Goal: Task Accomplishment & Management: Use online tool/utility

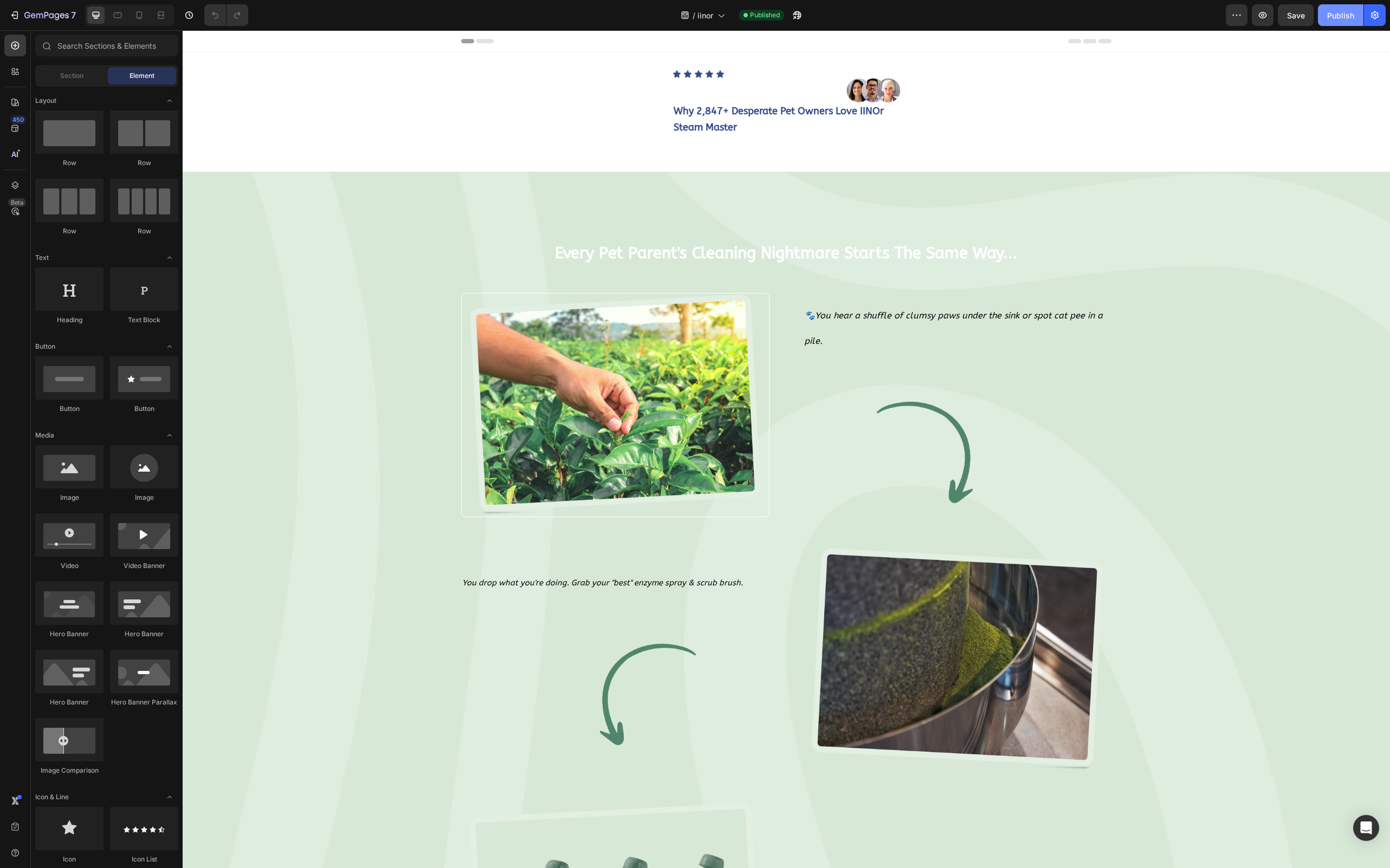
click at [1337, 17] on div "Publish" at bounding box center [1340, 15] width 27 height 11
click at [132, 12] on div at bounding box center [139, 15] width 17 height 17
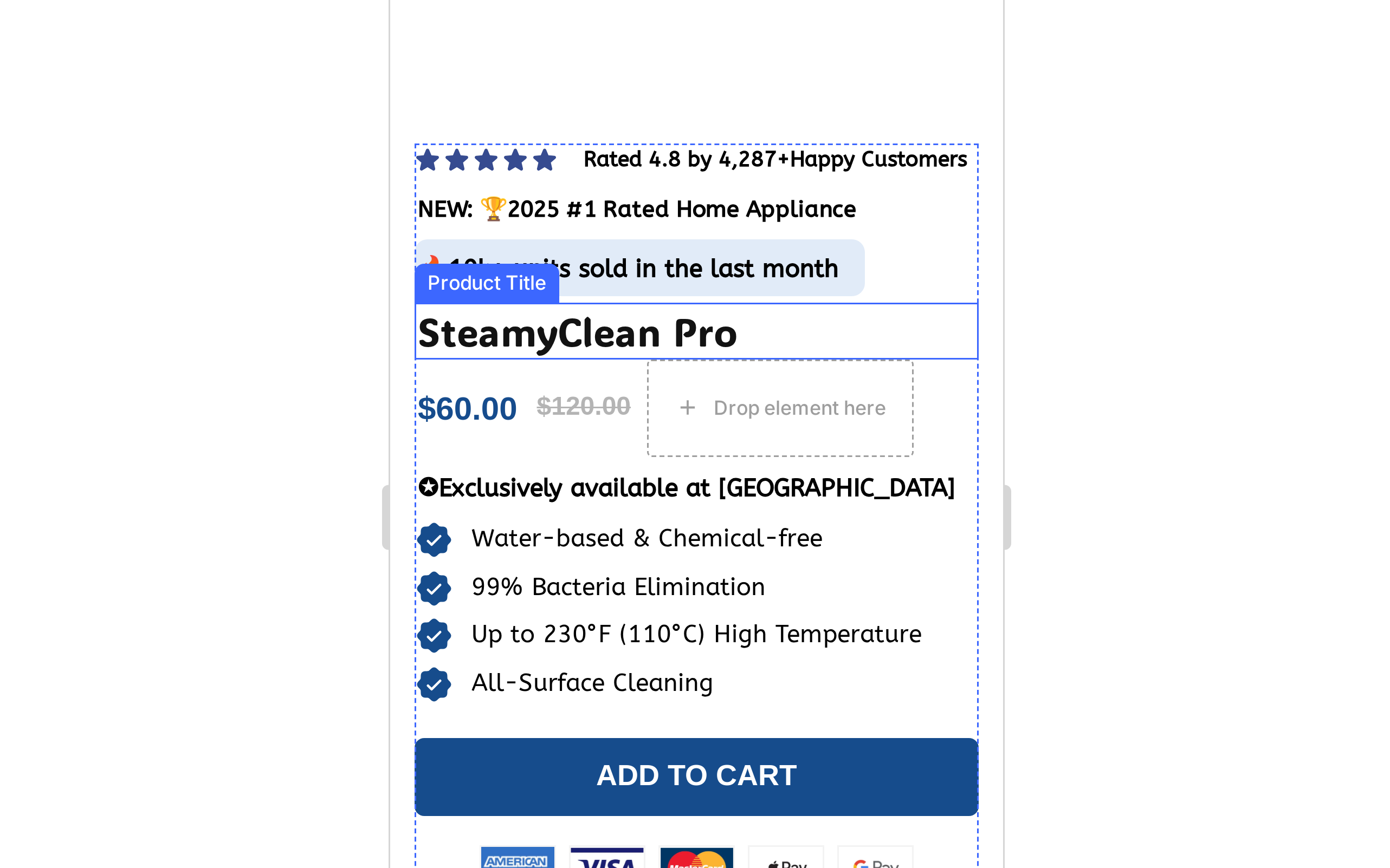
scroll to position [11642, 0]
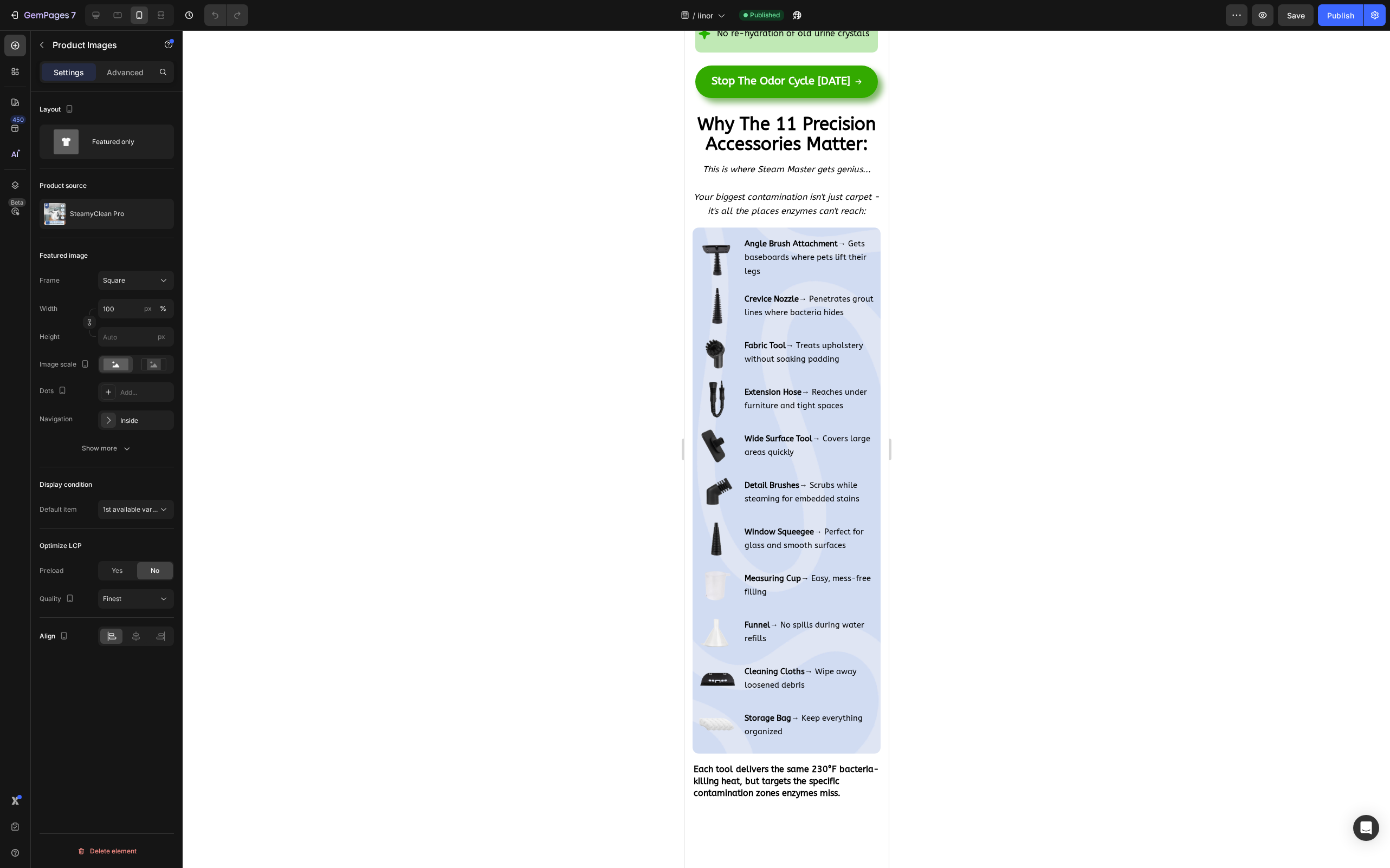
scroll to position [7378, 0]
click at [777, 86] on strong "Stop The Odor Cycle [DATE]" at bounding box center [781, 79] width 139 height 12
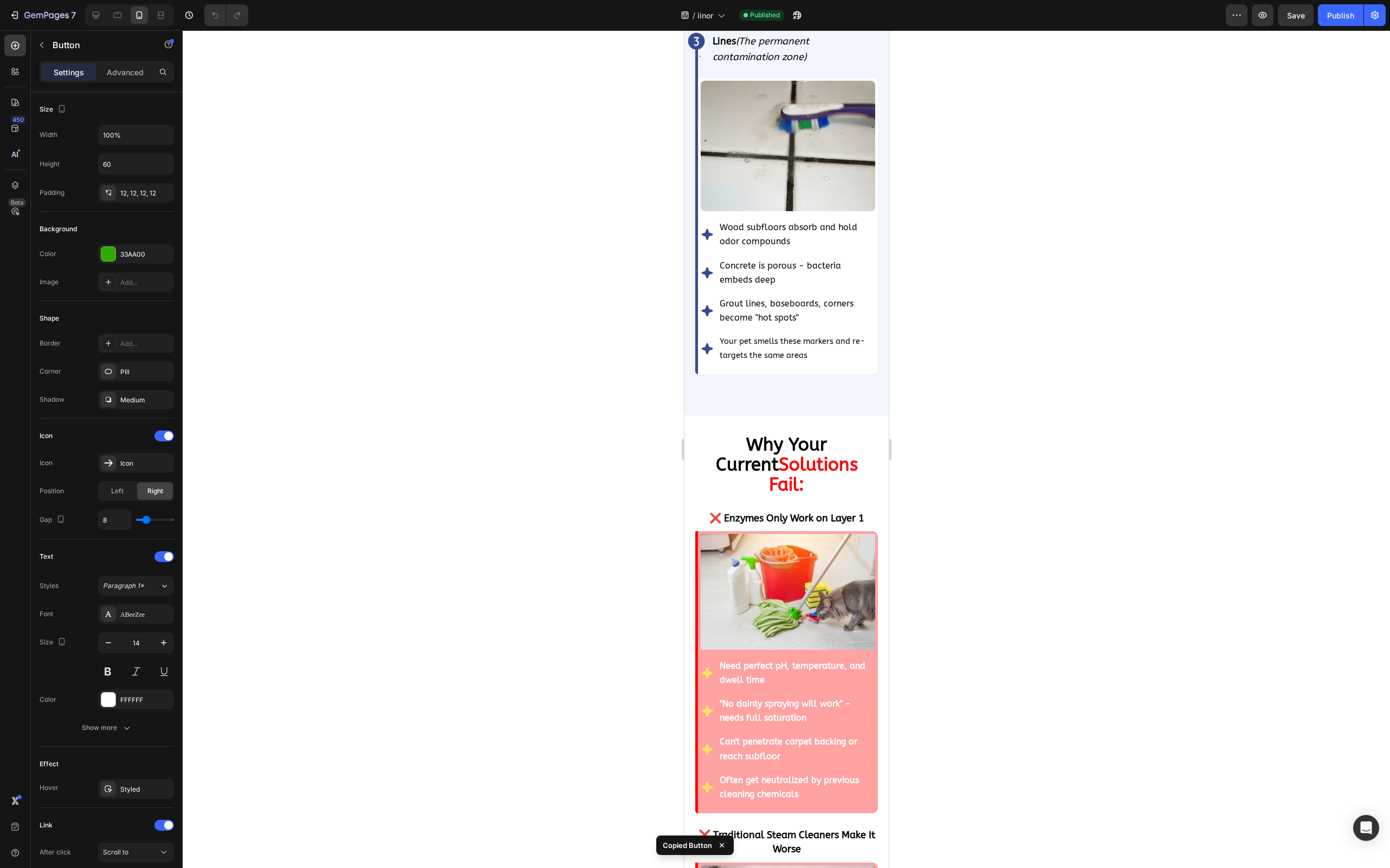
scroll to position [3663, 0]
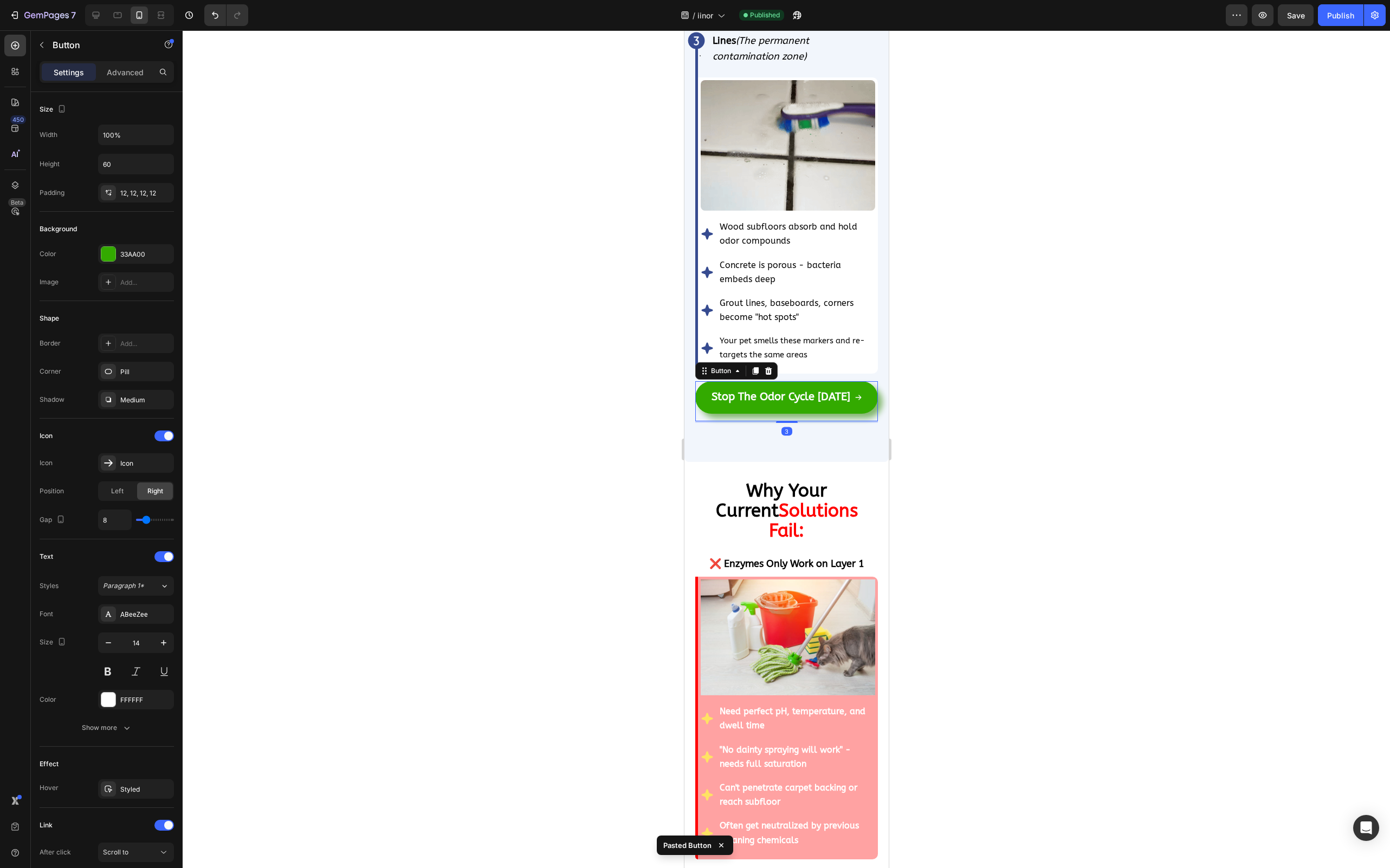
click at [974, 397] on div at bounding box center [786, 449] width 1207 height 838
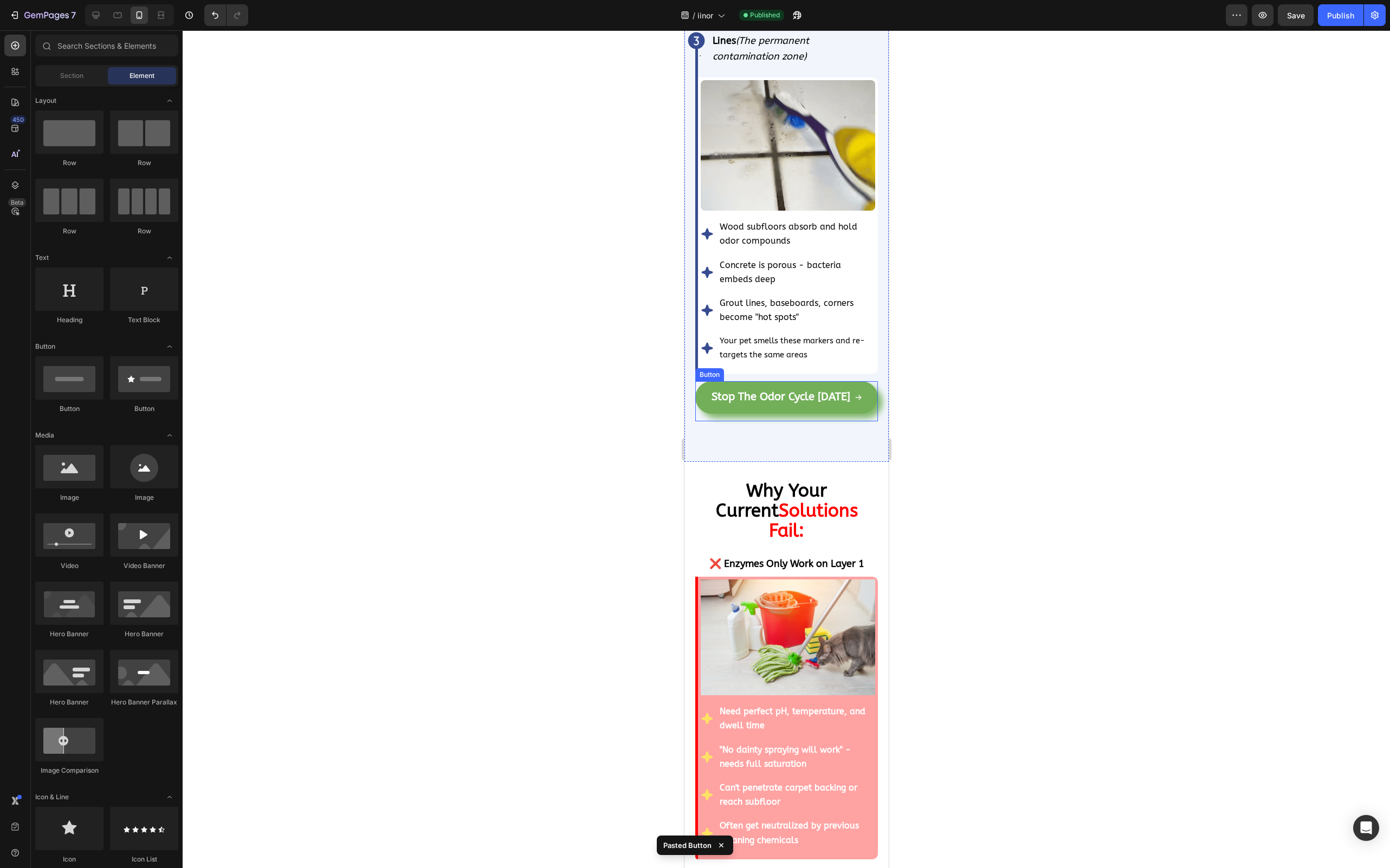
click at [821, 398] on link "Stop The Odor Cycle [DATE]" at bounding box center [786, 398] width 183 height 33
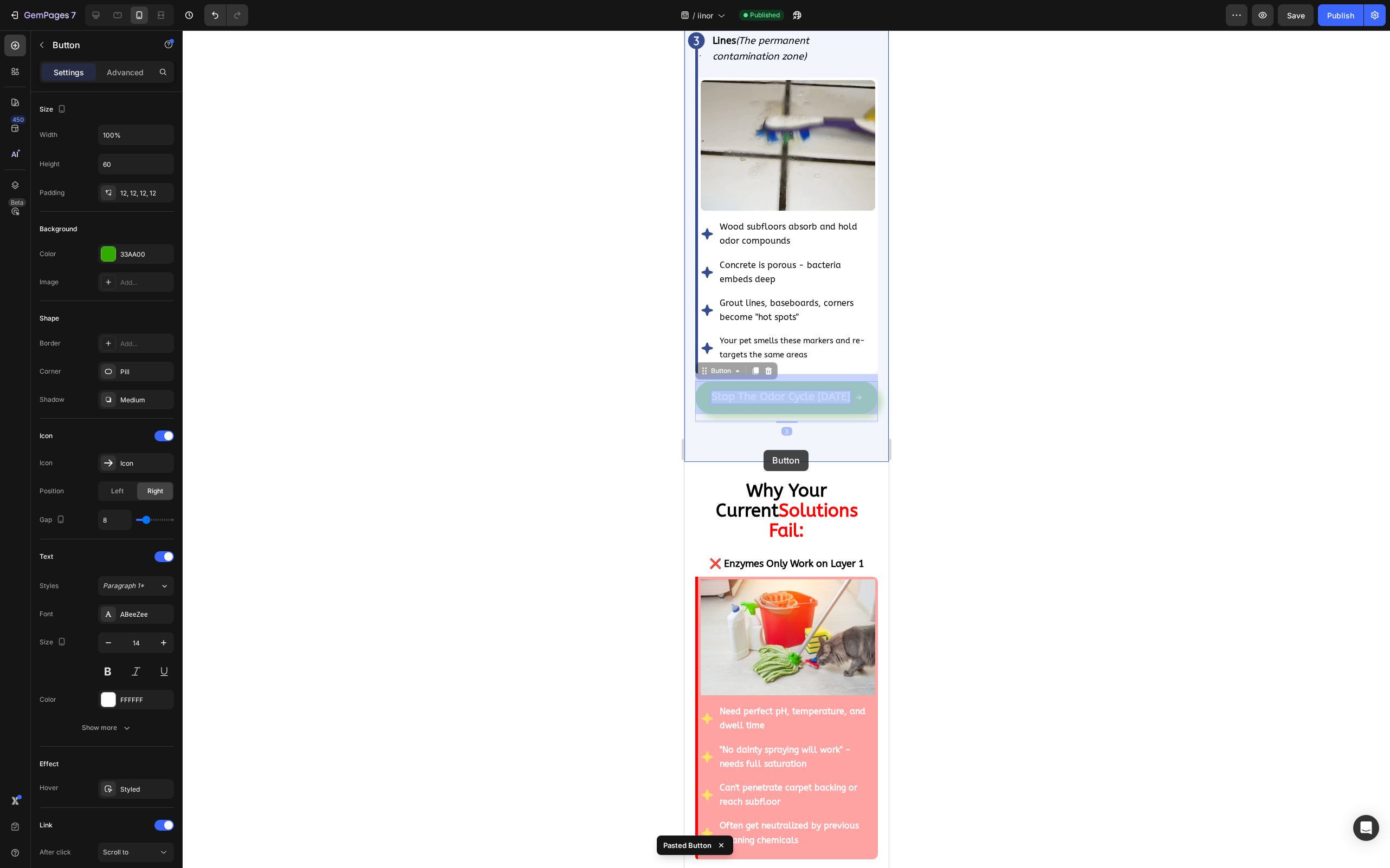
drag, startPoint x: 786, startPoint y: 392, endPoint x: 763, endPoint y: 450, distance: 62.4
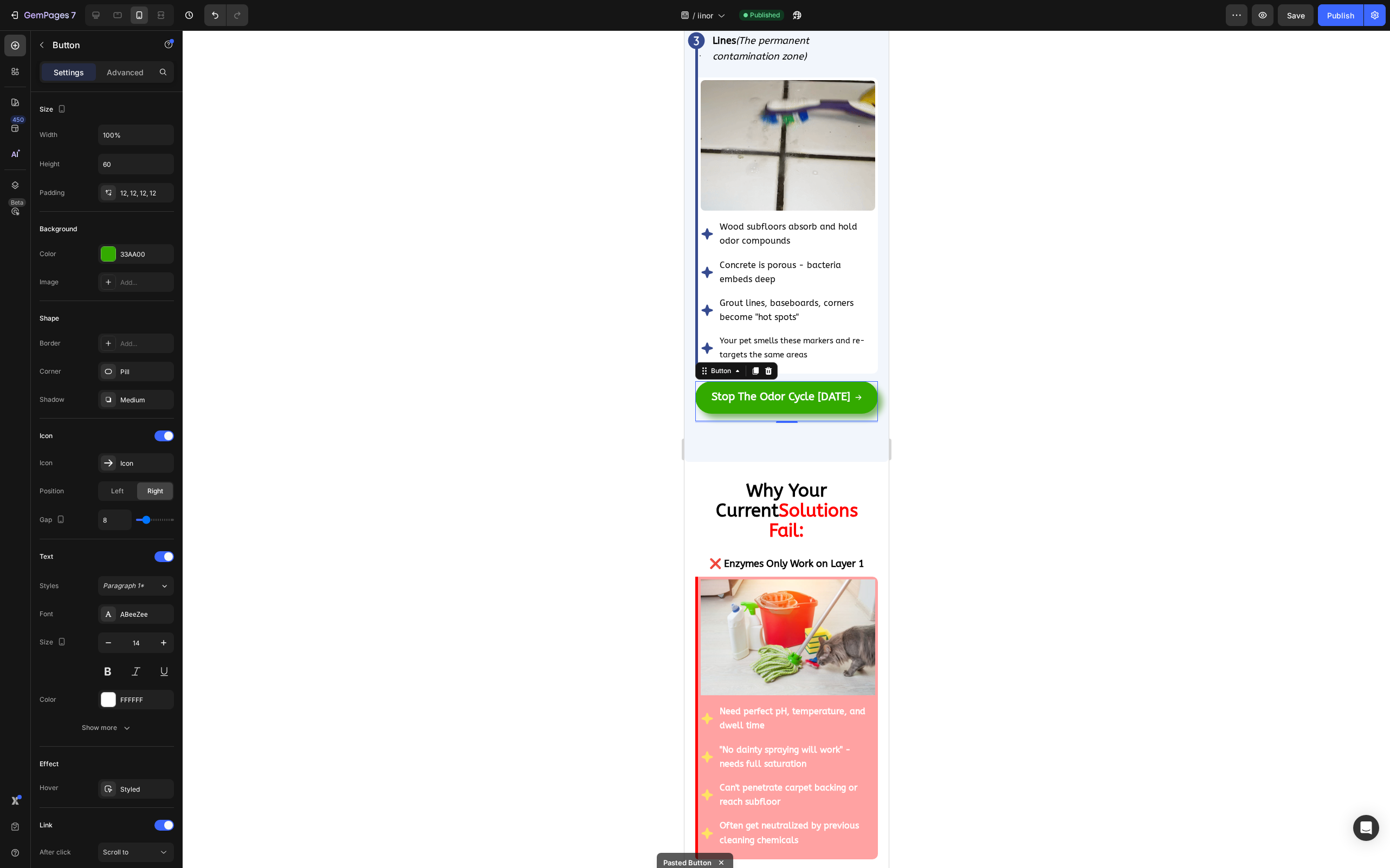
click at [1043, 387] on div at bounding box center [786, 449] width 1207 height 838
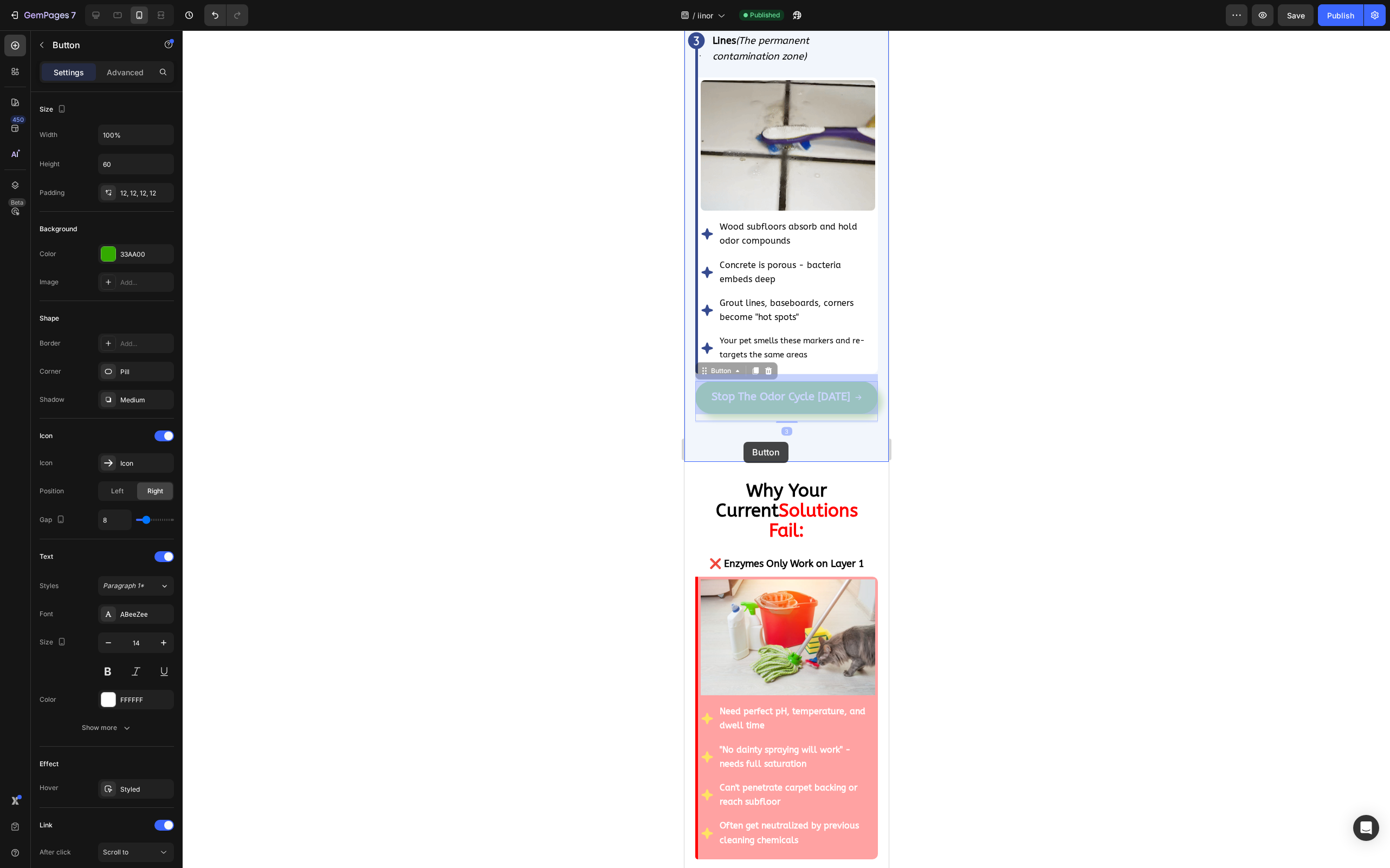
drag, startPoint x: 799, startPoint y: 389, endPoint x: 743, endPoint y: 442, distance: 77.1
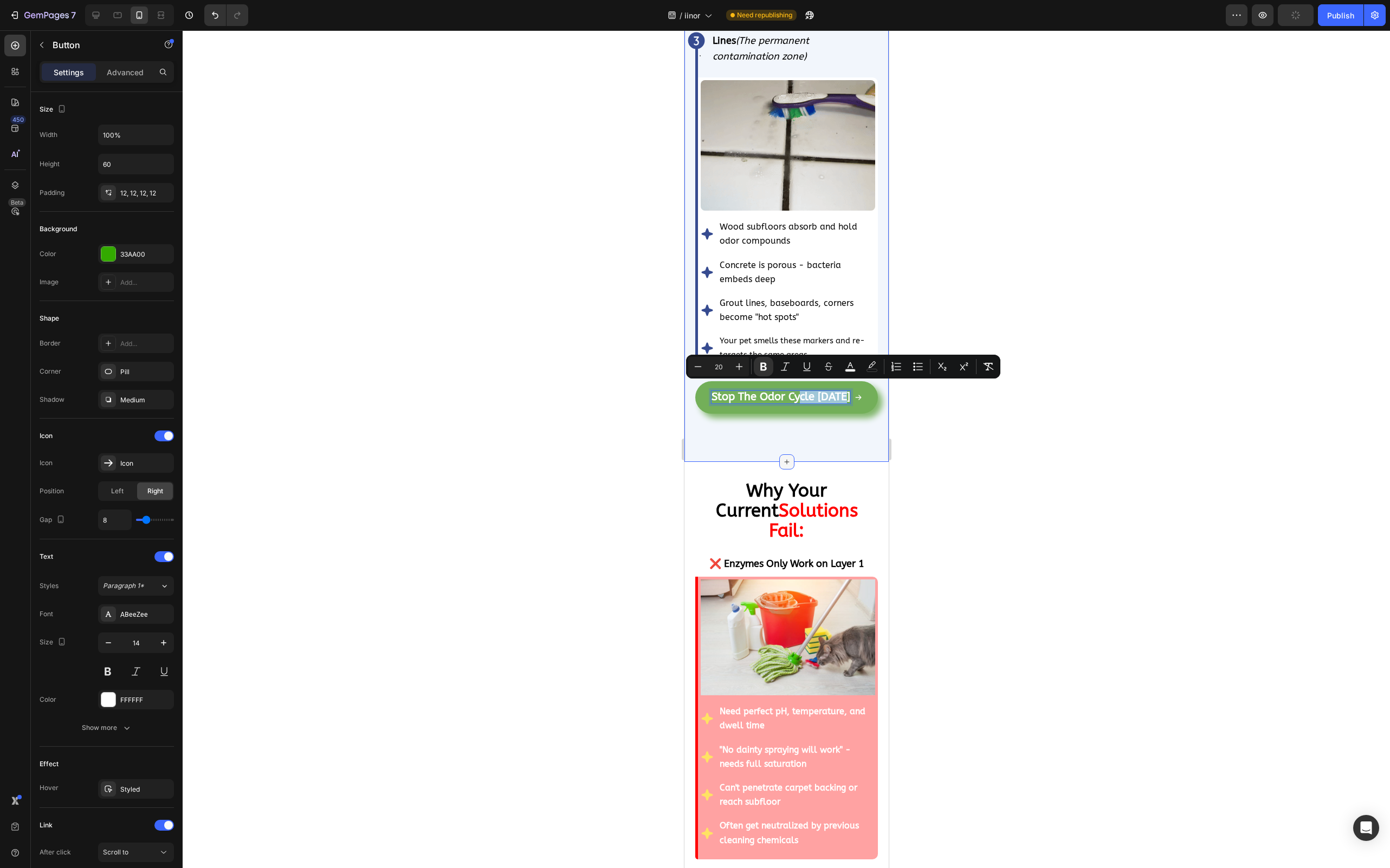
drag, startPoint x: 800, startPoint y: 385, endPoint x: 782, endPoint y: 455, distance: 72.3
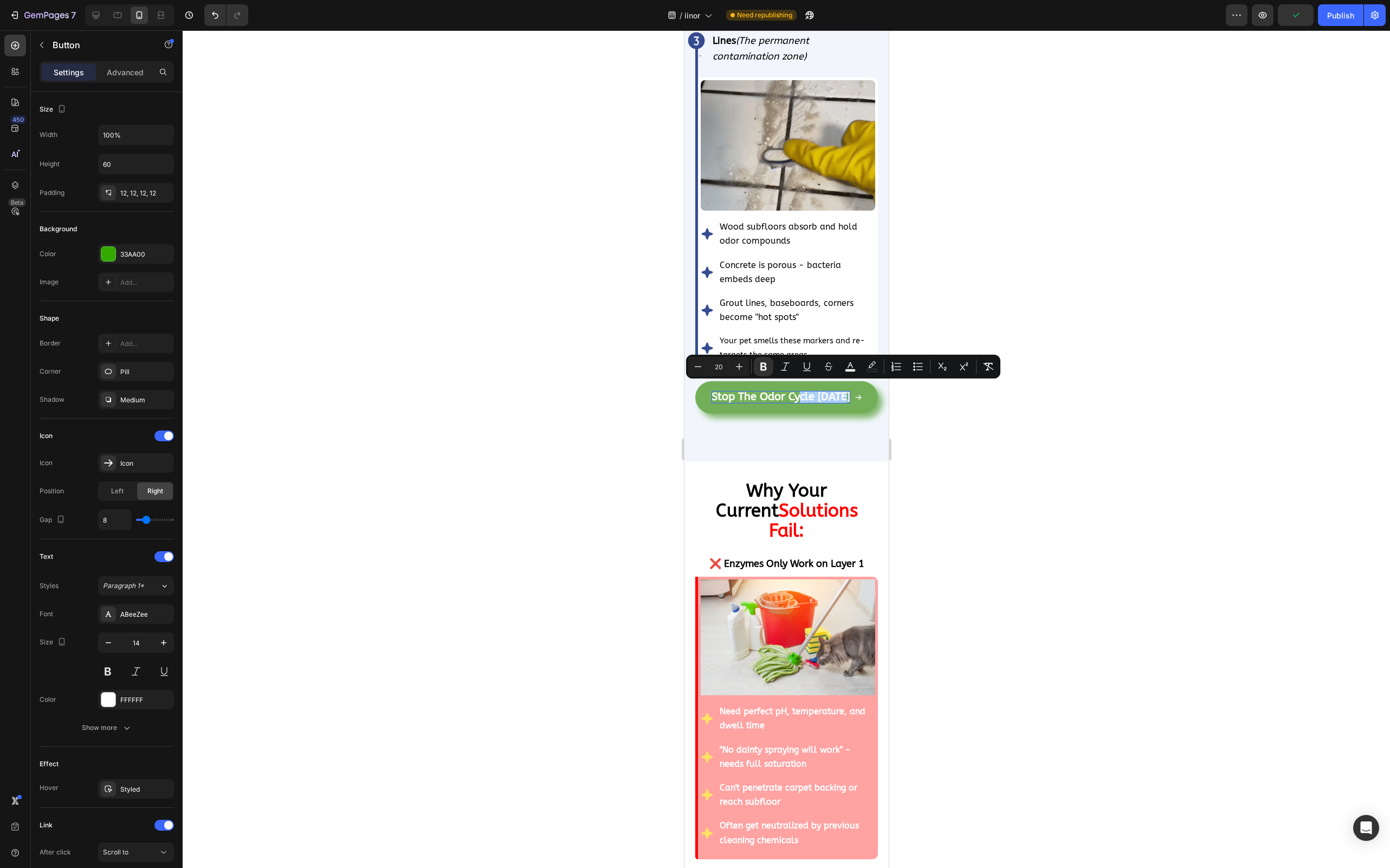
click at [956, 414] on div at bounding box center [786, 449] width 1207 height 838
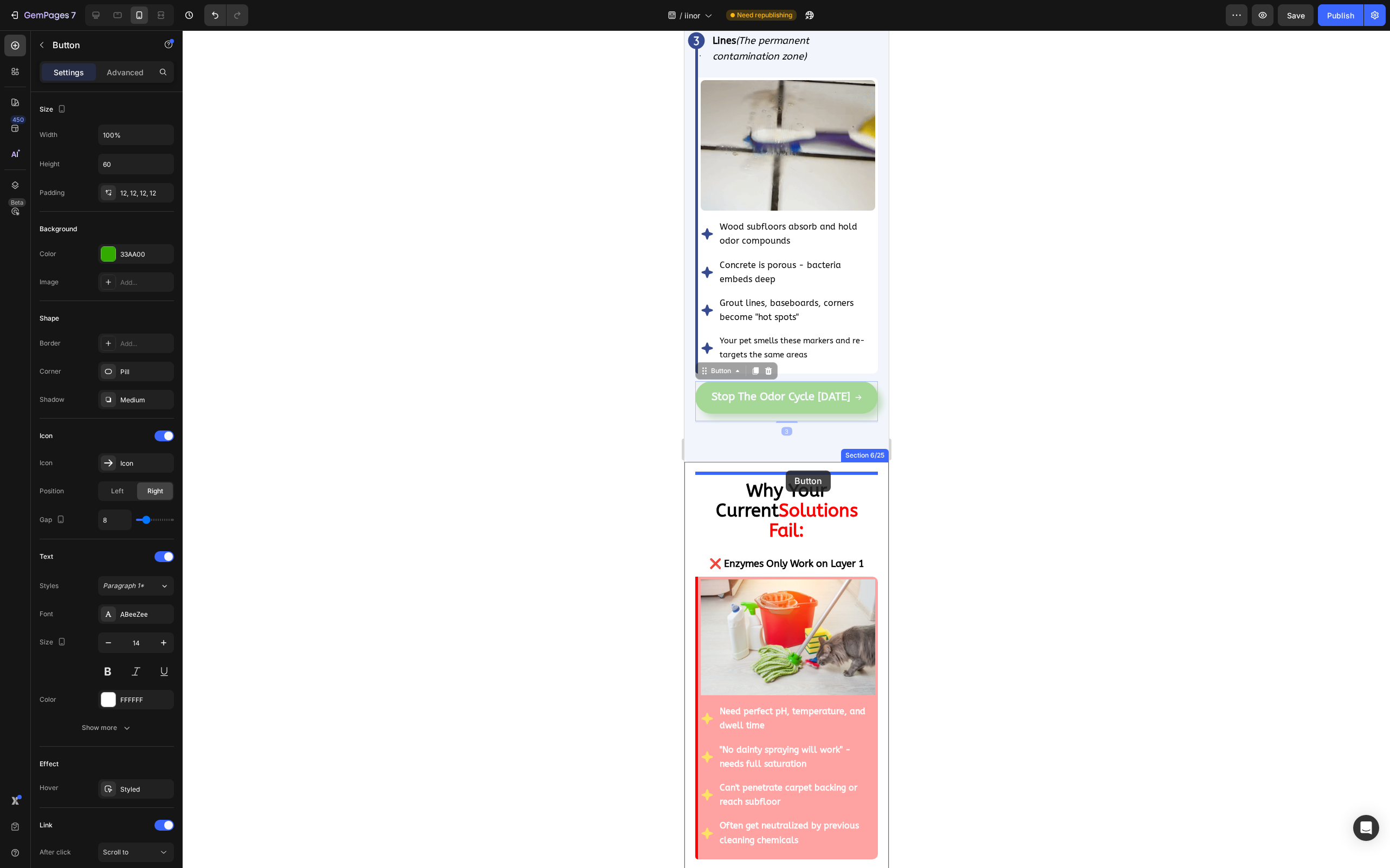
drag, startPoint x: 760, startPoint y: 389, endPoint x: 785, endPoint y: 470, distance: 84.8
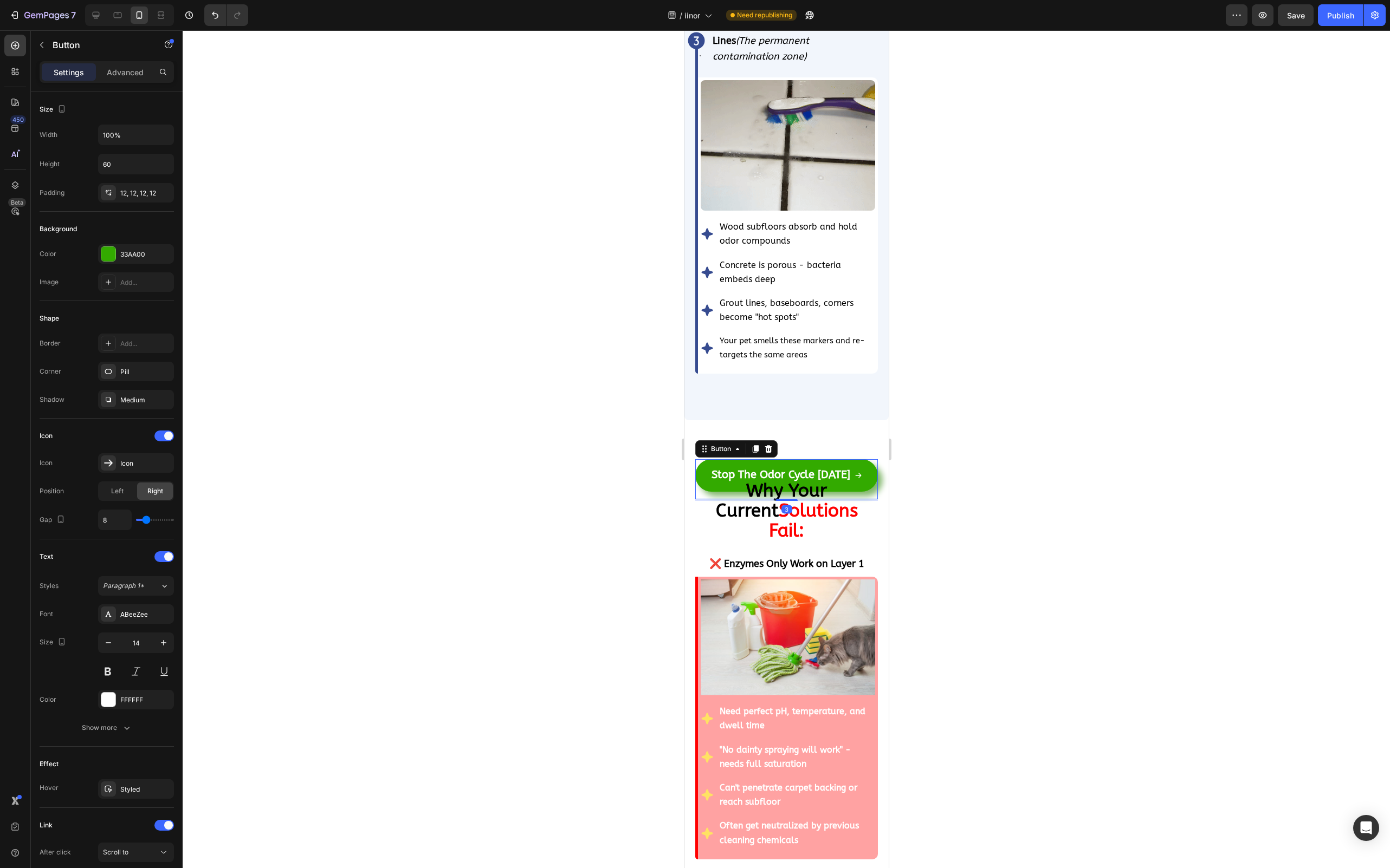
click at [1037, 393] on div at bounding box center [786, 449] width 1207 height 838
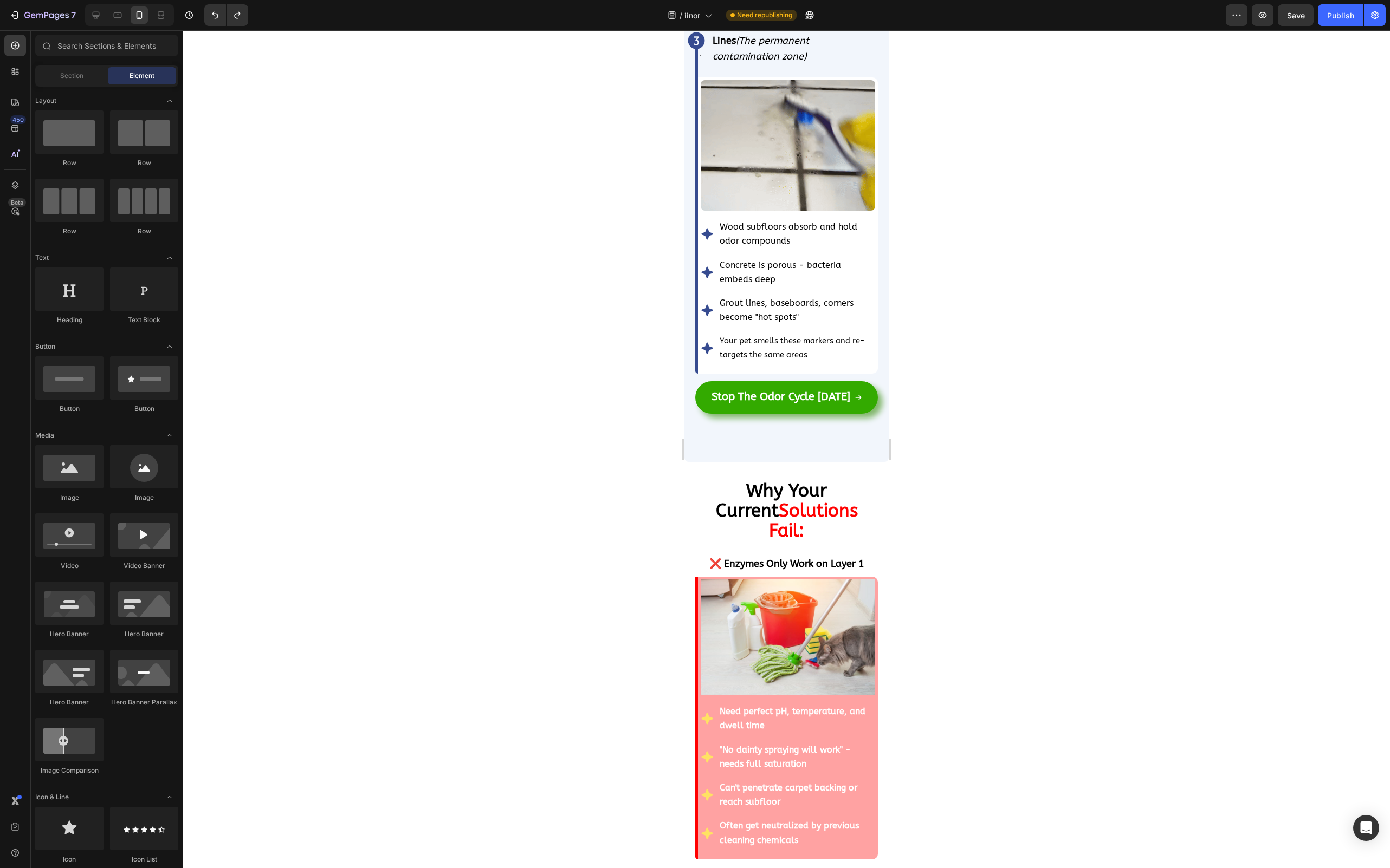
click at [1031, 419] on div at bounding box center [786, 449] width 1207 height 838
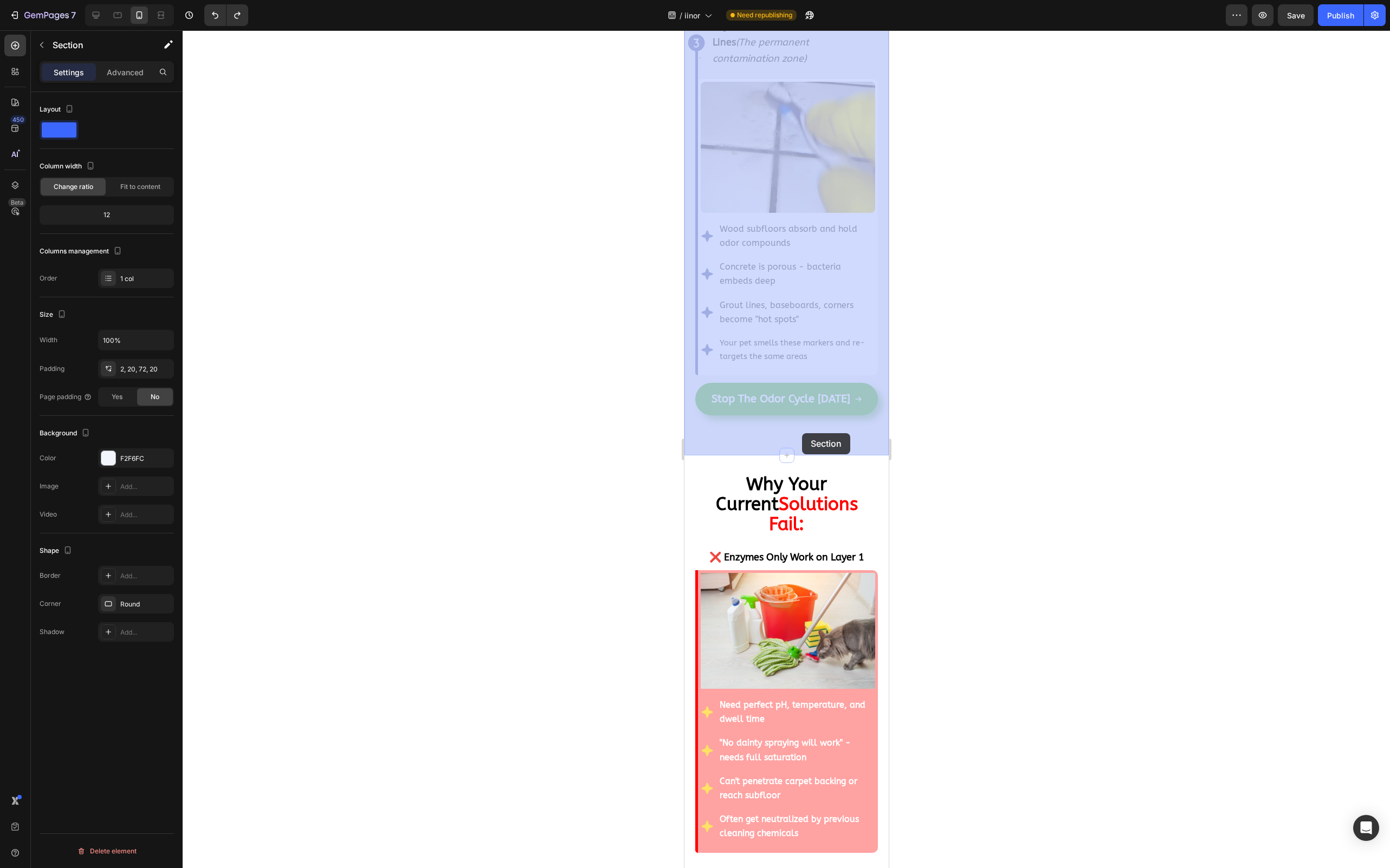
drag, startPoint x: 807, startPoint y: 452, endPoint x: 801, endPoint y: 433, distance: 19.9
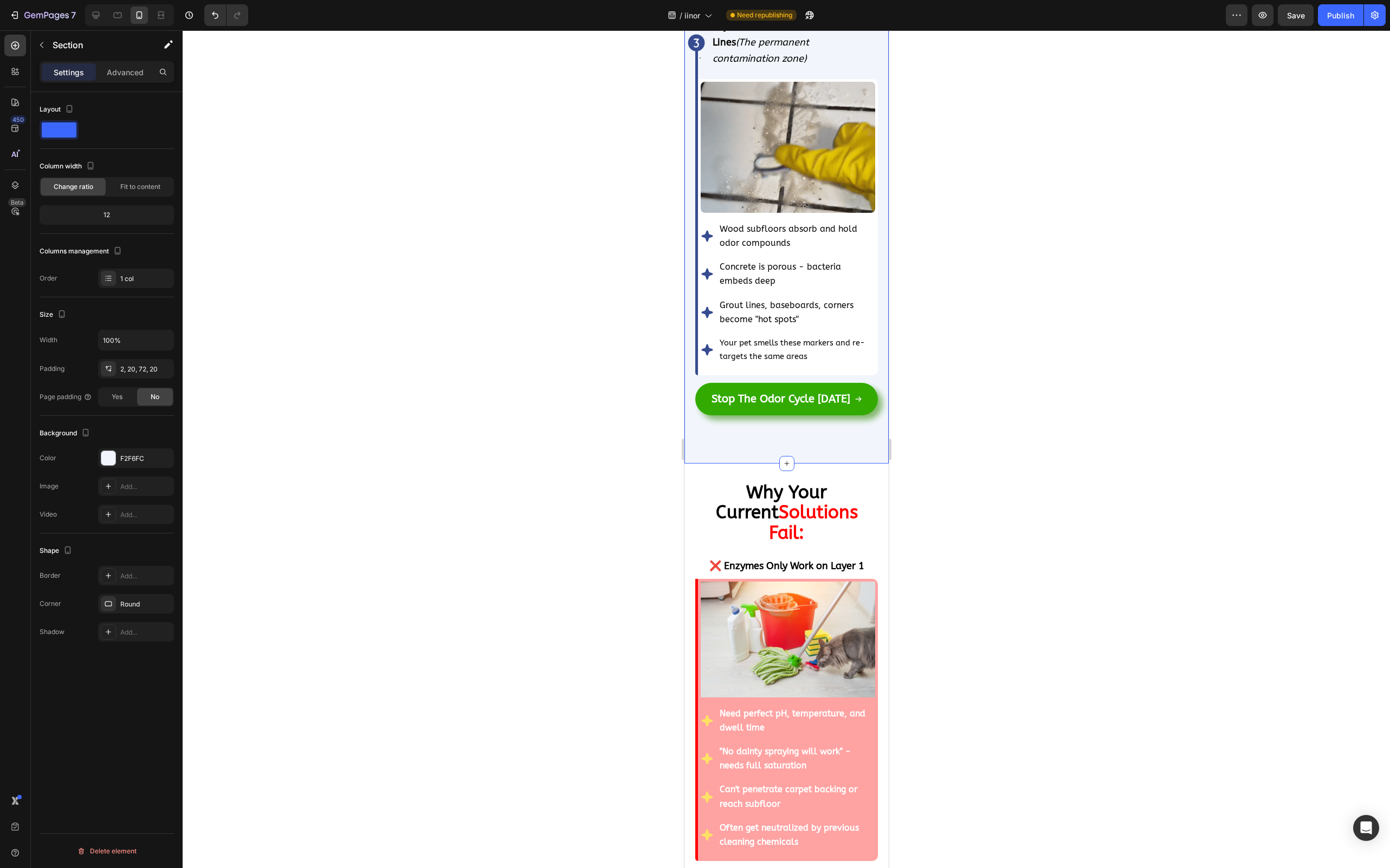
click at [977, 430] on div at bounding box center [786, 449] width 1207 height 838
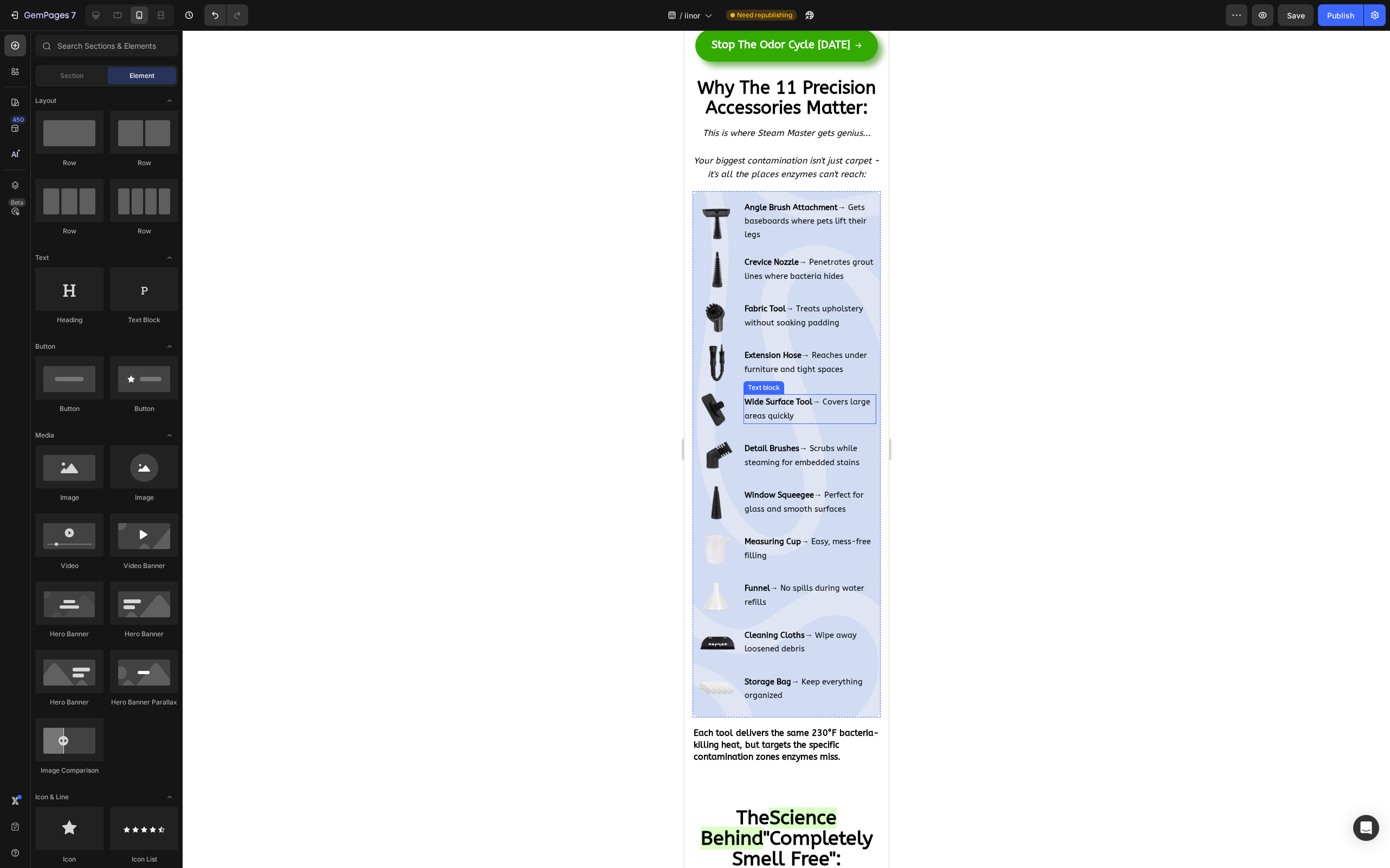
scroll to position [7706, 0]
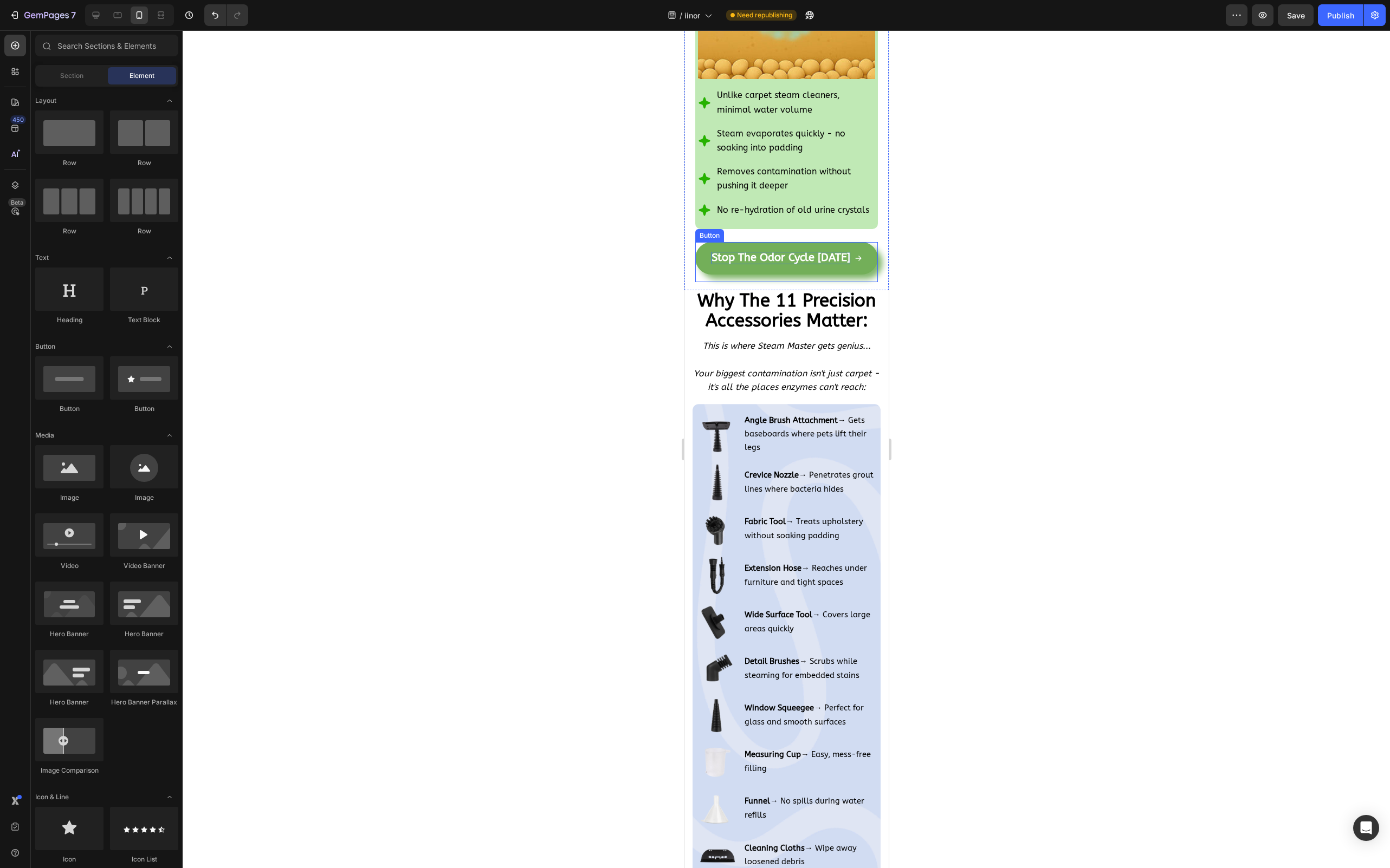
click at [775, 255] on strong "Stop The Odor Cycle [DATE]" at bounding box center [781, 257] width 139 height 12
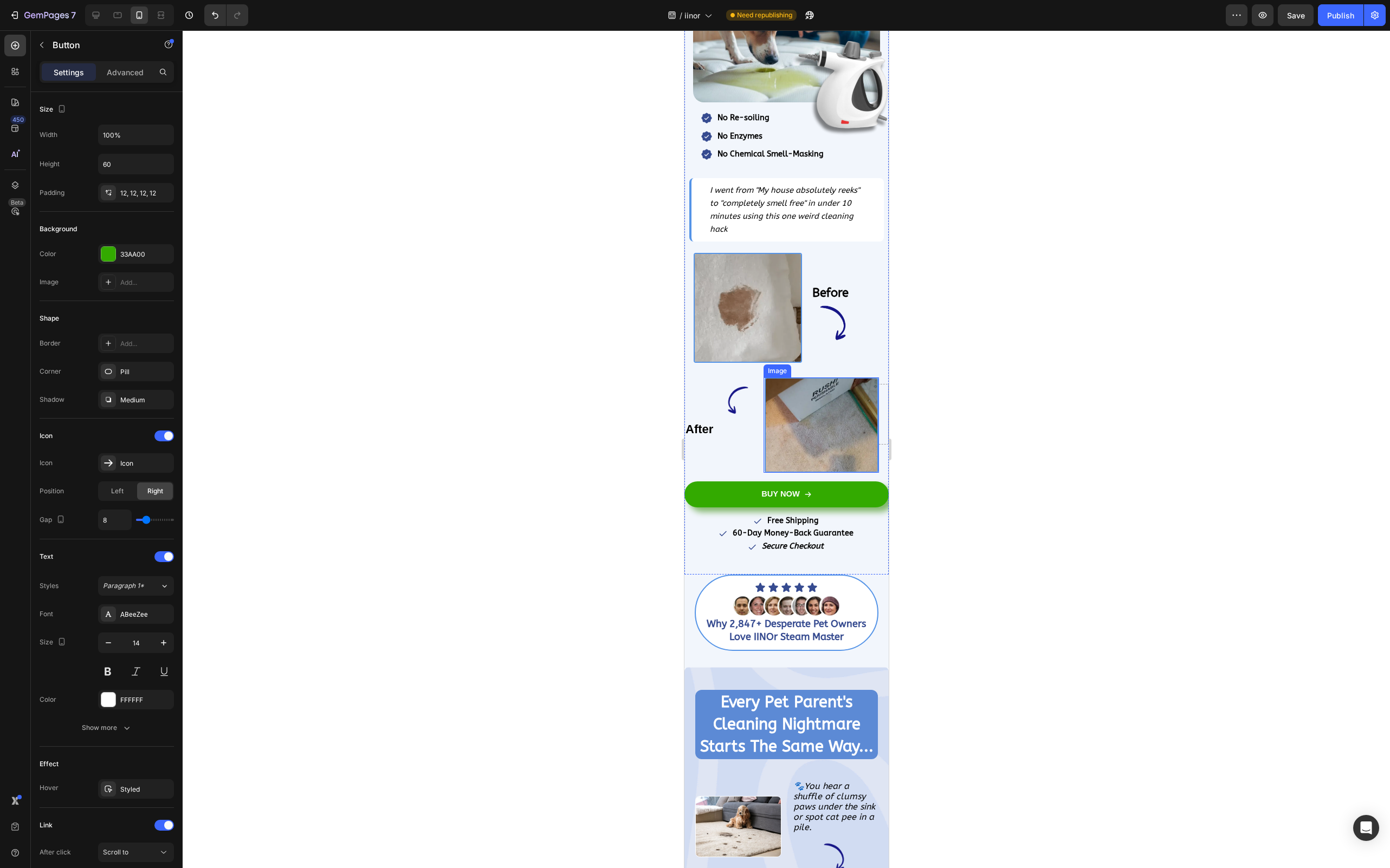
scroll to position [264, 0]
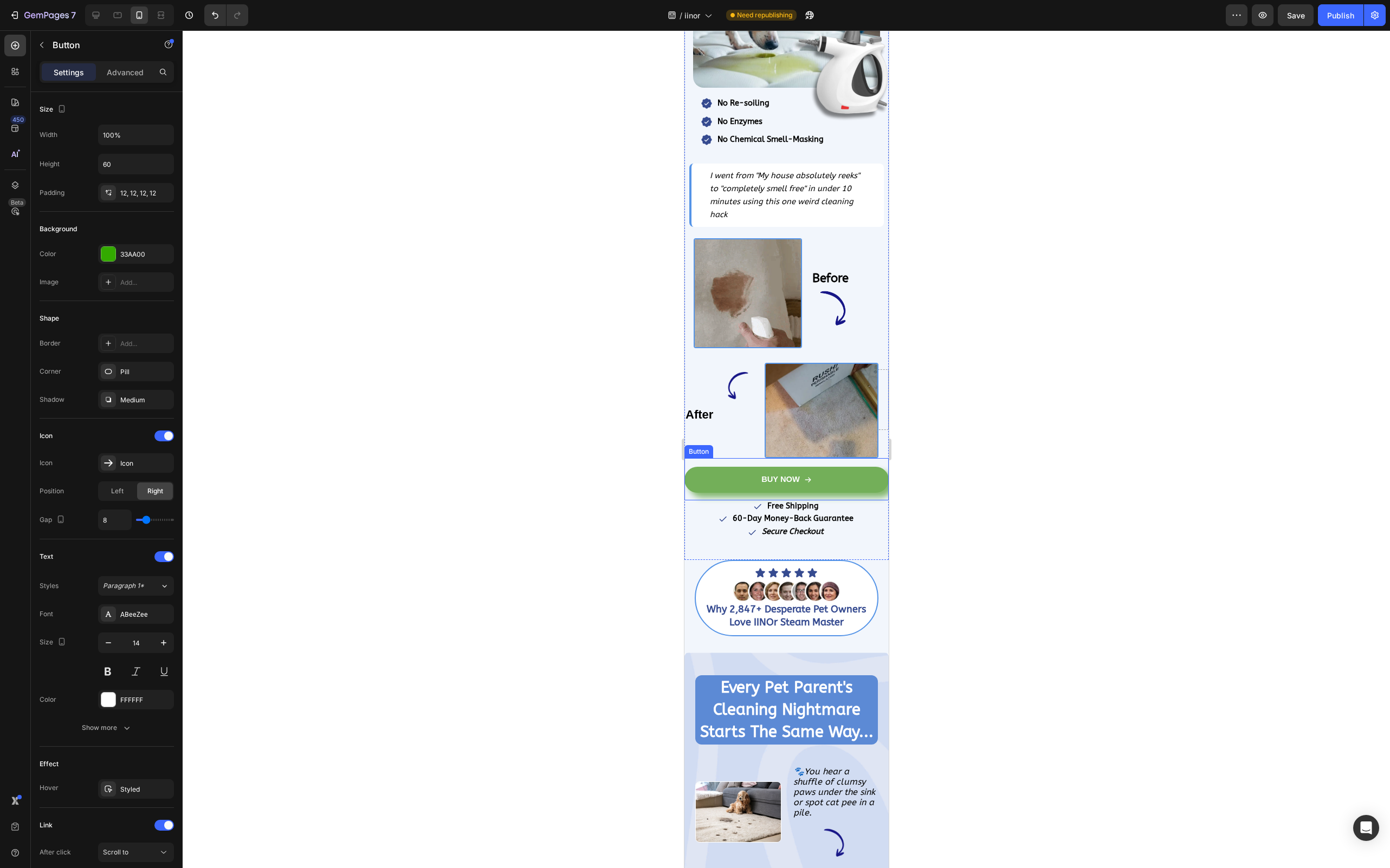
click at [731, 475] on link "BUY NOW" at bounding box center [786, 480] width 204 height 26
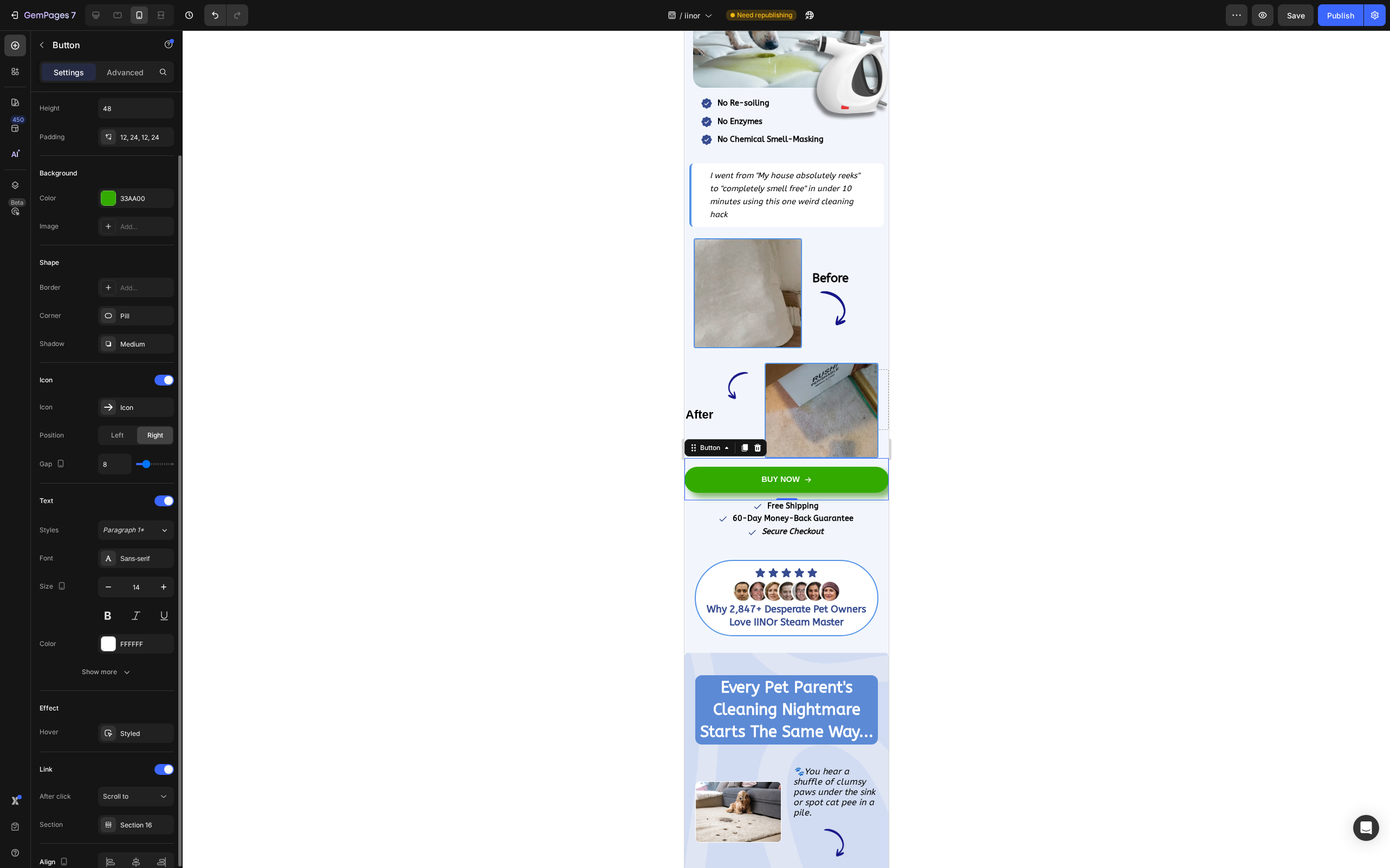
scroll to position [64, 0]
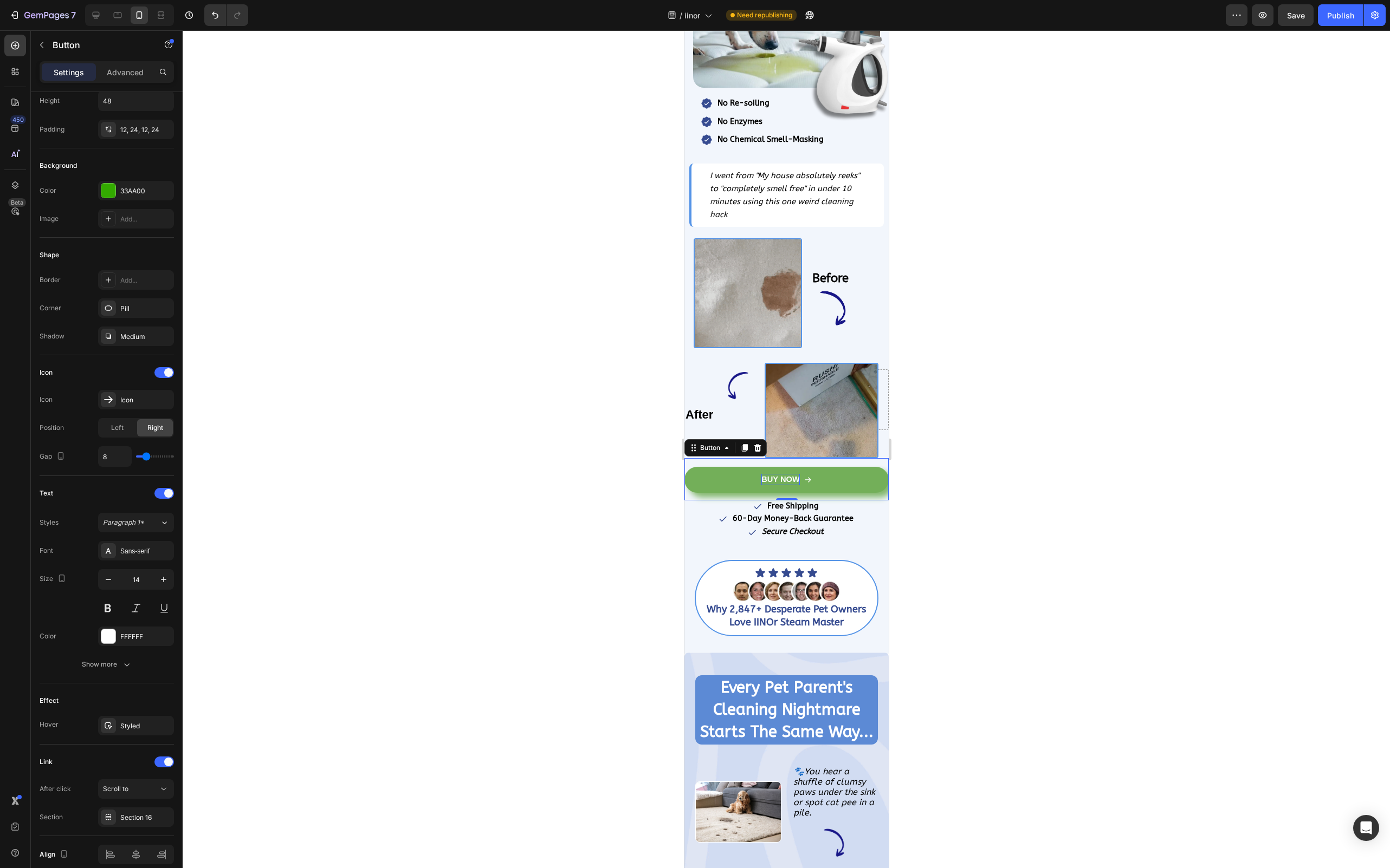
click at [768, 475] on strong "BUY NOW" at bounding box center [780, 479] width 39 height 9
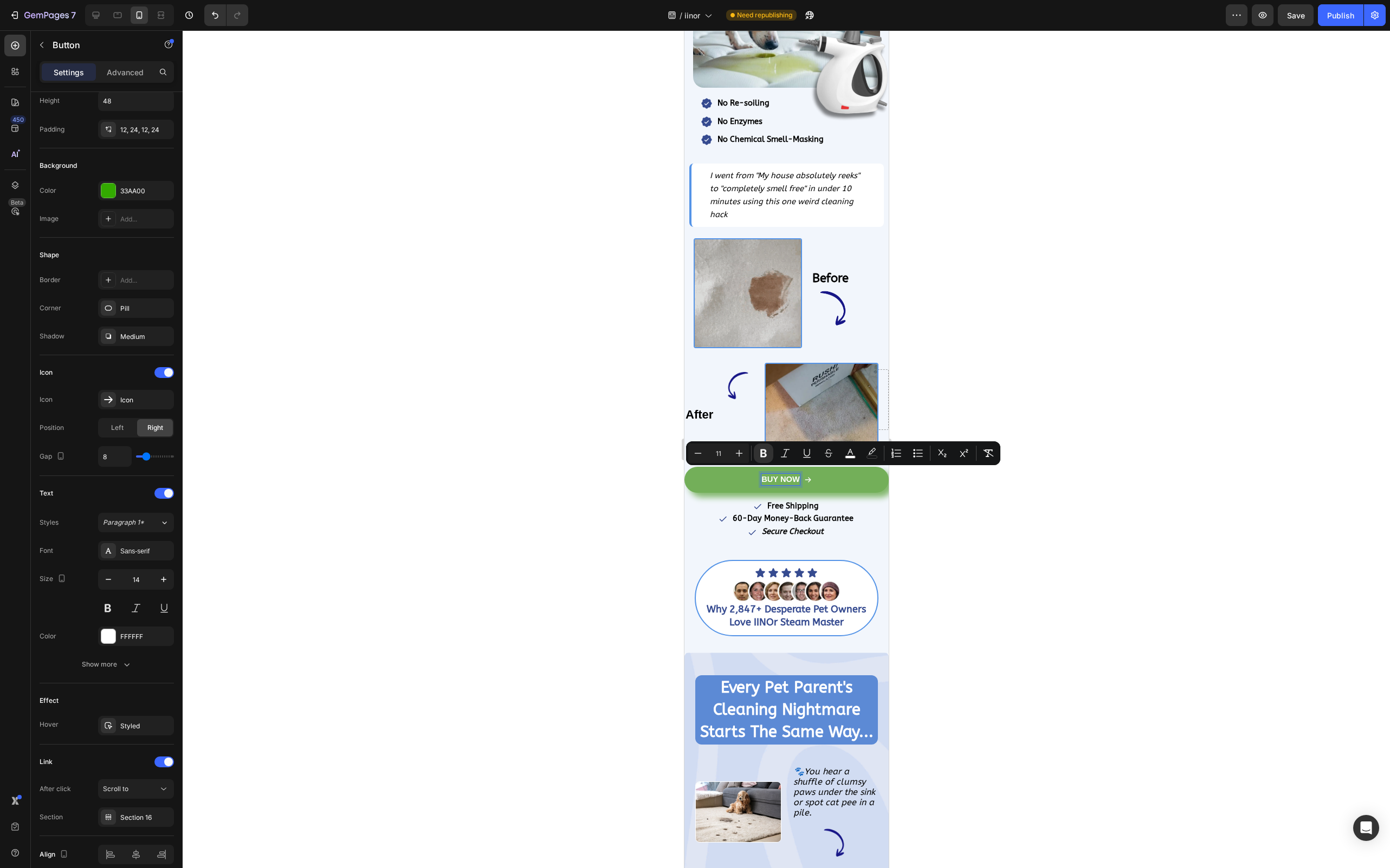
click at [781, 475] on strong "BUY NOW" at bounding box center [780, 479] width 39 height 9
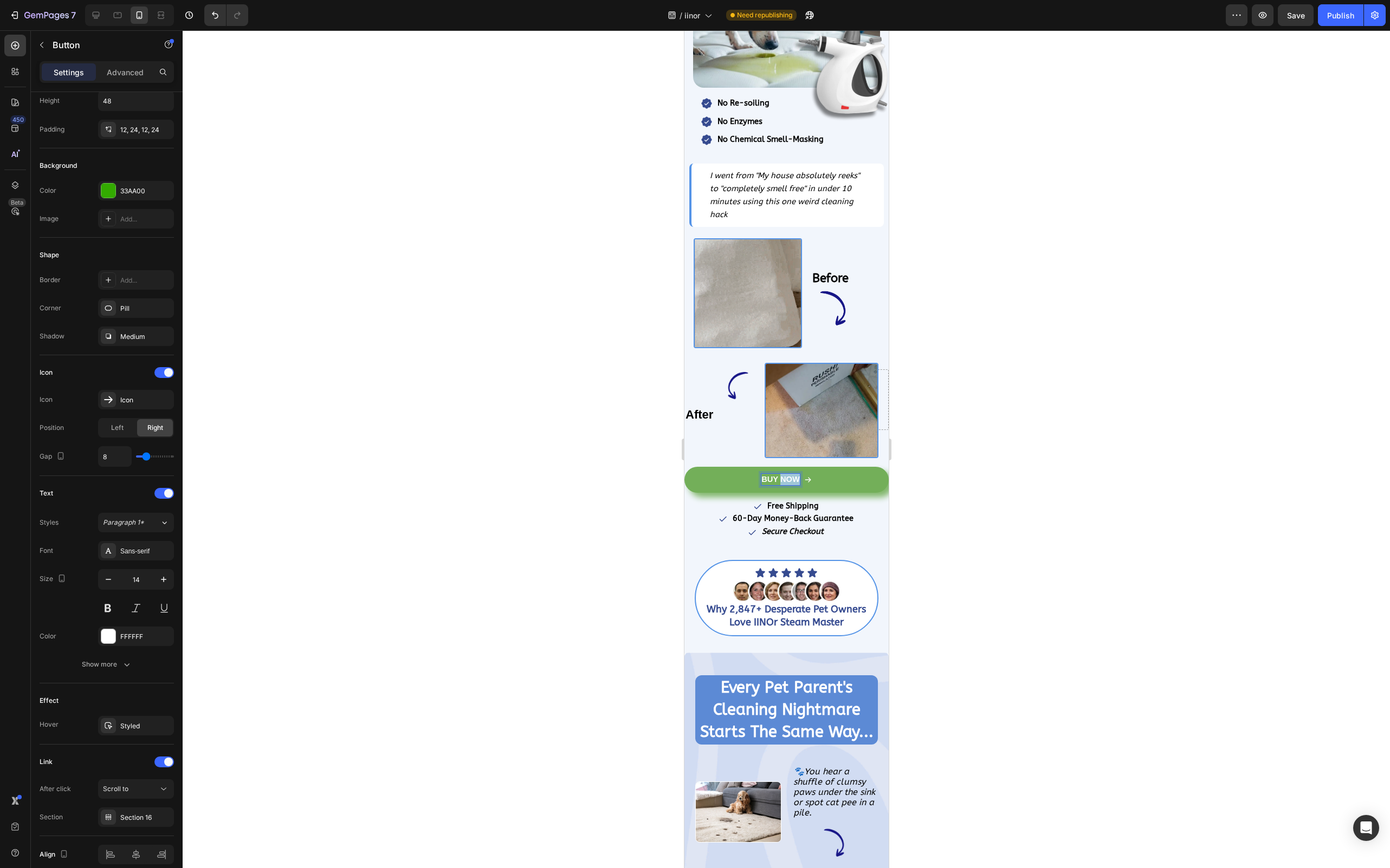
click at [781, 475] on strong "BUY NOW" at bounding box center [780, 479] width 39 height 9
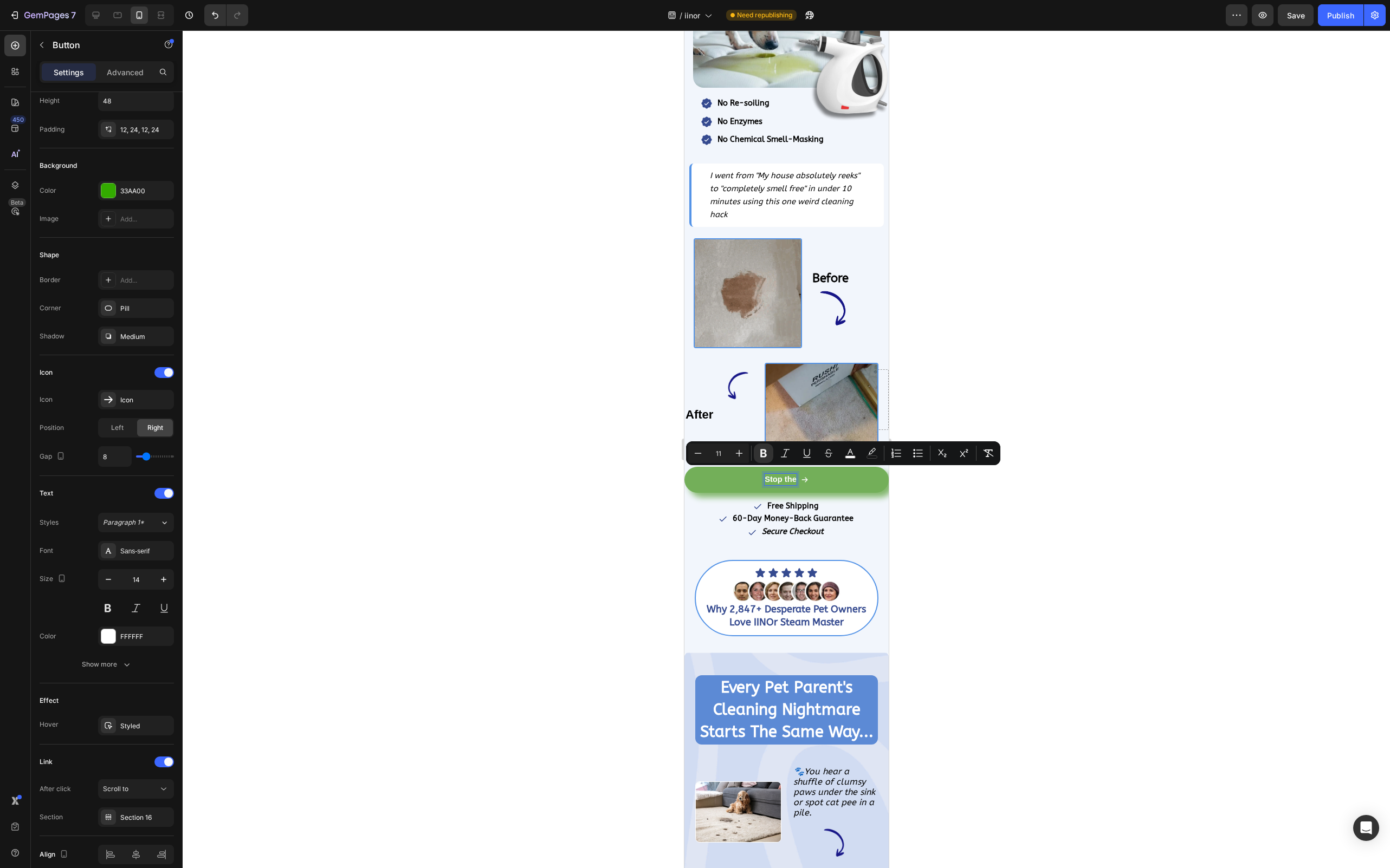
click at [964, 594] on div at bounding box center [786, 449] width 1207 height 838
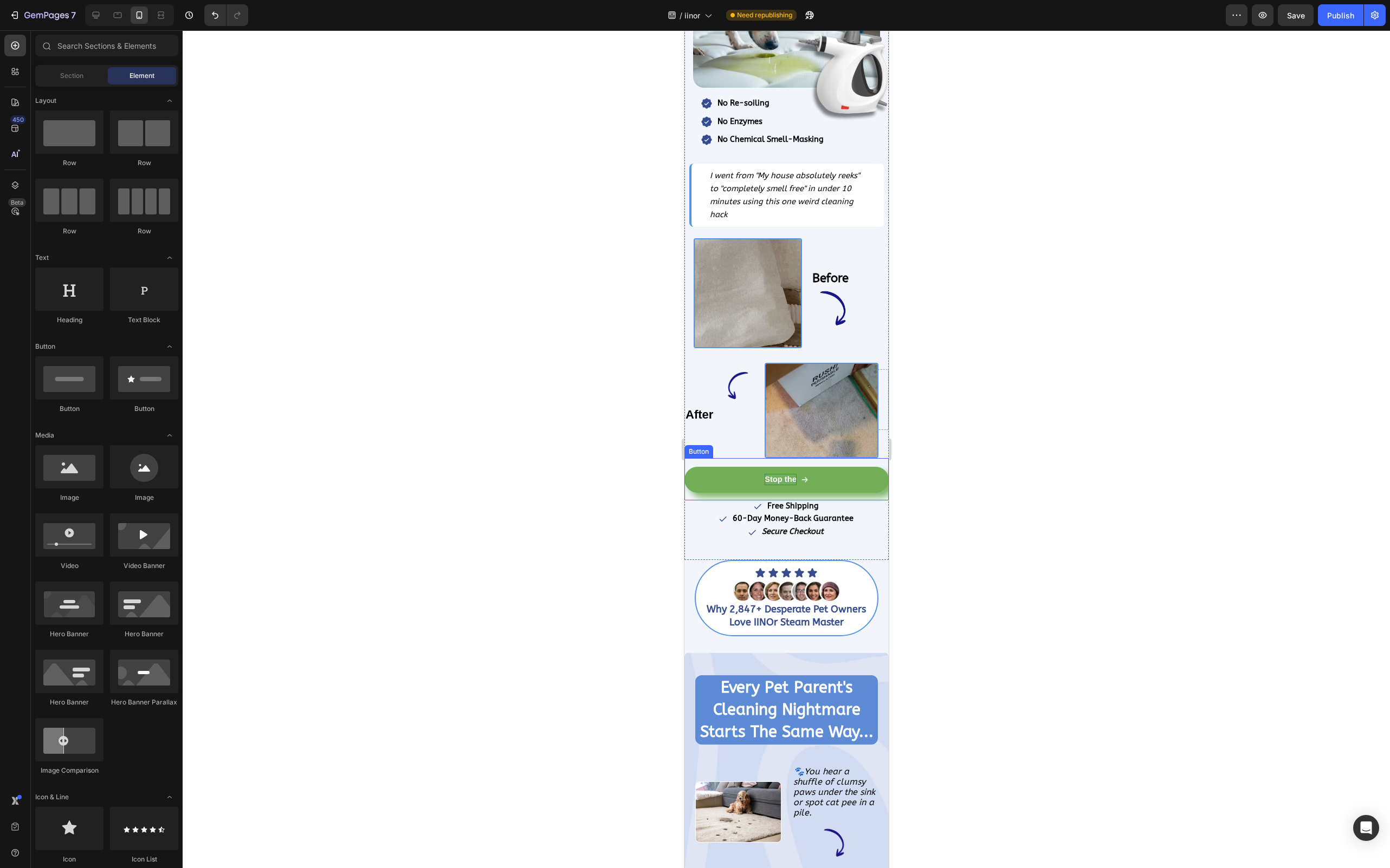
click at [718, 469] on link "Stop the" at bounding box center [786, 480] width 204 height 26
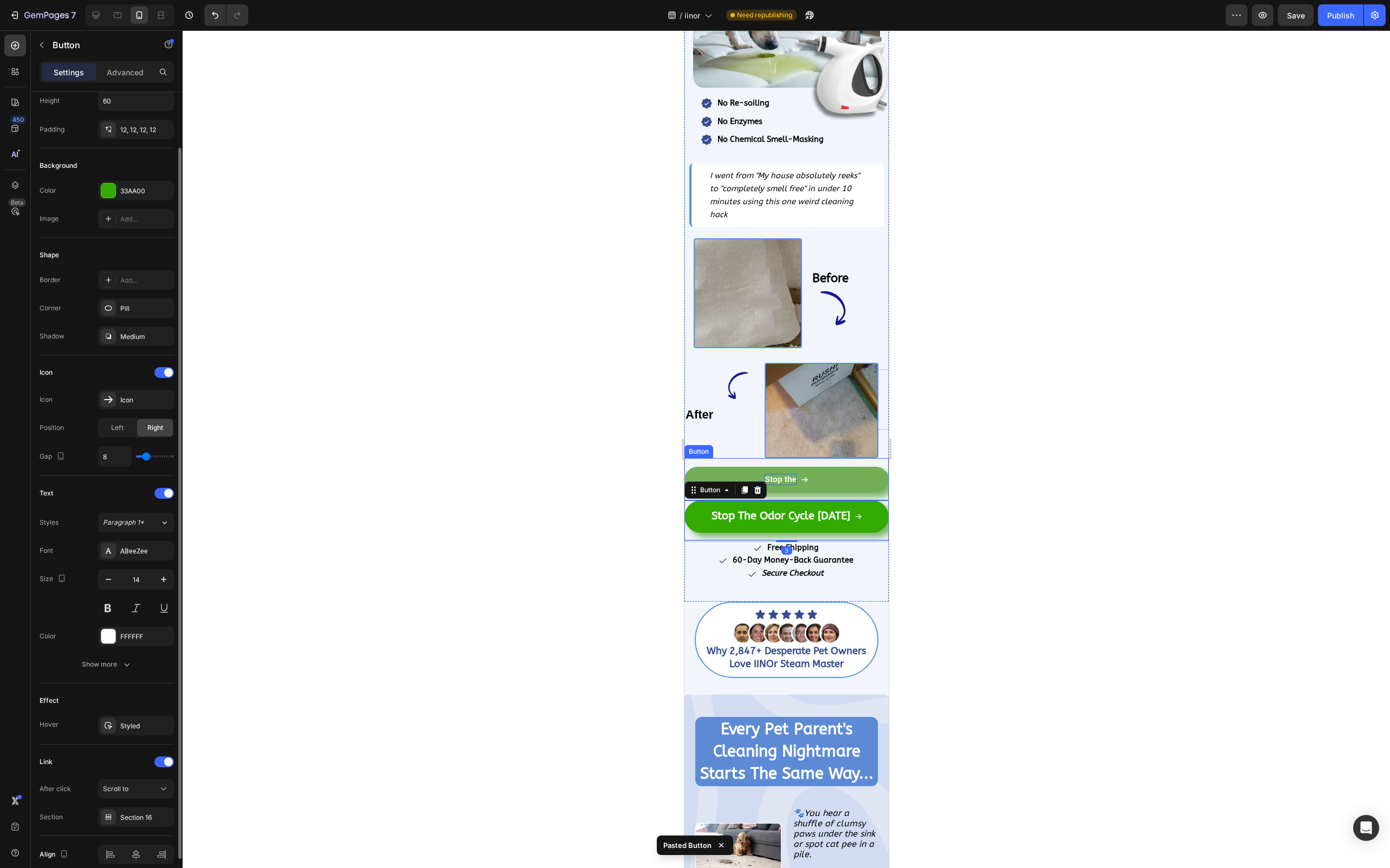
click at [852, 478] on link "Stop the" at bounding box center [786, 480] width 204 height 26
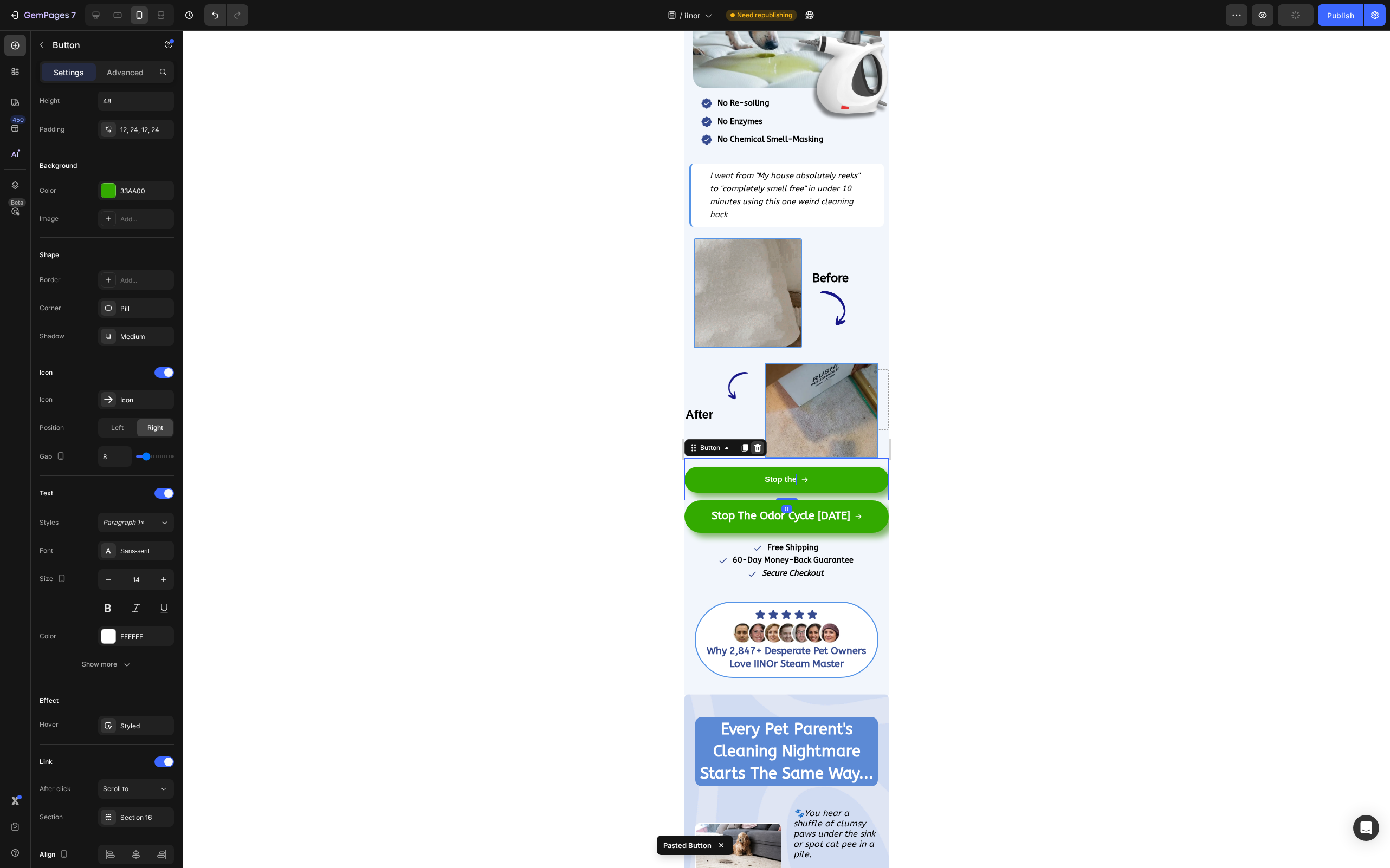
click at [758, 443] on icon at bounding box center [756, 447] width 9 height 9
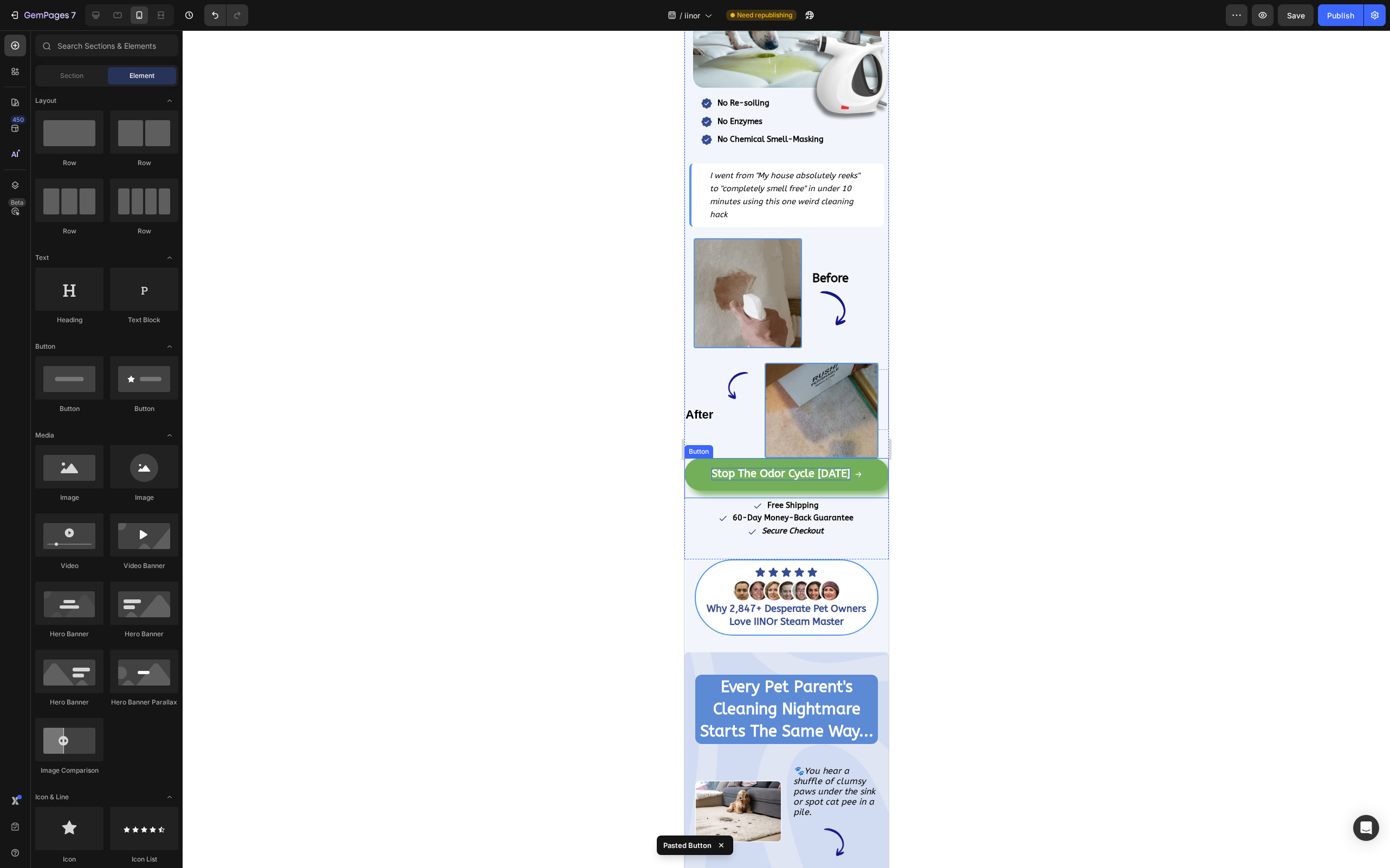
click at [826, 470] on strong "Stop The Odor Cycle [DATE]" at bounding box center [781, 473] width 139 height 12
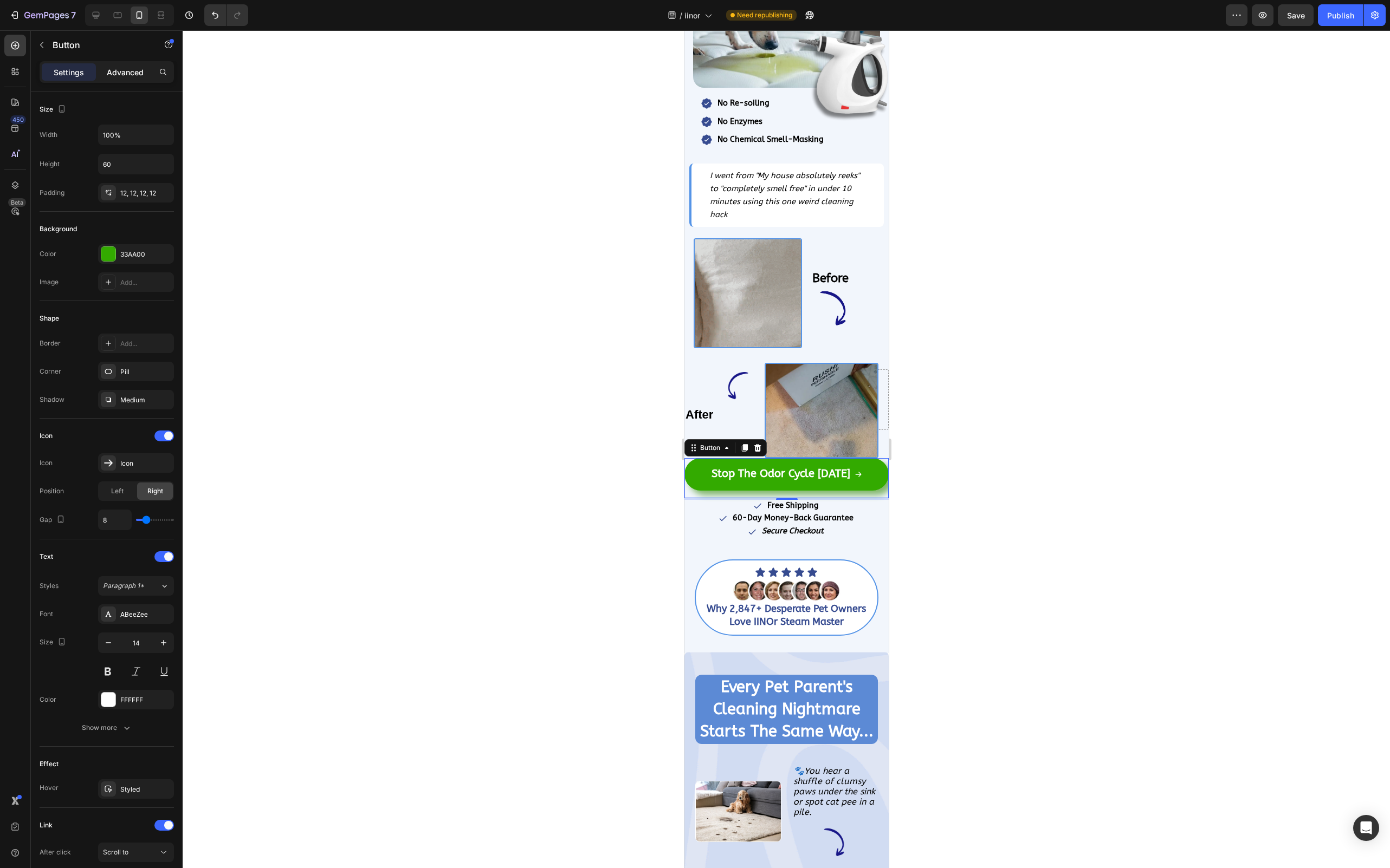
click at [132, 74] on p "Advanced" at bounding box center [125, 72] width 37 height 11
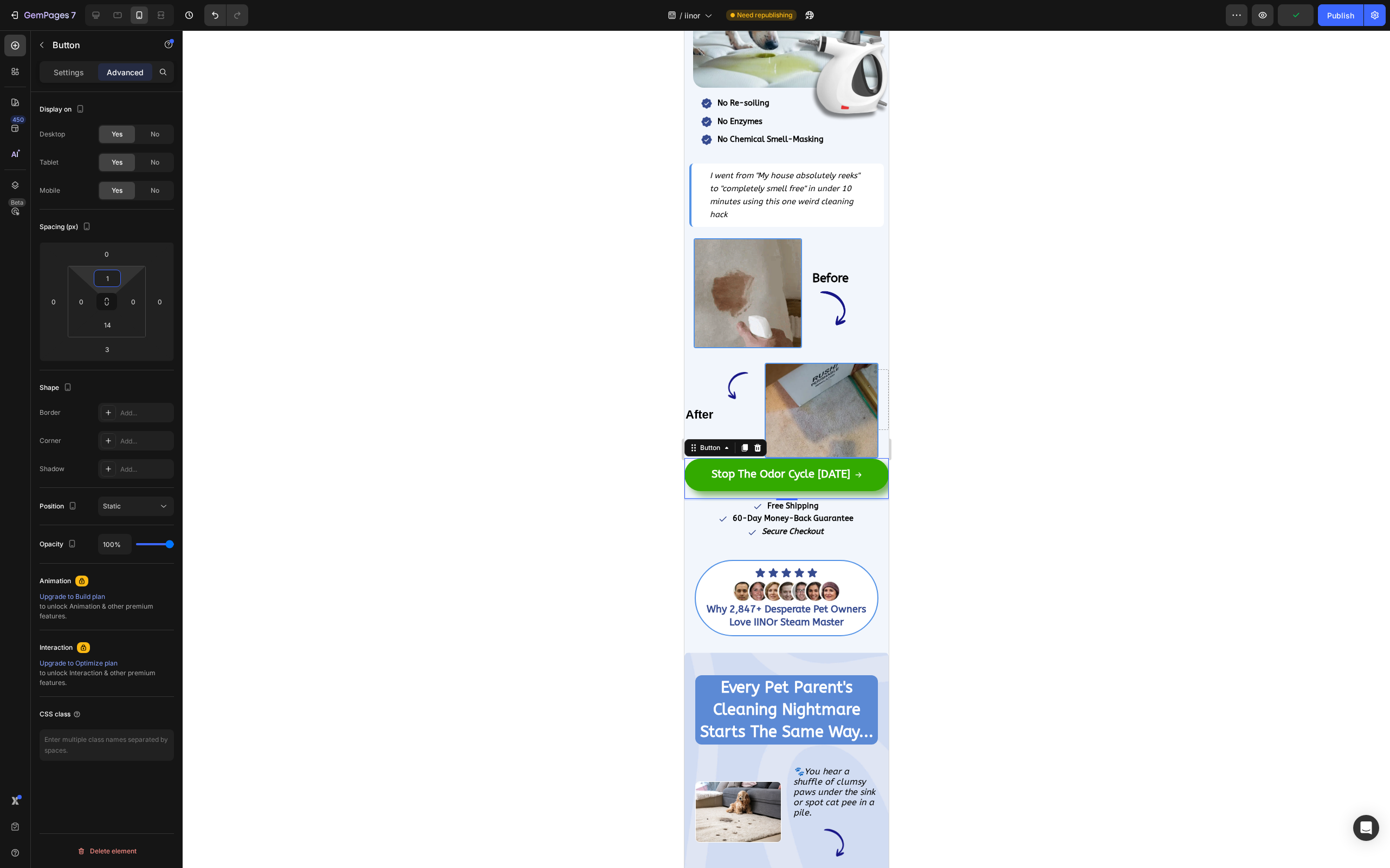
type input "10"
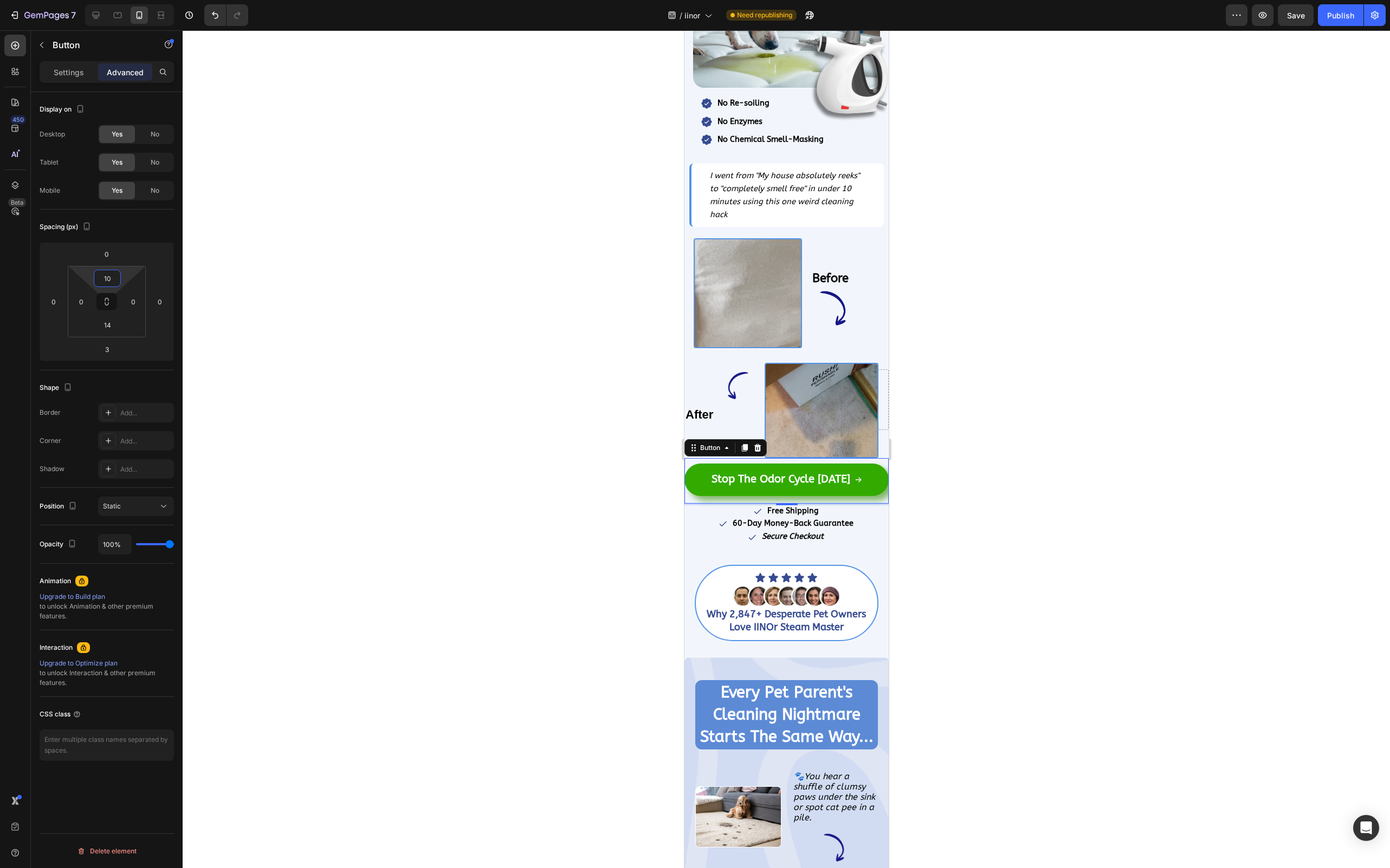
click at [470, 399] on div at bounding box center [786, 449] width 1207 height 838
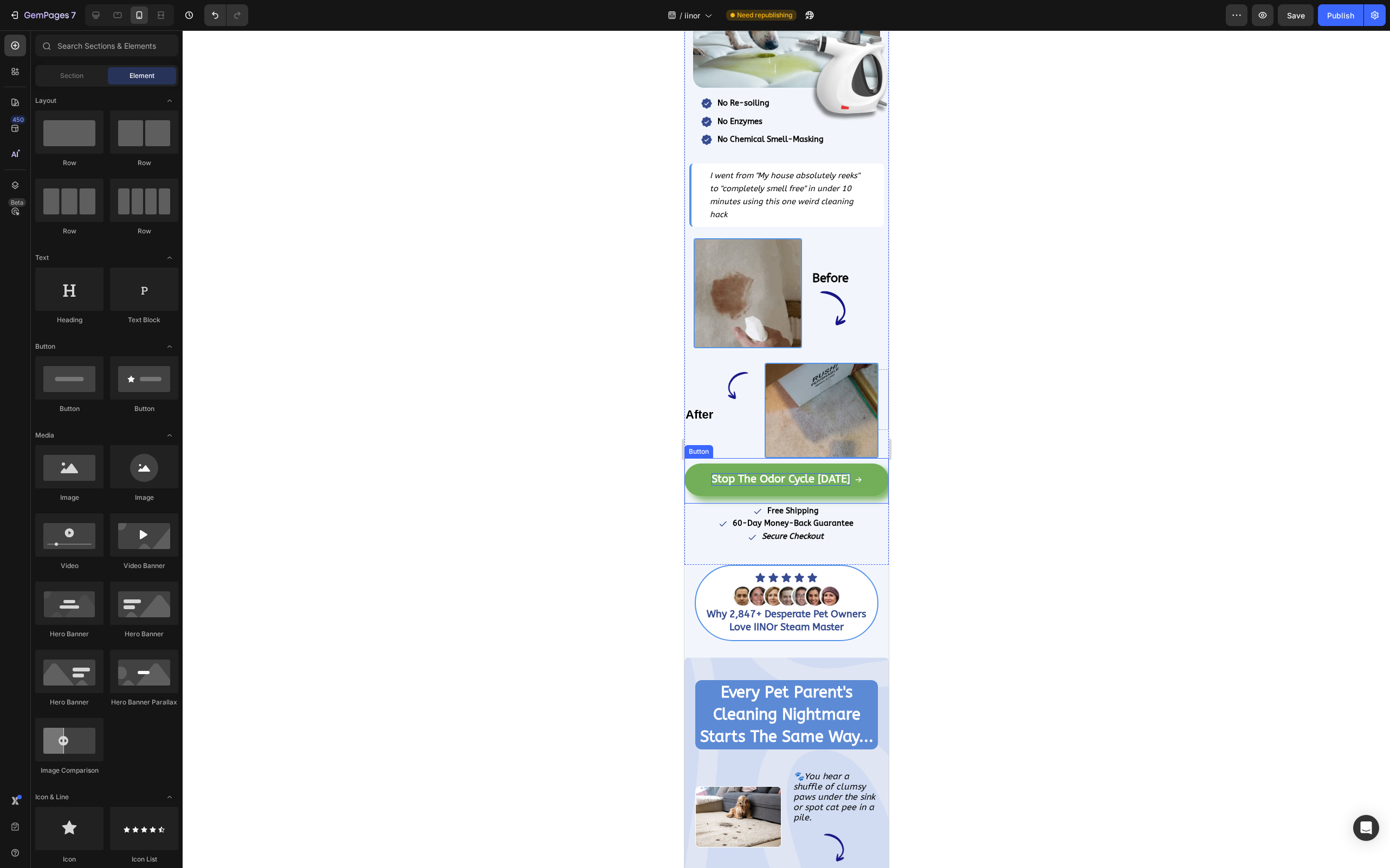
click at [721, 480] on strong "Stop The Odor Cycle [DATE]" at bounding box center [781, 479] width 139 height 12
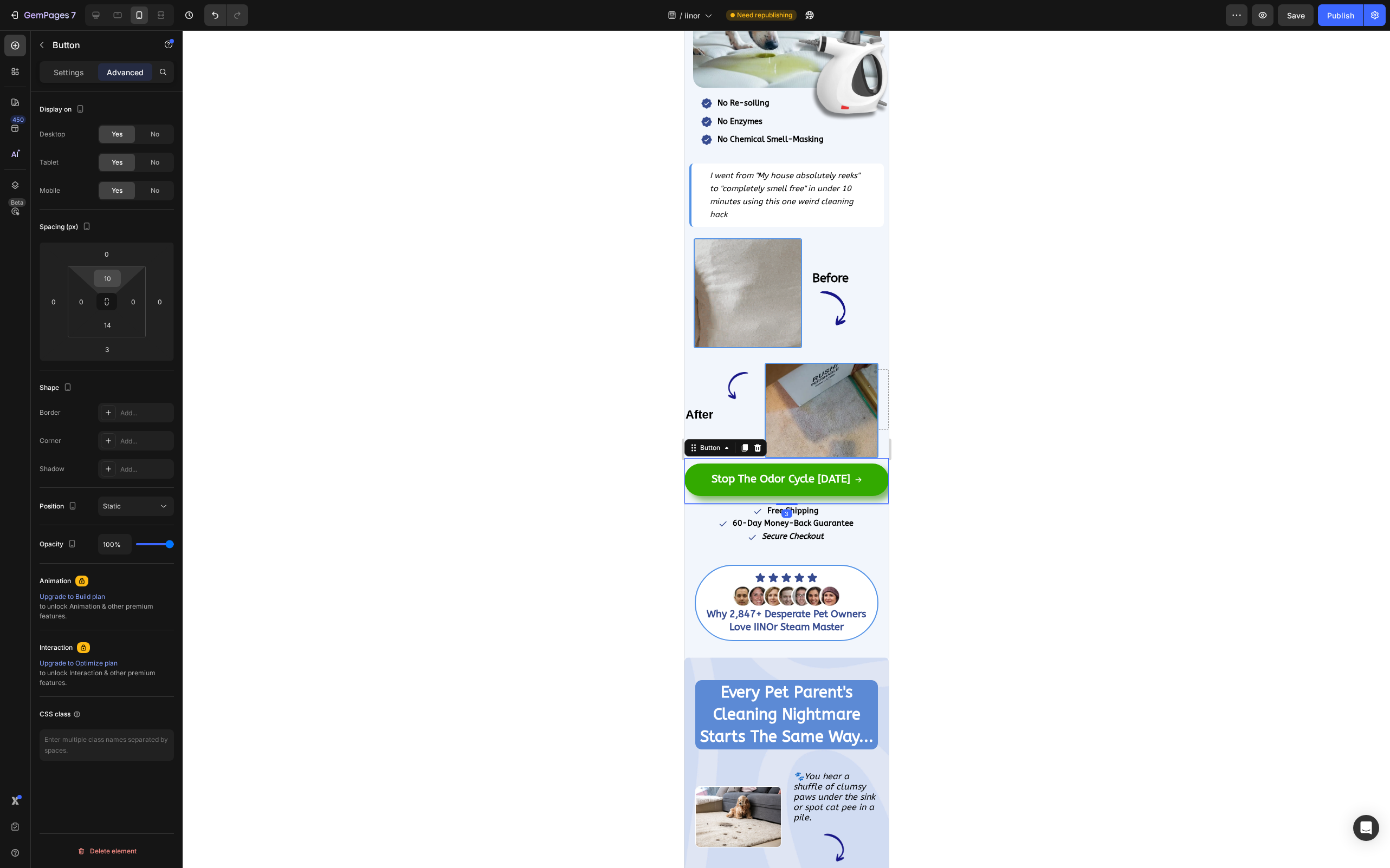
click at [117, 281] on input "10" at bounding box center [107, 278] width 22 height 16
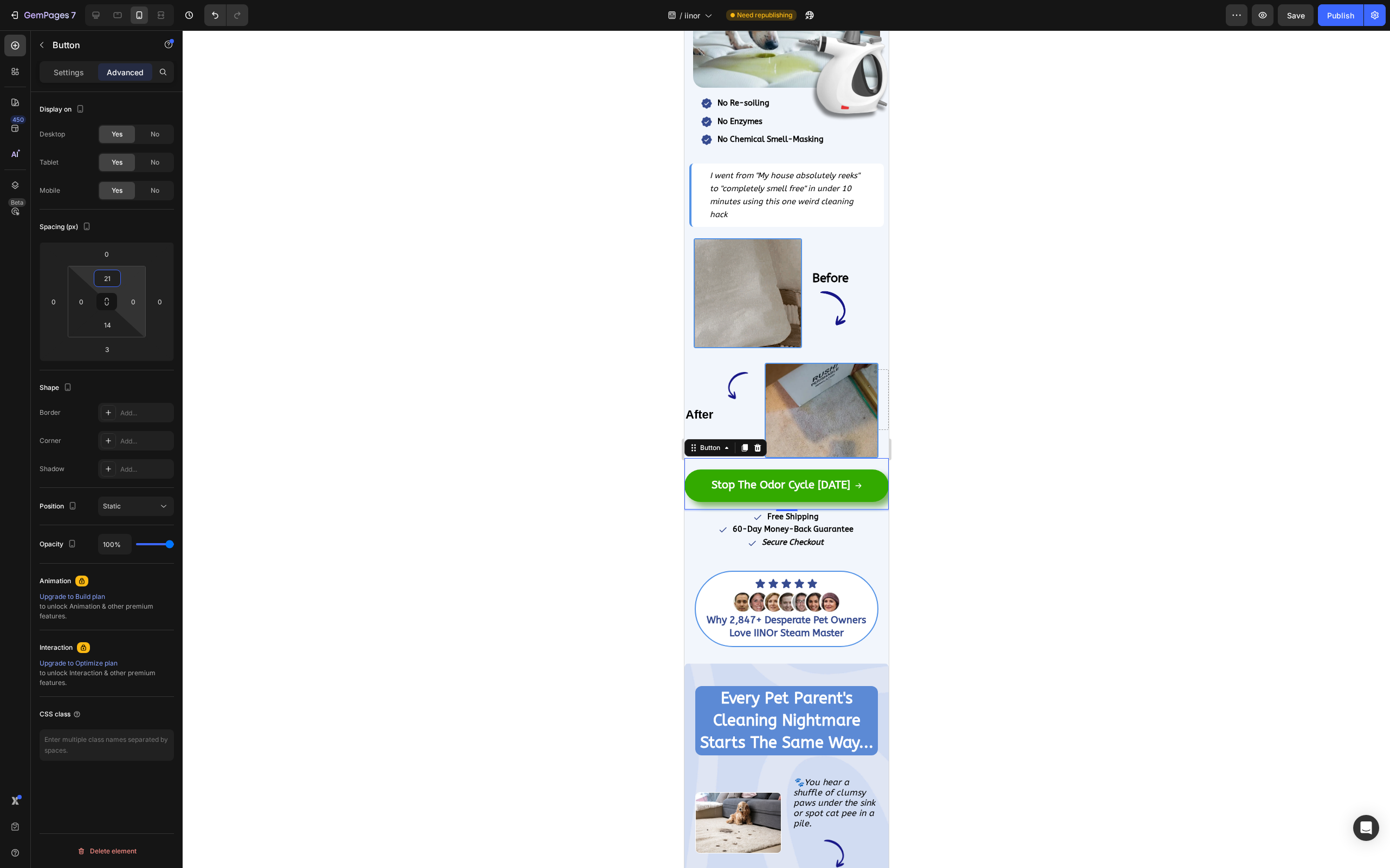
type input "2"
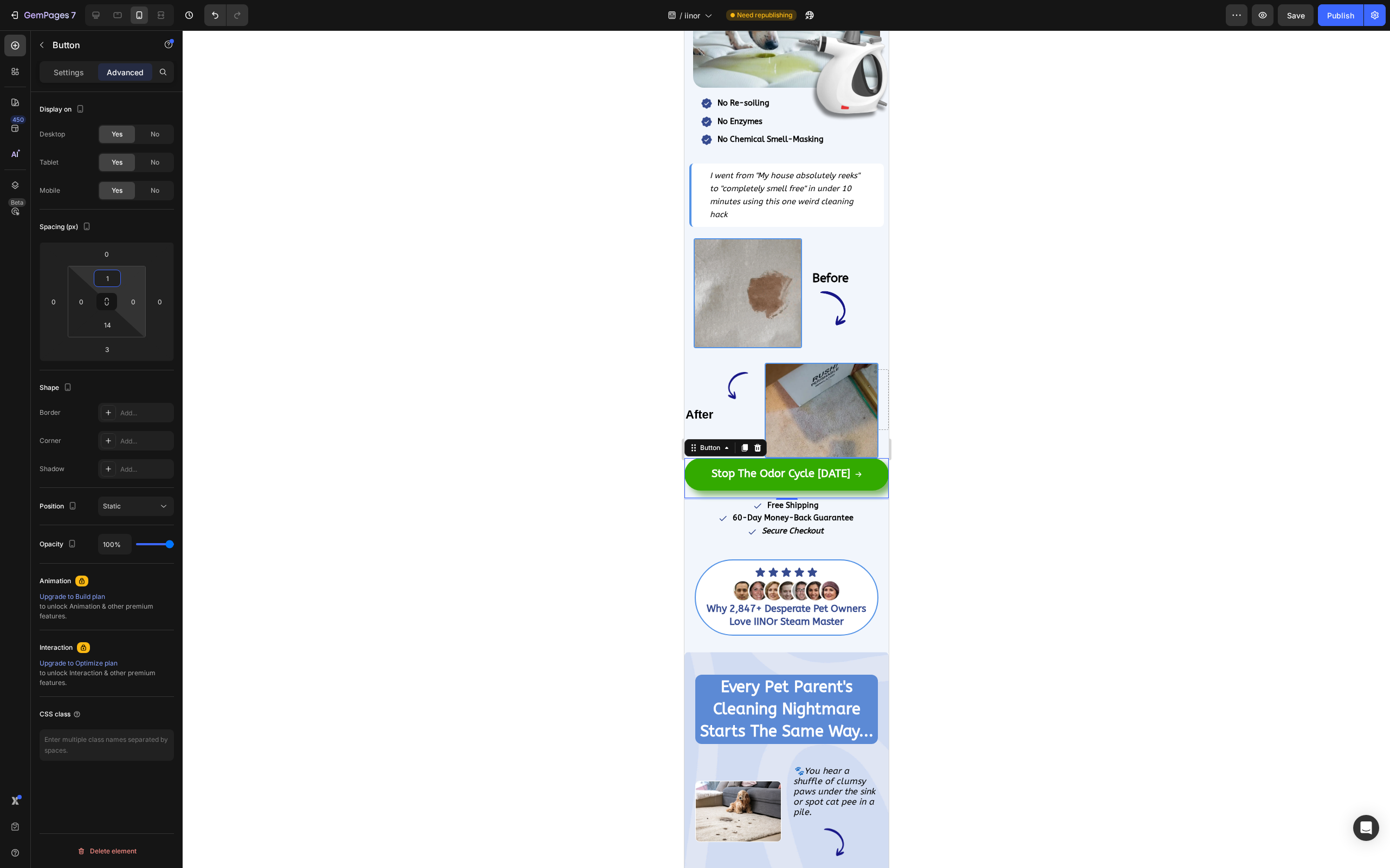
type input "15"
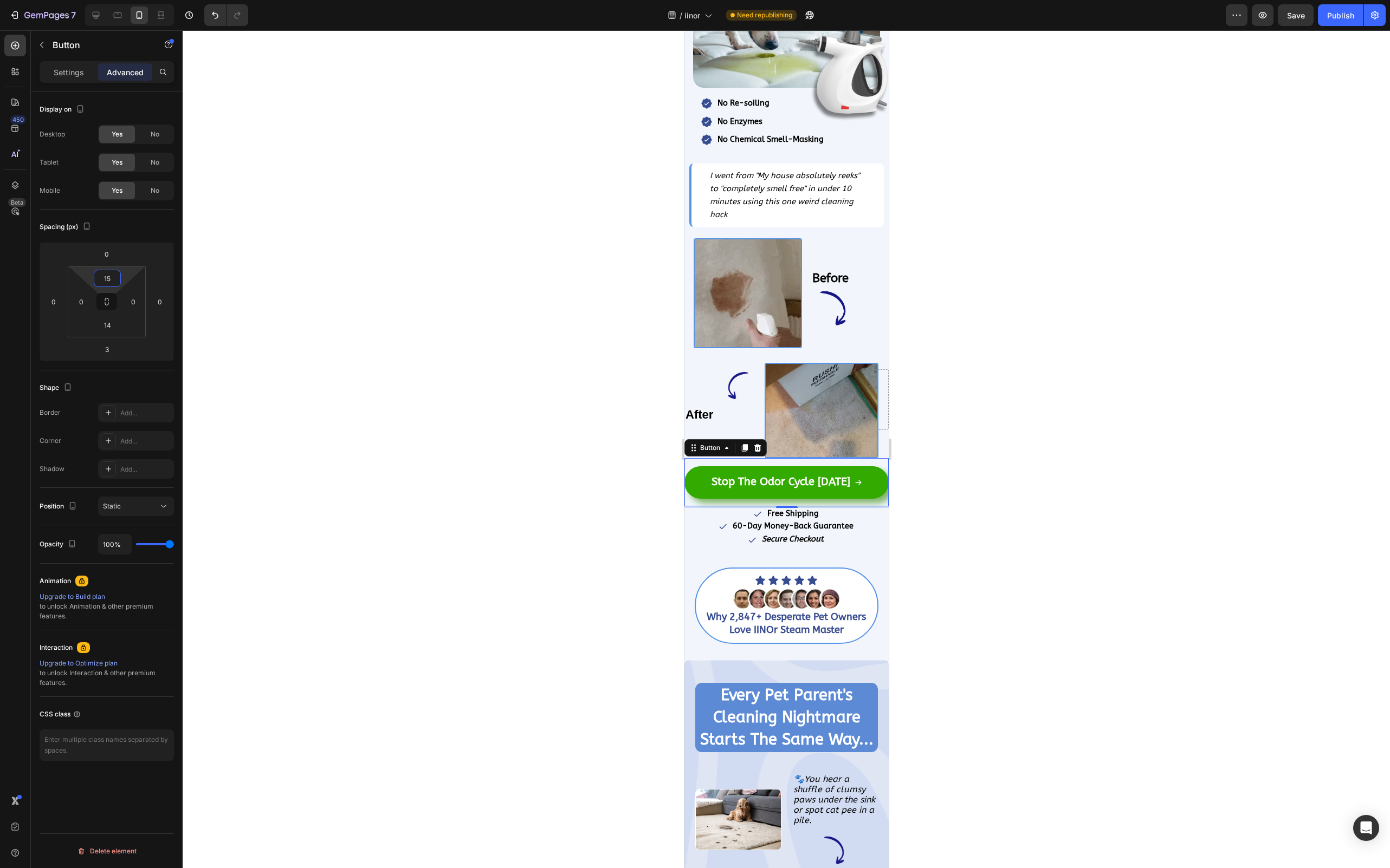
click at [377, 472] on div at bounding box center [786, 449] width 1207 height 838
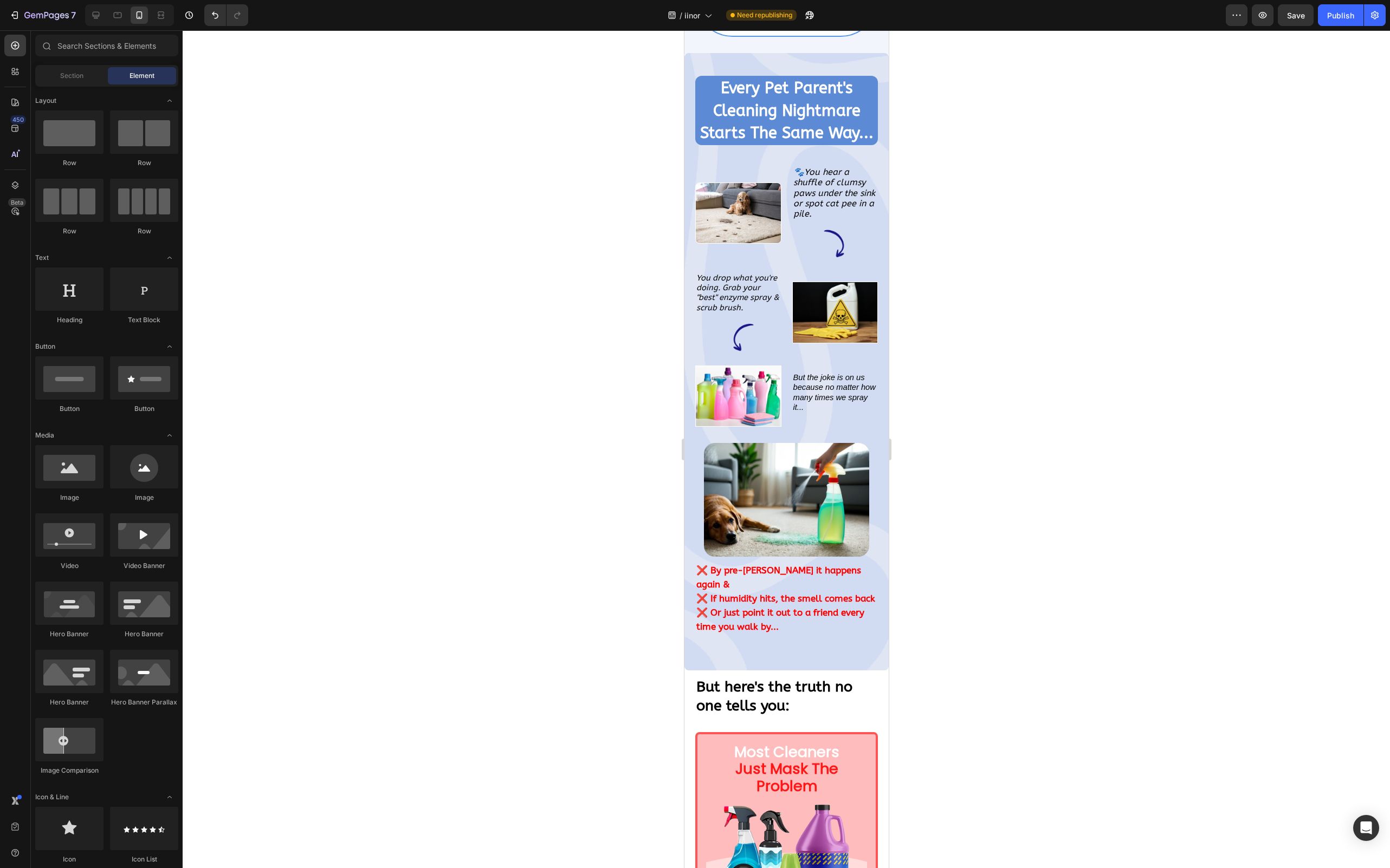
scroll to position [875, 0]
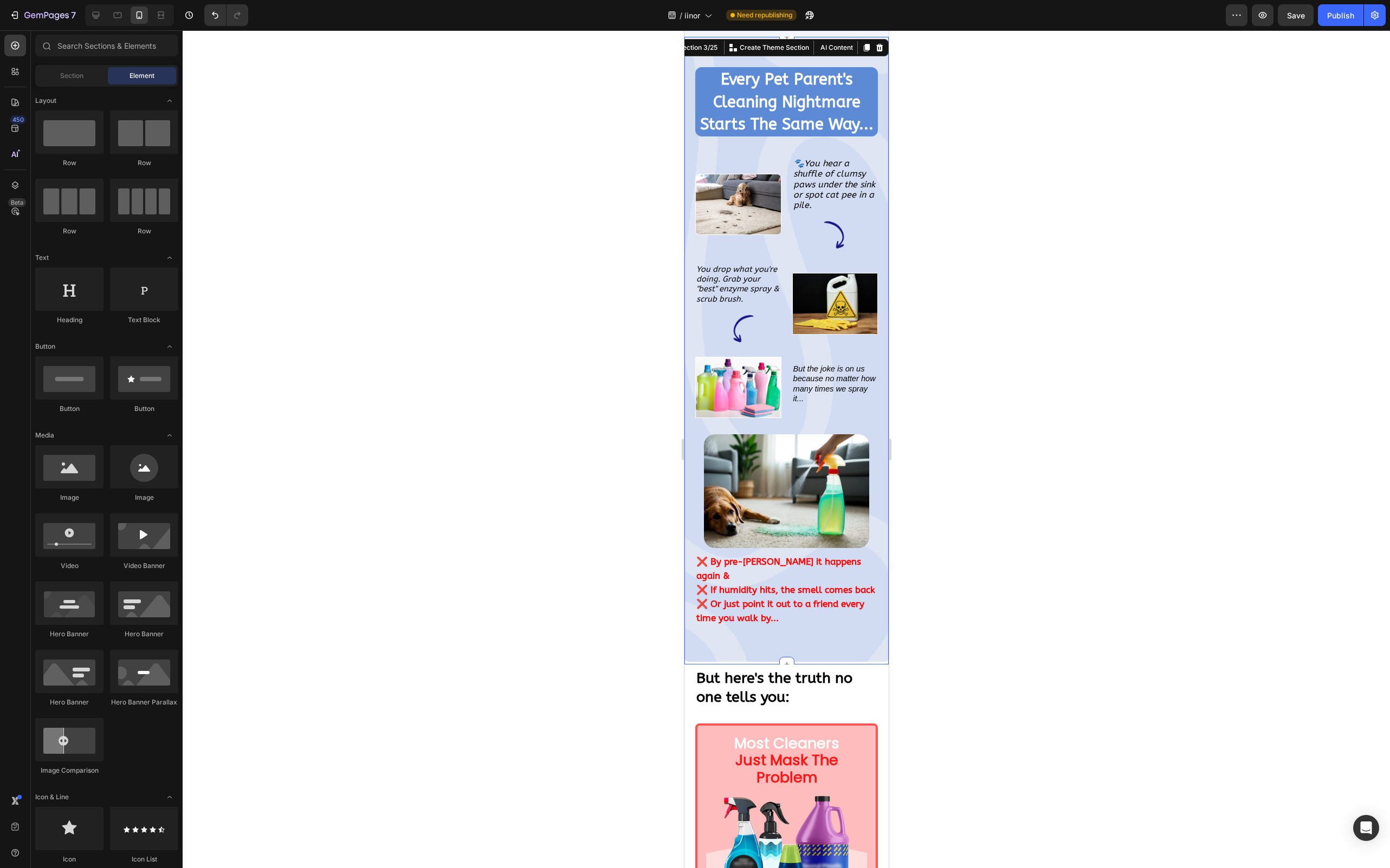
click at [785, 655] on div "Every Pet Parent's Cleaning Nightmare Starts The Same Way... Heading Row Image …" at bounding box center [786, 350] width 204 height 628
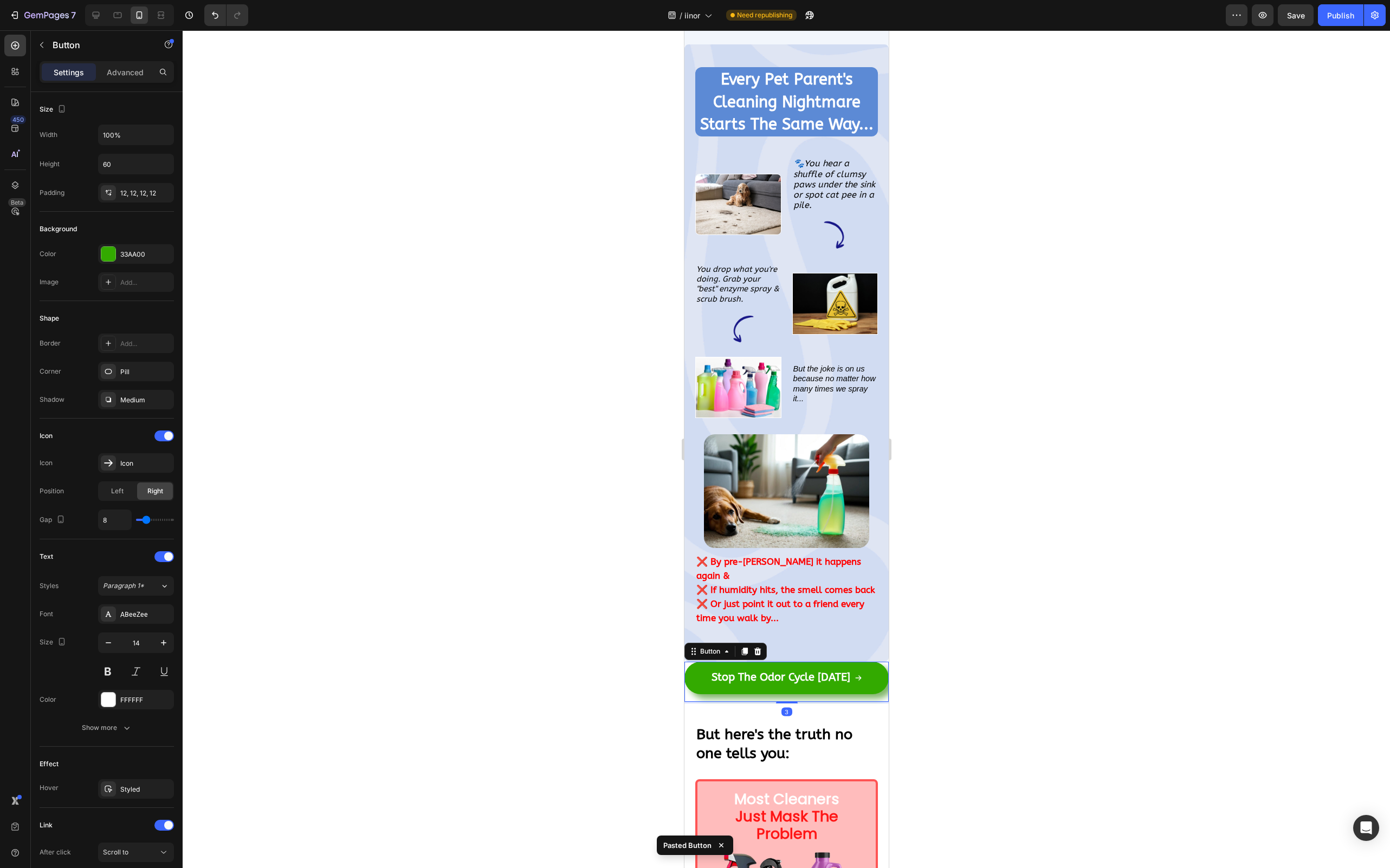
click at [1039, 662] on div at bounding box center [786, 449] width 1207 height 838
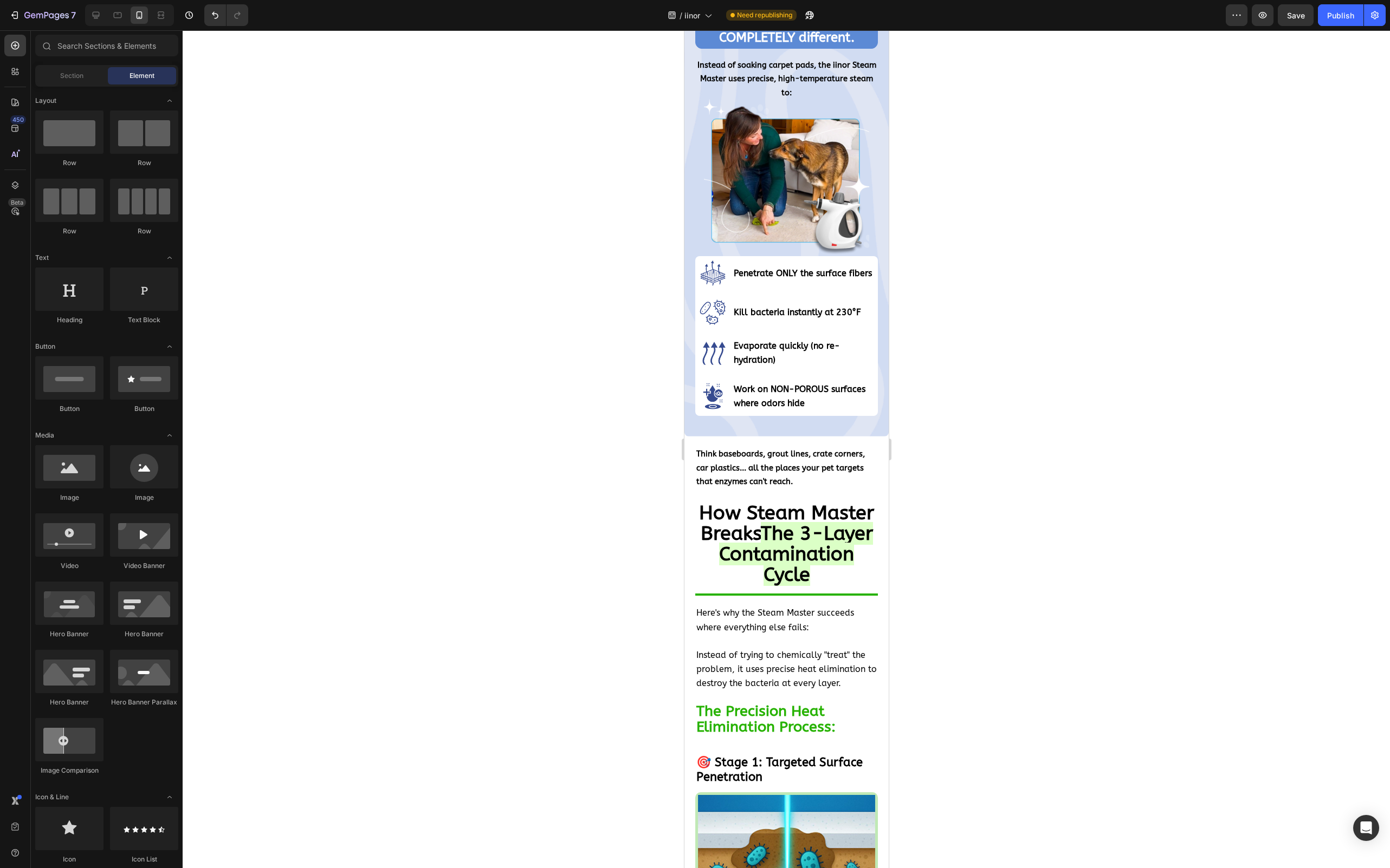
scroll to position [6046, 0]
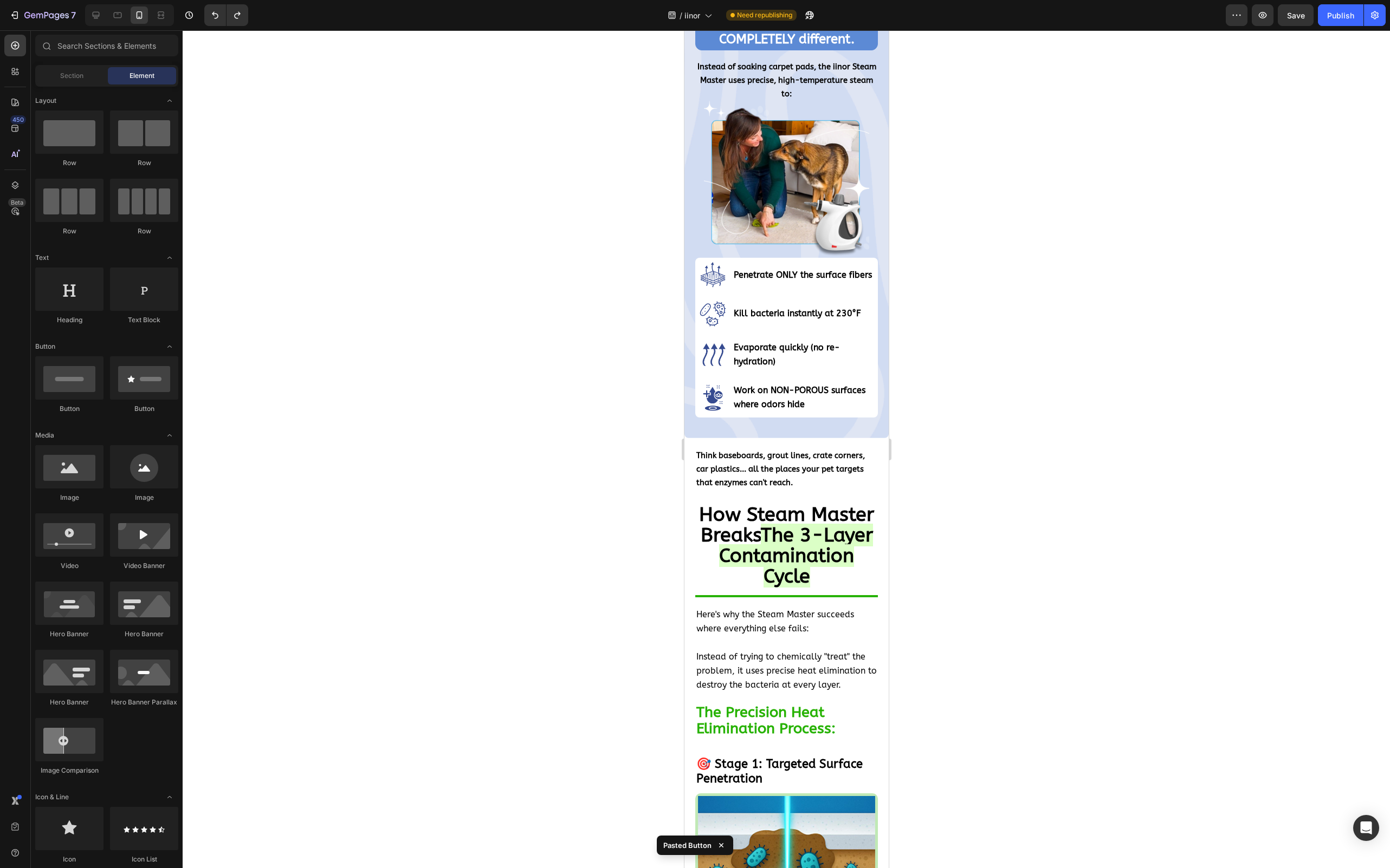
scroll to position [6020, 0]
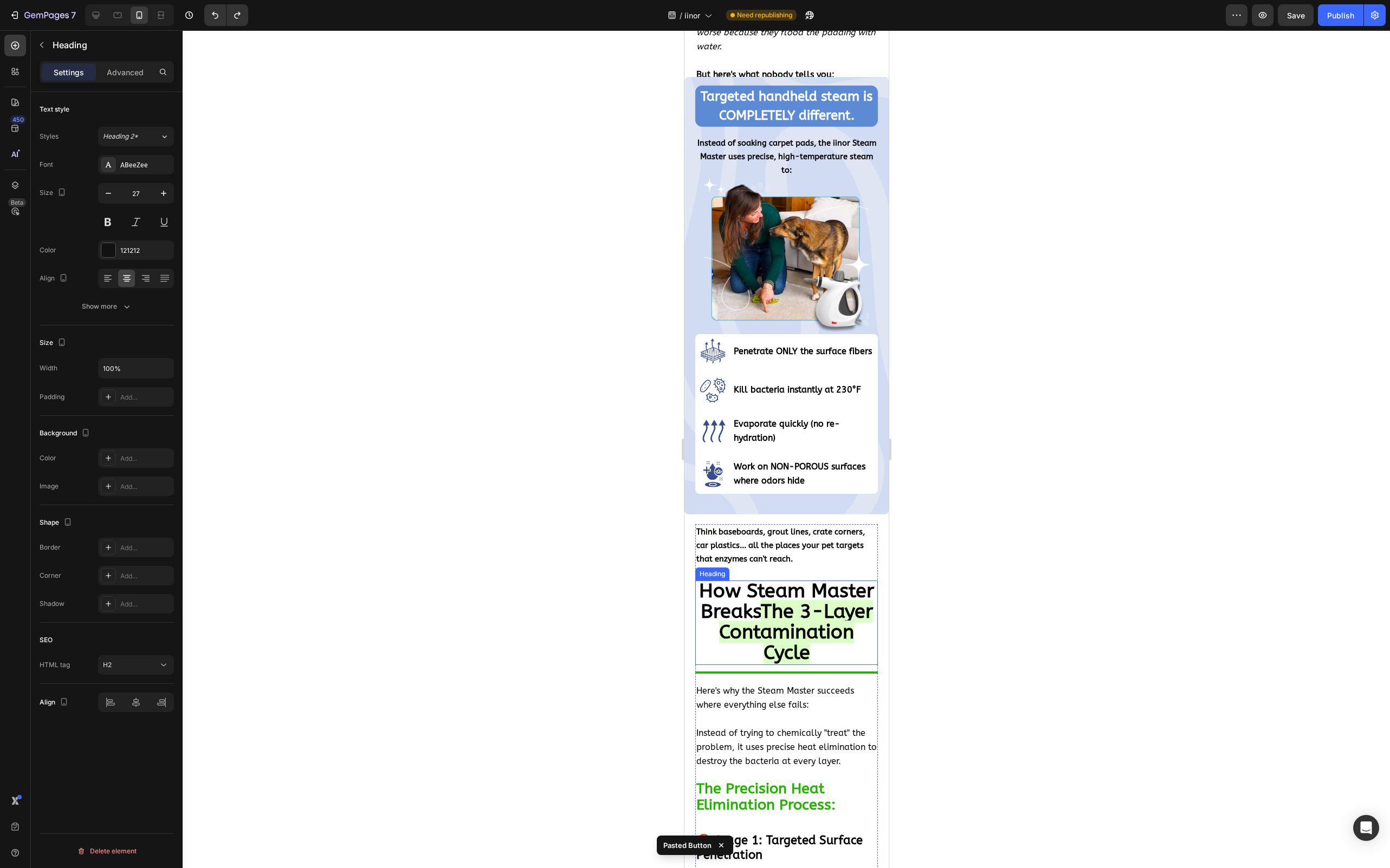
click at [798, 606] on strong "The 3-Layer Contamination Cycle" at bounding box center [795, 632] width 154 height 64
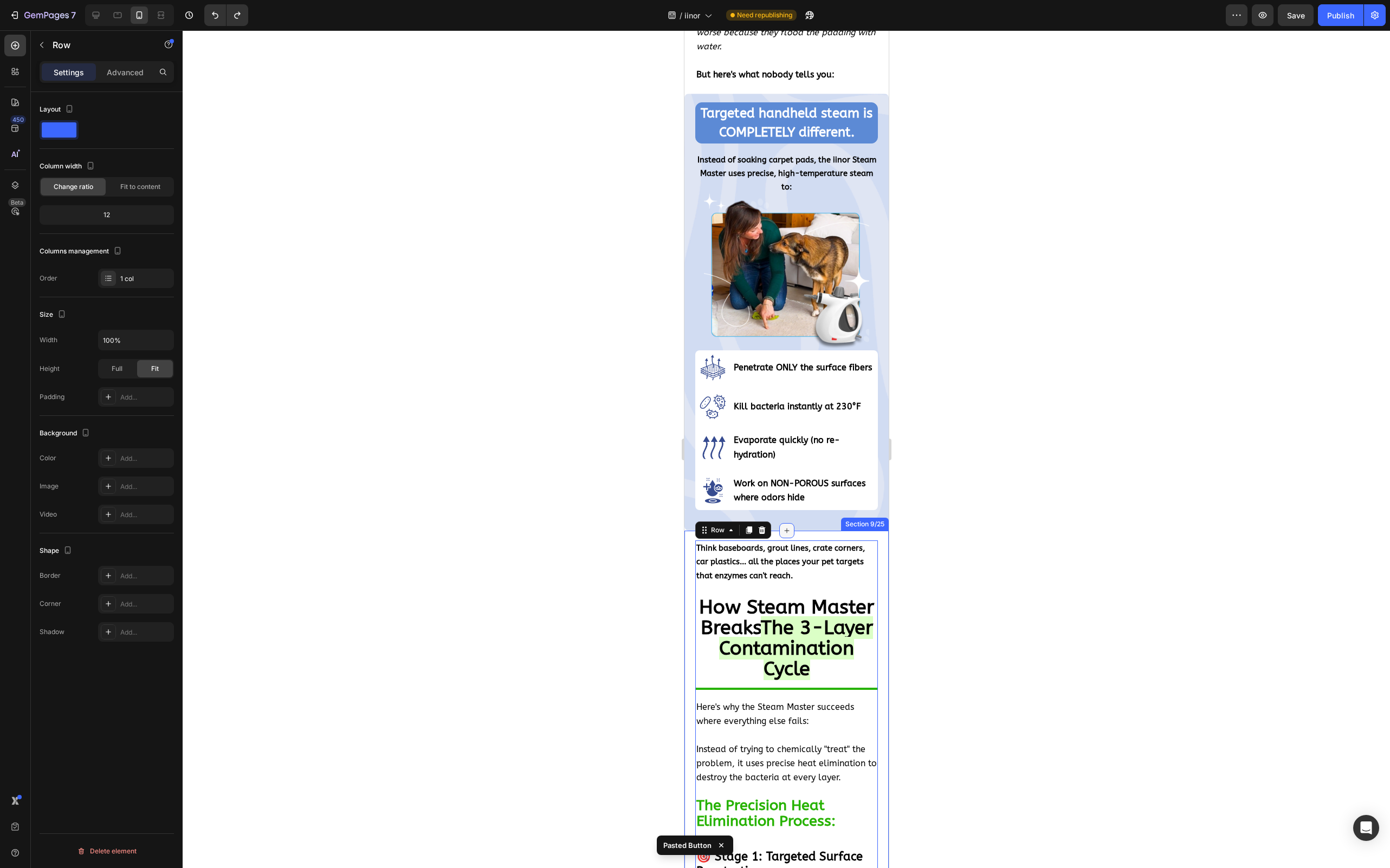
click at [779, 523] on div at bounding box center [786, 531] width 15 height 15
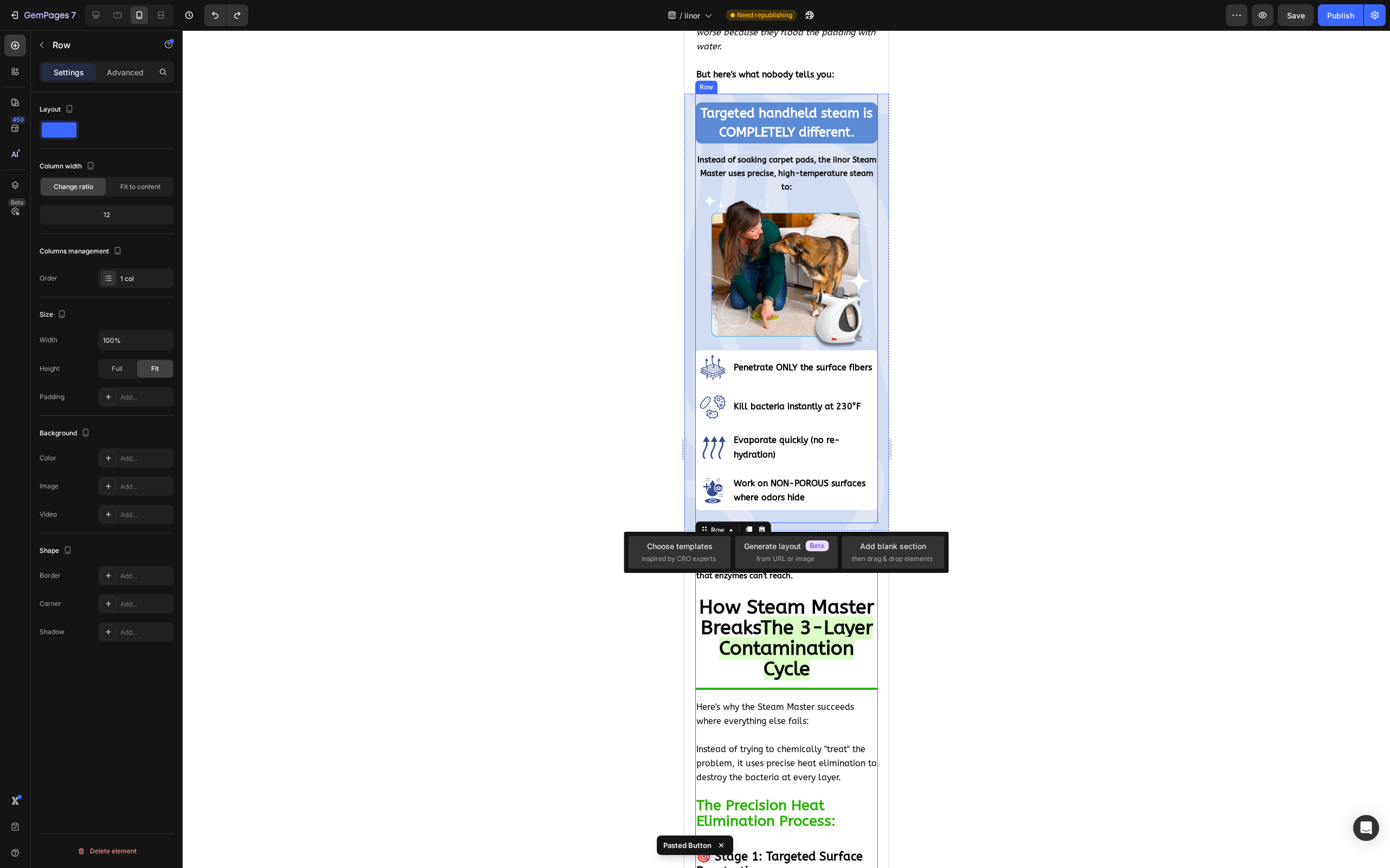
click at [784, 495] on div "Targeted handheld steam is COMPLETELY different. Heading Instead of soaking car…" at bounding box center [786, 309] width 183 height 430
click at [968, 464] on div at bounding box center [786, 449] width 1207 height 838
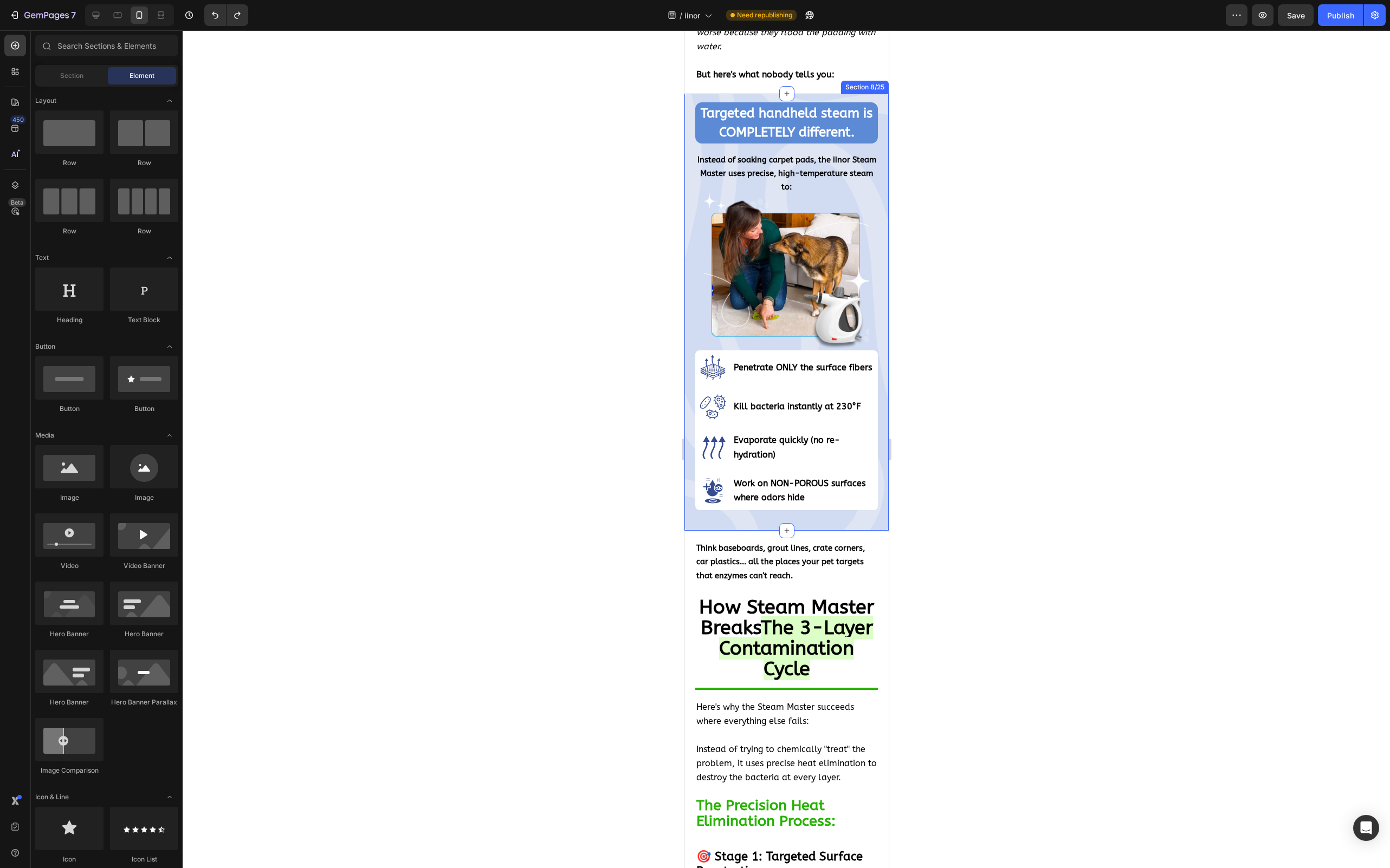
click at [758, 508] on div "Targeted handheld steam is COMPLETELY different. Heading Instead of soaking car…" at bounding box center [786, 312] width 183 height 437
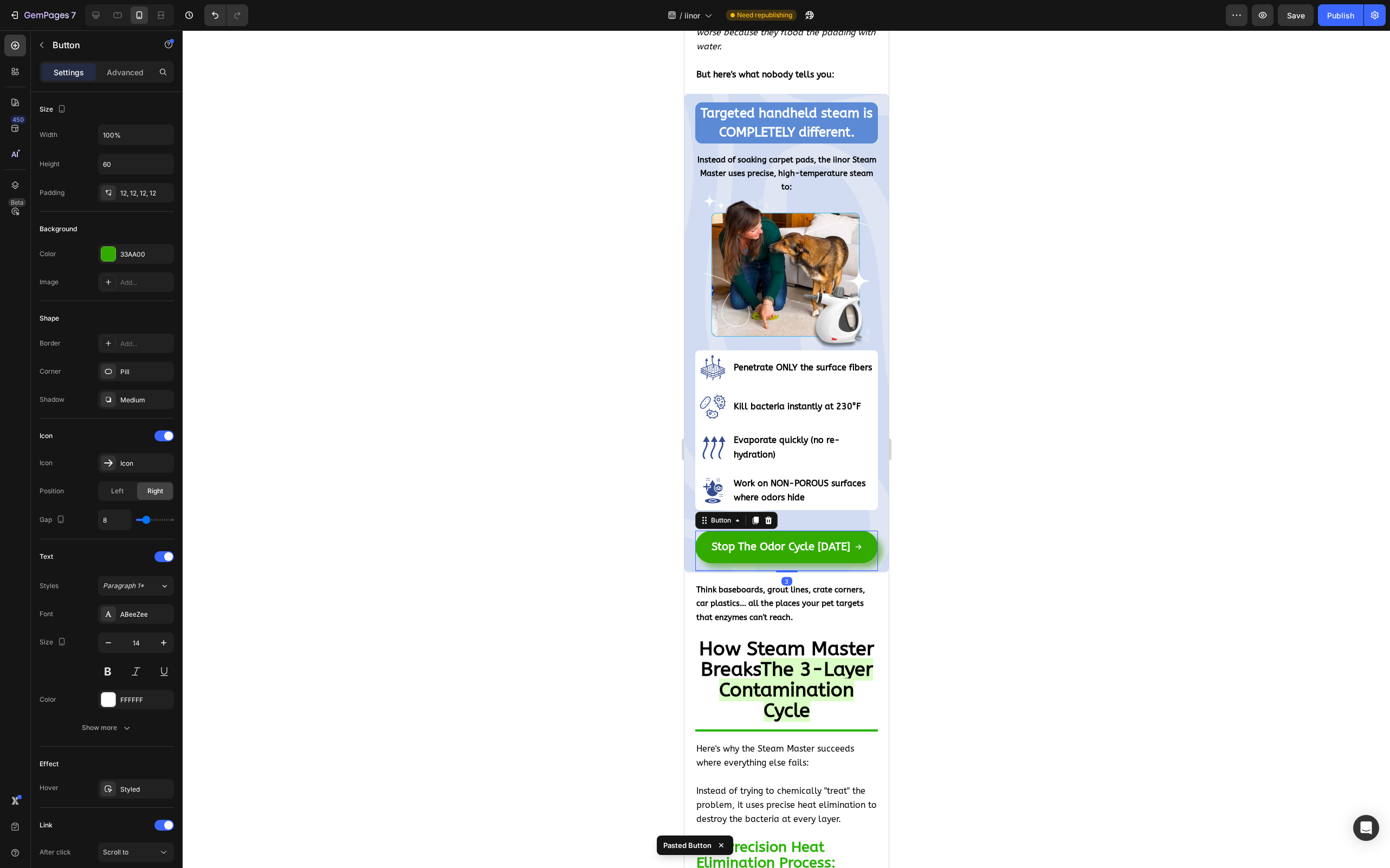
click at [1163, 549] on div at bounding box center [786, 449] width 1207 height 838
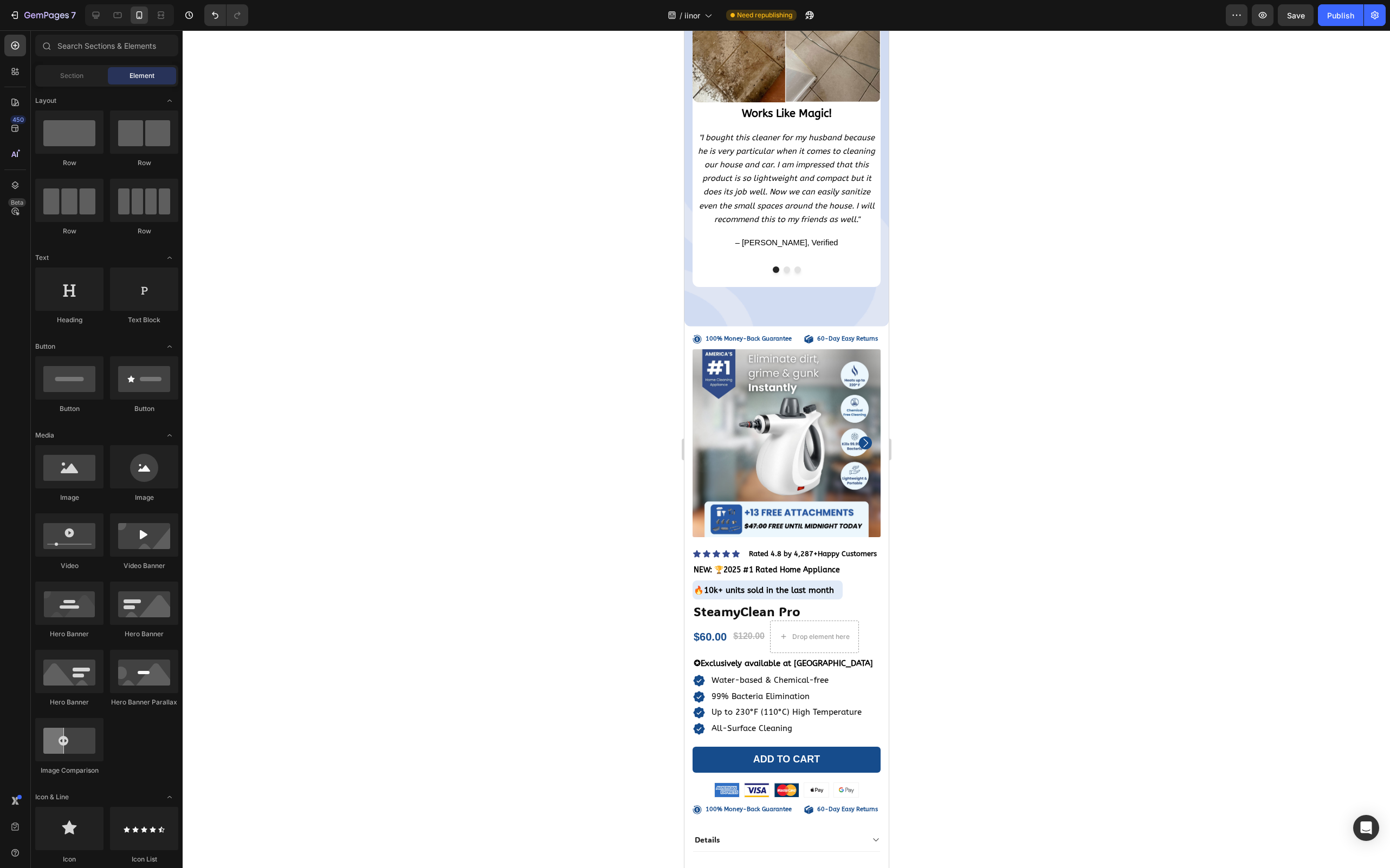
scroll to position [11756, 0]
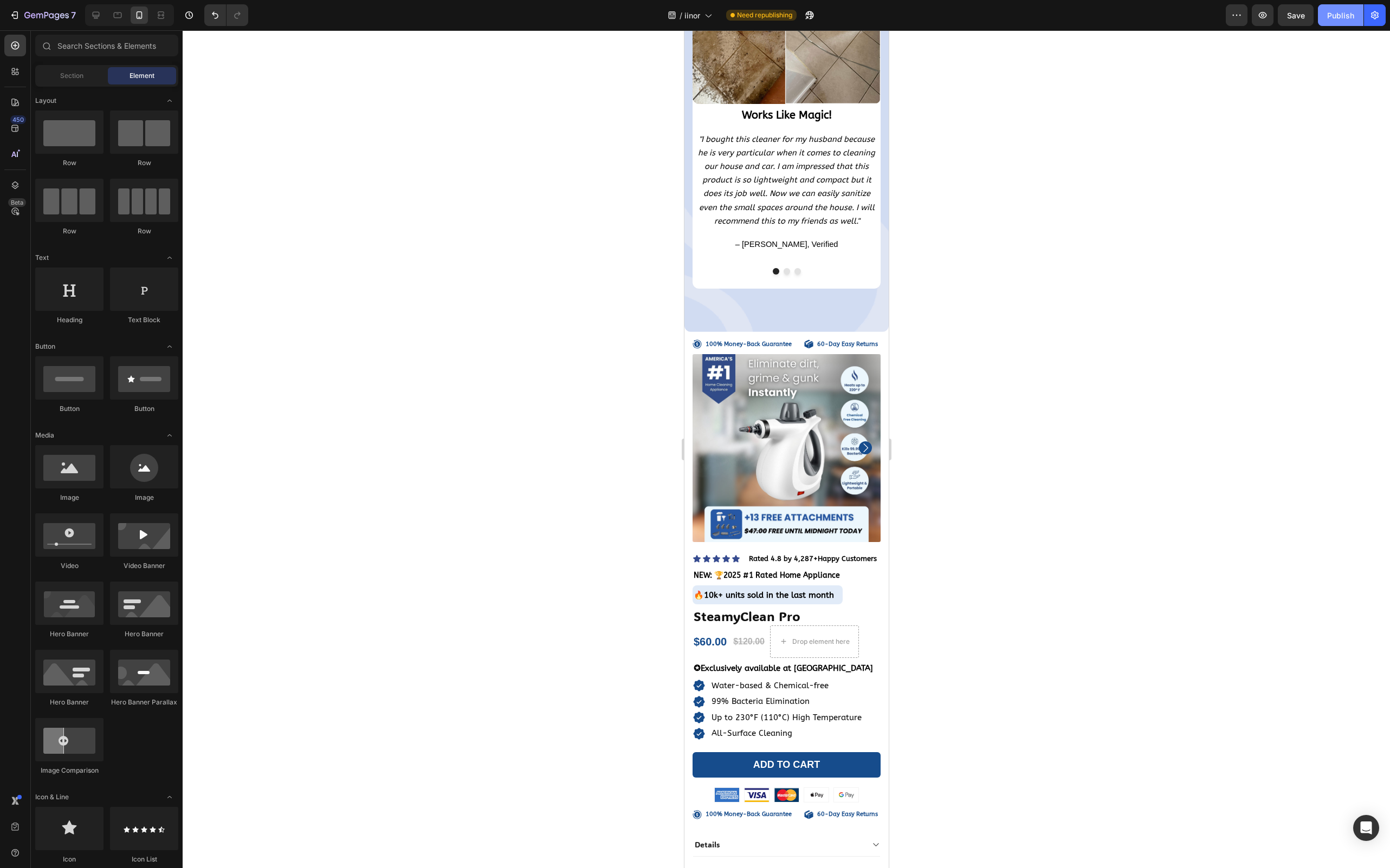
click at [1334, 16] on div "Publish" at bounding box center [1340, 15] width 27 height 11
click at [1298, 16] on span "Save" at bounding box center [1296, 16] width 18 height 9
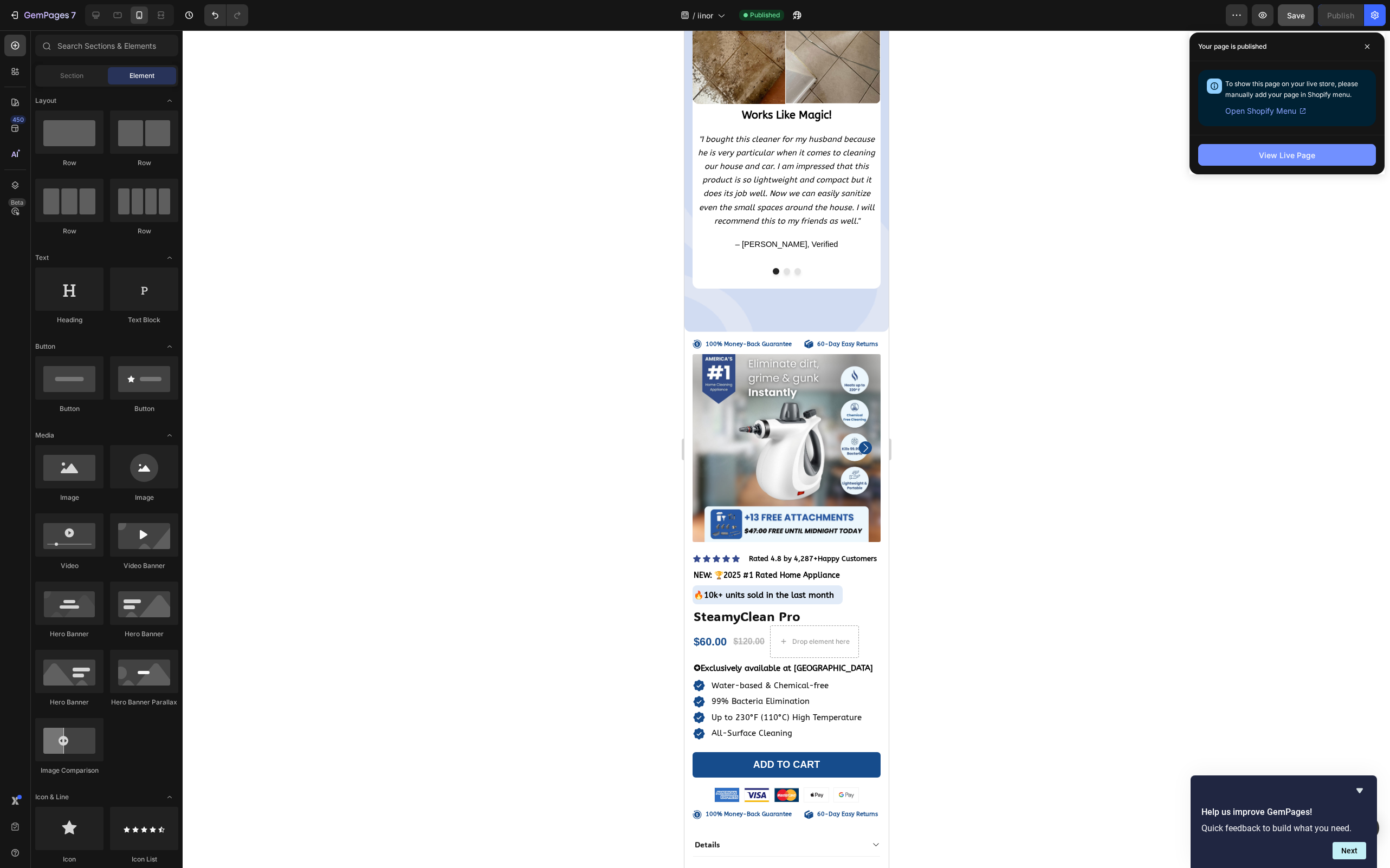
click at [1275, 151] on div "View Live Page" at bounding box center [1287, 155] width 56 height 11
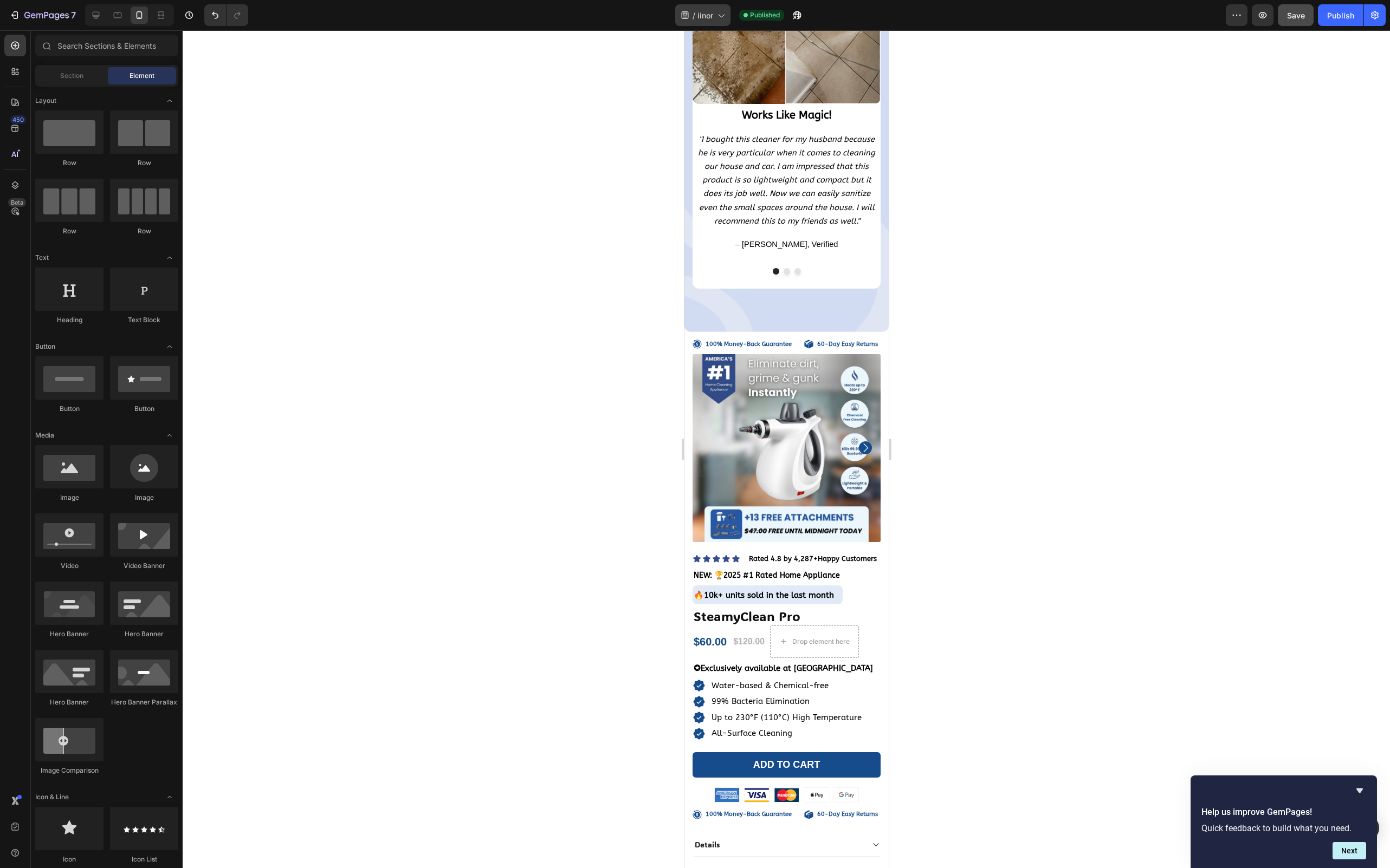
click at [715, 20] on icon at bounding box center [720, 15] width 11 height 11
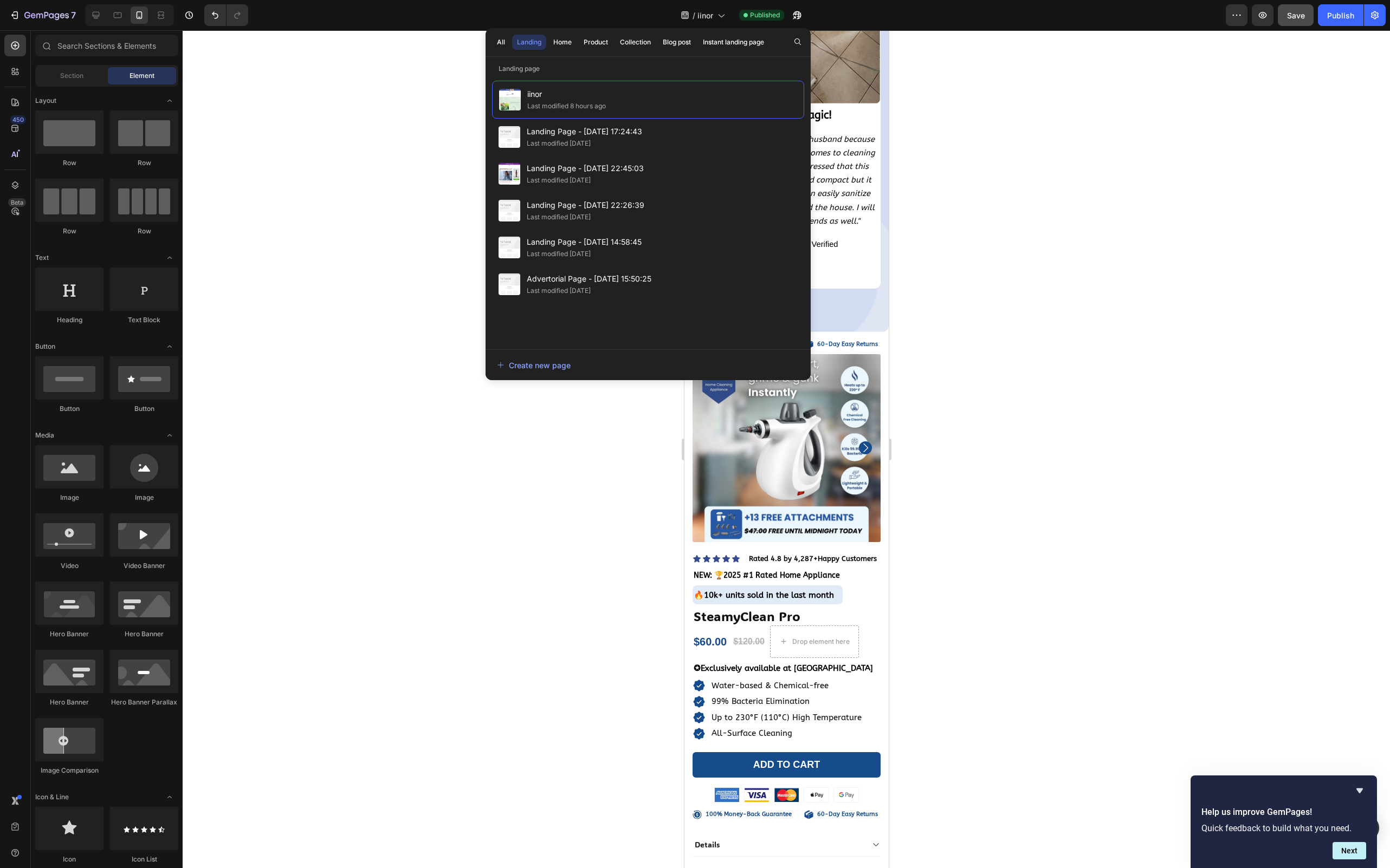
click at [1033, 71] on div at bounding box center [786, 449] width 1207 height 838
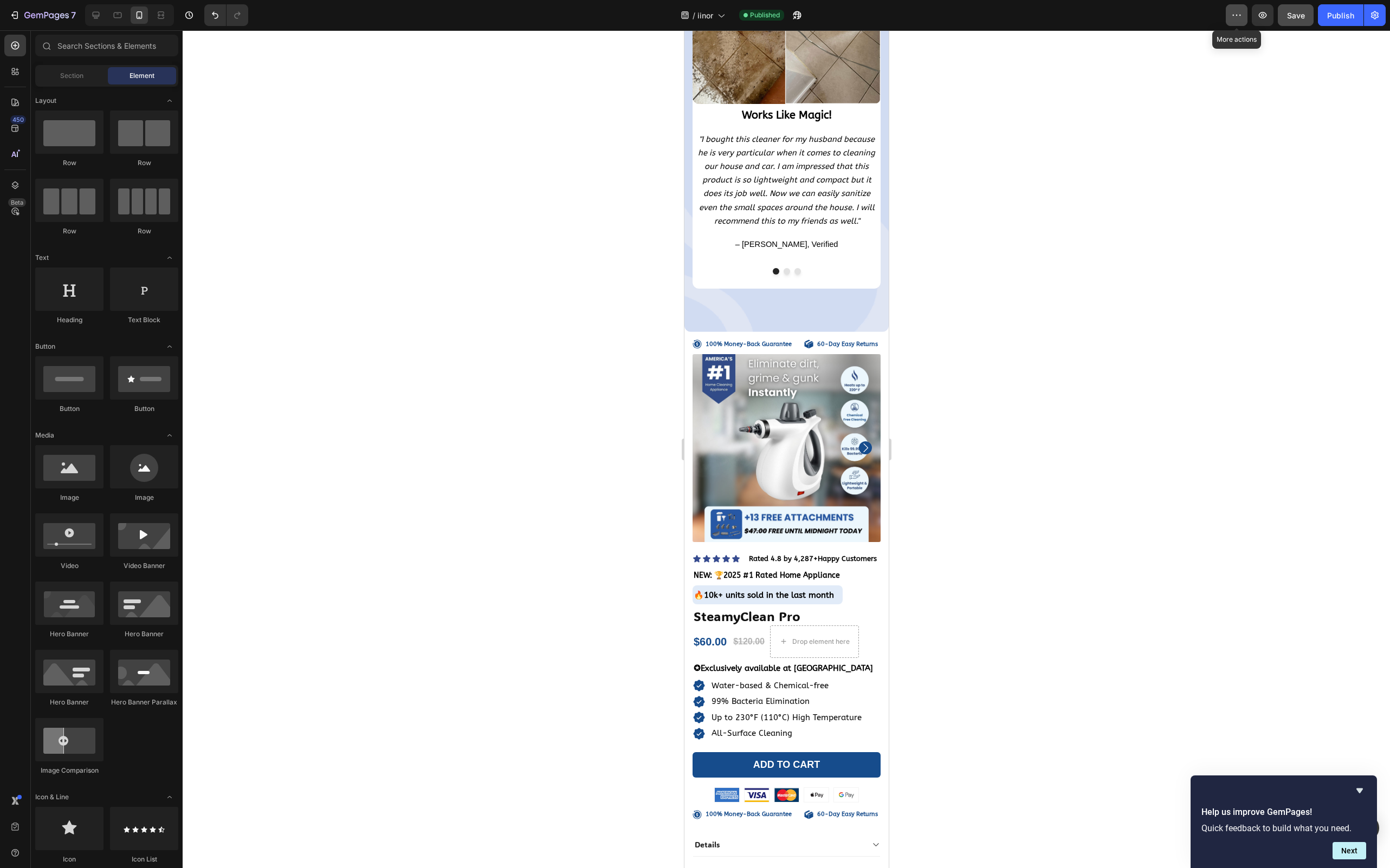
click at [1235, 15] on icon "button" at bounding box center [1236, 15] width 11 height 11
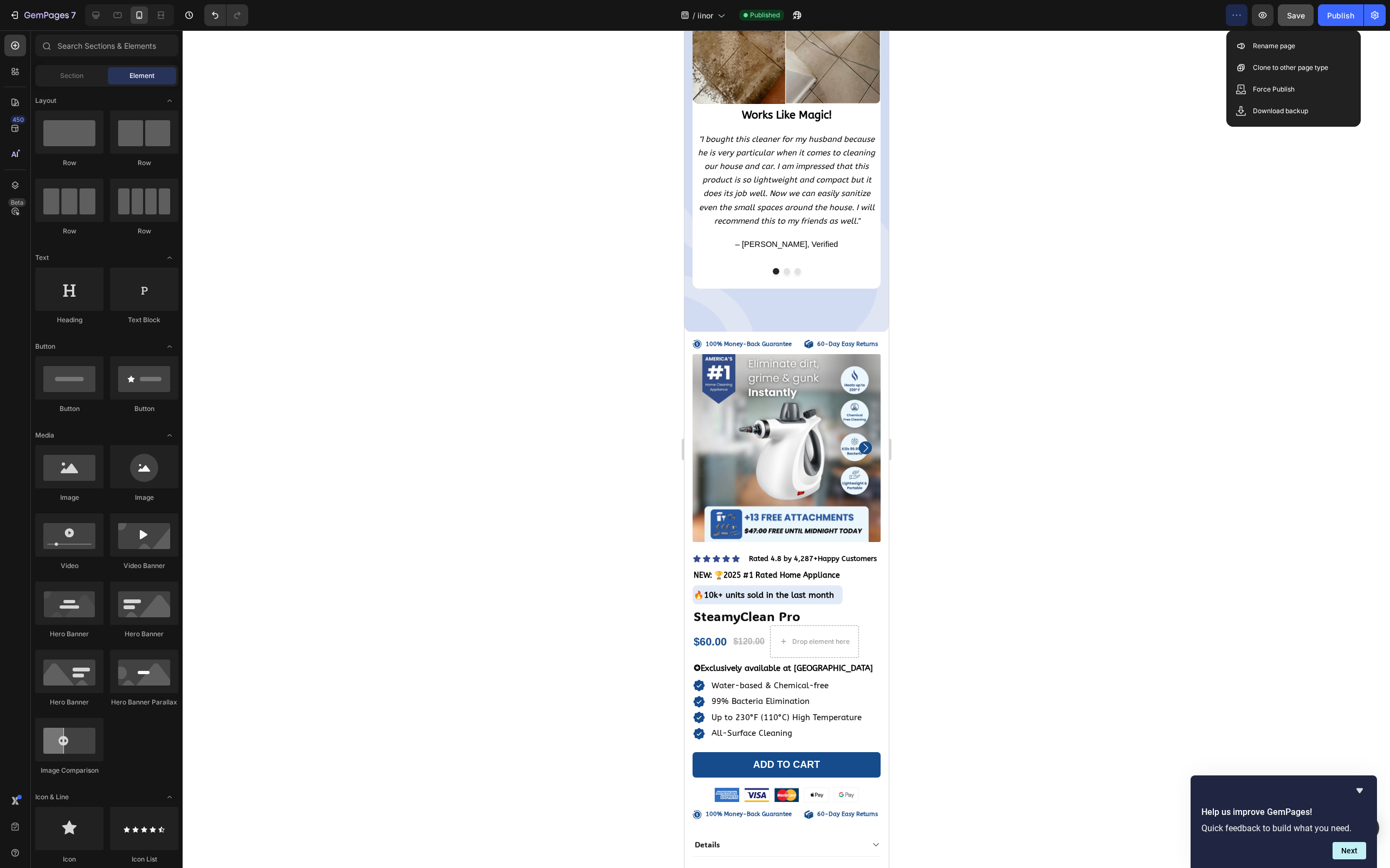
click at [1235, 15] on icon "button" at bounding box center [1236, 15] width 11 height 11
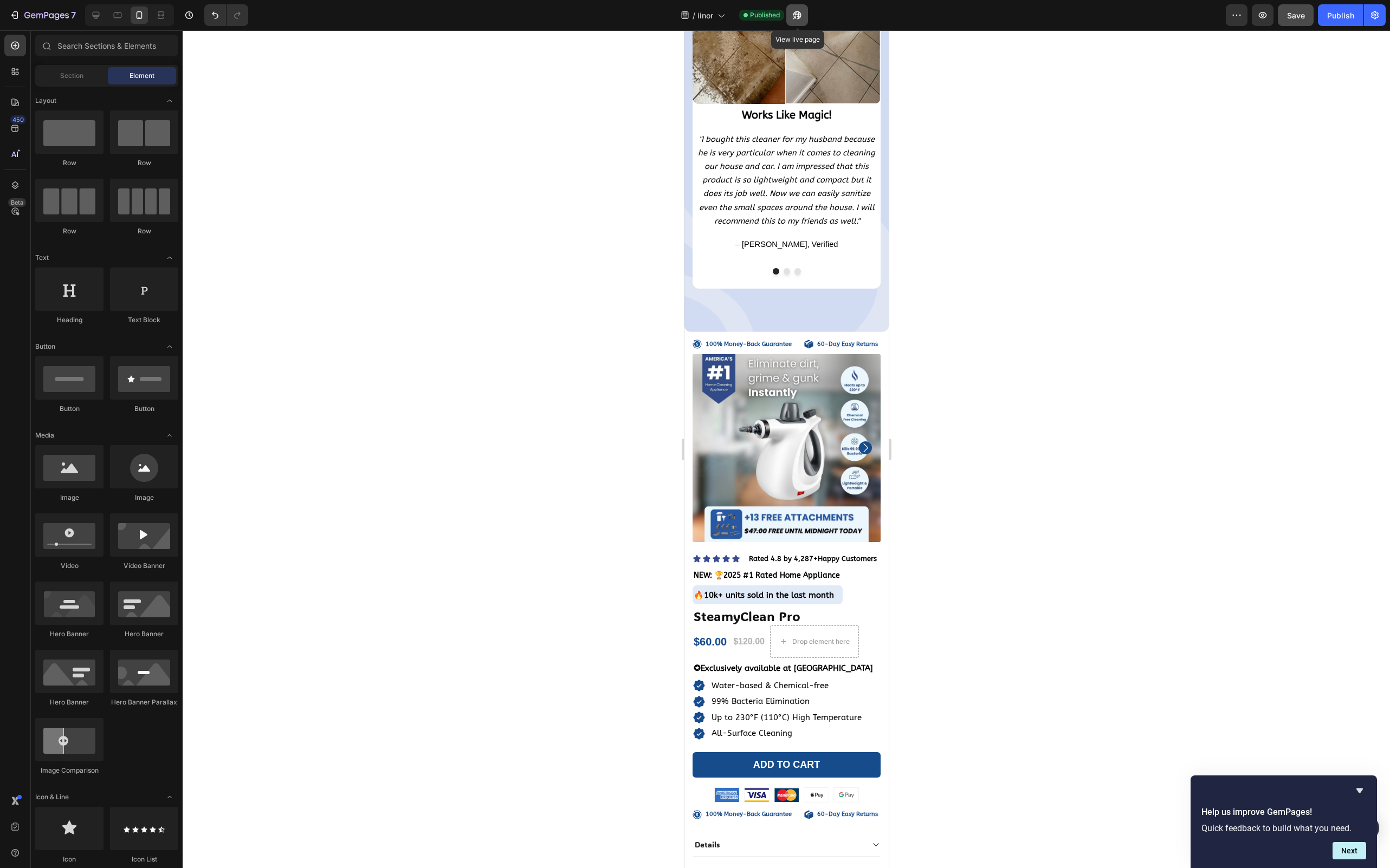
click at [790, 14] on button "button" at bounding box center [797, 15] width 22 height 22
click at [1208, 298] on div at bounding box center [786, 449] width 1207 height 838
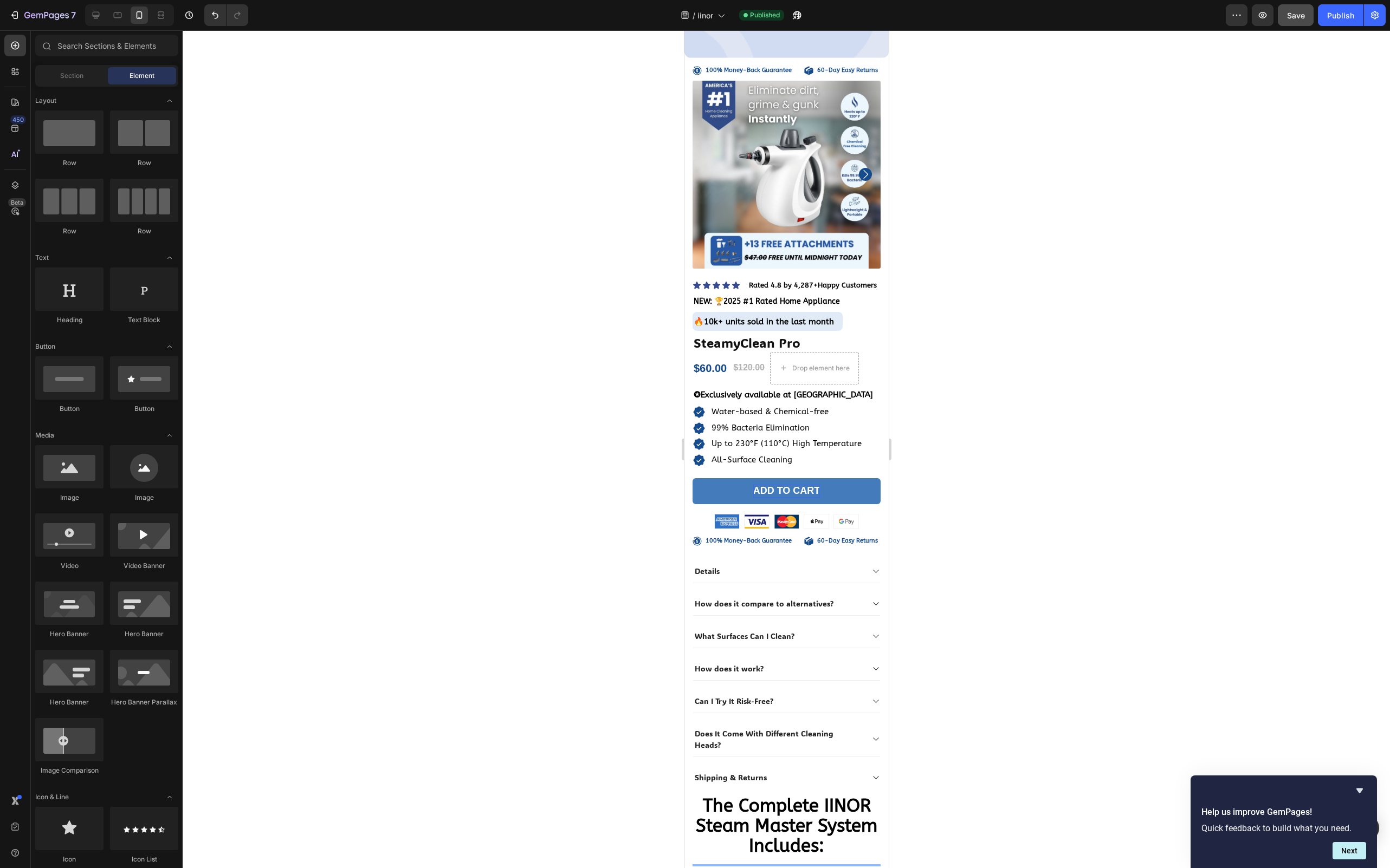
scroll to position [12022, 0]
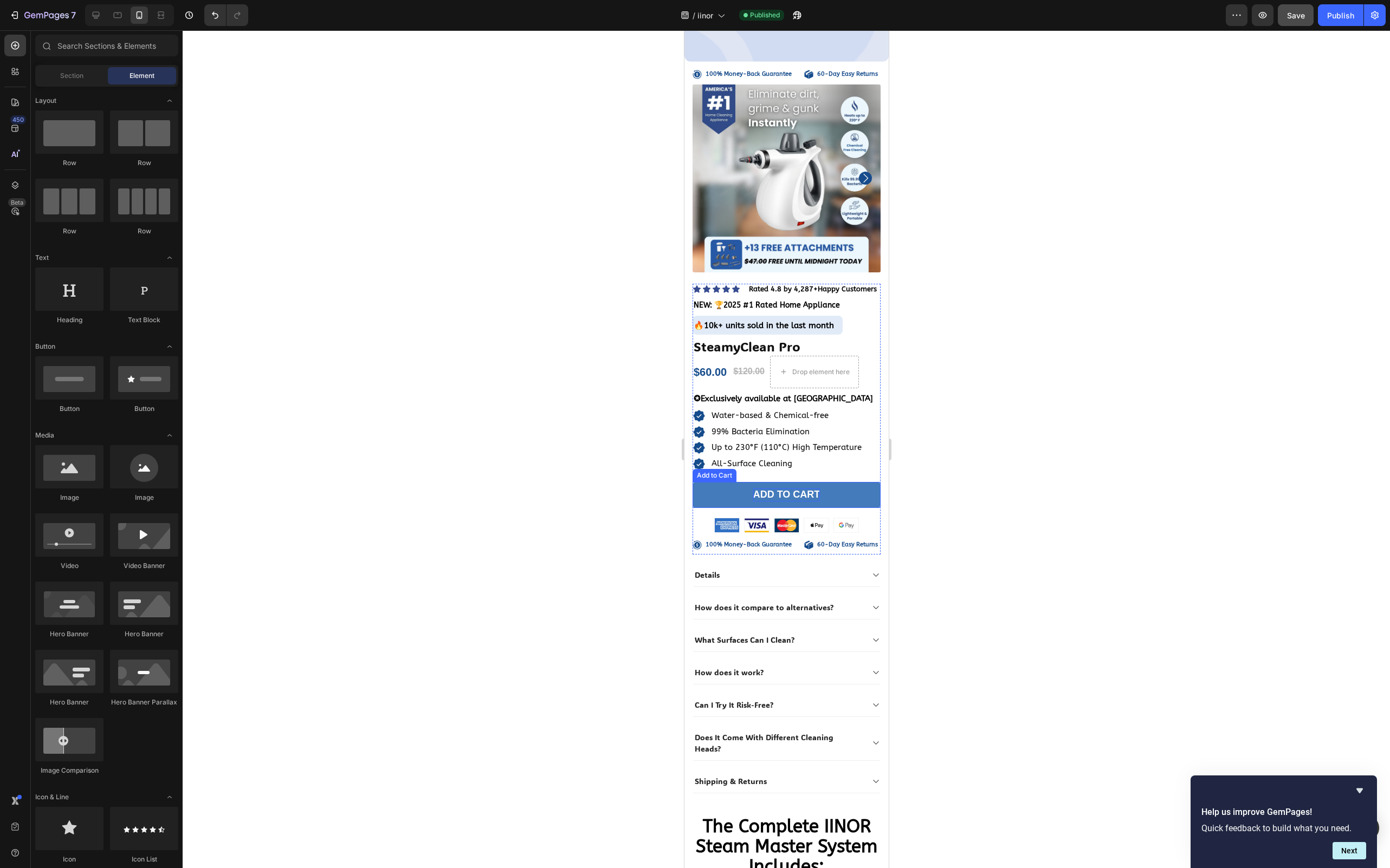
click at [799, 491] on div "ADD TO CART" at bounding box center [786, 495] width 68 height 12
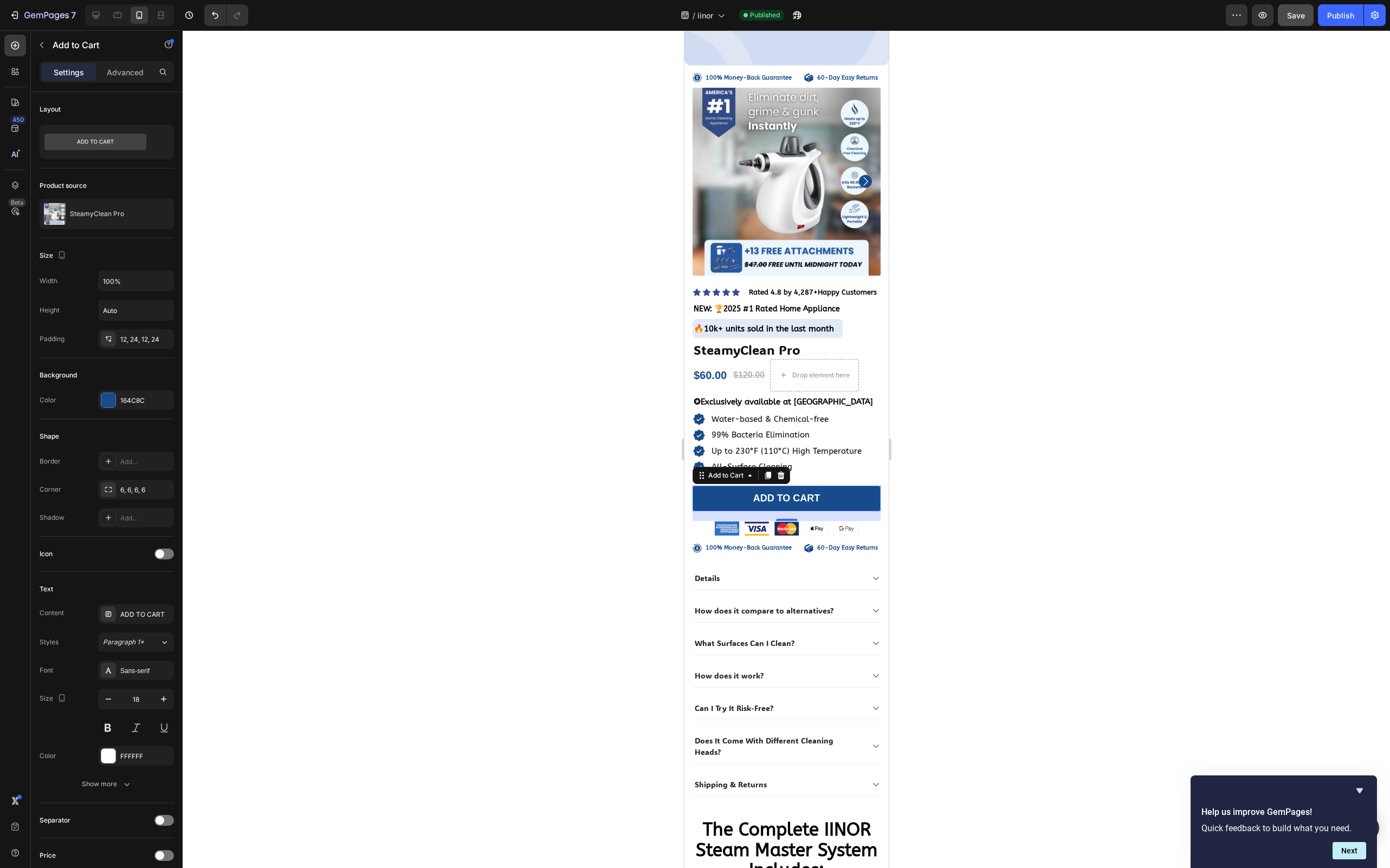
click at [129, 82] on div "Settings Advanced" at bounding box center [106, 71] width 134 height 22
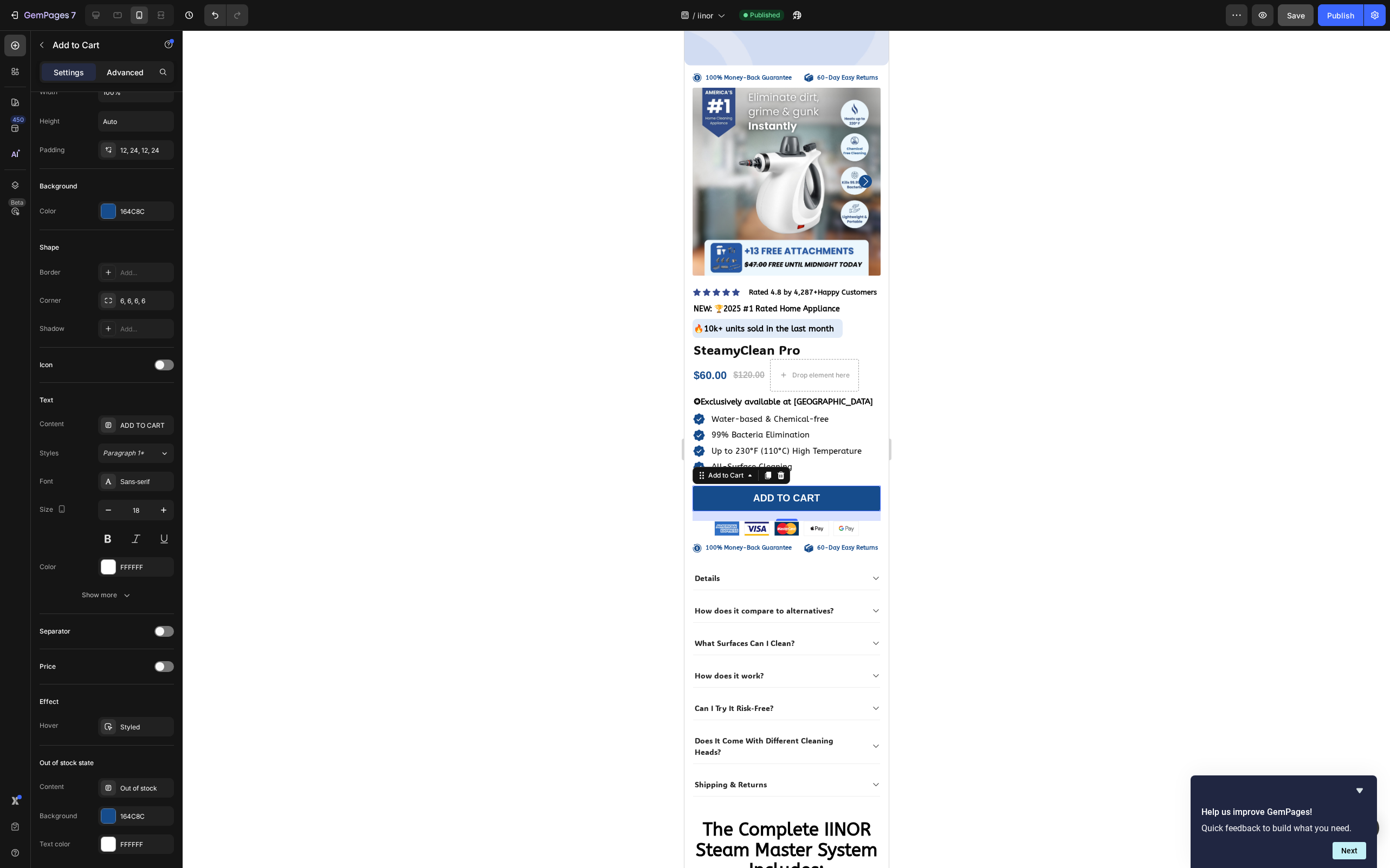
click at [125, 73] on p "Advanced" at bounding box center [125, 72] width 37 height 11
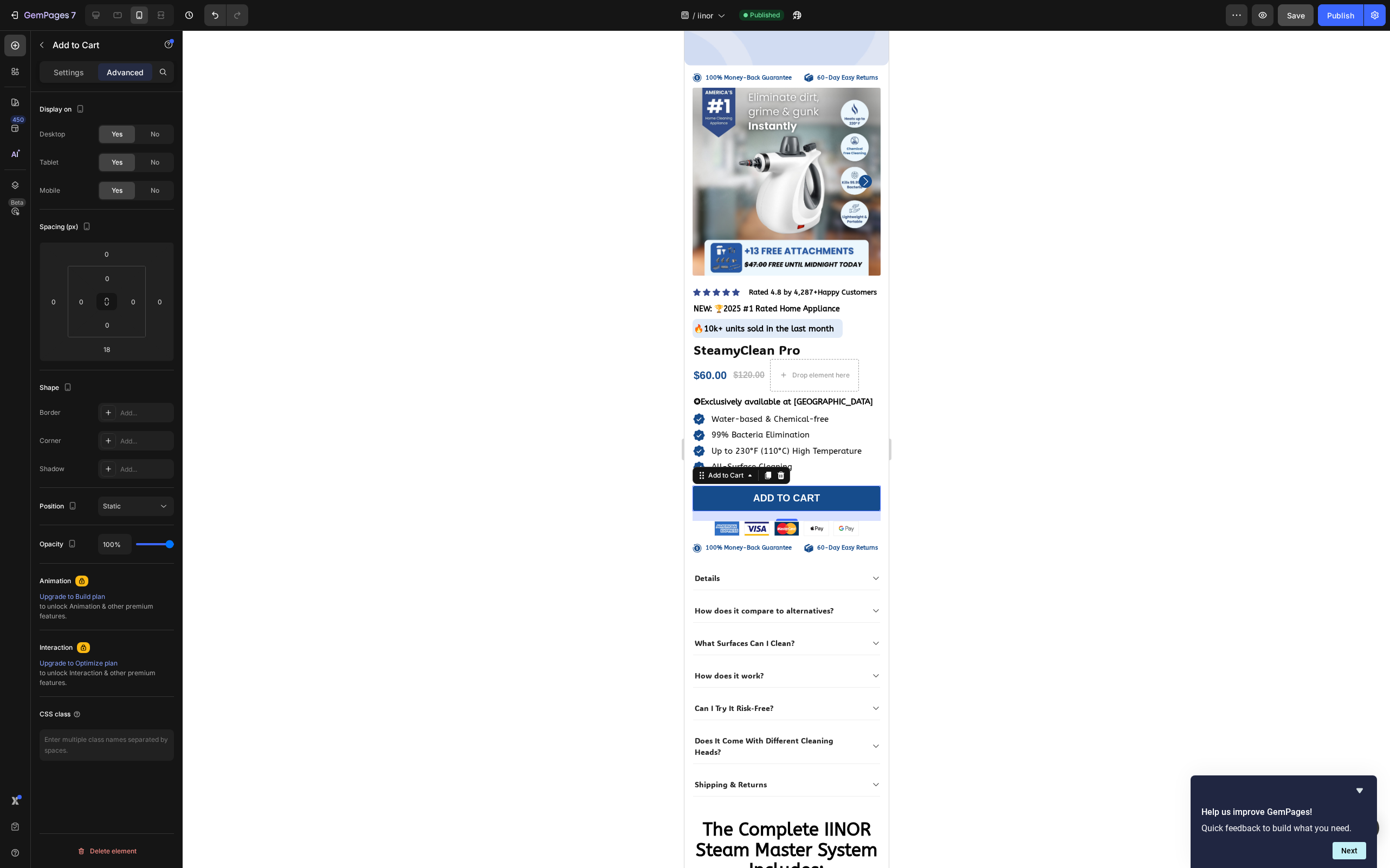
scroll to position [0, 0]
click at [66, 71] on p "Settings" at bounding box center [69, 72] width 30 height 11
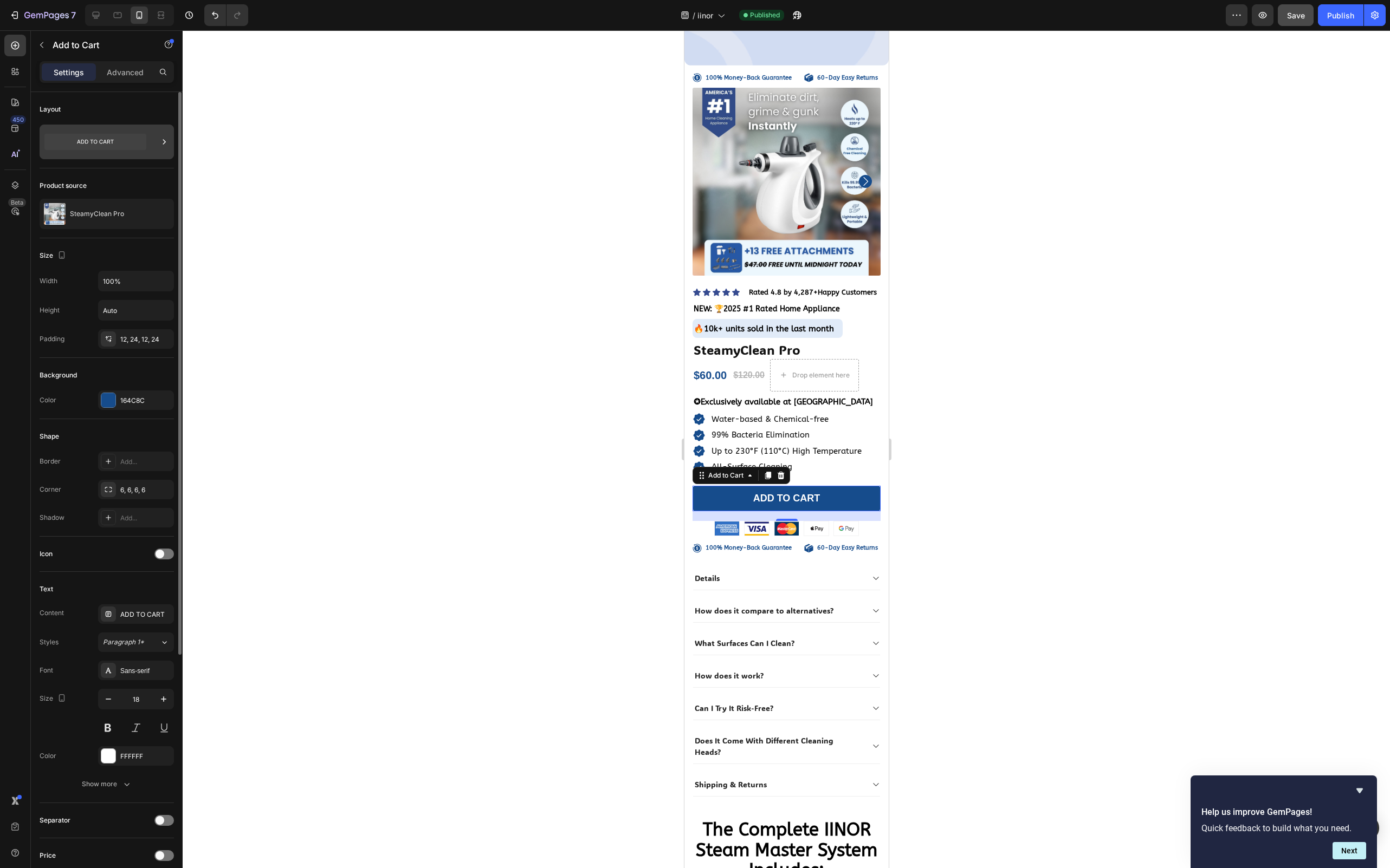
click at [155, 149] on div at bounding box center [106, 142] width 134 height 35
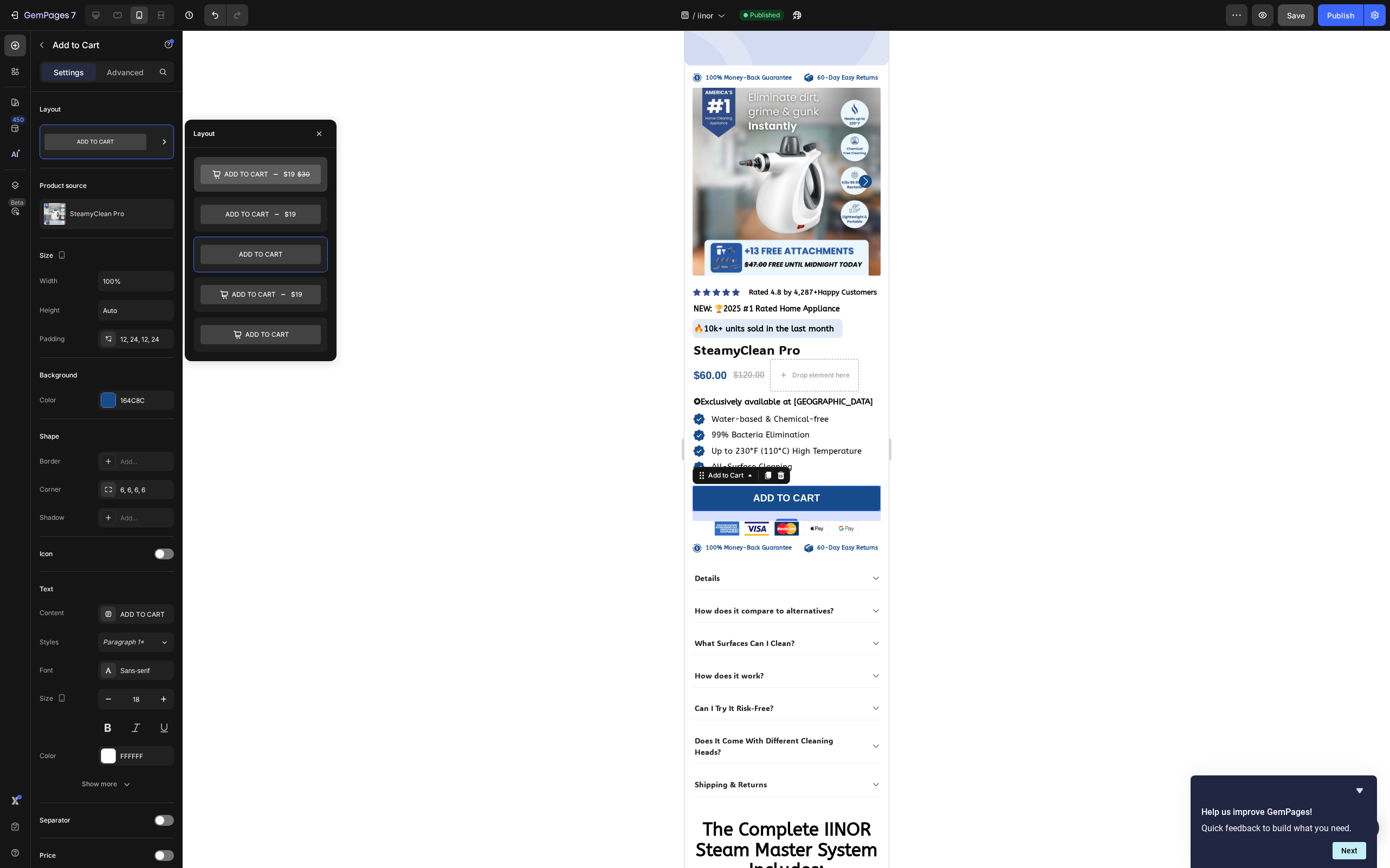
click at [241, 175] on icon at bounding box center [261, 175] width 121 height 20
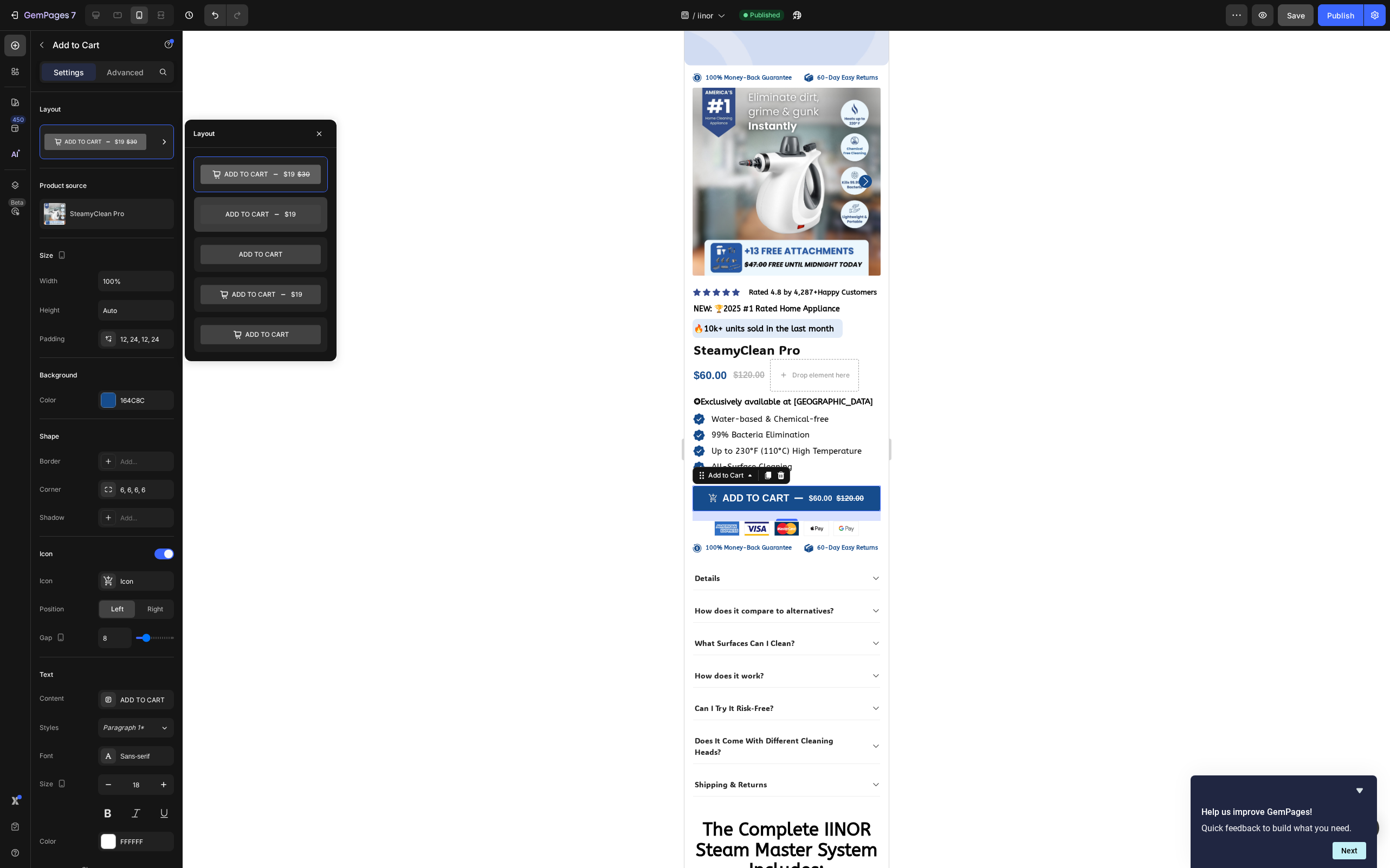
click at [271, 217] on icon at bounding box center [261, 215] width 121 height 20
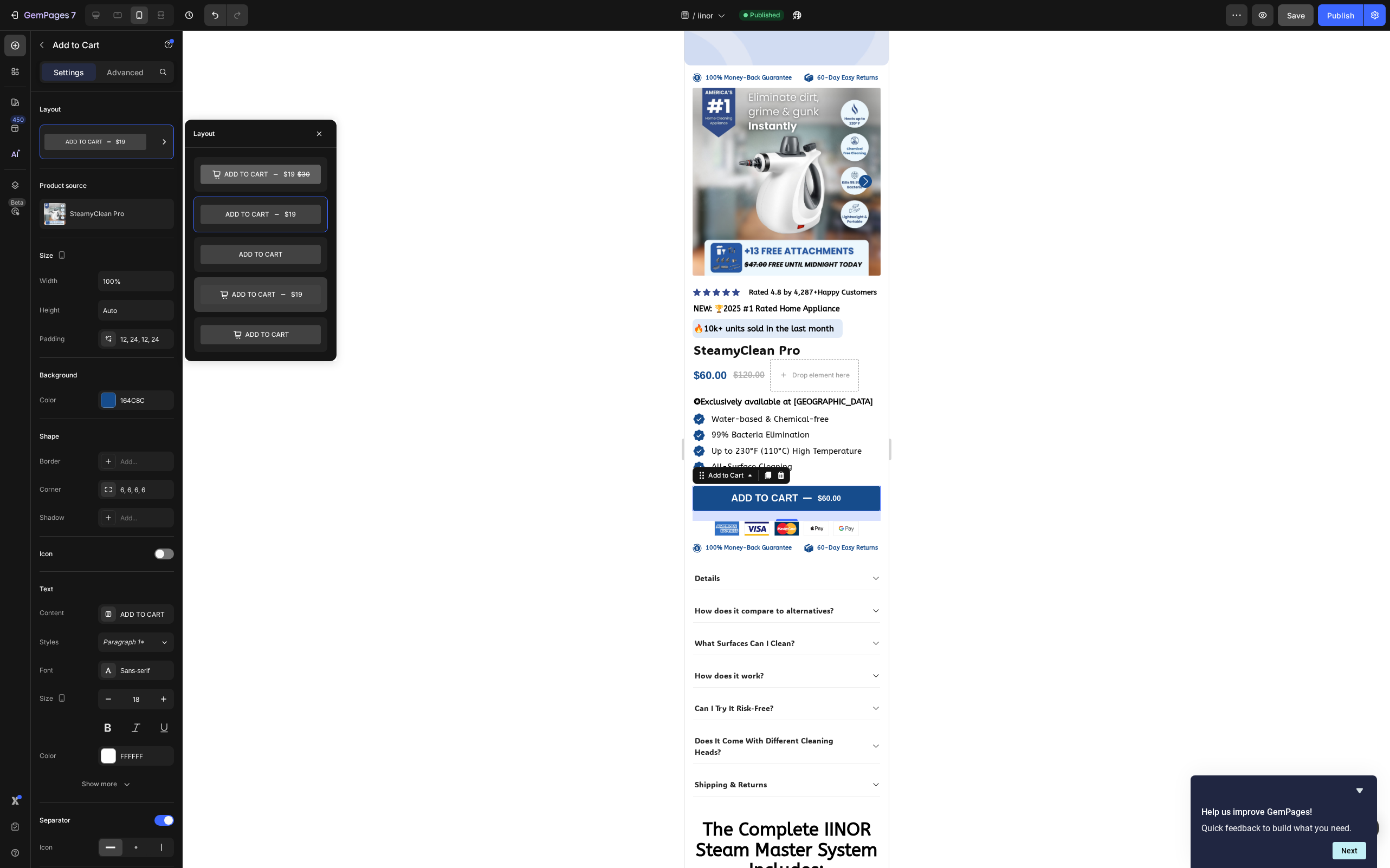
click at [283, 286] on icon at bounding box center [261, 295] width 121 height 20
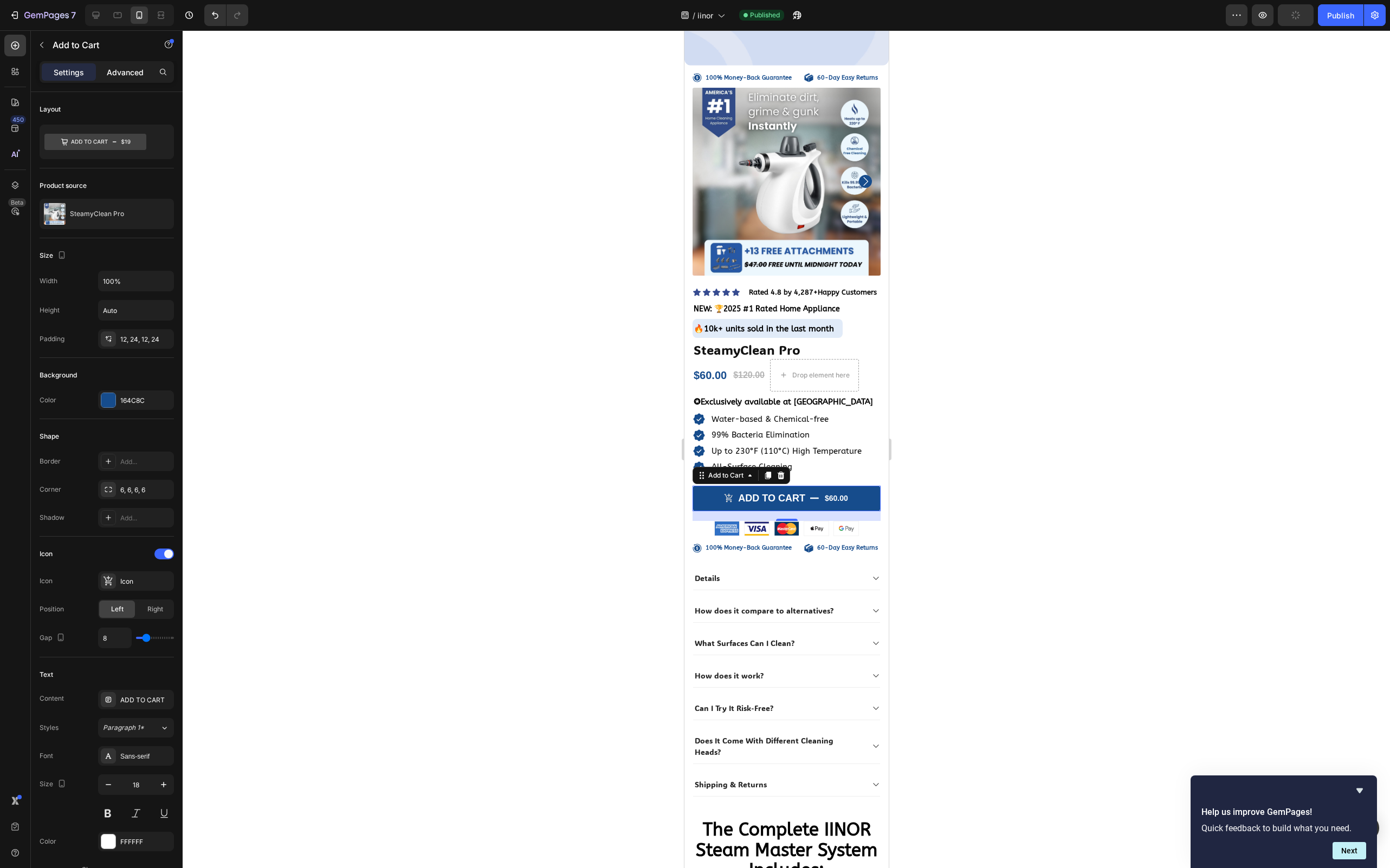
click at [123, 74] on p "Advanced" at bounding box center [125, 72] width 37 height 11
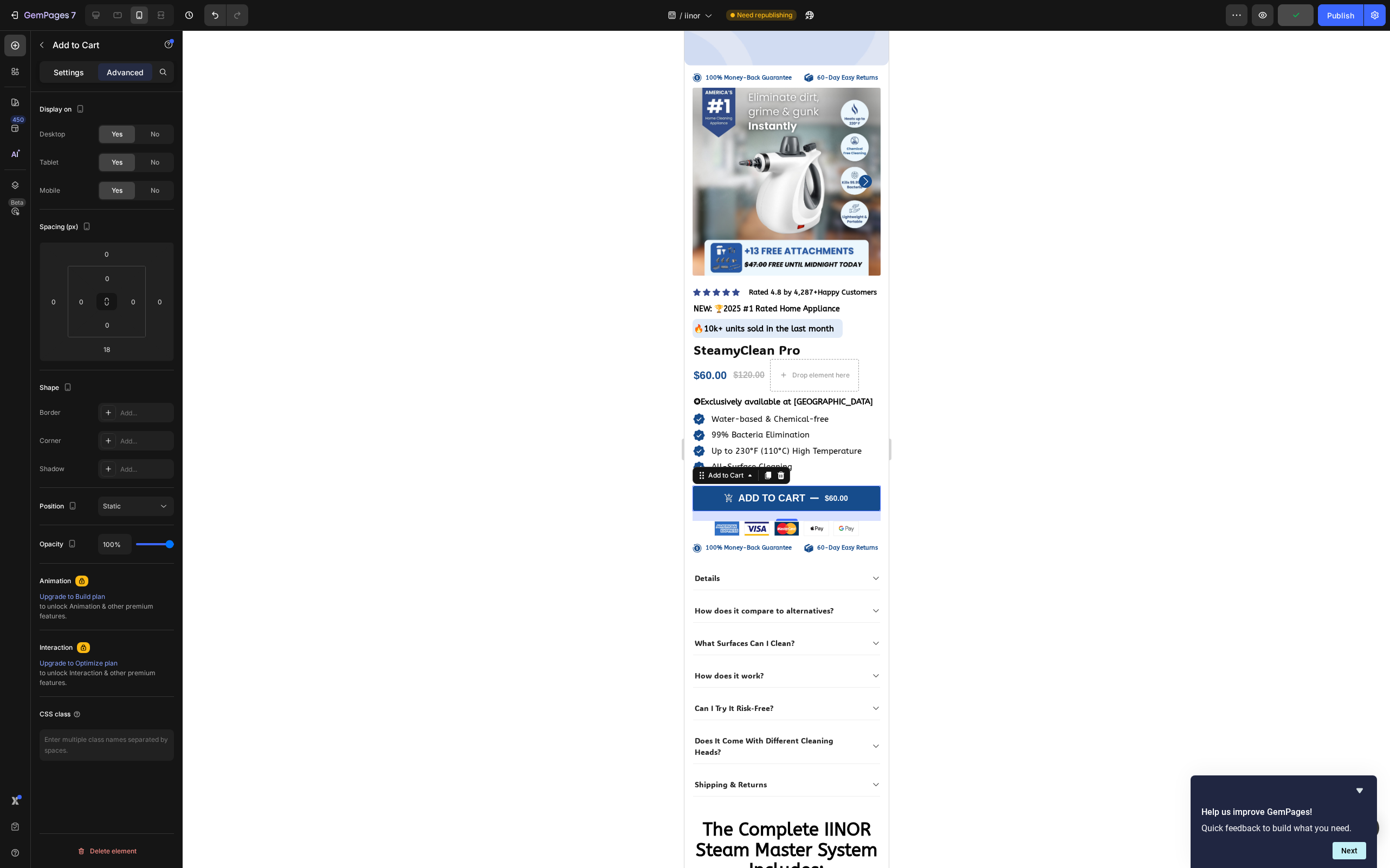
click at [72, 70] on p "Settings" at bounding box center [69, 72] width 30 height 11
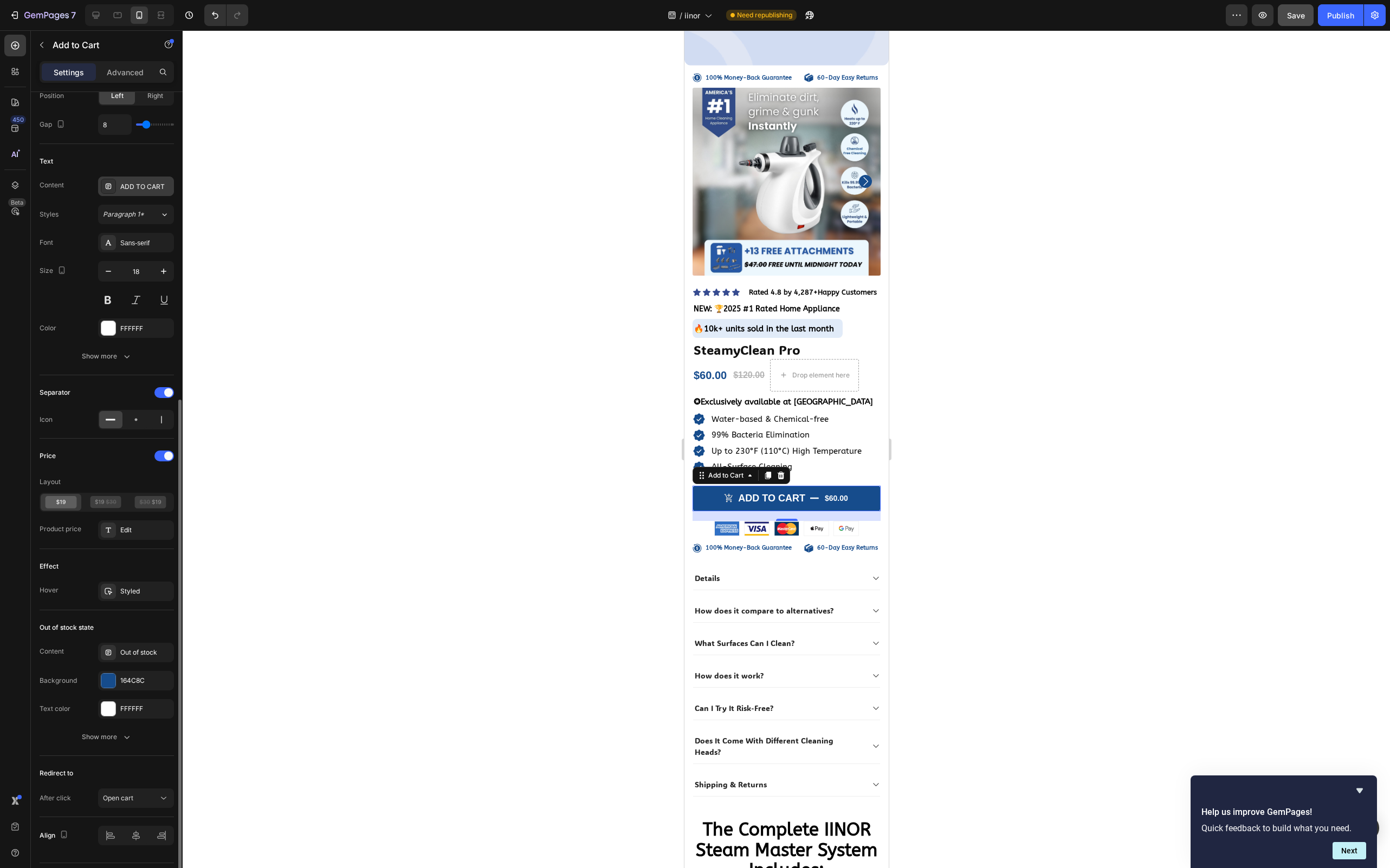
scroll to position [515, 0]
click at [155, 191] on div "ADD TO CART" at bounding box center [136, 185] width 76 height 20
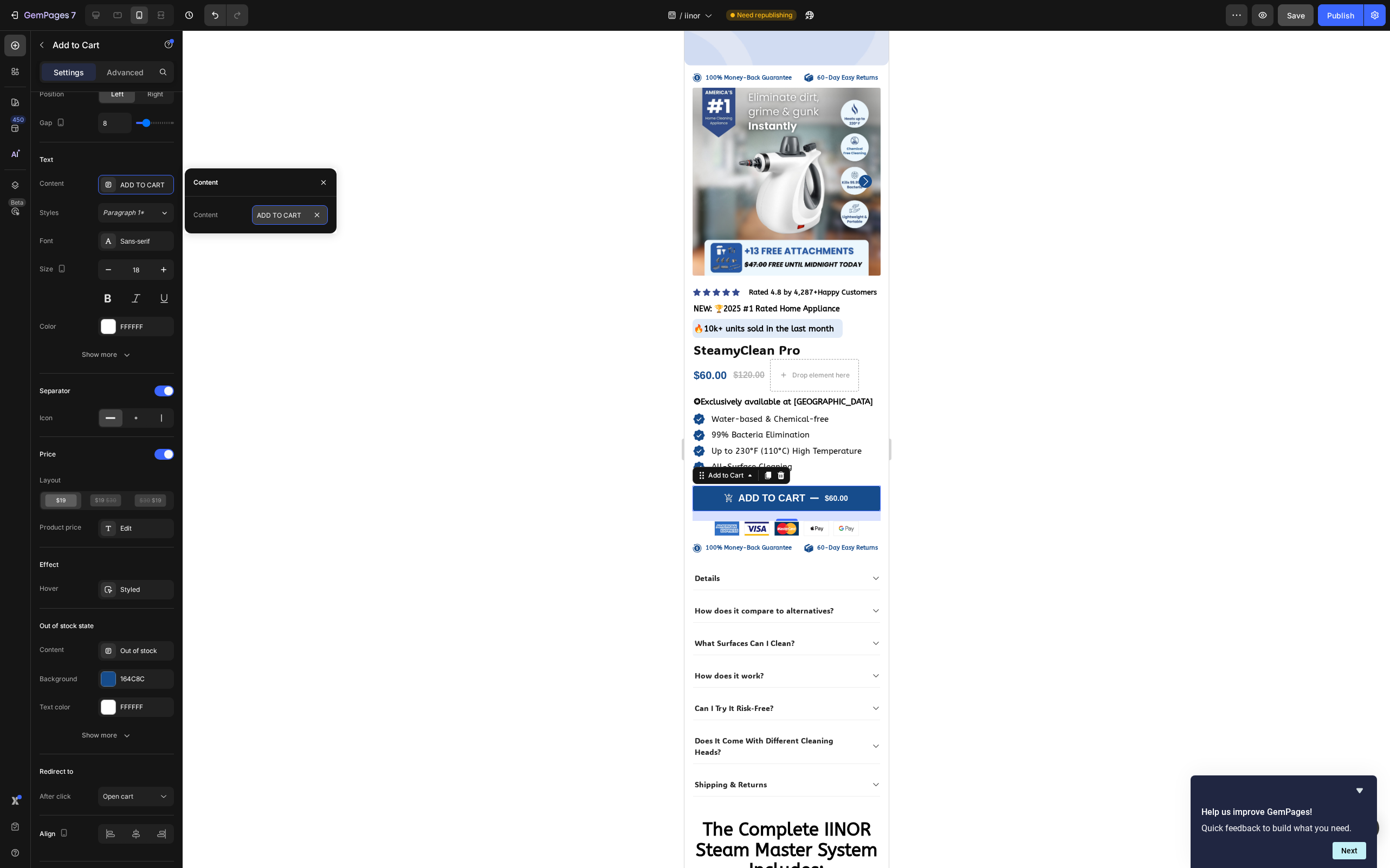
click at [275, 220] on input "ADD TO CART" at bounding box center [290, 215] width 76 height 20
click at [60, 175] on div "Content" at bounding box center [51, 183] width 24 height 17
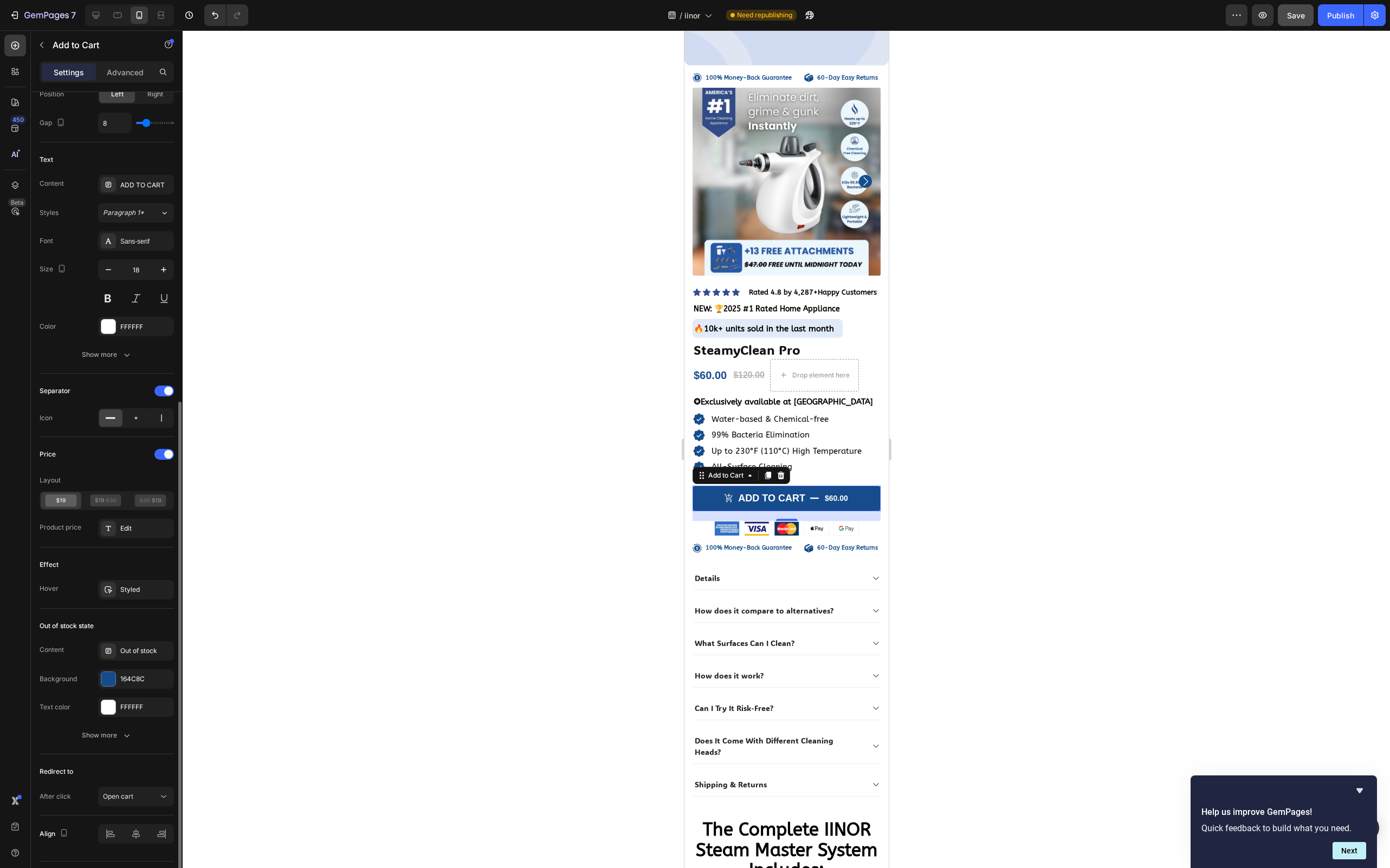
scroll to position [539, 0]
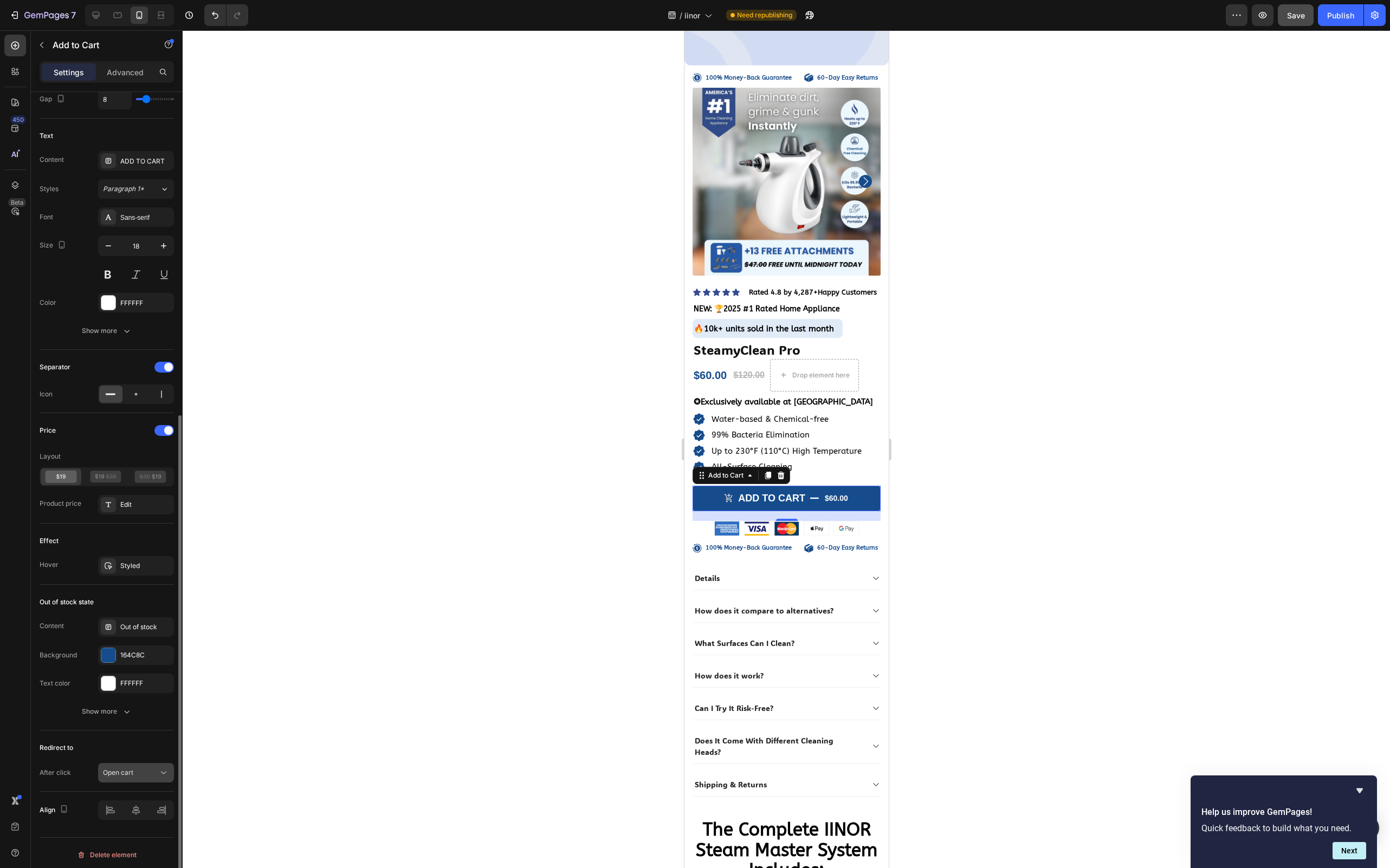
click at [149, 770] on div "Open cart" at bounding box center [130, 772] width 55 height 10
click at [142, 705] on span "Go to checkout" at bounding box center [126, 703] width 47 height 10
click at [1033, 474] on div at bounding box center [786, 449] width 1207 height 838
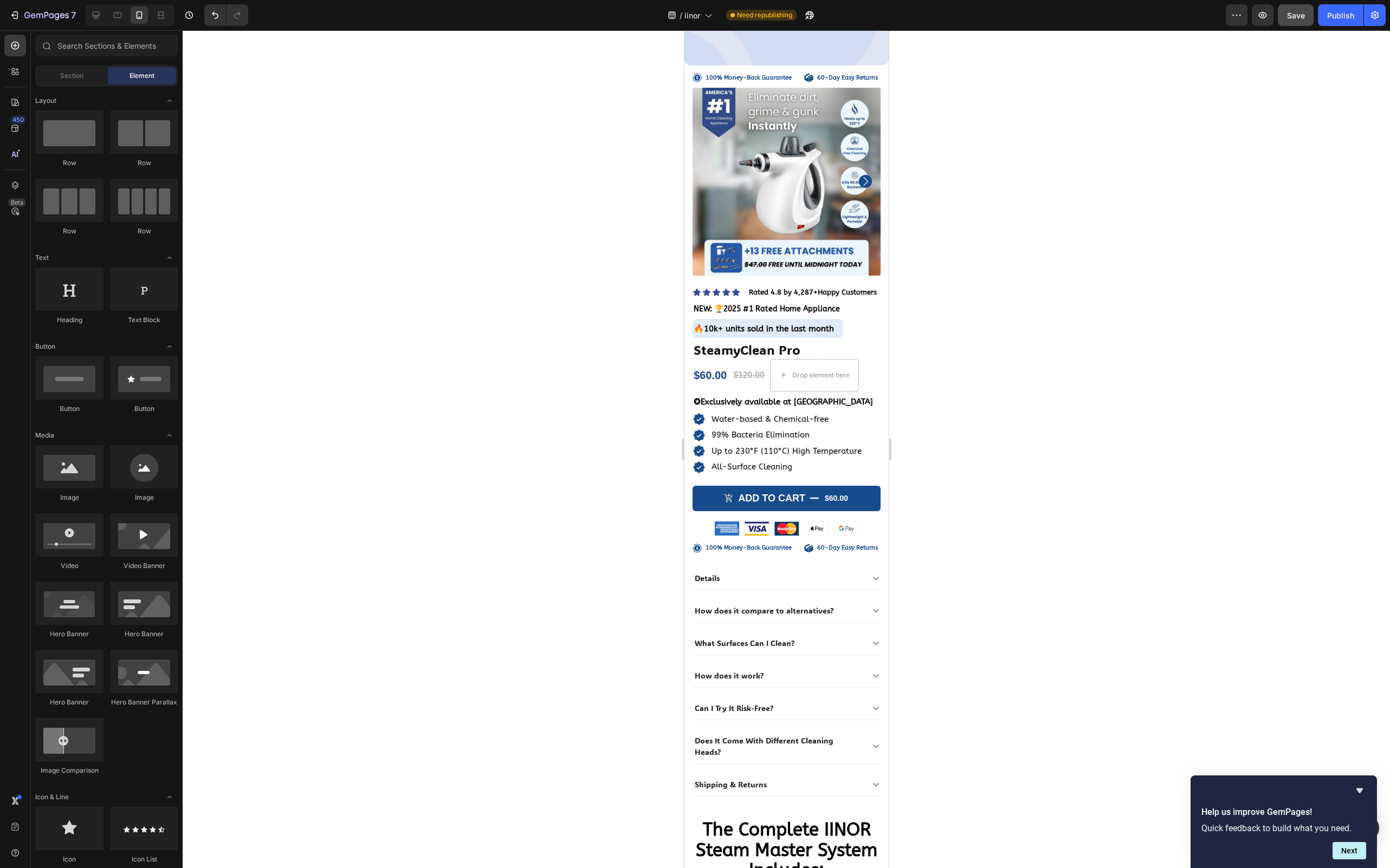
click at [1305, 18] on button "Save" at bounding box center [1296, 15] width 36 height 22
click at [1337, 16] on div "Publish" at bounding box center [1340, 15] width 27 height 11
click at [689, 21] on div "/ iinor" at bounding box center [689, 15] width 55 height 22
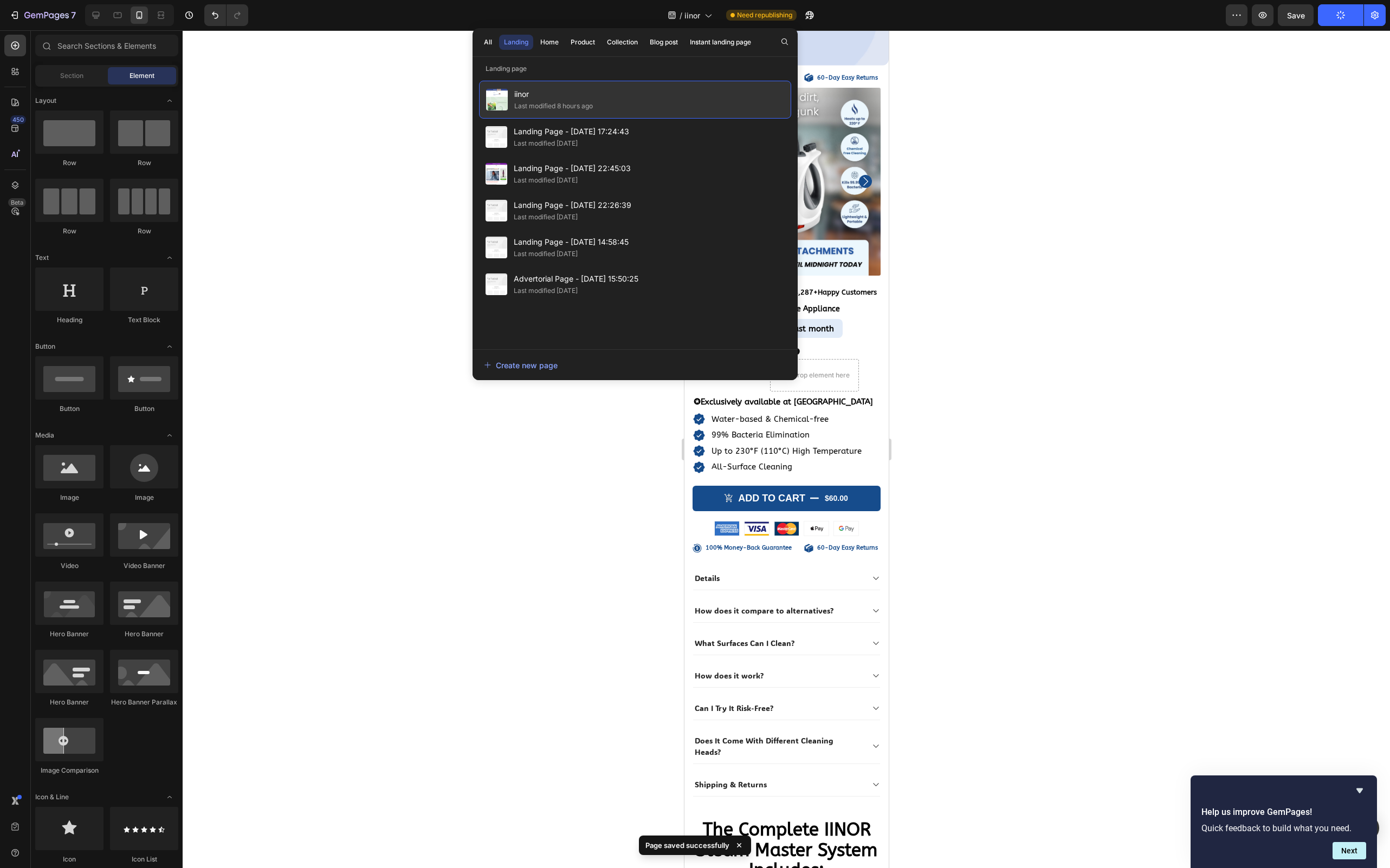
click at [541, 98] on span "iinor" at bounding box center [554, 94] width 79 height 13
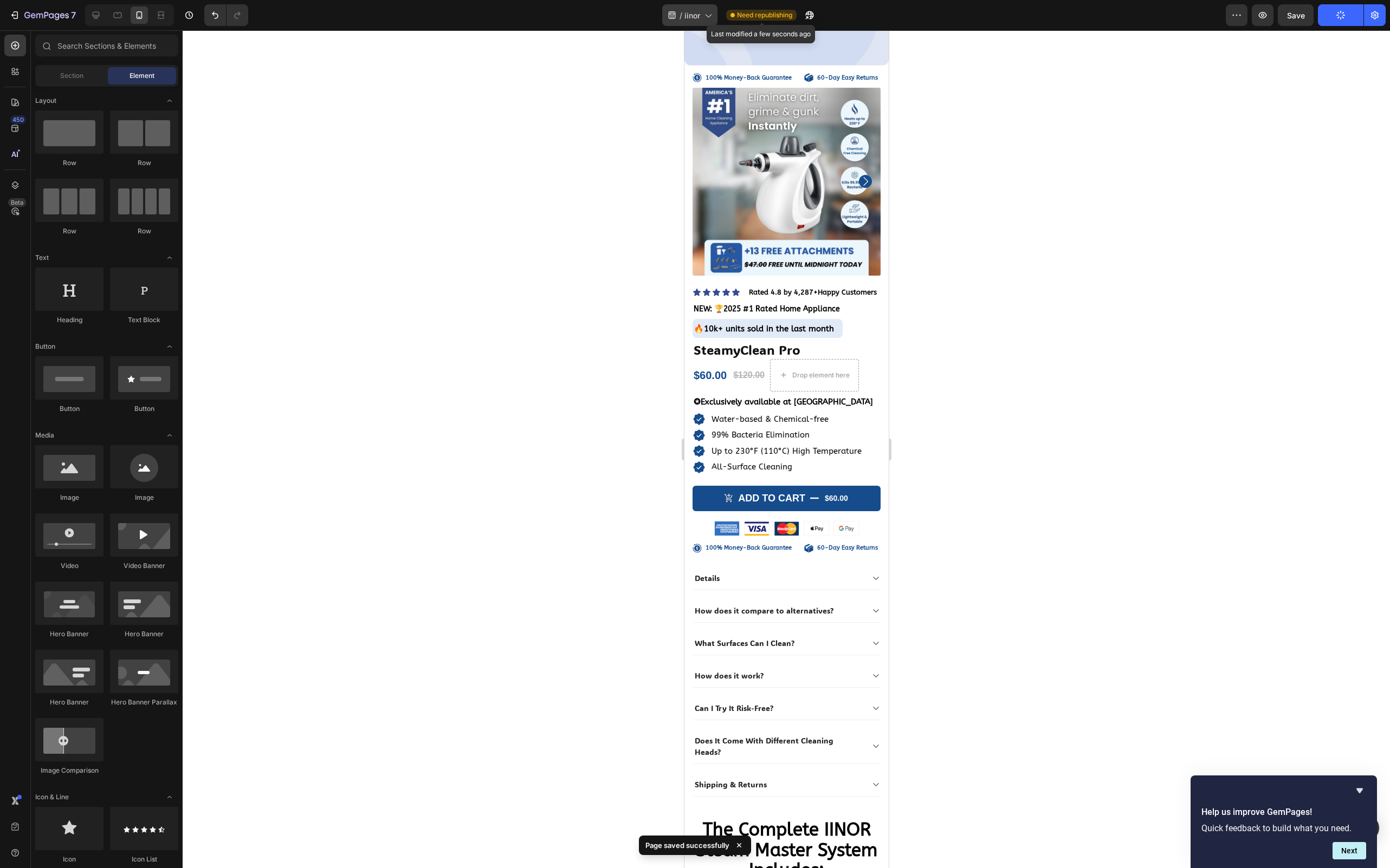
click at [705, 11] on icon at bounding box center [707, 15] width 11 height 11
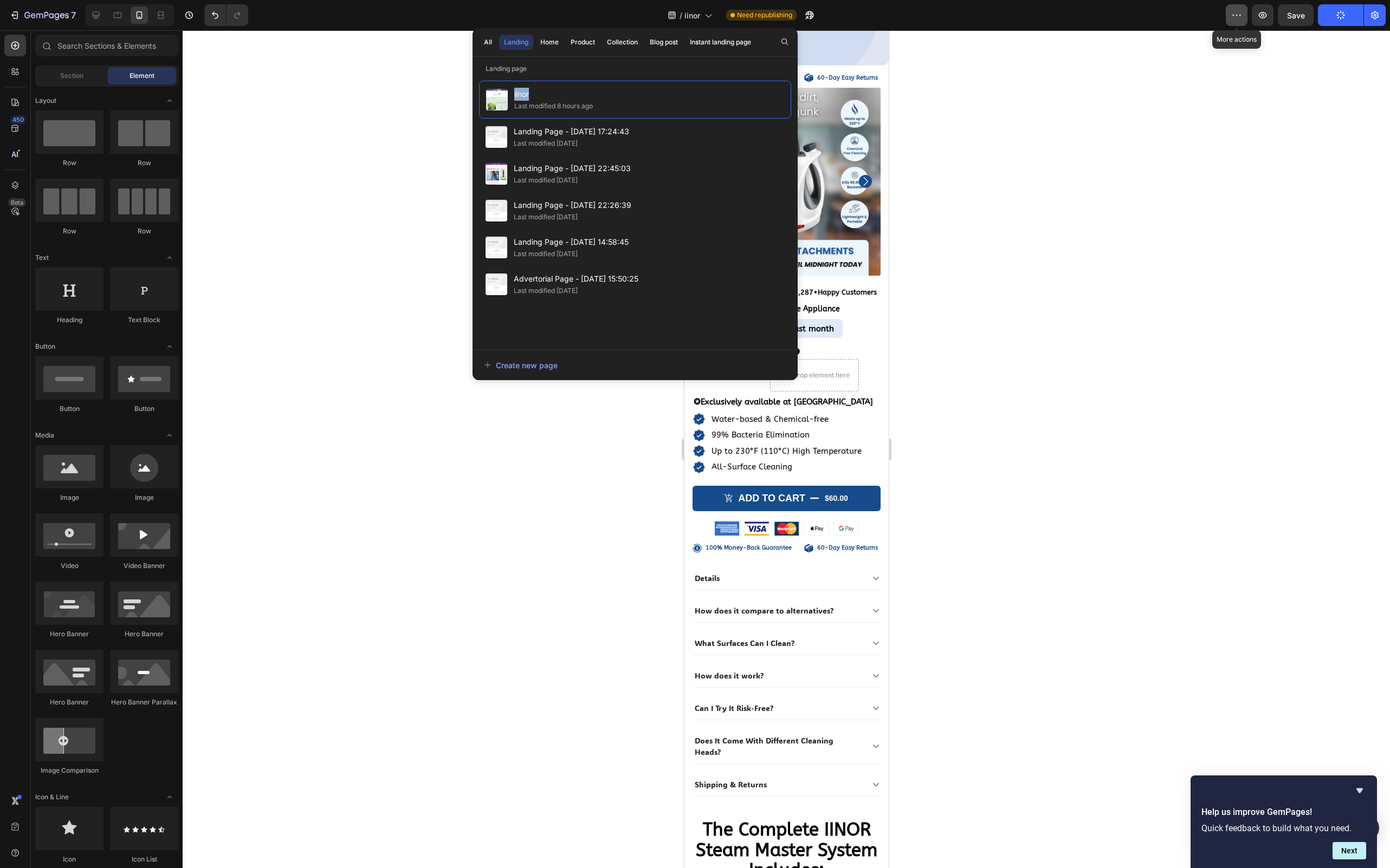
click at [1235, 24] on button "button" at bounding box center [1236, 15] width 22 height 22
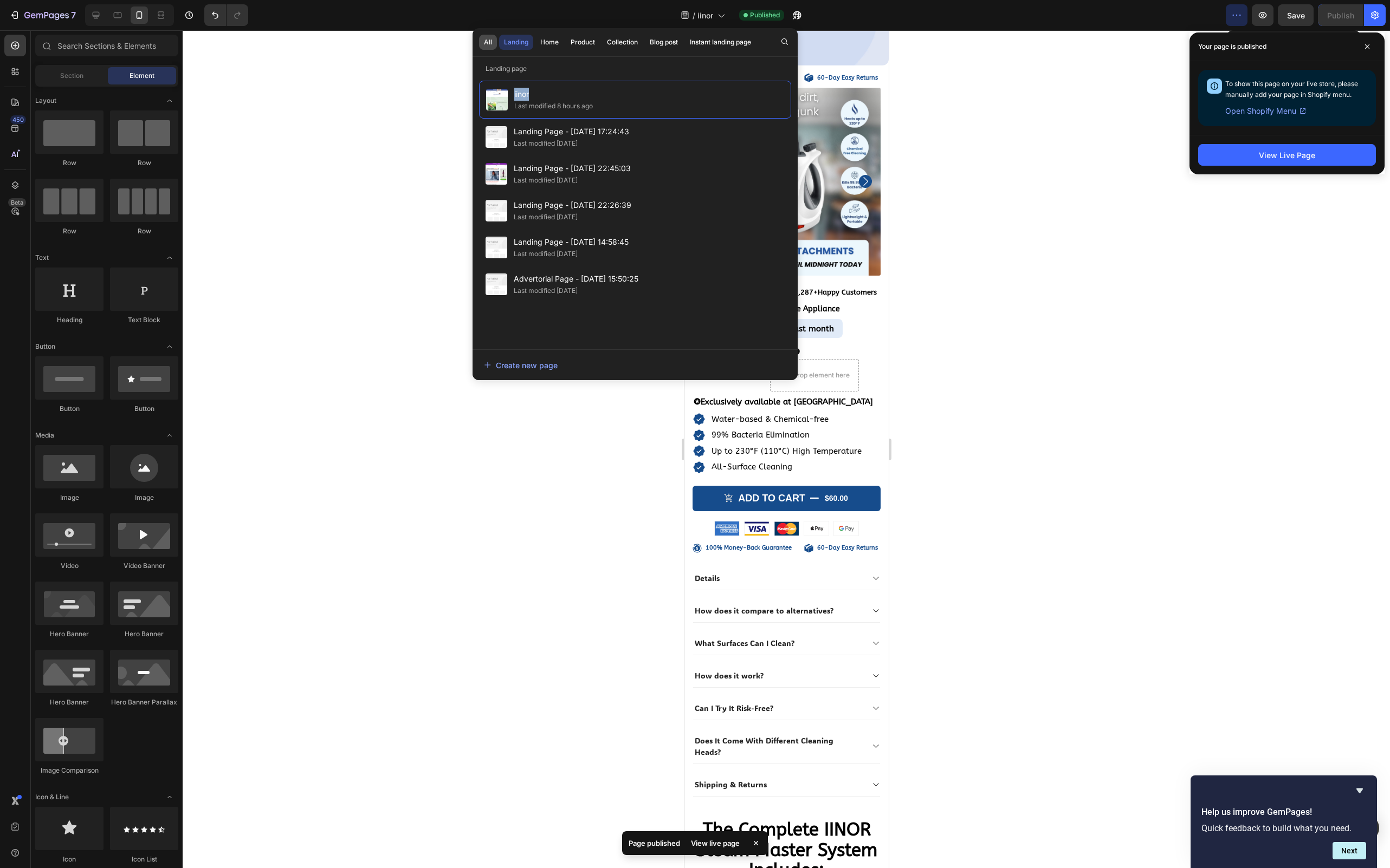
click at [480, 39] on button "All" at bounding box center [488, 42] width 18 height 15
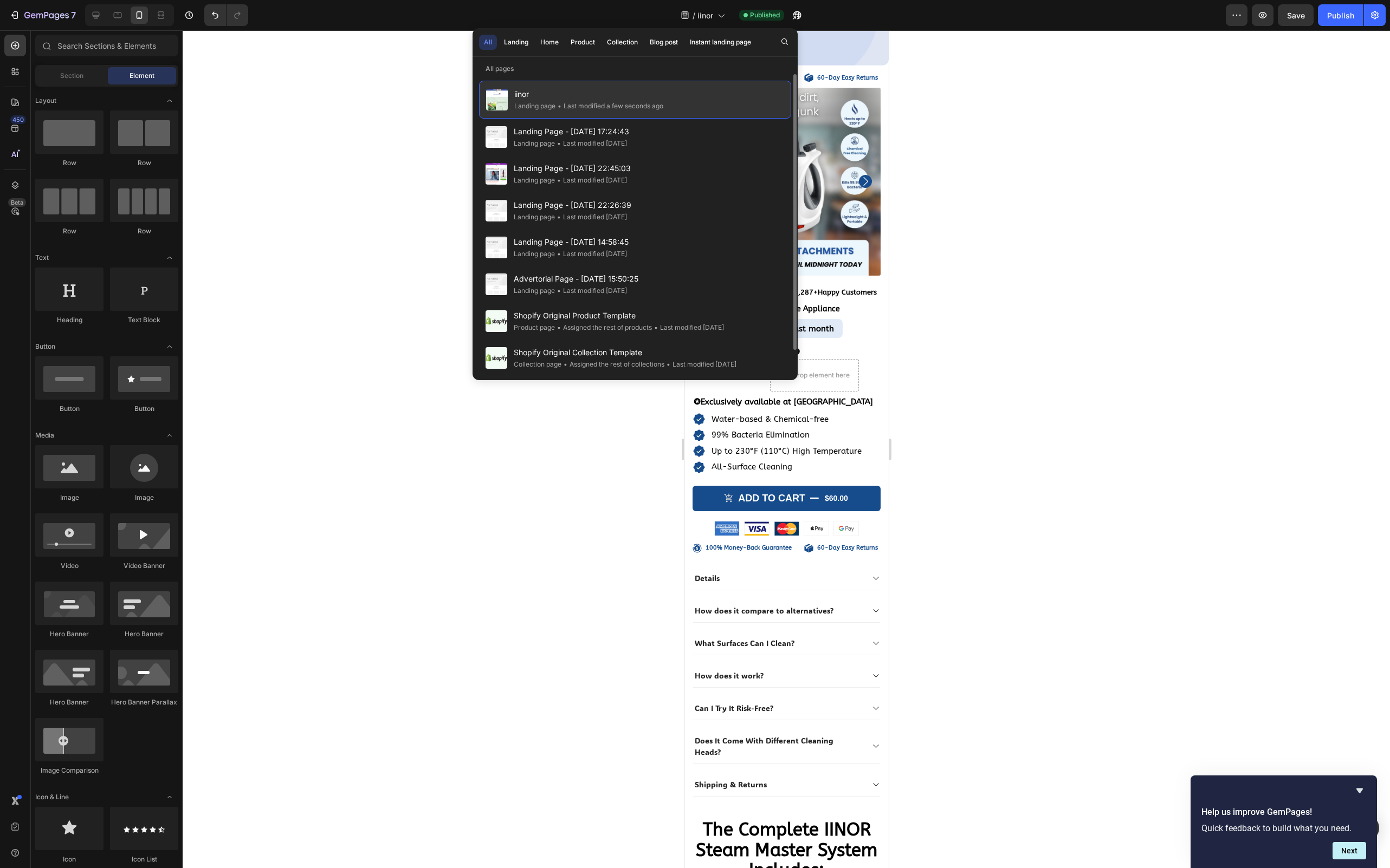
click at [640, 102] on div "• Last modified a few seconds ago" at bounding box center [609, 106] width 108 height 11
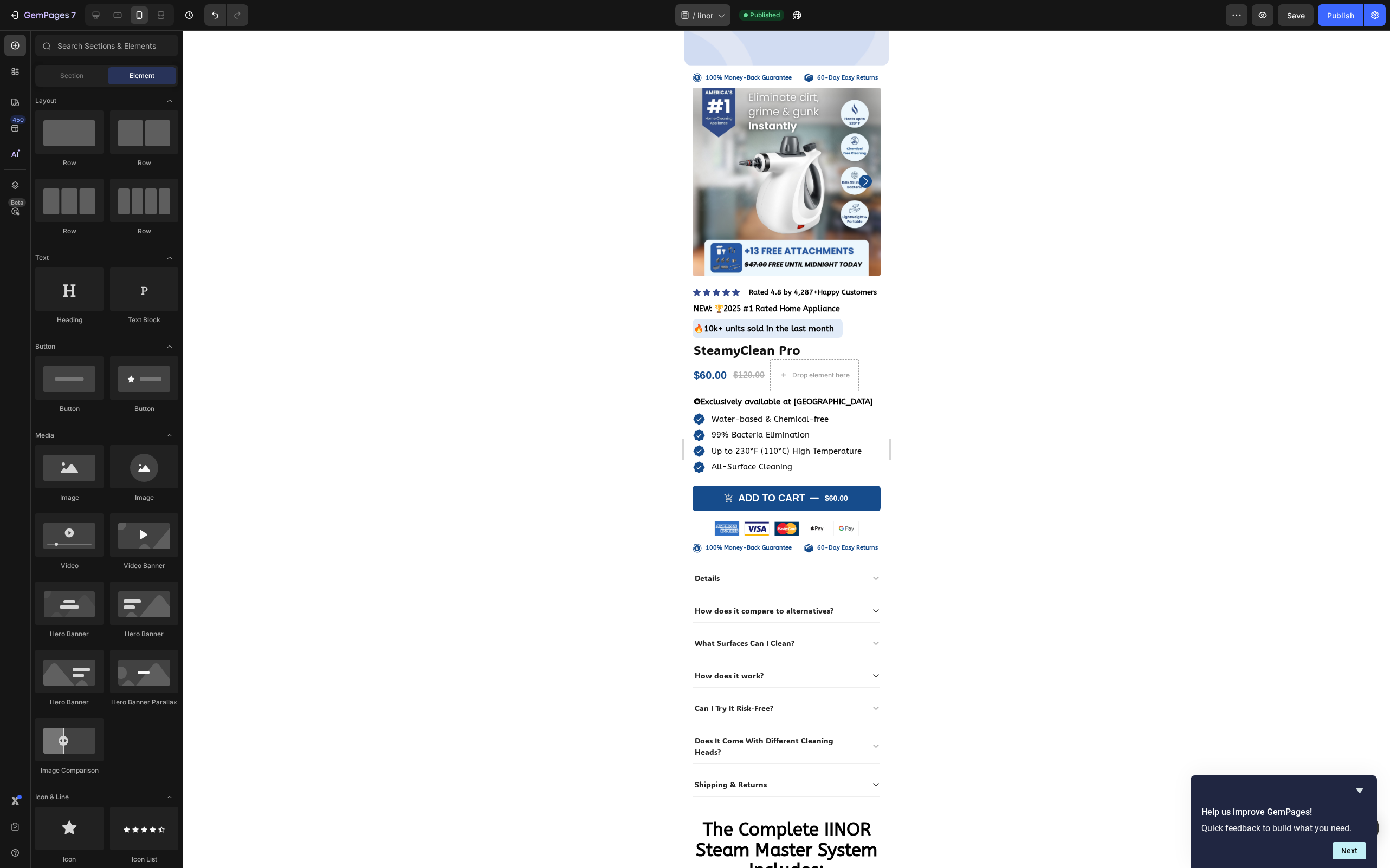
click at [689, 13] on icon at bounding box center [685, 15] width 11 height 11
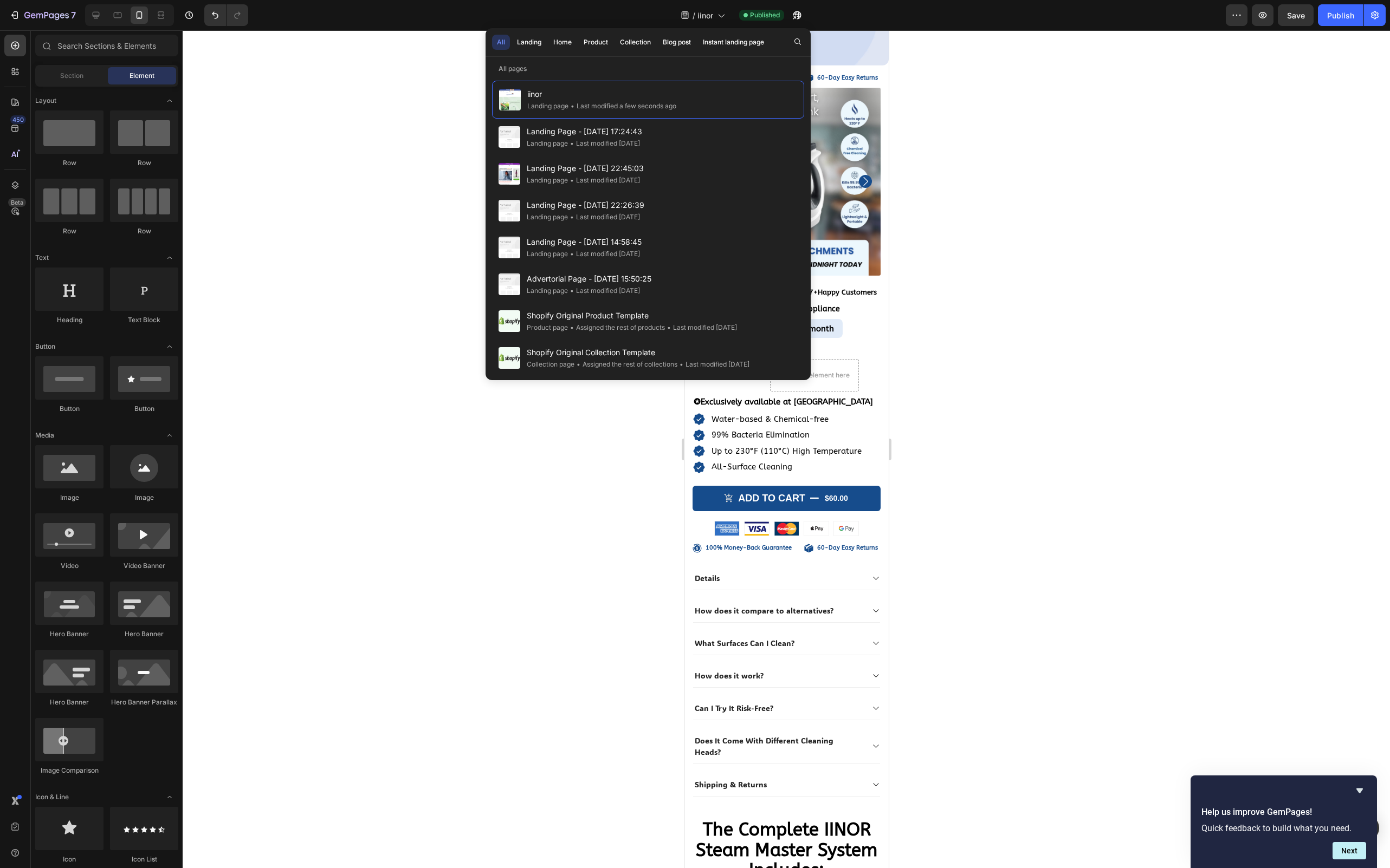
click at [756, 52] on div "All Landing Home Product Collection Blog post Instant landing page" at bounding box center [630, 42] width 290 height 28
click at [737, 50] on div "All Landing Home Product Collection Blog post Instant landing page" at bounding box center [630, 42] width 290 height 28
click at [734, 48] on button "Instant landing page" at bounding box center [733, 42] width 71 height 15
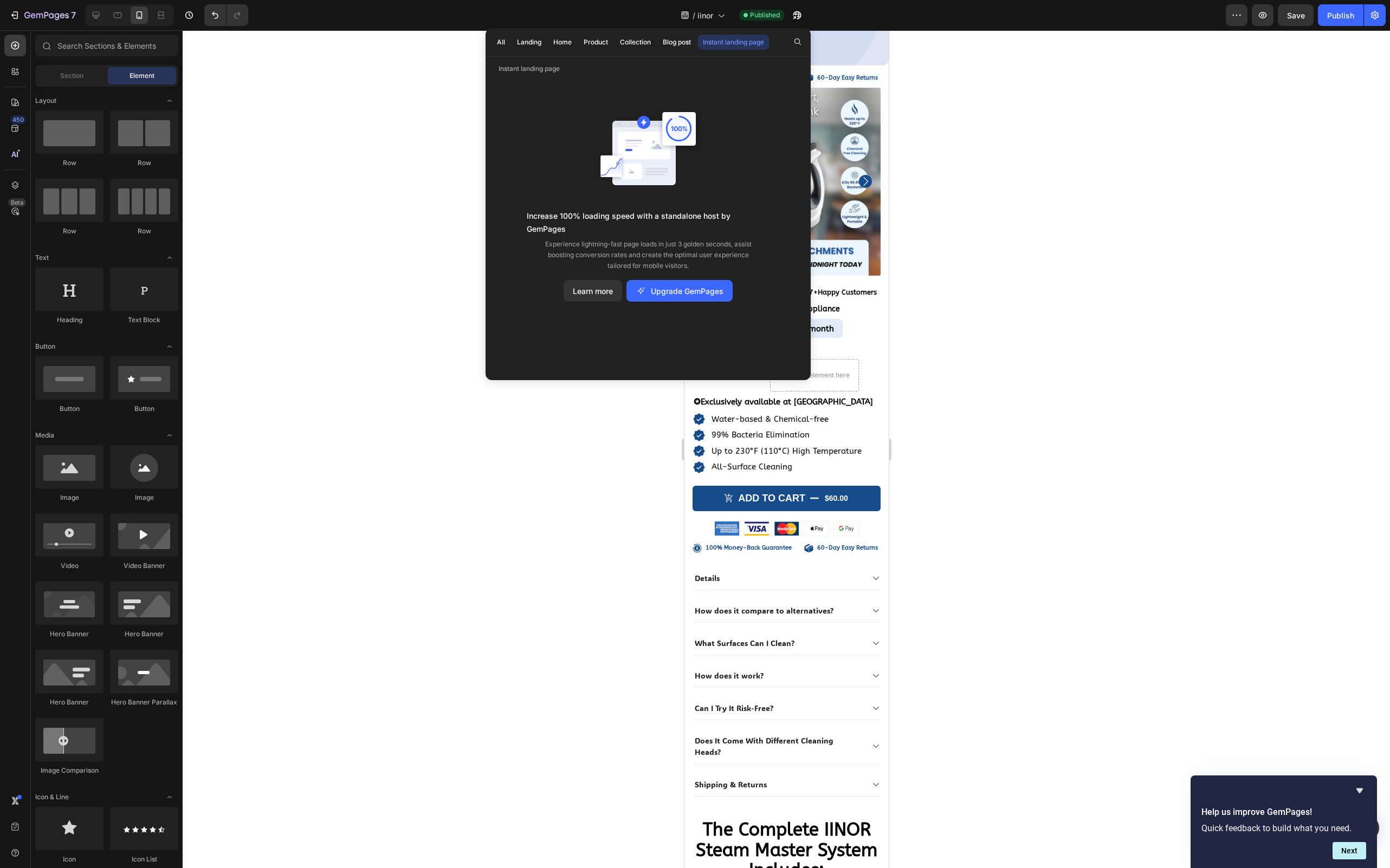
click at [511, 42] on div "All Landing Home Product Collection Blog post Instant landing page" at bounding box center [630, 42] width 290 height 28
click at [497, 39] on div "All" at bounding box center [501, 42] width 8 height 10
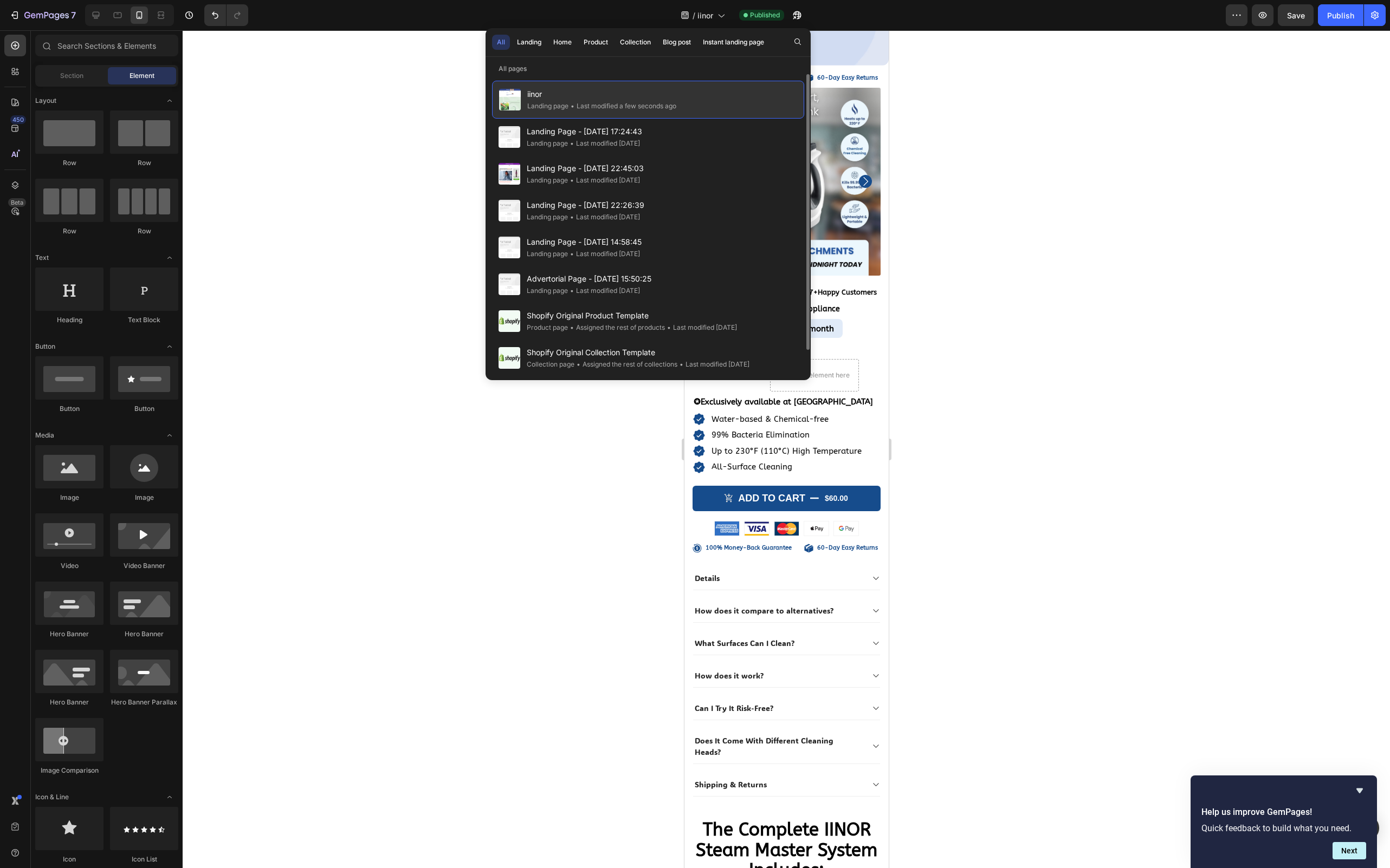
click at [613, 103] on div "• Last modified a few seconds ago" at bounding box center [622, 106] width 108 height 11
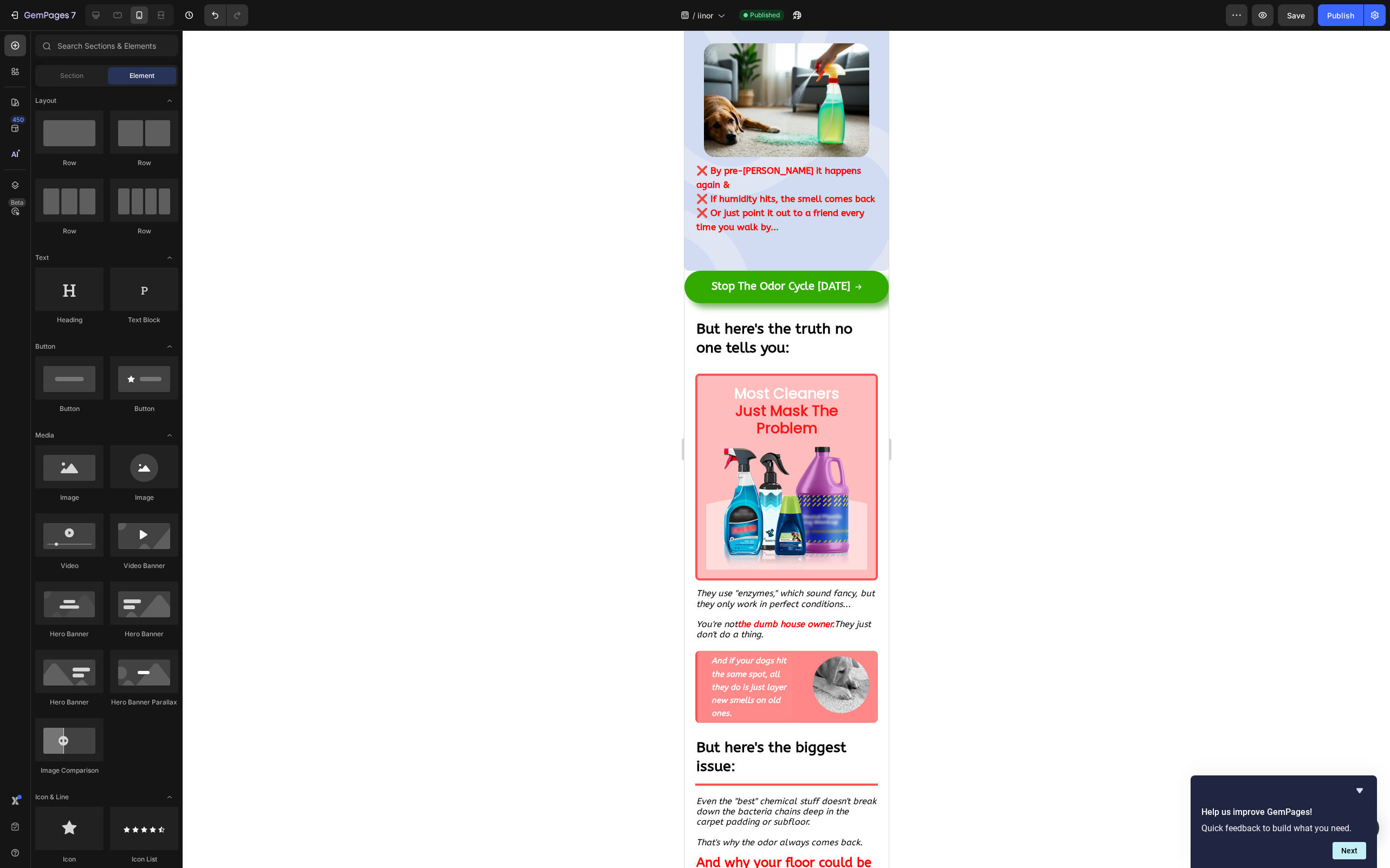
scroll to position [0, 0]
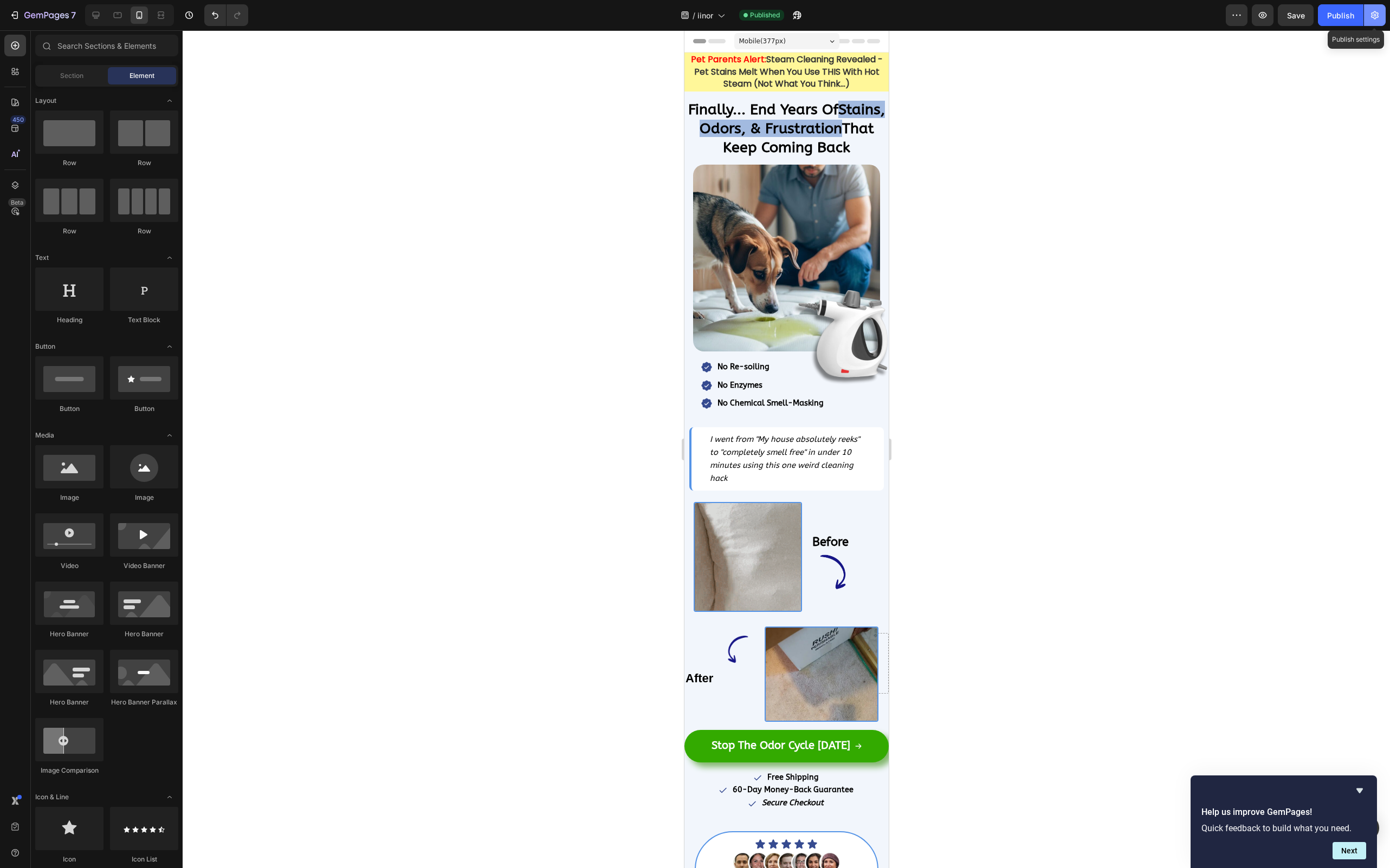
click at [1369, 16] on icon "button" at bounding box center [1374, 15] width 11 height 11
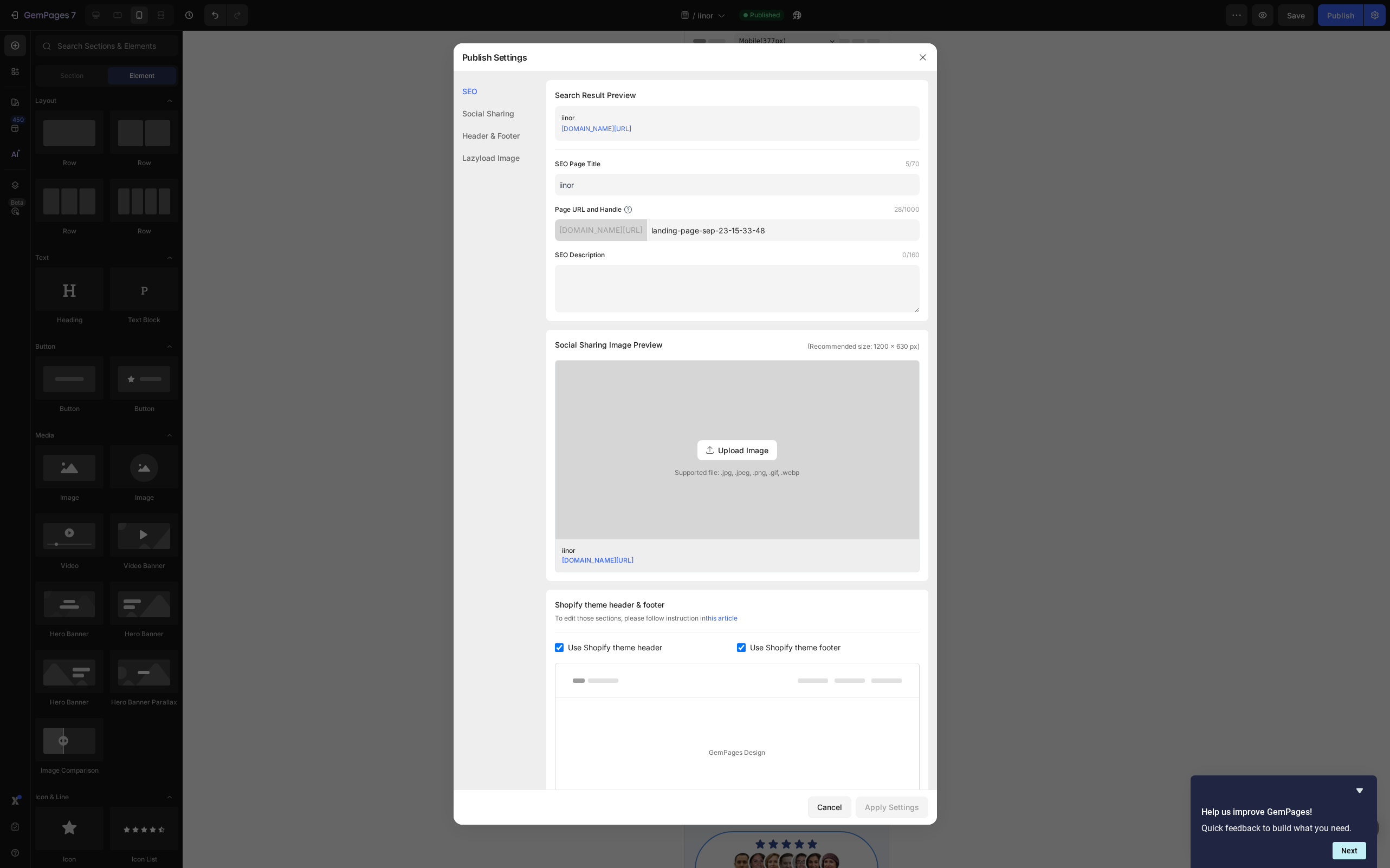
click at [754, 222] on input "landing-page-sep-23-15-33-48" at bounding box center [783, 230] width 273 height 22
type input "IInor"
click at [903, 804] on div "Apply Settings" at bounding box center [892, 807] width 54 height 11
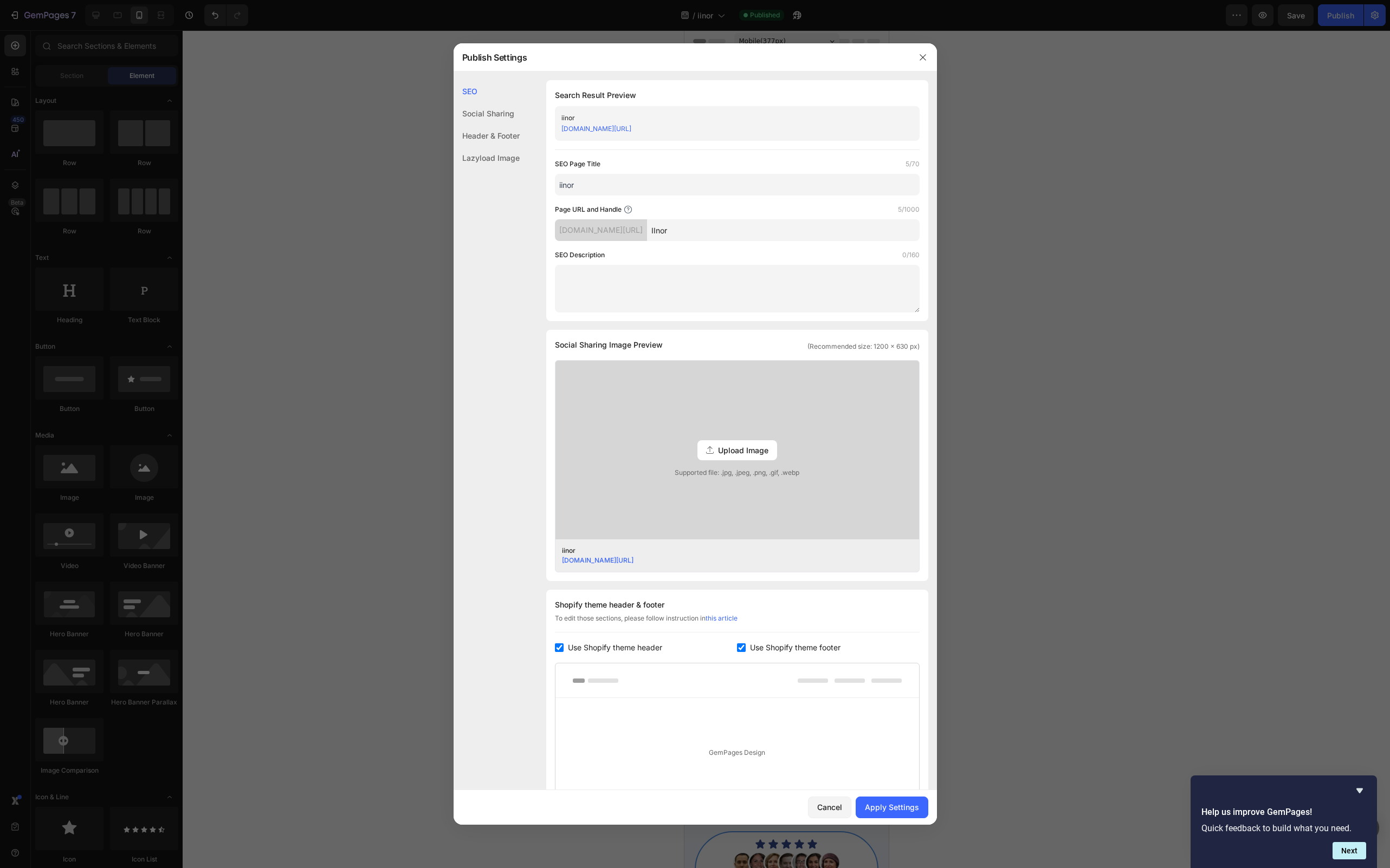
click at [497, 138] on div "Header & Footer" at bounding box center [486, 136] width 66 height 22
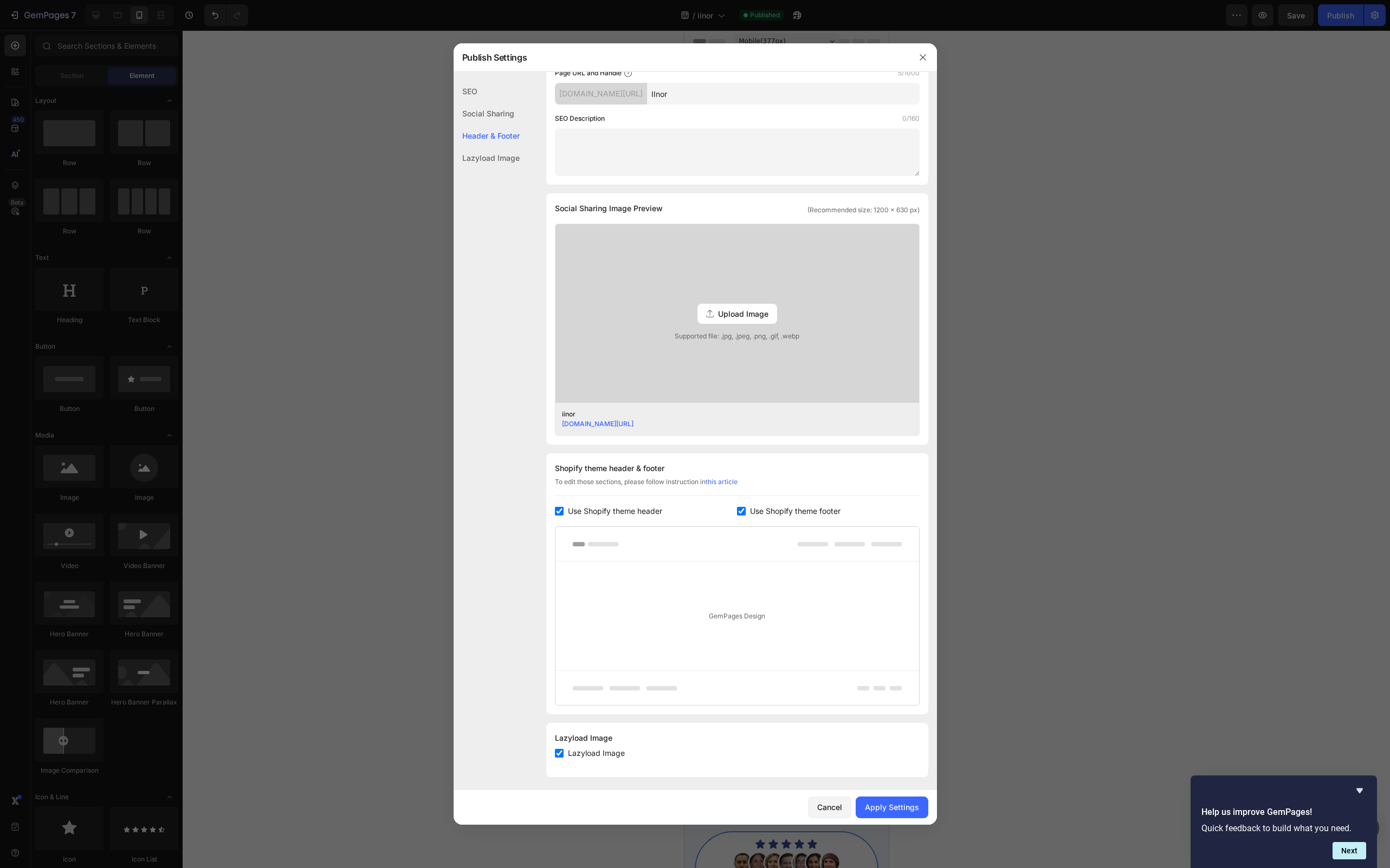
scroll to position [140, 0]
click at [604, 505] on span "Use Shopify theme header" at bounding box center [615, 508] width 94 height 13
checkbox input "false"
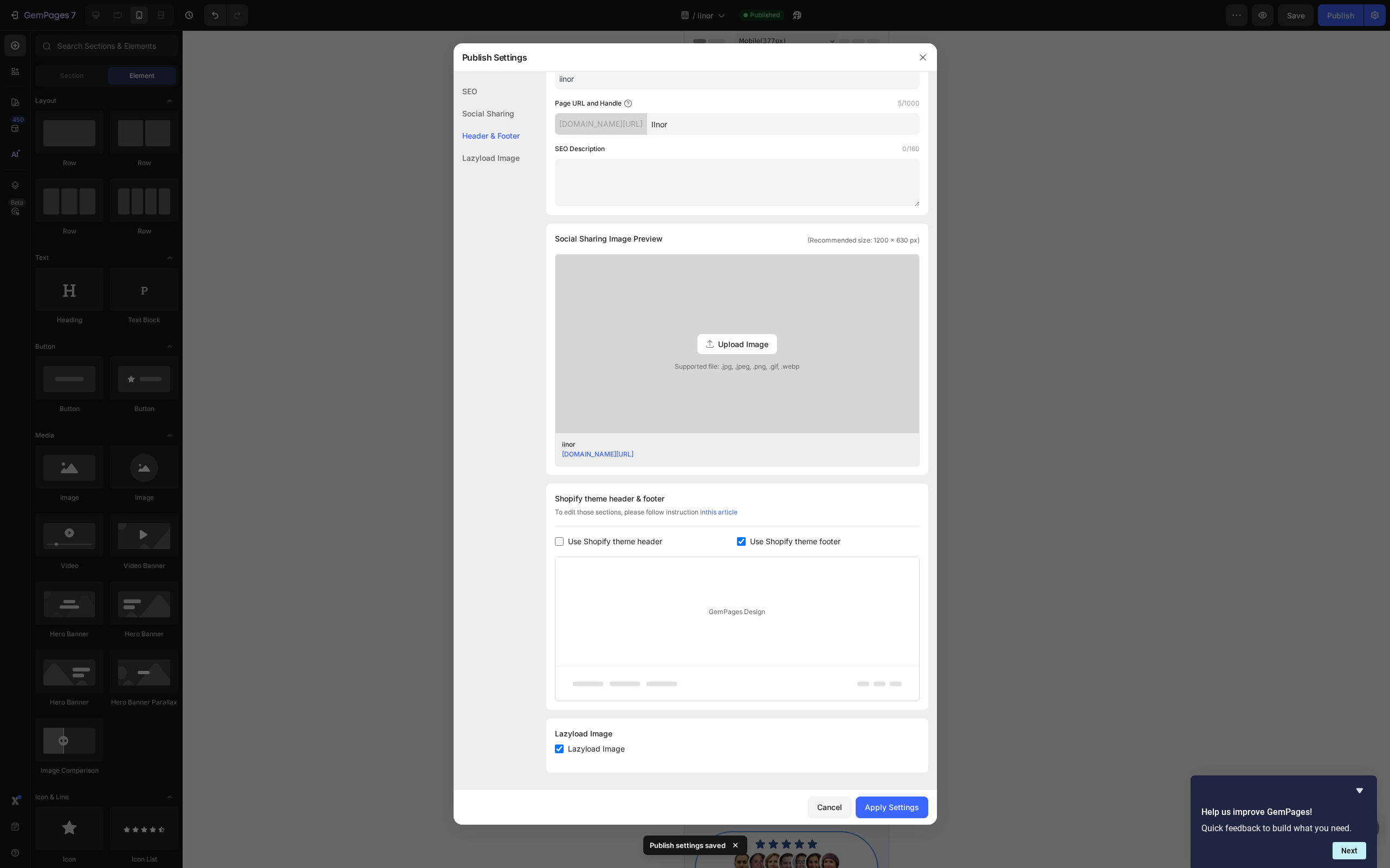
scroll to position [105, 0]
click at [763, 539] on span "Use Shopify theme footer" at bounding box center [795, 542] width 90 height 13
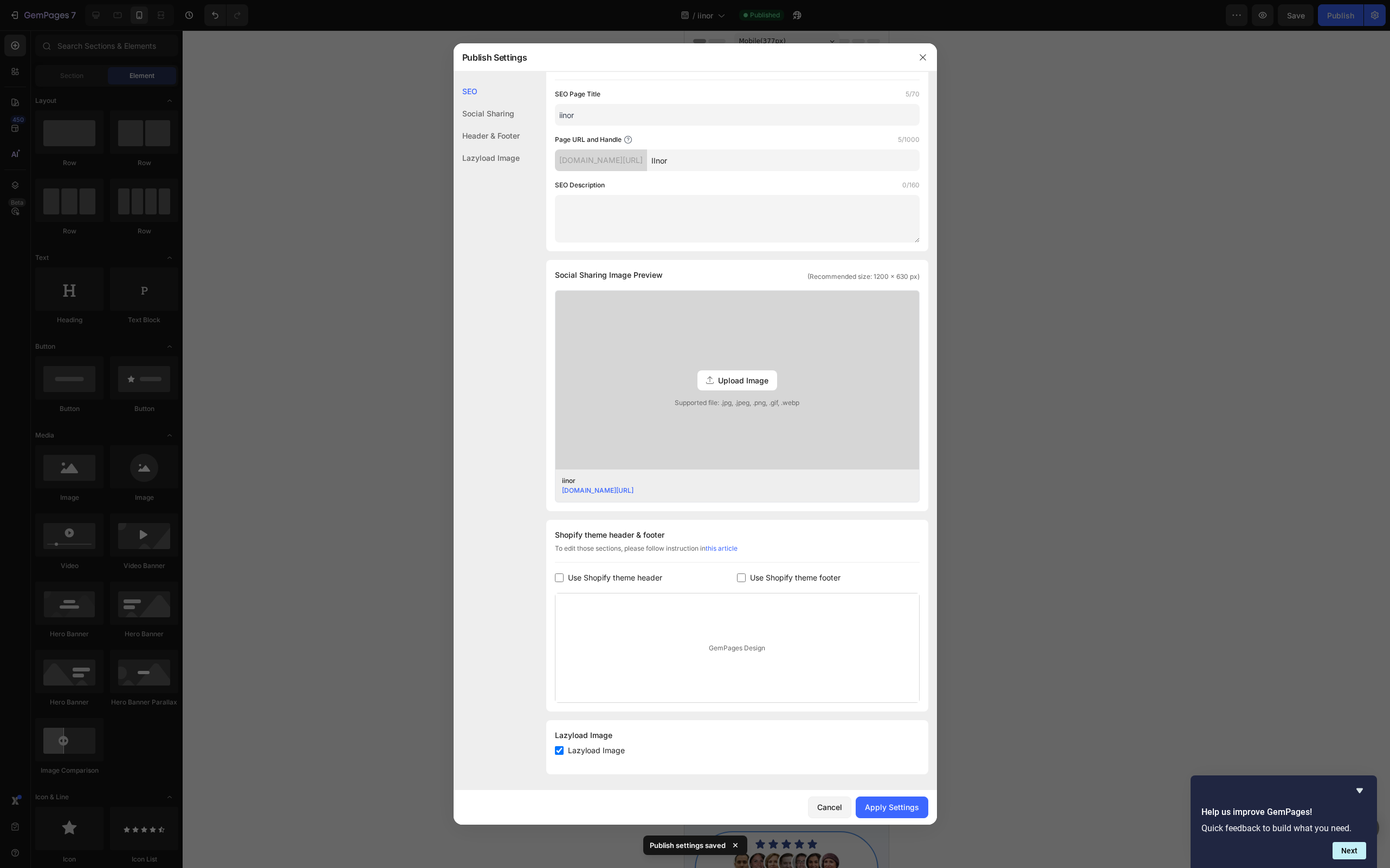
click at [758, 580] on span "Use Shopify theme footer" at bounding box center [795, 578] width 90 height 13
checkbox input "true"
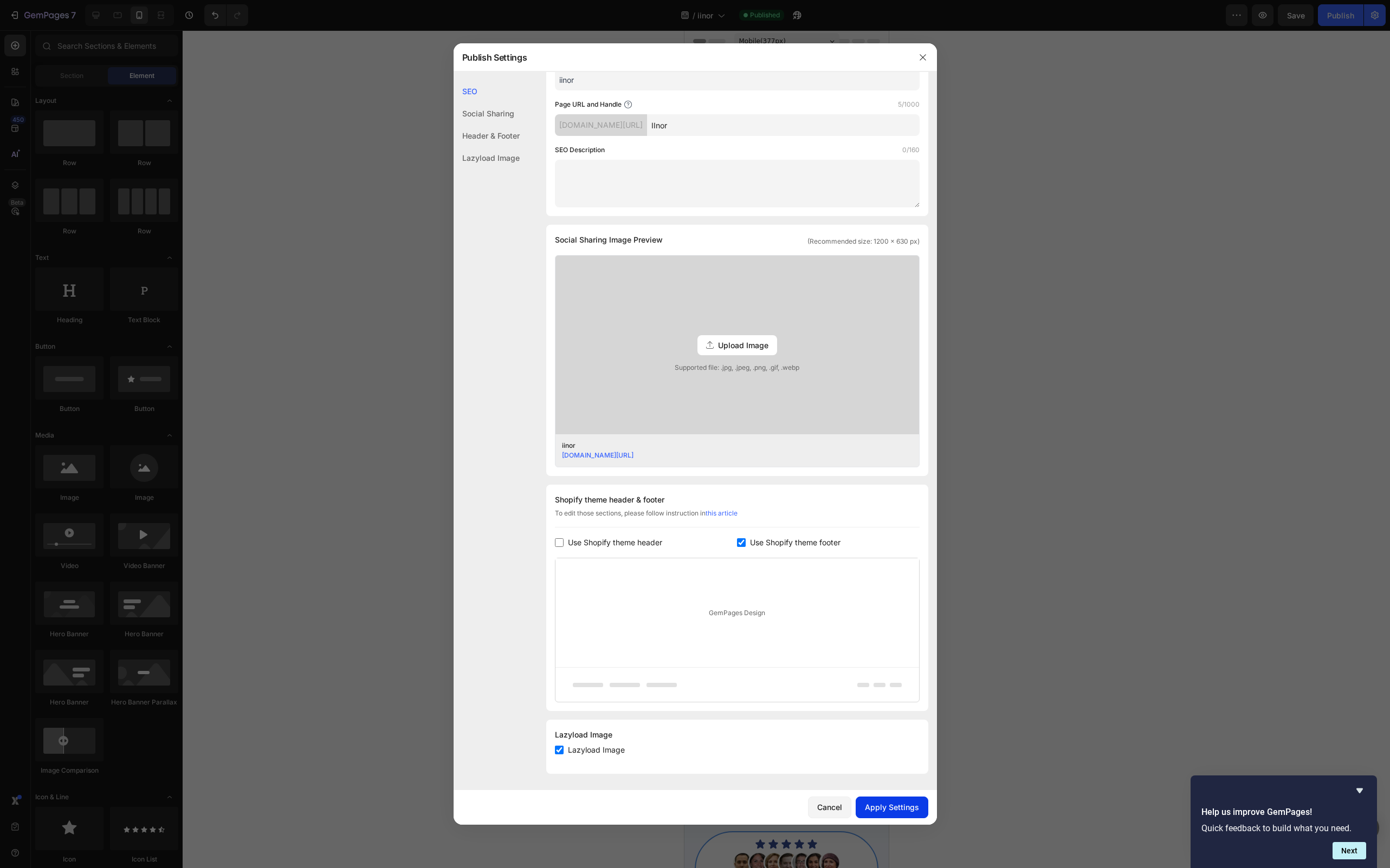
click at [893, 808] on div "Apply Settings" at bounding box center [892, 807] width 54 height 11
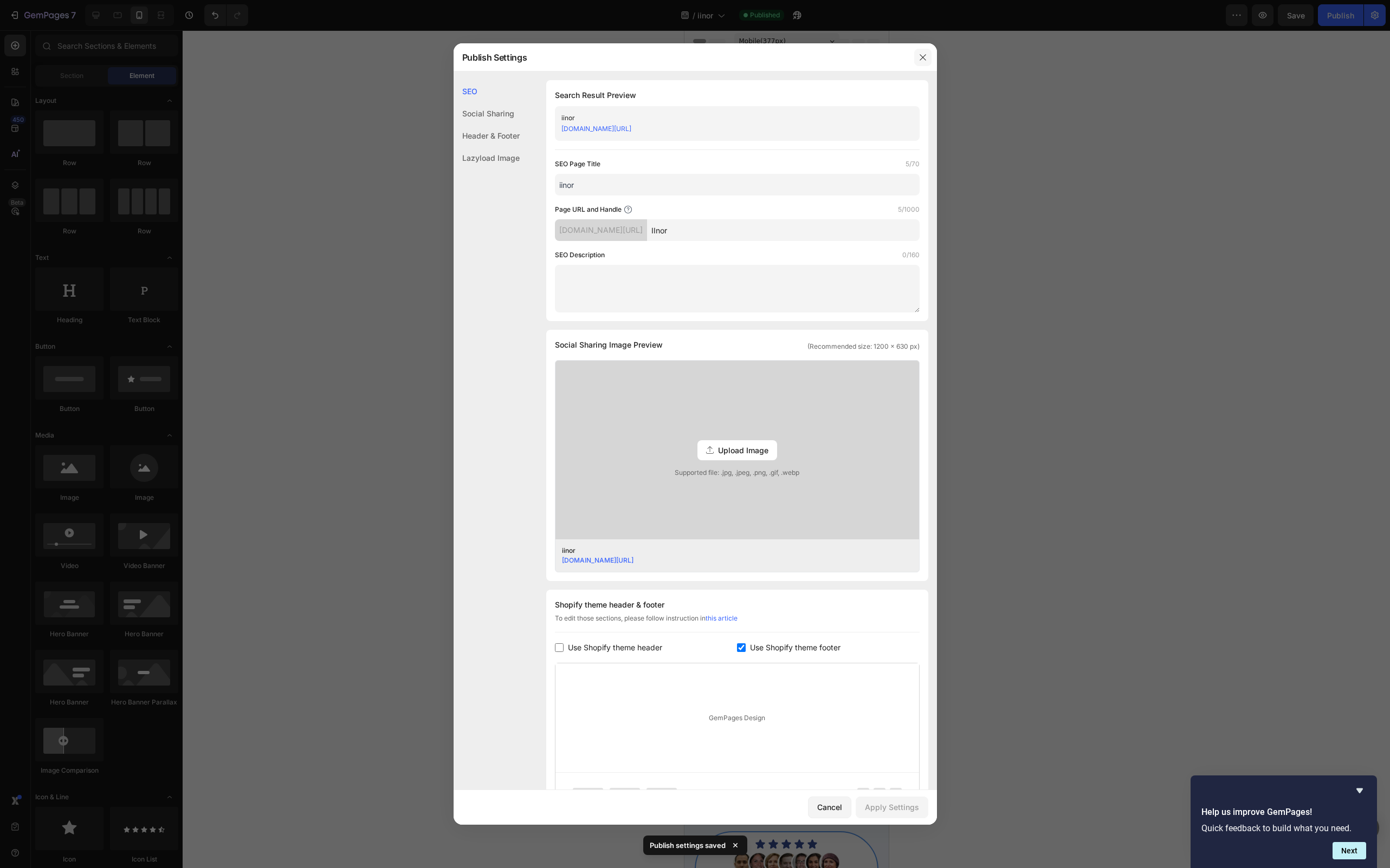
click at [916, 54] on button "button" at bounding box center [923, 57] width 17 height 17
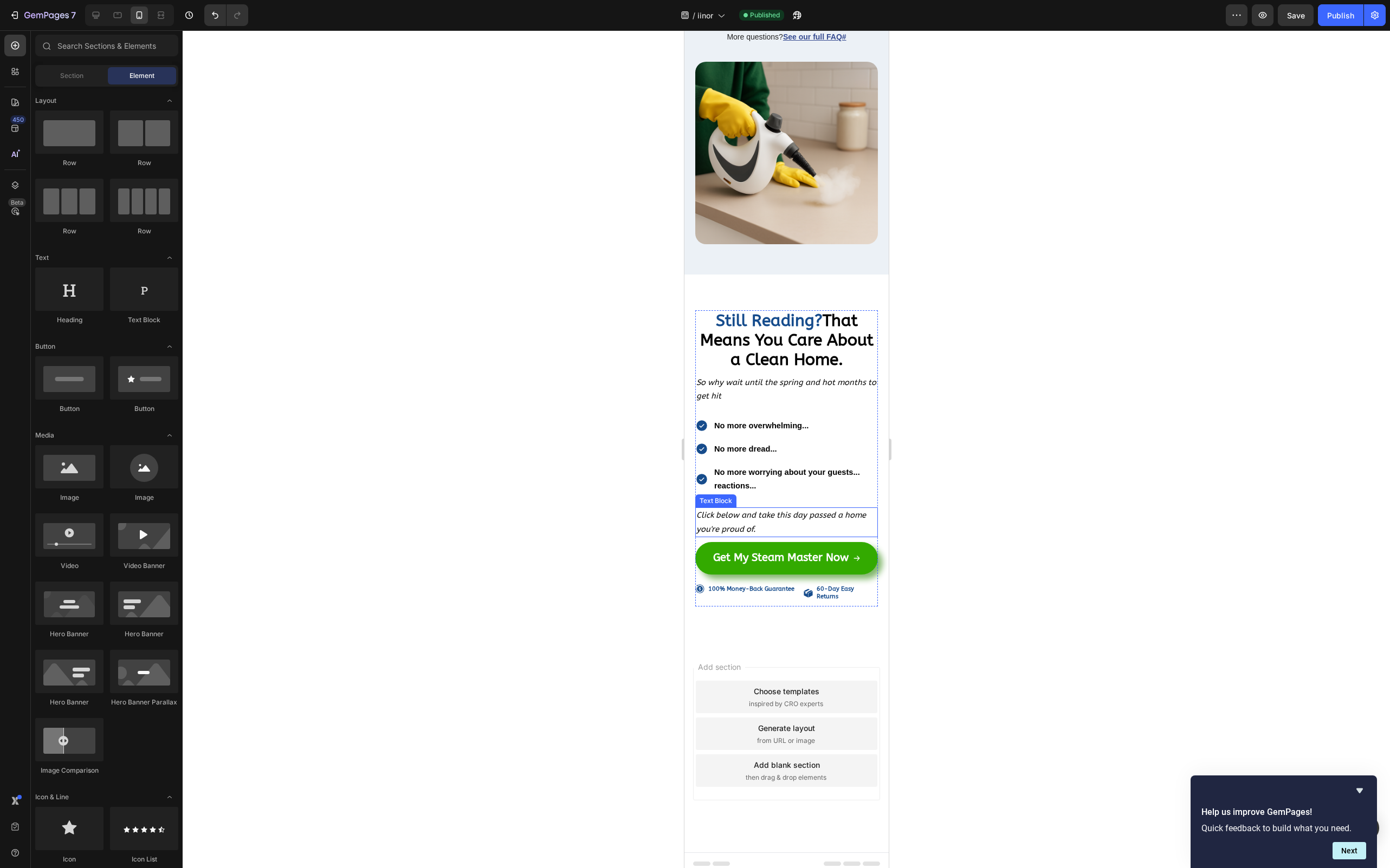
scroll to position [14911, 0]
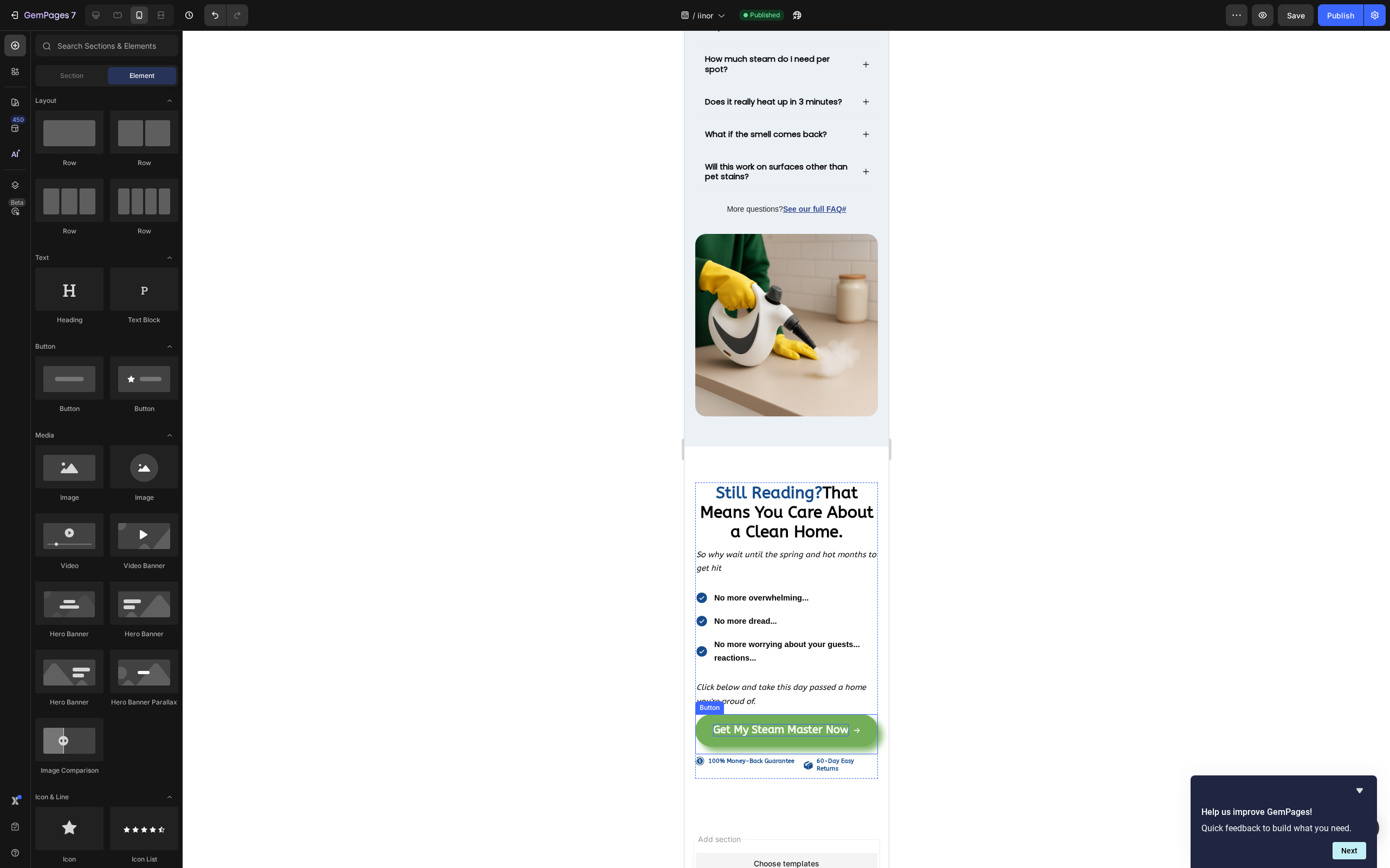
click at [740, 726] on strong "Get My Steam Master Now" at bounding box center [780, 730] width 136 height 12
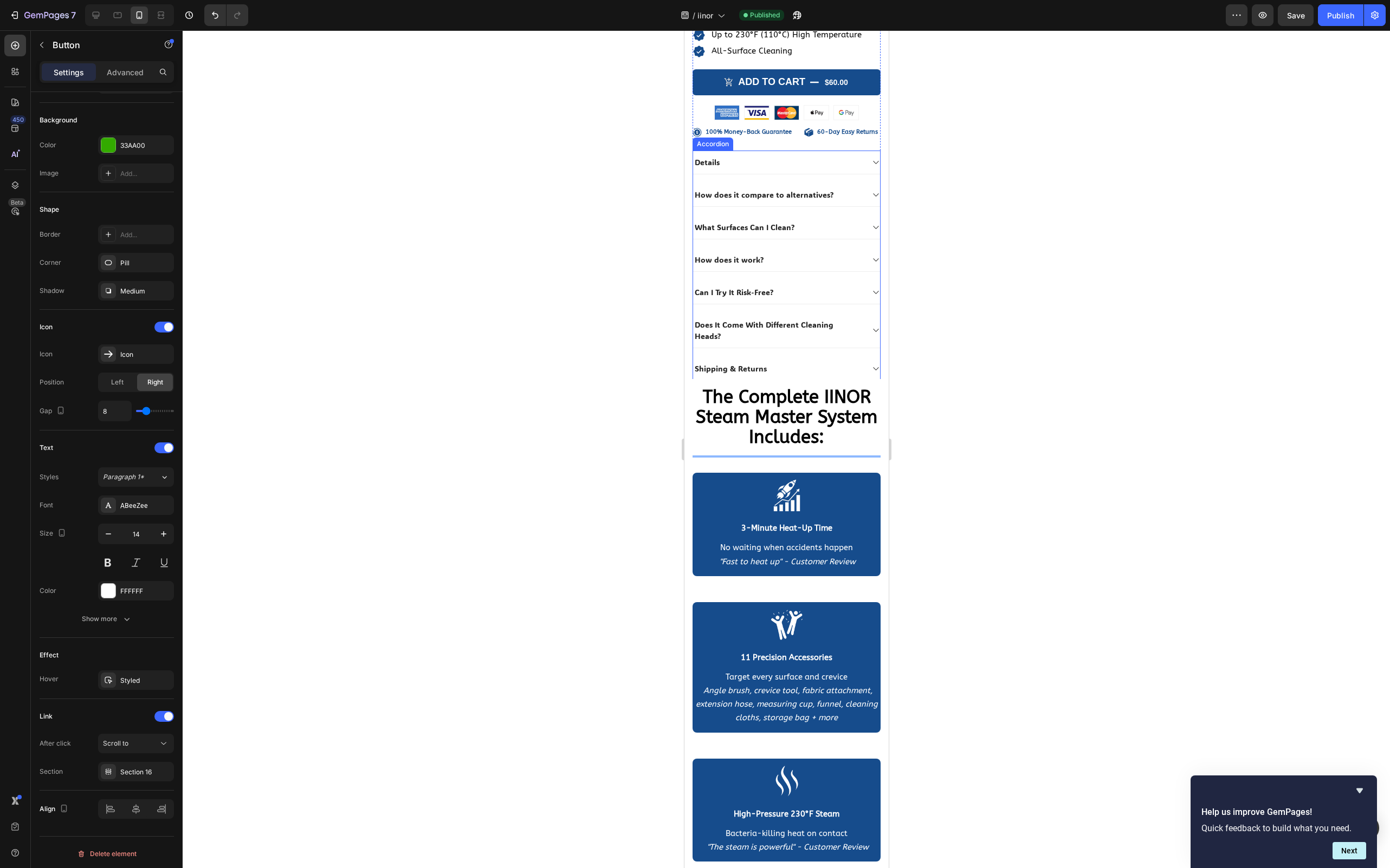
scroll to position [12216, 0]
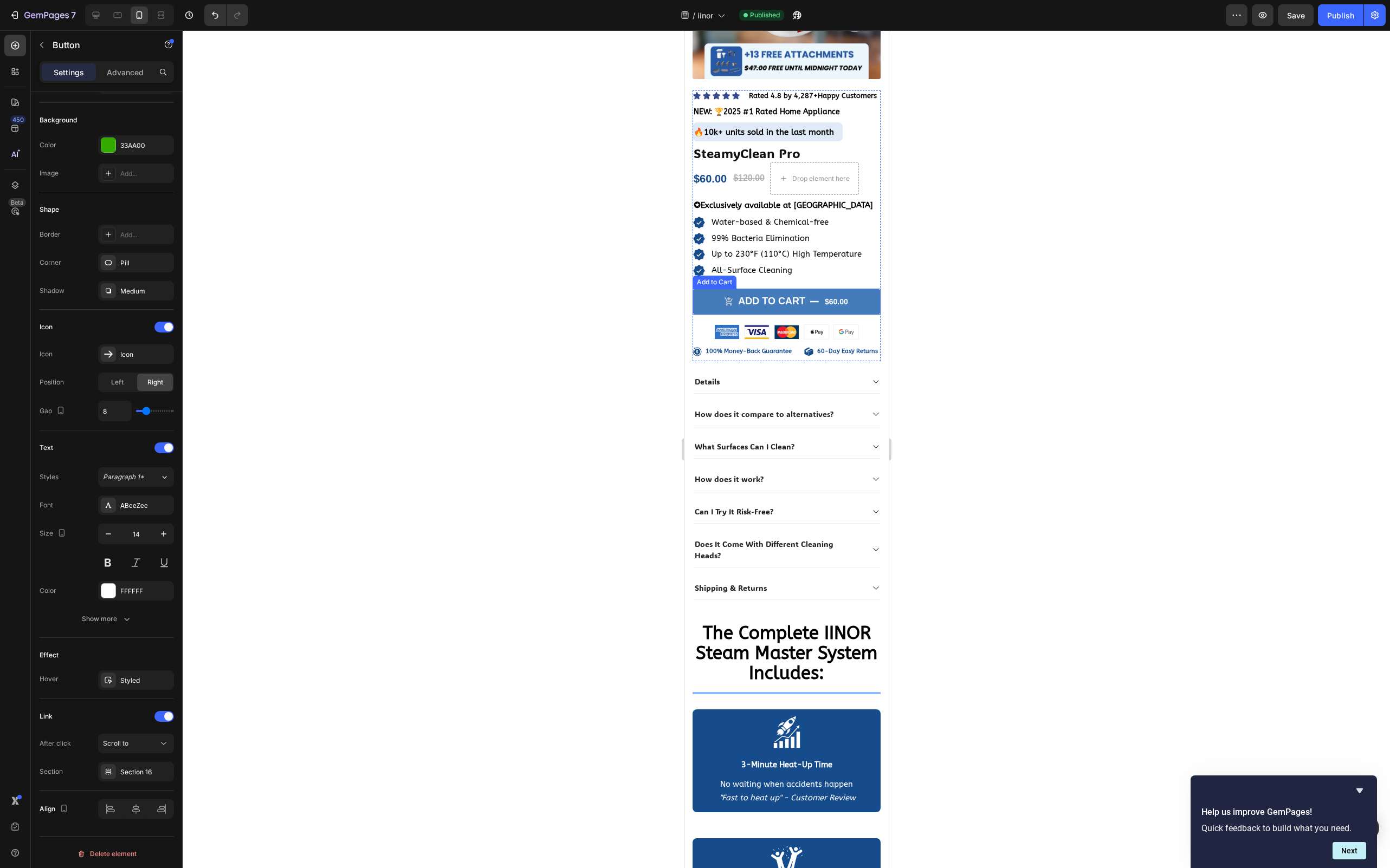
click at [705, 303] on button "ADD TO CART $60.00" at bounding box center [786, 301] width 188 height 26
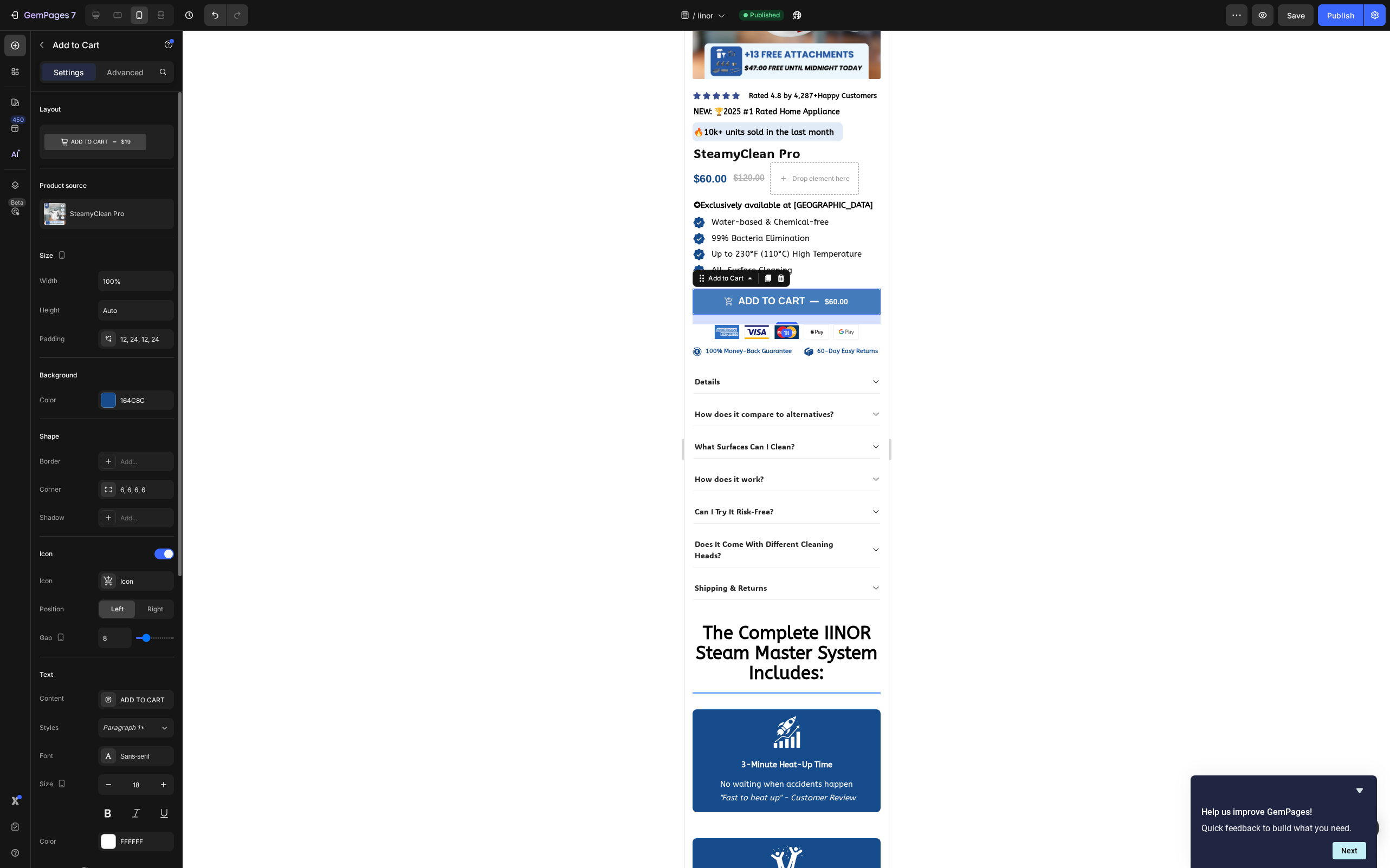
scroll to position [11948, 0]
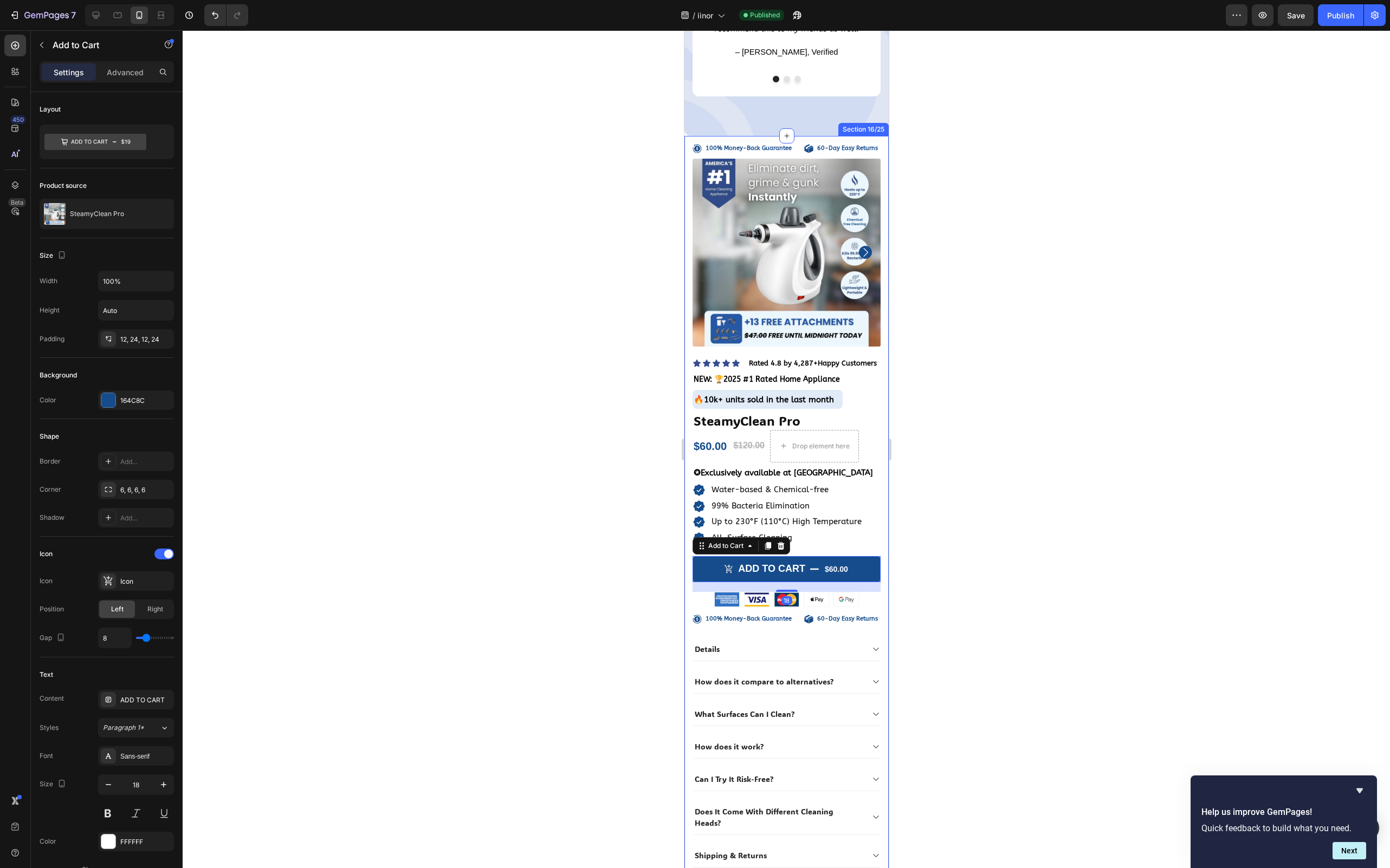
click at [689, 360] on div "100% Money-Back Guarantee Item List 60-Day Easy Returns Item List Row Product I…" at bounding box center [786, 510] width 204 height 747
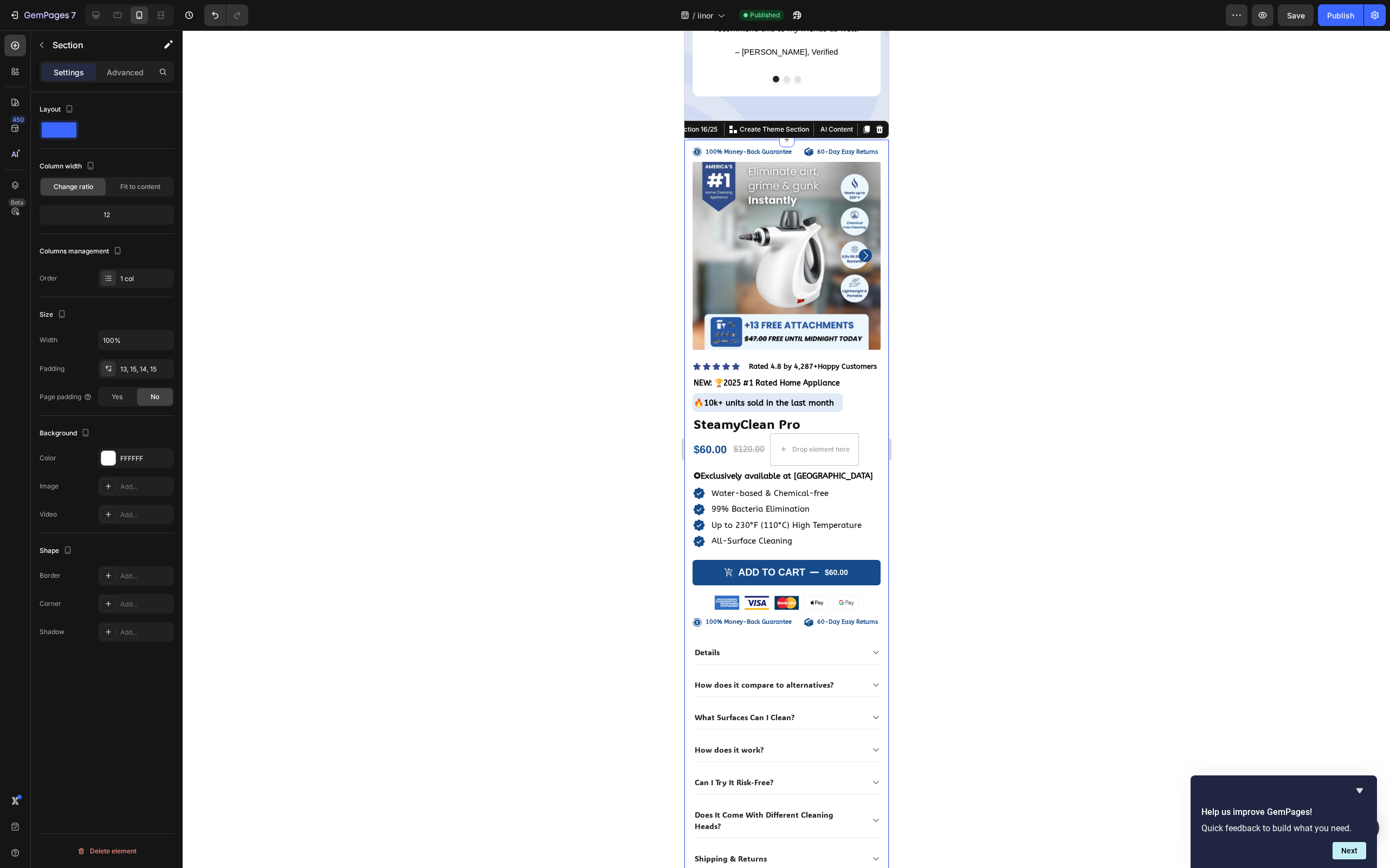
click at [984, 555] on div at bounding box center [786, 449] width 1207 height 838
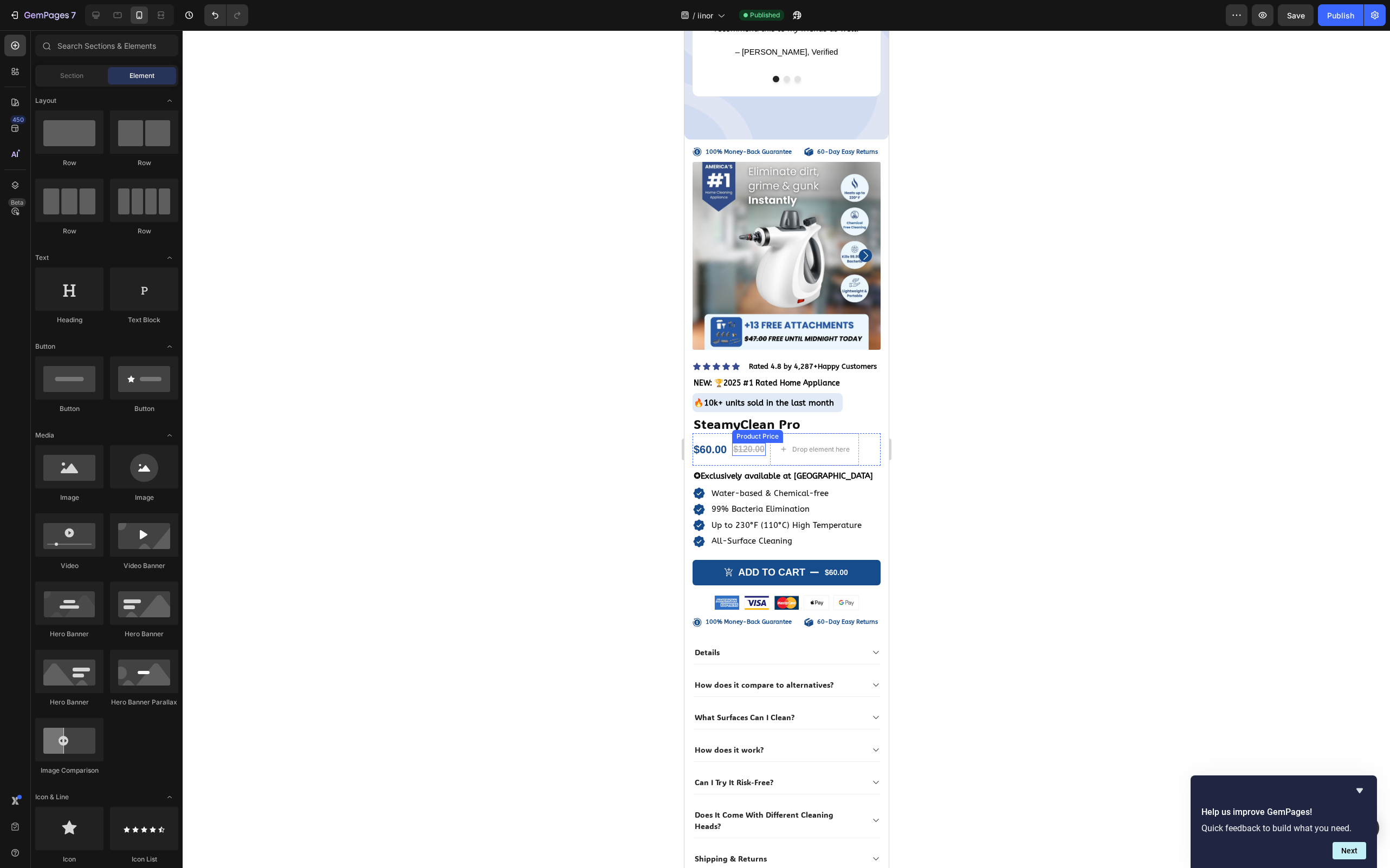
click at [759, 446] on div "$120.00" at bounding box center [748, 449] width 33 height 14
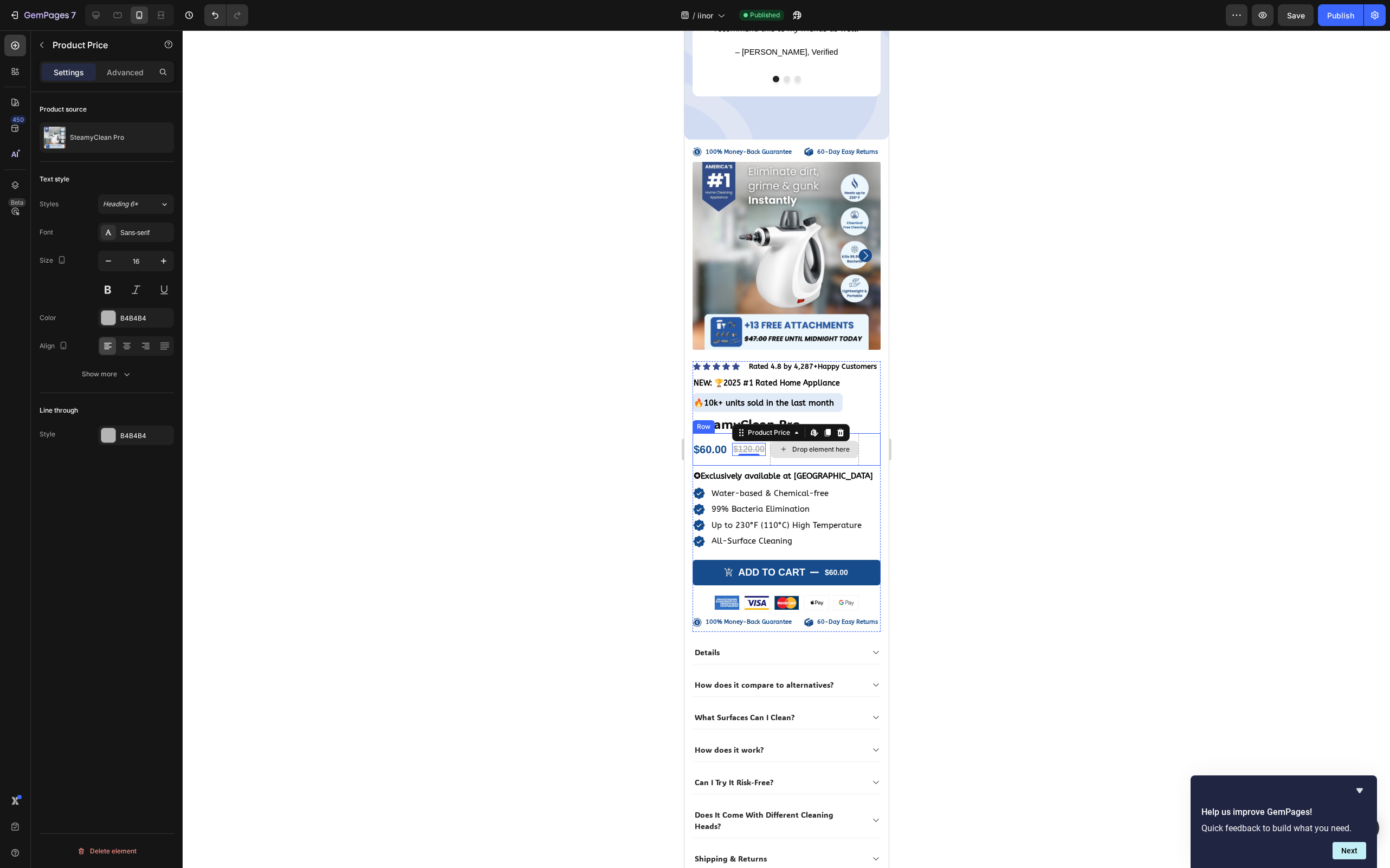
click at [796, 445] on div "Drop element here" at bounding box center [820, 449] width 58 height 9
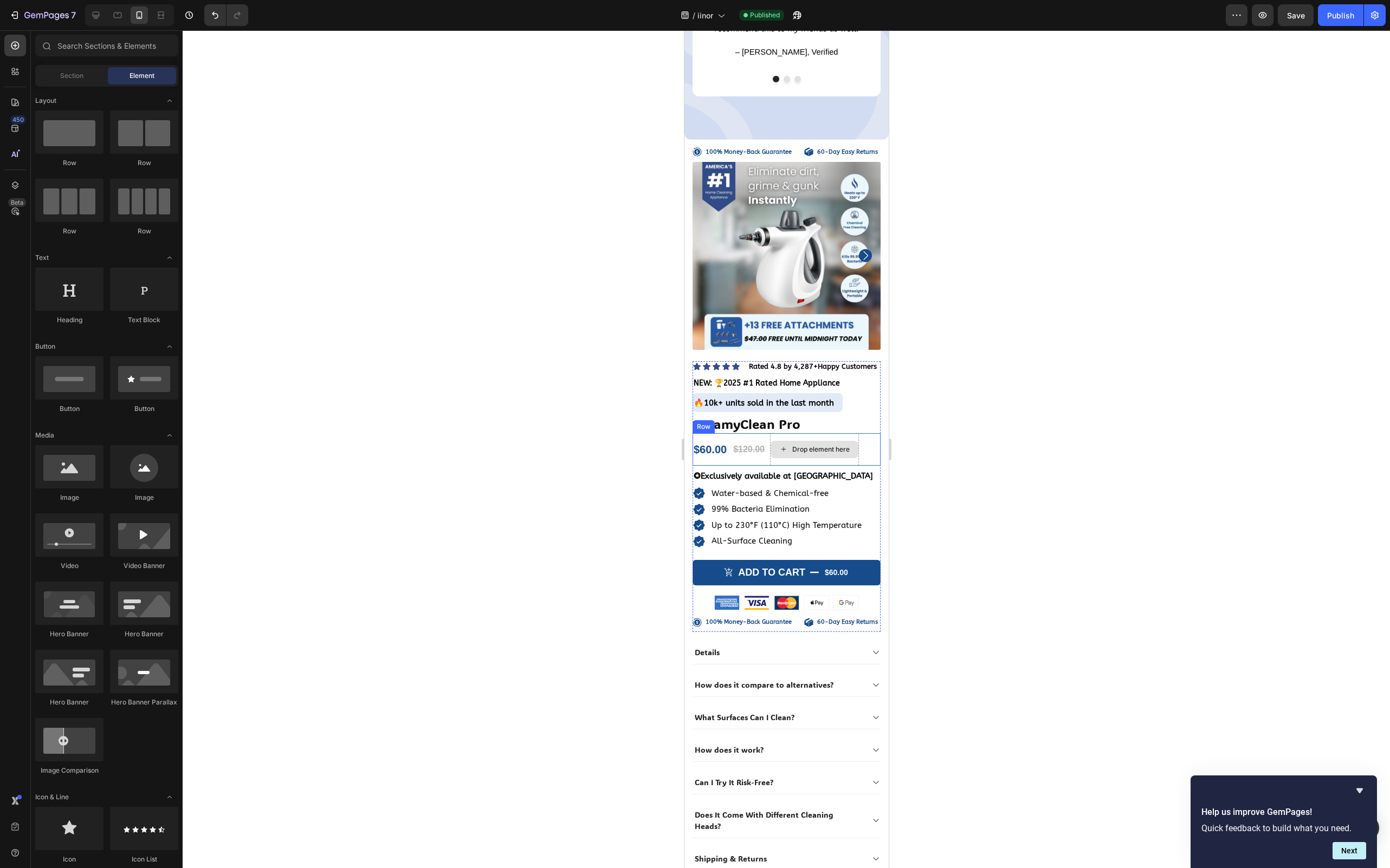
click at [816, 449] on div "Drop element here" at bounding box center [814, 449] width 88 height 17
click at [809, 445] on div "Drop element here" at bounding box center [820, 449] width 58 height 9
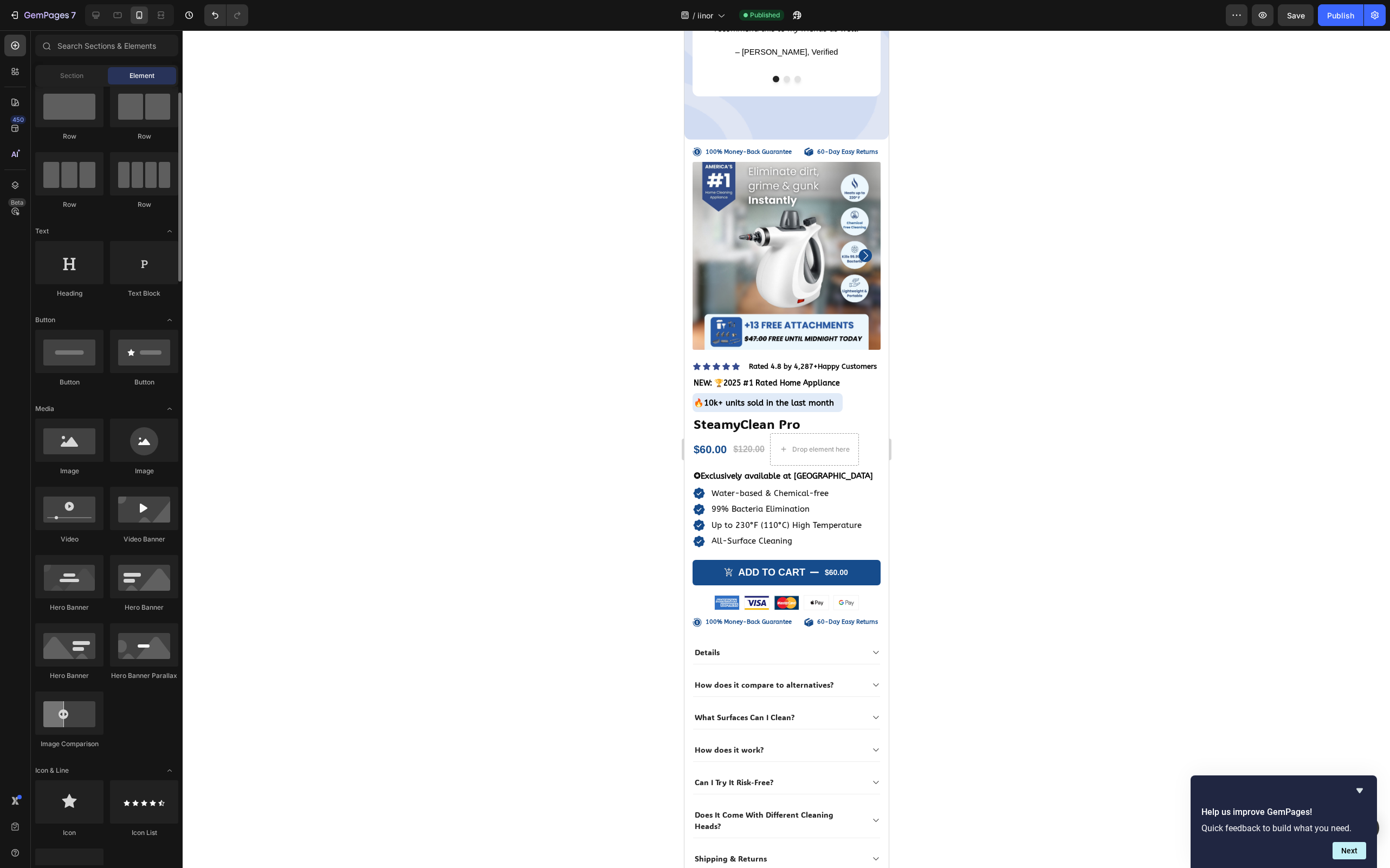
scroll to position [94, 0]
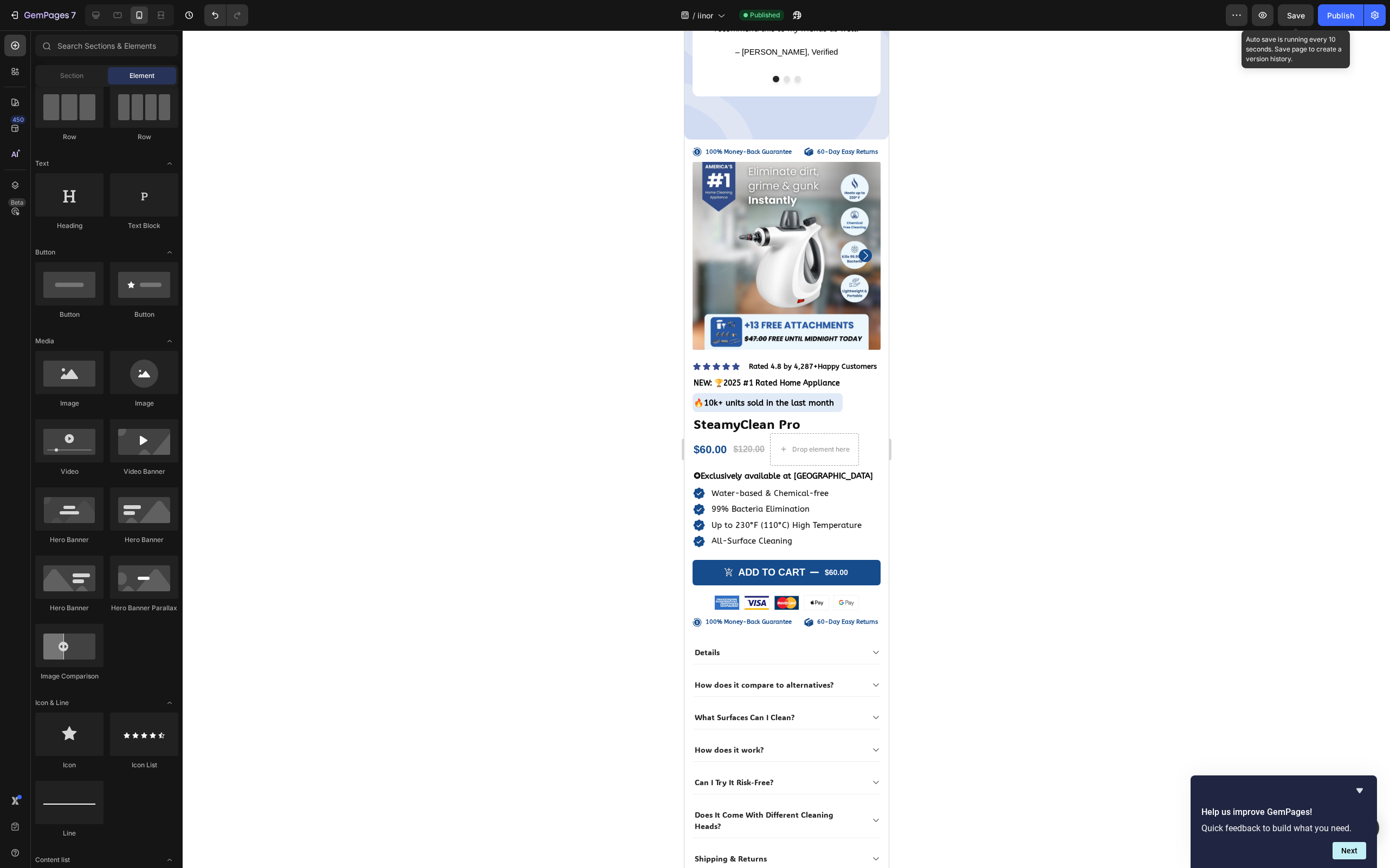
click at [1293, 15] on span "Save" at bounding box center [1296, 16] width 18 height 9
click at [1340, 16] on div "Publish" at bounding box center [1340, 15] width 27 height 11
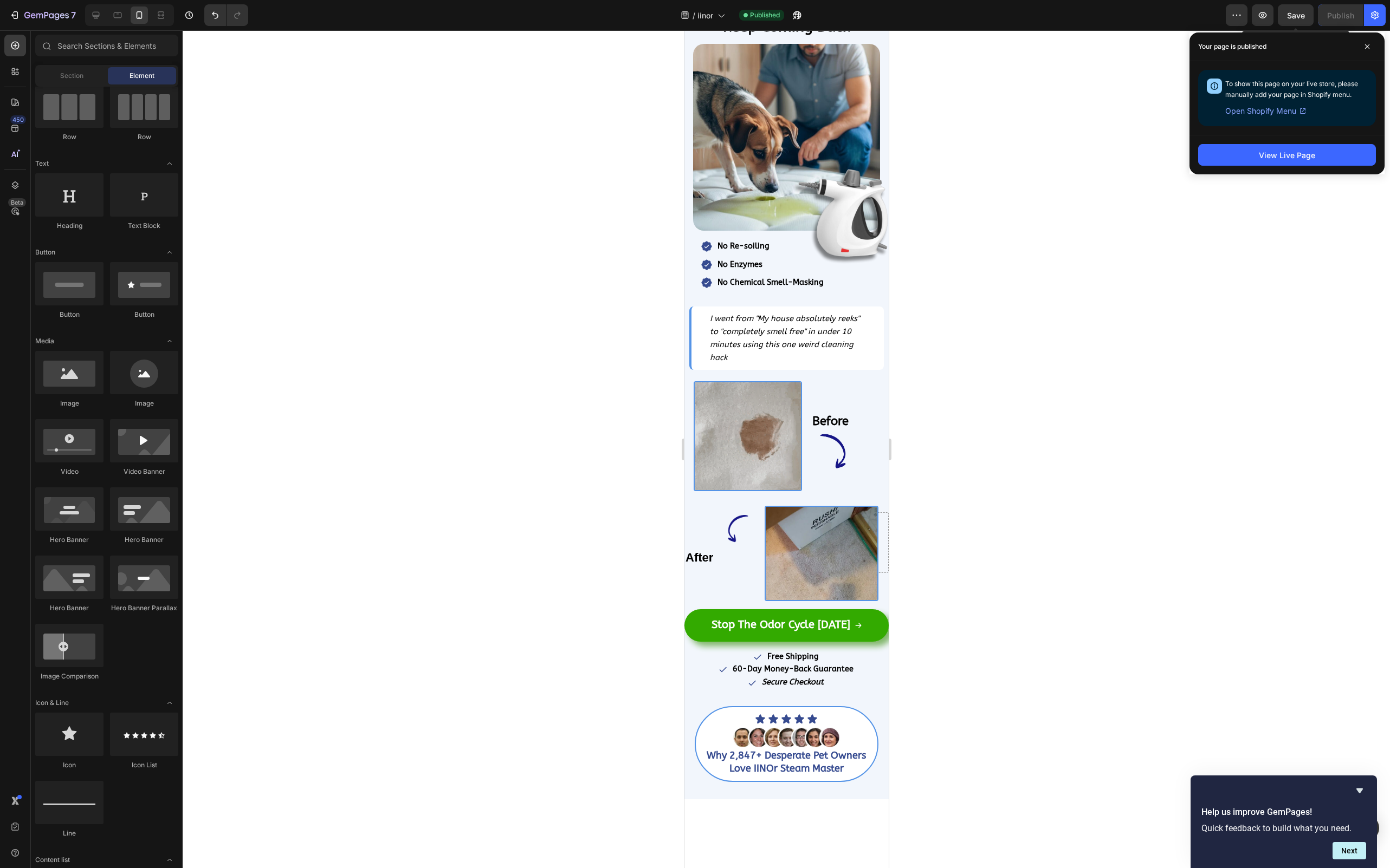
scroll to position [0, 0]
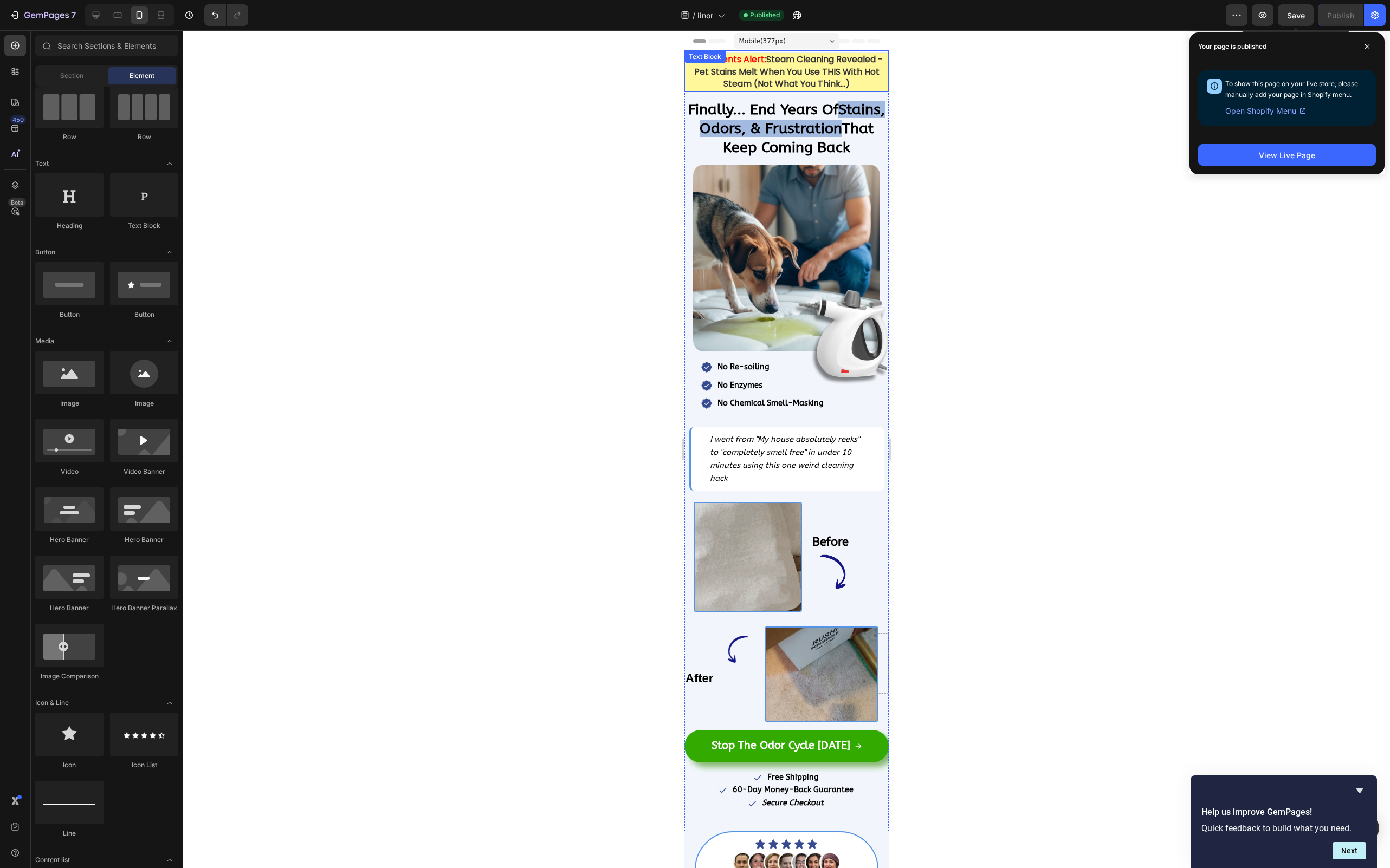
click at [799, 74] on strong "Steam Cleaning Revealed - Pet Stains Melt When You Use THIS With Hot Steam (Not…" at bounding box center [788, 71] width 189 height 37
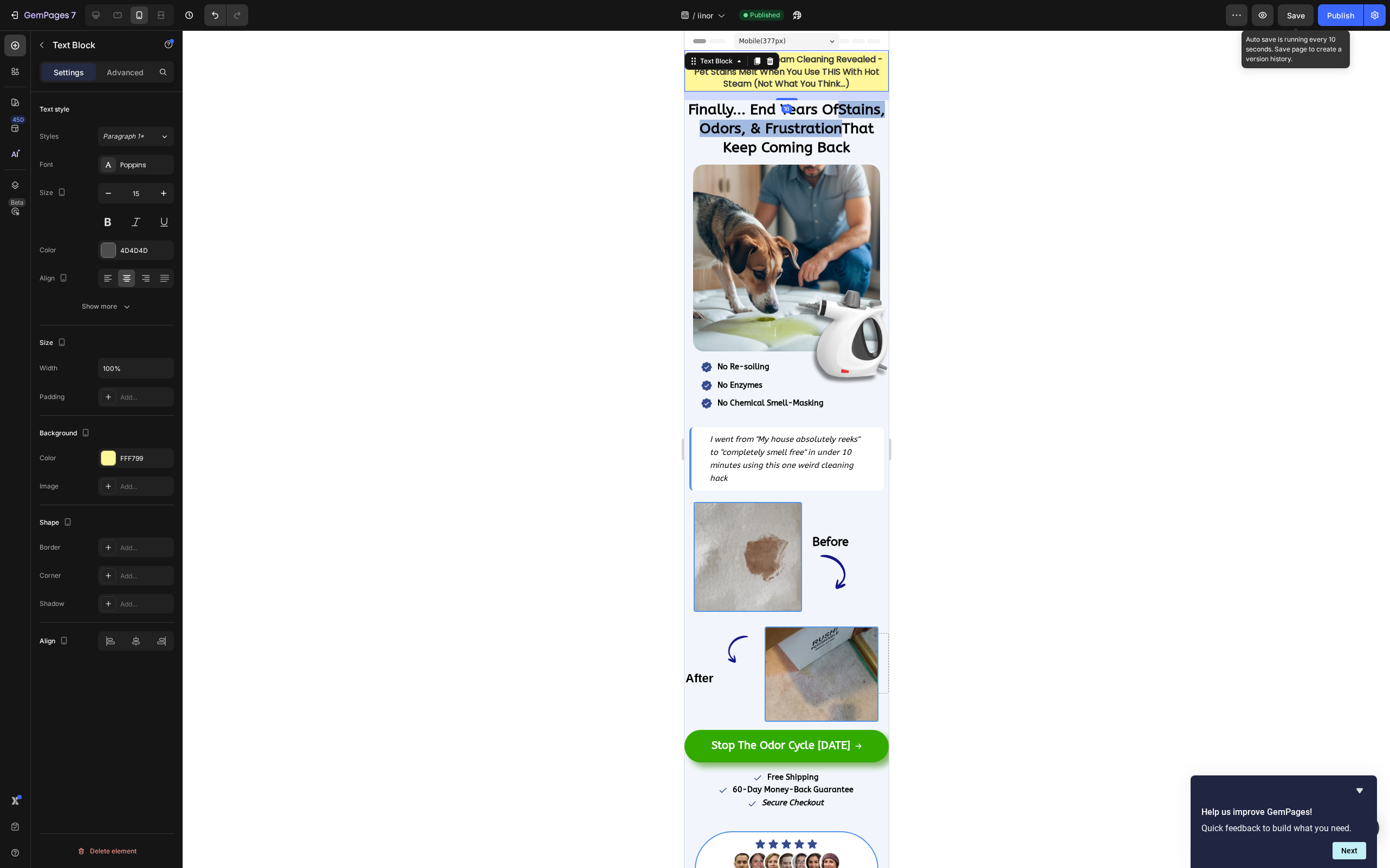
click at [1003, 136] on div at bounding box center [786, 449] width 1207 height 838
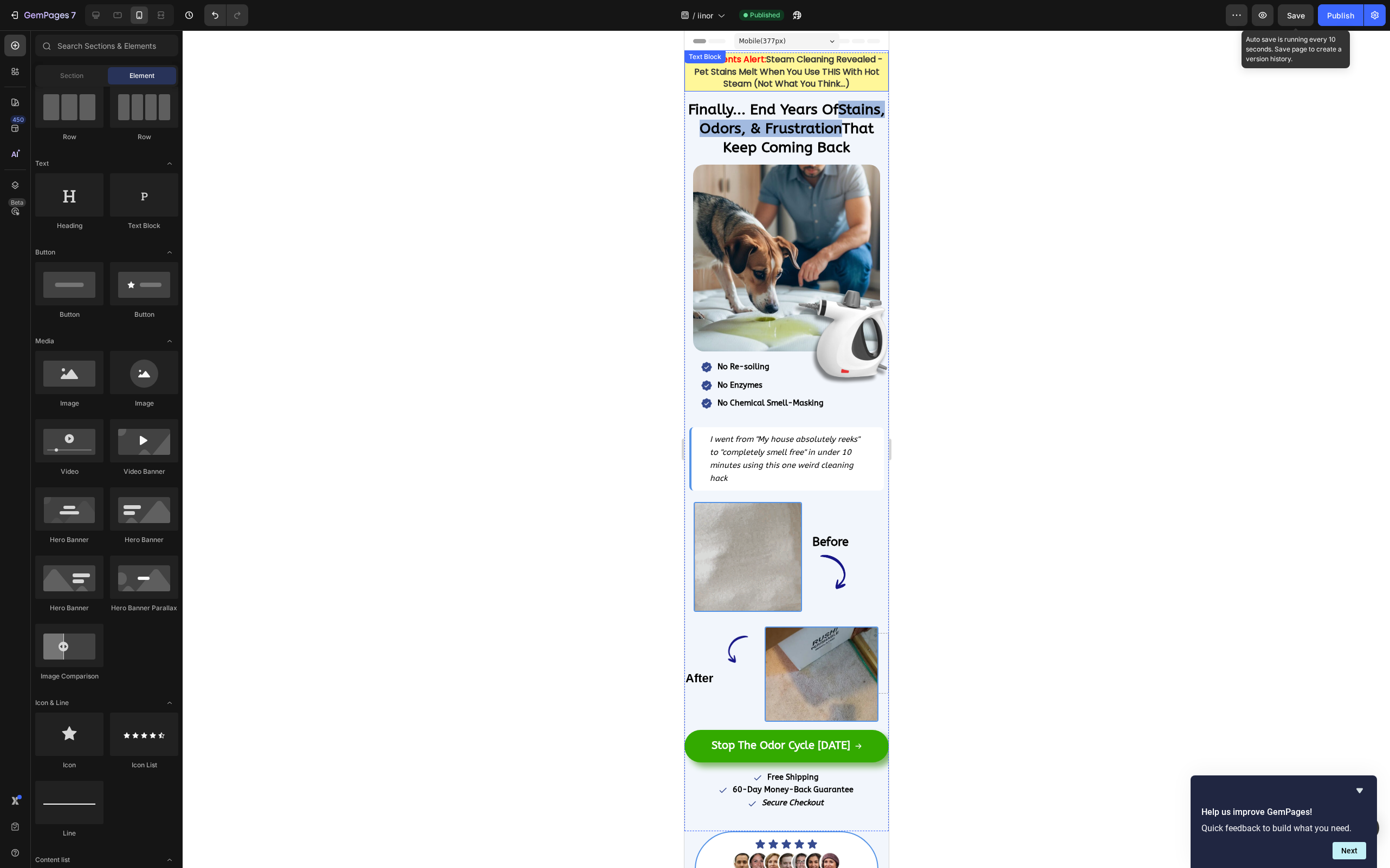
click at [853, 82] on p "Pet Parents Alert: Steam Cleaning Revealed - Pet Stains Melt When You Use THIS …" at bounding box center [786, 72] width 202 height 37
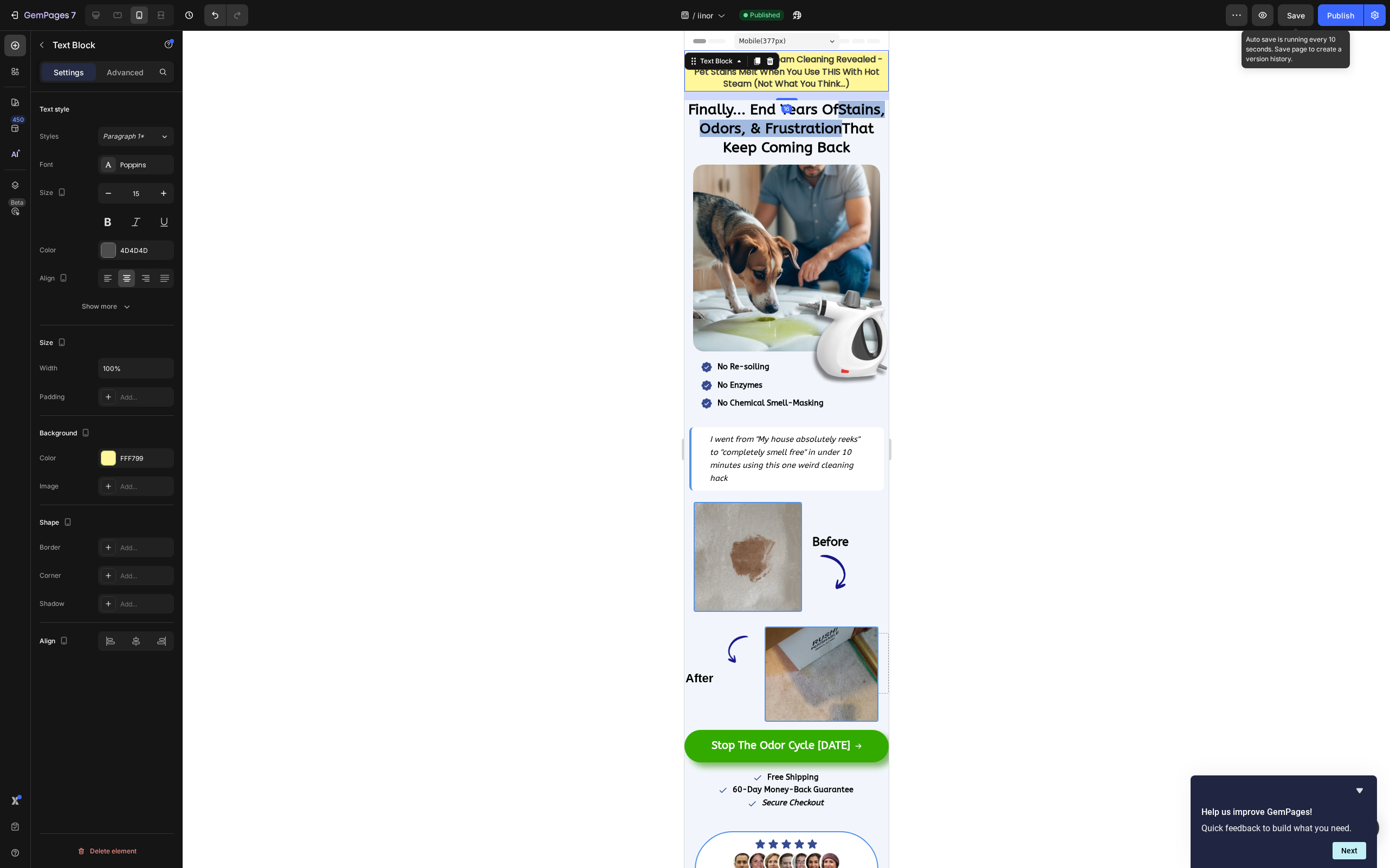
click at [840, 69] on strong "Steam Cleaning Revealed - Pet Stains Melt When You Use THIS With Hot Steam (Not…" at bounding box center [788, 71] width 189 height 37
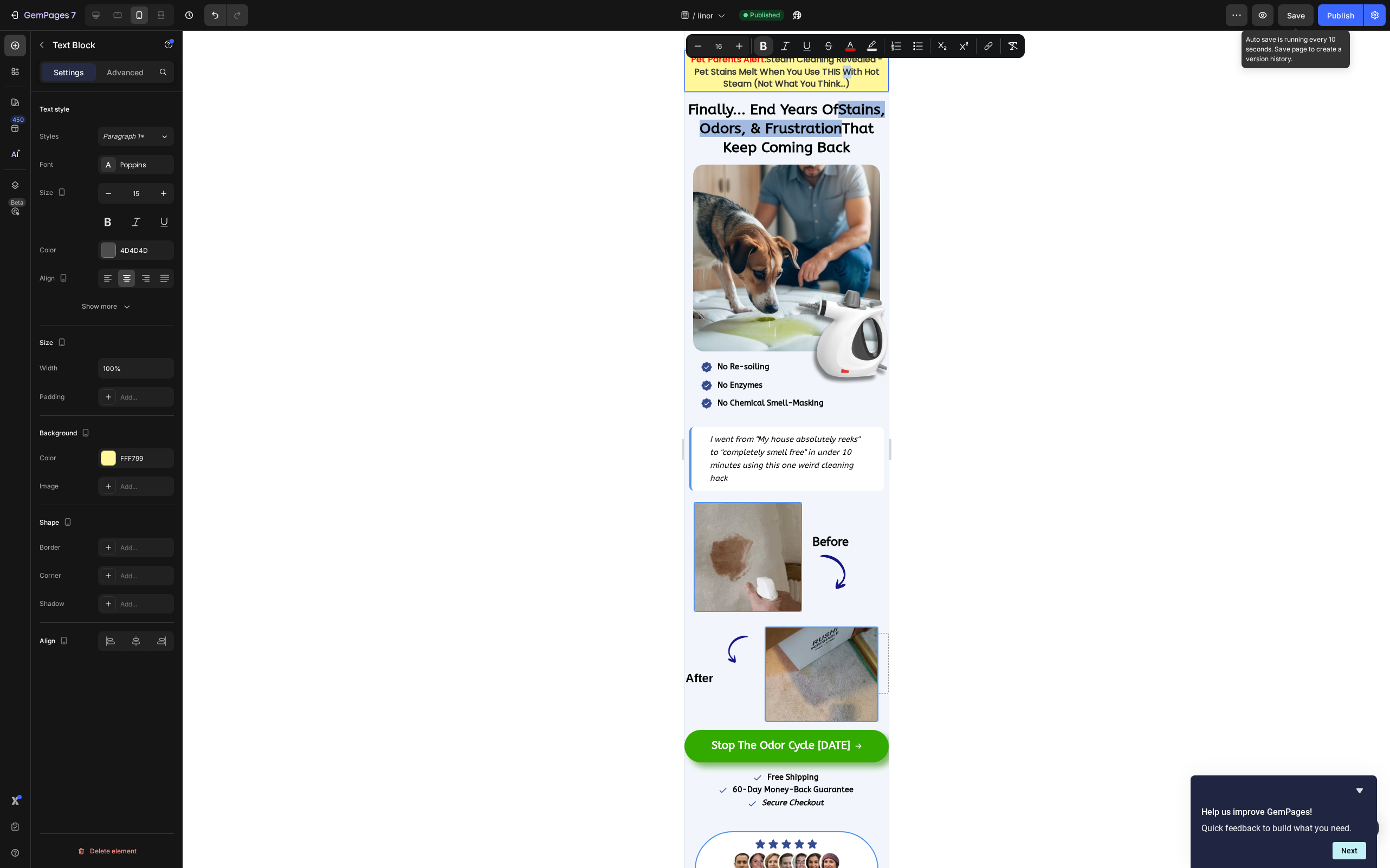
click at [815, 67] on strong "Steam Cleaning Revealed - Pet Stains Melt When You Use THIS With Hot Steam (Not…" at bounding box center [788, 71] width 189 height 37
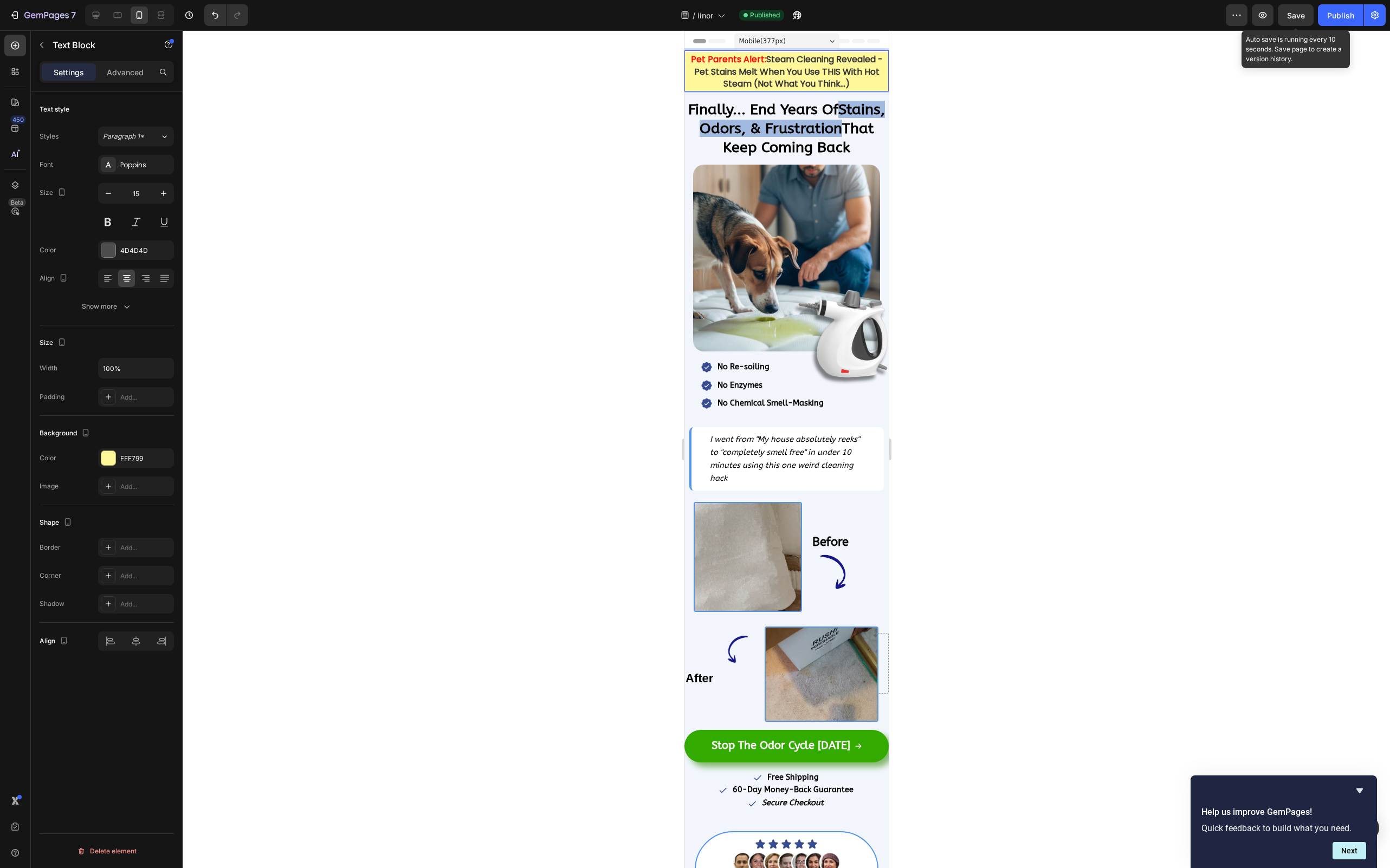
click at [815, 67] on strong "Steam Cleaning Revealed - Pet Stains Melt When You Use THIS With Hot Steam (Not…" at bounding box center [788, 71] width 189 height 37
click at [819, 82] on strong "Steam Cleaning Revealed - Pet Stains Melt When You Use THIS With Hot Steam (Not…" at bounding box center [788, 71] width 189 height 37
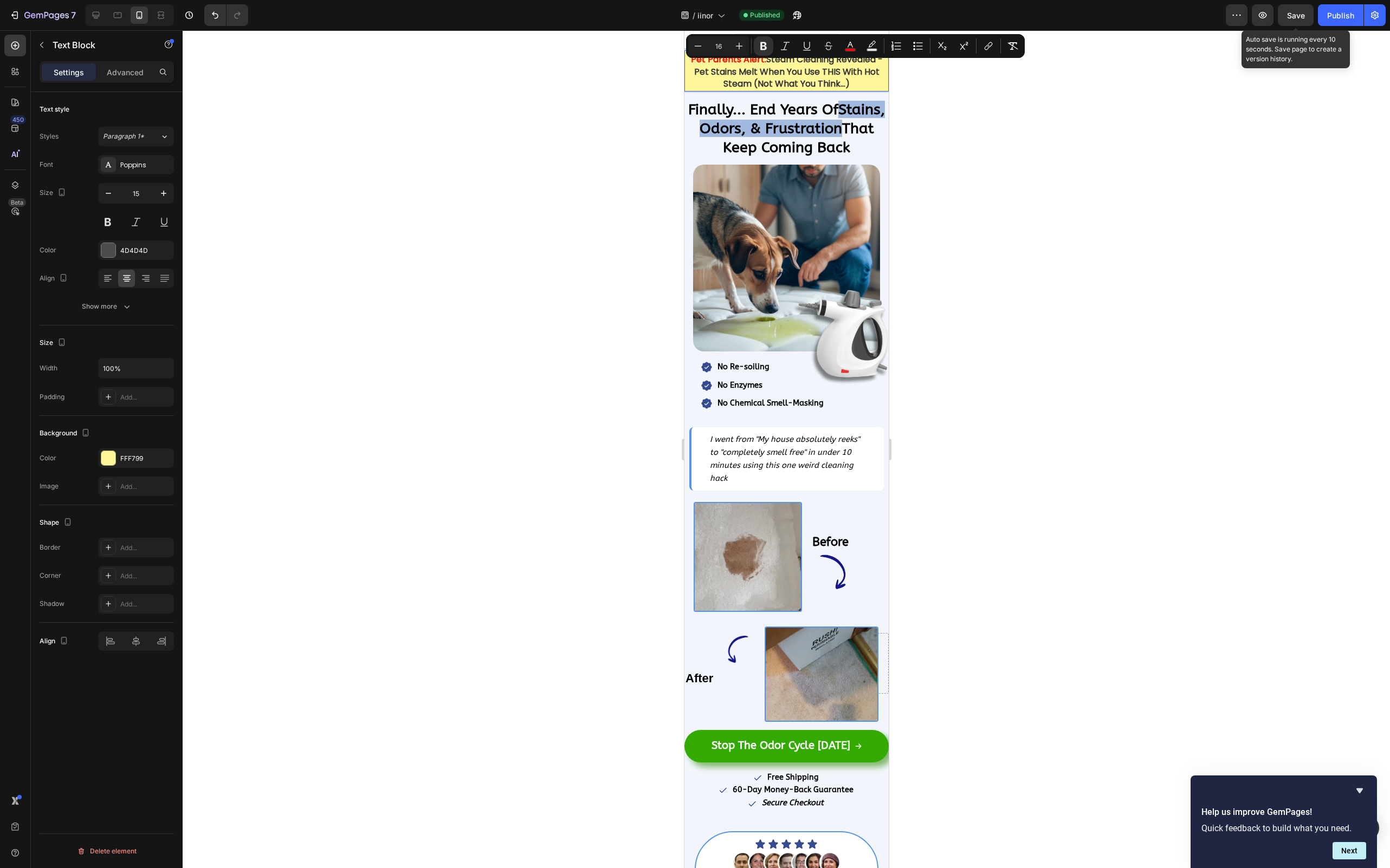
drag, startPoint x: 857, startPoint y: 83, endPoint x: 688, endPoint y: 57, distance: 171.0
click at [688, 57] on p "Pet Parents Alert: Steam Cleaning Revealed - Pet Stains Melt When You Use THIS …" at bounding box center [786, 72] width 202 height 37
click at [693, 44] on icon "Editor contextual toolbar" at bounding box center [698, 46] width 11 height 11
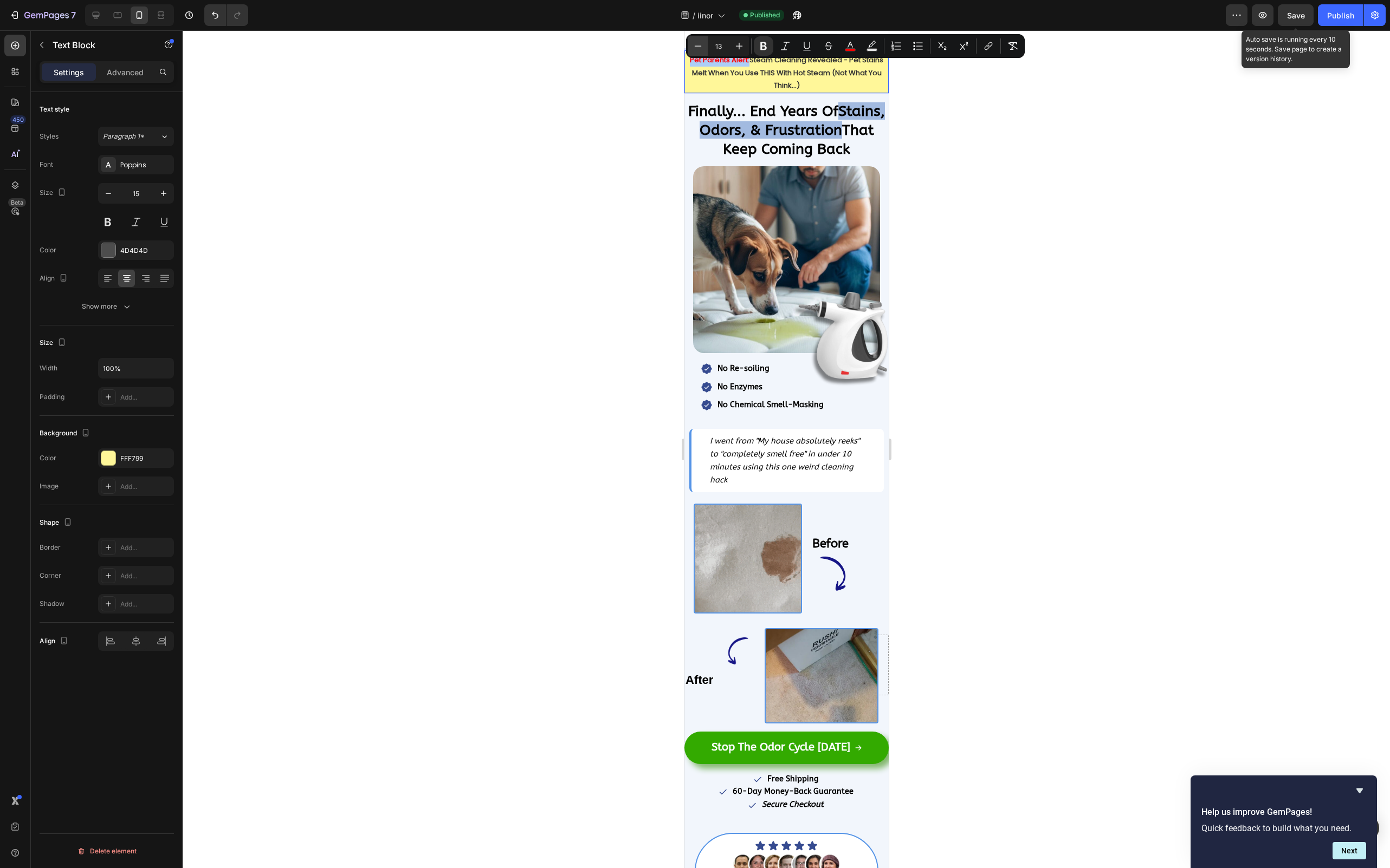
click at [693, 44] on icon "Editor contextual toolbar" at bounding box center [698, 46] width 11 height 11
type input "12"
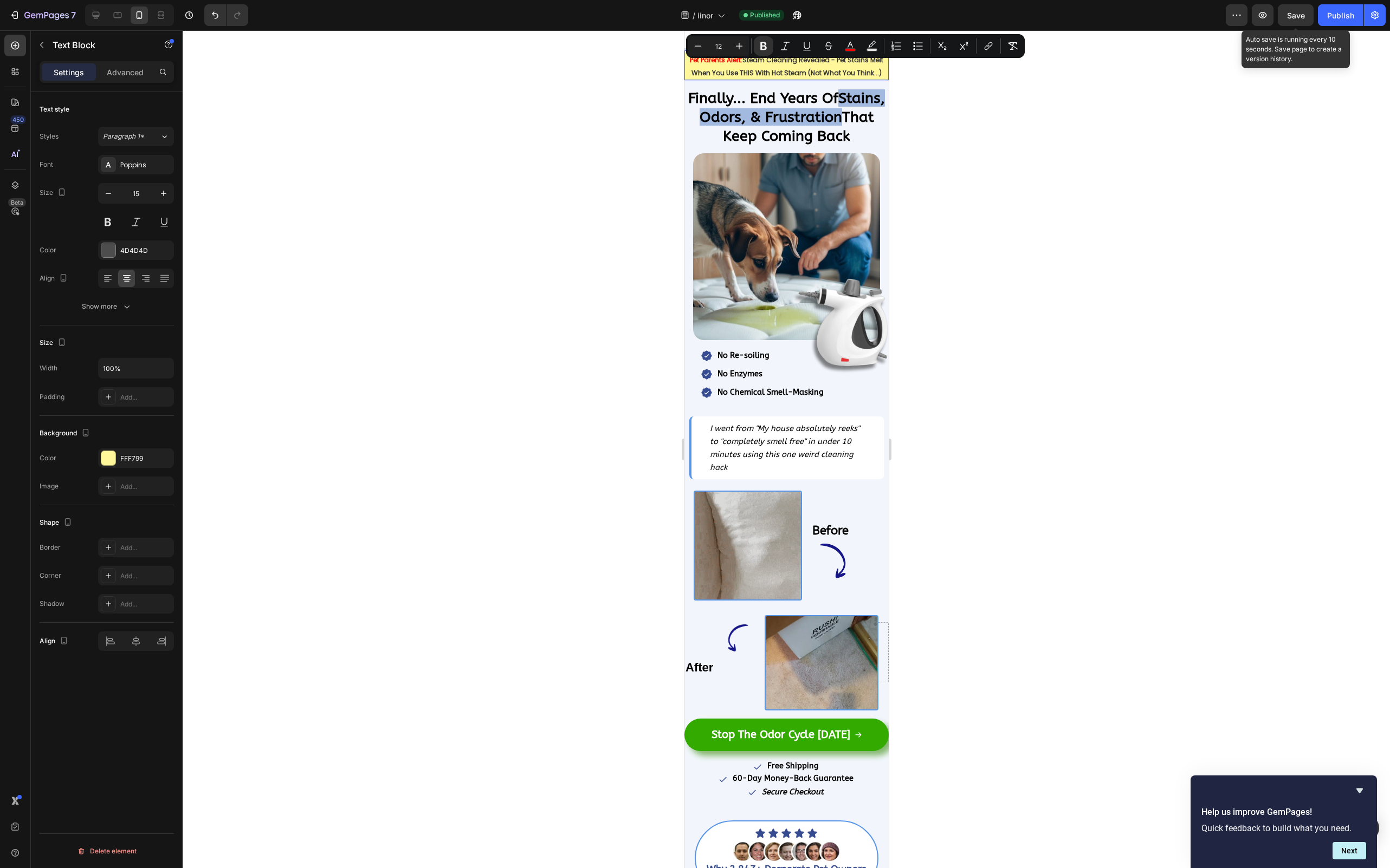
click at [598, 130] on div at bounding box center [786, 449] width 1207 height 838
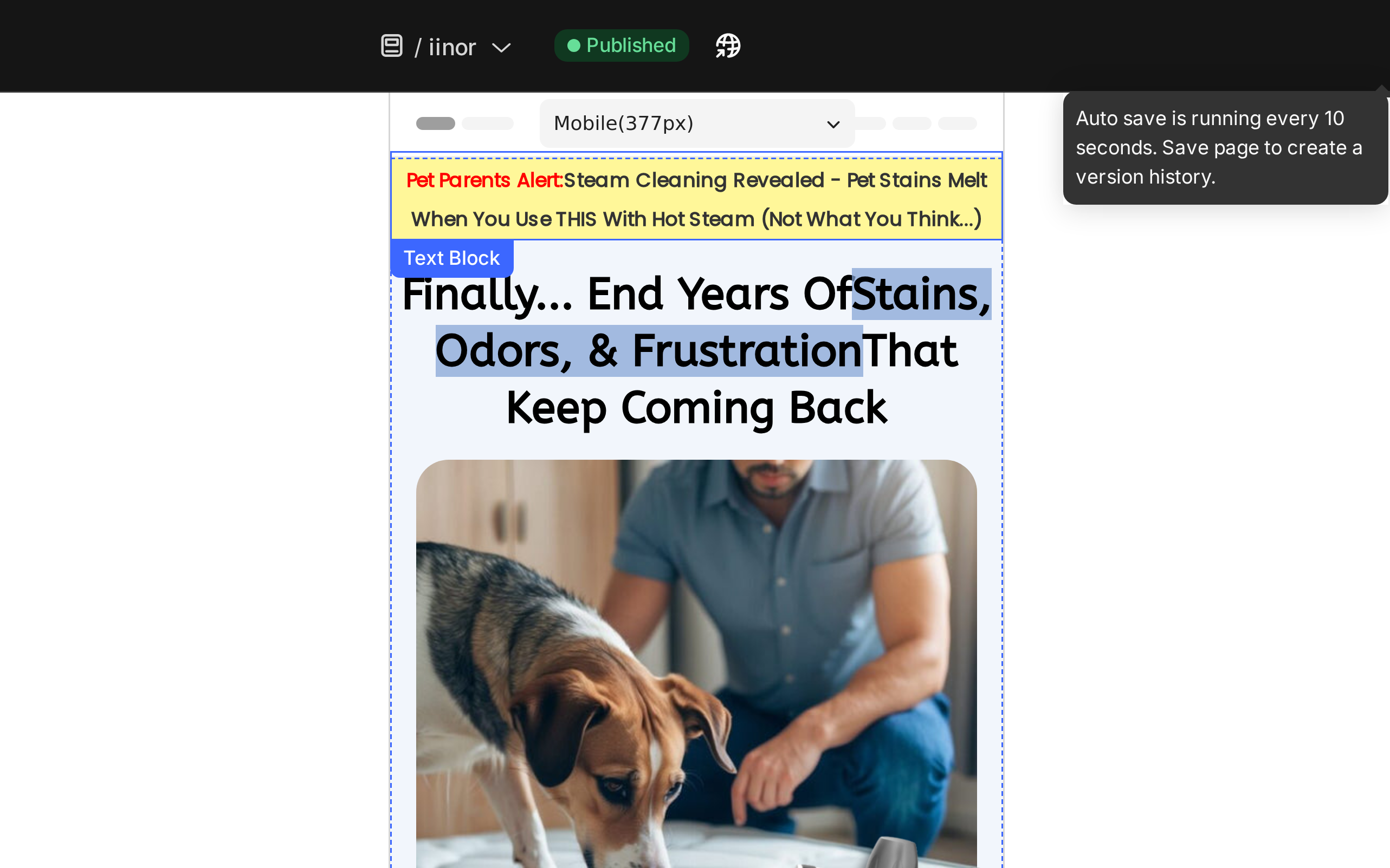
click at [524, 121] on strong "Steam Cleaning Revealed - Pet Stains Melt When You Use THIS With Hot Steam (Not…" at bounding box center [492, 127] width 192 height 22
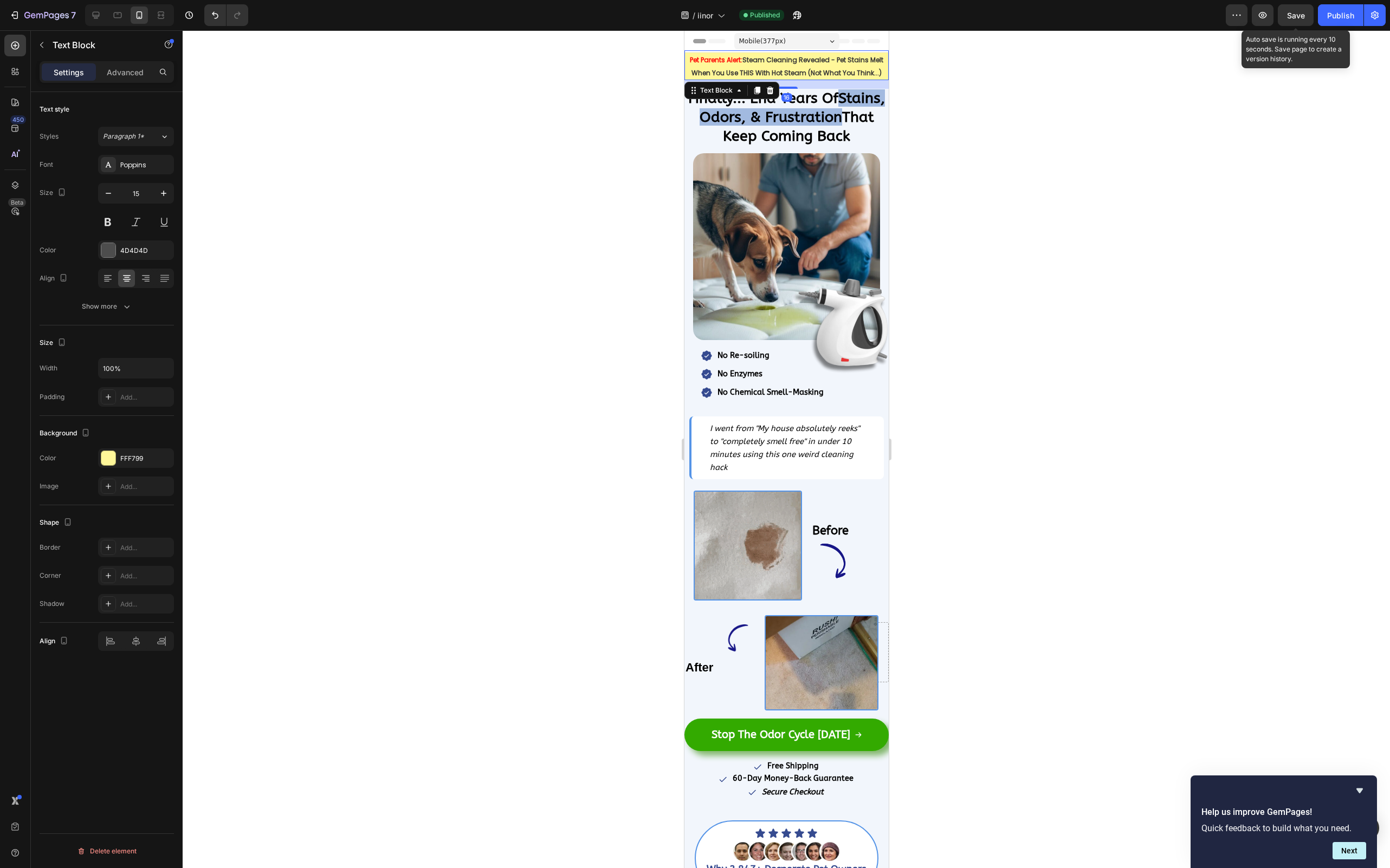
click at [958, 305] on div at bounding box center [786, 449] width 1207 height 838
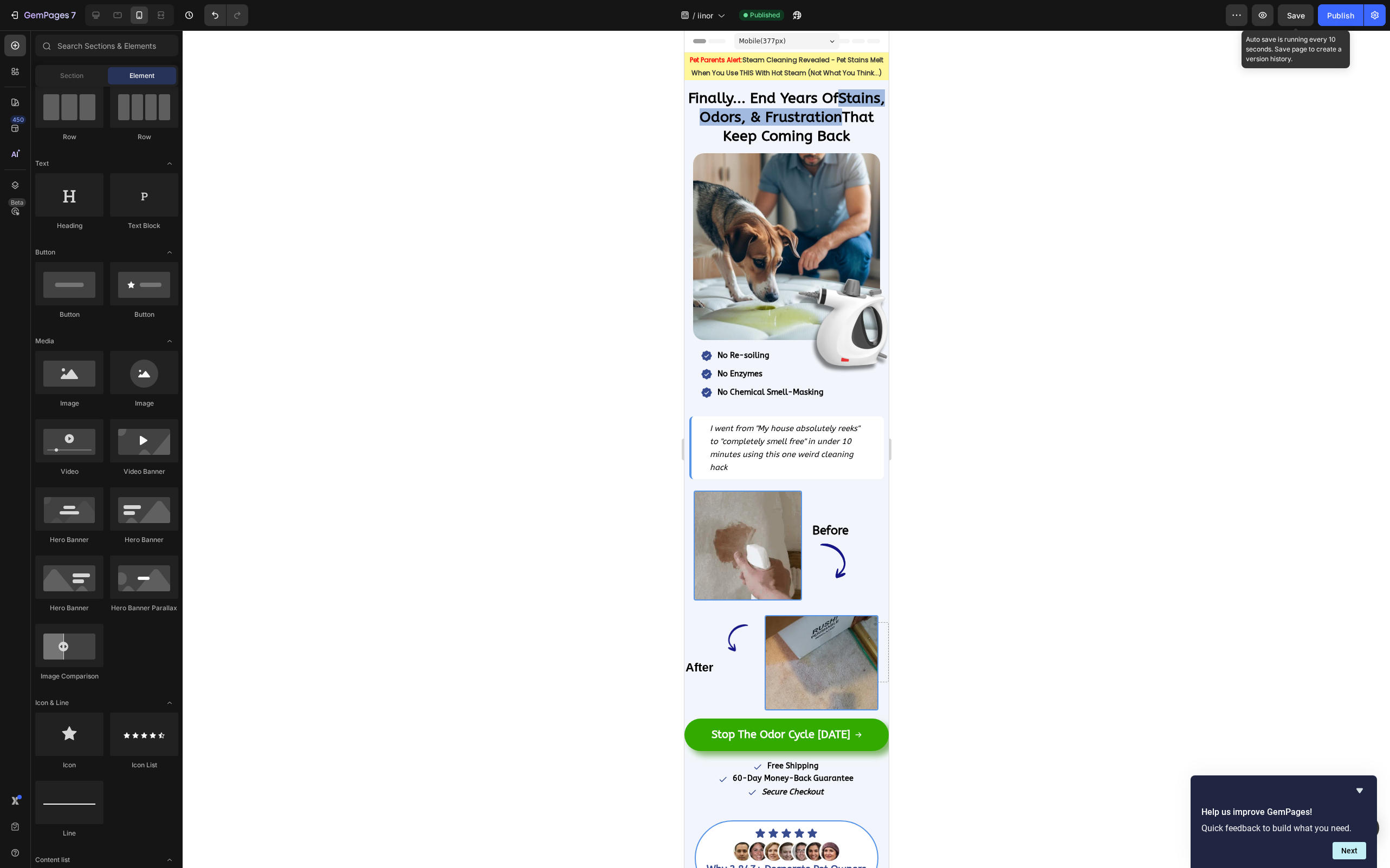
click at [1288, 29] on div "7 / iinor Published Preview Save Auto save is running every 10 seconds. Save pa…" at bounding box center [695, 15] width 1390 height 31
click at [1288, 25] on button "Save" at bounding box center [1296, 15] width 36 height 22
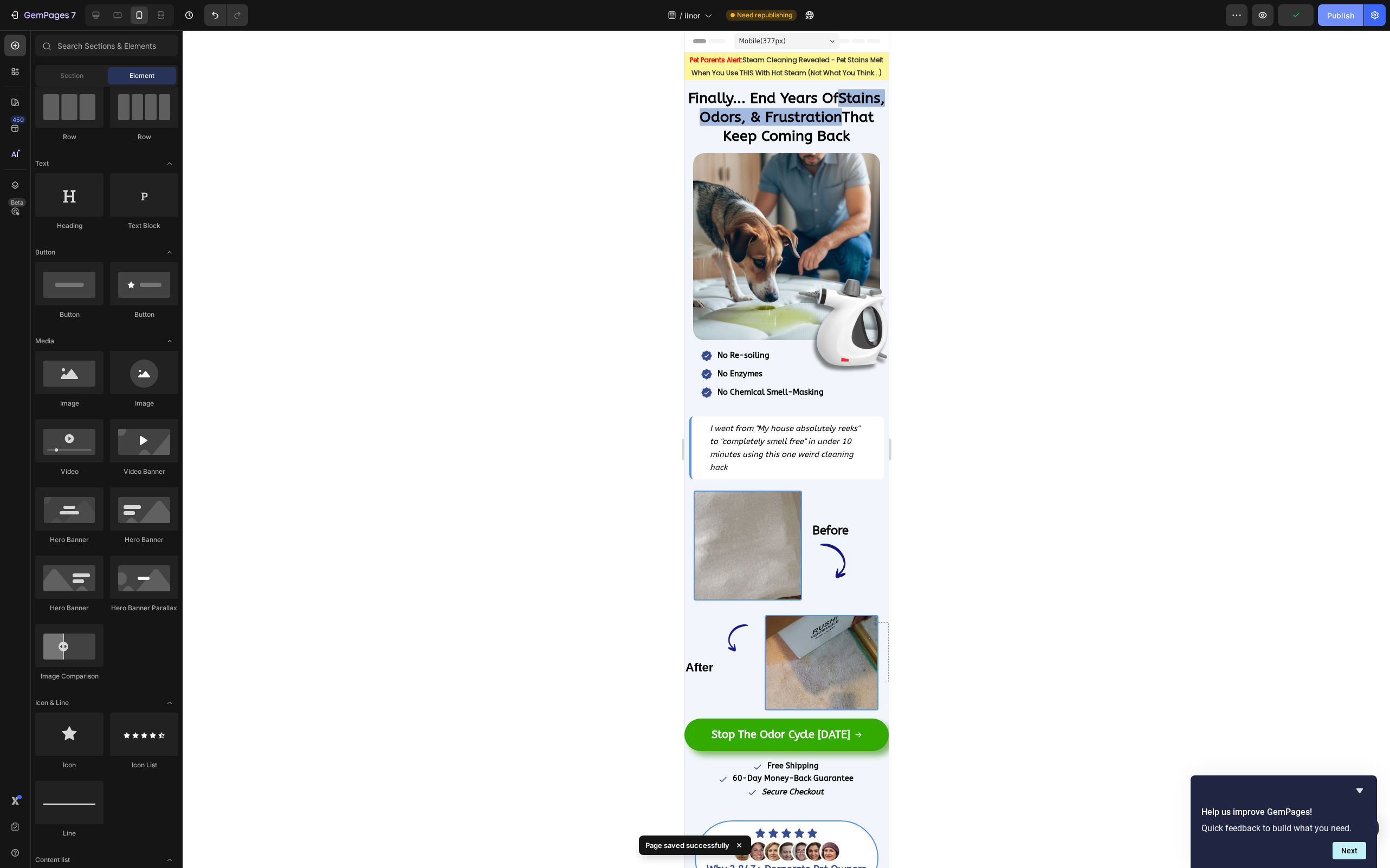
click at [1333, 20] on div "Publish" at bounding box center [1340, 15] width 27 height 11
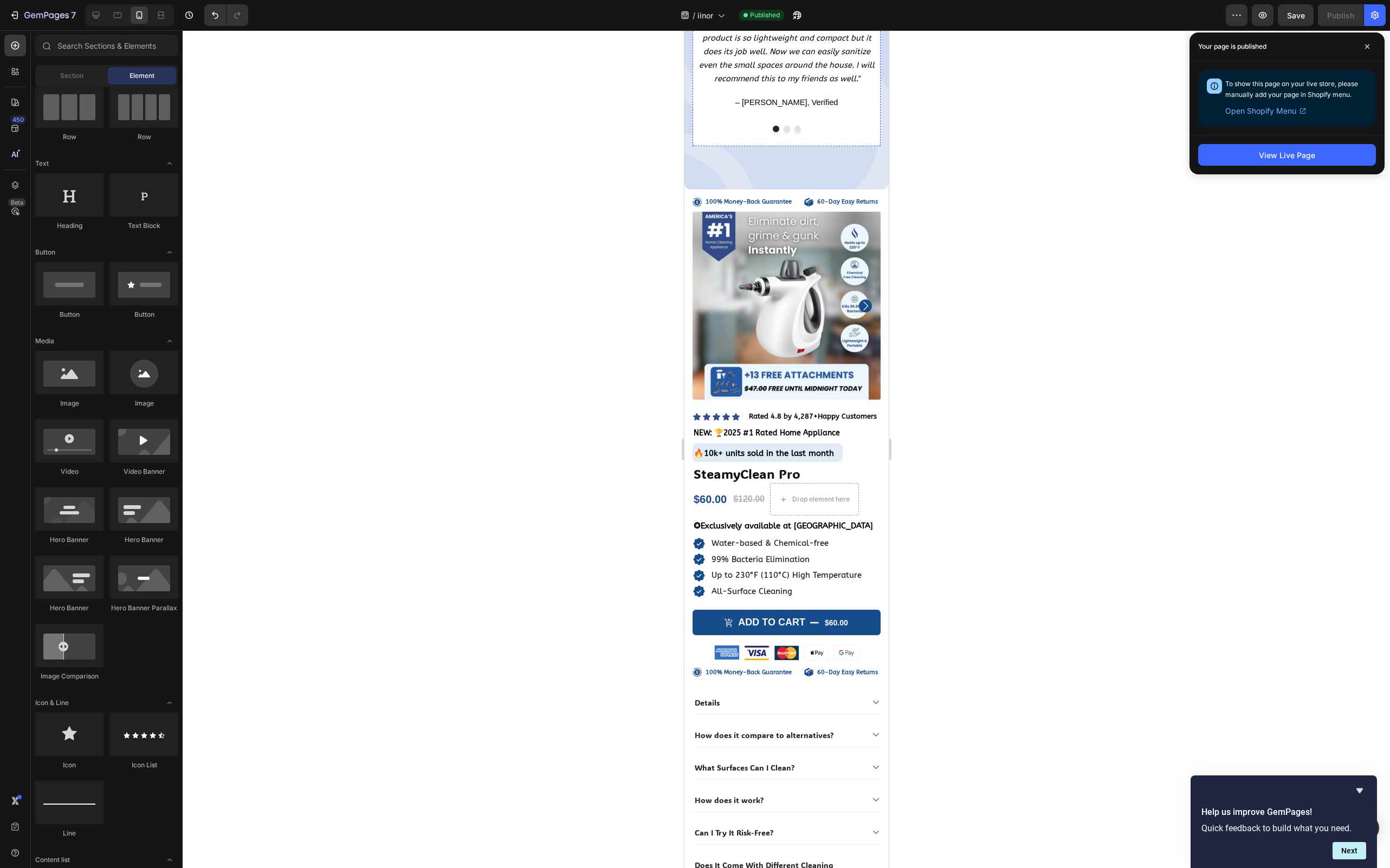
scroll to position [11888, 0]
click at [1368, 44] on icon at bounding box center [1367, 47] width 5 height 5
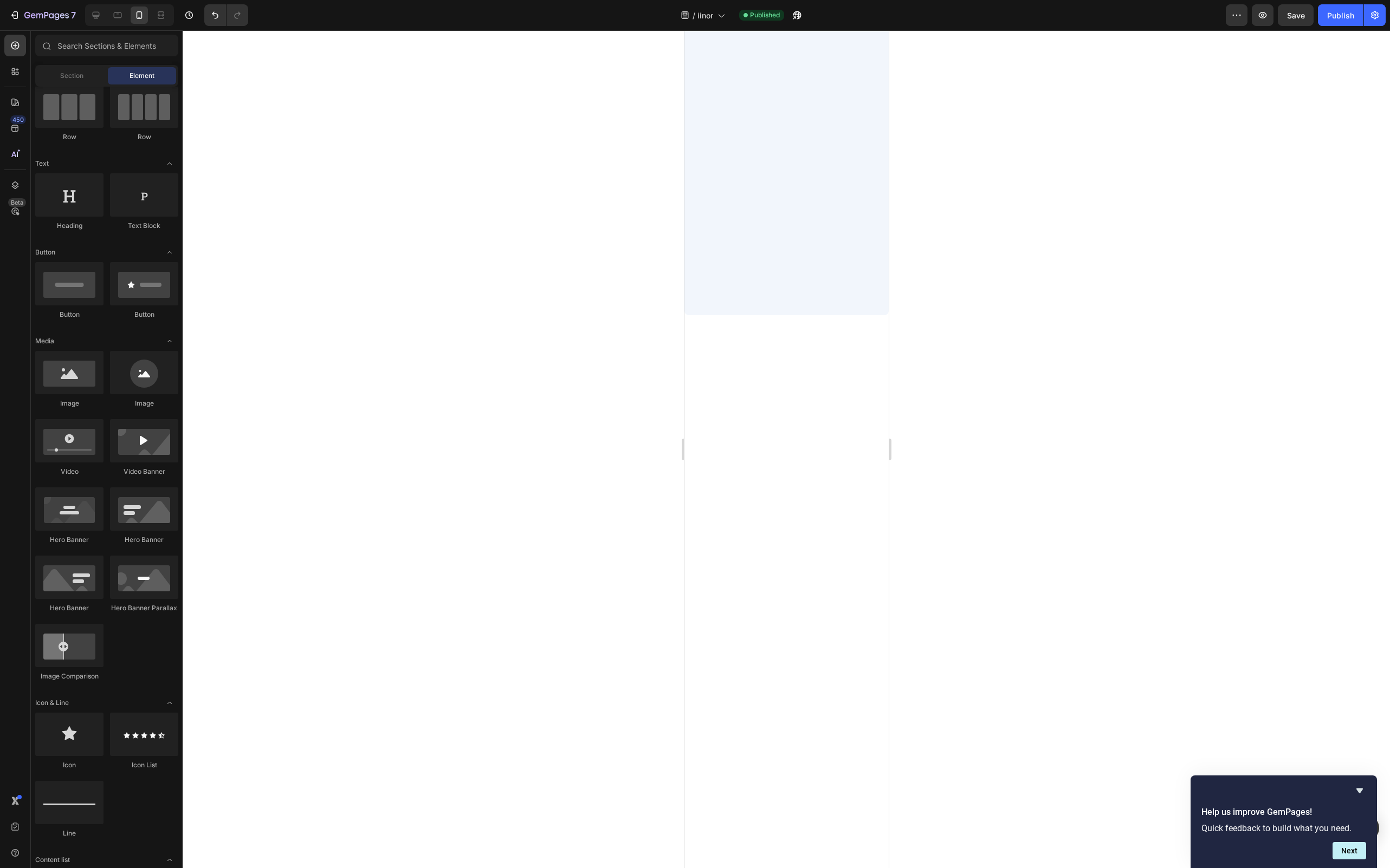
scroll to position [0, 0]
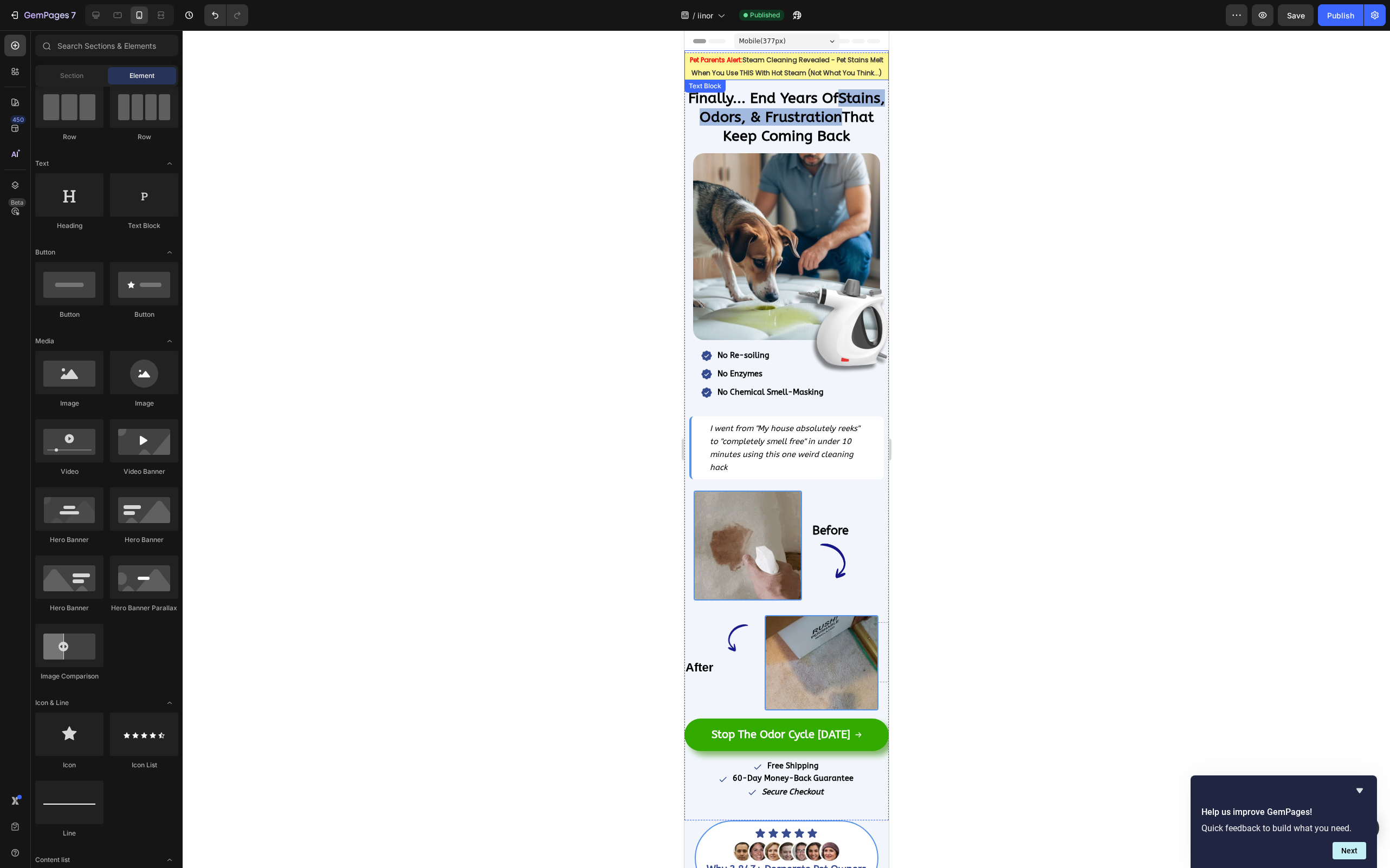
click at [761, 70] on strong "Steam Cleaning Revealed - Pet Stains Melt When You Use THIS With Hot Steam (Not…" at bounding box center [786, 66] width 192 height 22
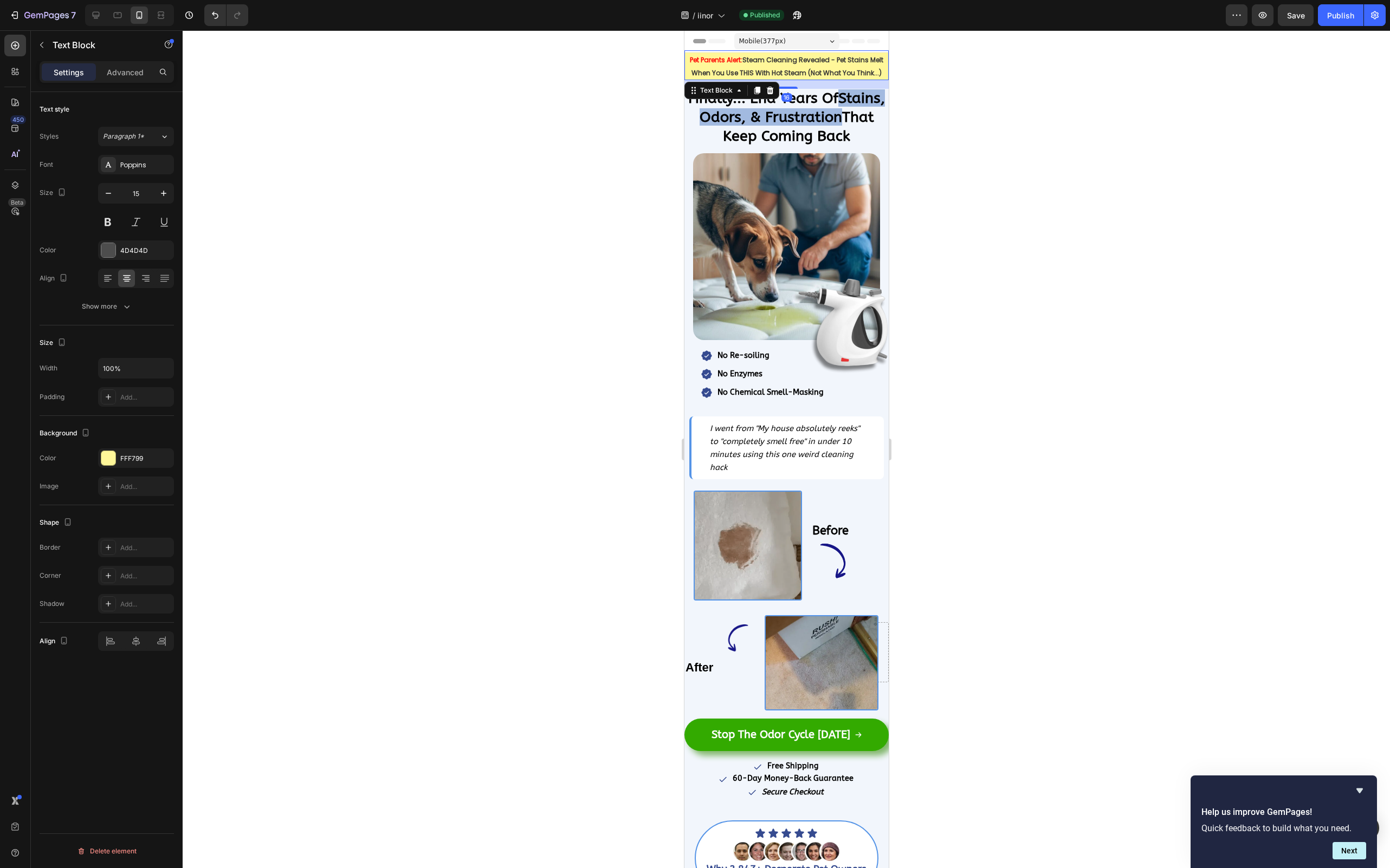
click at [773, 67] on p "Pet Parents Alert: Steam Cleaning Revealed - Pet Stains Melt When You Use THIS …" at bounding box center [786, 66] width 202 height 26
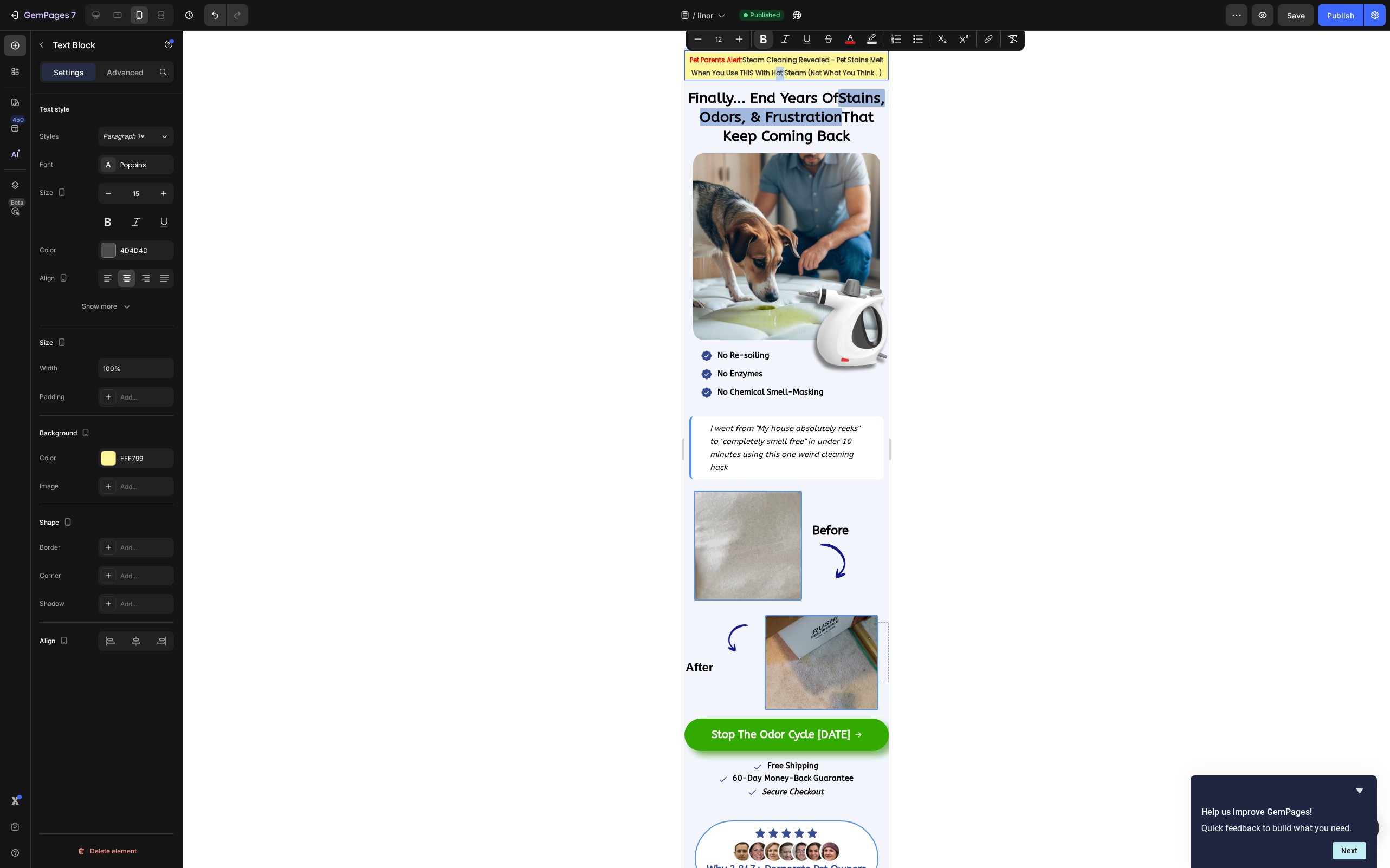
click at [761, 64] on strong "Steam Cleaning Revealed - Pet Stains Melt When You Use THIS With Hot Steam (Not…" at bounding box center [786, 66] width 192 height 22
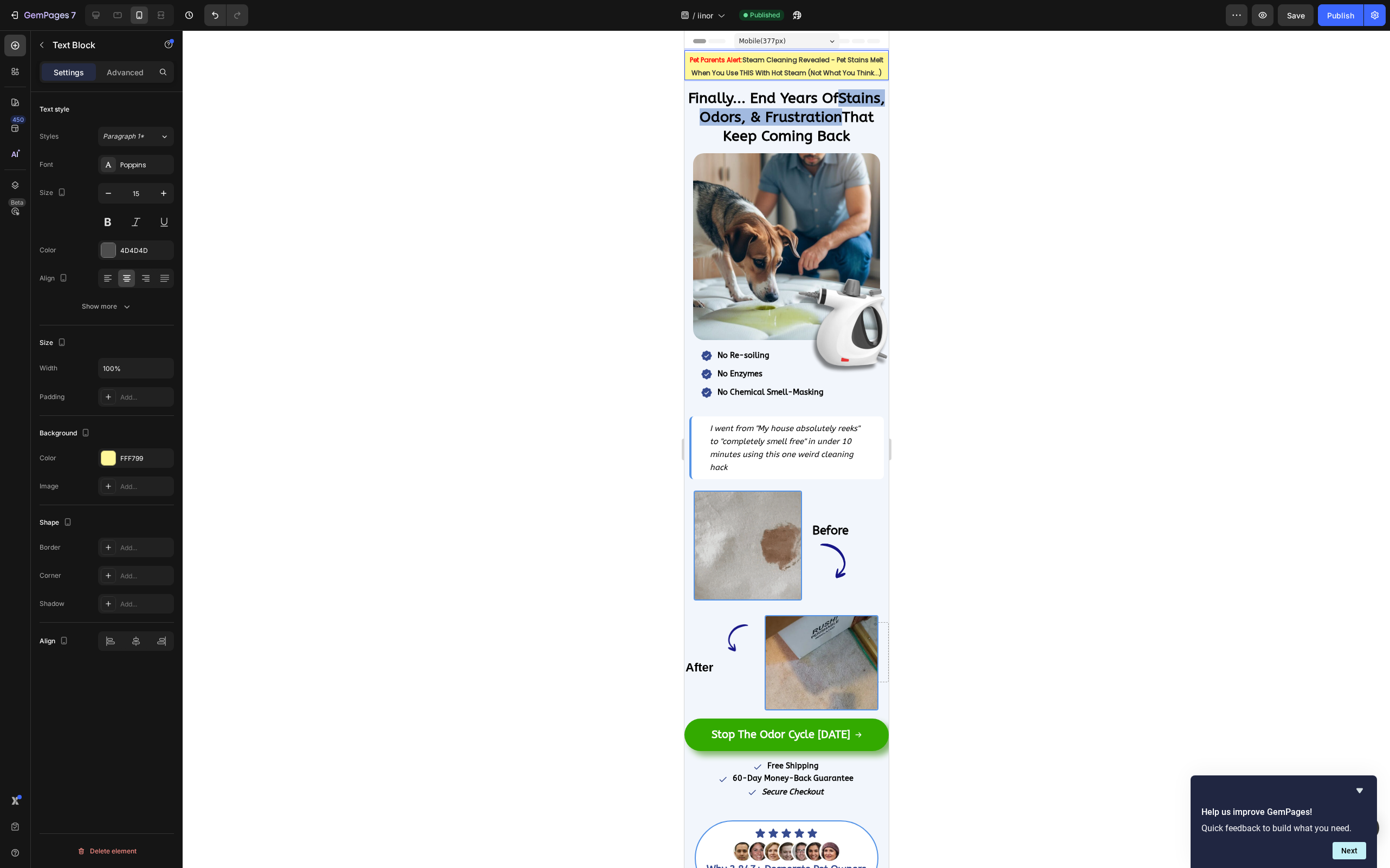
click at [750, 64] on strong "Steam Cleaning Revealed - Pet Stains Melt When You Use THIS With Hot Steam (Not…" at bounding box center [786, 66] width 192 height 22
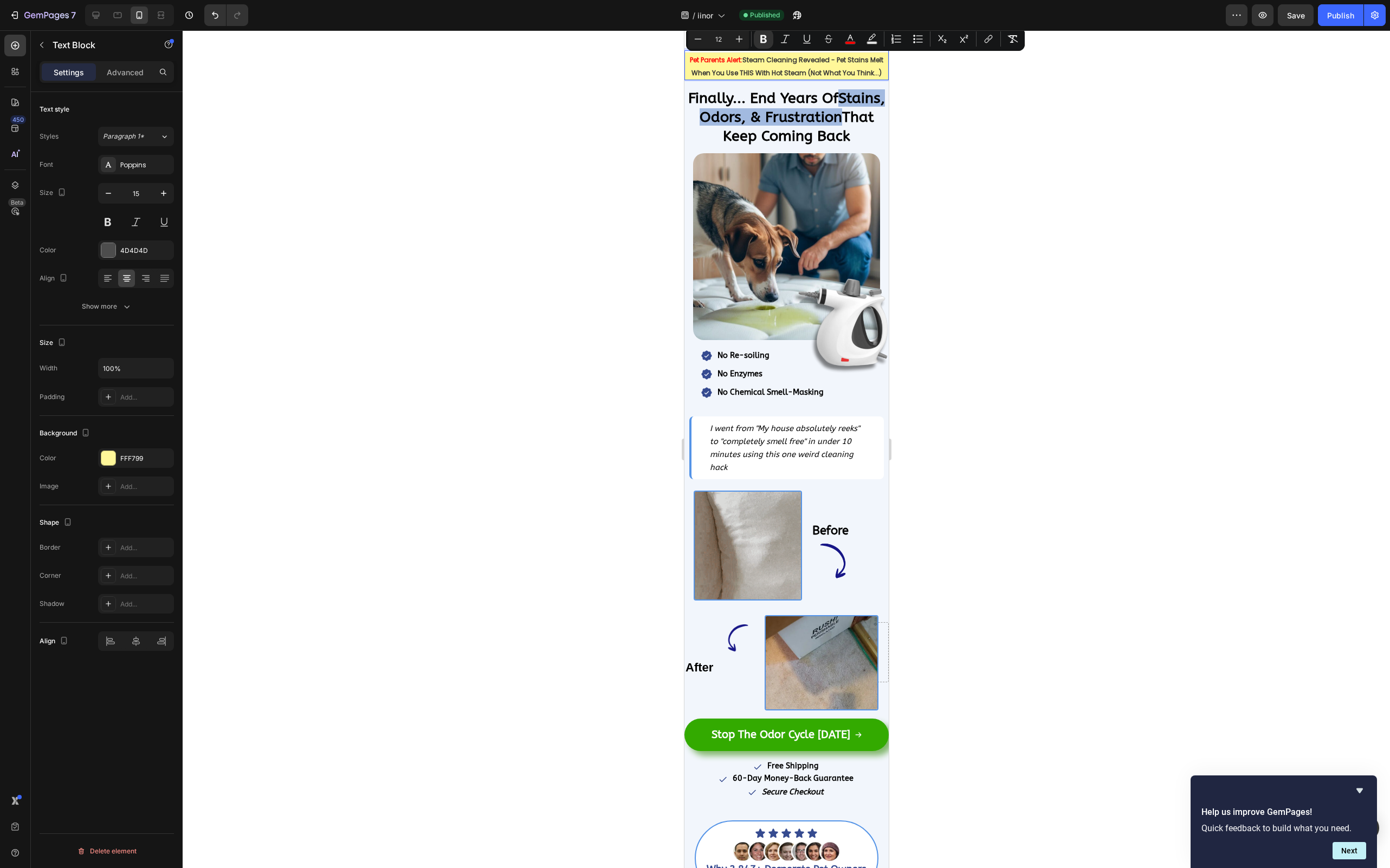
click at [758, 67] on p "Pet Parents Alert: Steam Cleaning Revealed - Pet Stains Melt When You Use THIS …" at bounding box center [786, 66] width 202 height 26
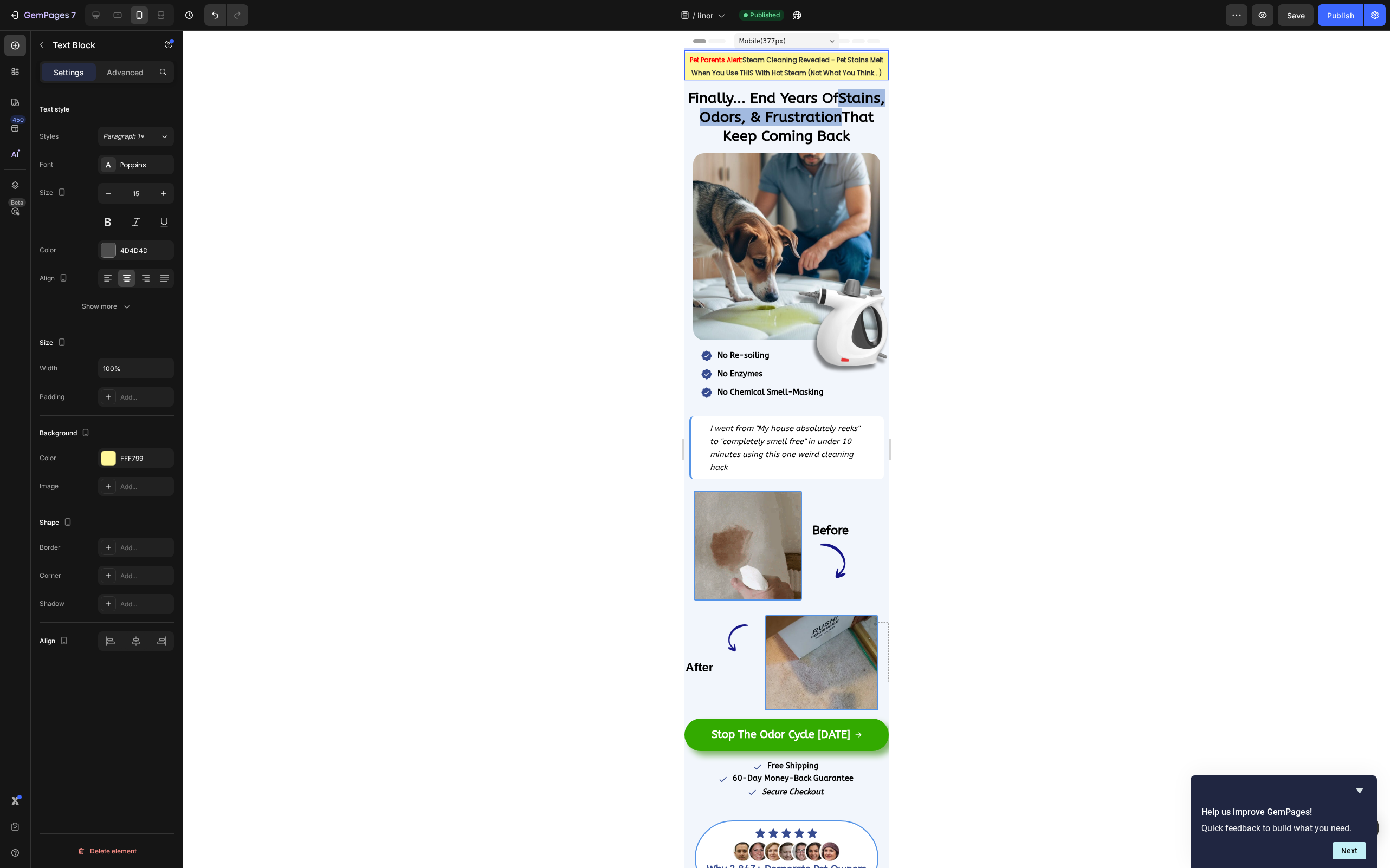
drag, startPoint x: 744, startPoint y: 60, endPoint x: 871, endPoint y: 74, distance: 127.8
click at [871, 74] on strong "Steam Cleaning Revealed - Pet Stains Melt When You Use THIS With Hot Steam (Not…" at bounding box center [786, 66] width 192 height 22
drag, startPoint x: 879, startPoint y: 75, endPoint x: 746, endPoint y: 60, distance: 133.8
click at [746, 60] on p "Pet Parents Alert: Steam Cleaning Revealed - Pet Stains Melt When You Use THIS …" at bounding box center [786, 66] width 202 height 26
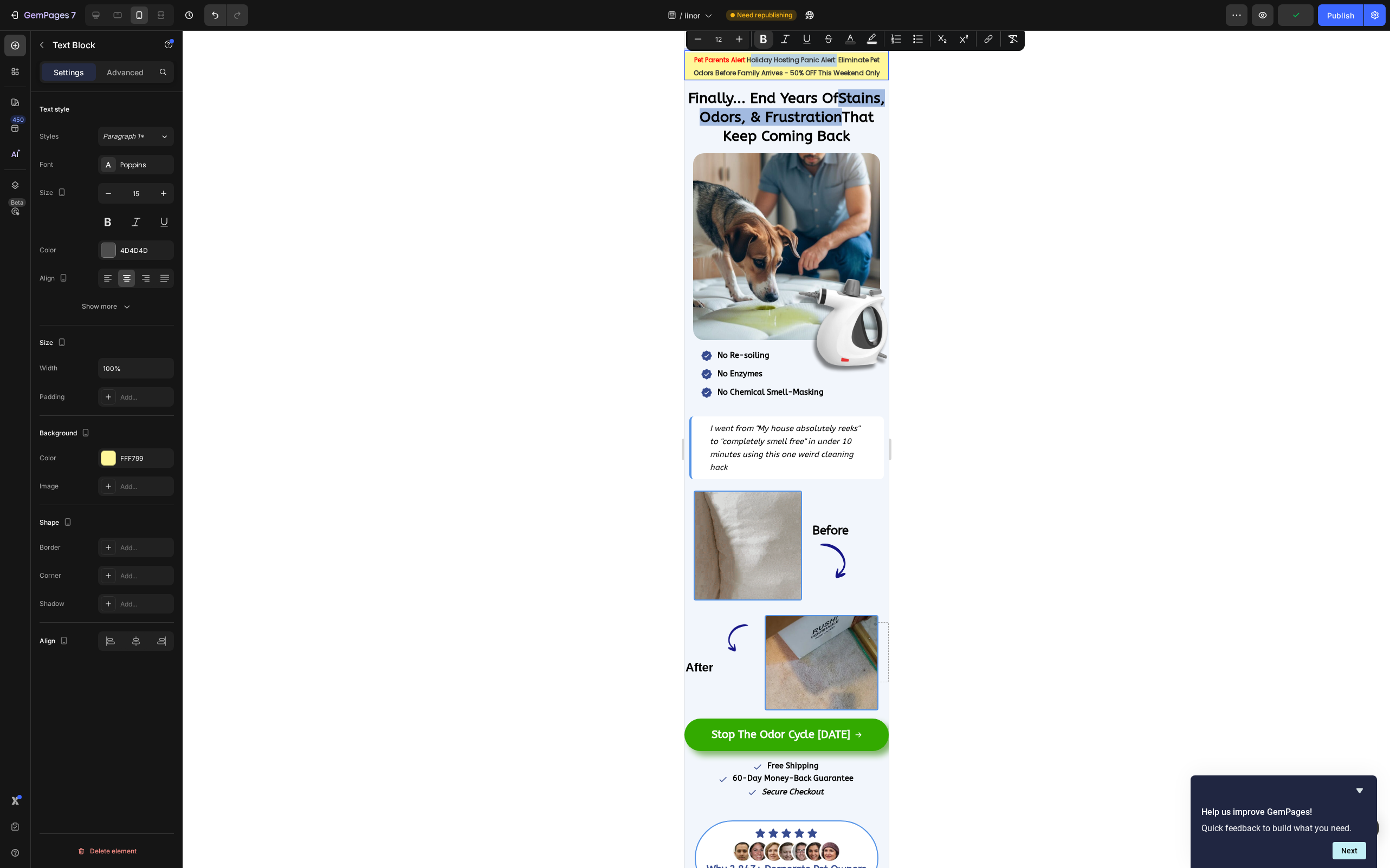
drag, startPoint x: 750, startPoint y: 61, endPoint x: 834, endPoint y: 58, distance: 84.1
click at [834, 58] on strong "Holiday Hosting Panic Alert: Eliminate Pet Odors Before Family Arrives - 50% OF…" at bounding box center [786, 66] width 186 height 22
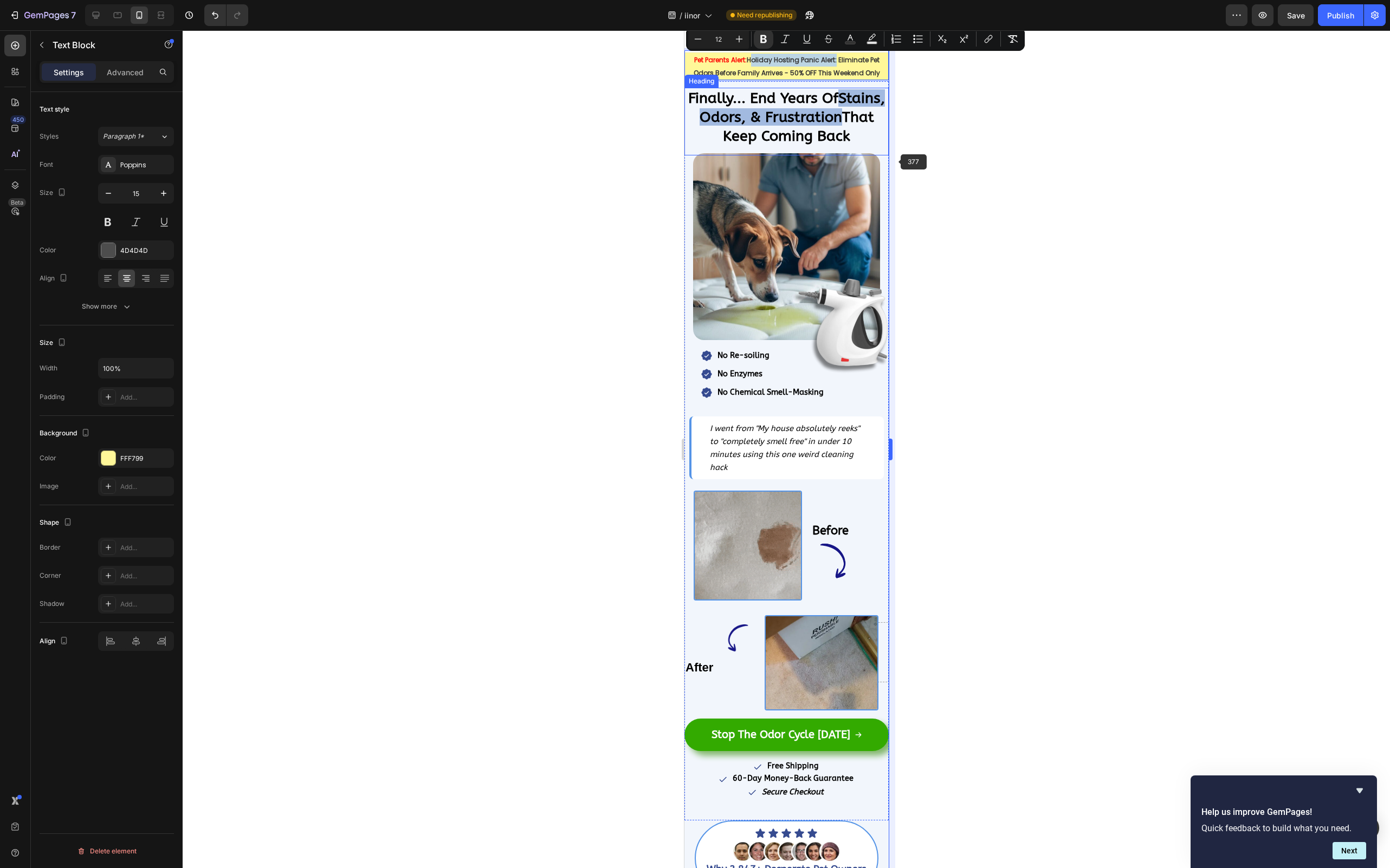
copy strong "Holiday Hosting Panic Alert"
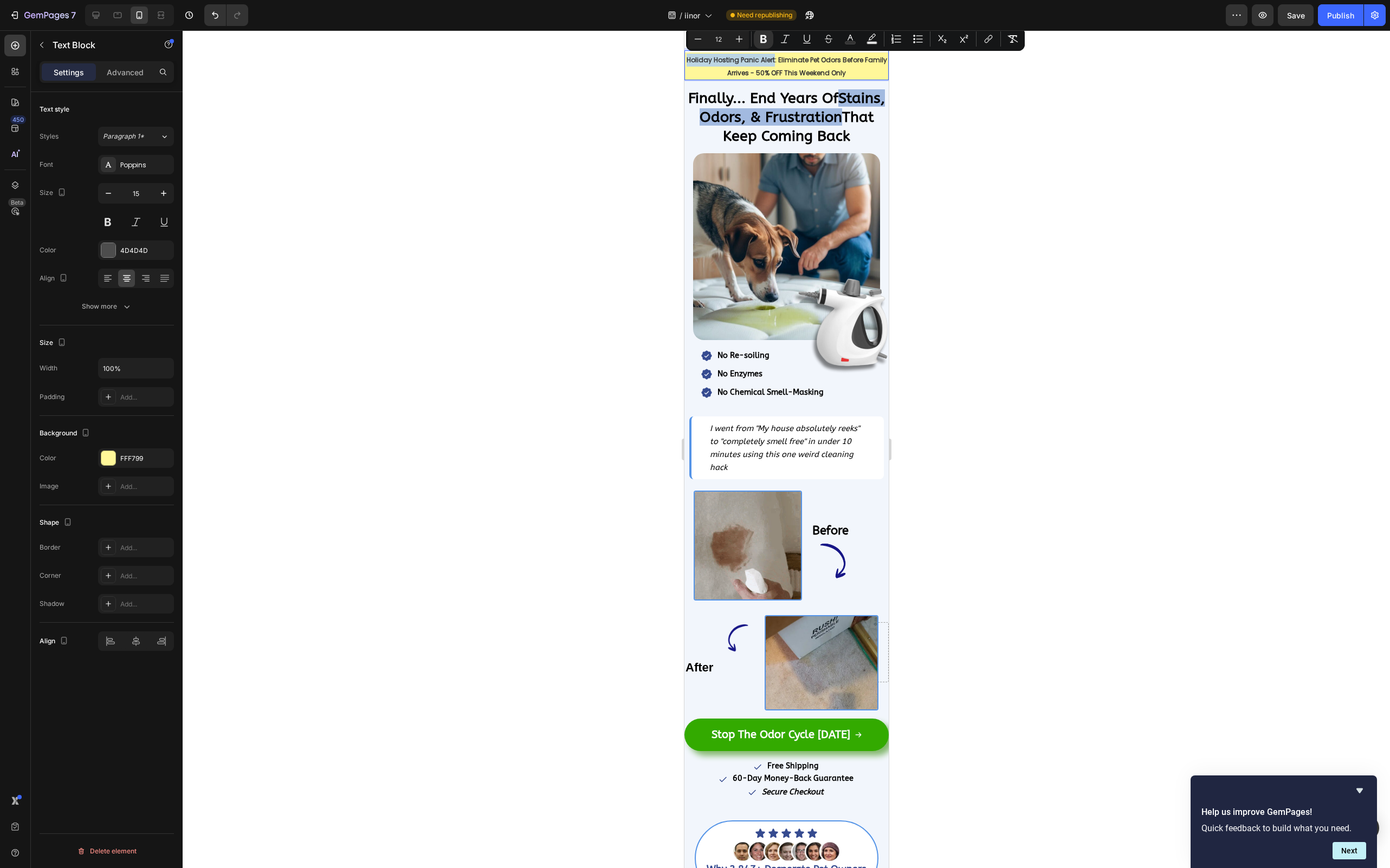
drag, startPoint x: 688, startPoint y: 61, endPoint x: 774, endPoint y: 64, distance: 86.1
click at [774, 64] on strong "Holiday Hosting Panic Alert: Eliminate Pet Odors Before Family Arrives - 50% OF…" at bounding box center [786, 66] width 201 height 22
click at [876, 43] on rect "Editor contextual toolbar" at bounding box center [872, 43] width 10 height 3
type input "000000"
type input "77"
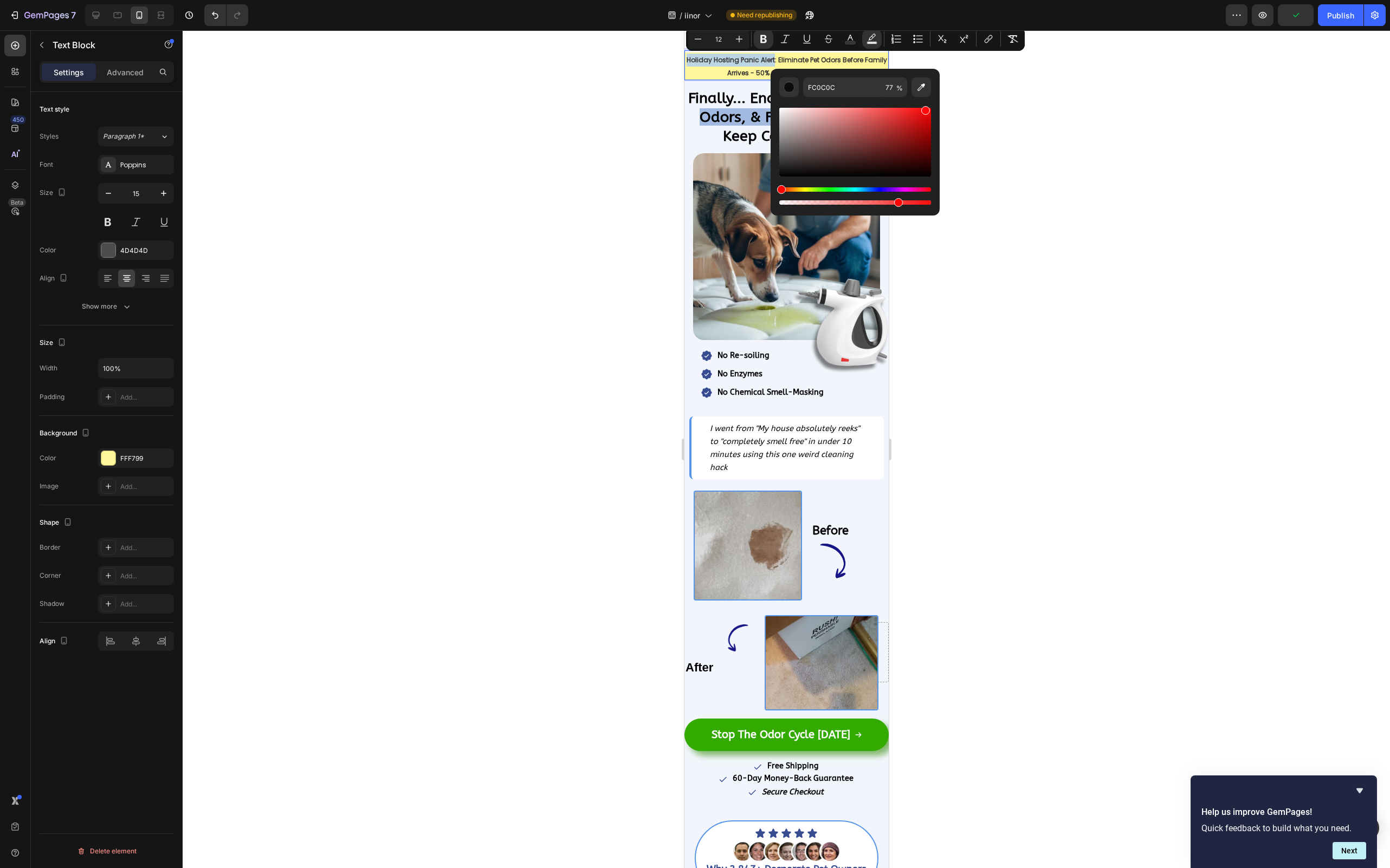
drag, startPoint x: 870, startPoint y: 127, endPoint x: 925, endPoint y: 108, distance: 58.2
click at [925, 108] on div "Editor contextual toolbar" at bounding box center [855, 142] width 151 height 69
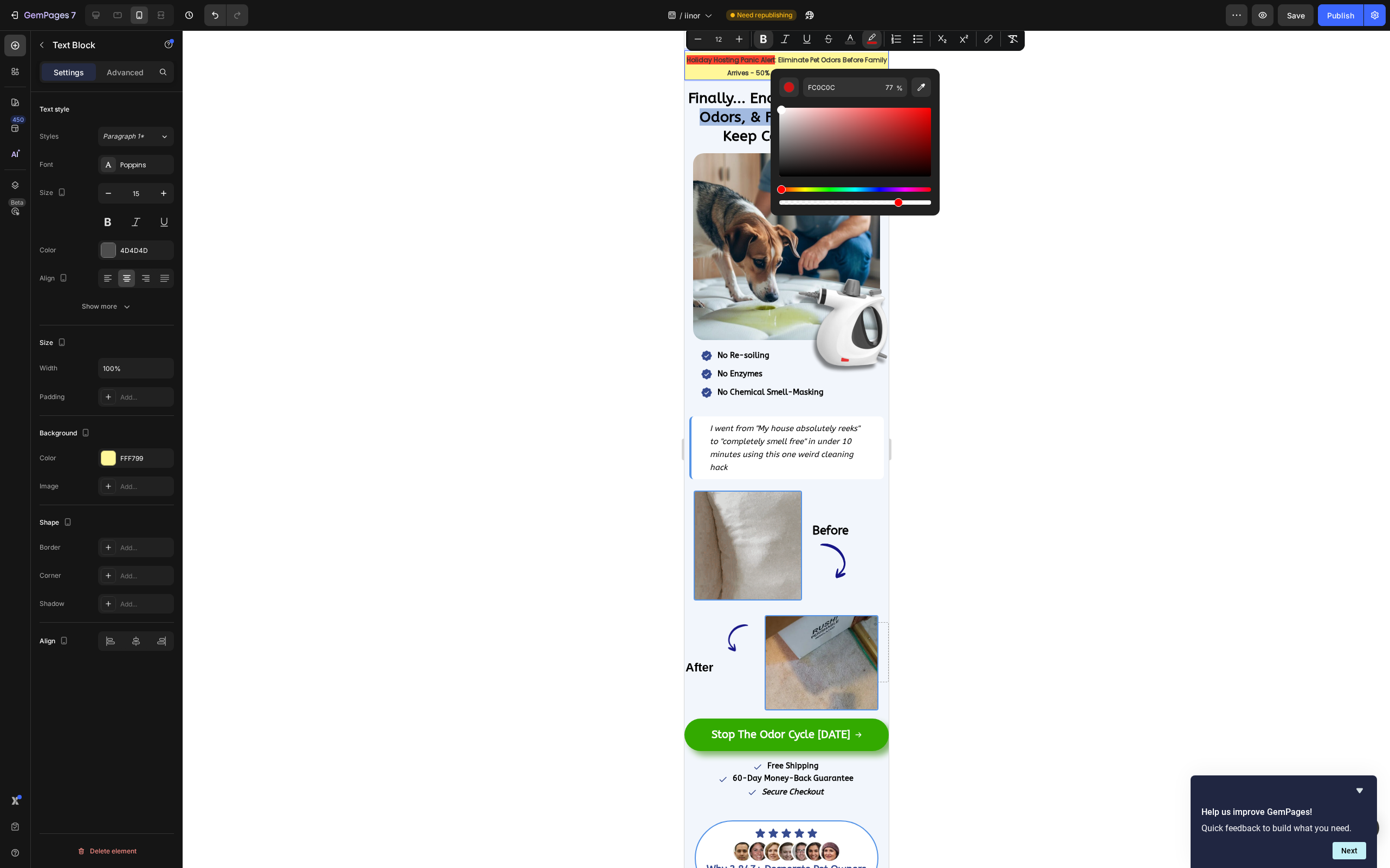
drag, startPoint x: 858, startPoint y: 142, endPoint x: 774, endPoint y: 92, distance: 97.8
click at [774, 92] on div "FC0C0C 77 %" at bounding box center [855, 138] width 169 height 138
type input "FFFFFF"
click at [854, 37] on icon "Editor contextual toolbar" at bounding box center [850, 39] width 11 height 11
drag, startPoint x: 830, startPoint y: 121, endPoint x: 943, endPoint y: 103, distance: 114.4
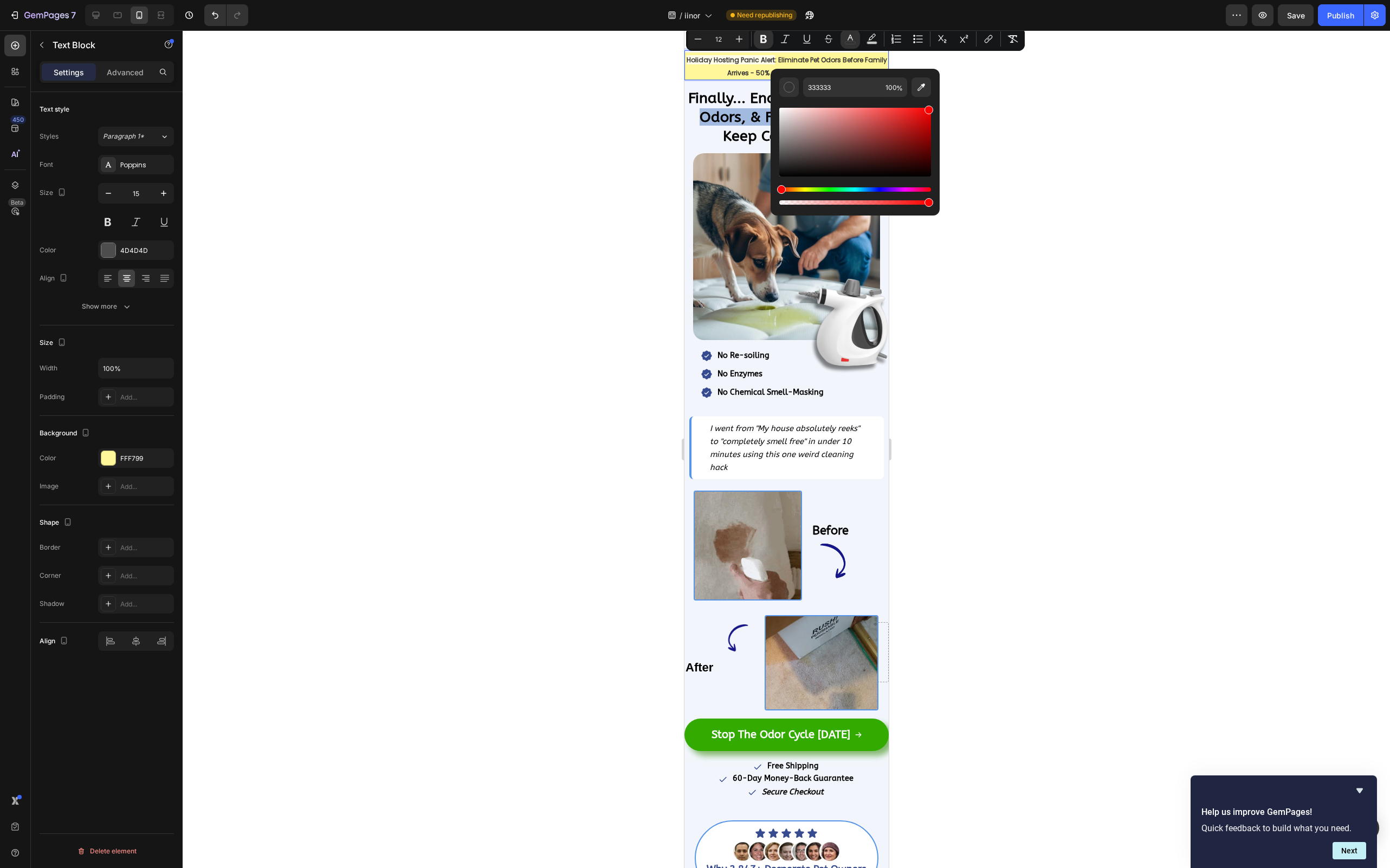
click at [943, 0] on body "7 / iinor Need republishing Preview Save Publish 450 Beta Sections(18) Elements…" at bounding box center [695, 0] width 1390 height 0
type input "FF0000"
click at [1041, 117] on div at bounding box center [786, 449] width 1207 height 838
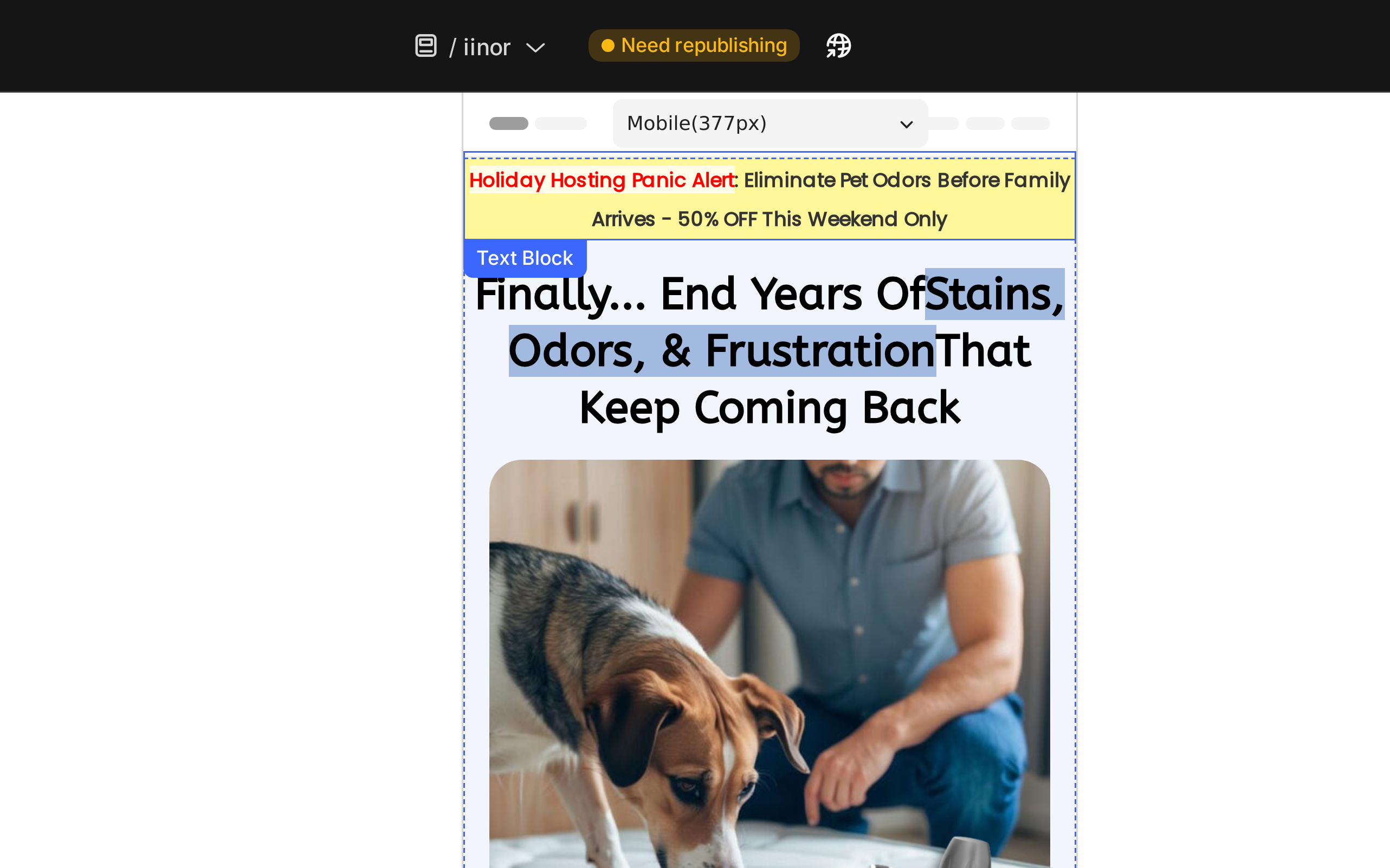
click at [544, 122] on strong "Holiday Hosting Panic Alert" at bounding box center [509, 121] width 88 height 9
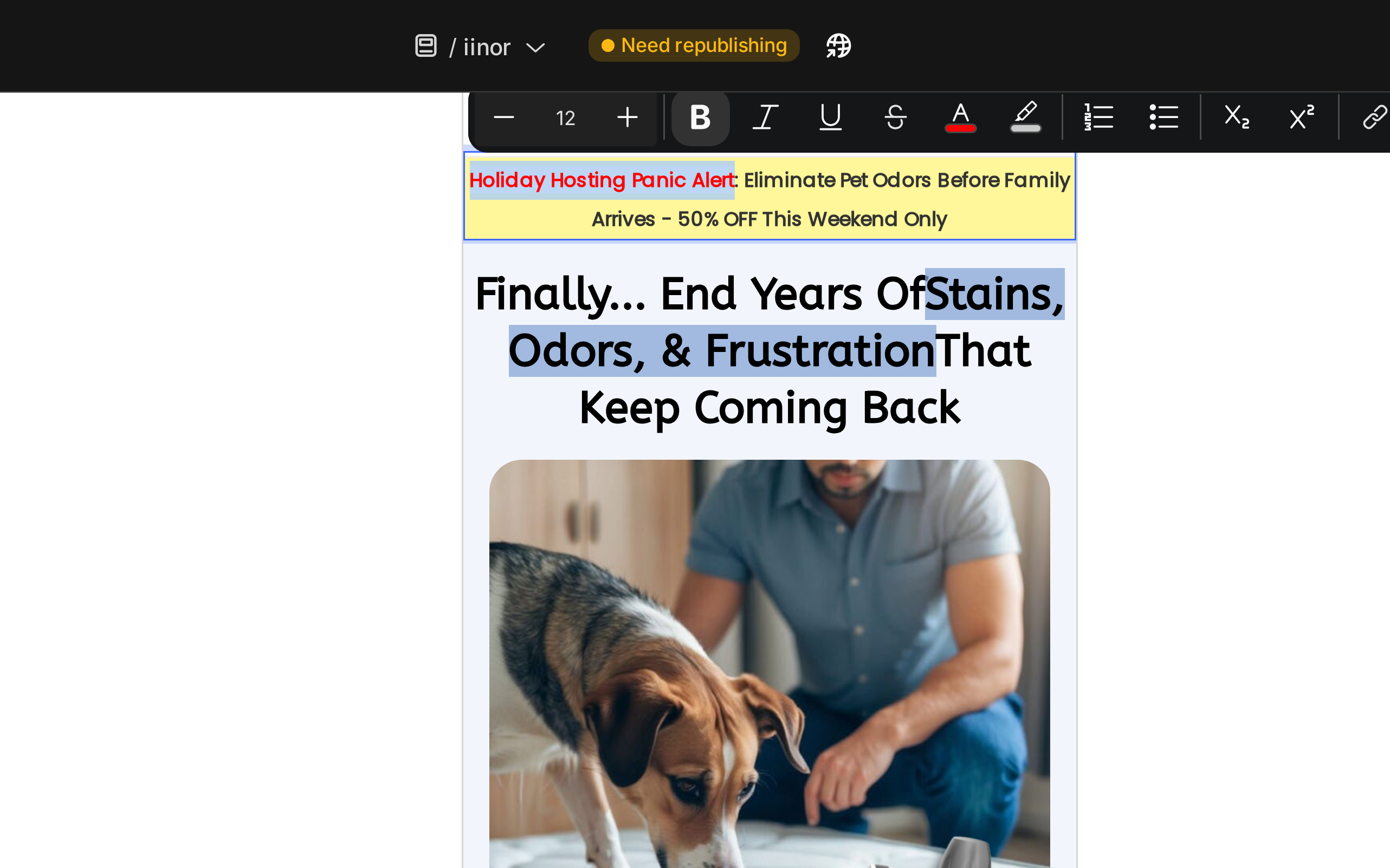
drag, startPoint x: 552, startPoint y: 121, endPoint x: 466, endPoint y: 121, distance: 86.0
click at [466, 121] on p "Holiday Hosting Panic Alert : Eliminate Pet Odors Before Family Arrives - 50% O…" at bounding box center [564, 126] width 202 height 26
click at [880, 43] on button "color" at bounding box center [872, 39] width 20 height 20
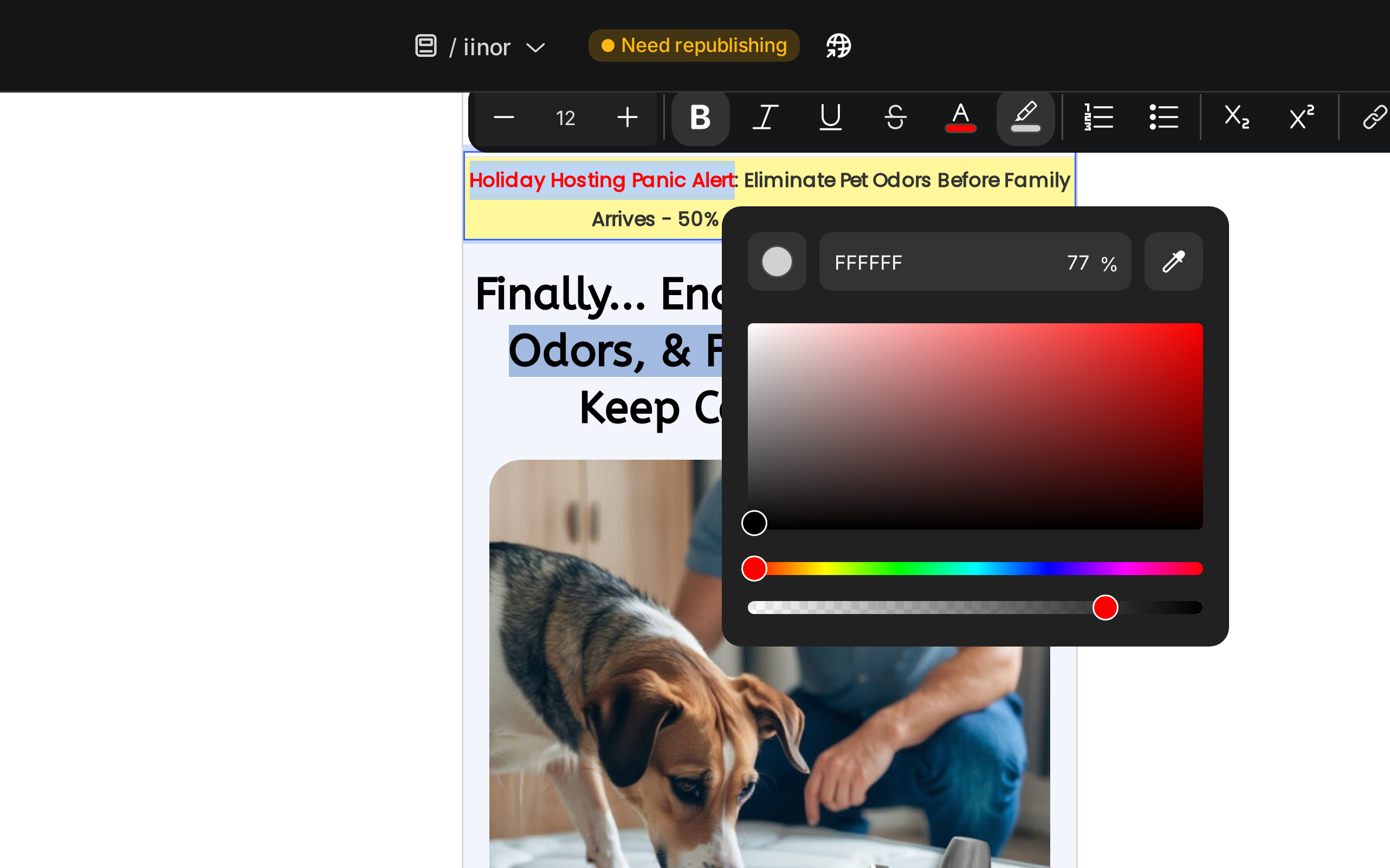
type input "000000"
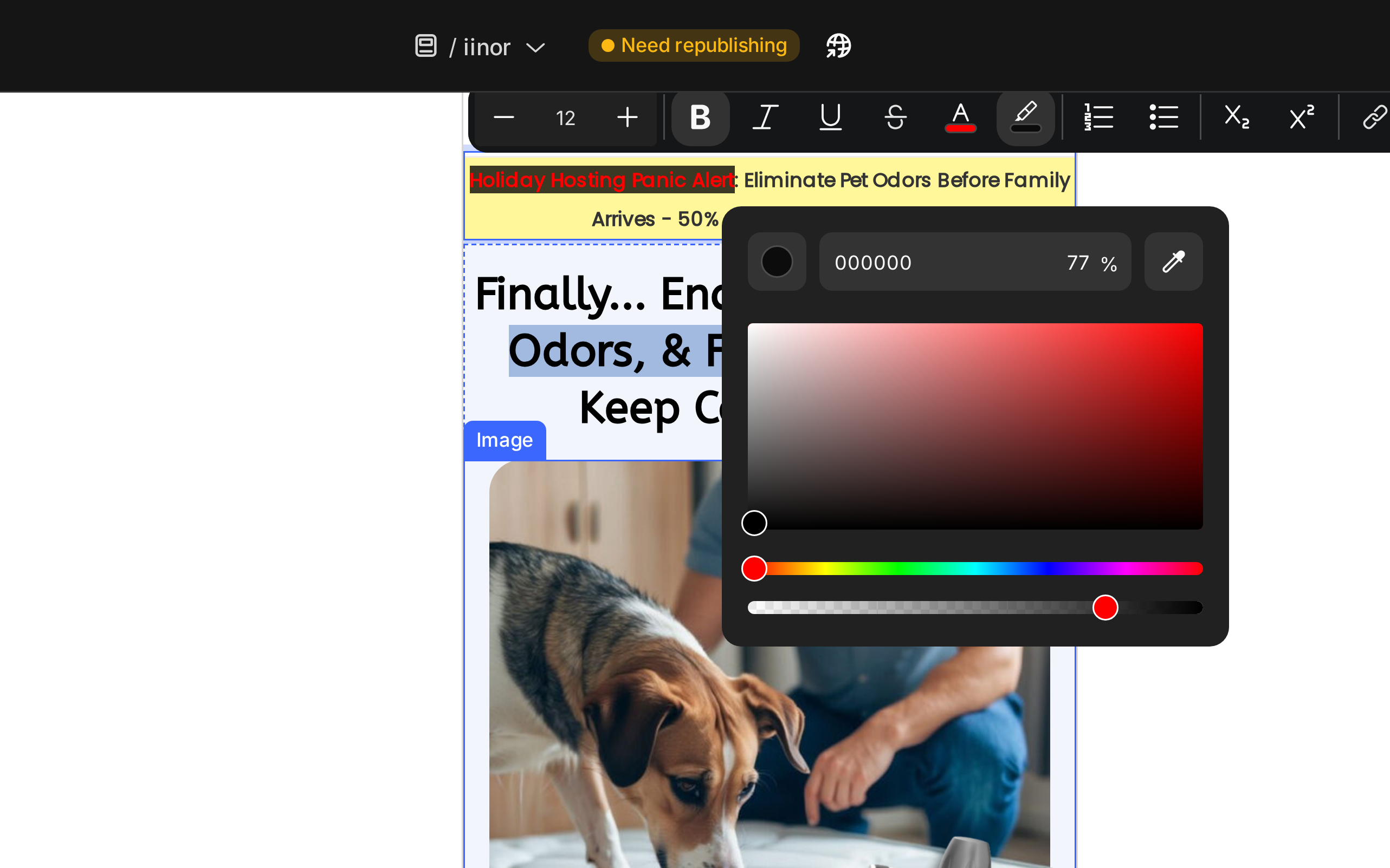
drag, startPoint x: 1264, startPoint y: 217, endPoint x: 546, endPoint y: 244, distance: 718.5
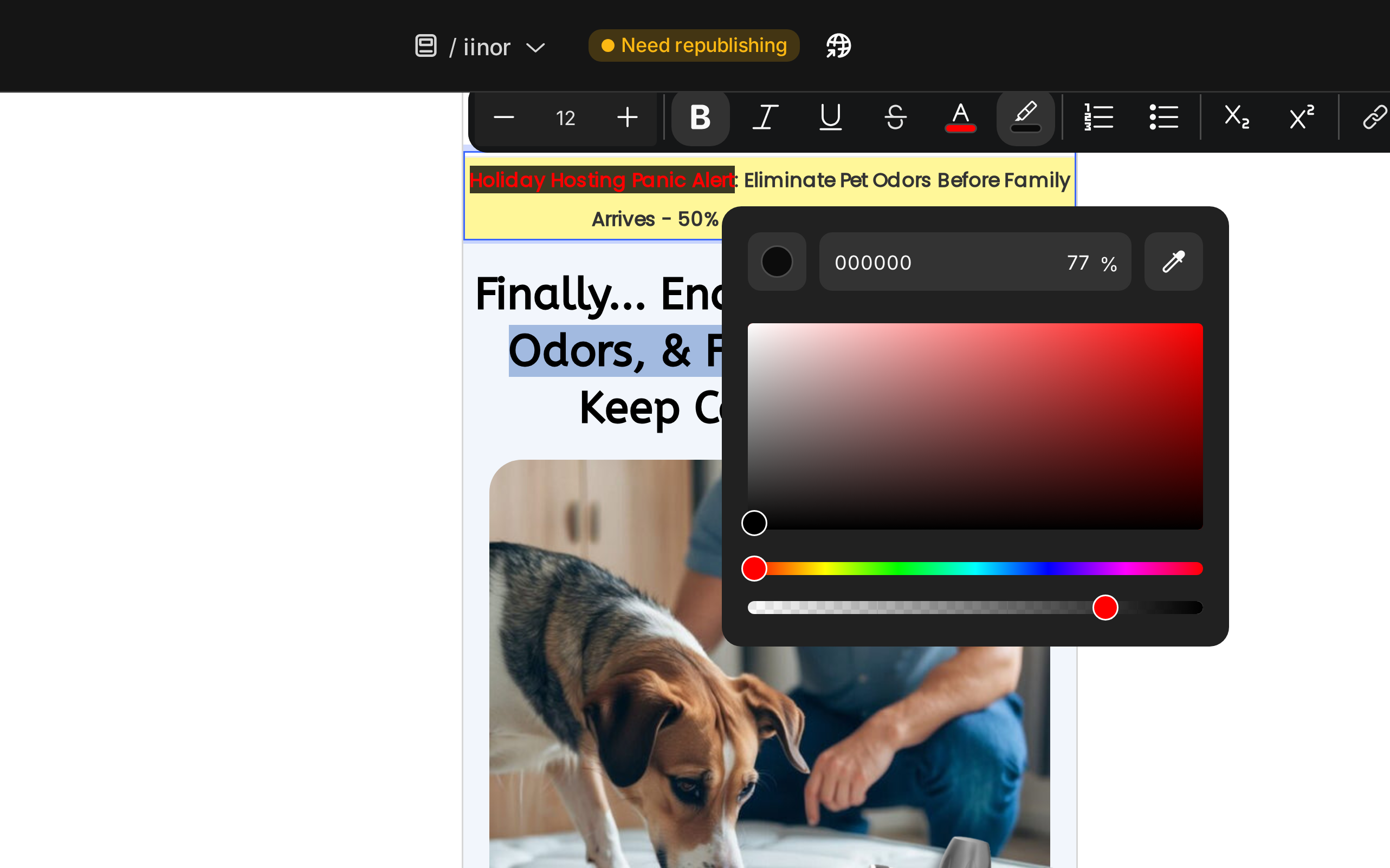
click at [796, 48] on div "Minus 12 Plus Bold Italic Underline Strikethrough color color Numbered List Bul…" at bounding box center [855, 39] width 334 height 20
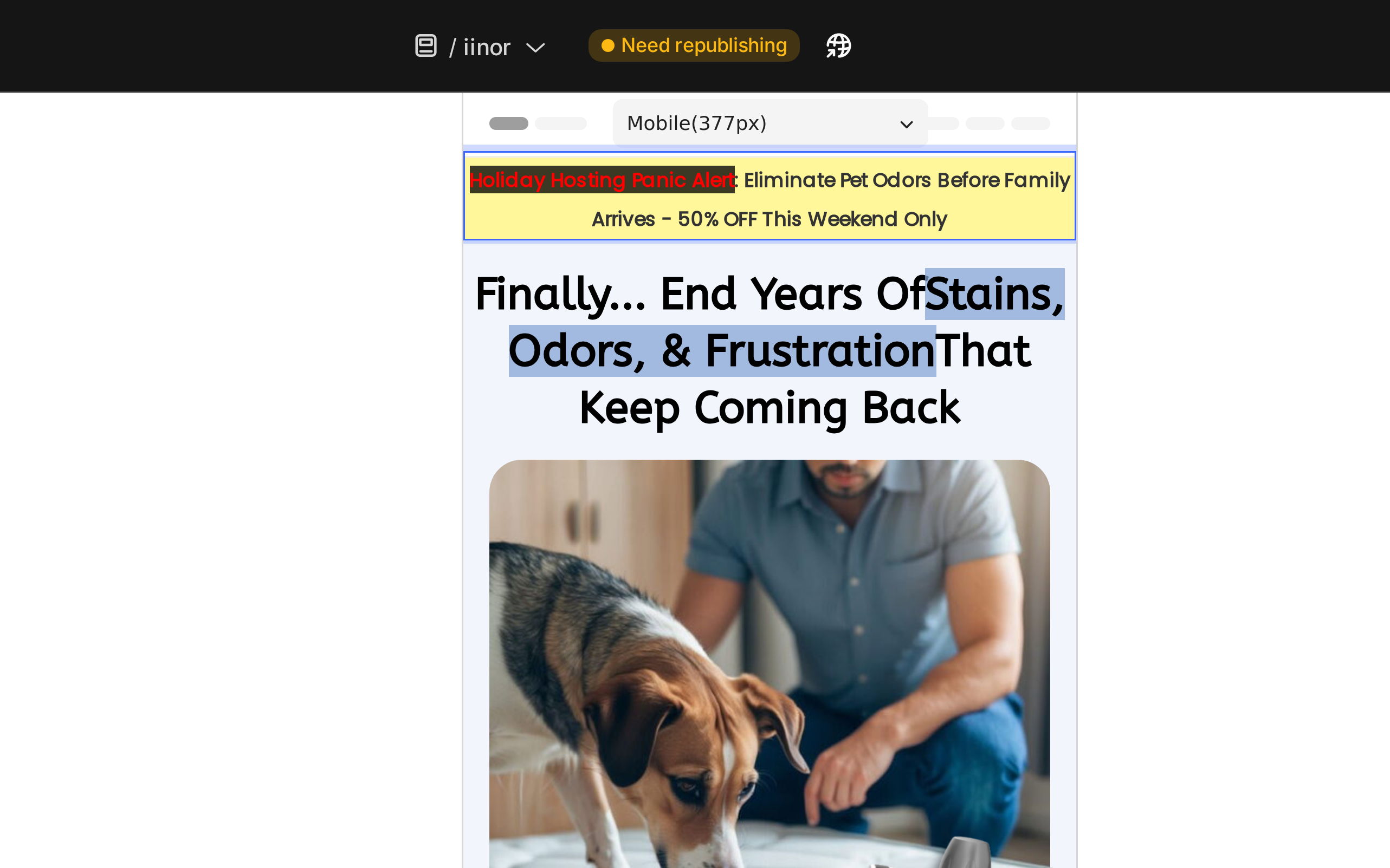
click at [574, 119] on strong ": Eliminate Pet Odors Before Family Arrives - 50% OFF This Weekend Only" at bounding box center [585, 127] width 160 height 22
drag, startPoint x: 571, startPoint y: 122, endPoint x: 583, endPoint y: 122, distance: 12.0
click at [583, 122] on strong ": Eliminate Pet Odors Before Family Arrives - 50% OFF This Weekend Only" at bounding box center [585, 127] width 160 height 22
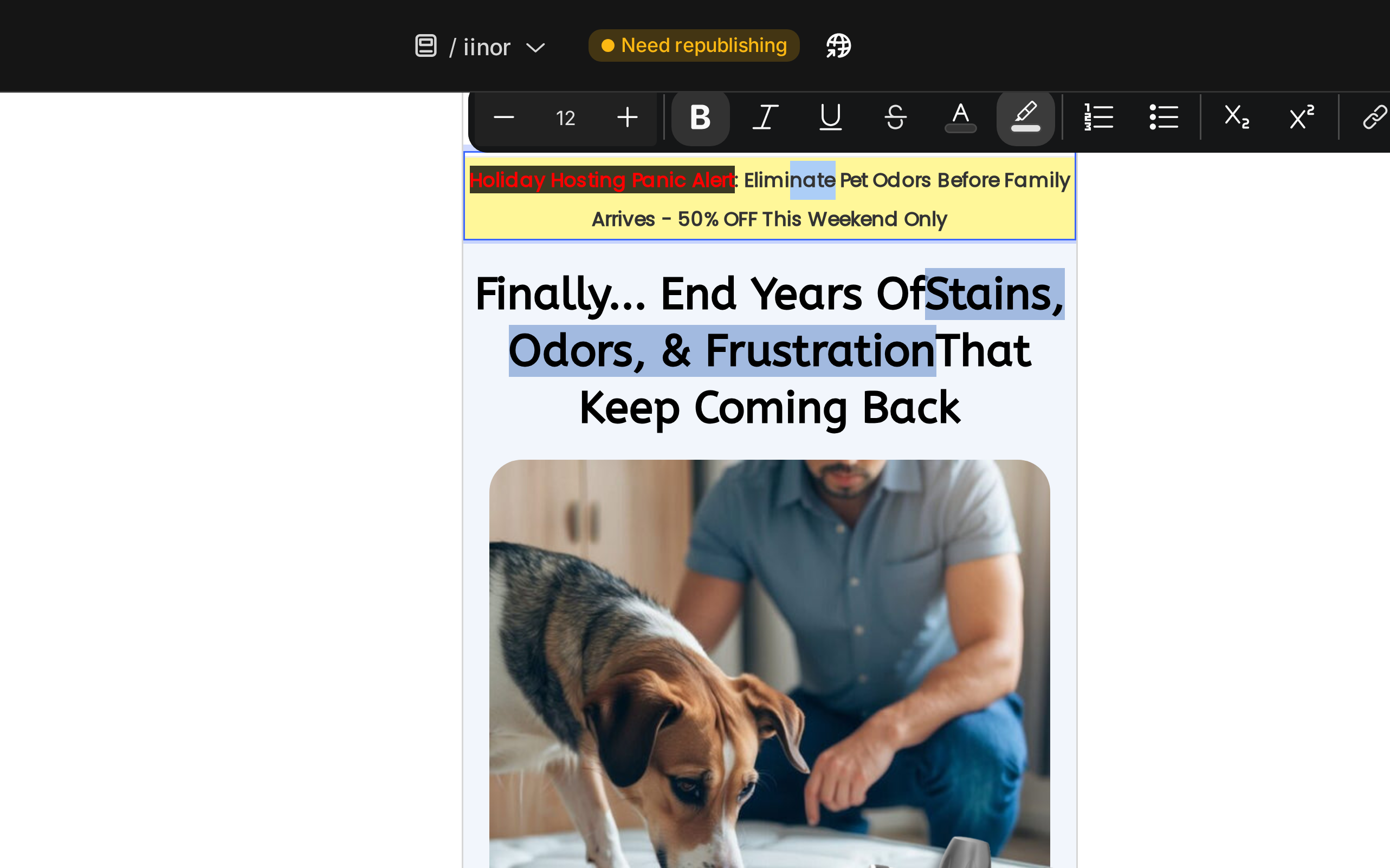
click at [868, 41] on icon "Editor contextual toolbar" at bounding box center [872, 39] width 11 height 11
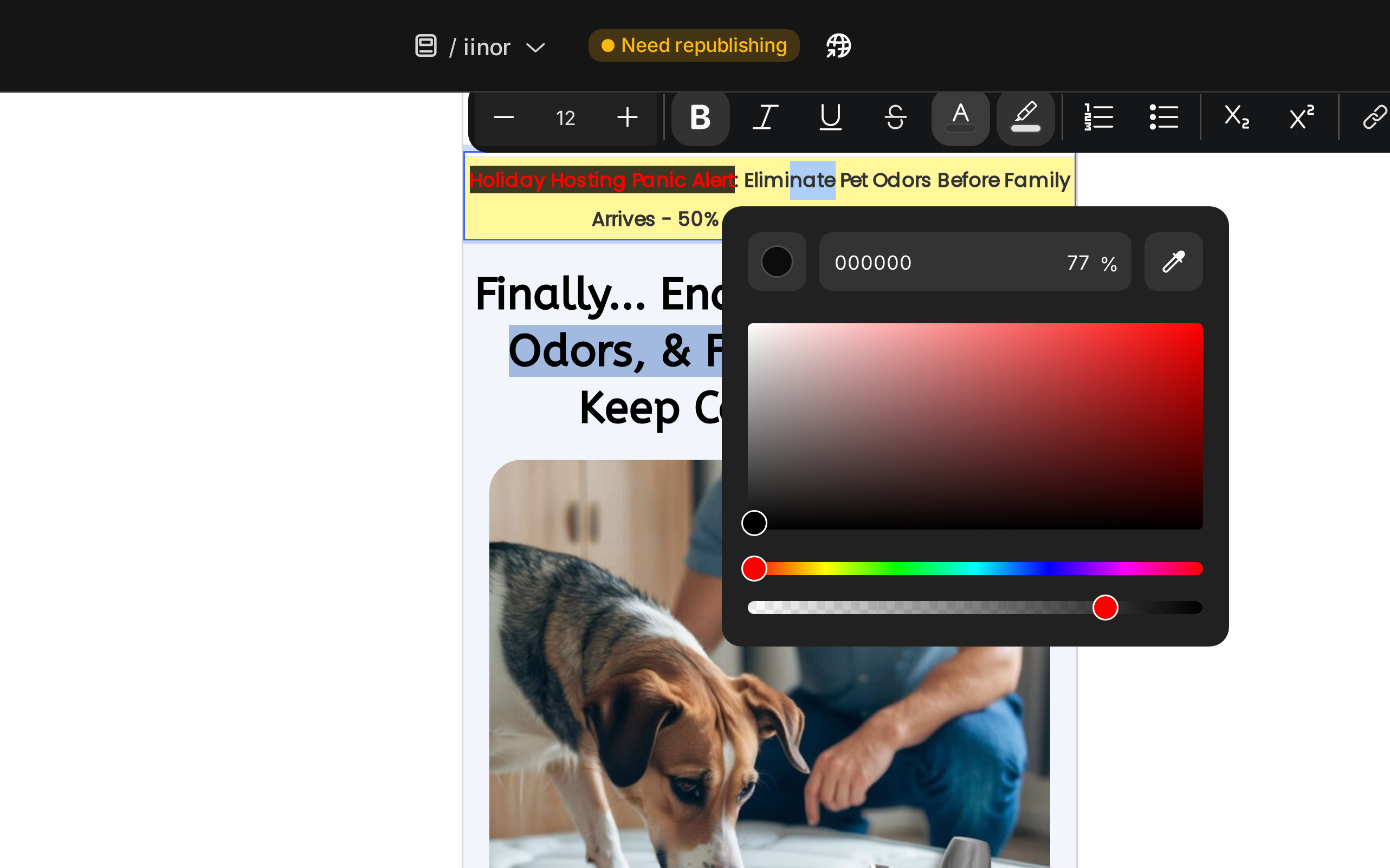
click at [857, 38] on button "color" at bounding box center [850, 39] width 20 height 20
click at [657, 142] on div at bounding box center [786, 449] width 1207 height 838
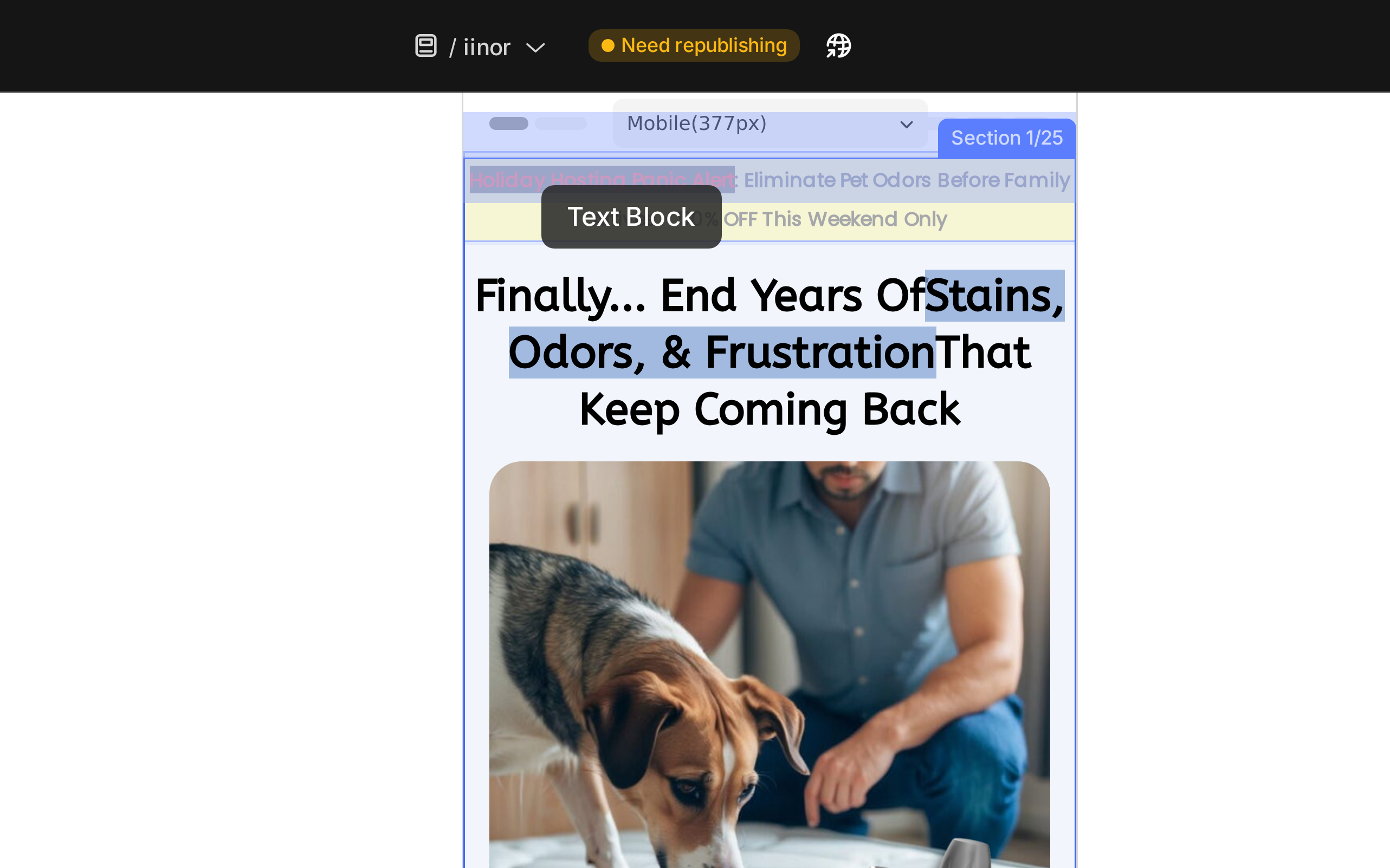
drag, startPoint x: 552, startPoint y: 123, endPoint x: 488, endPoint y: 123, distance: 64.0
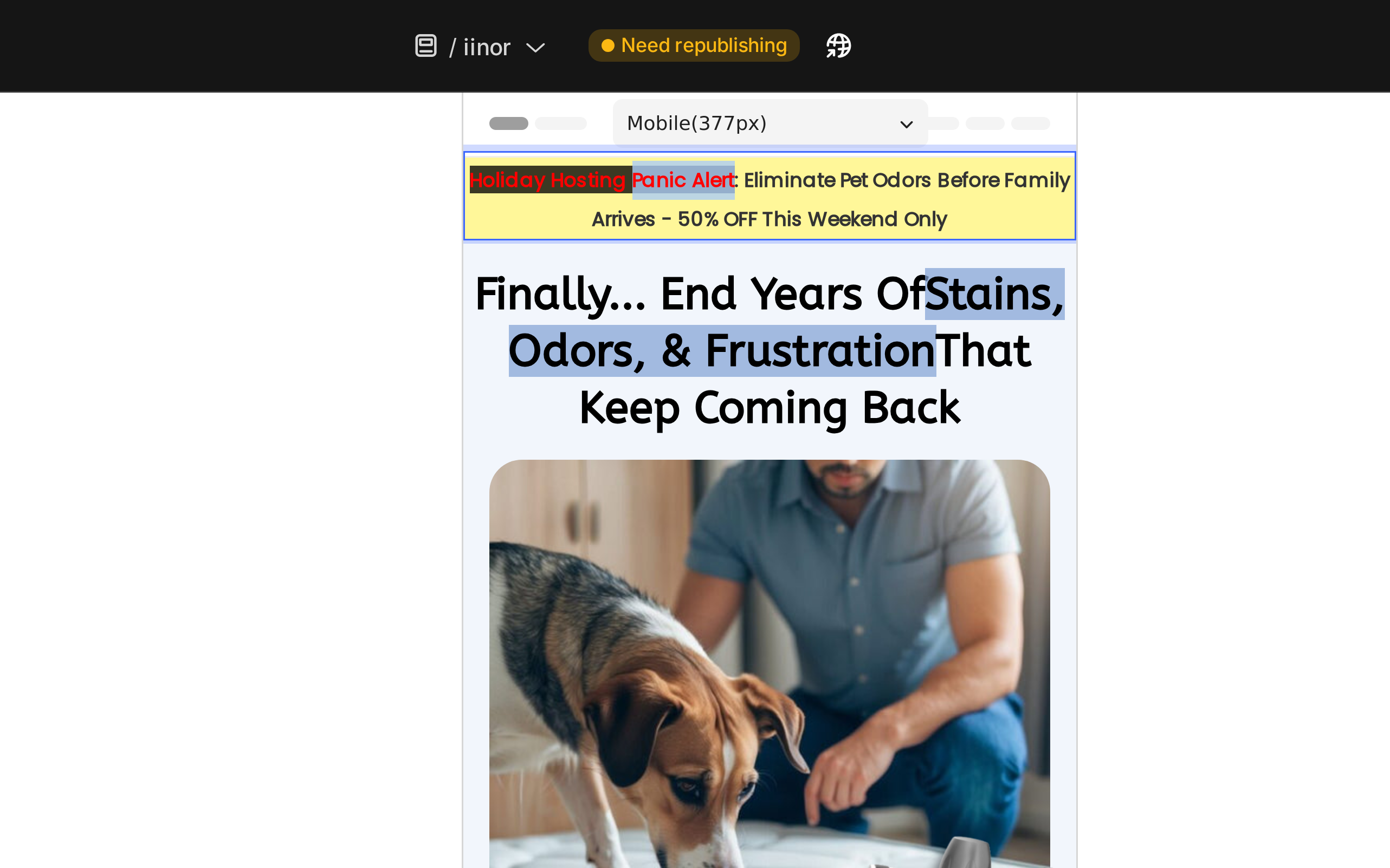
drag, startPoint x: 551, startPoint y: 122, endPoint x: 518, endPoint y: 124, distance: 33.1
click at [518, 124] on strong "Holiday Hosting Panic Alert" at bounding box center [509, 121] width 88 height 9
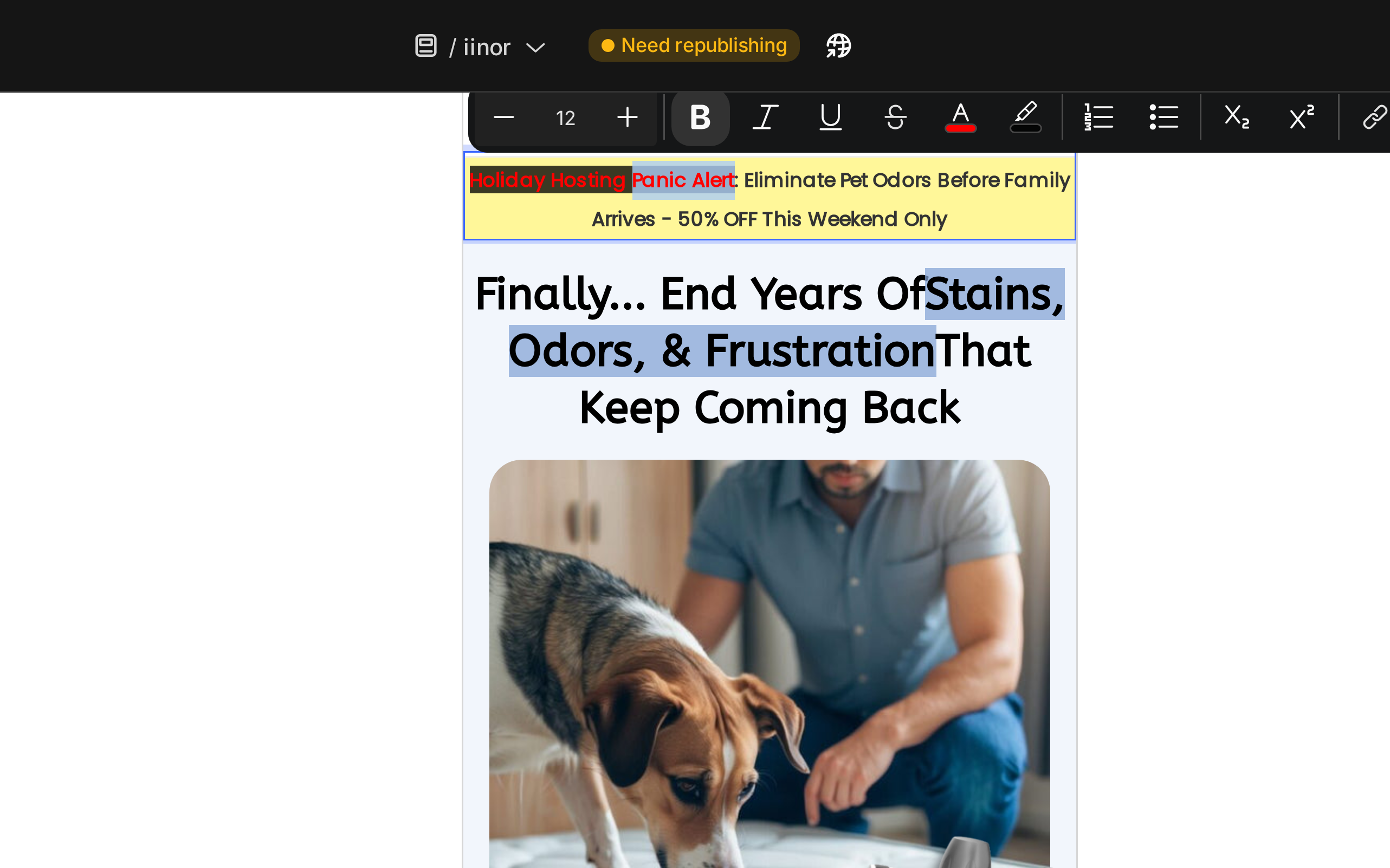
click at [518, 124] on strong "Holiday Hosting Panic Alert" at bounding box center [509, 121] width 88 height 9
drag, startPoint x: 466, startPoint y: 121, endPoint x: 553, endPoint y: 122, distance: 87.0
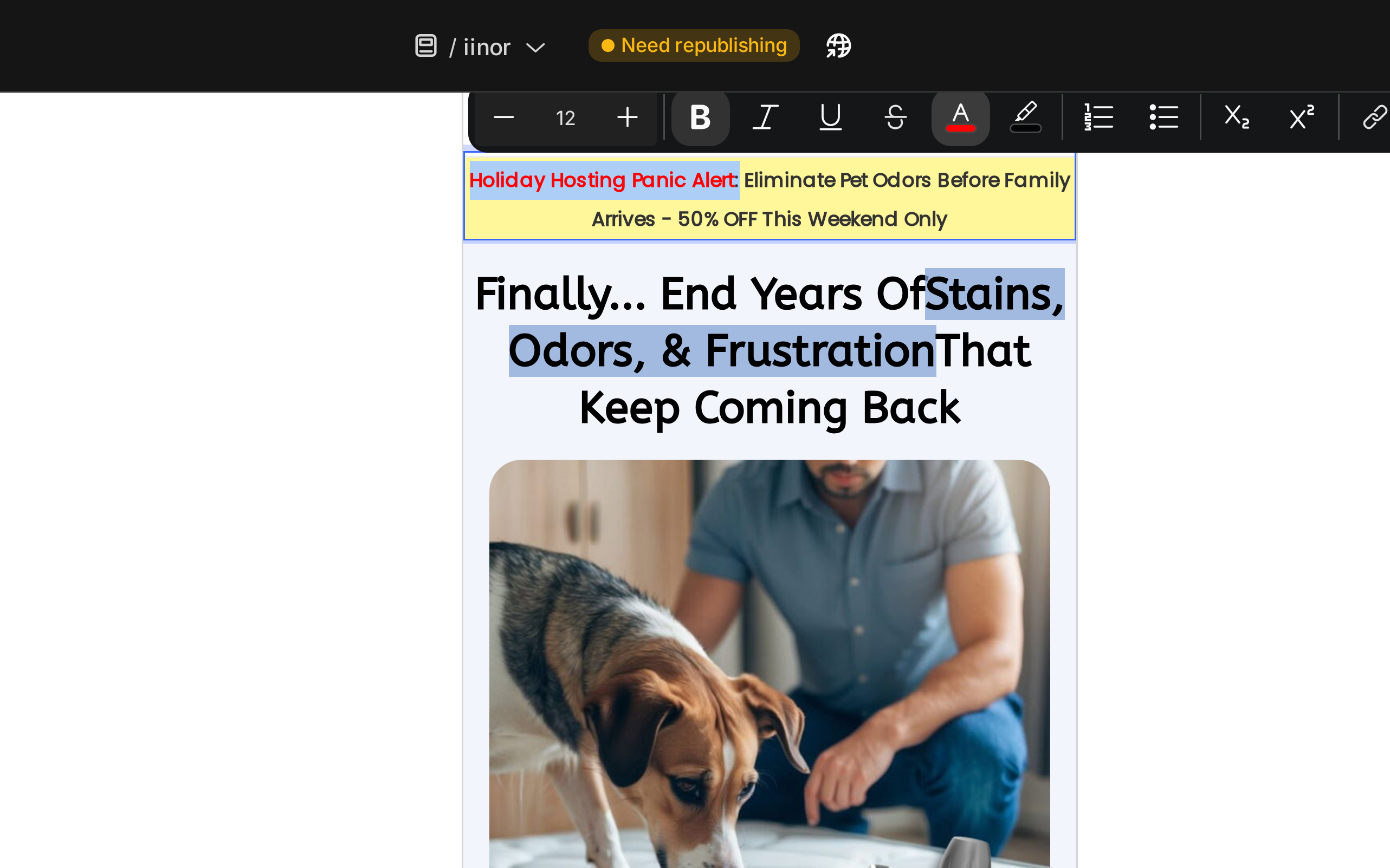
click at [851, 45] on rect "Editor contextual toolbar" at bounding box center [851, 43] width 10 height 3
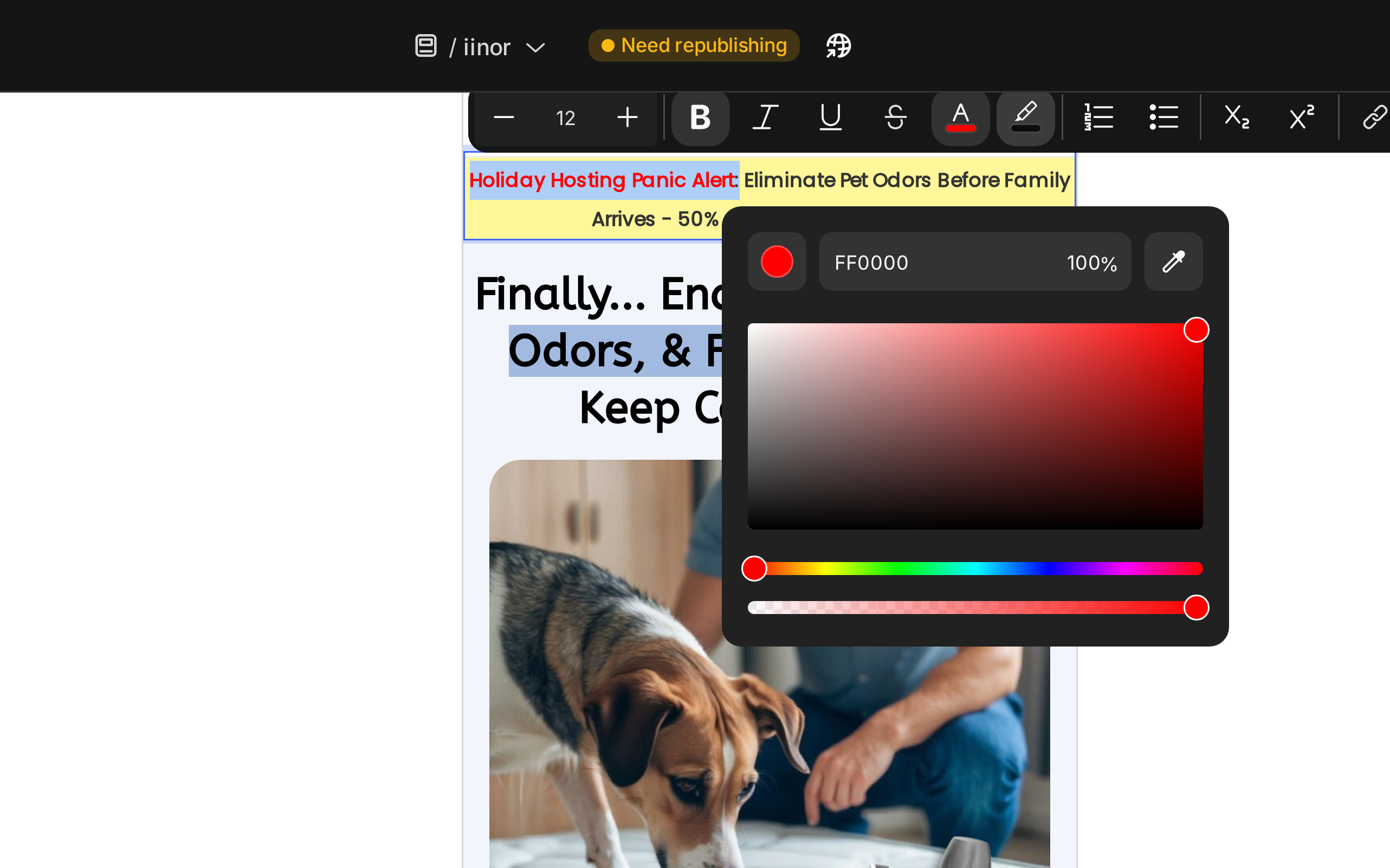
click at [866, 46] on button "color" at bounding box center [872, 39] width 20 height 20
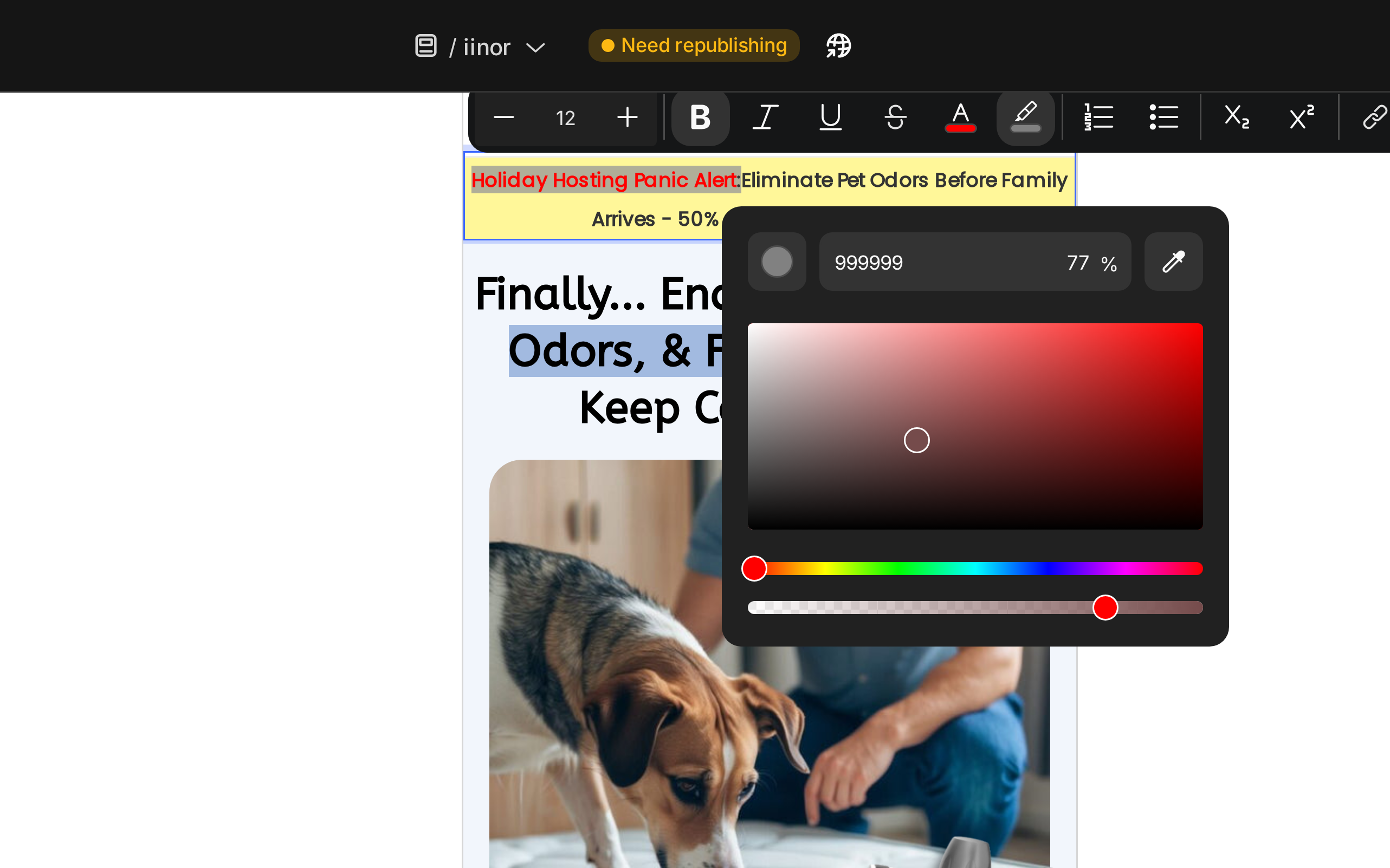
drag, startPoint x: 803, startPoint y: 139, endPoint x: 822, endPoint y: 143, distance: 19.4
click at [824, 142] on div "Editor contextual toolbar" at bounding box center [855, 142] width 151 height 69
type input "7F5A5A"
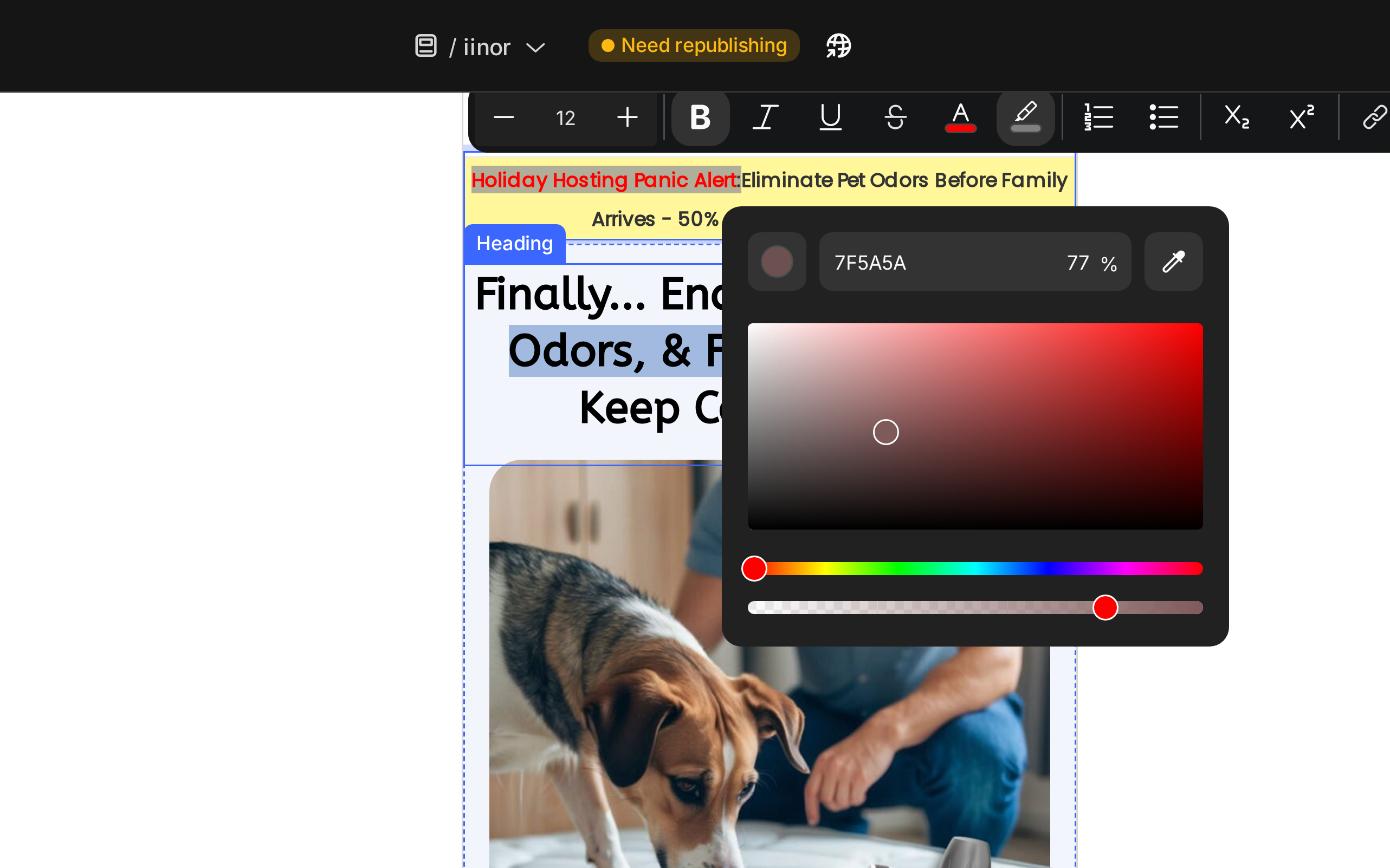
click at [655, 136] on div at bounding box center [786, 449] width 1207 height 838
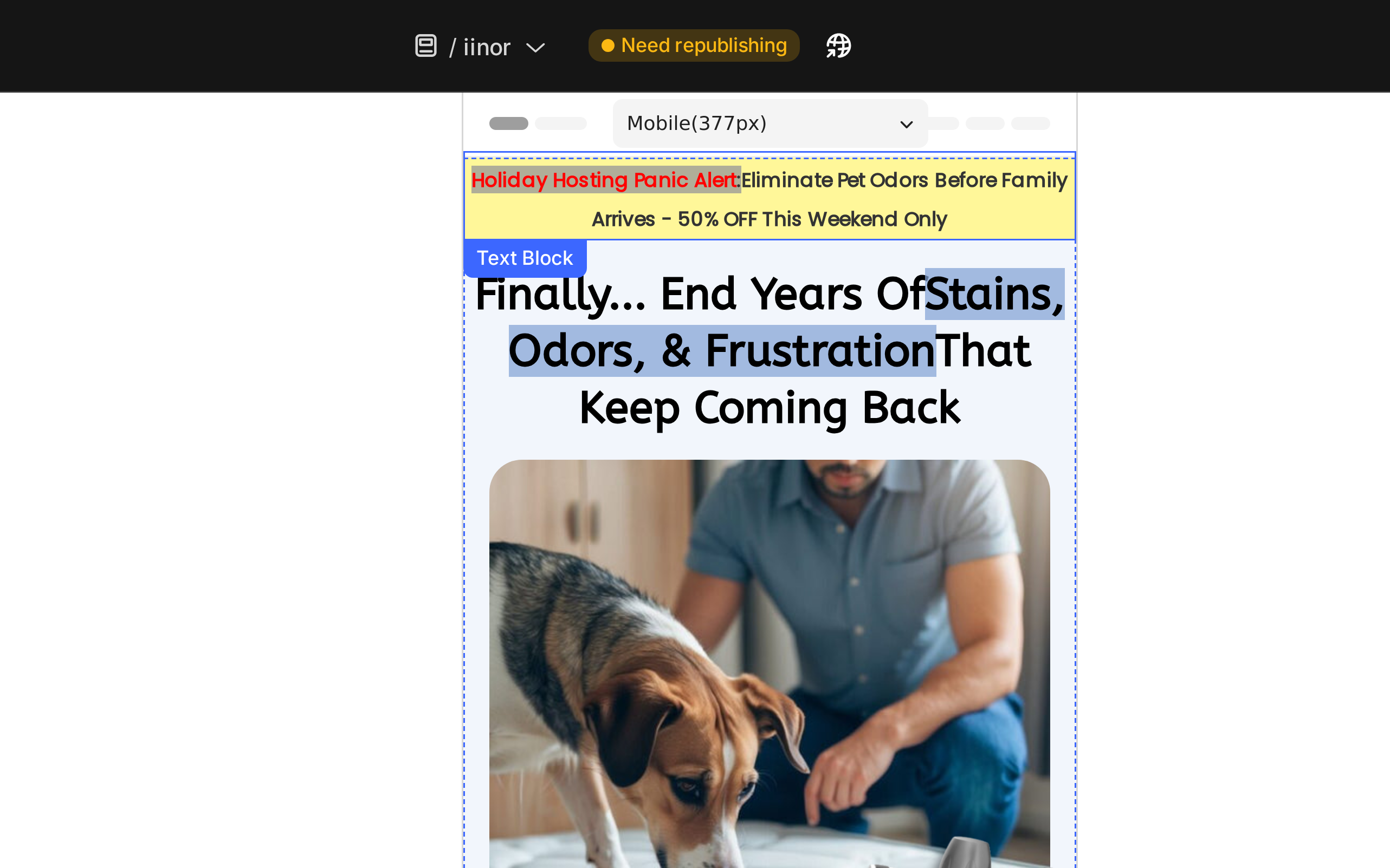
click at [486, 122] on strong "Holiday Hosting Panic Alert" at bounding box center [509, 121] width 88 height 9
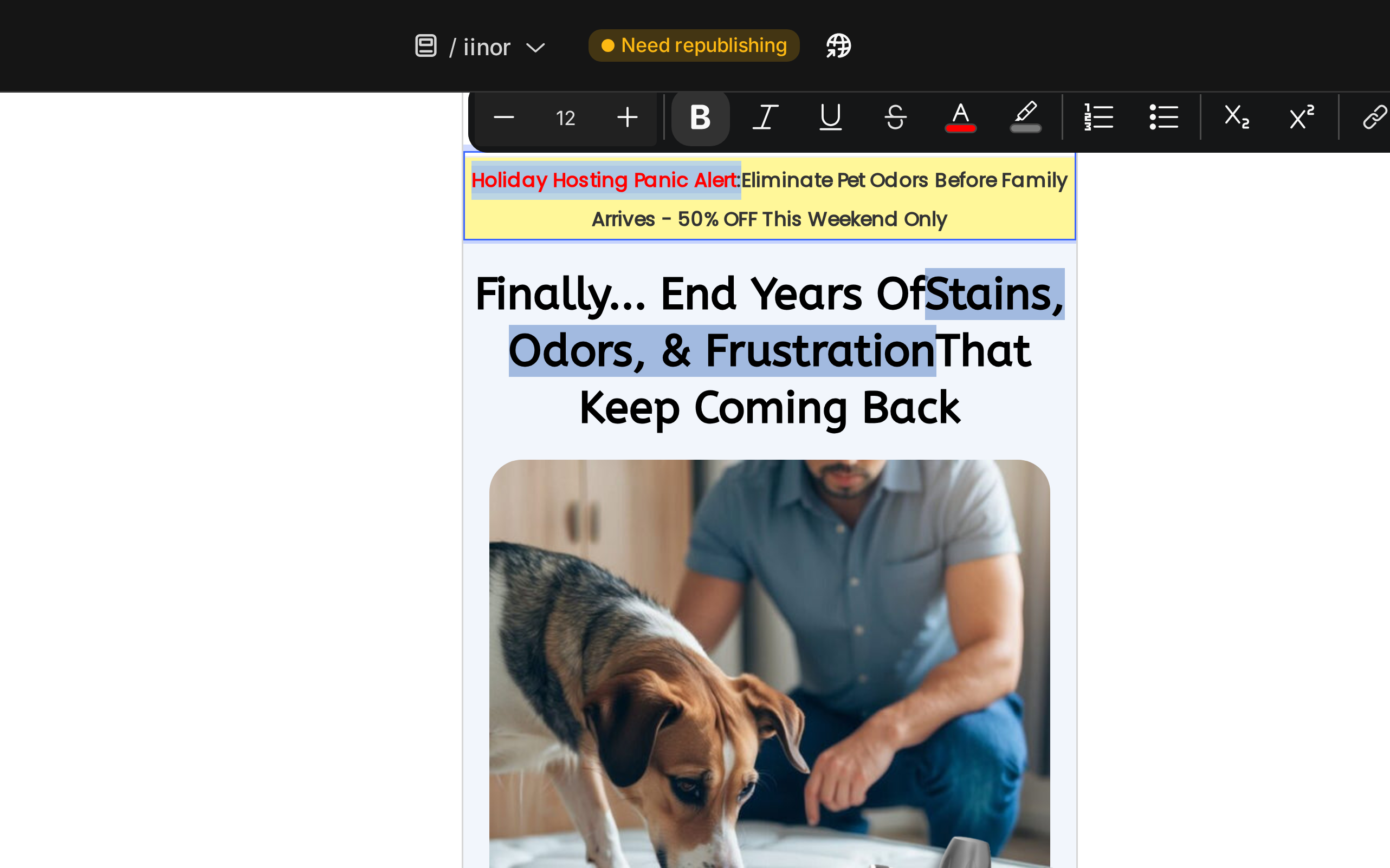
drag, startPoint x: 466, startPoint y: 121, endPoint x: 554, endPoint y: 121, distance: 88.0
click at [554, 121] on p "Holiday Hosting Panic Alert : Eliminate Pet Odors Before Family Arrives - 50% O…" at bounding box center [564, 126] width 202 height 26
copy p "Holiday Hosting Panic Alert :"
click at [652, 81] on div at bounding box center [786, 449] width 1207 height 838
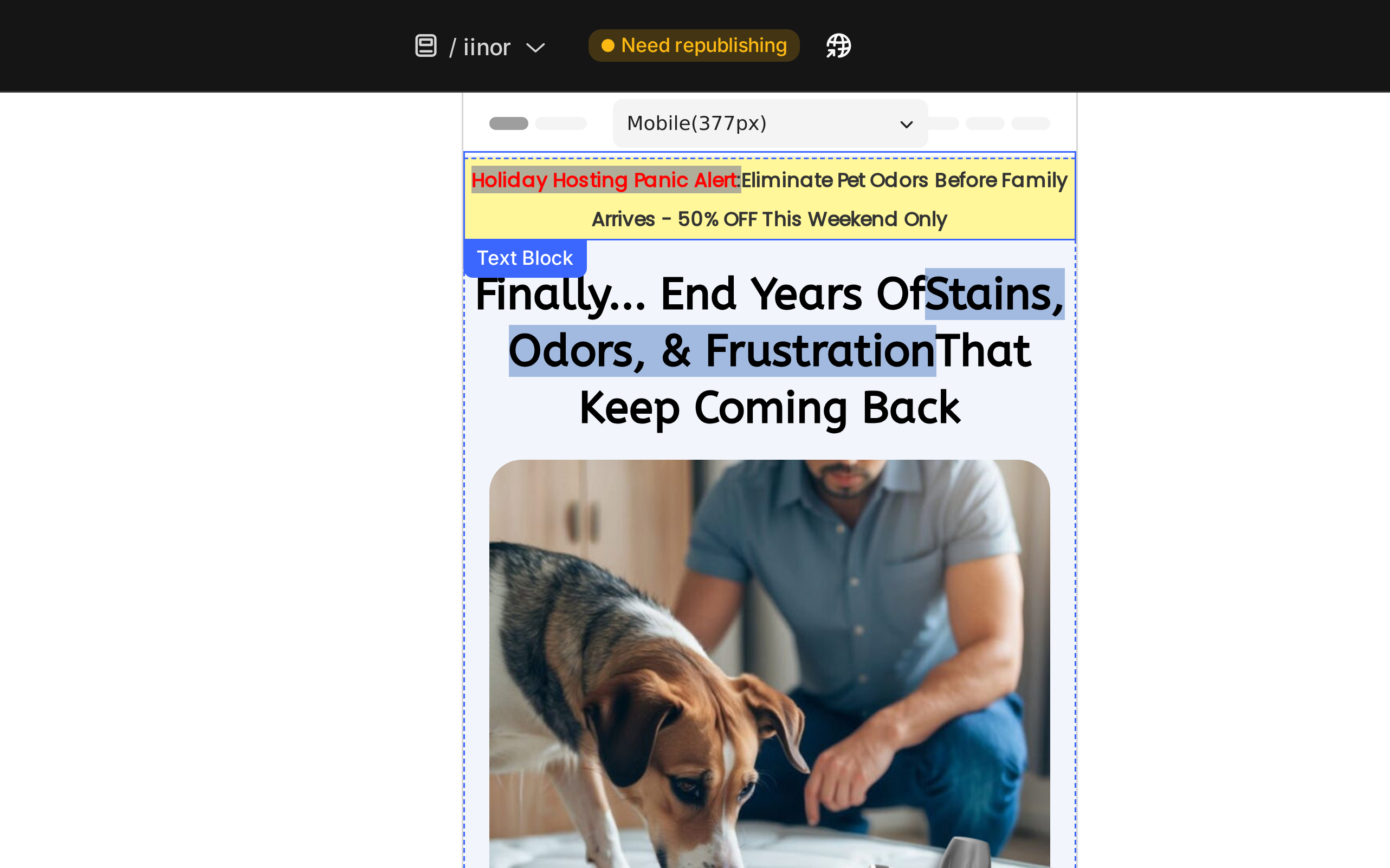
click at [560, 123] on strong "Eliminate Pet Odors Before Family Arrives - 50% OFF This Weekend Only" at bounding box center [585, 127] width 159 height 22
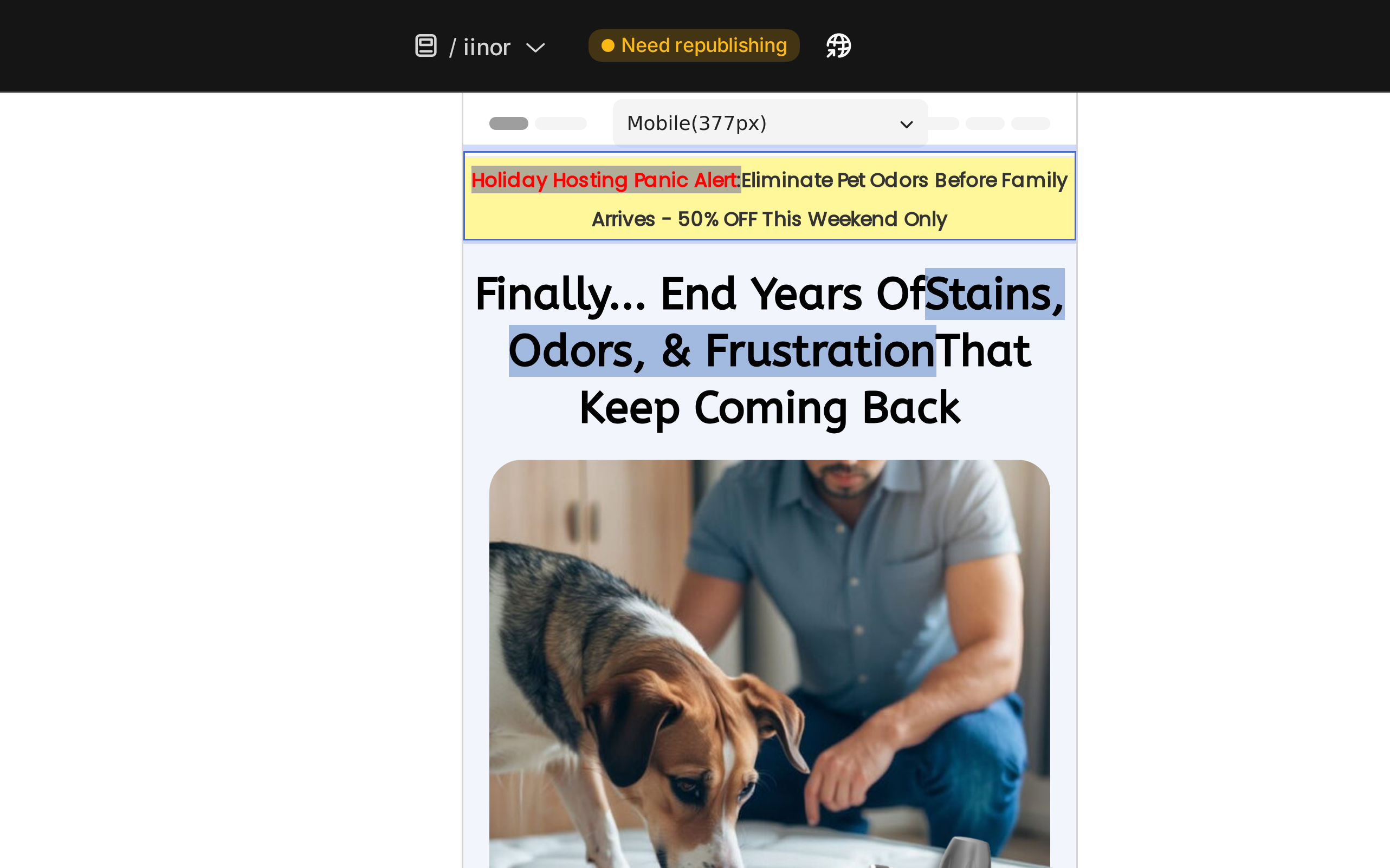
click at [502, 134] on p "Holiday Hosting Panic Alert : Eliminate Pet Odors Before Family Arrives - 50% O…" at bounding box center [564, 126] width 202 height 26
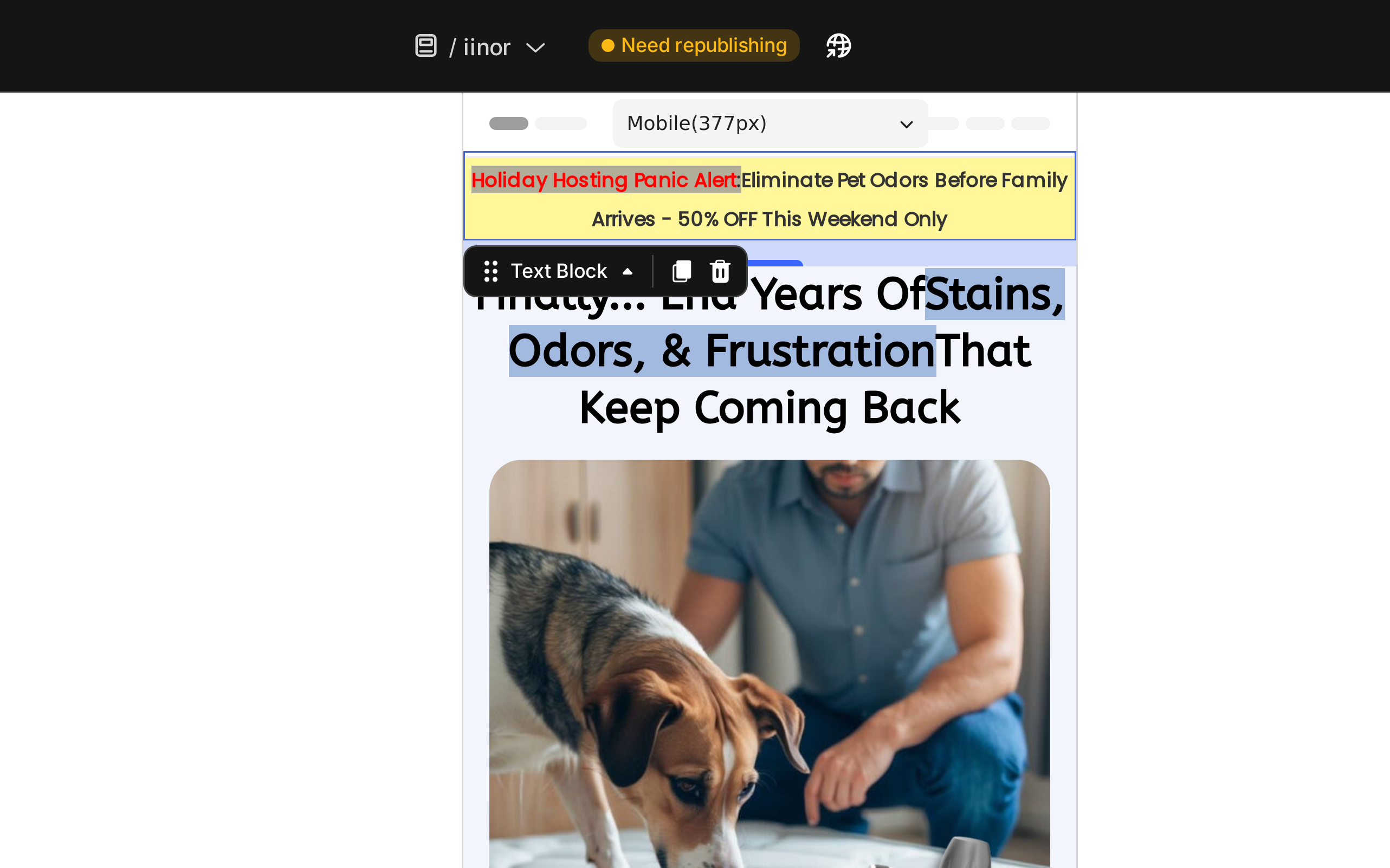
click at [638, 82] on div at bounding box center [786, 449] width 1207 height 838
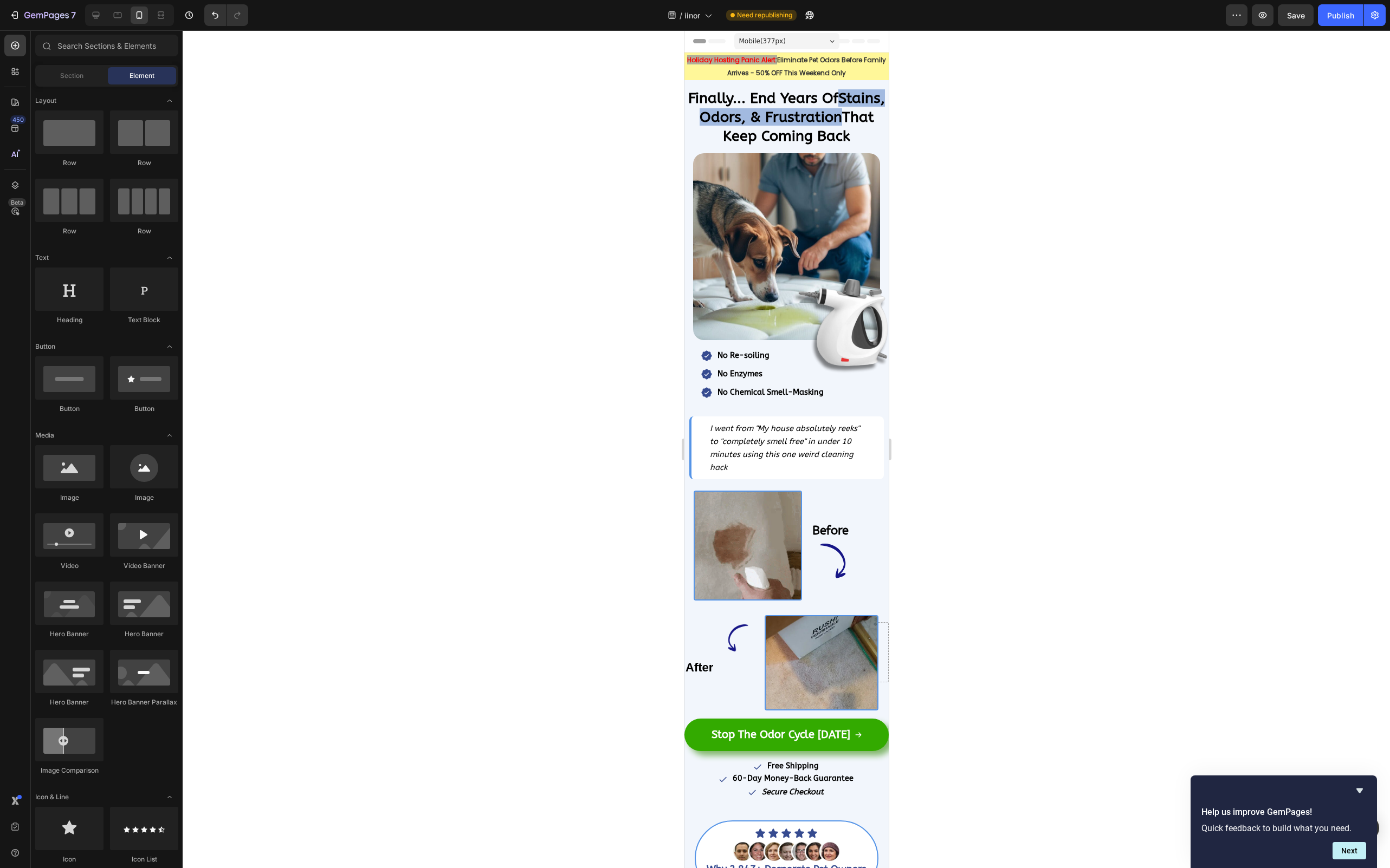
click at [549, 219] on div at bounding box center [786, 449] width 1207 height 838
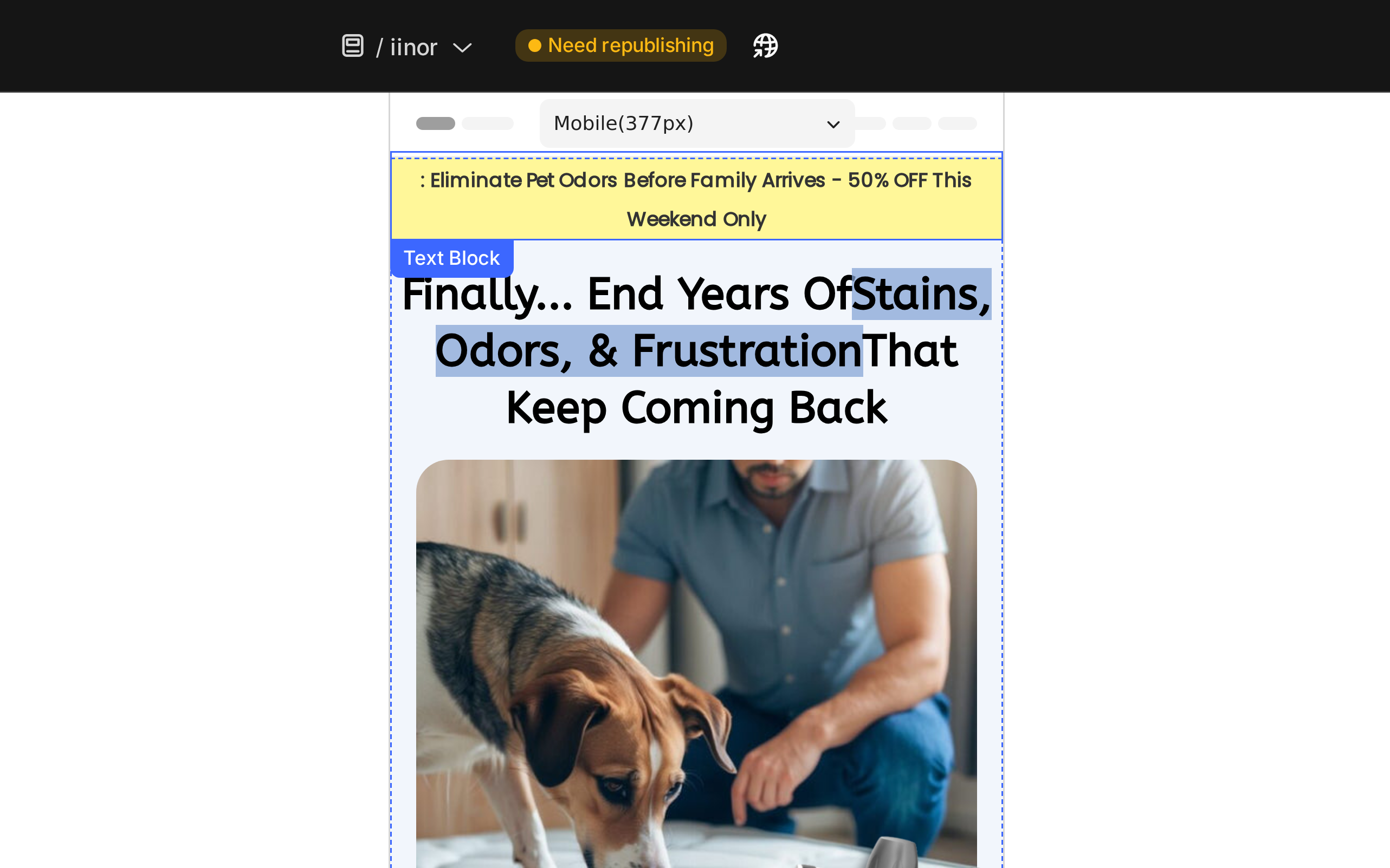
click at [395, 119] on p ": Eliminate Pet Odors Before Family Arrives - 50% OFF This Weekend Only" at bounding box center [491, 126] width 202 height 26
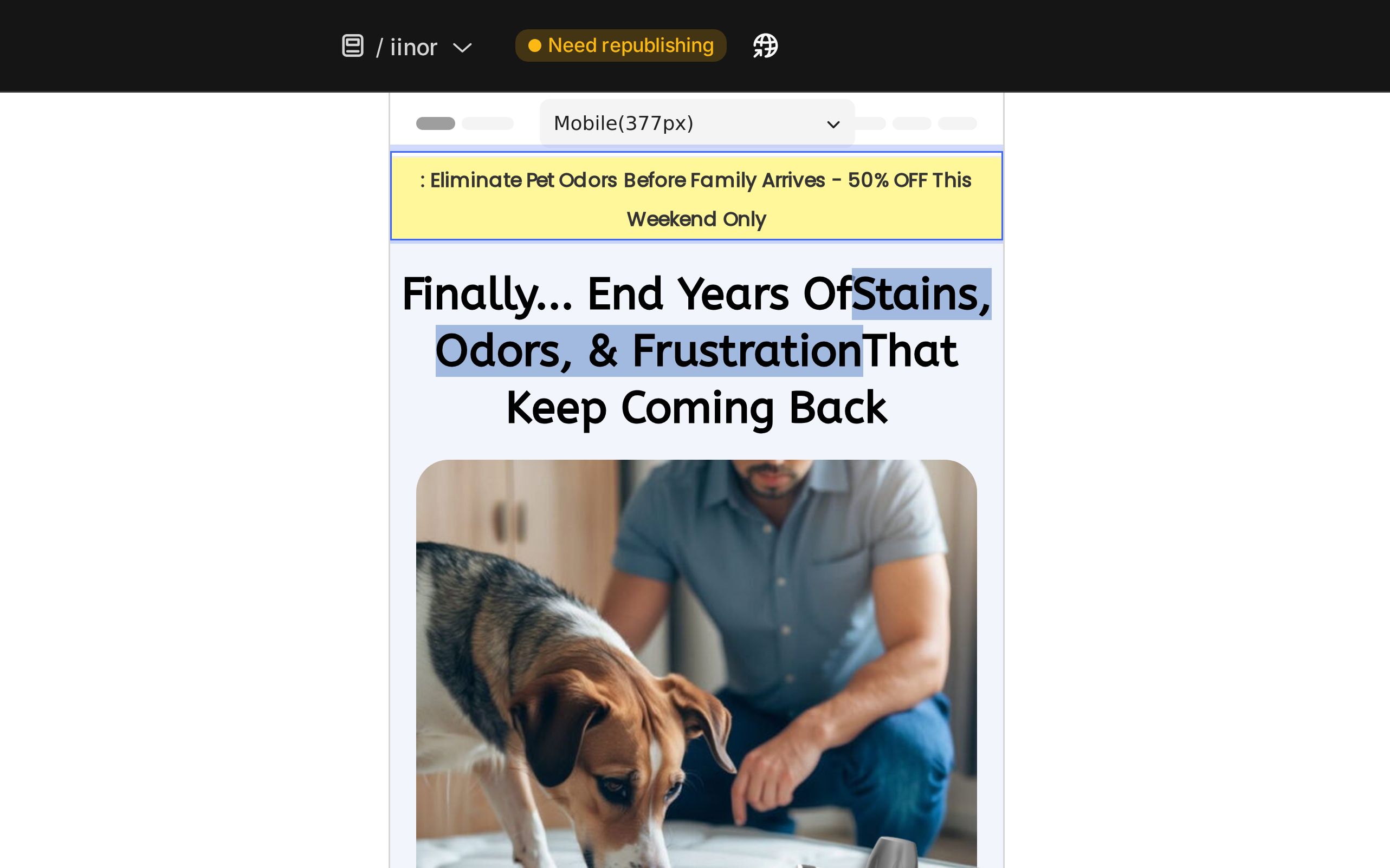
click at [397, 123] on p ": Eliminate Pet Odors Before Family Arrives - 50% OFF This Weekend Only" at bounding box center [491, 126] width 202 height 26
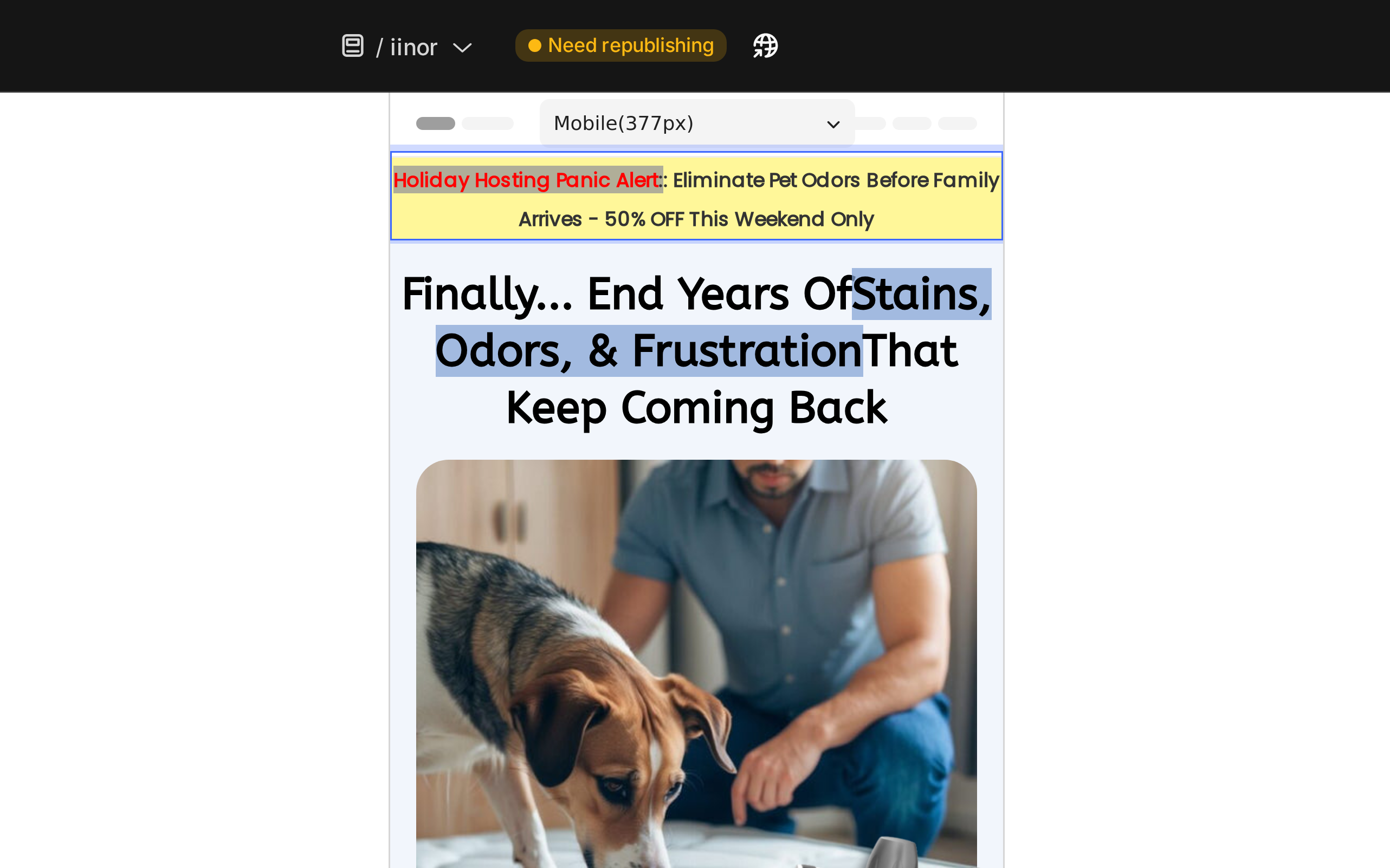
click at [608, 86] on div at bounding box center [786, 449] width 1207 height 838
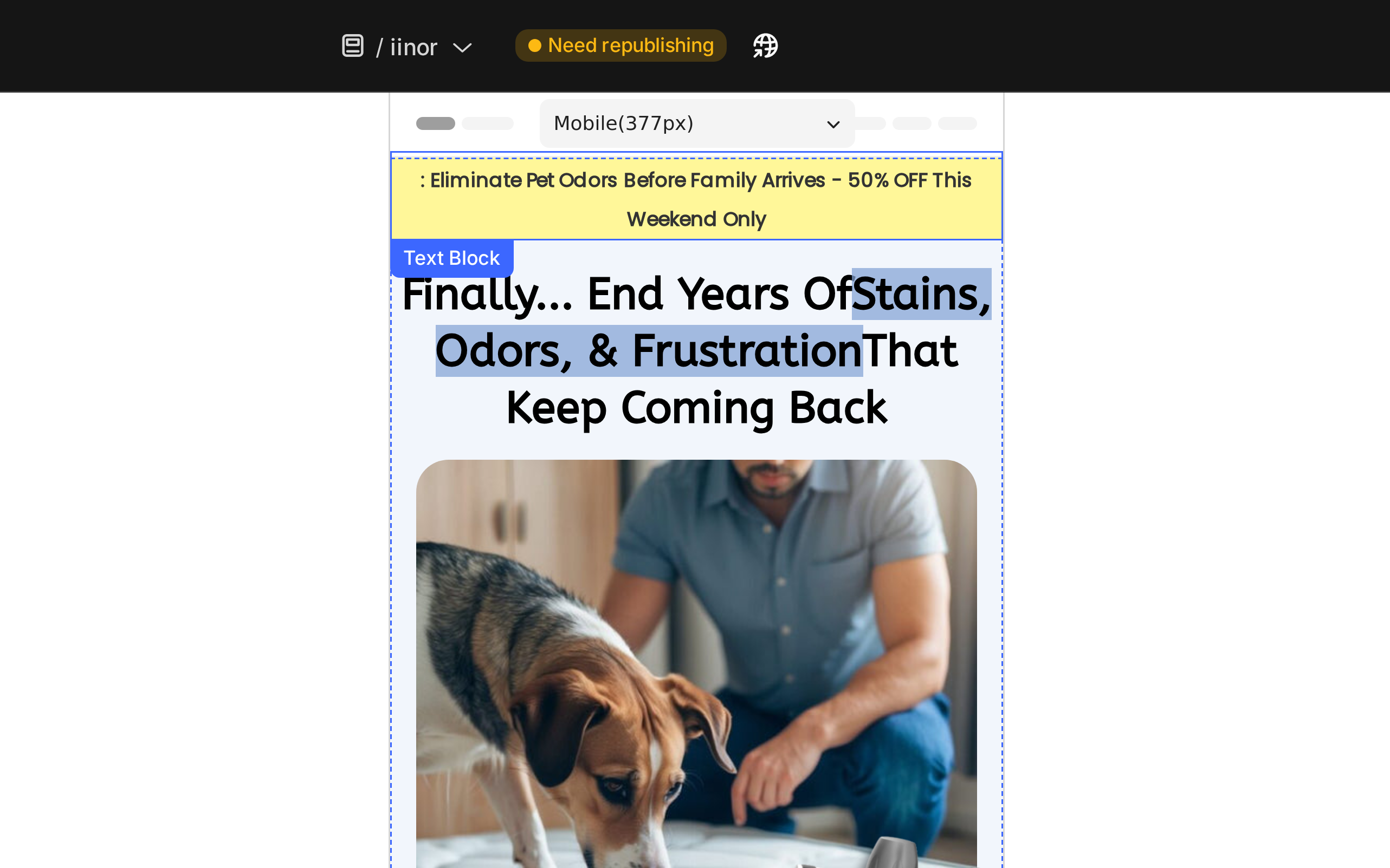
click at [435, 121] on strong ": Eliminate Pet Odors Before Family Arrives - 50% OFF This Weekend Only" at bounding box center [491, 127] width 184 height 22
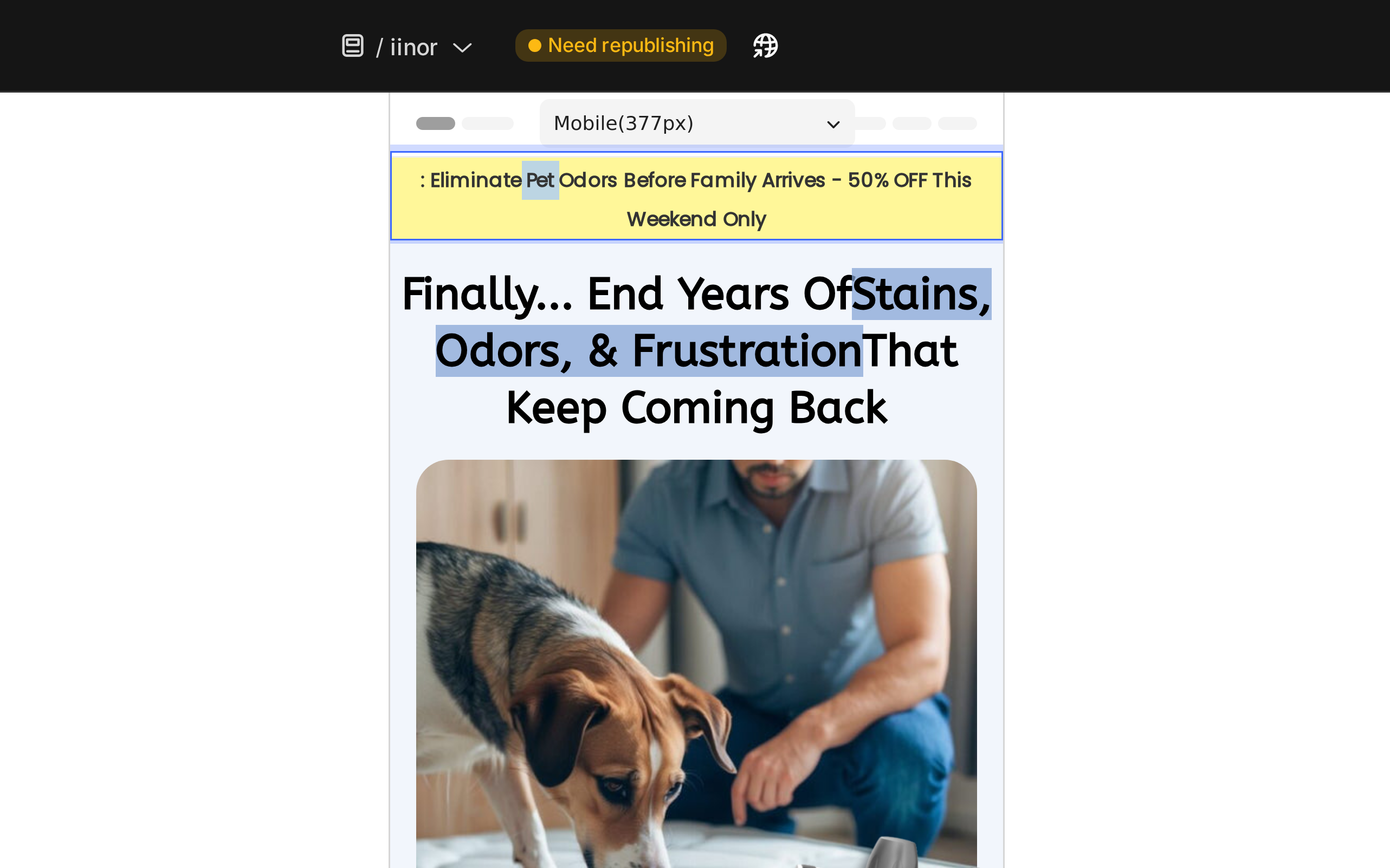
drag, startPoint x: 433, startPoint y: 121, endPoint x: 446, endPoint y: 121, distance: 13.0
click at [446, 121] on strong ": Eliminate Pet Odors Before Family Arrives - 50% OFF This Weekend Only" at bounding box center [491, 127] width 184 height 22
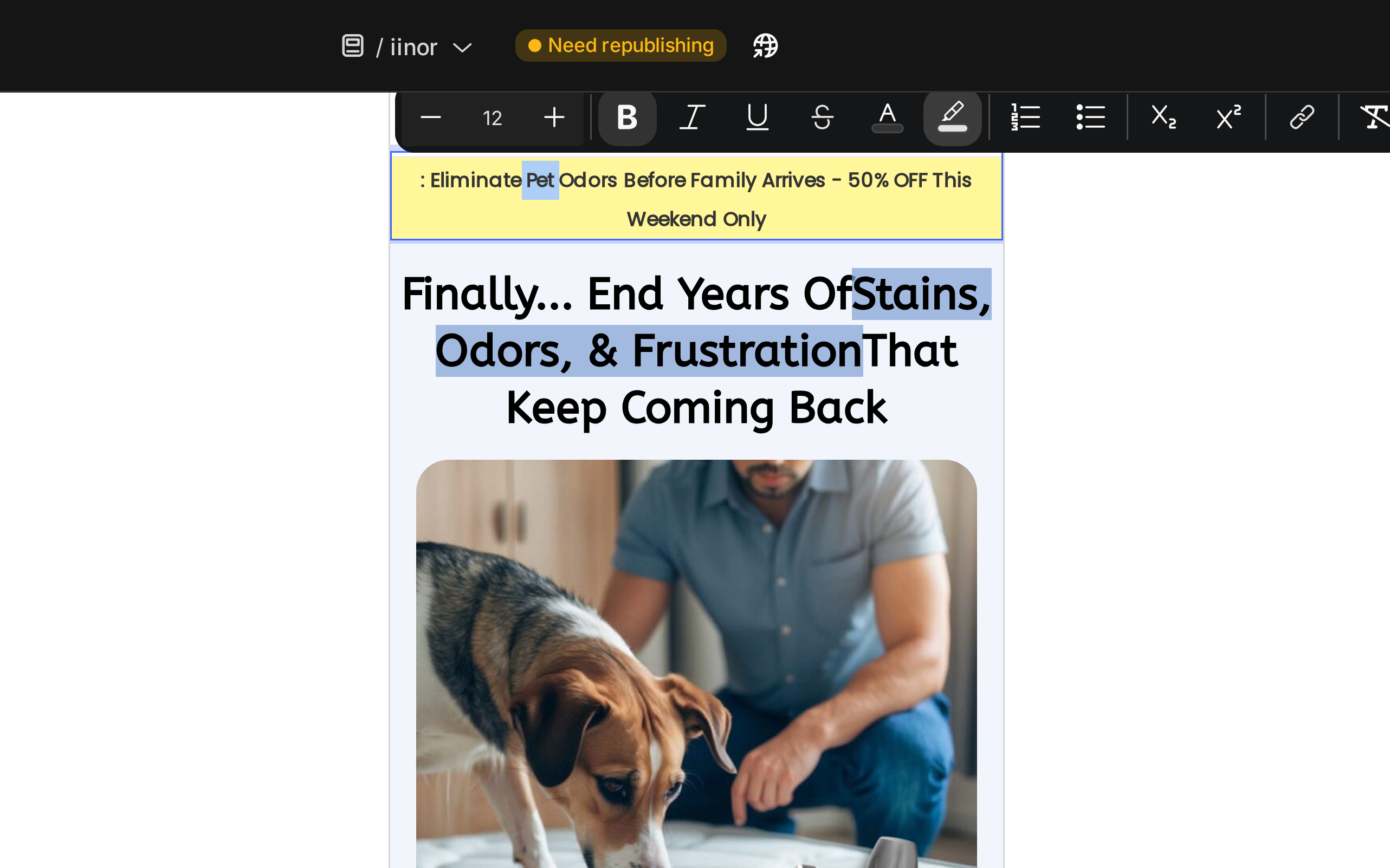
click at [868, 42] on rect "Editor contextual toolbar" at bounding box center [872, 43] width 10 height 3
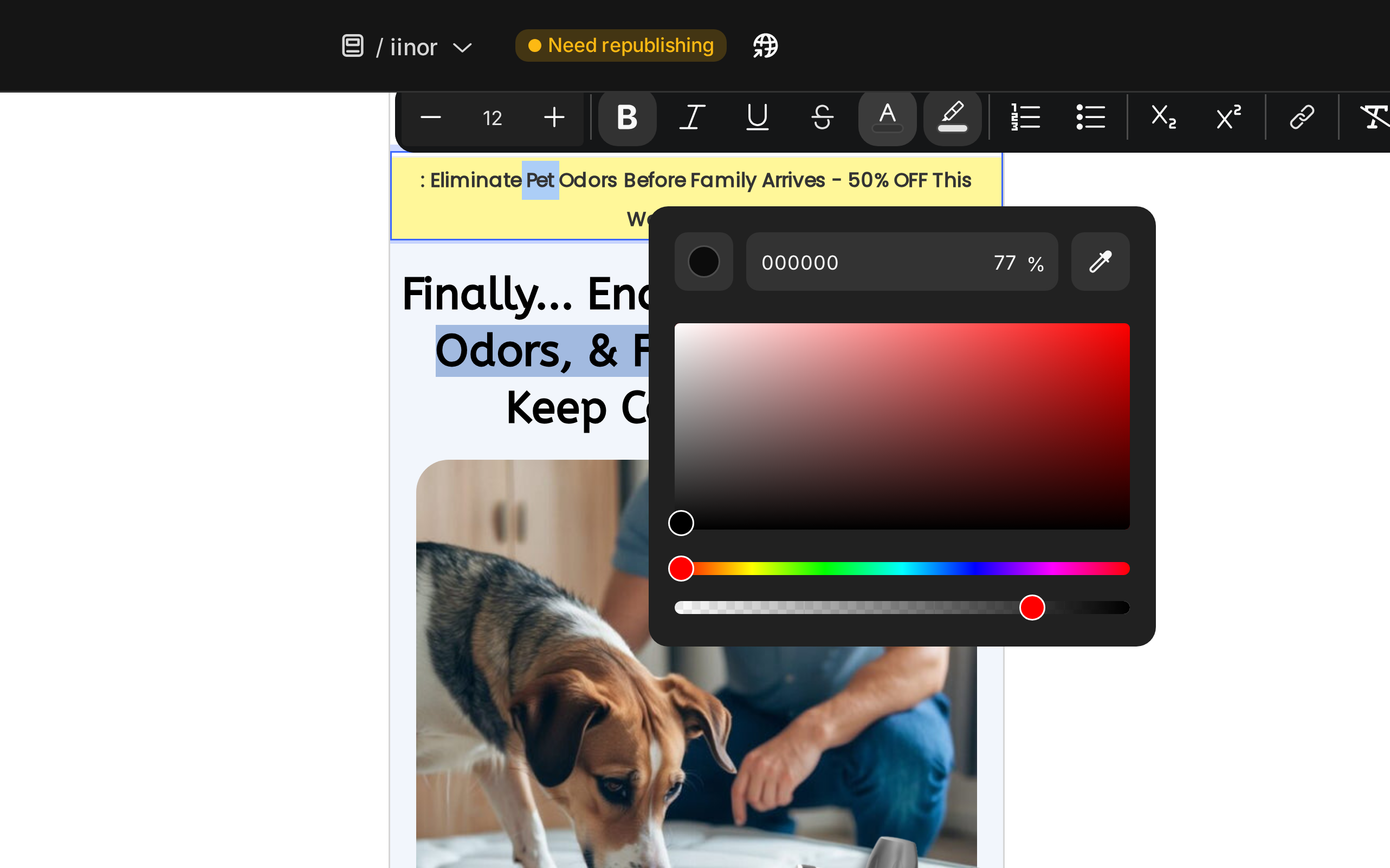
click at [853, 40] on icon "Editor contextual toolbar" at bounding box center [850, 37] width 5 height 6
click at [867, 38] on icon "Editor contextual toolbar" at bounding box center [872, 39] width 11 height 11
click at [599, 166] on div at bounding box center [786, 449] width 1207 height 838
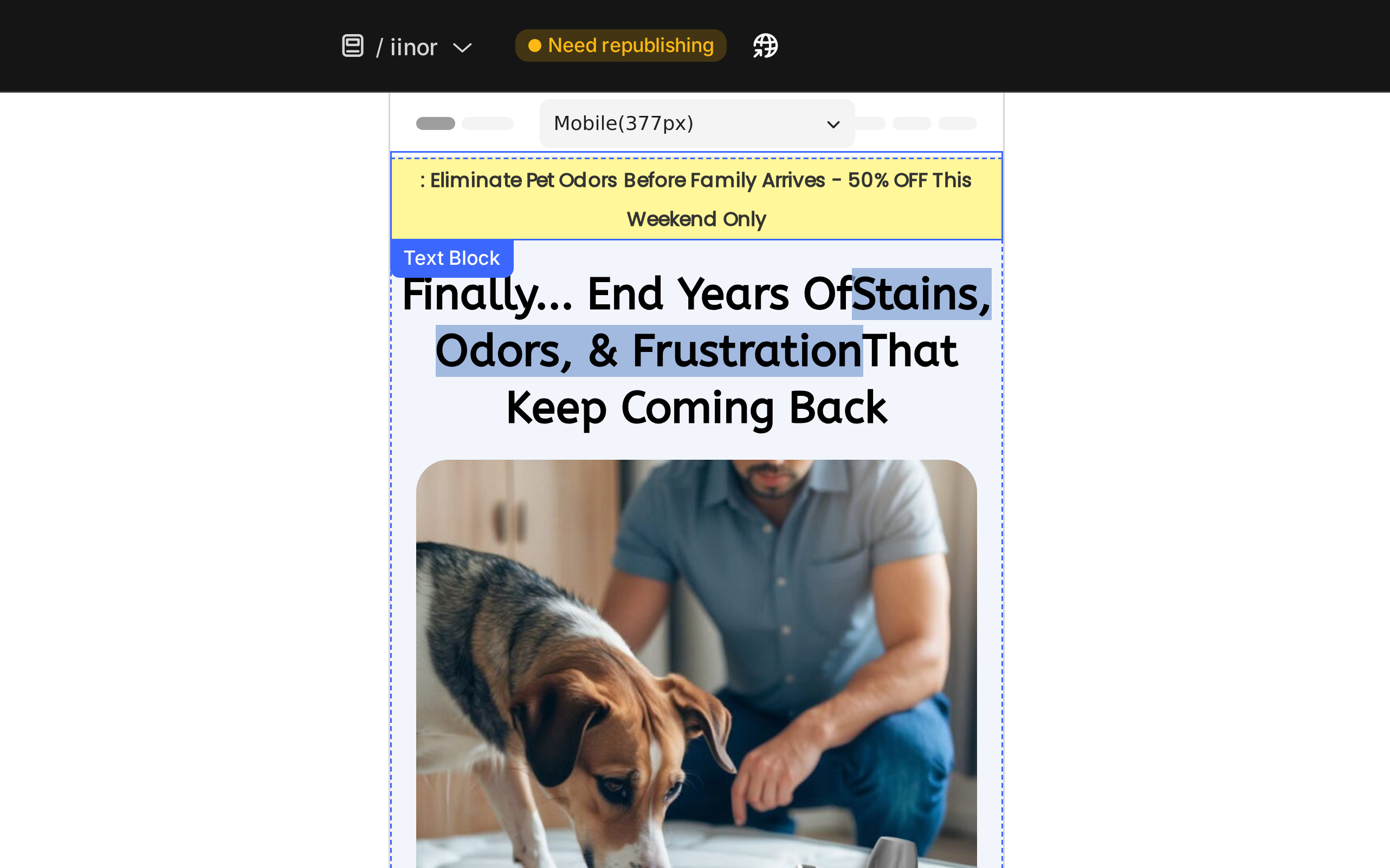
click at [398, 121] on p ": Eliminate Pet Odors Before Family Arrives - 50% OFF This Weekend Only" at bounding box center [491, 126] width 202 height 26
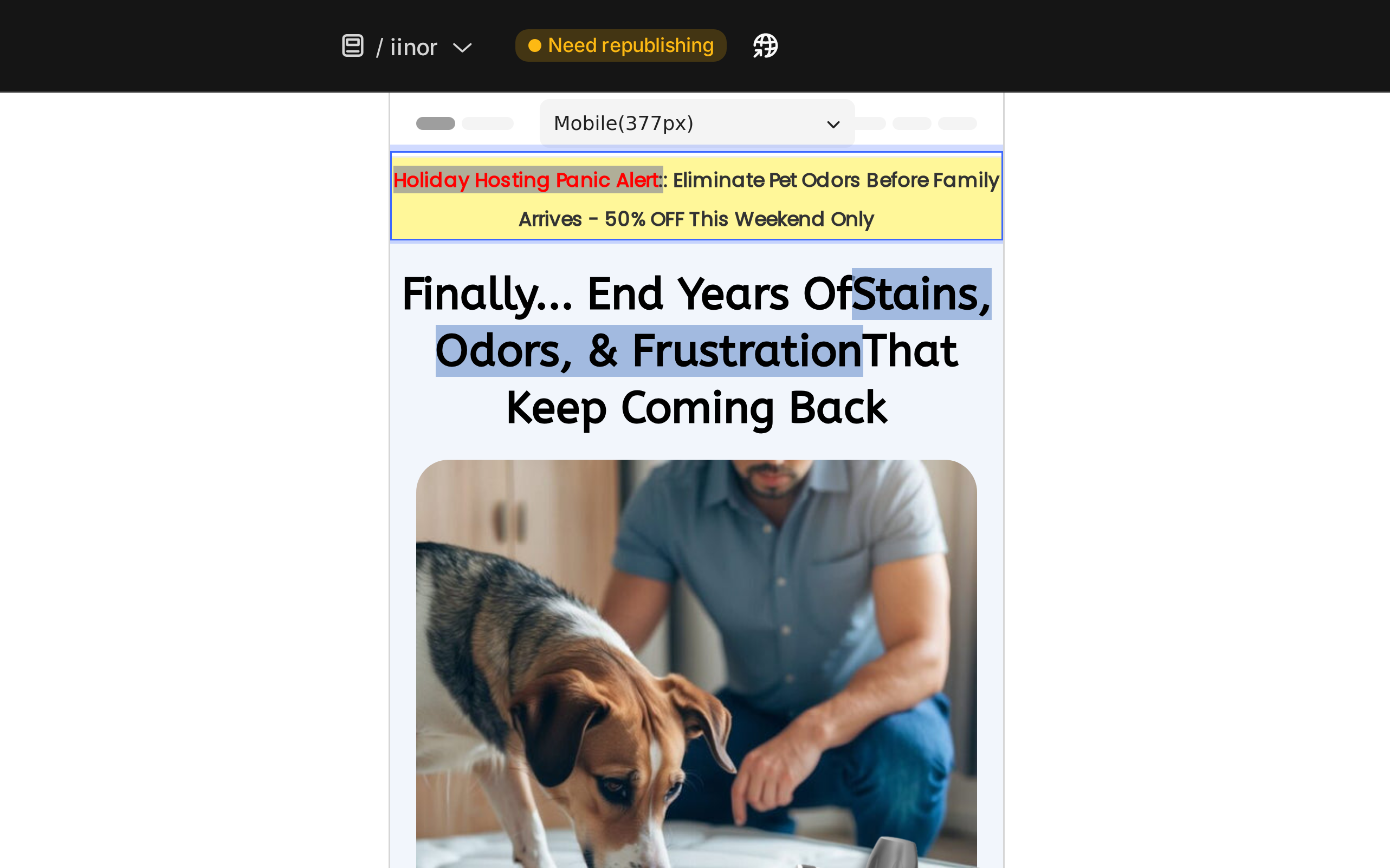
click at [435, 123] on strong "Holiday Hosting Panic Alert" at bounding box center [434, 121] width 88 height 9
click at [480, 123] on strong ": Eliminate Pet Odors Before Family Arrives - 50% OFF This Weekend Only" at bounding box center [512, 127] width 161 height 22
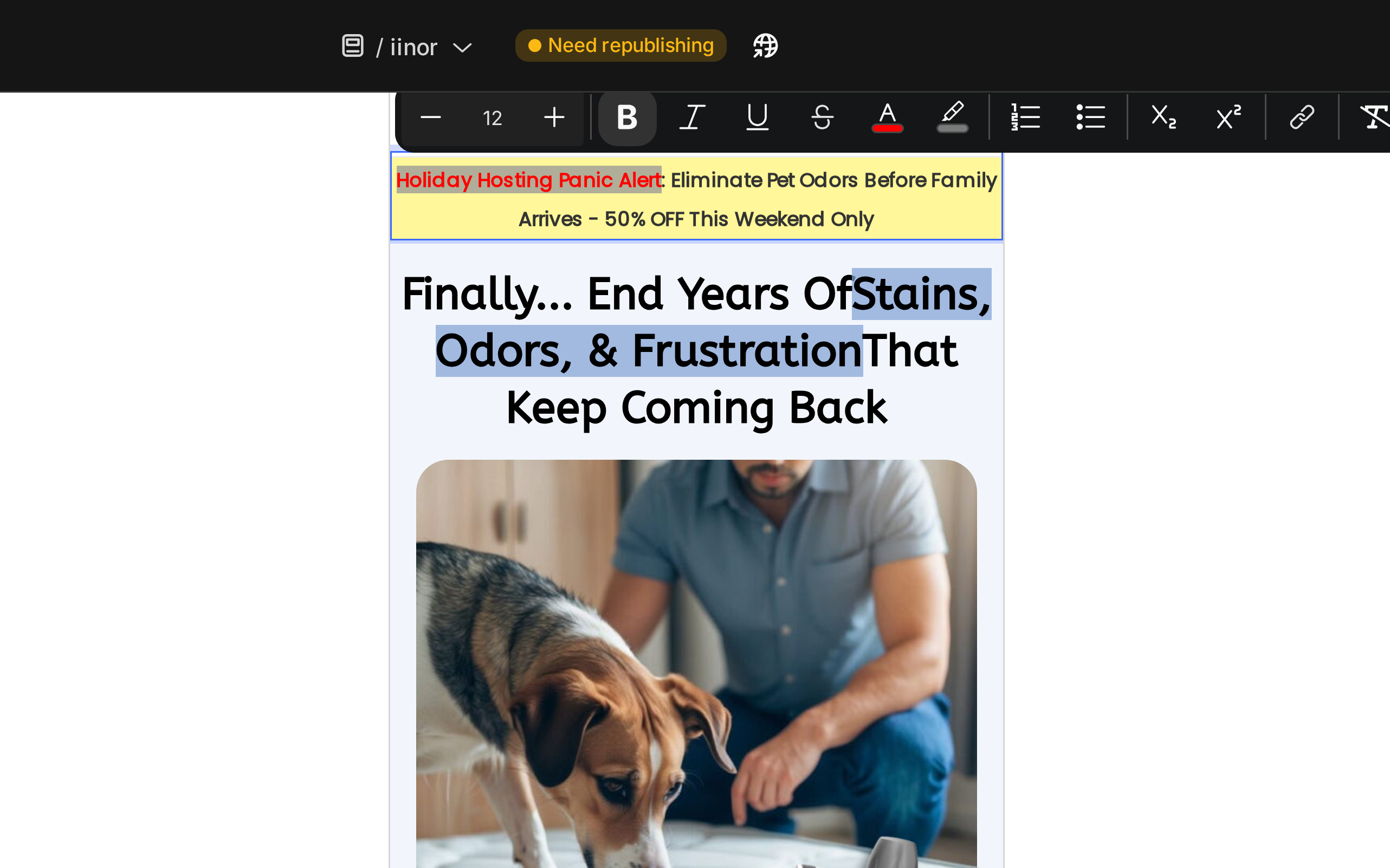
drag, startPoint x: 480, startPoint y: 121, endPoint x: 393, endPoint y: 119, distance: 87.0
click at [393, 119] on p "Holiday Hosting Panic Alert : Eliminate Pet Odors Before Family Arrives - 50% O…" at bounding box center [491, 126] width 202 height 26
click at [877, 42] on icon "Editor contextual toolbar" at bounding box center [872, 39] width 11 height 11
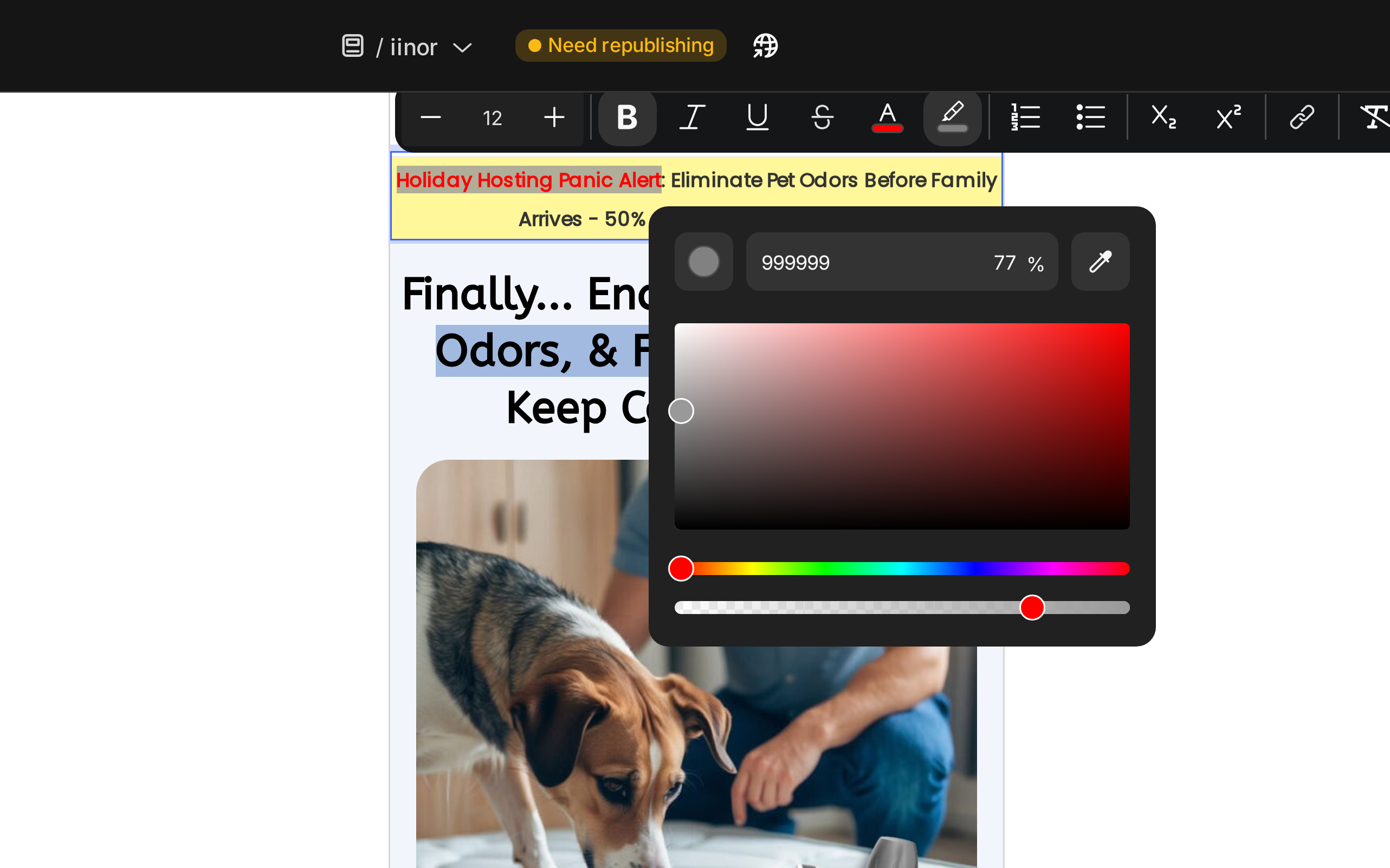
click at [780, 150] on div "Editor contextual toolbar" at bounding box center [855, 142] width 151 height 69
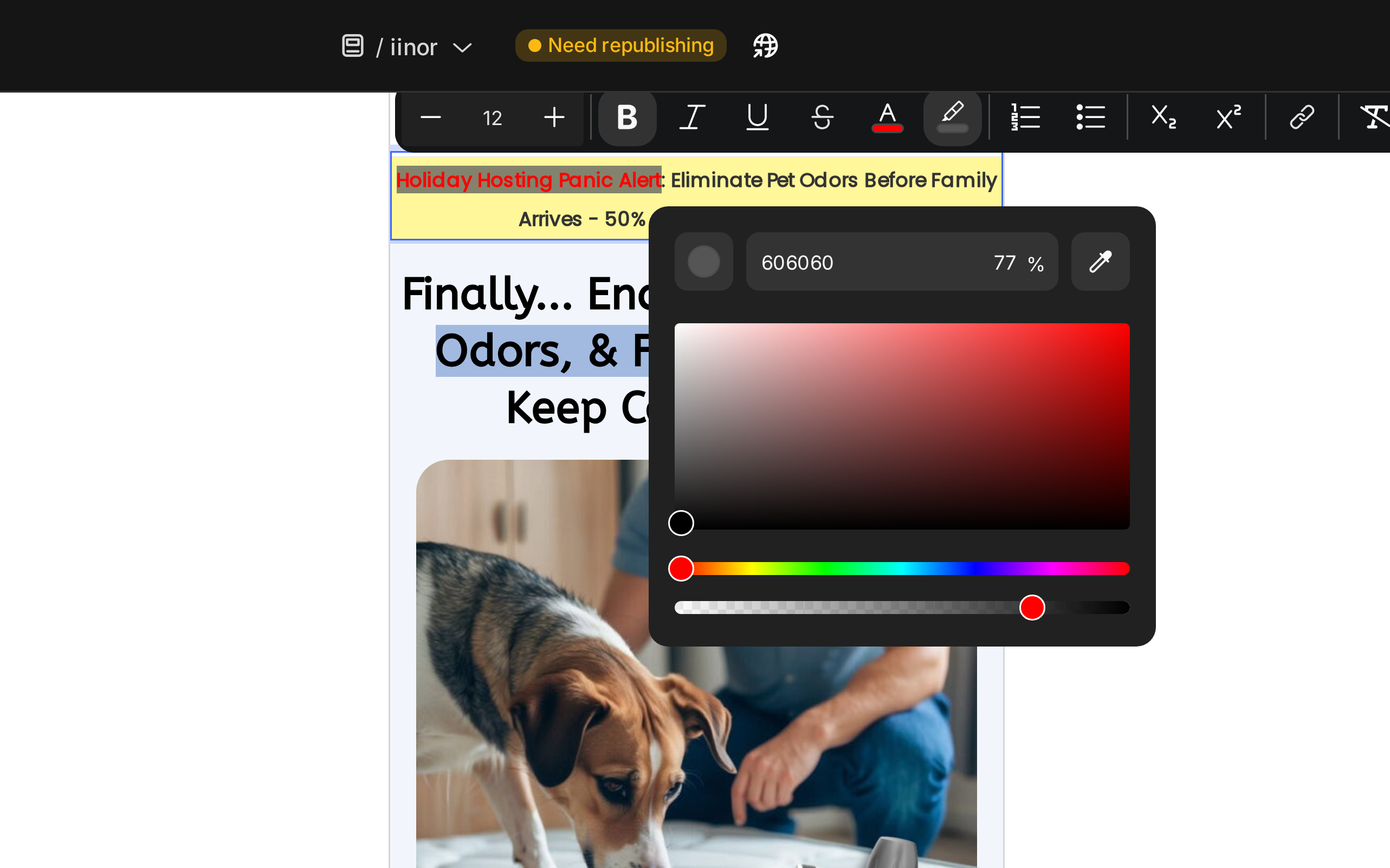
type input "000000"
drag, startPoint x: 781, startPoint y: 151, endPoint x: 774, endPoint y: 187, distance: 36.7
click at [774, 187] on div "000000 77 %" at bounding box center [855, 138] width 169 height 138
click at [643, 163] on div at bounding box center [786, 449] width 1207 height 838
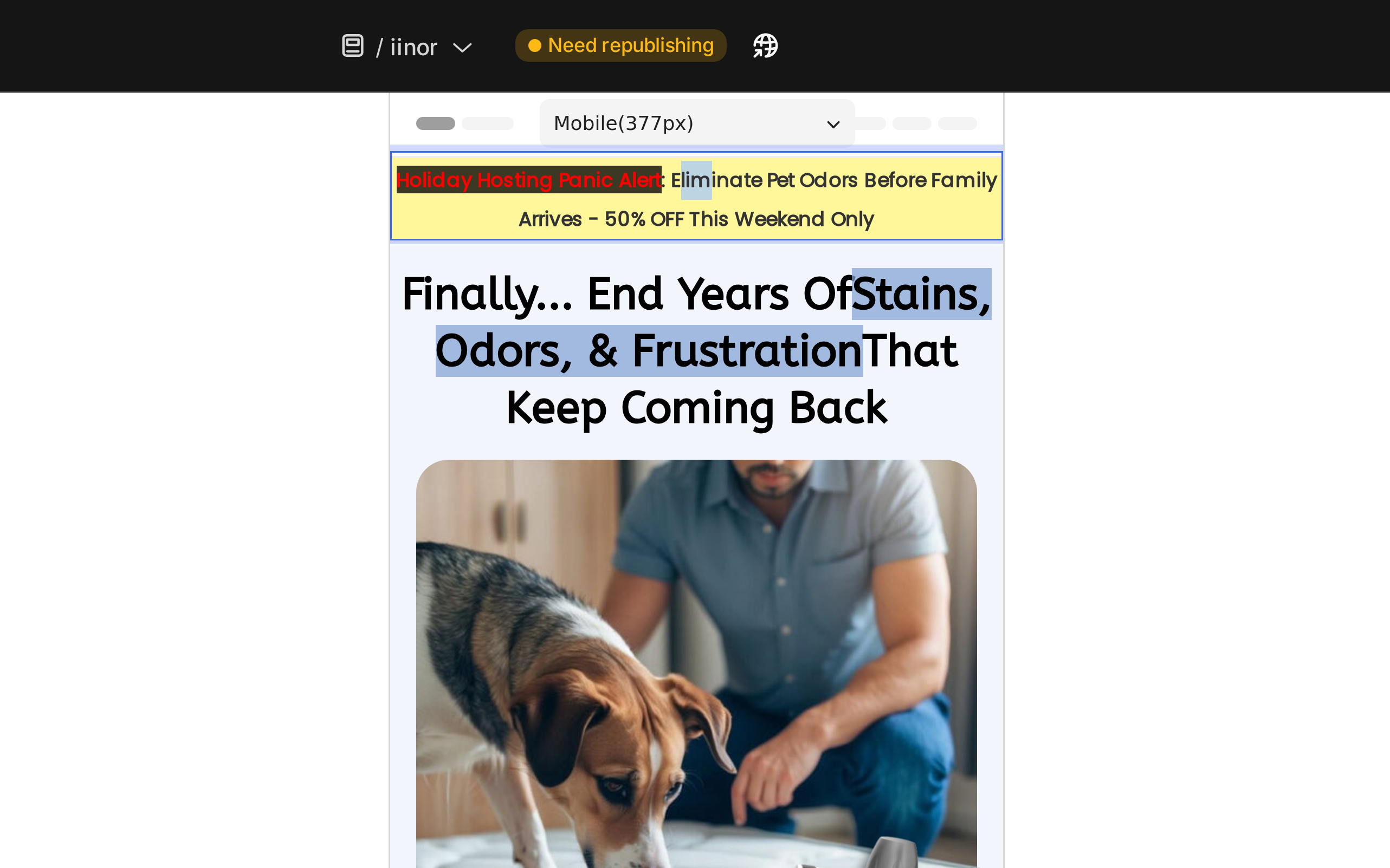
drag, startPoint x: 484, startPoint y: 121, endPoint x: 495, endPoint y: 120, distance: 11.0
click at [495, 120] on strong ": Eliminate Pet Odors Before Family Arrives - 50% OFF This Weekend Only" at bounding box center [512, 127] width 160 height 22
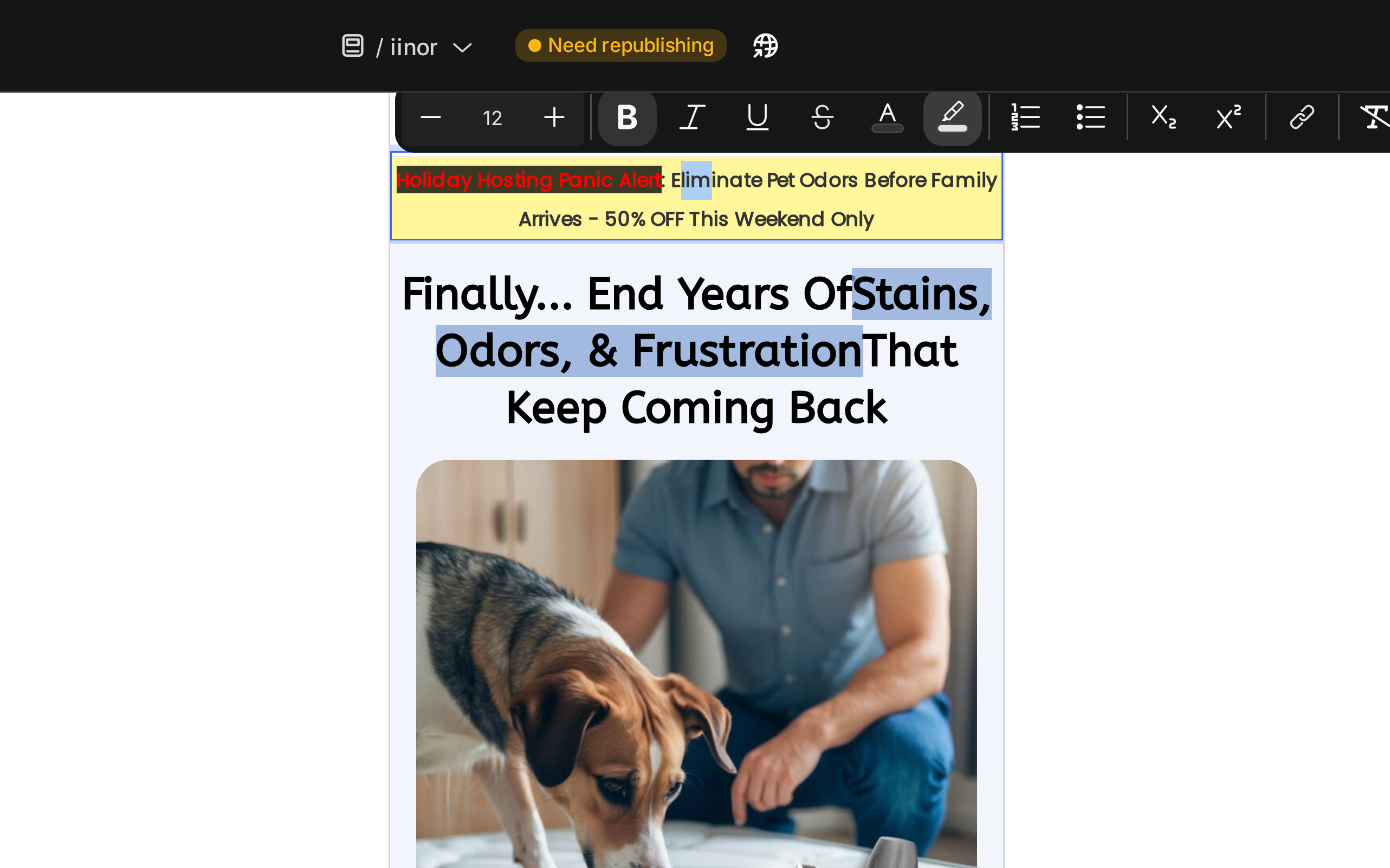
click at [872, 39] on icon "Editor contextual toolbar" at bounding box center [872, 39] width 11 height 11
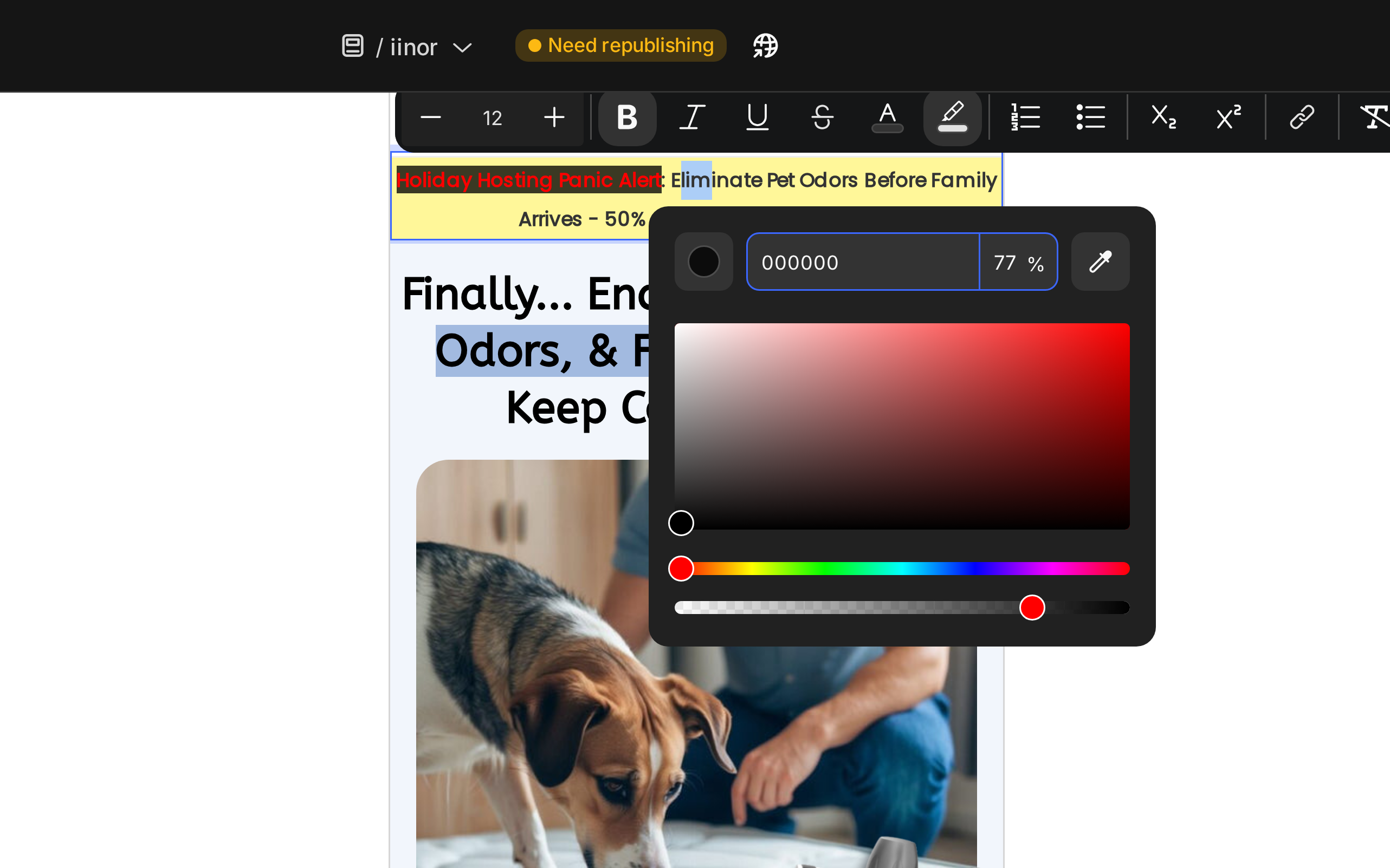
click at [834, 86] on input "000000" at bounding box center [841, 87] width 78 height 20
click at [640, 132] on div at bounding box center [786, 449] width 1207 height 838
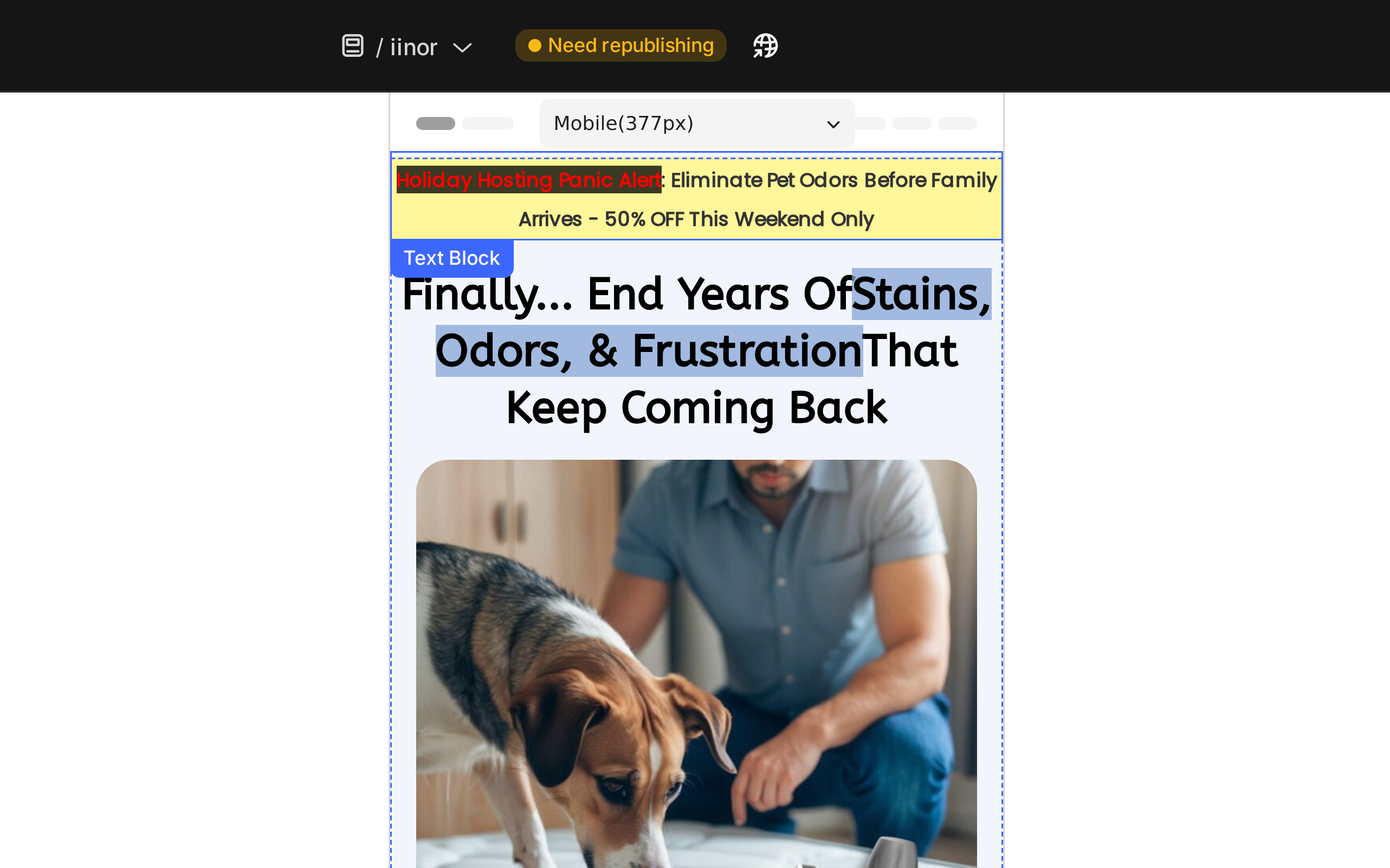
click at [394, 121] on strong "Holiday Hosting Panic Alert" at bounding box center [435, 121] width 88 height 9
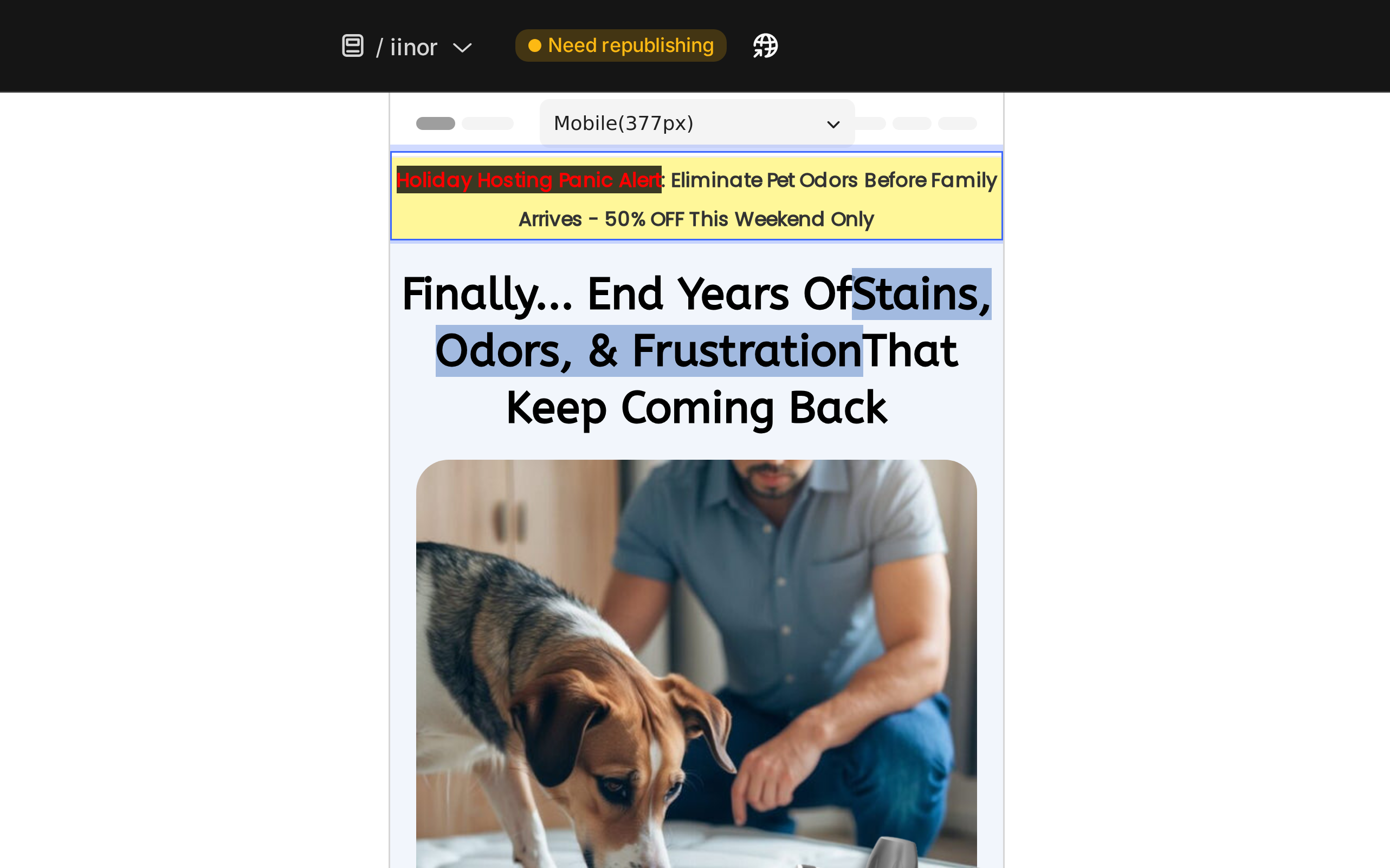
drag, startPoint x: 393, startPoint y: 121, endPoint x: 480, endPoint y: 124, distance: 87.1
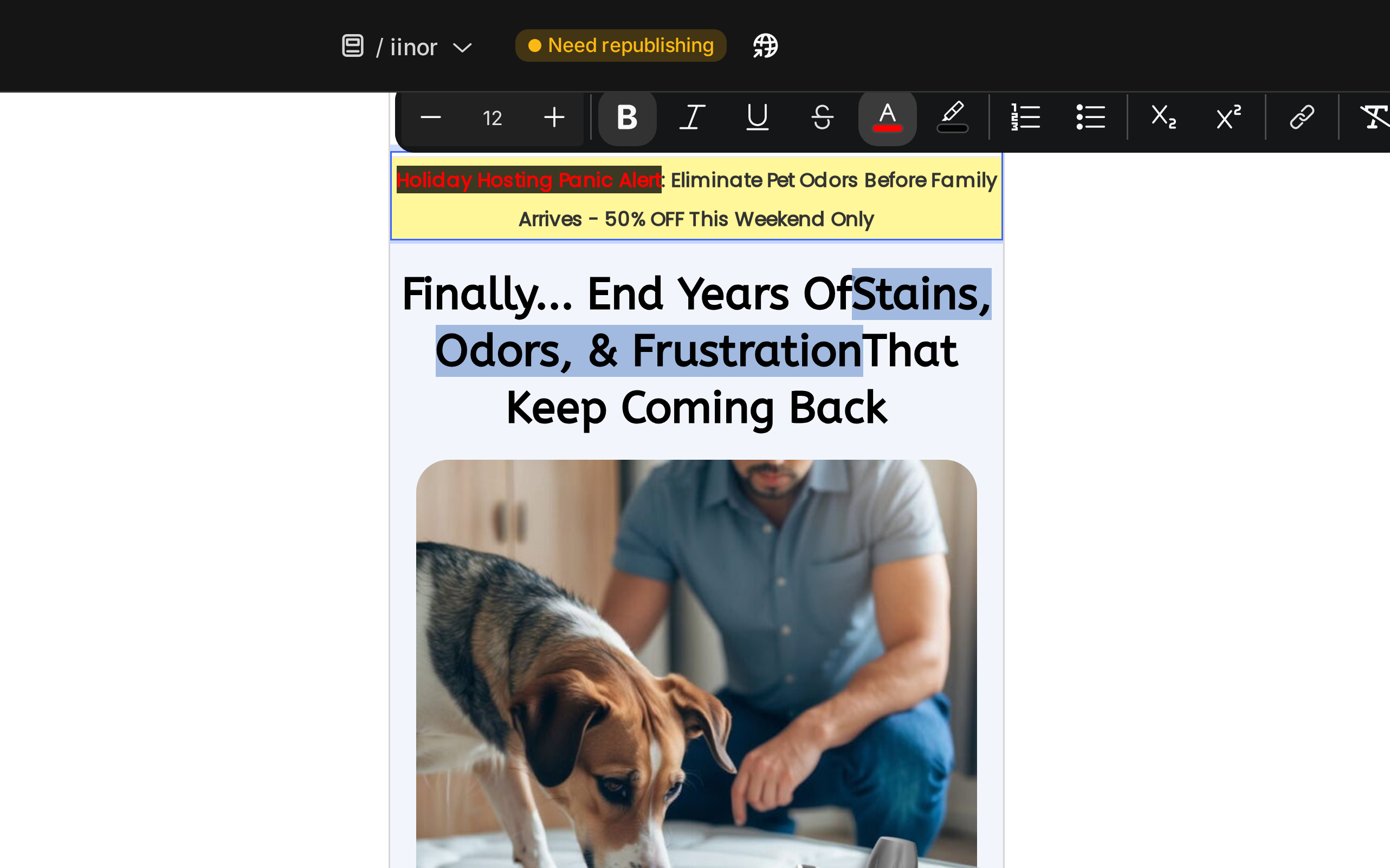
click at [859, 40] on button "color" at bounding box center [850, 39] width 20 height 20
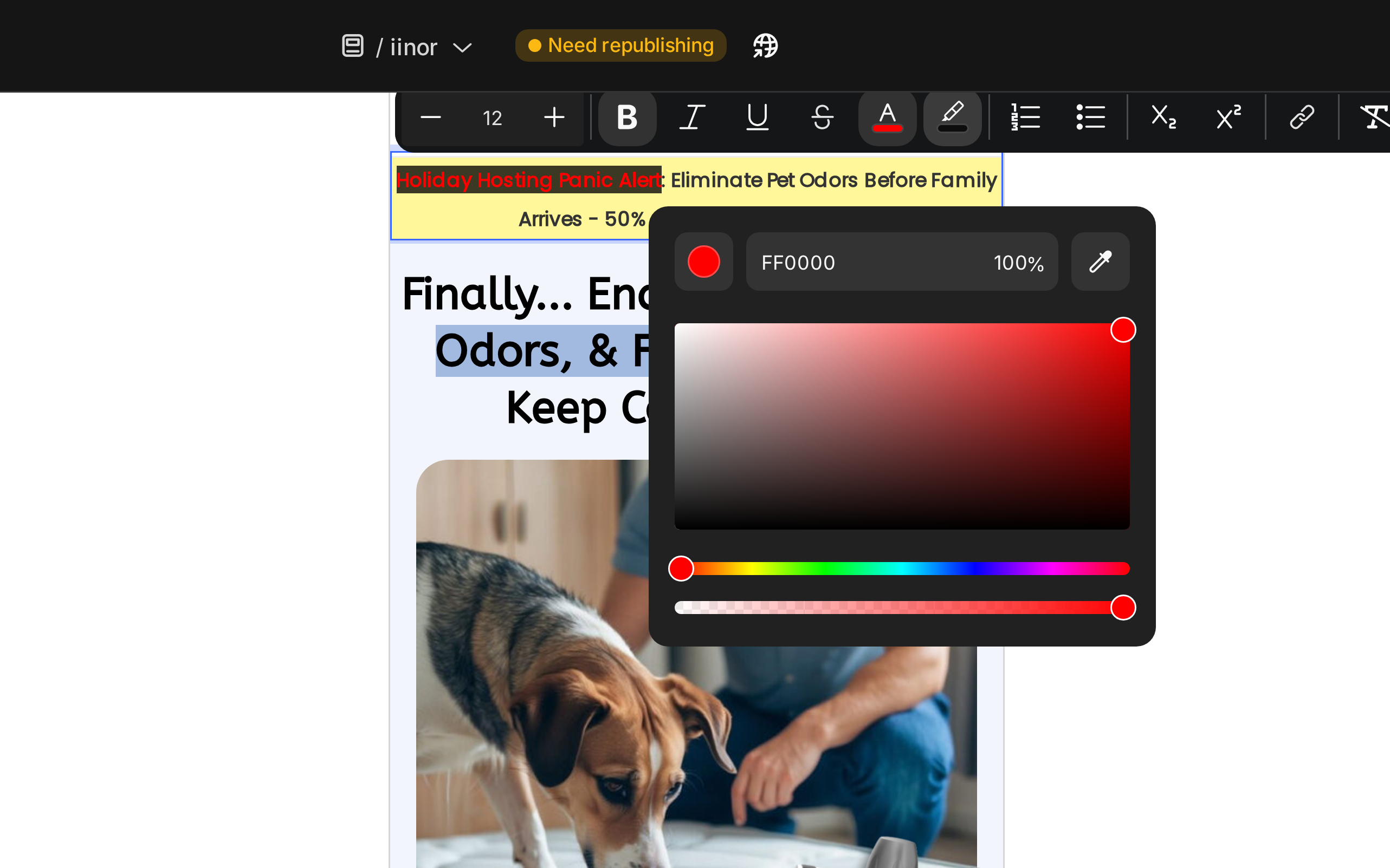
click at [866, 40] on icon "Editor contextual toolbar" at bounding box center [872, 39] width 11 height 11
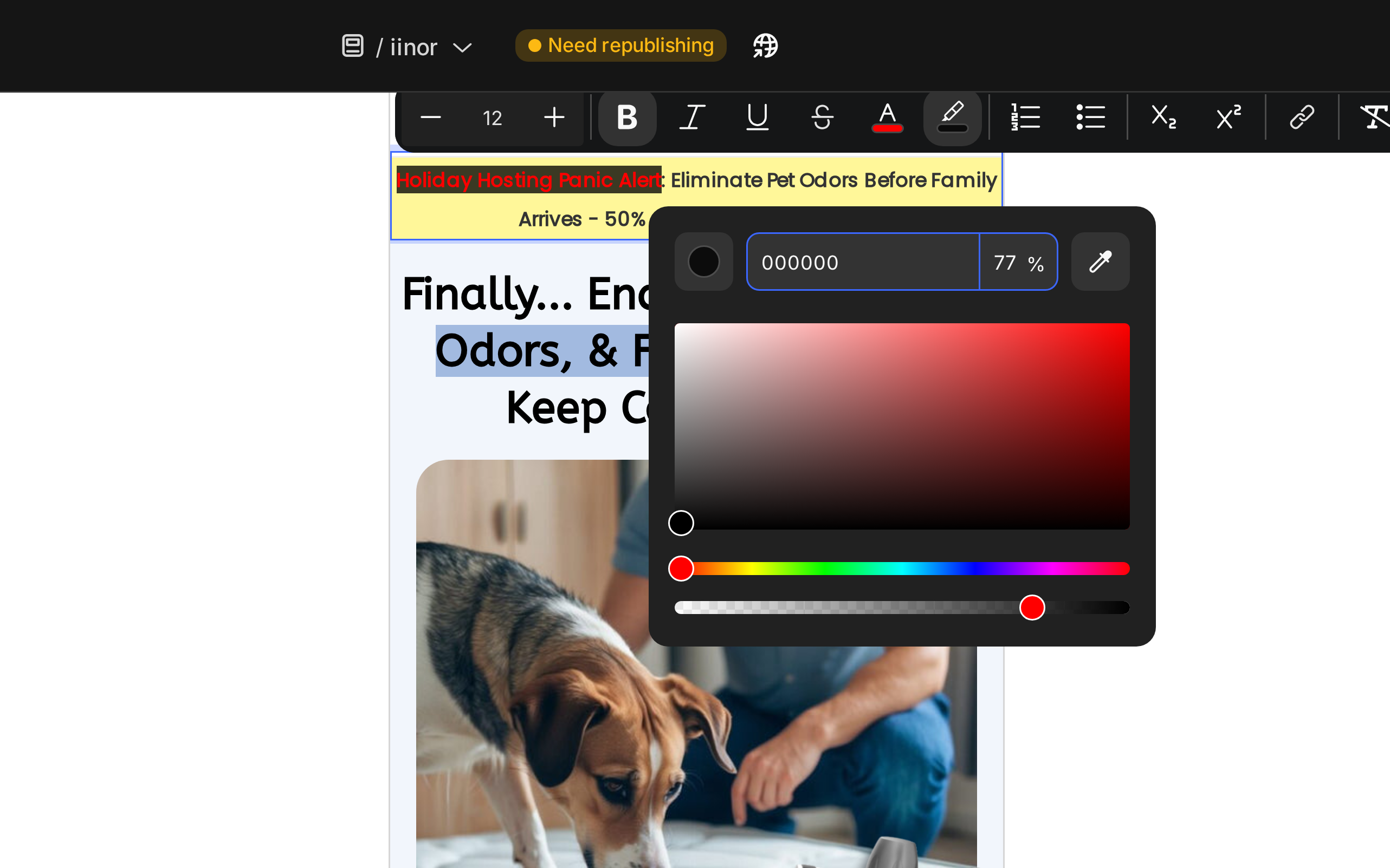
click at [824, 85] on input "000000" at bounding box center [841, 87] width 78 height 20
click at [969, 136] on div at bounding box center [786, 449] width 1207 height 838
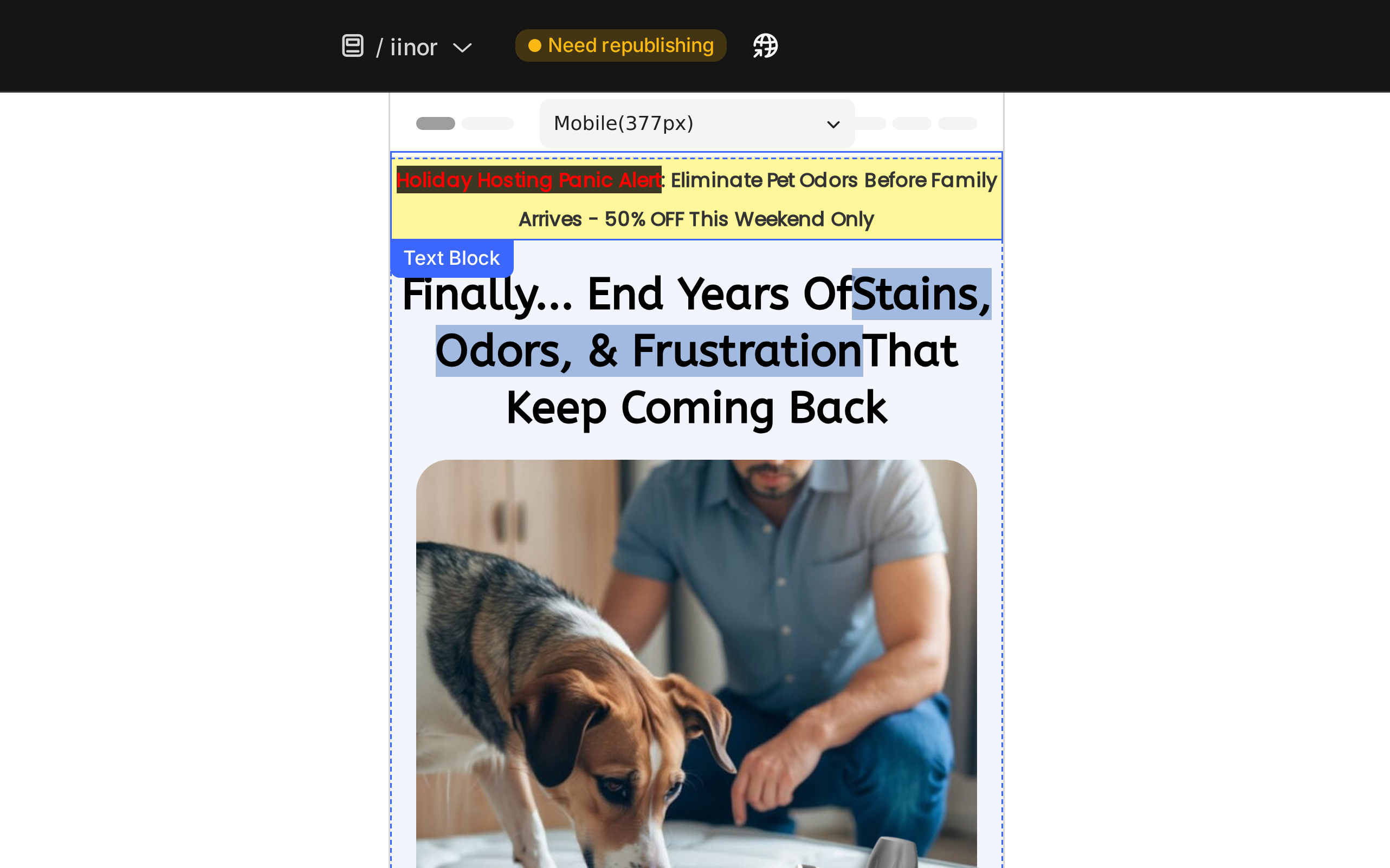
click at [473, 125] on strong "Holiday Hosting Panic Alert" at bounding box center [435, 121] width 88 height 9
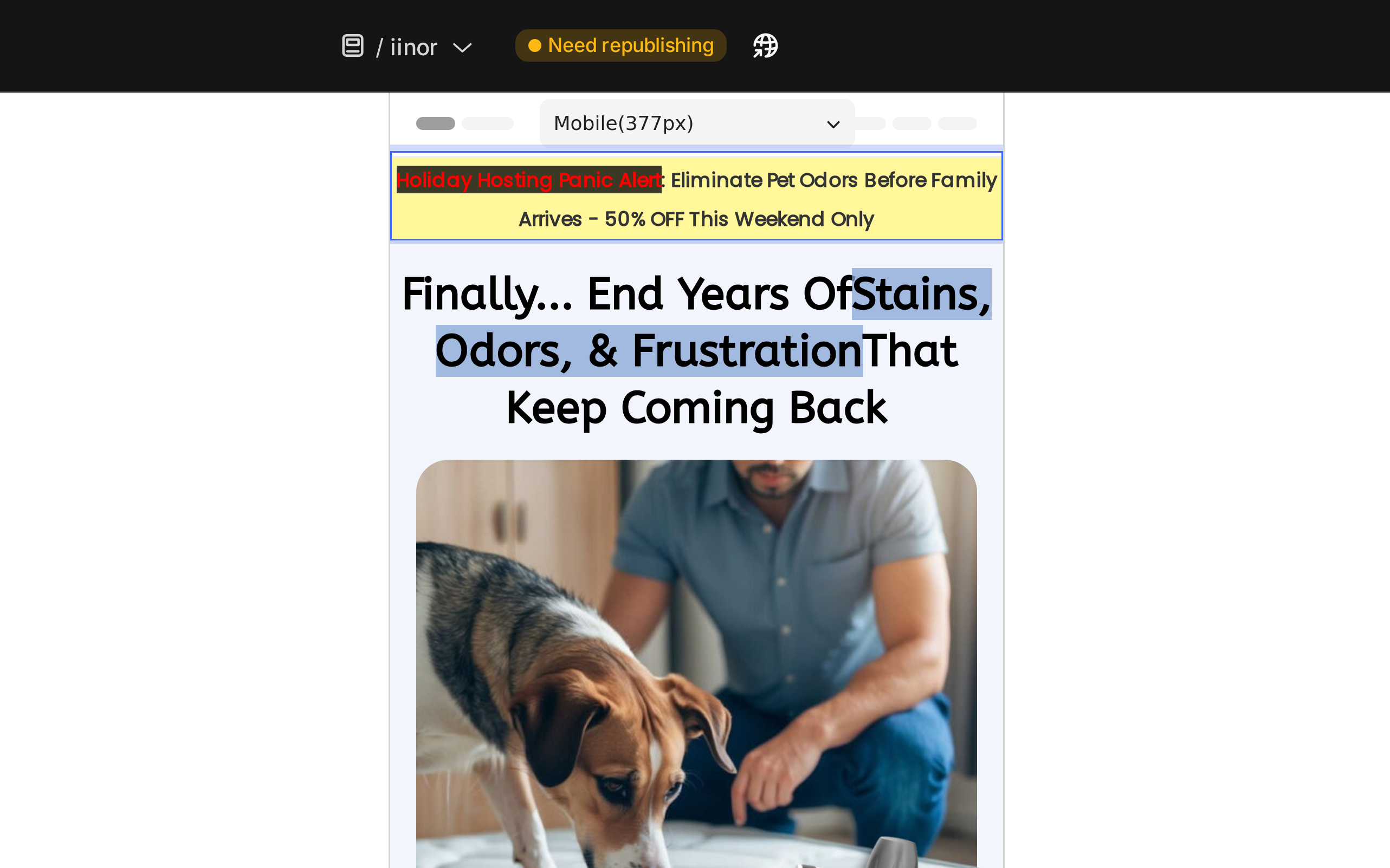
click at [487, 121] on strong ": Eliminate Pet Odors Before Family Arrives - 50% OFF This Weekend Only" at bounding box center [512, 127] width 160 height 22
click at [484, 121] on strong ": Eliminate Pet Odors Before Family Arrives - 50% OFF This Weekend Only" at bounding box center [512, 127] width 160 height 22
click at [483, 121] on strong ": Eliminate Pet Odors Before Family Arrives - 50% OFF This Weekend Only" at bounding box center [512, 127] width 160 height 22
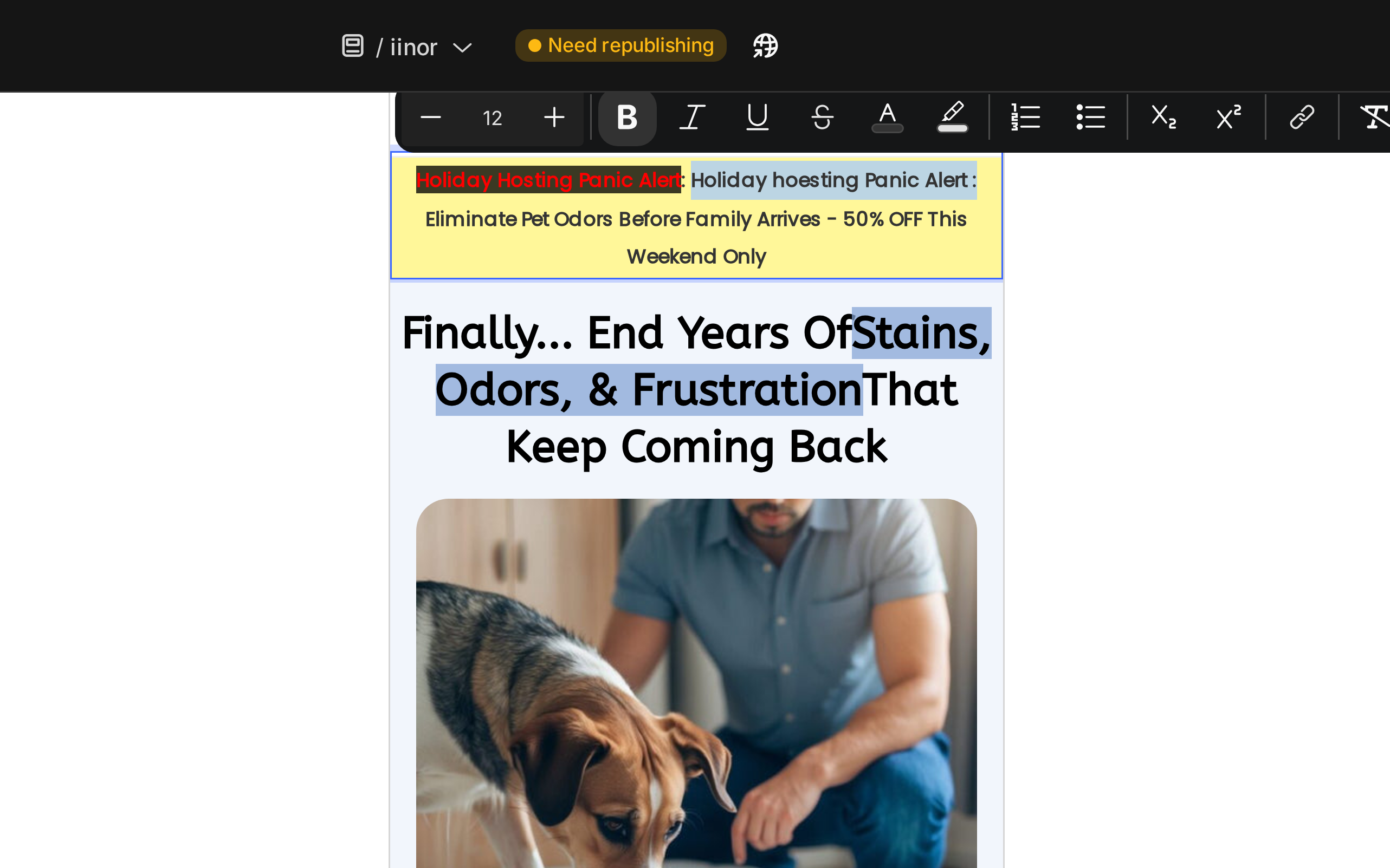
drag, startPoint x: 492, startPoint y: 121, endPoint x: 583, endPoint y: 123, distance: 91.0
click at [583, 123] on strong ": Holiday hoesting Panic Alert : Eliminate Pet Odors Before Family Arrives - 50…" at bounding box center [493, 133] width 184 height 35
click at [849, 37] on icon "Editor contextual toolbar" at bounding box center [850, 39] width 11 height 11
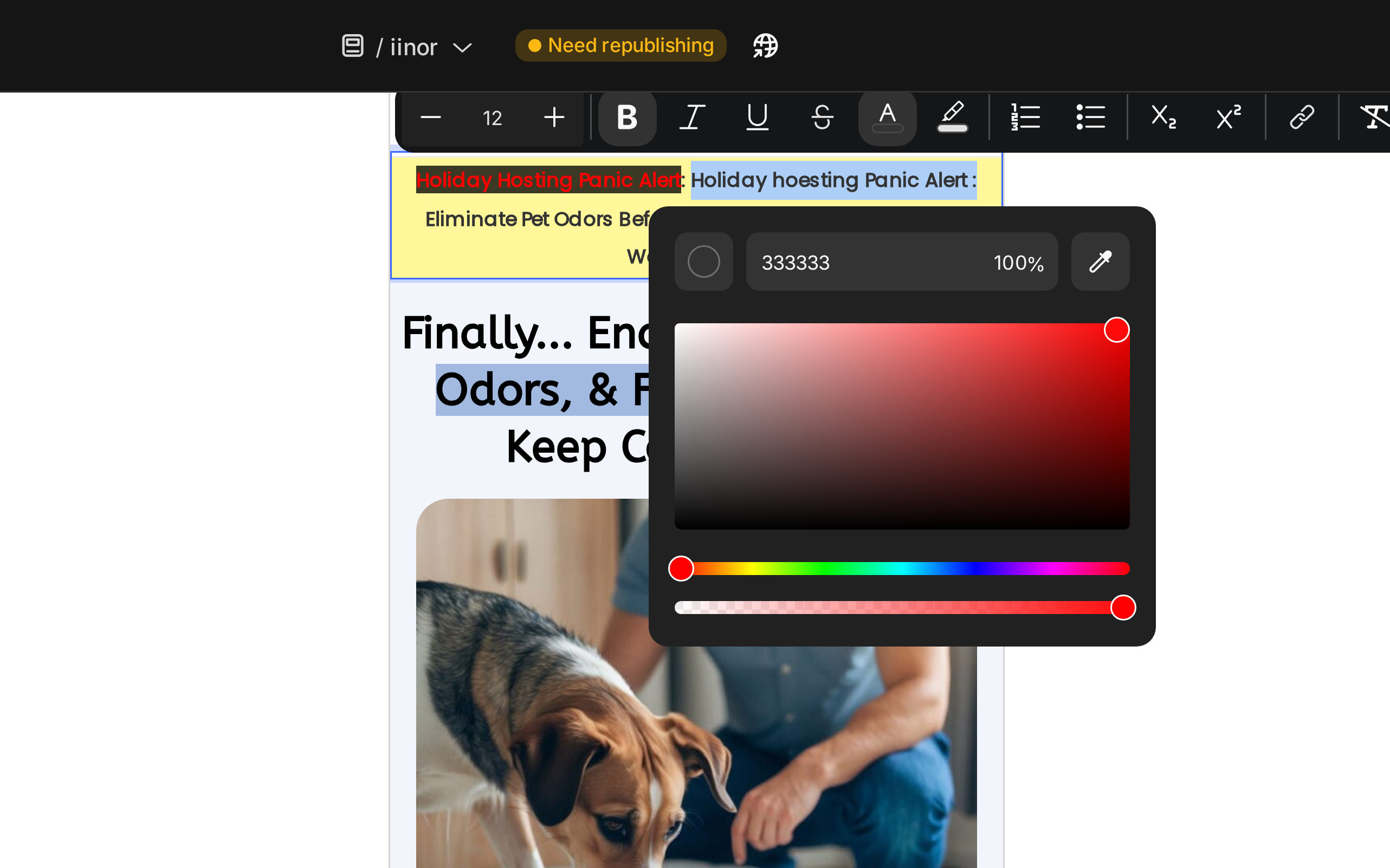
drag, startPoint x: 878, startPoint y: 147, endPoint x: 927, endPoint y: 104, distance: 65.2
click at [927, 104] on div "Editor contextual toolbar" at bounding box center [855, 152] width 151 height 110
type input "FF0A0A"
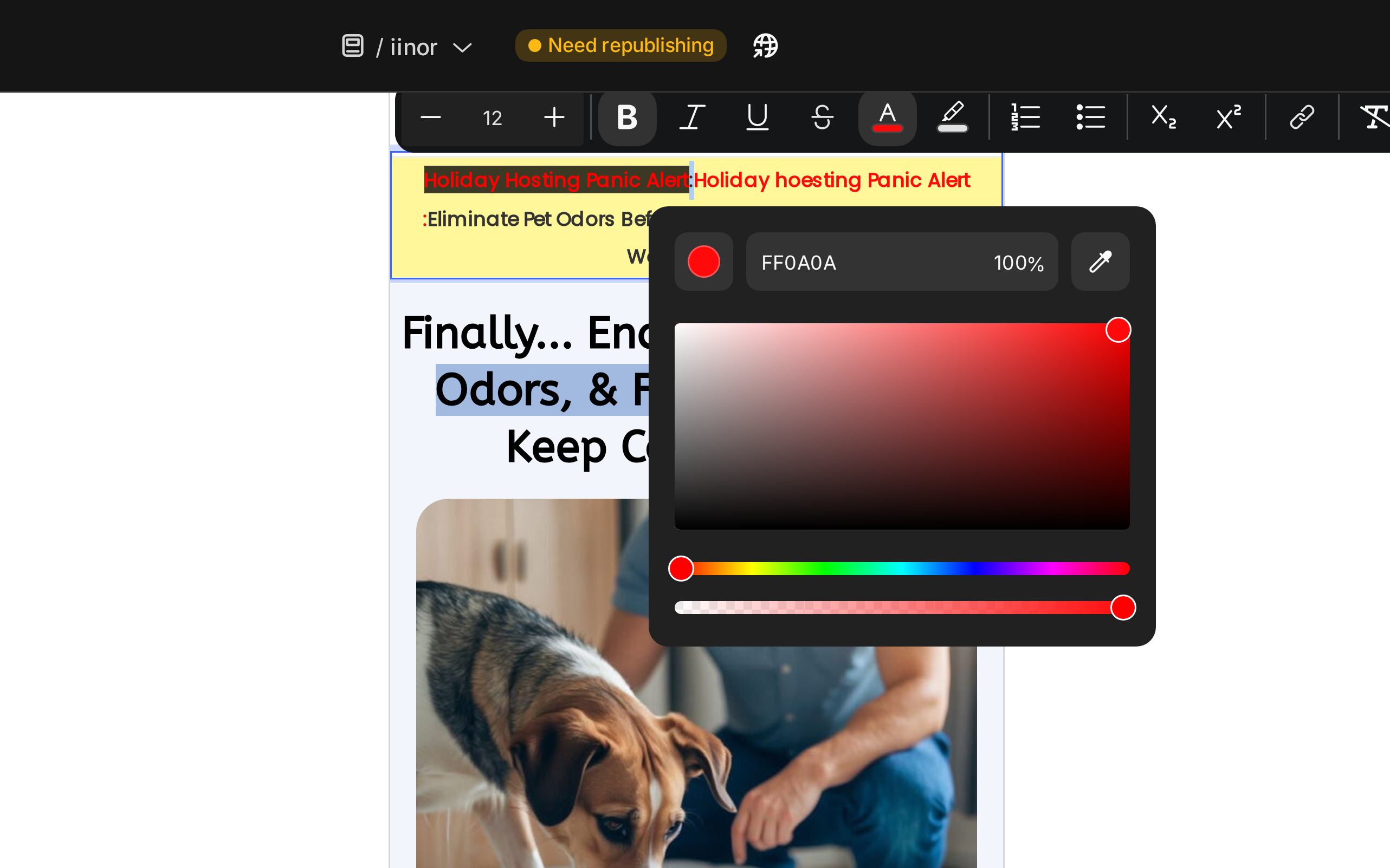
click at [967, 102] on div at bounding box center [786, 449] width 1207 height 838
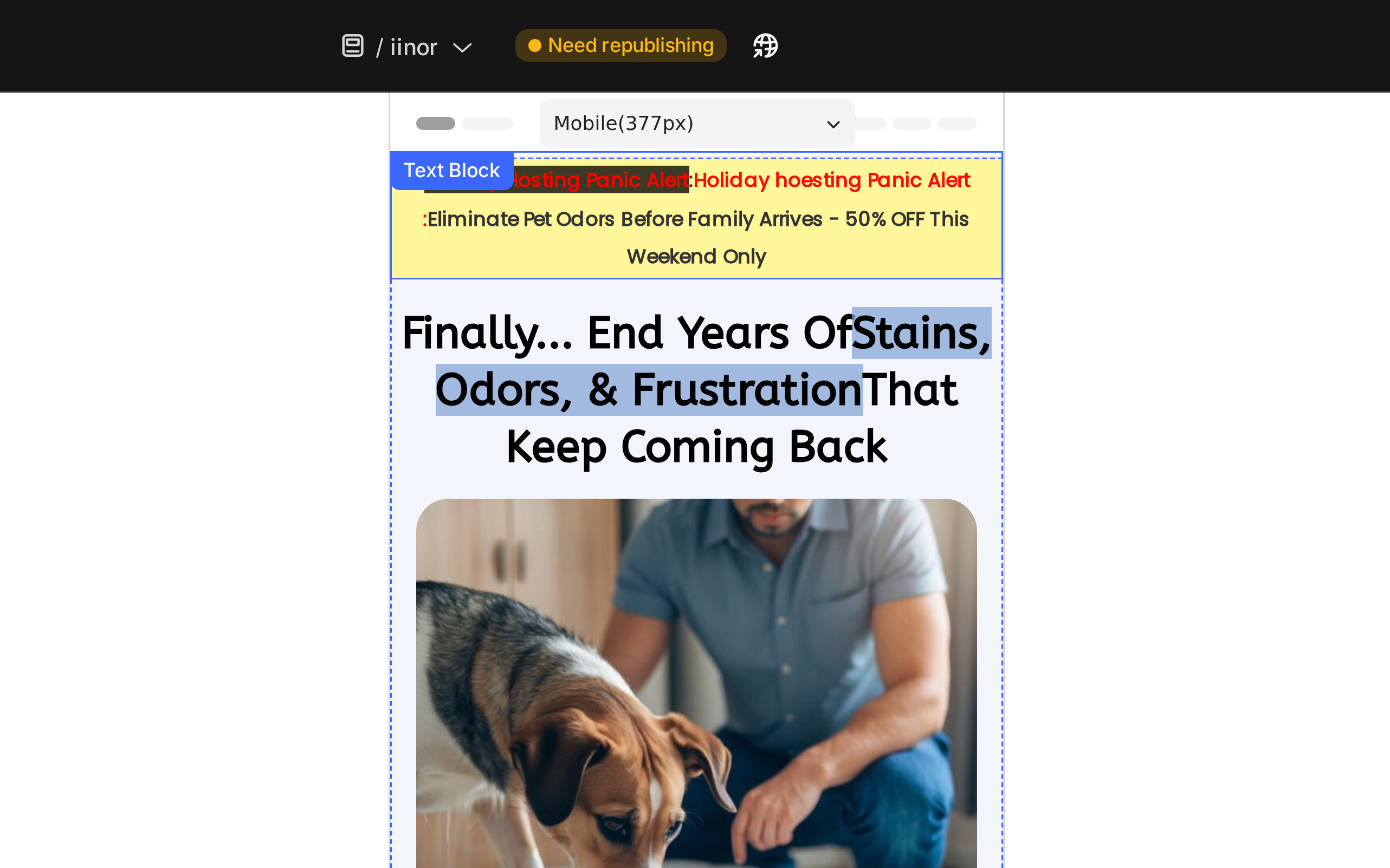
click at [489, 122] on strong ":" at bounding box center [490, 121] width 1 height 9
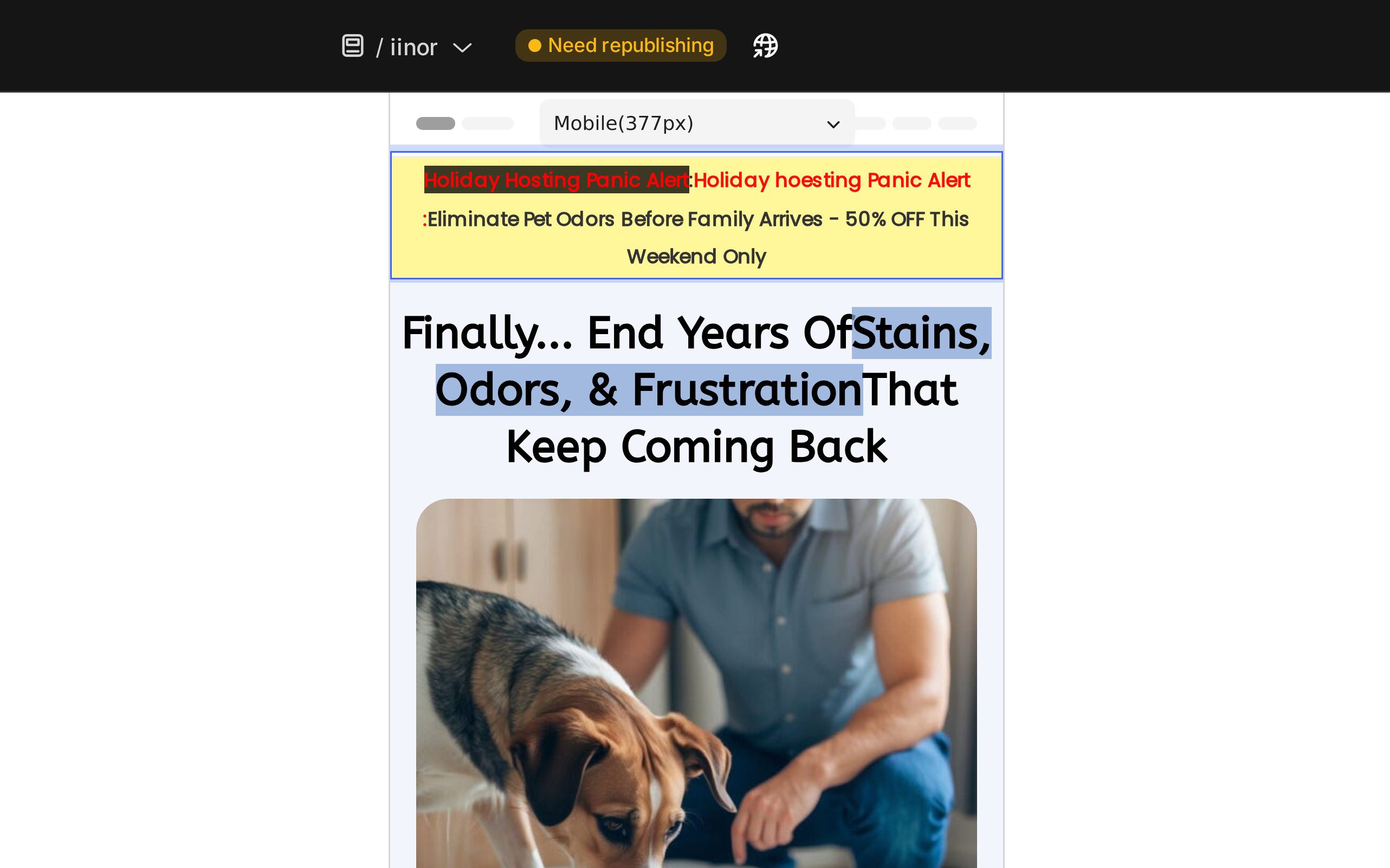
drag, startPoint x: 487, startPoint y: 122, endPoint x: 406, endPoint y: 122, distance: 81.0
click at [406, 122] on p "Holiday Hosting Panic Alert : Holiday hoesting Panic Alert : Eliminate Pet Odor…" at bounding box center [491, 133] width 202 height 39
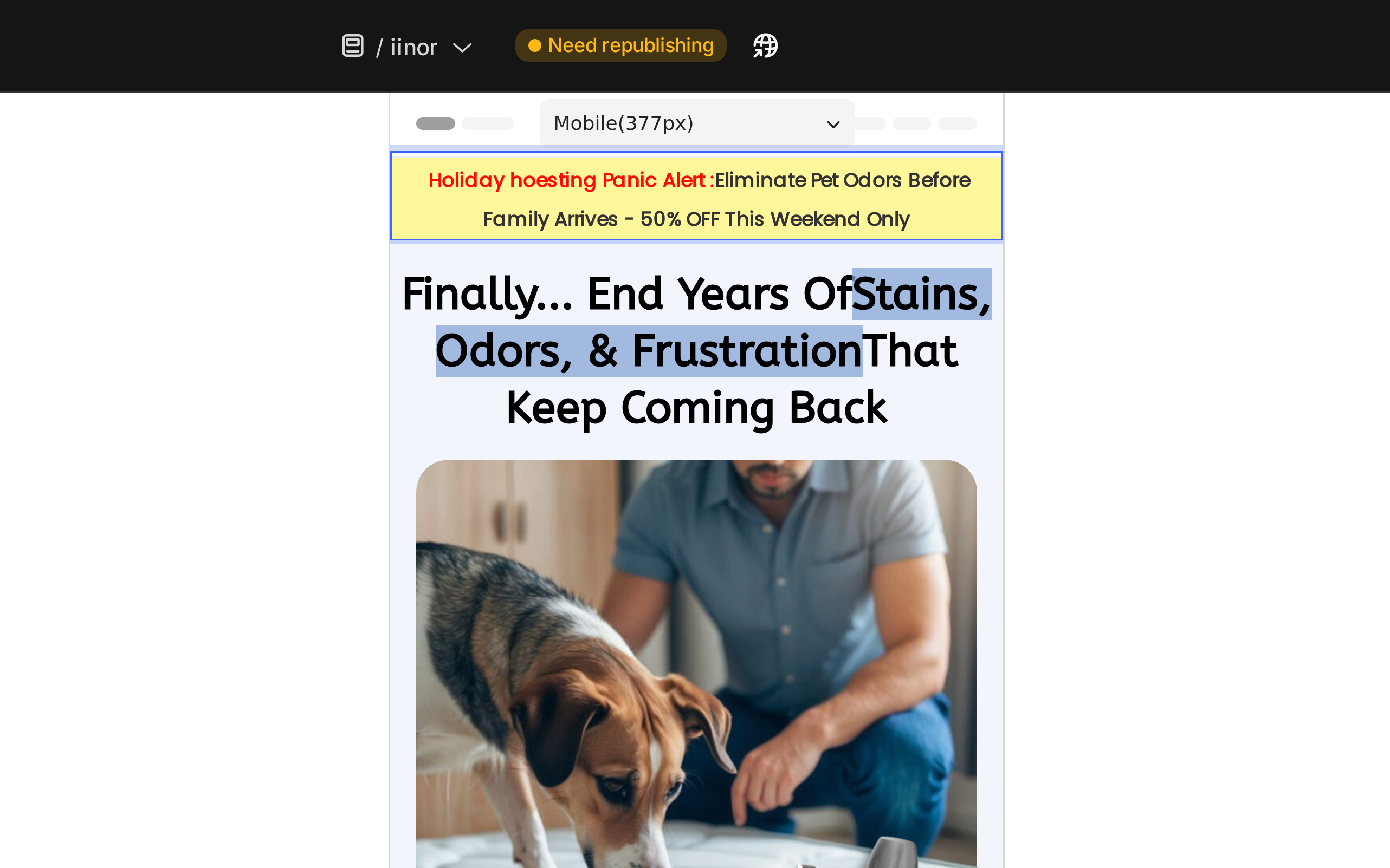
click at [490, 124] on strong "Holiday hoesting Panic Alert :" at bounding box center [450, 121] width 96 height 9
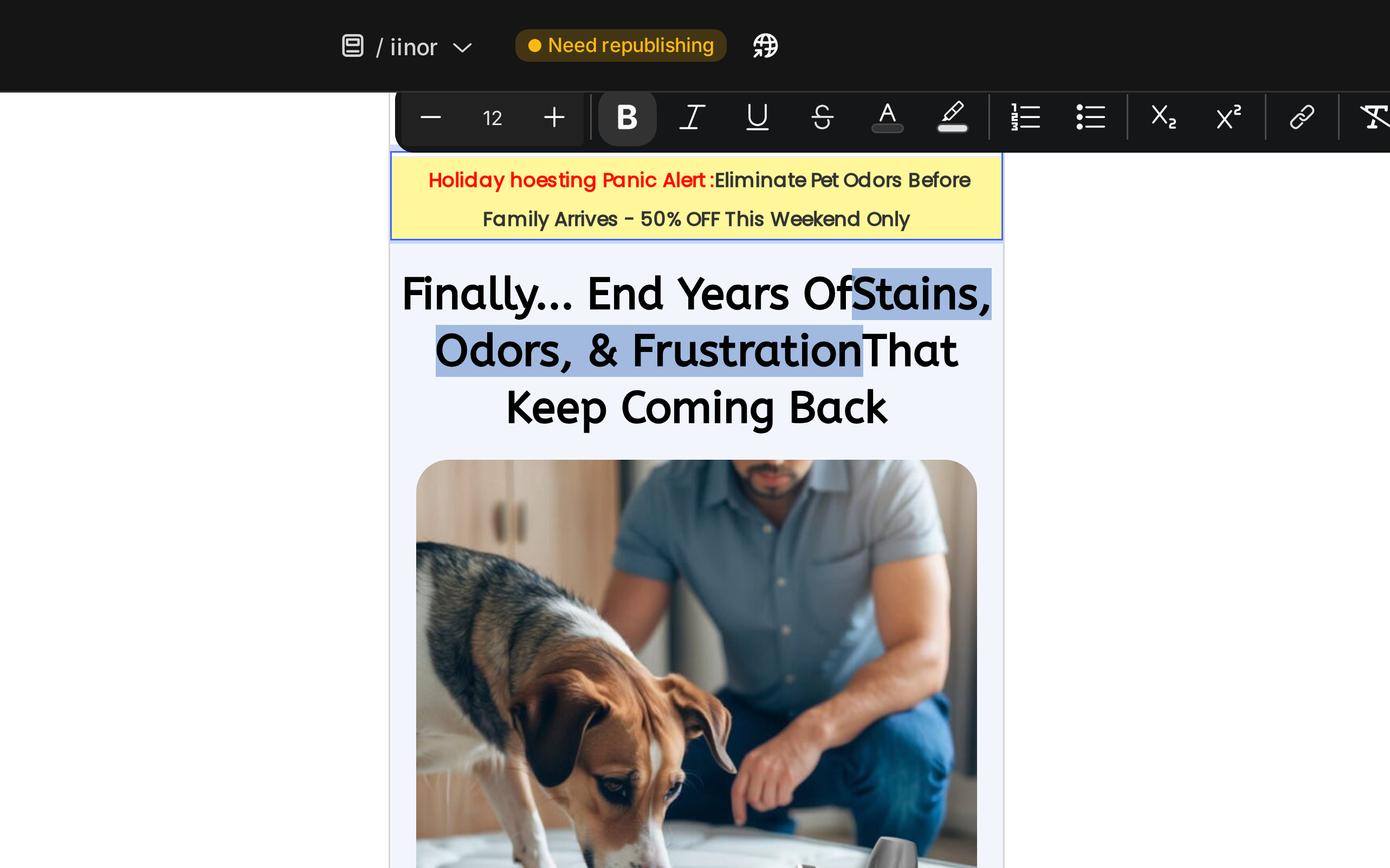
drag, startPoint x: 564, startPoint y: 136, endPoint x: 390, endPoint y: 117, distance: 175.0
click at [390, 117] on p "Holiday hoesting Panic Alert : Eliminate Pet Odors Before Family Arrives - 50% …" at bounding box center [491, 126] width 202 height 26
click at [739, 42] on icon "Editor contextual toolbar" at bounding box center [739, 39] width 7 height 7
type input "13"
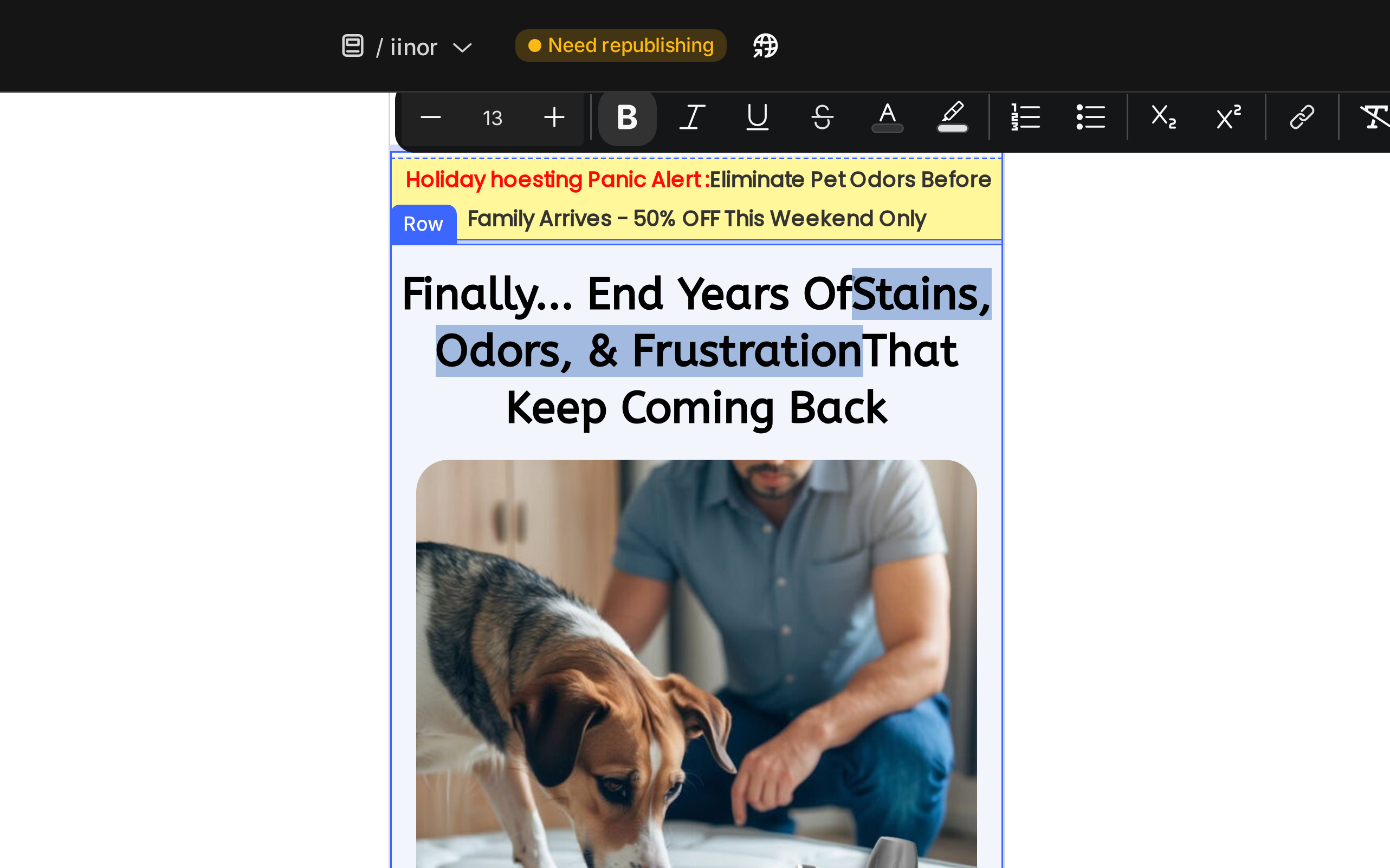
click at [934, 105] on div at bounding box center [786, 449] width 1207 height 838
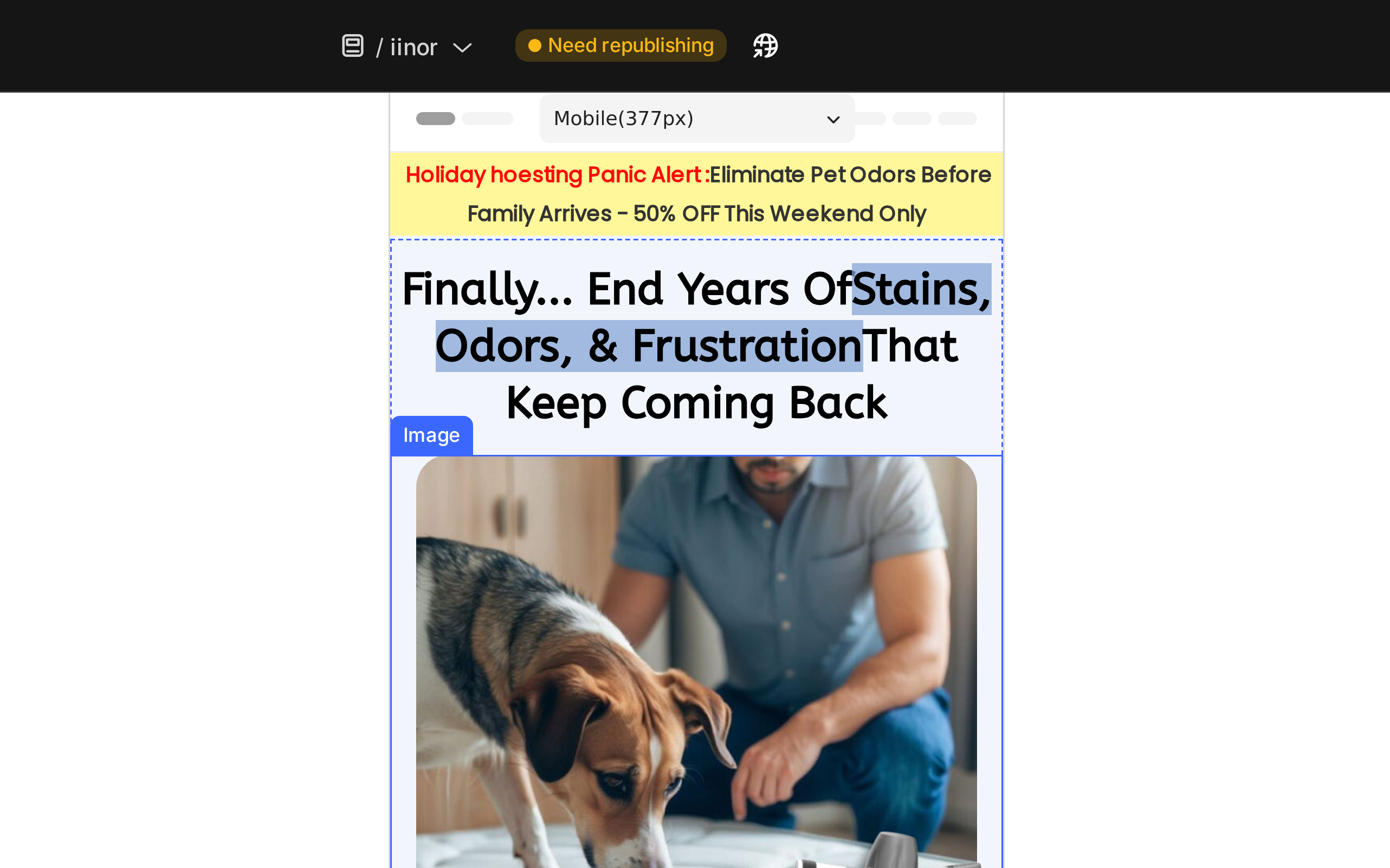
scroll to position [16, 0]
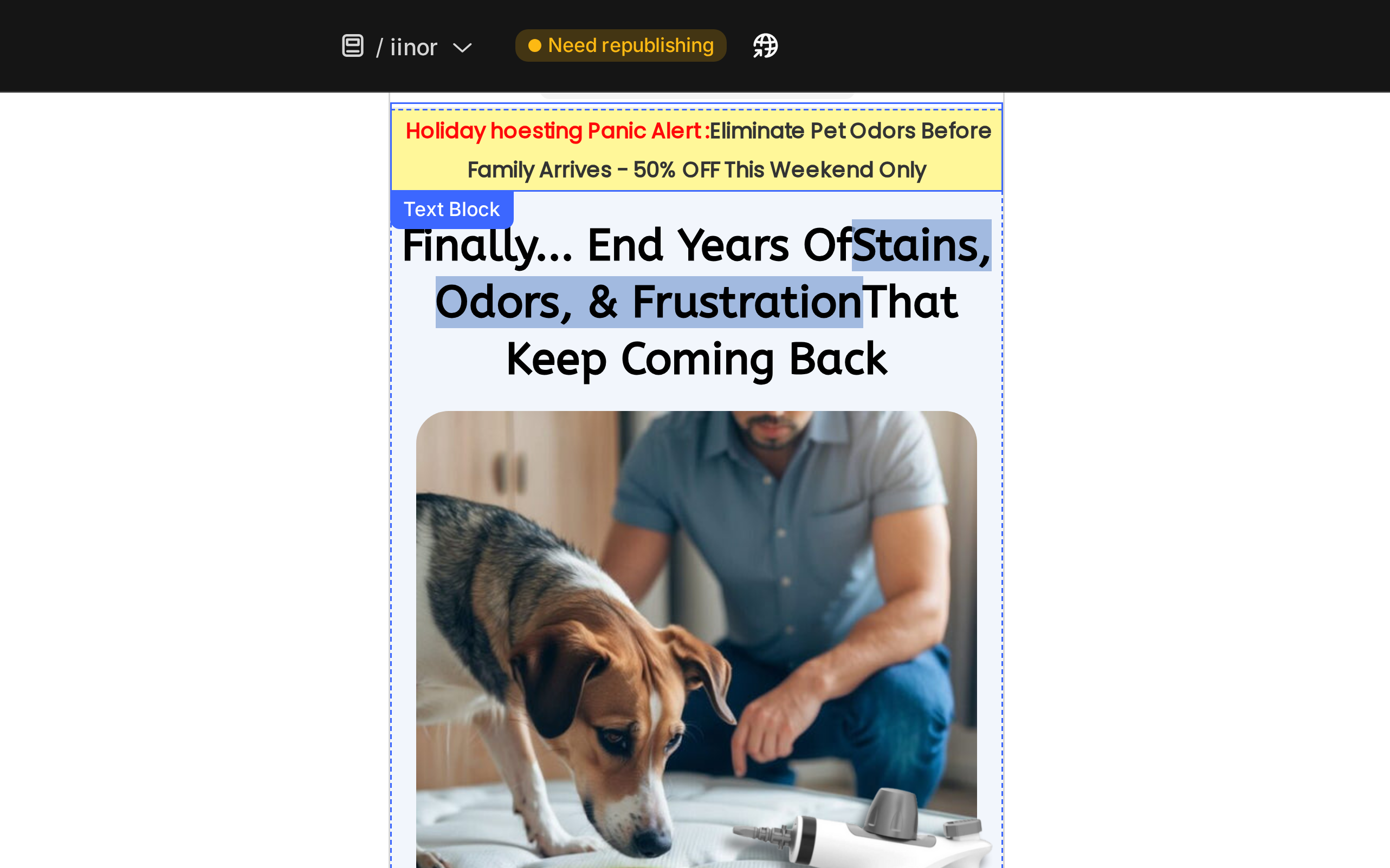
click at [474, 123] on div "Holiday hoesting Panic Alert : Eliminate Pet Odors Before Family Arrives - 50% …" at bounding box center [492, 111] width 204 height 28
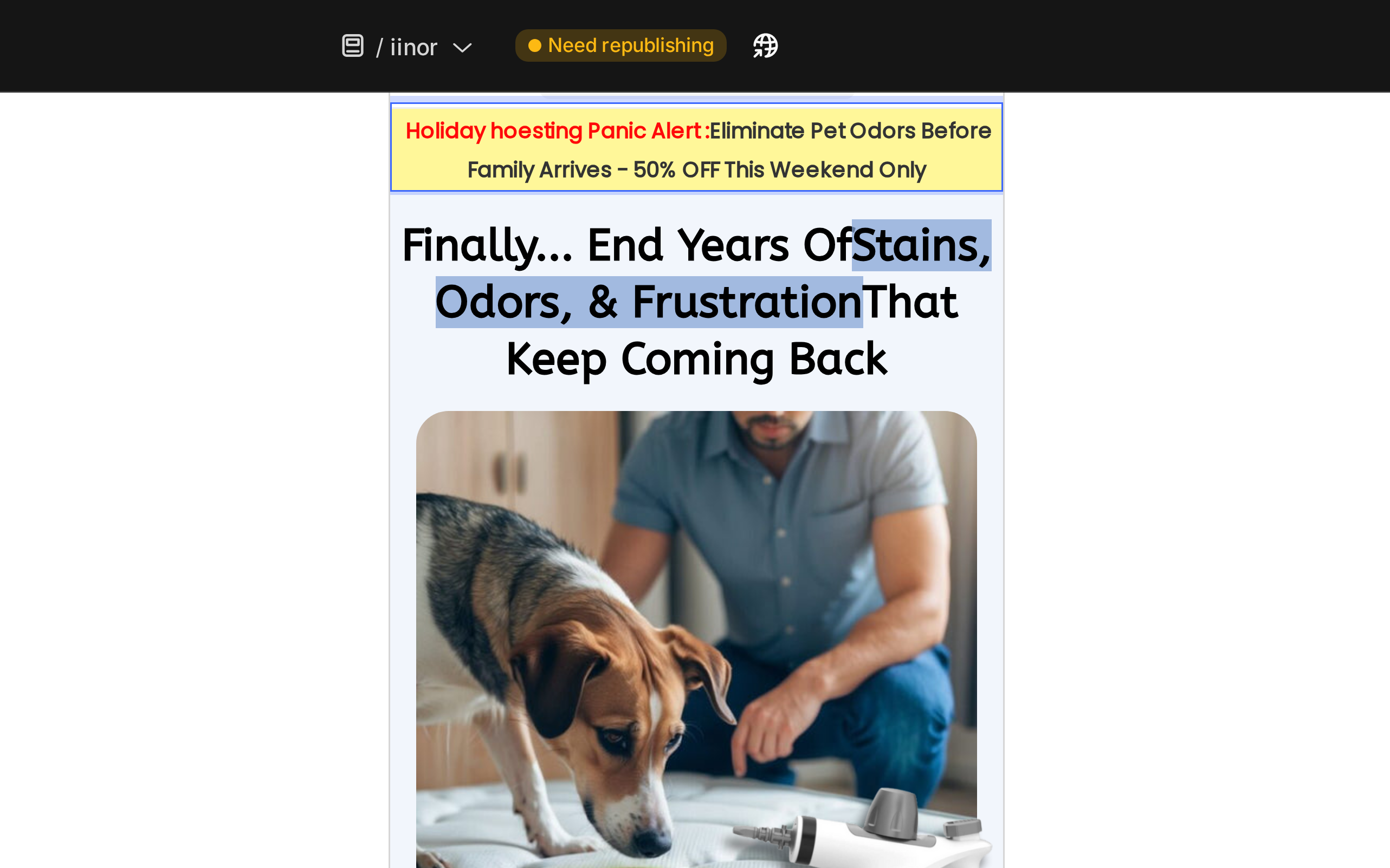
click at [476, 116] on strong "Eliminate Pet Odors Before Family Arrives - 50% OFF This Weekend Only" at bounding box center [502, 111] width 175 height 24
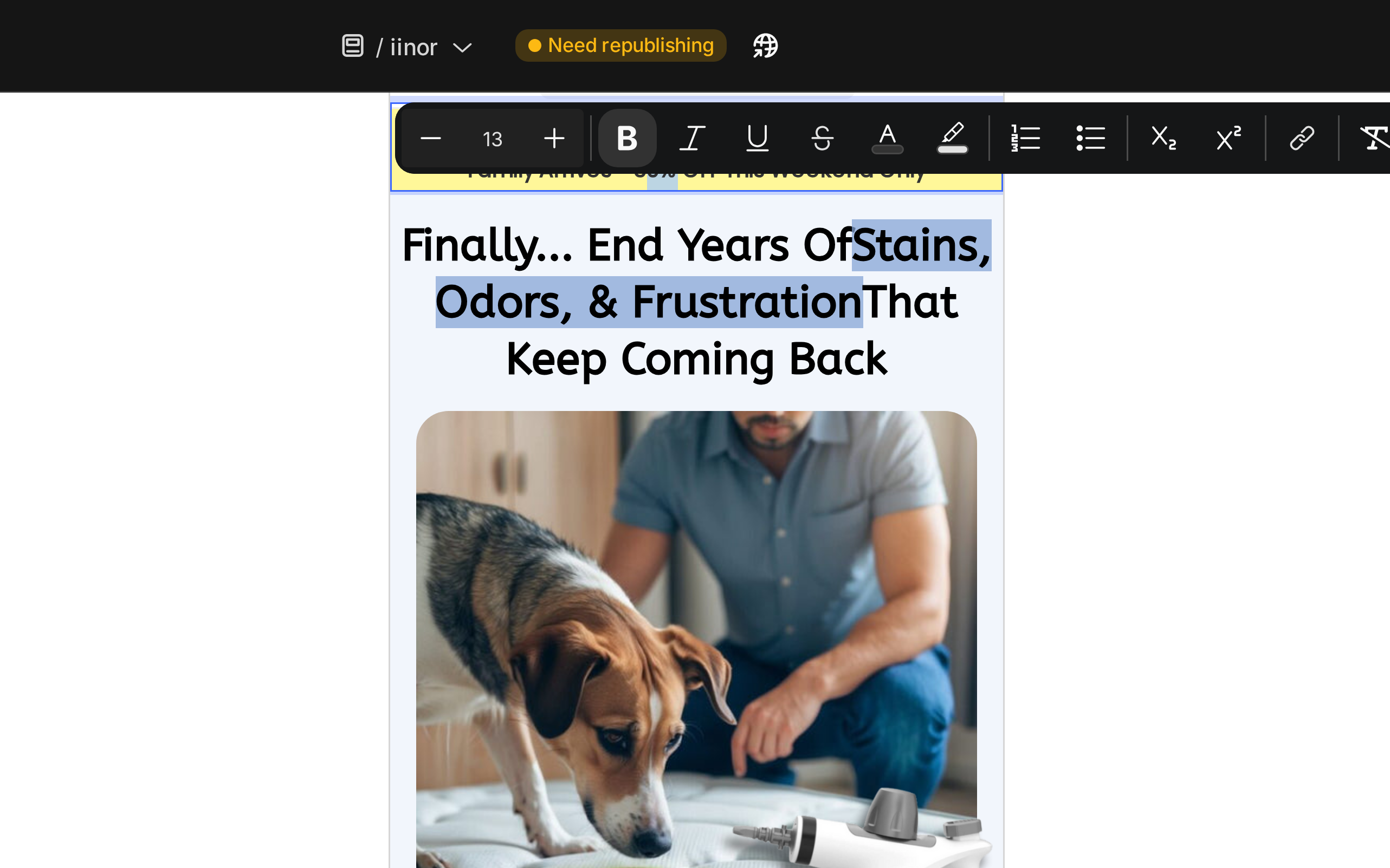
click at [769, 56] on div "Minus 13 Plus Bold Italic Underline Strikethrough color Text Background Color N…" at bounding box center [855, 46] width 339 height 24
click at [475, 121] on strong "Eliminate Pet Odors Before Family Arrives - 50% OFF This Weekend Only" at bounding box center [502, 111] width 175 height 24
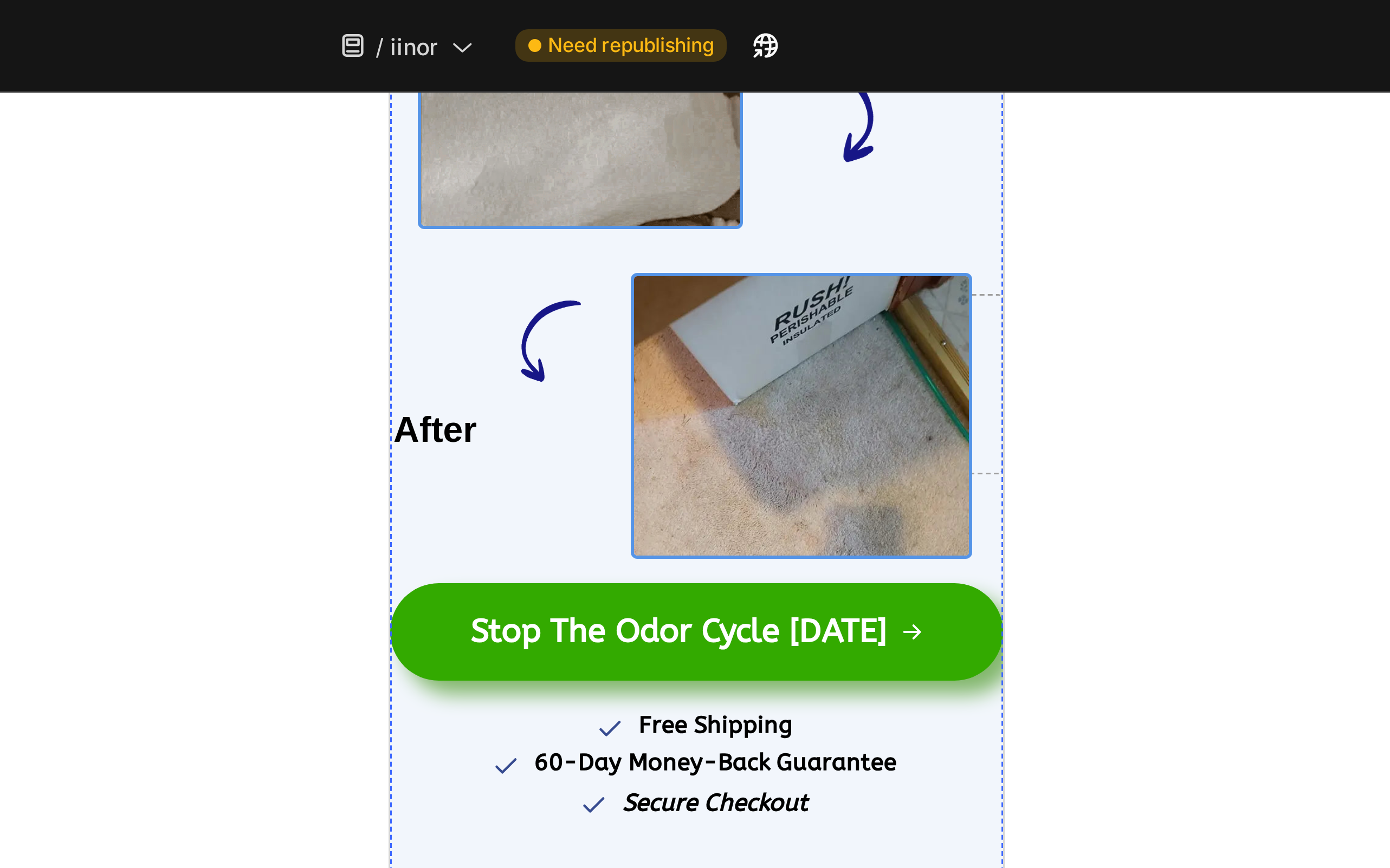
scroll to position [538, 0]
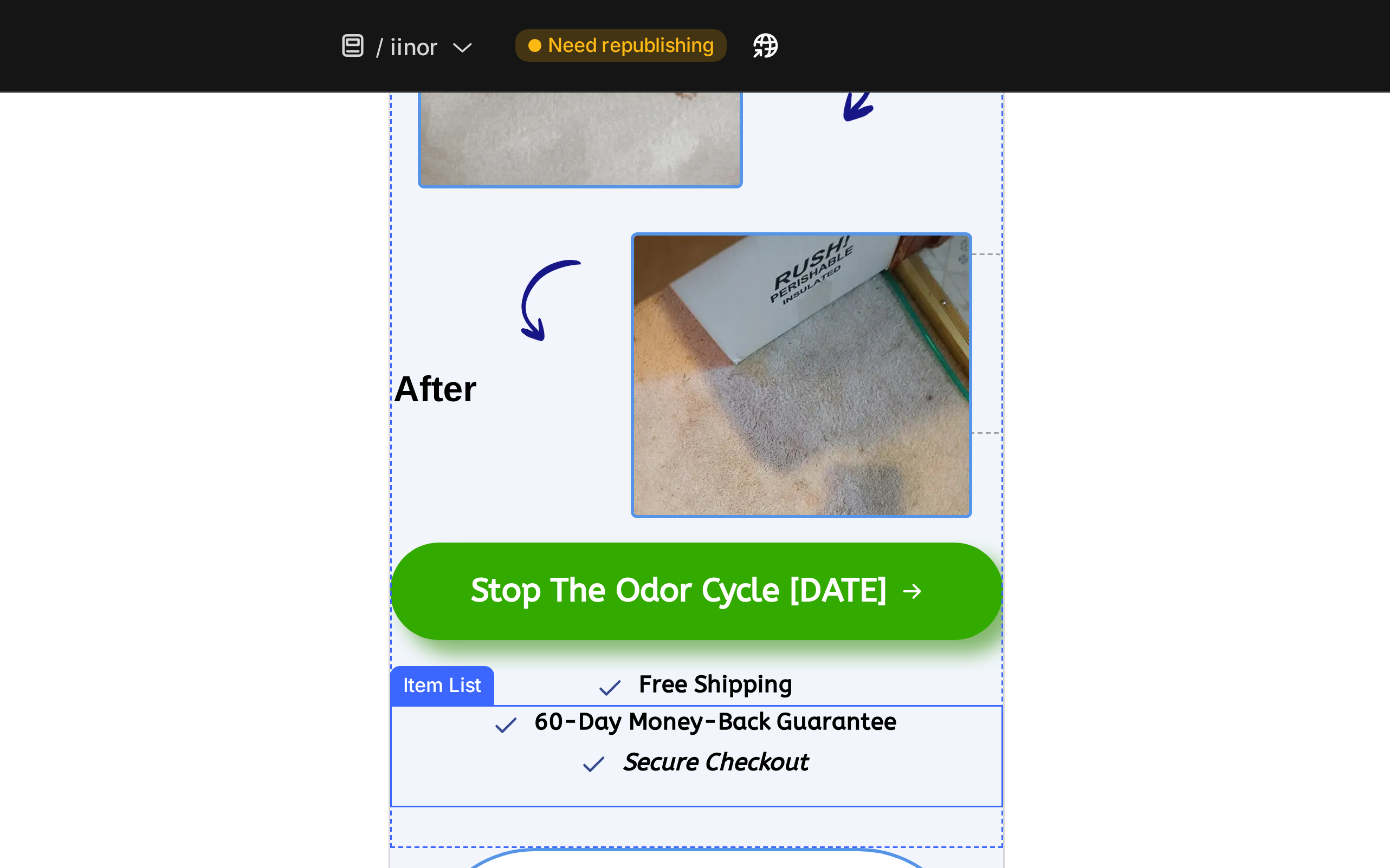
click at [491, 301] on p "60-Day Money-Back Guarantee" at bounding box center [497, 302] width 121 height 9
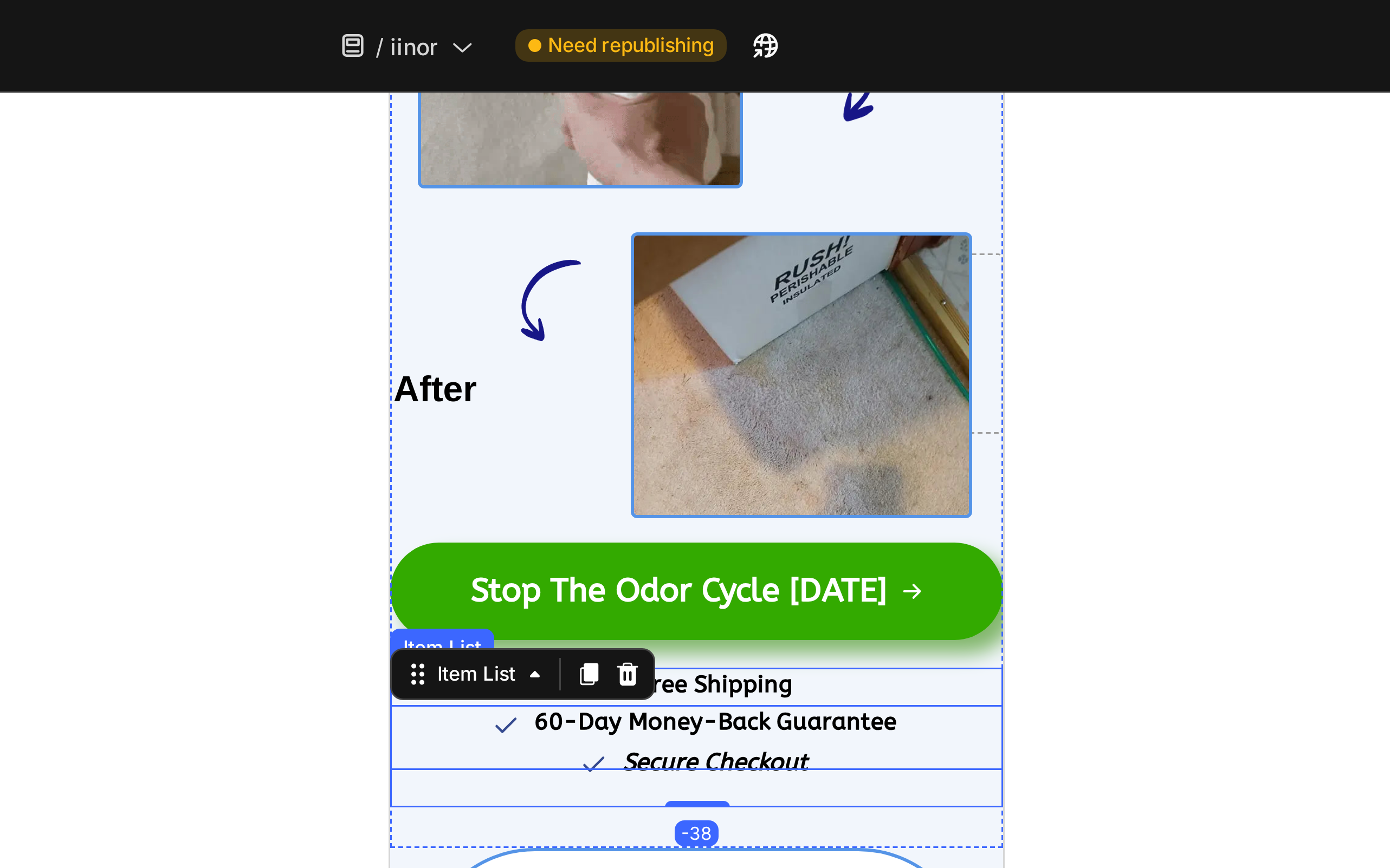
click at [497, 288] on p "Free Shipping" at bounding box center [497, 290] width 51 height 9
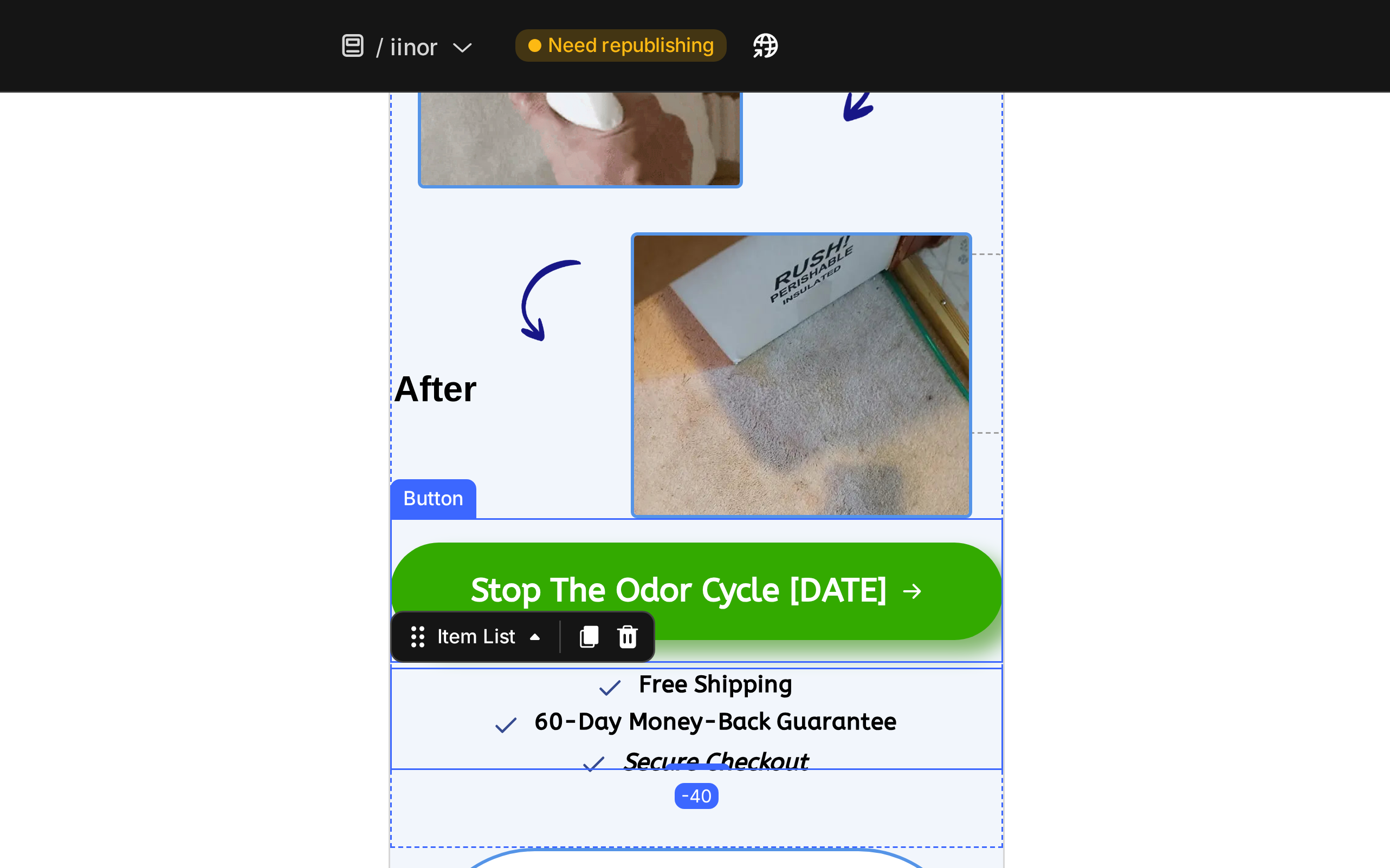
click at [461, 233] on div "Stop The Odor Cycle Today Button" at bounding box center [492, 257] width 204 height 48
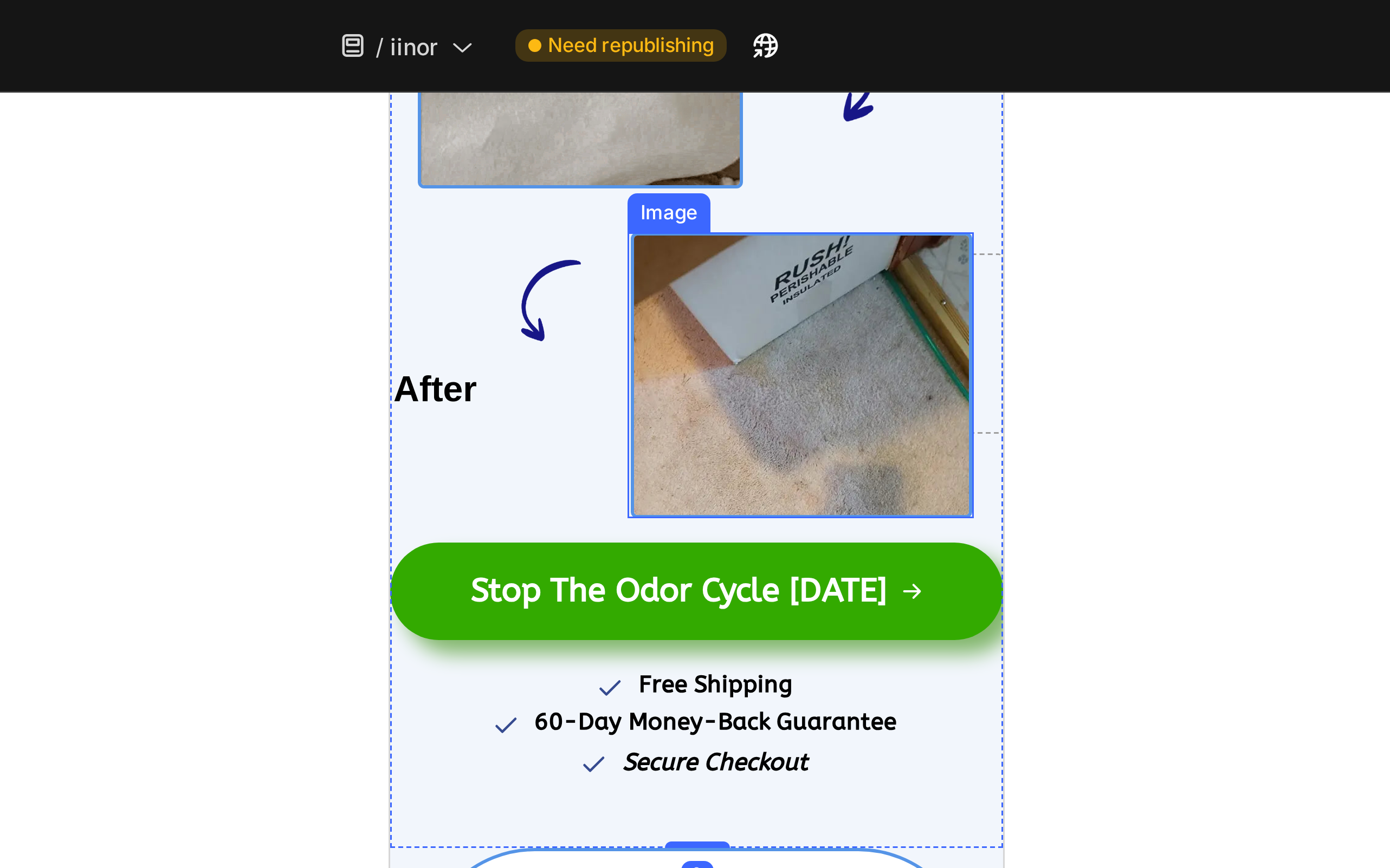
click at [487, 197] on img at bounding box center [526, 186] width 114 height 96
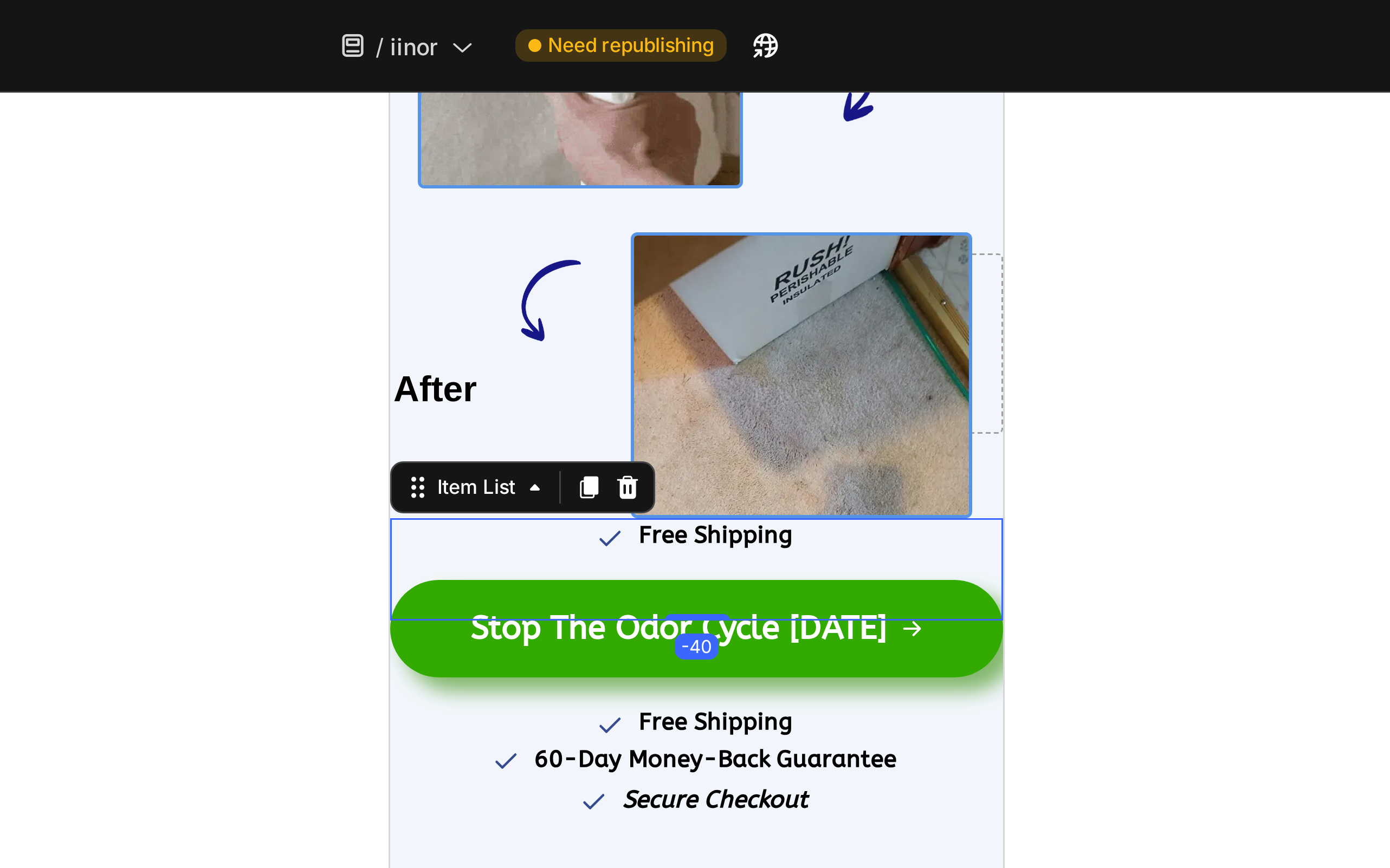
click at [505, 236] on strong "Free Shipping" at bounding box center [497, 239] width 51 height 9
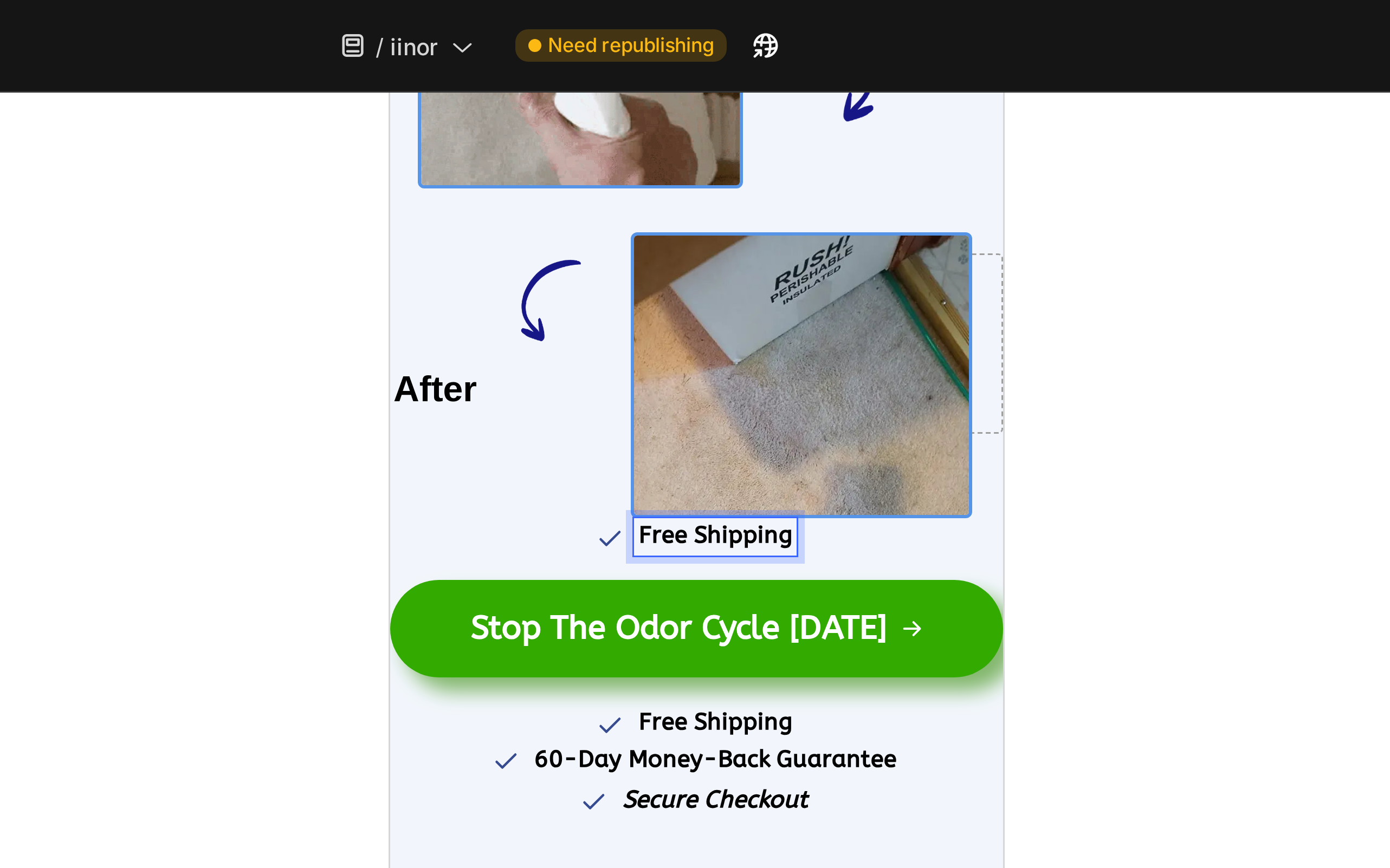
click at [505, 236] on strong "Free Shipping" at bounding box center [497, 239] width 51 height 9
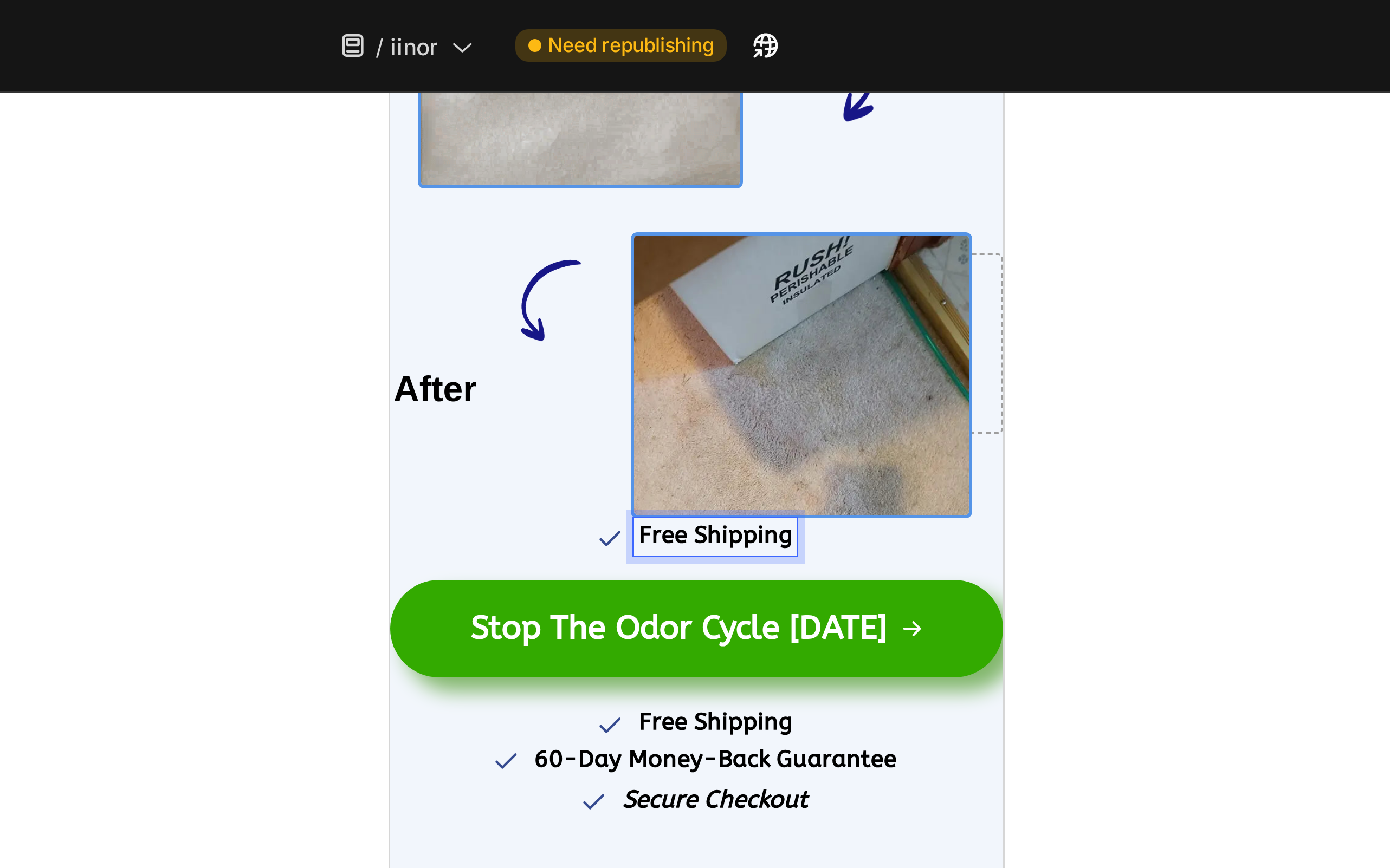
click at [505, 236] on strong "Free Shipping" at bounding box center [497, 239] width 51 height 9
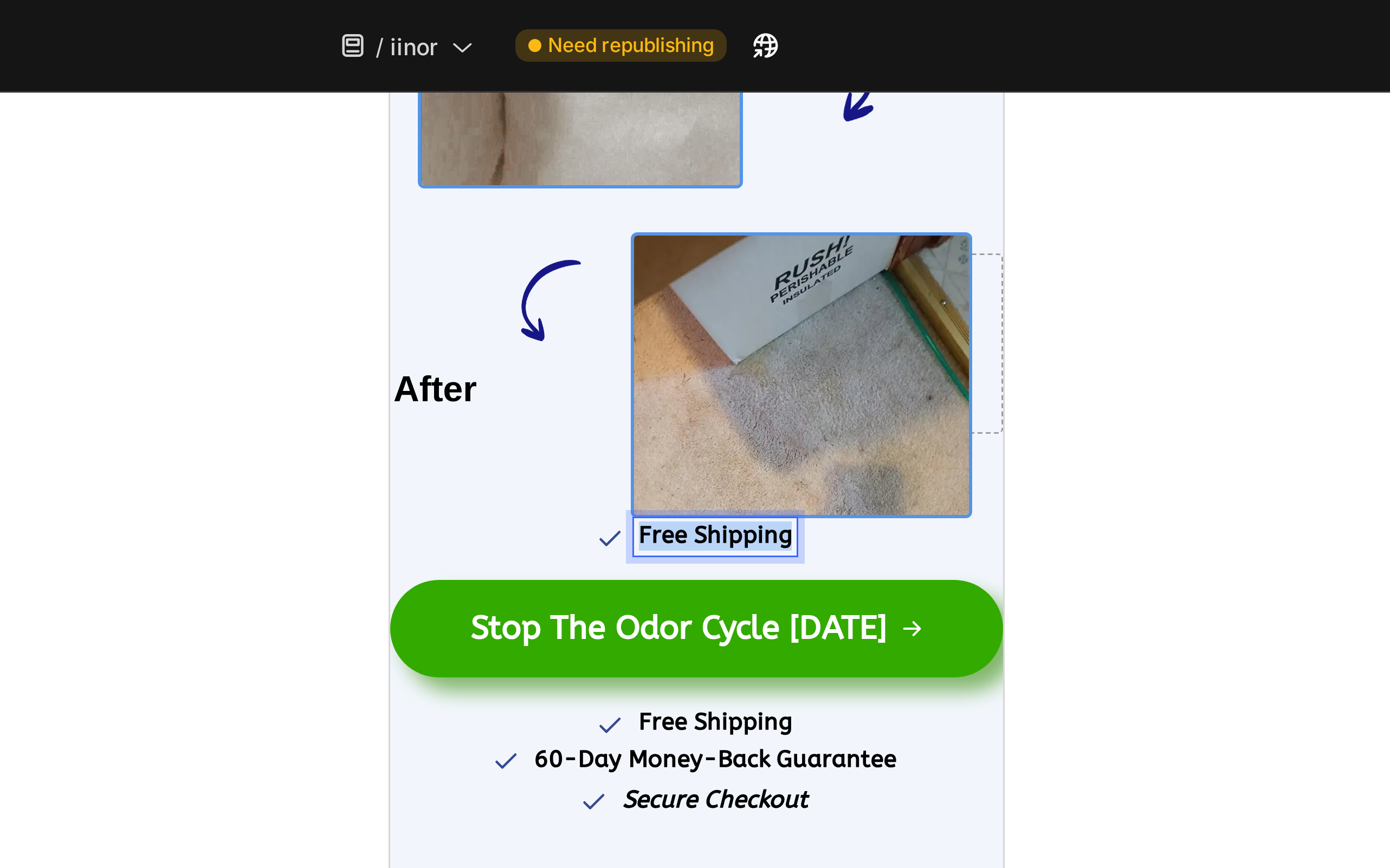
click at [505, 236] on strong "Free Shipping" at bounding box center [497, 239] width 51 height 9
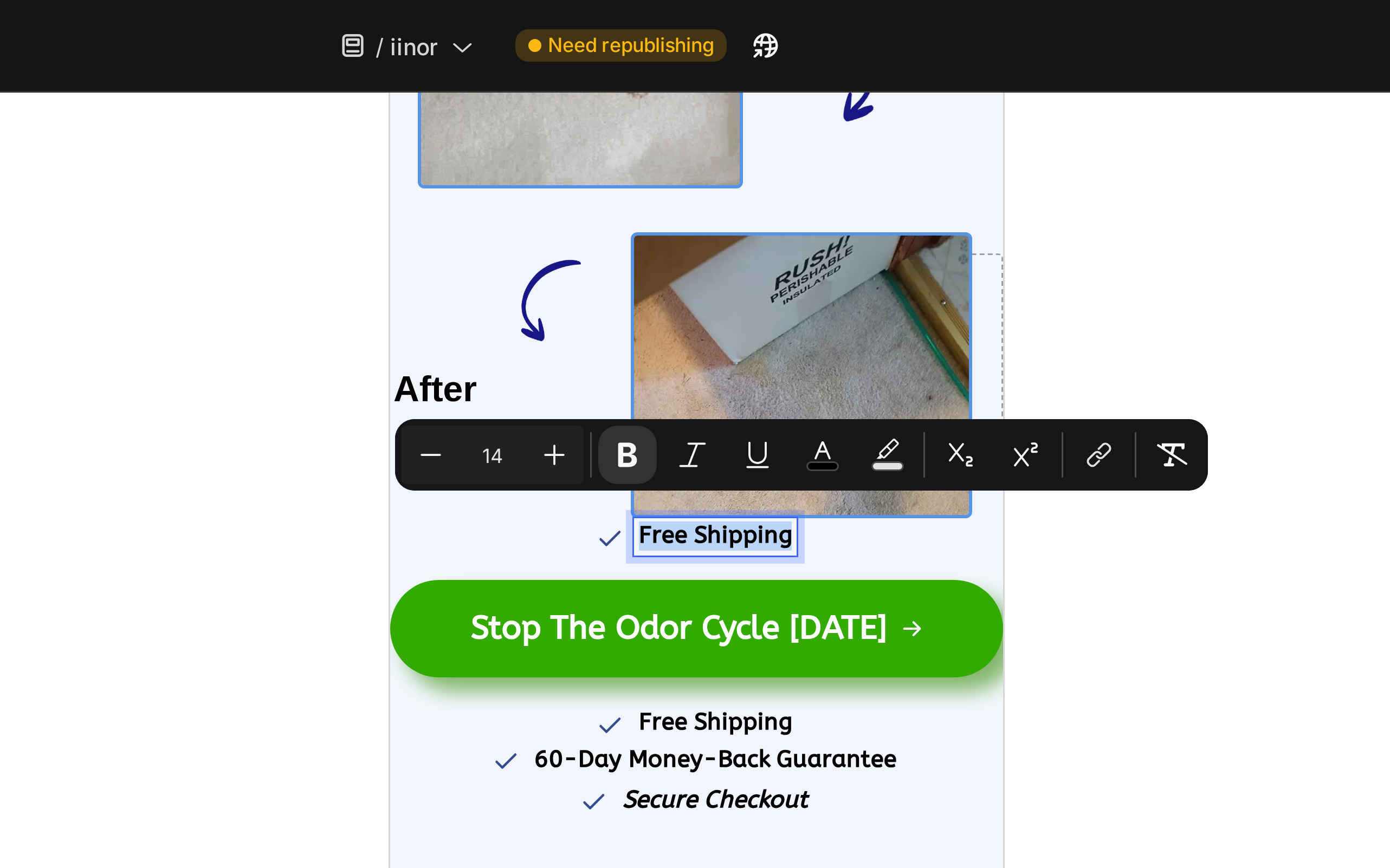
click at [483, 239] on div "Free Shipping" at bounding box center [497, 239] width 54 height 12
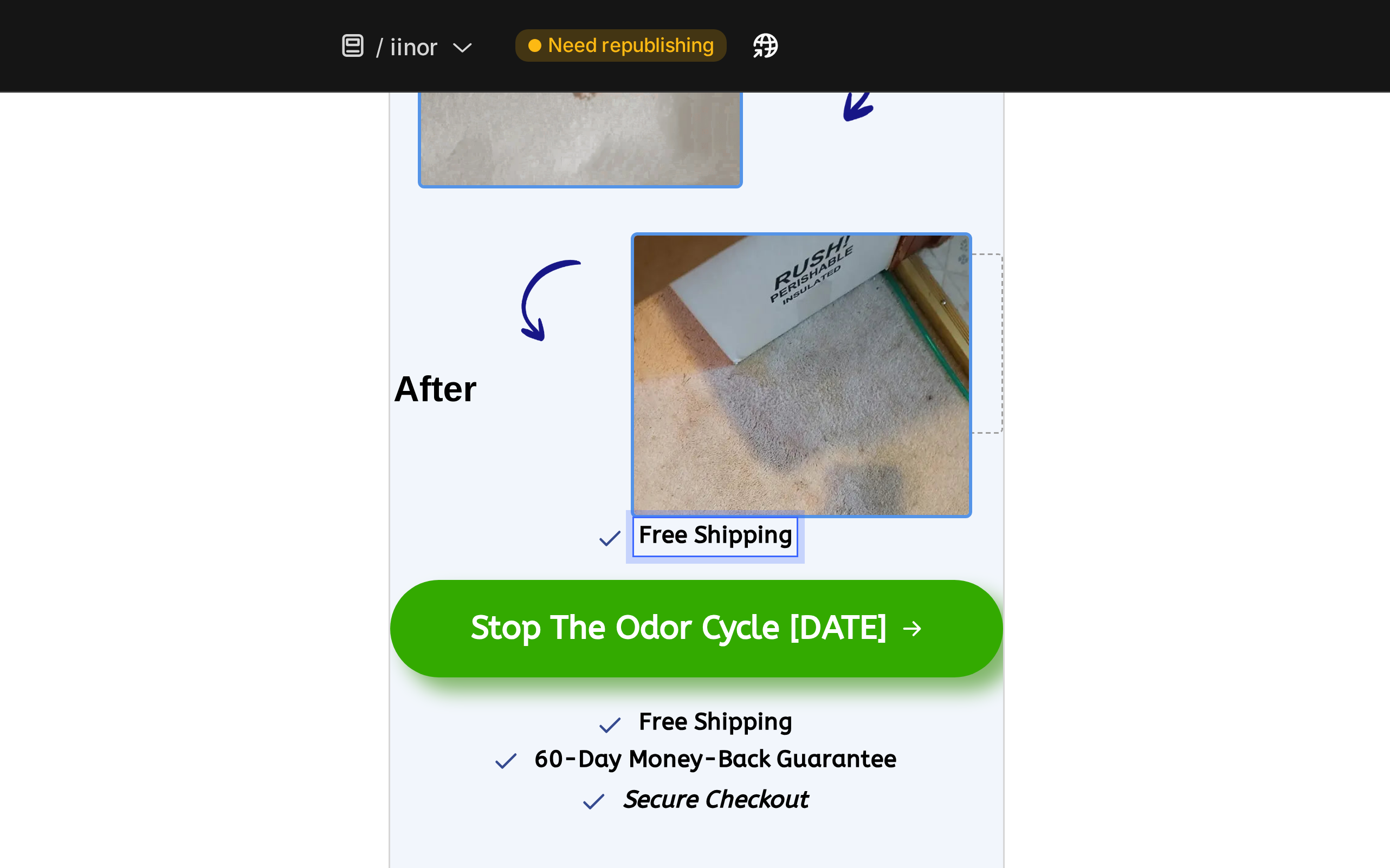
click at [484, 235] on strong "Free Shipping" at bounding box center [497, 239] width 51 height 9
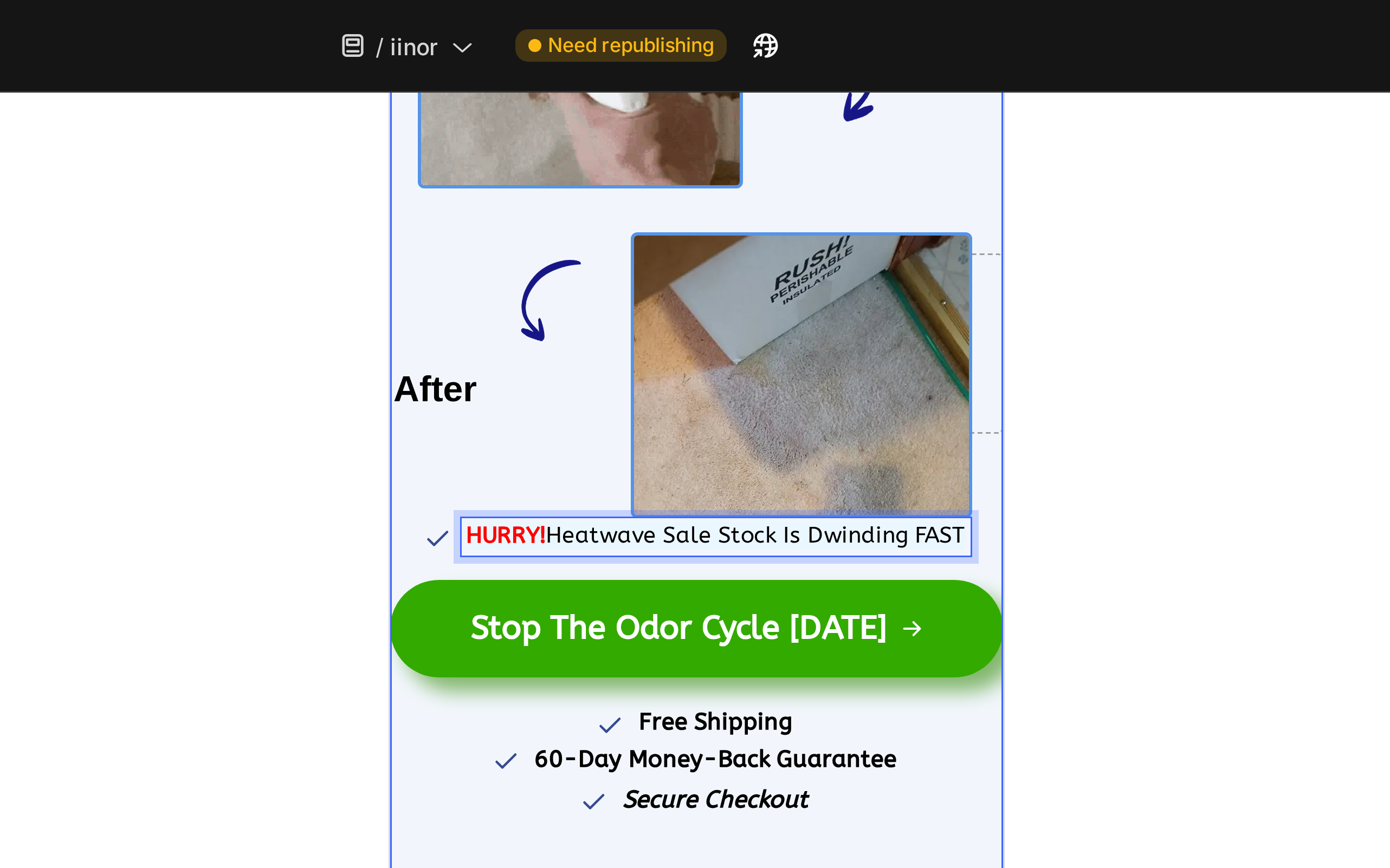
click at [649, 175] on div at bounding box center [786, 449] width 1207 height 838
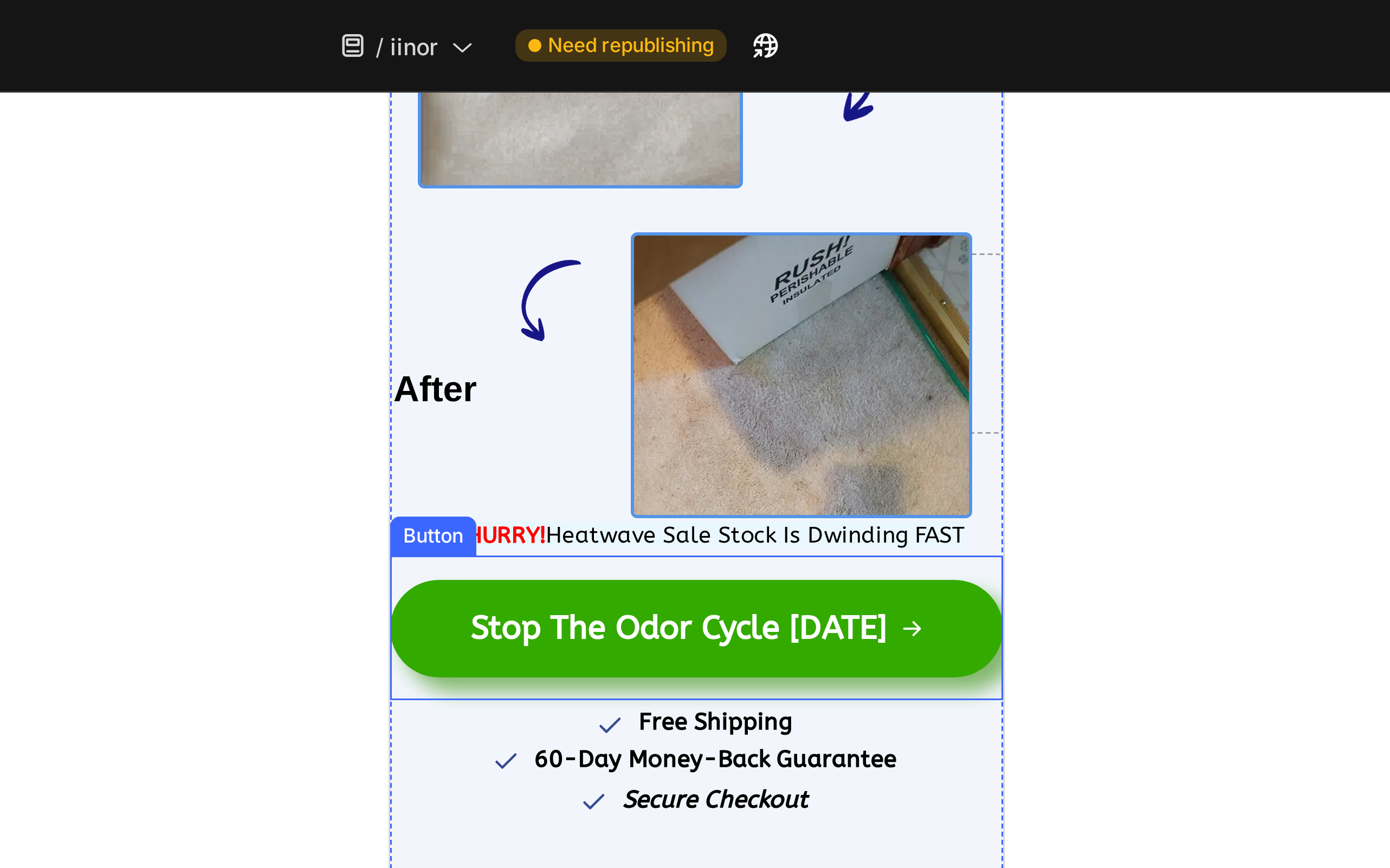
click at [403, 236] on div "Button" at bounding box center [404, 240] width 29 height 13
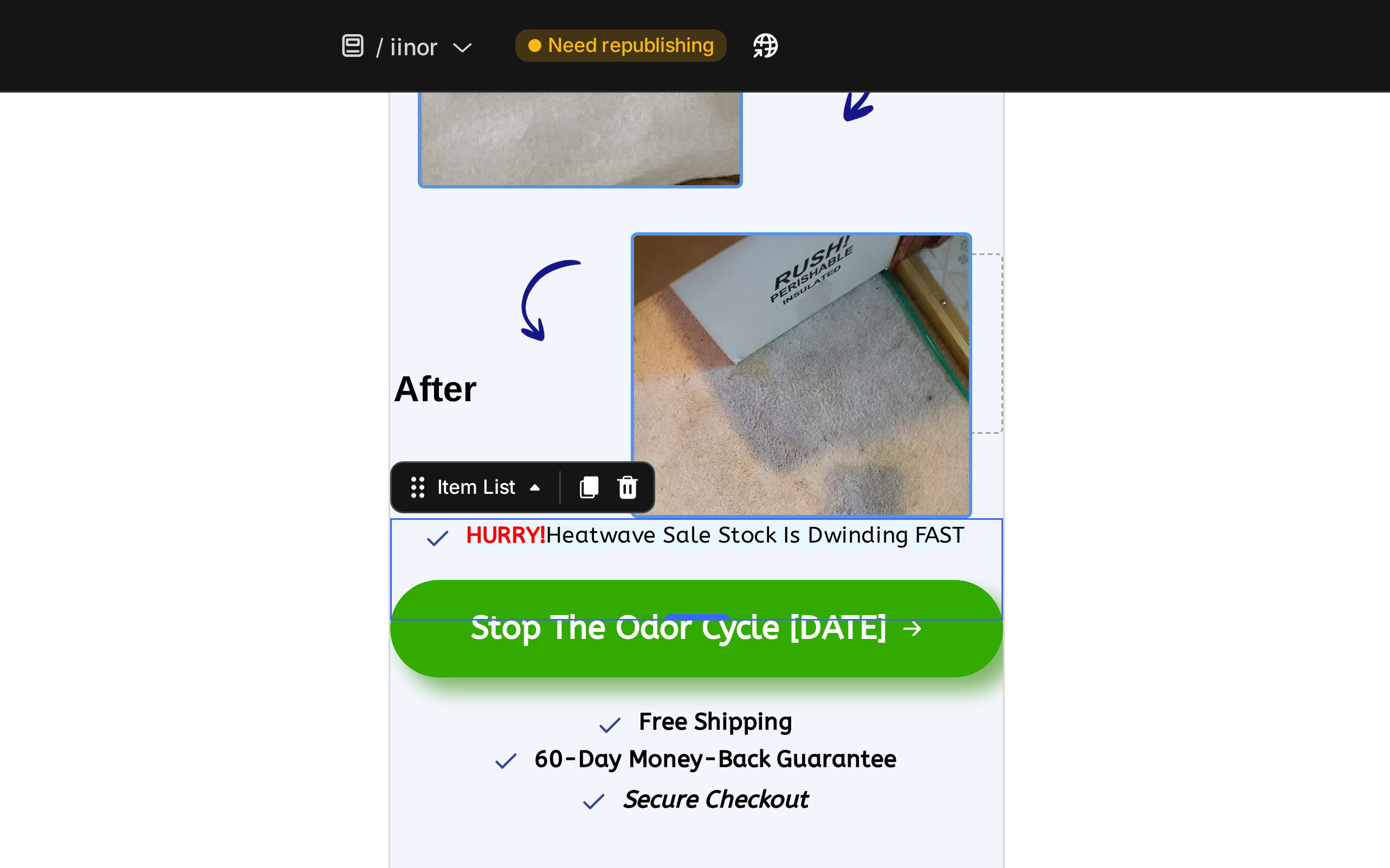
click at [402, 236] on icon at bounding box center [404, 240] width 9 height 9
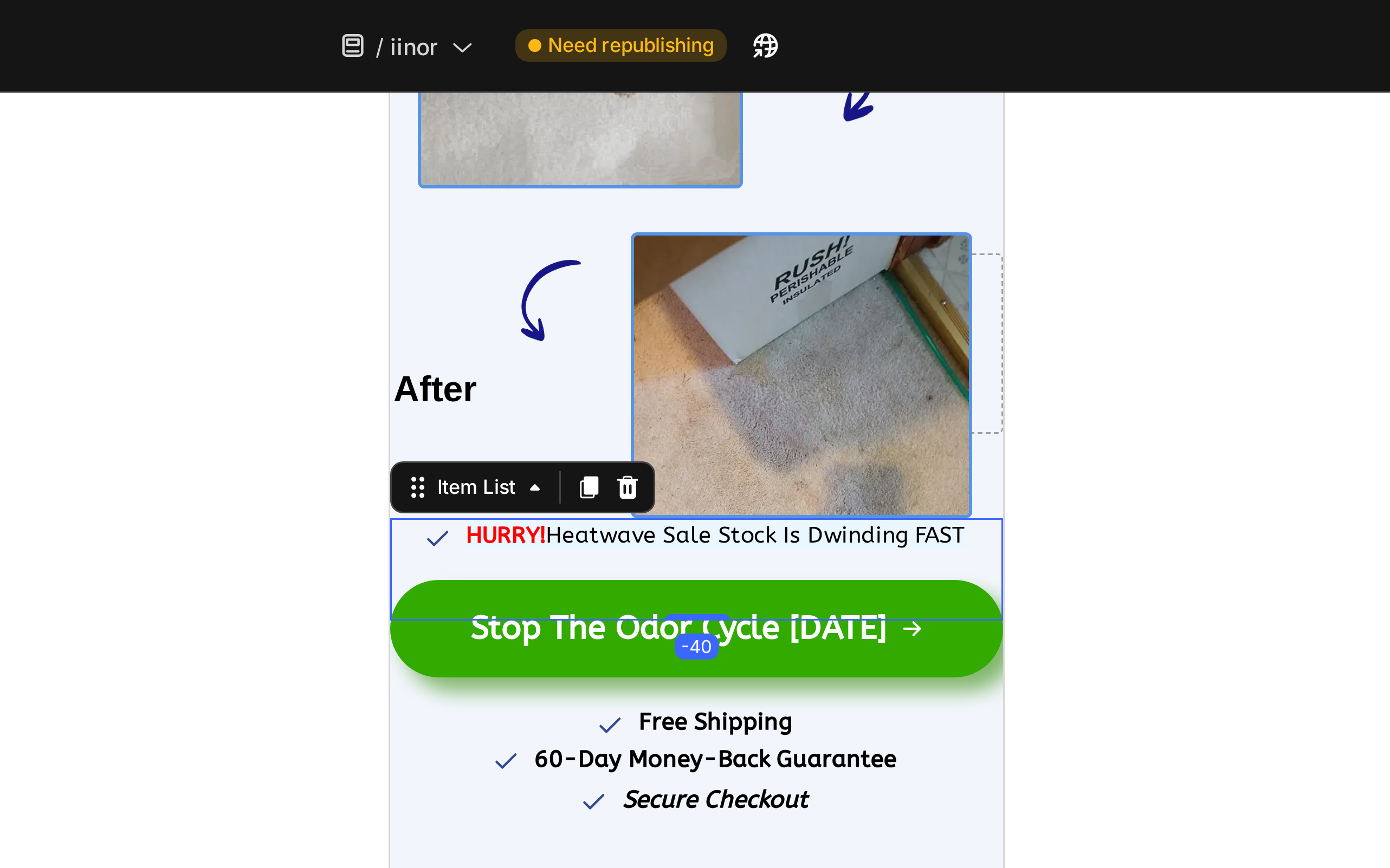
click at [404, 236] on icon at bounding box center [404, 240] width 9 height 9
click at [411, 234] on div "HURRY! Heatwave Sale Stock Is Dwinding FAST" at bounding box center [492, 239] width 182 height 12
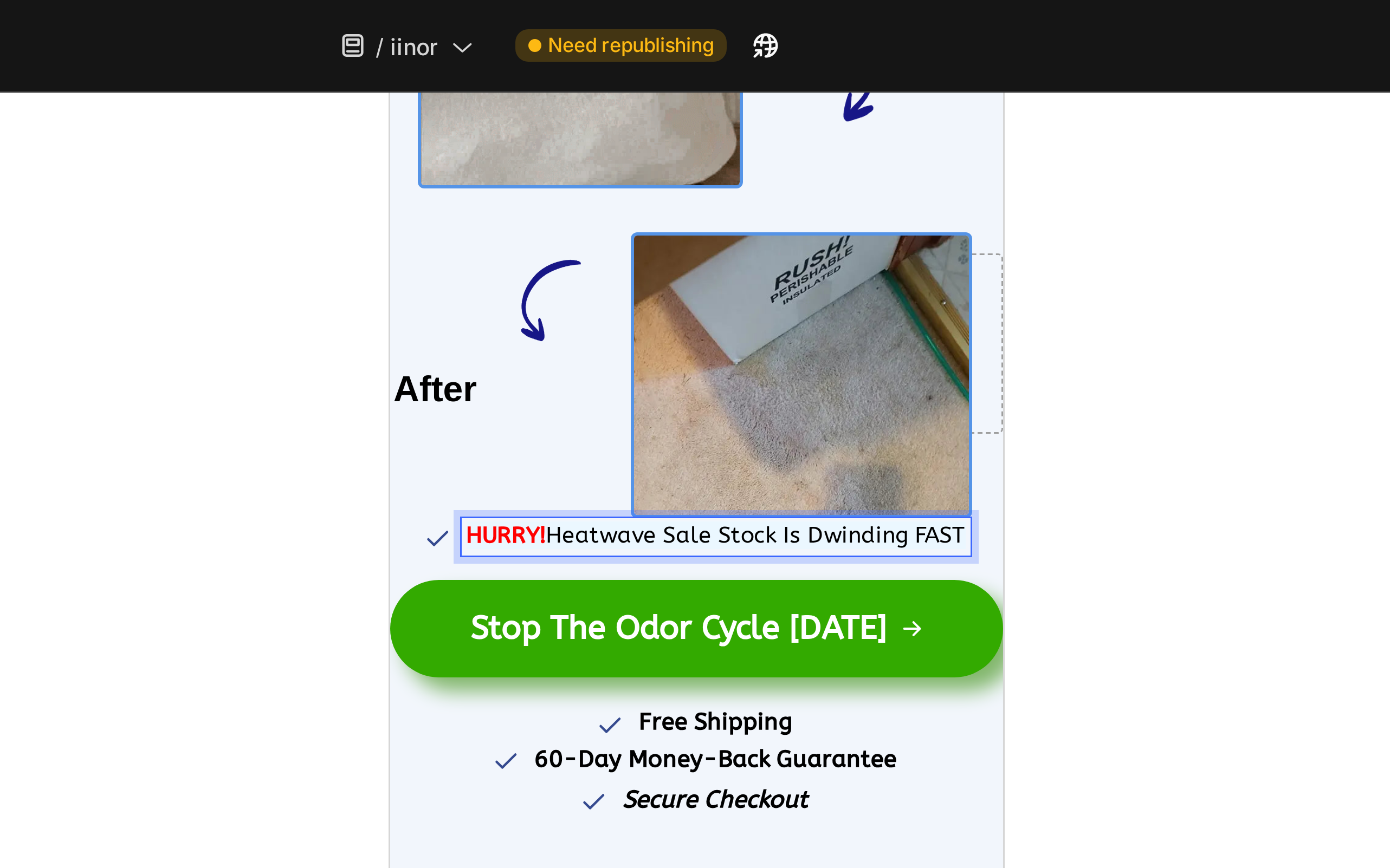
click at [404, 236] on icon at bounding box center [404, 240] width 9 height 9
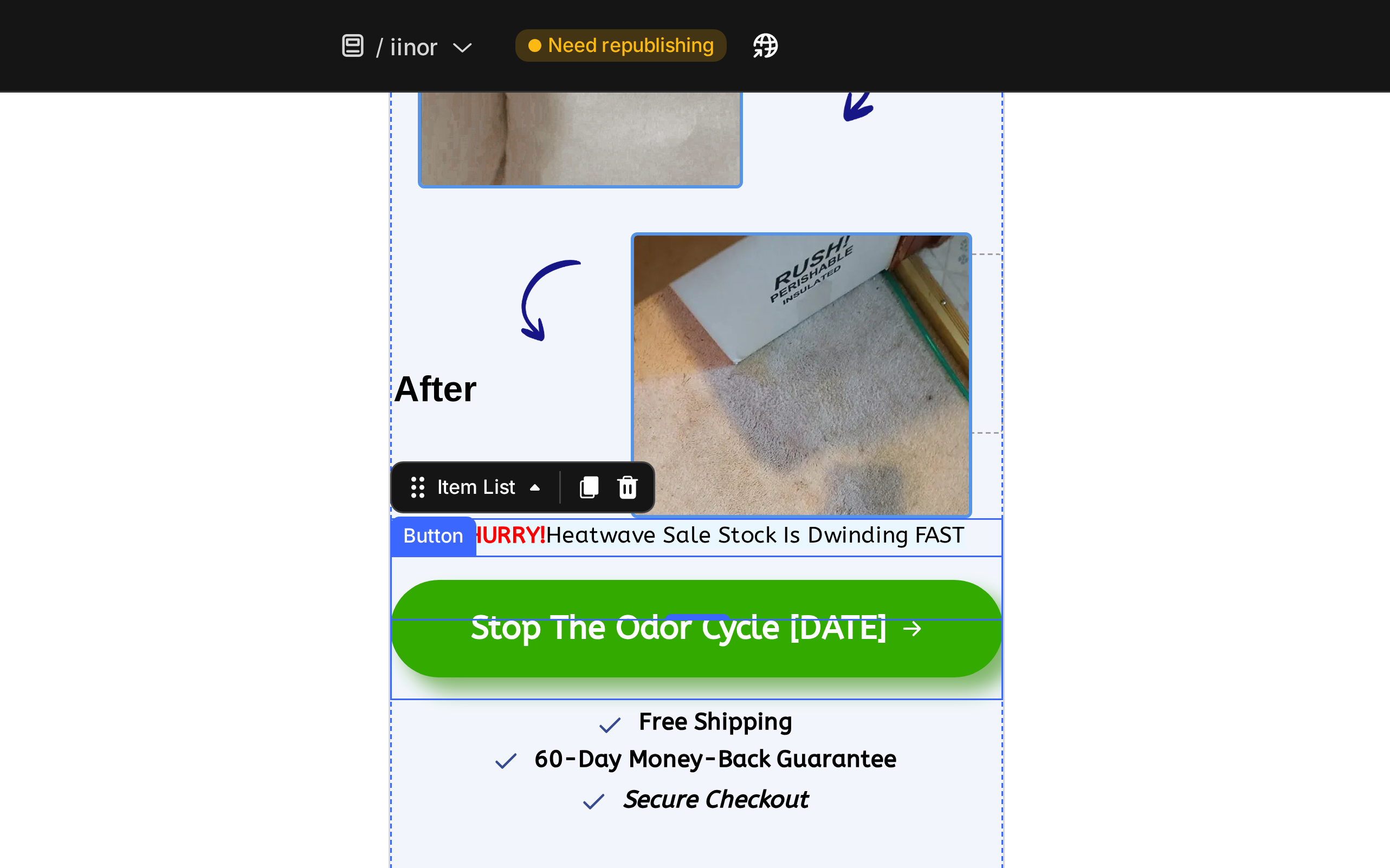
click at [646, 187] on div at bounding box center [786, 449] width 1207 height 838
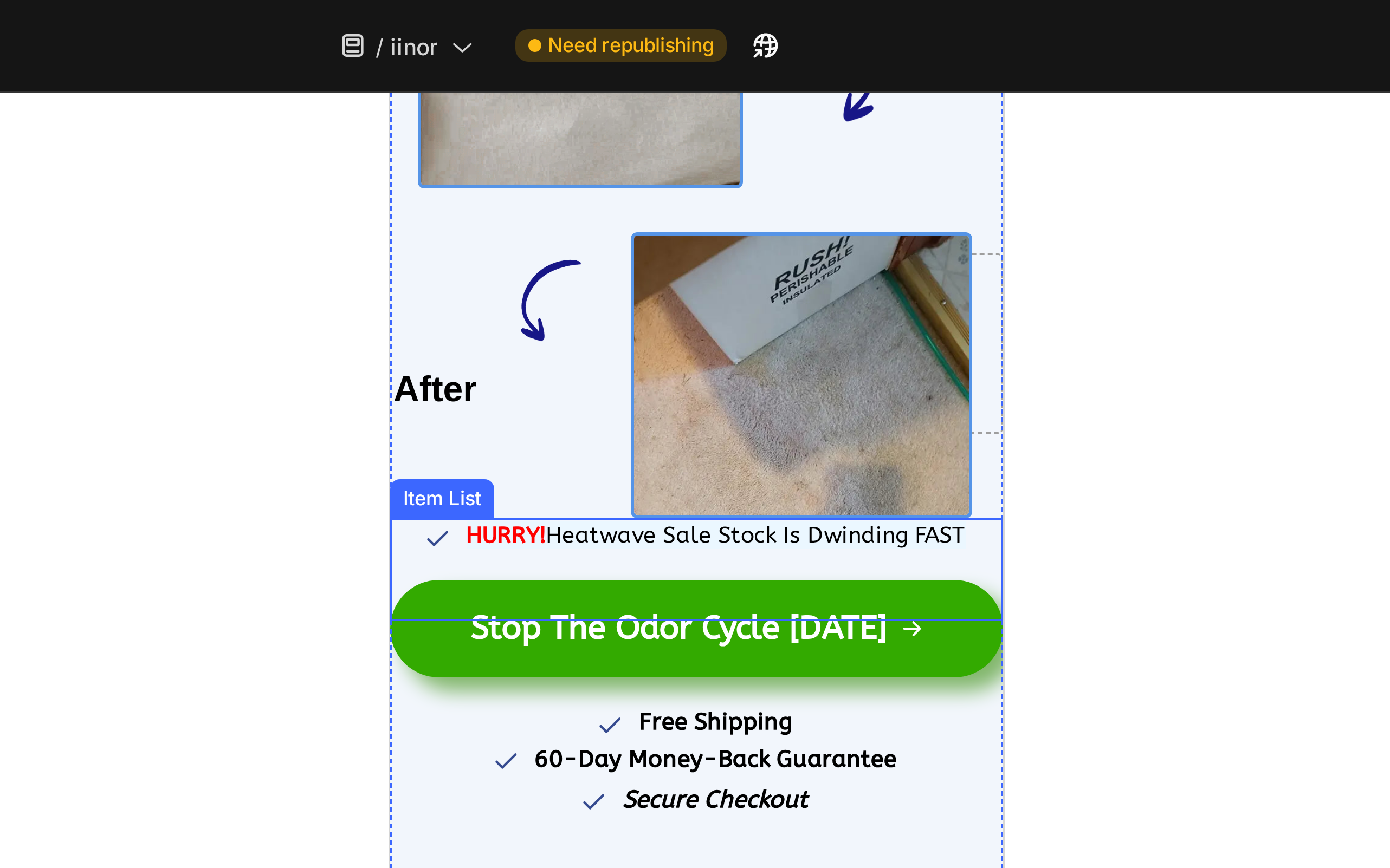
click at [454, 236] on span "Heatwave Sale Stock Is Dwinding FAST" at bounding box center [511, 239] width 140 height 9
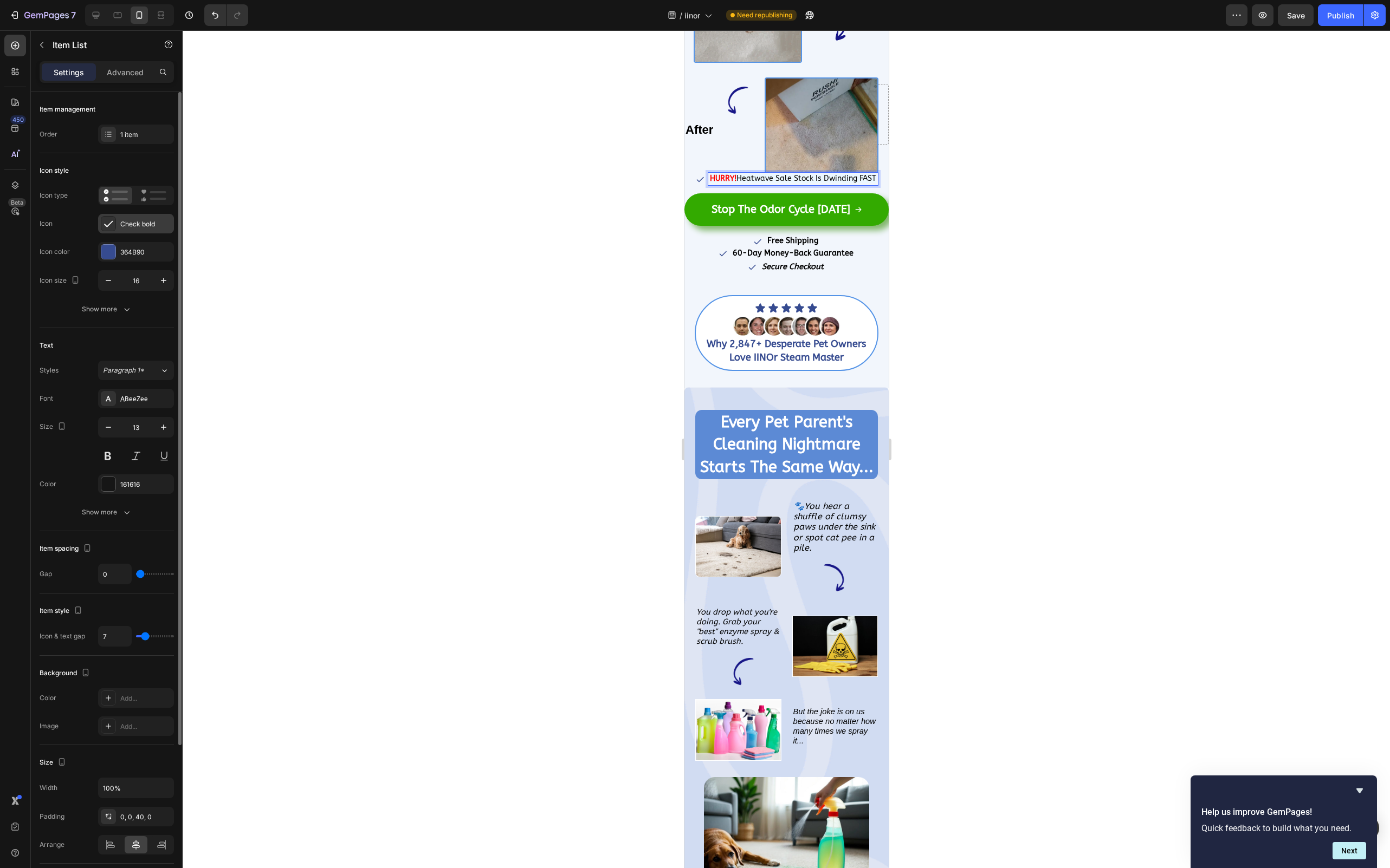
click at [126, 223] on div "Check bold" at bounding box center [146, 224] width 51 height 10
click at [144, 206] on div "Icon type Icon Check bold Icon color 364B90 Icon size 16" at bounding box center [106, 238] width 134 height 105
click at [113, 138] on div at bounding box center [108, 134] width 15 height 15
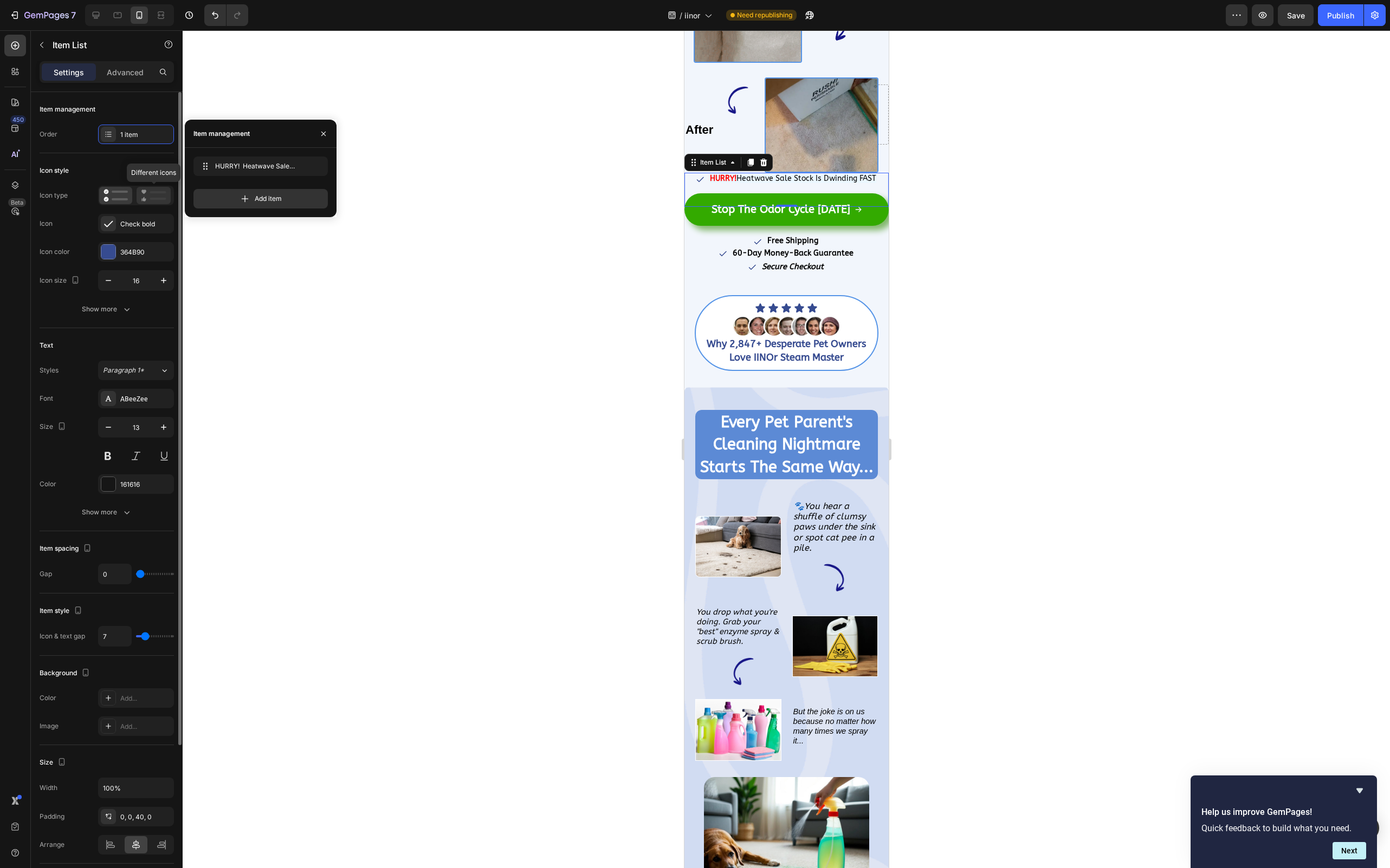
click at [142, 198] on icon at bounding box center [142, 200] width 1 height 3
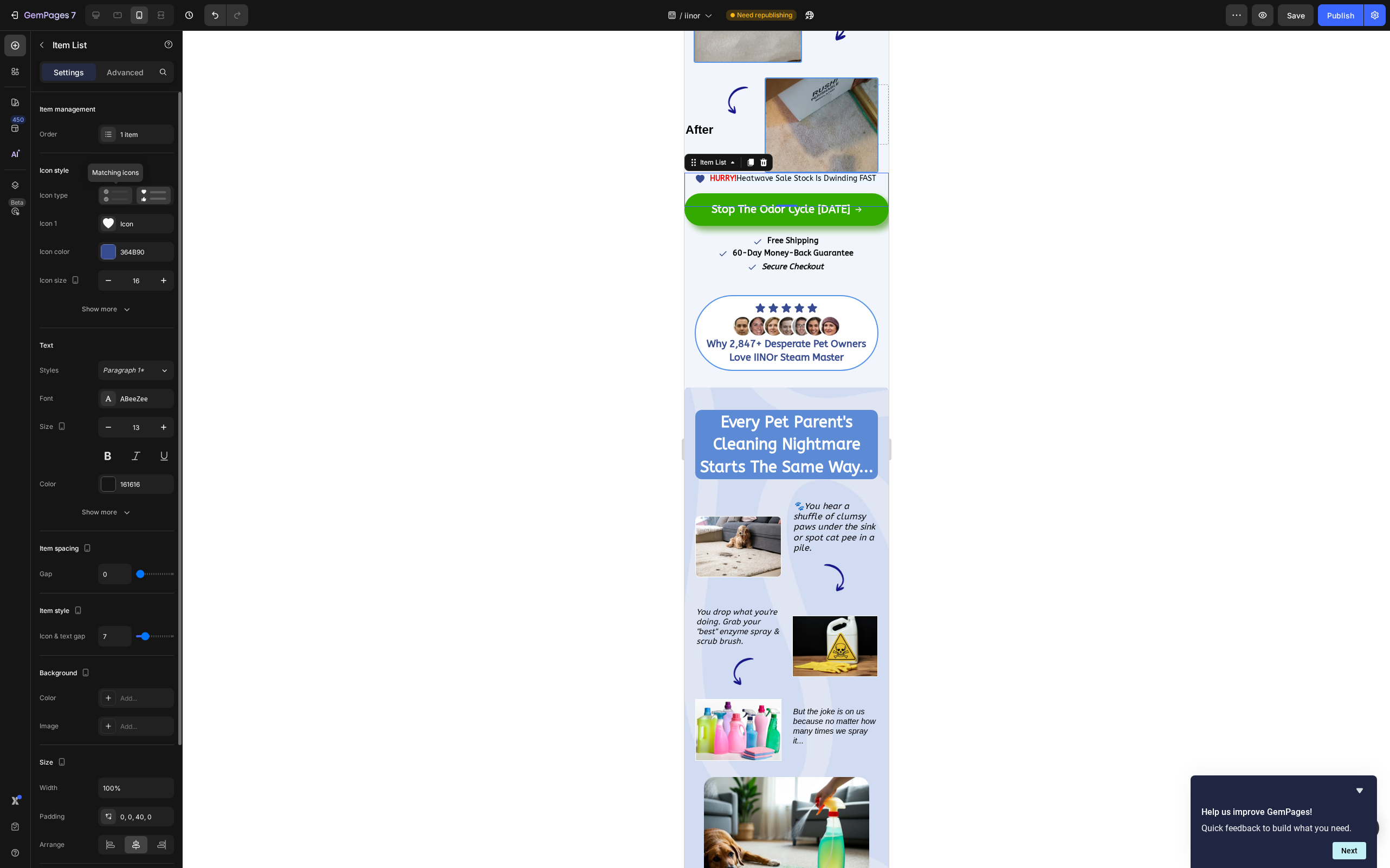
click at [106, 197] on icon at bounding box center [106, 199] width 5 height 5
click at [138, 198] on div at bounding box center [153, 195] width 34 height 17
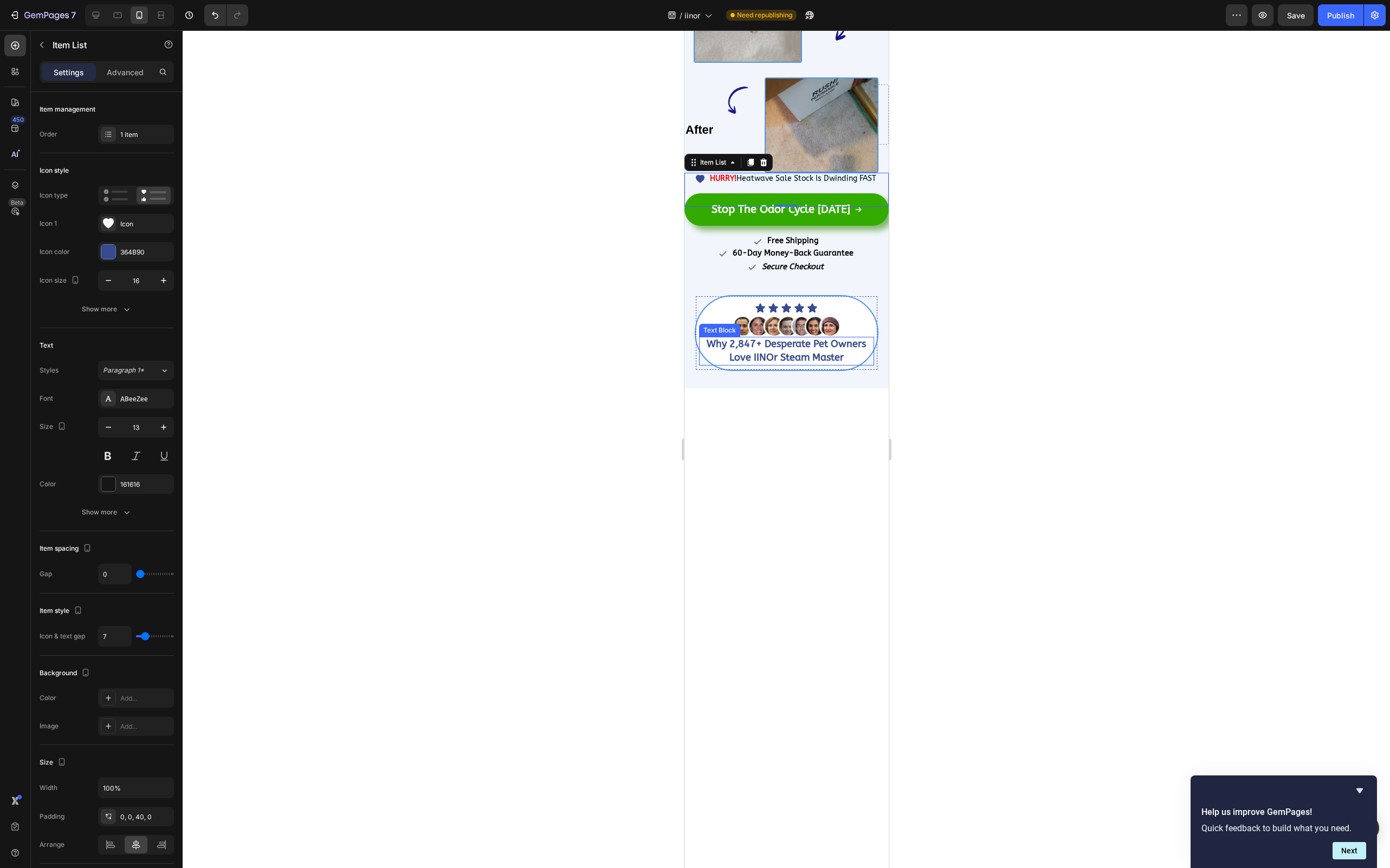
scroll to position [0, 0]
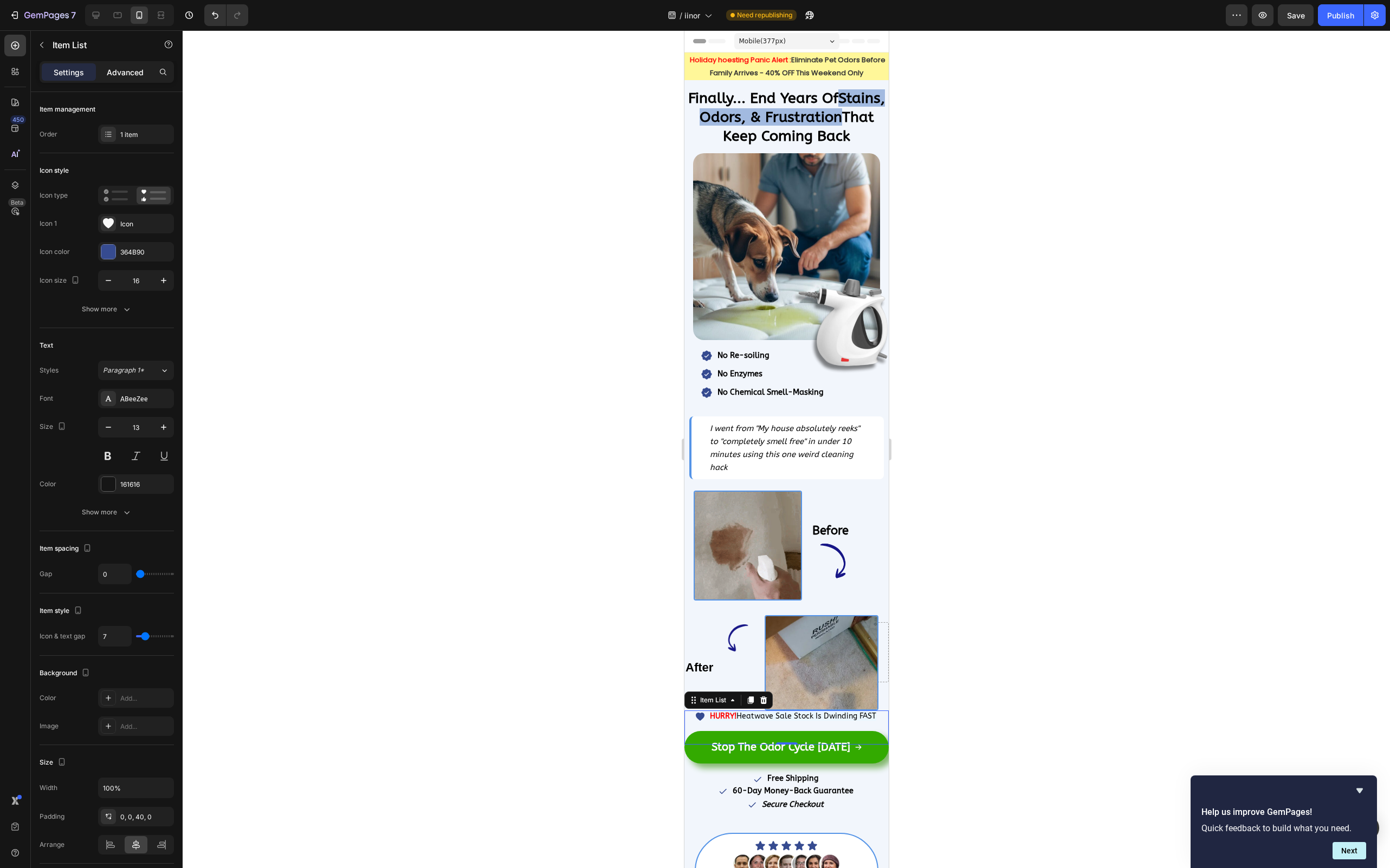
click at [135, 76] on p "Advanced" at bounding box center [125, 72] width 37 height 11
type input "100%"
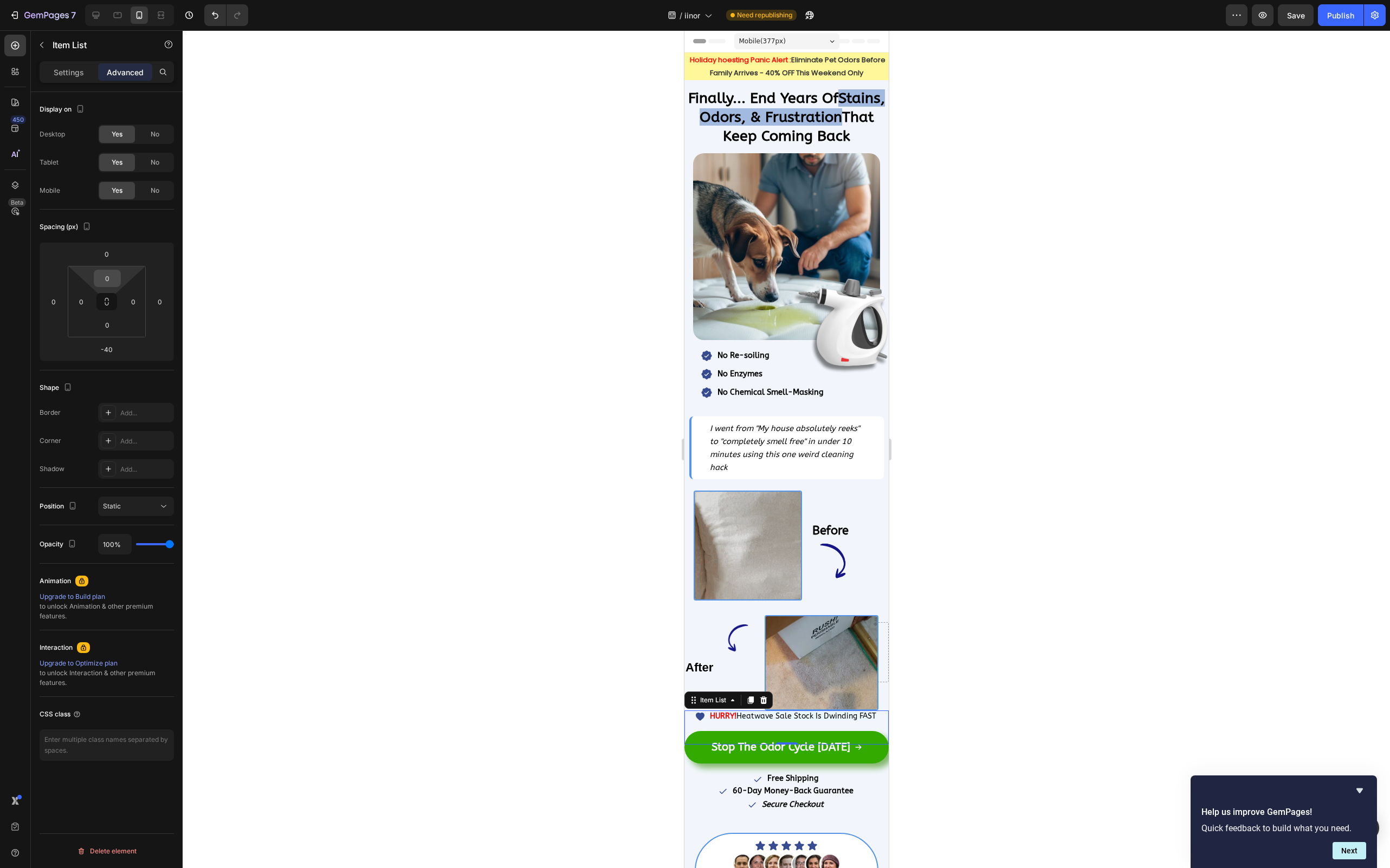
click at [113, 284] on input "0" at bounding box center [107, 278] width 22 height 16
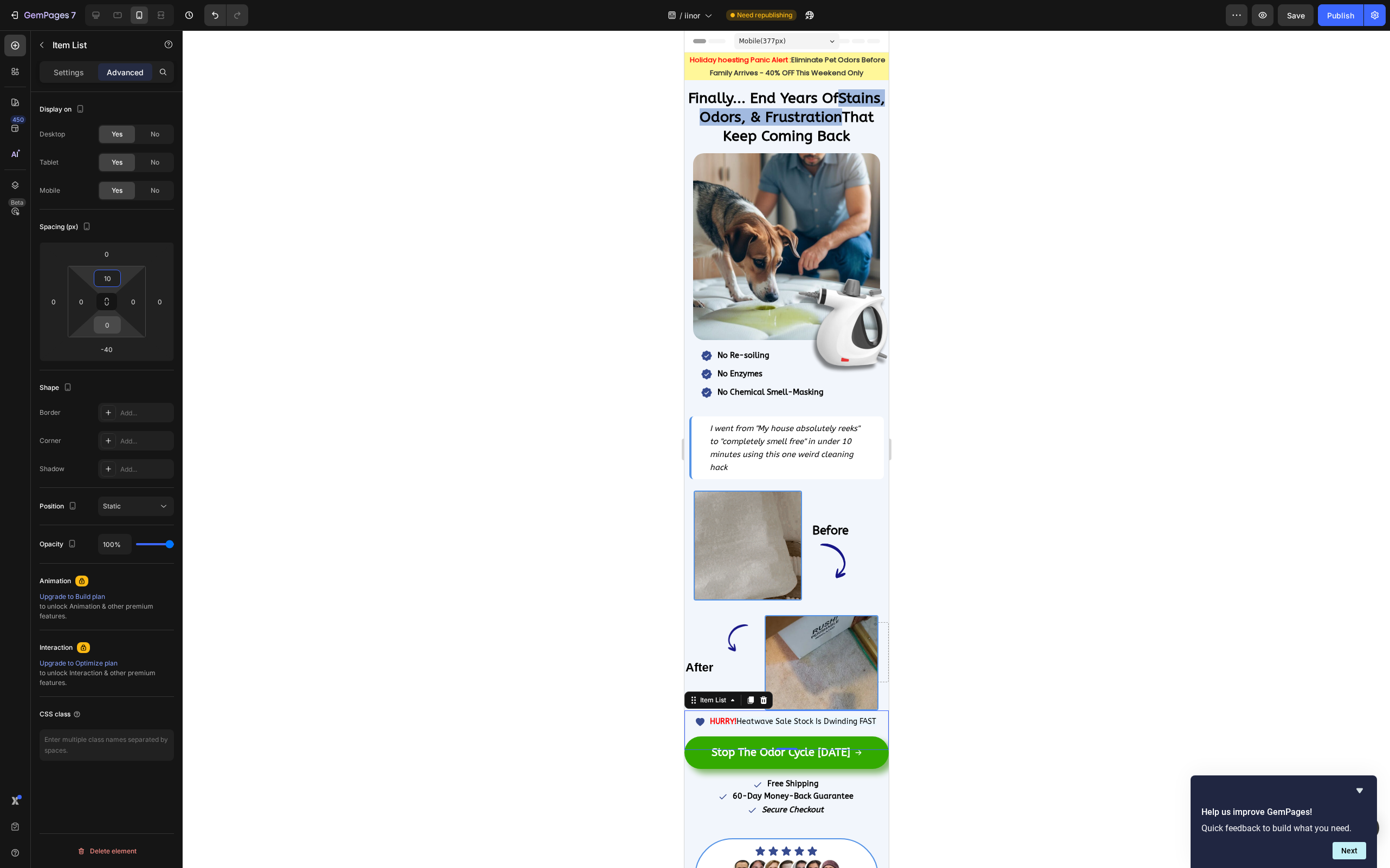
type input "10"
click at [116, 327] on input "0" at bounding box center [107, 325] width 22 height 16
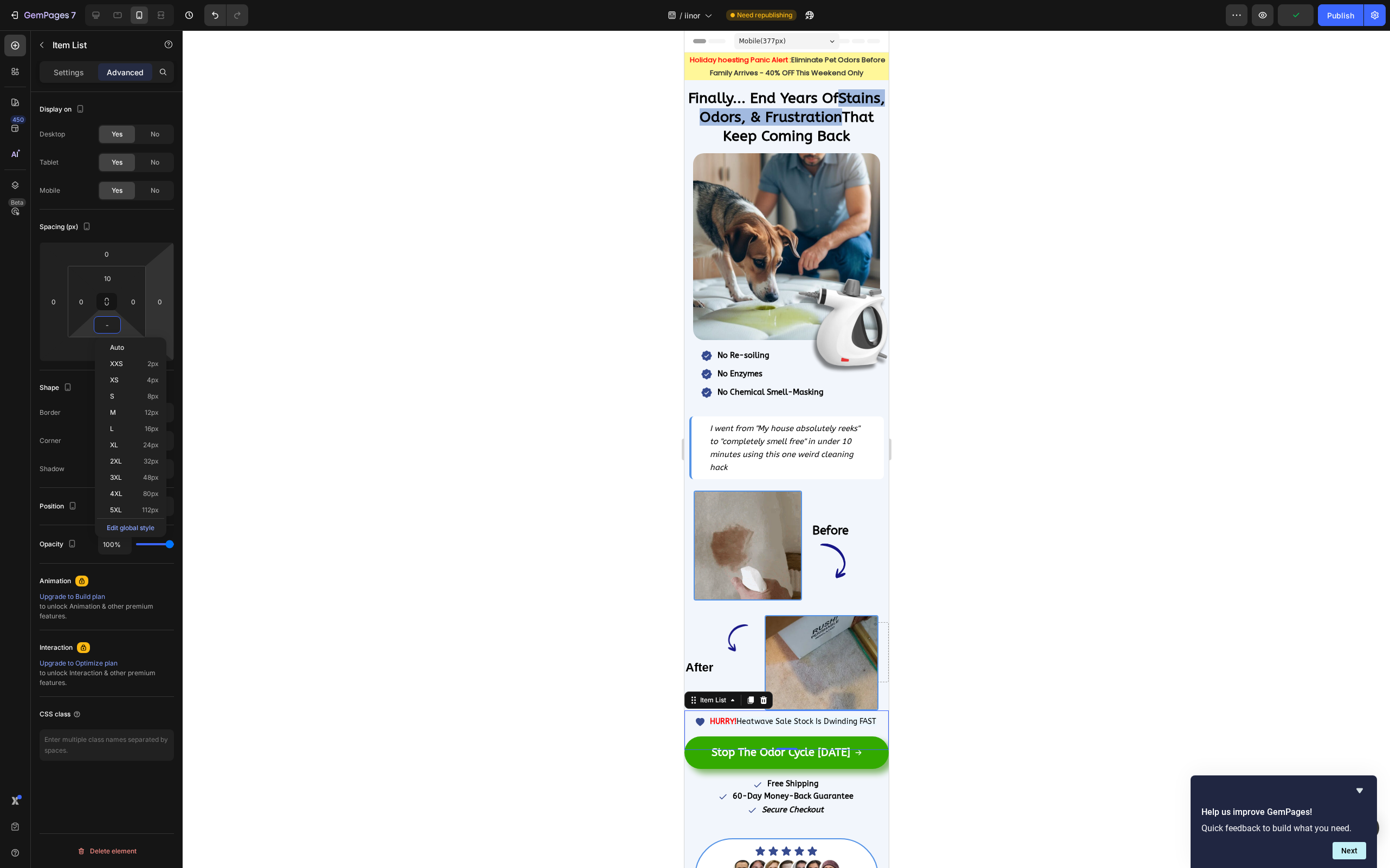
type input "-5"
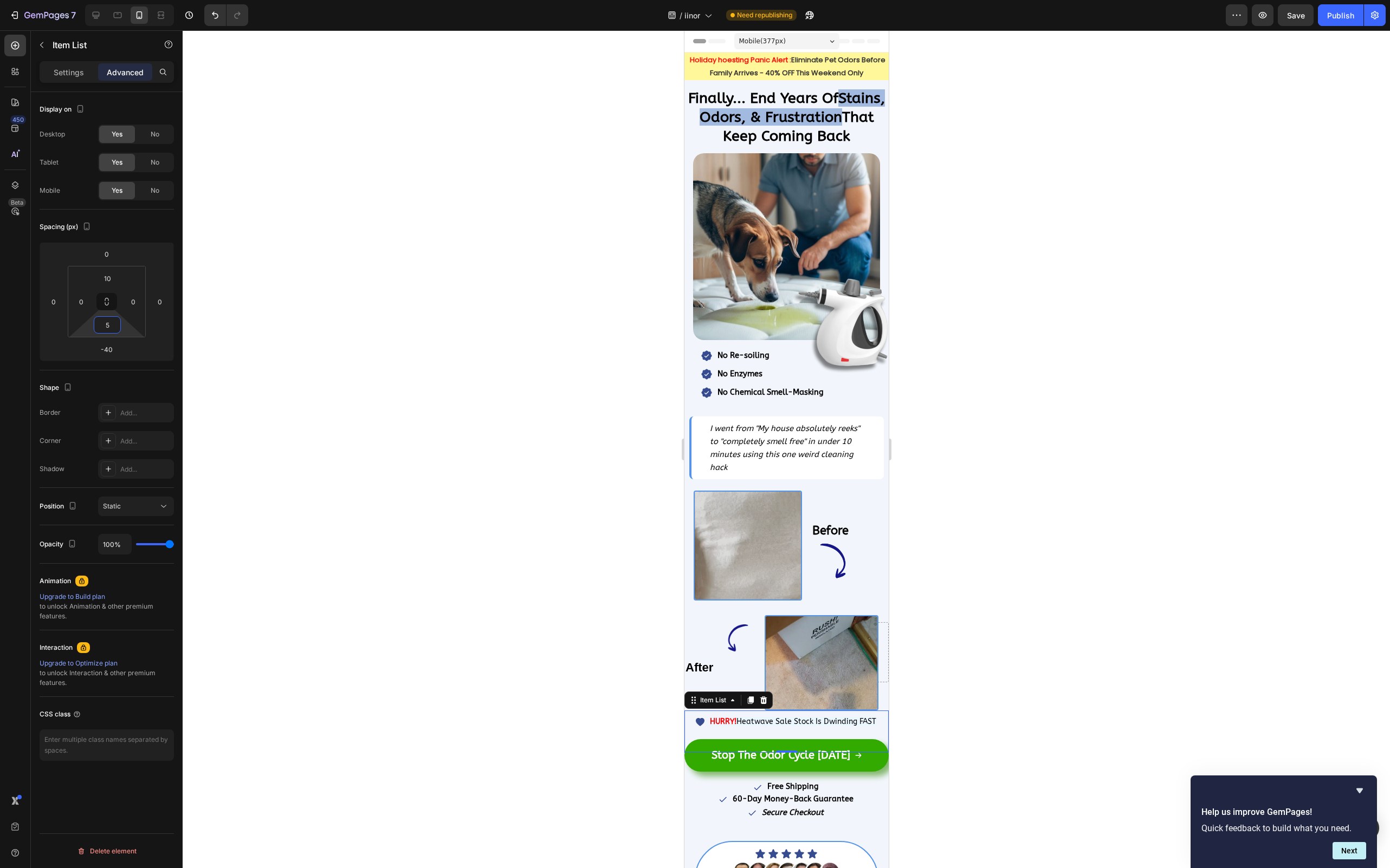
click at [402, 338] on div at bounding box center [786, 449] width 1207 height 838
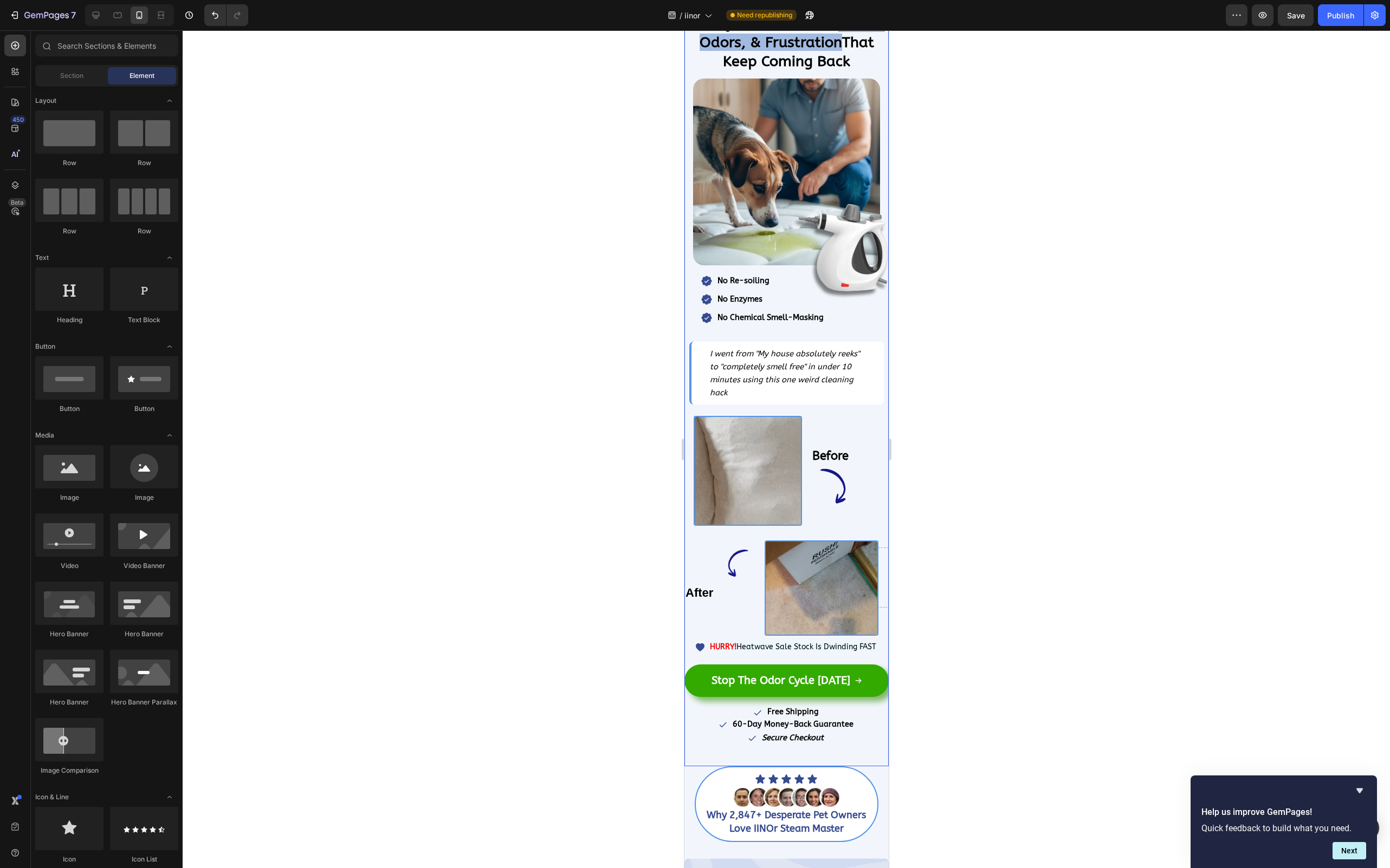
scroll to position [149, 0]
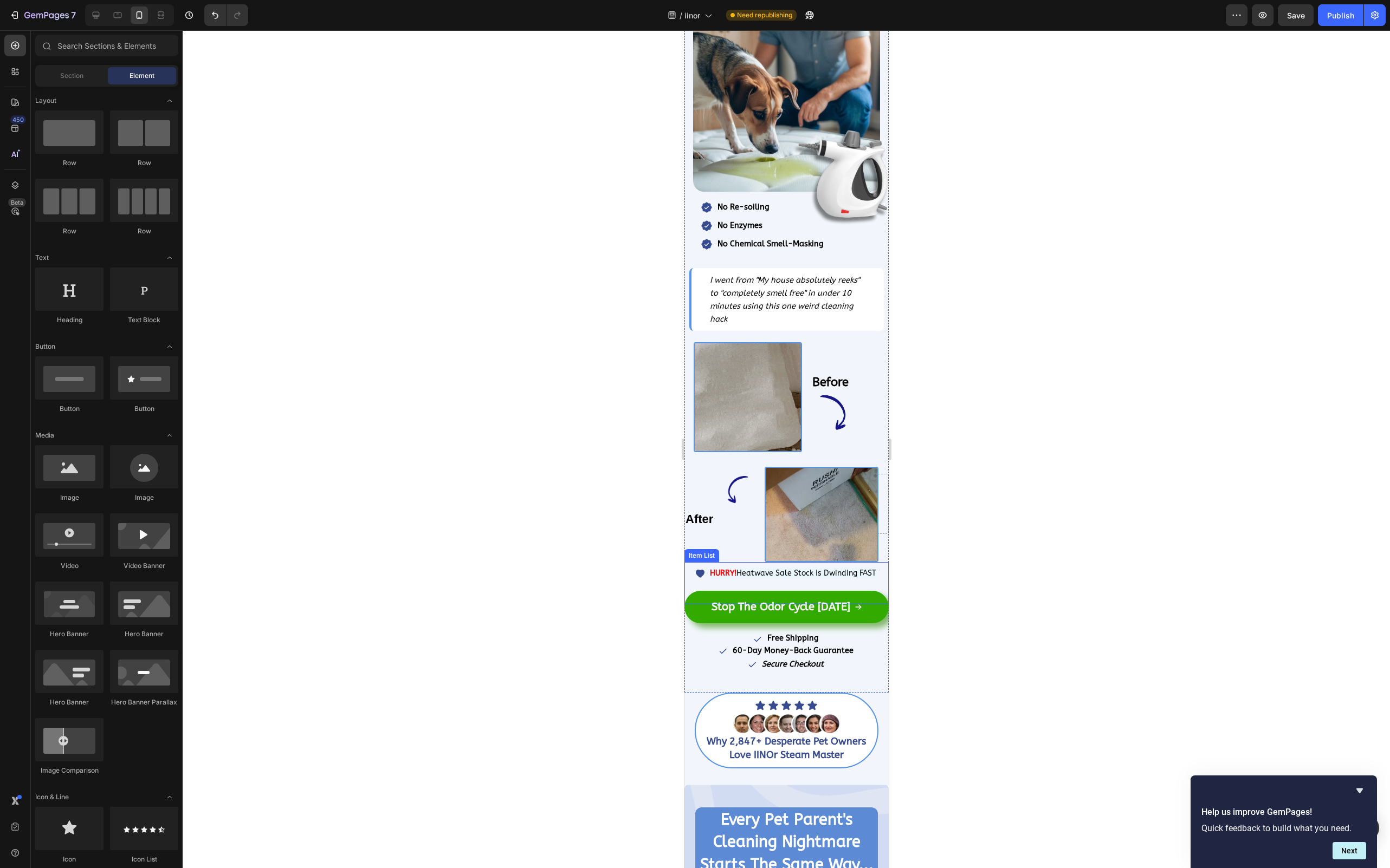
click at [803, 569] on span "Heatwave Sale Stock Is Dwinding FAST" at bounding box center [805, 573] width 140 height 9
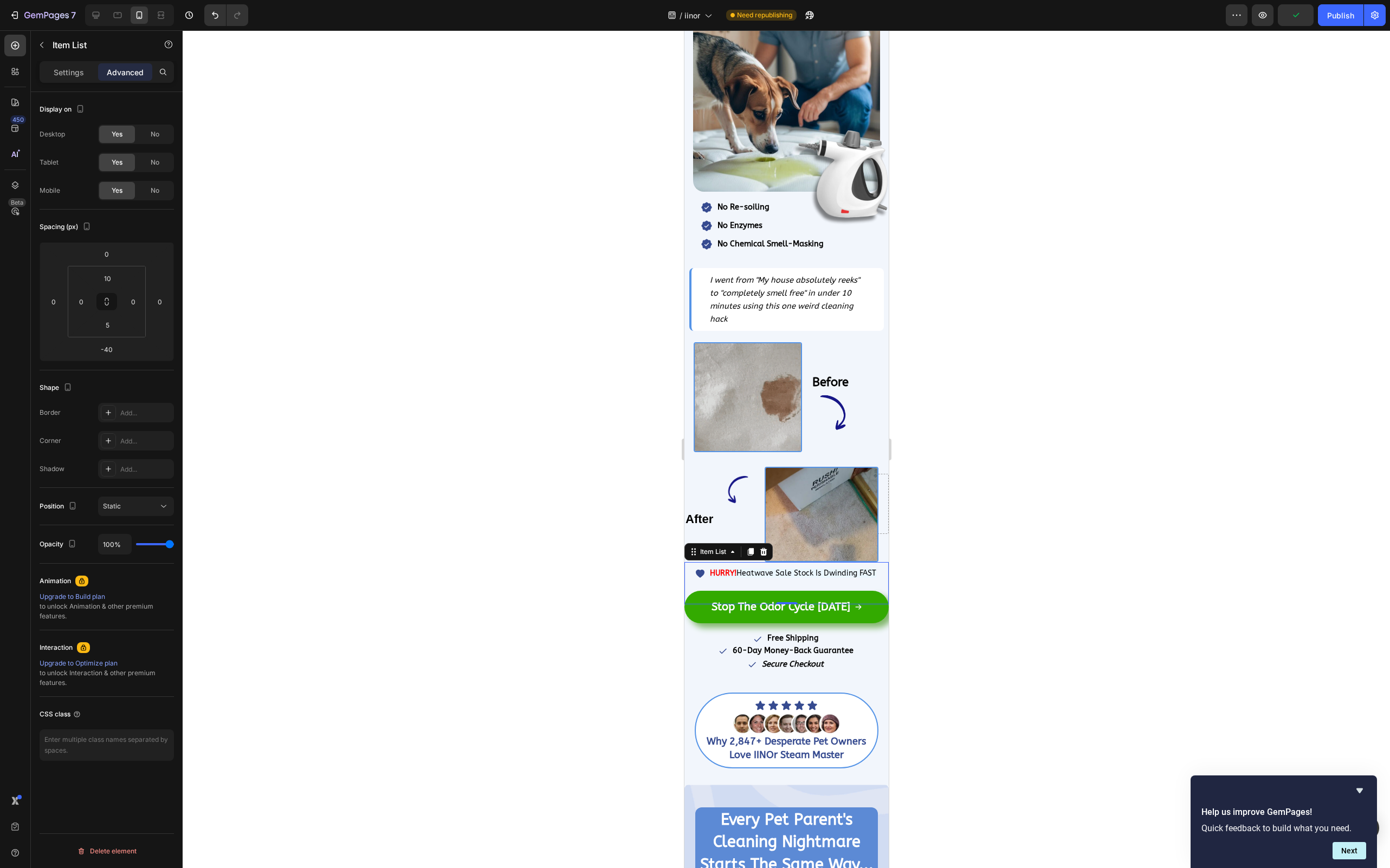
drag, startPoint x: 1077, startPoint y: 633, endPoint x: 962, endPoint y: 639, distance: 115.2
click at [1077, 634] on div at bounding box center [786, 449] width 1207 height 838
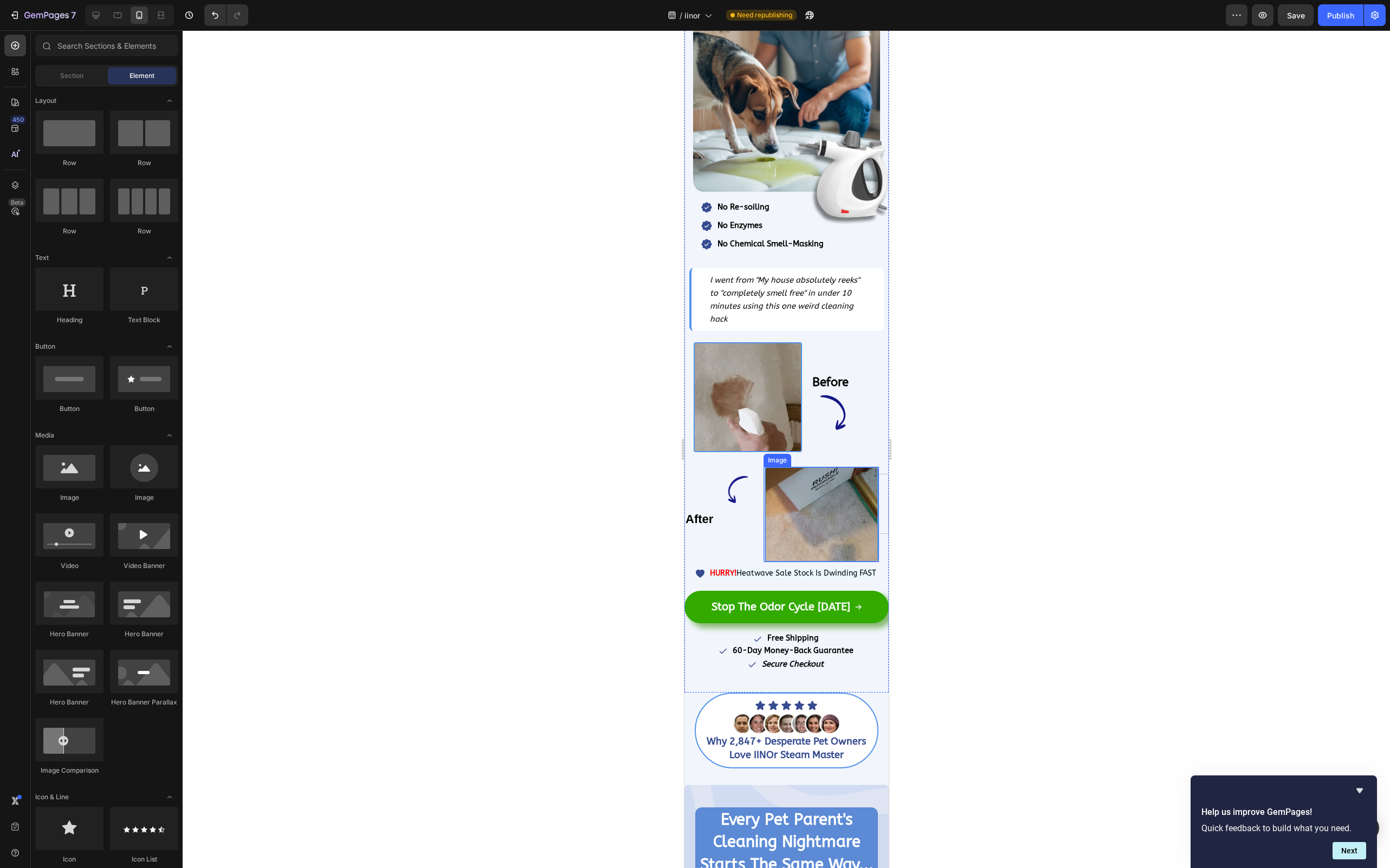
scroll to position [0, 0]
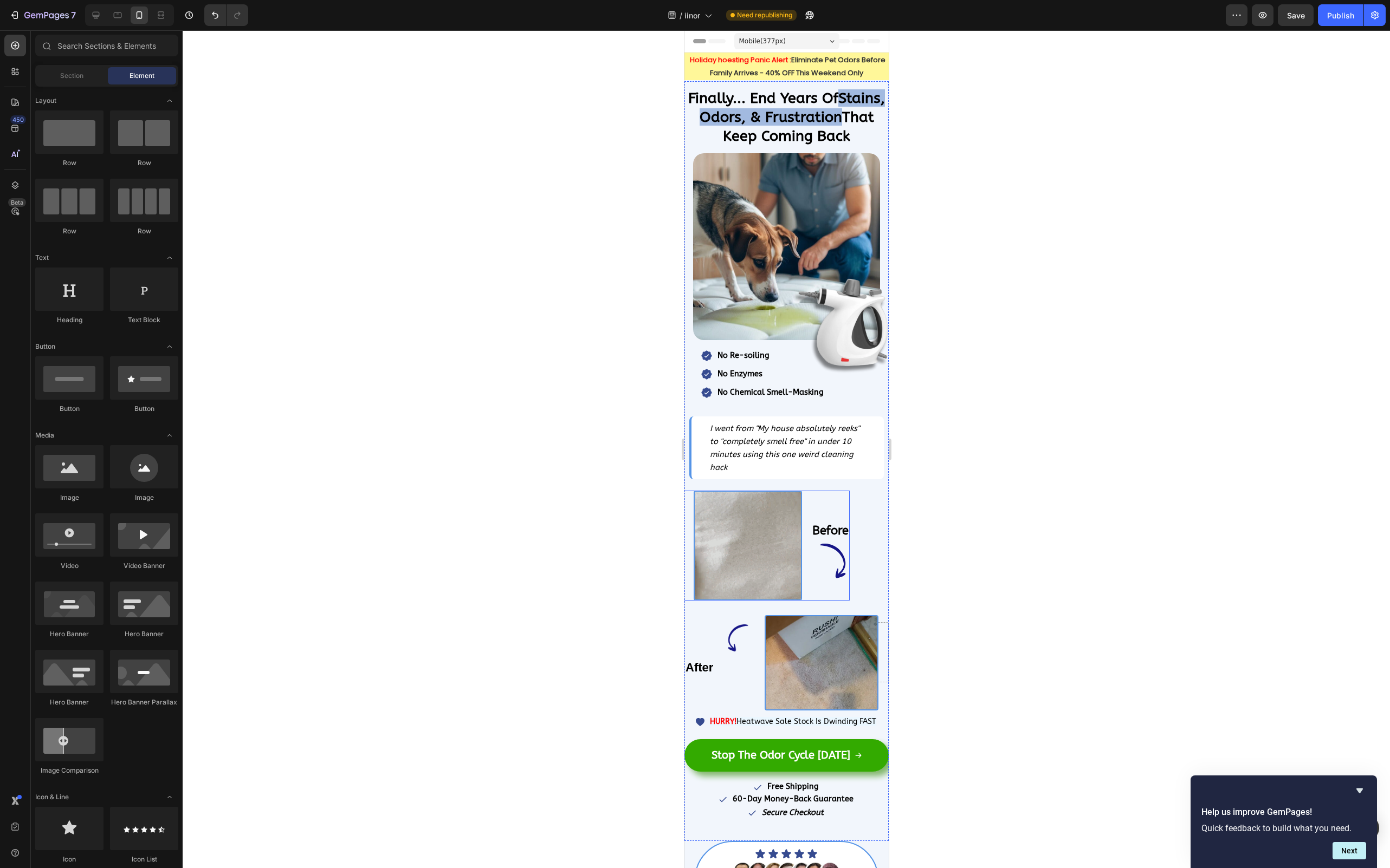
click at [766, 541] on div "Image" at bounding box center [786, 561] width 204 height 40
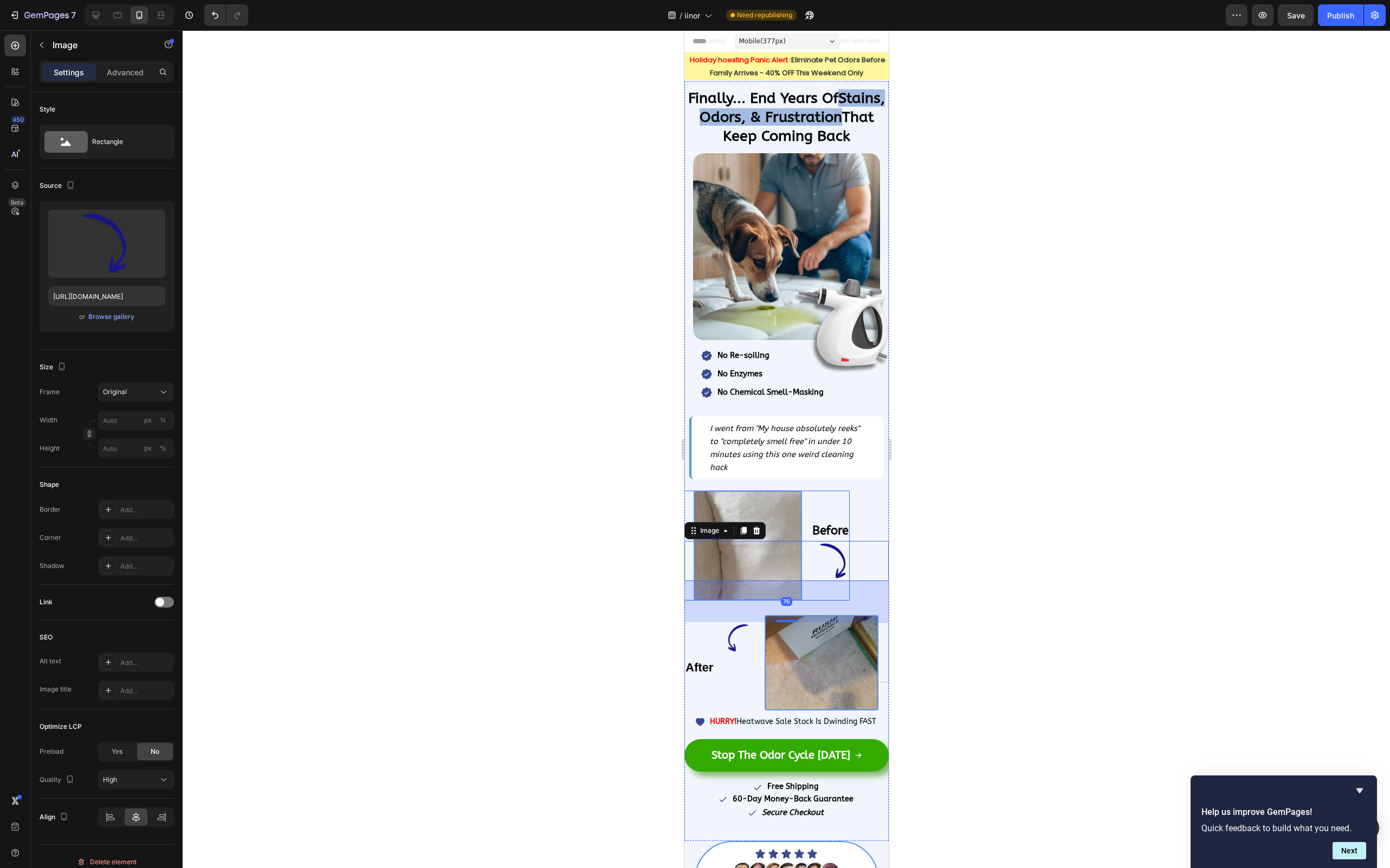
click at [756, 499] on img at bounding box center [746, 546] width 108 height 110
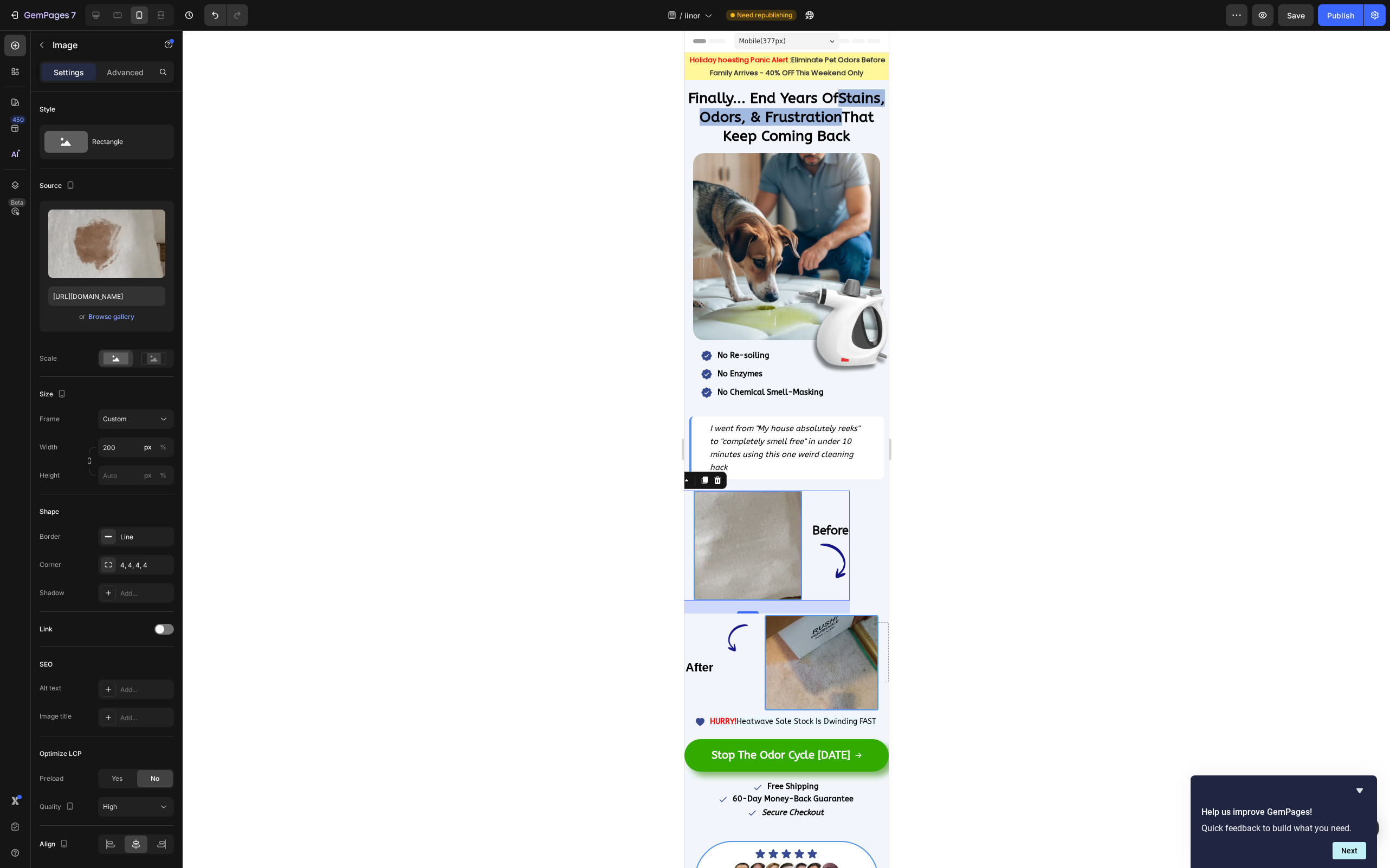
click at [1082, 446] on div at bounding box center [786, 449] width 1207 height 838
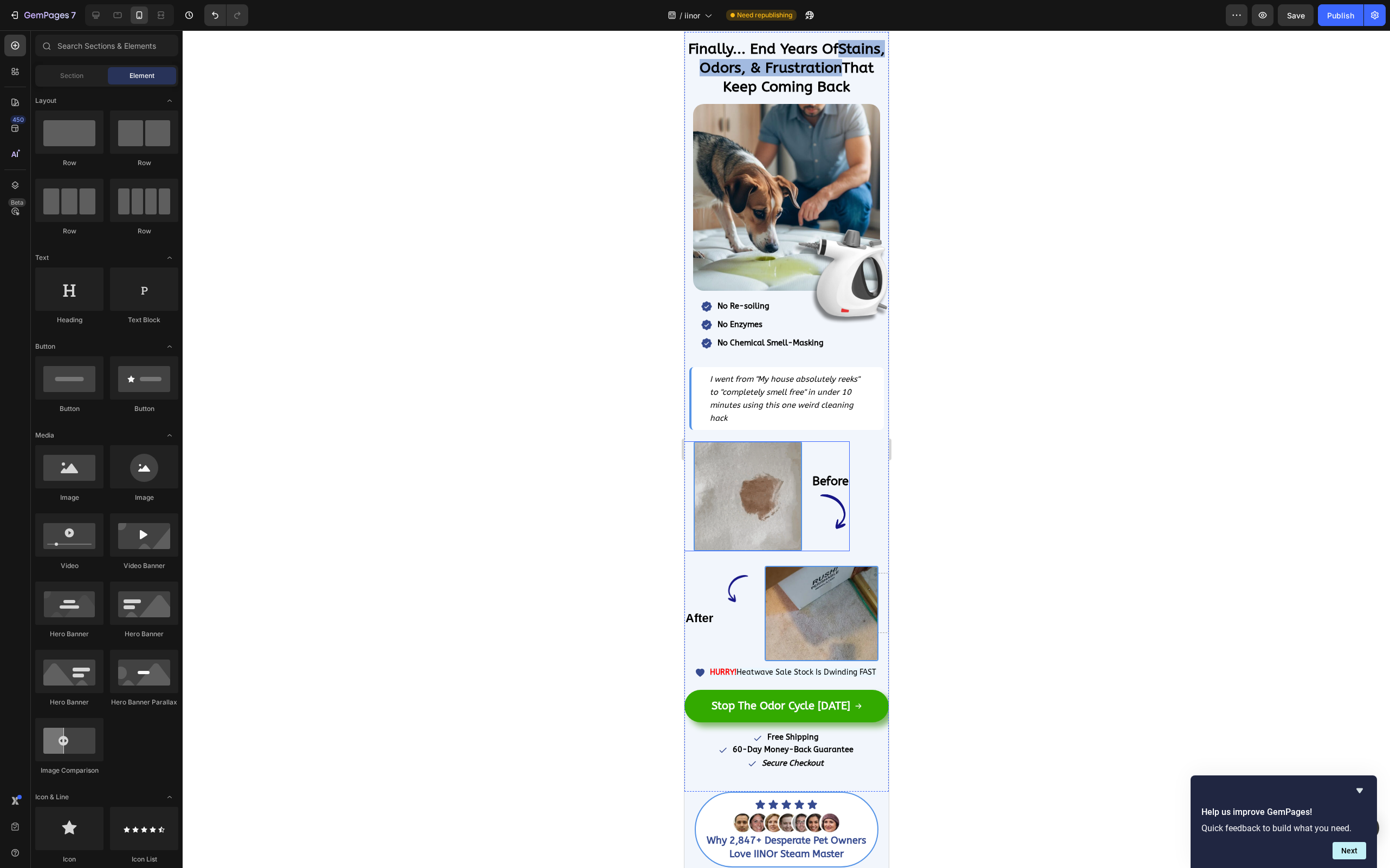
scroll to position [67, 0]
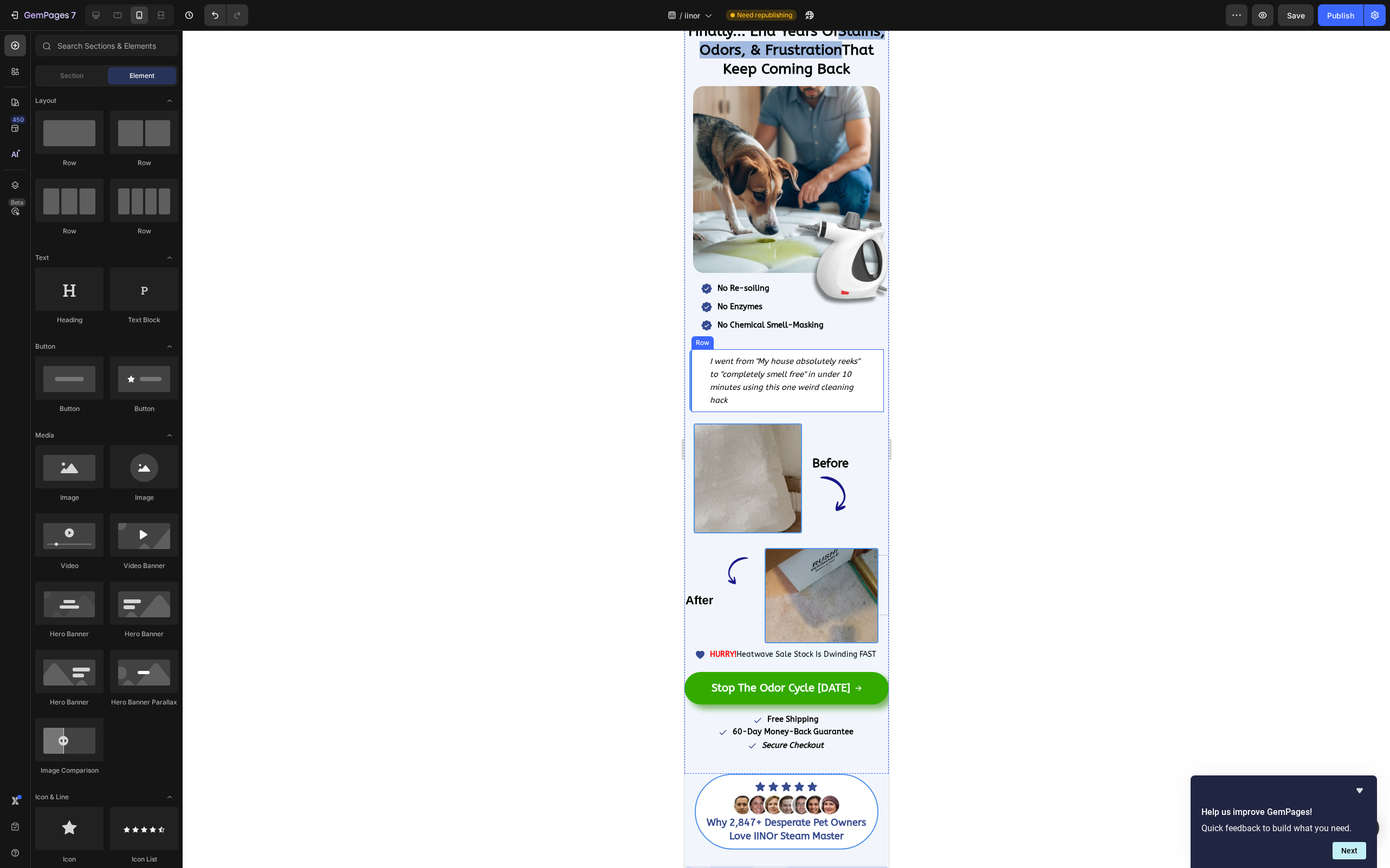
click at [696, 375] on div "I went from "My house absolutely reeks" to "completely smell free" in under 10 …" at bounding box center [786, 381] width 194 height 63
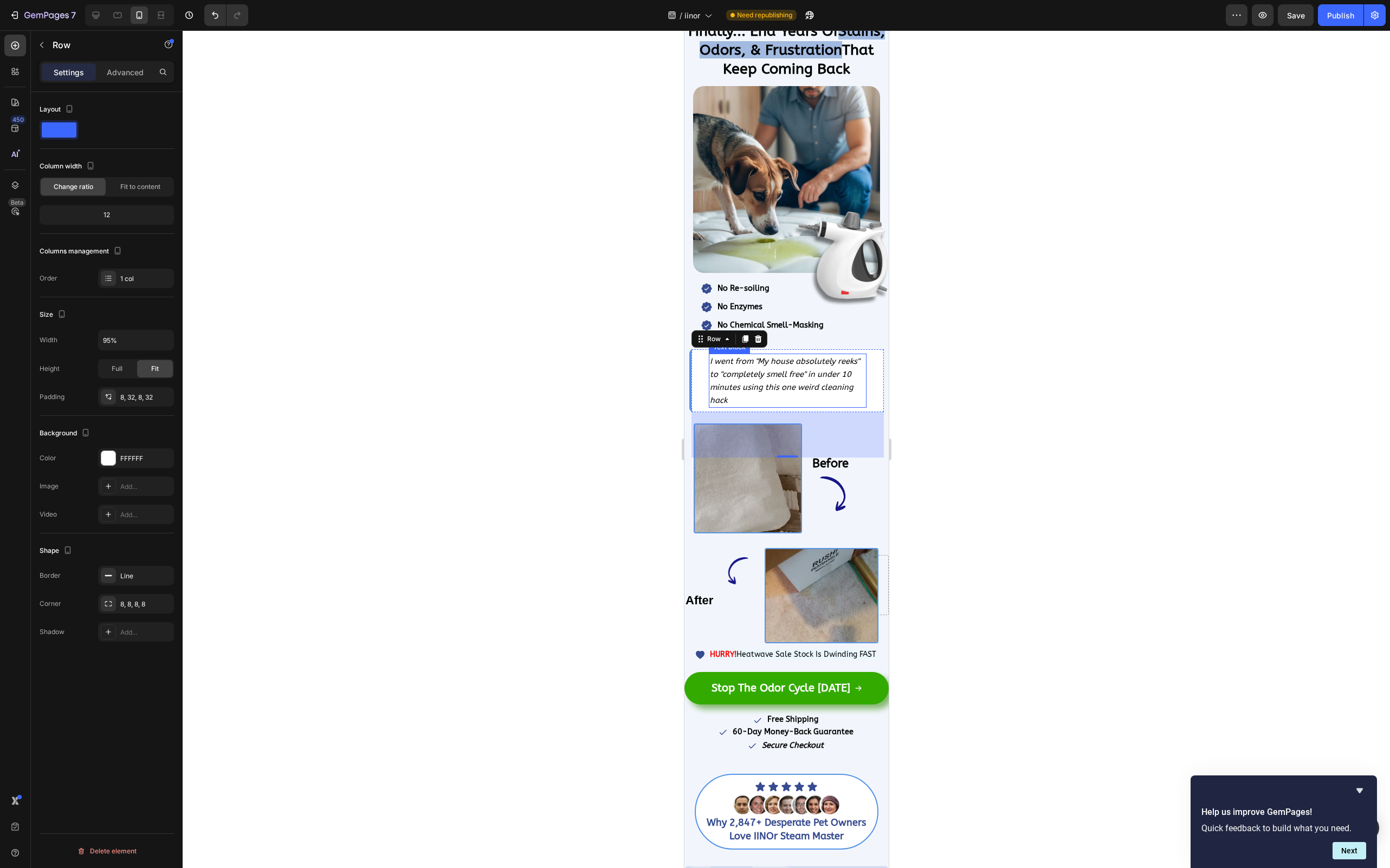
click at [708, 366] on div "I went from "My house absolutely reeks" to "completely smell free" in under 10 …" at bounding box center [787, 381] width 157 height 54
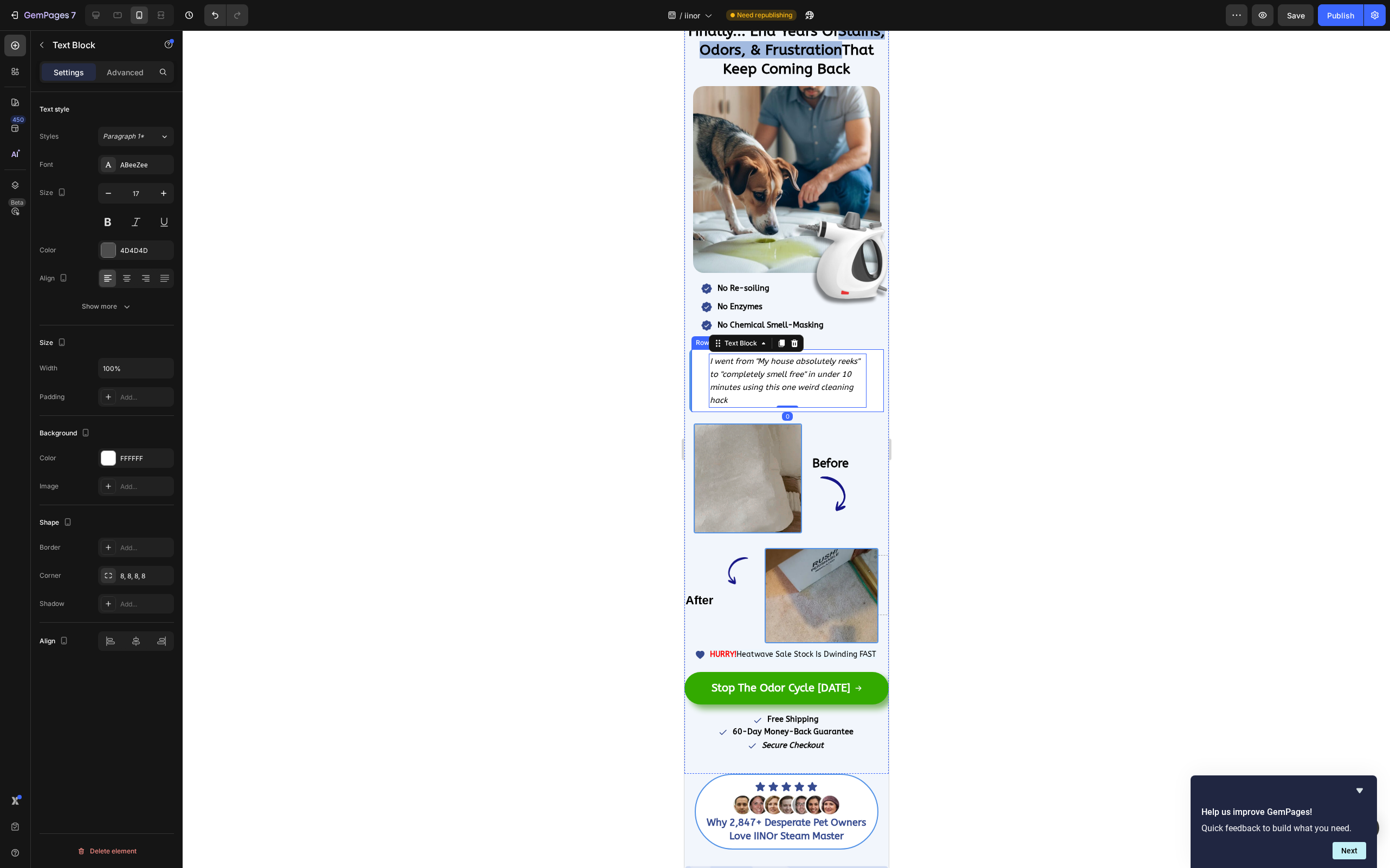
click at [701, 364] on div "I went from "My house absolutely reeks" to "completely smell free" in under 10 …" at bounding box center [786, 381] width 194 height 63
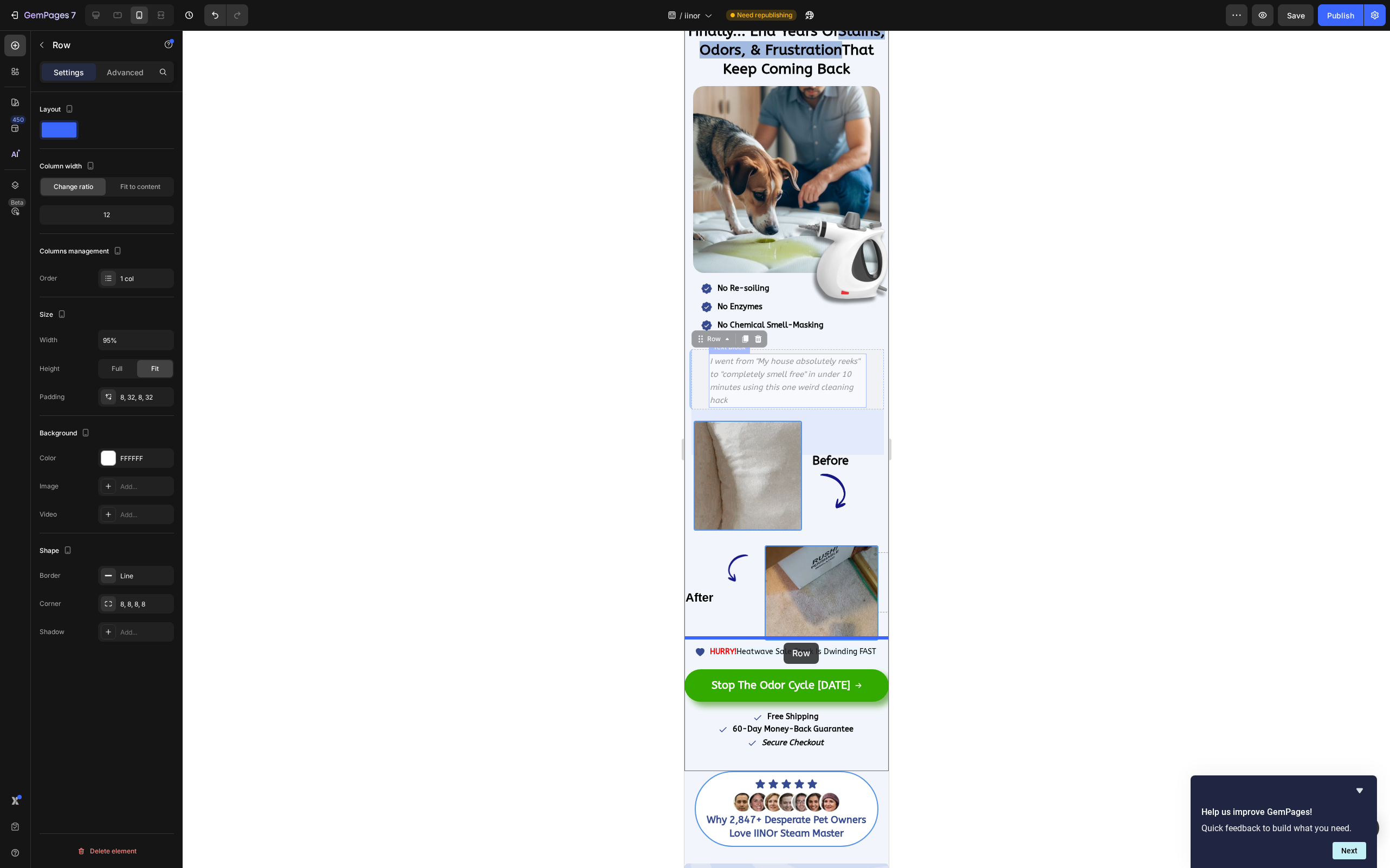
drag, startPoint x: 695, startPoint y: 364, endPoint x: 783, endPoint y: 643, distance: 292.5
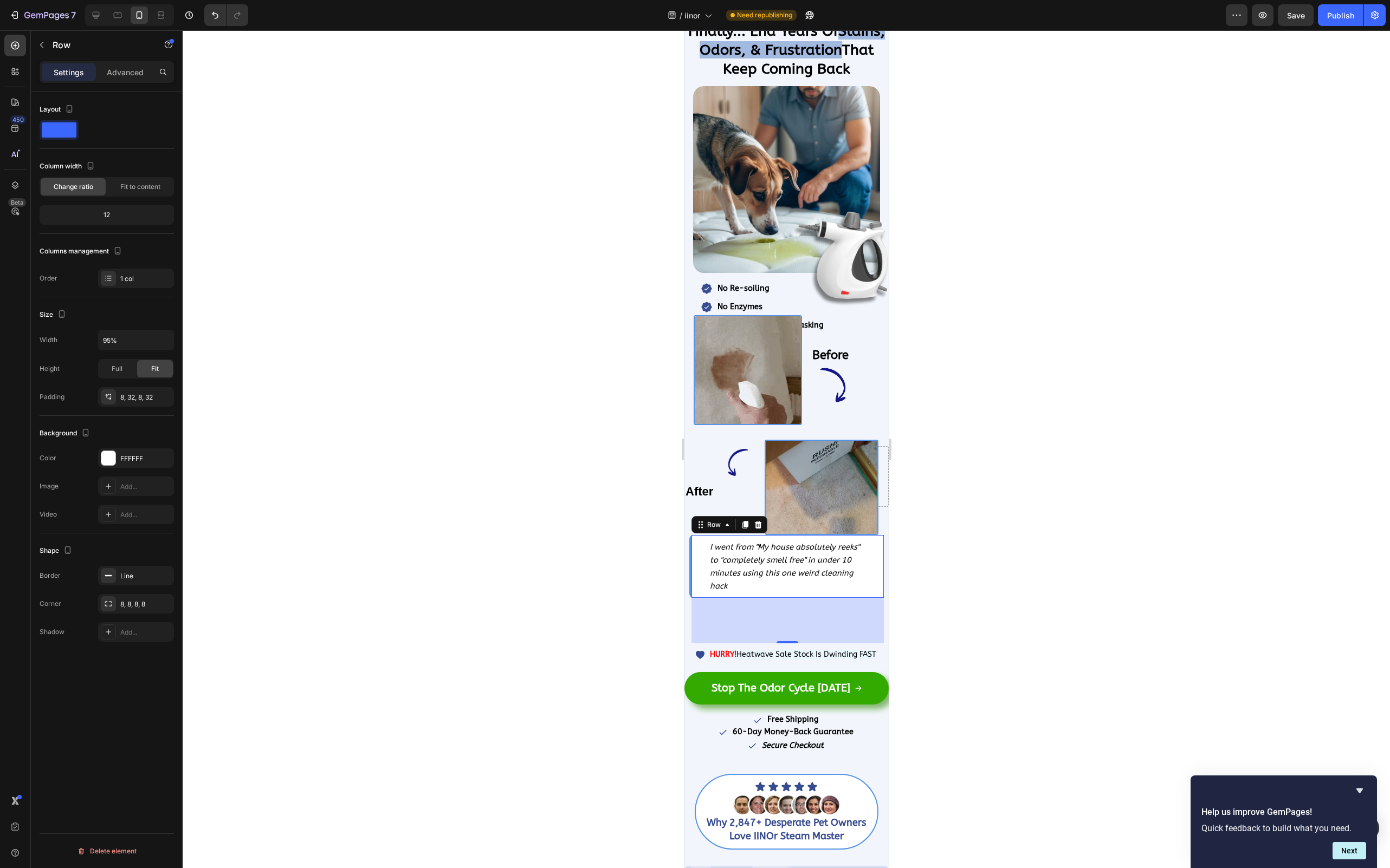
click at [1019, 537] on div at bounding box center [786, 449] width 1207 height 838
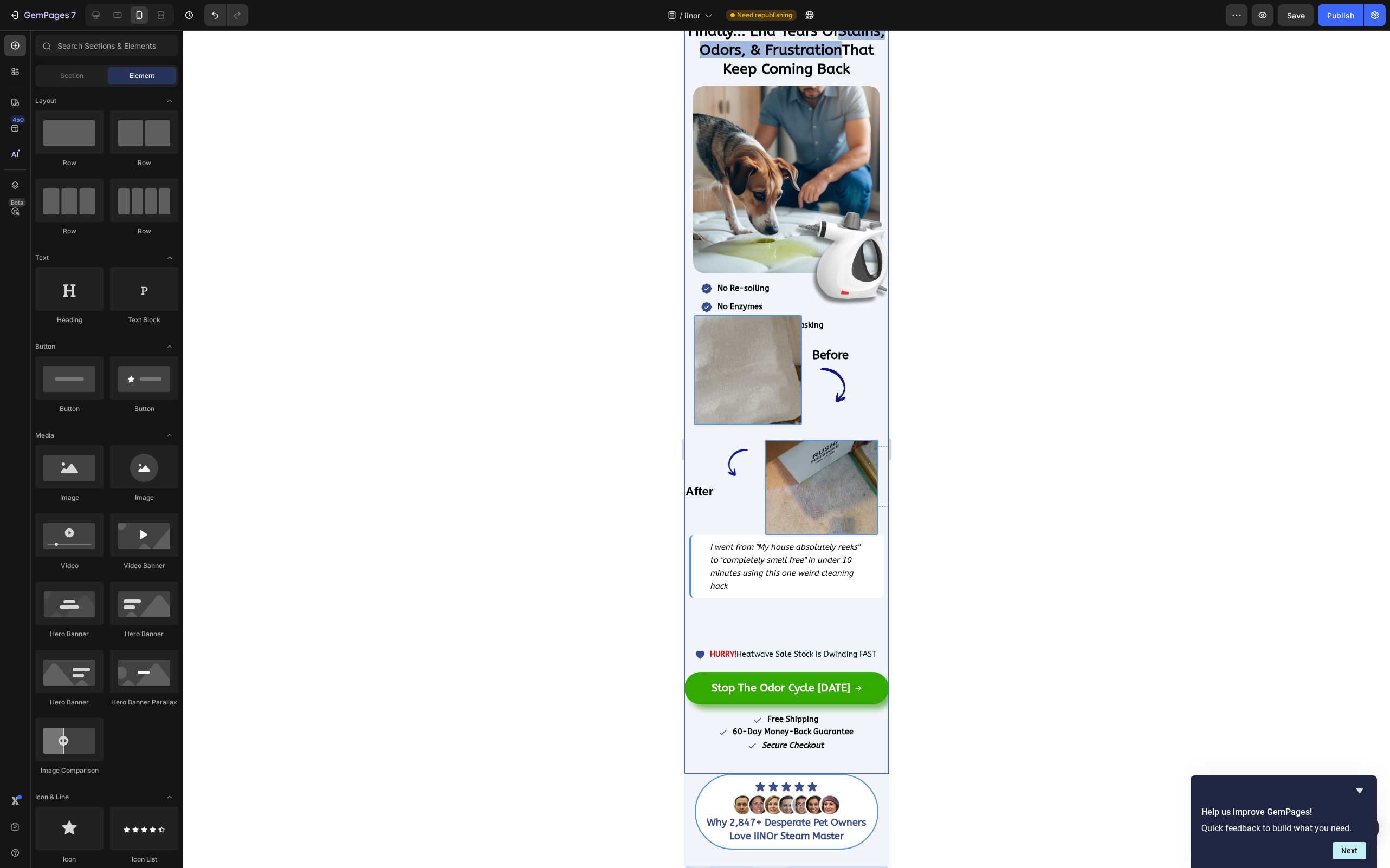
click at [799, 609] on div "Finally... End Years Of Stains, Odors, & Frustration That Keep Coming Back Head…" at bounding box center [786, 397] width 204 height 753
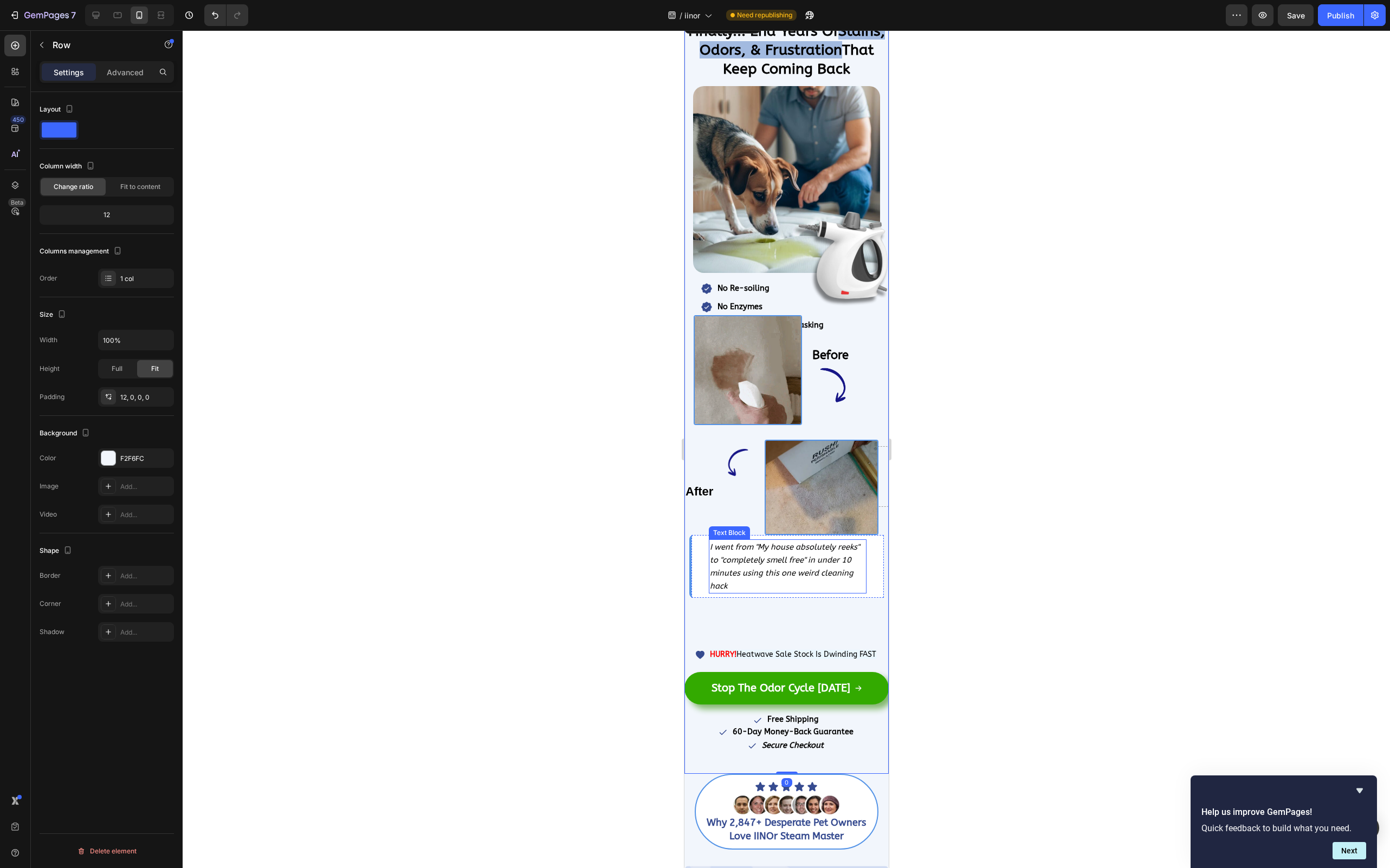
click at [777, 584] on p "I went from "My house absolutely reeks" to "completely smell free" in under 10 …" at bounding box center [786, 566] width 155 height 52
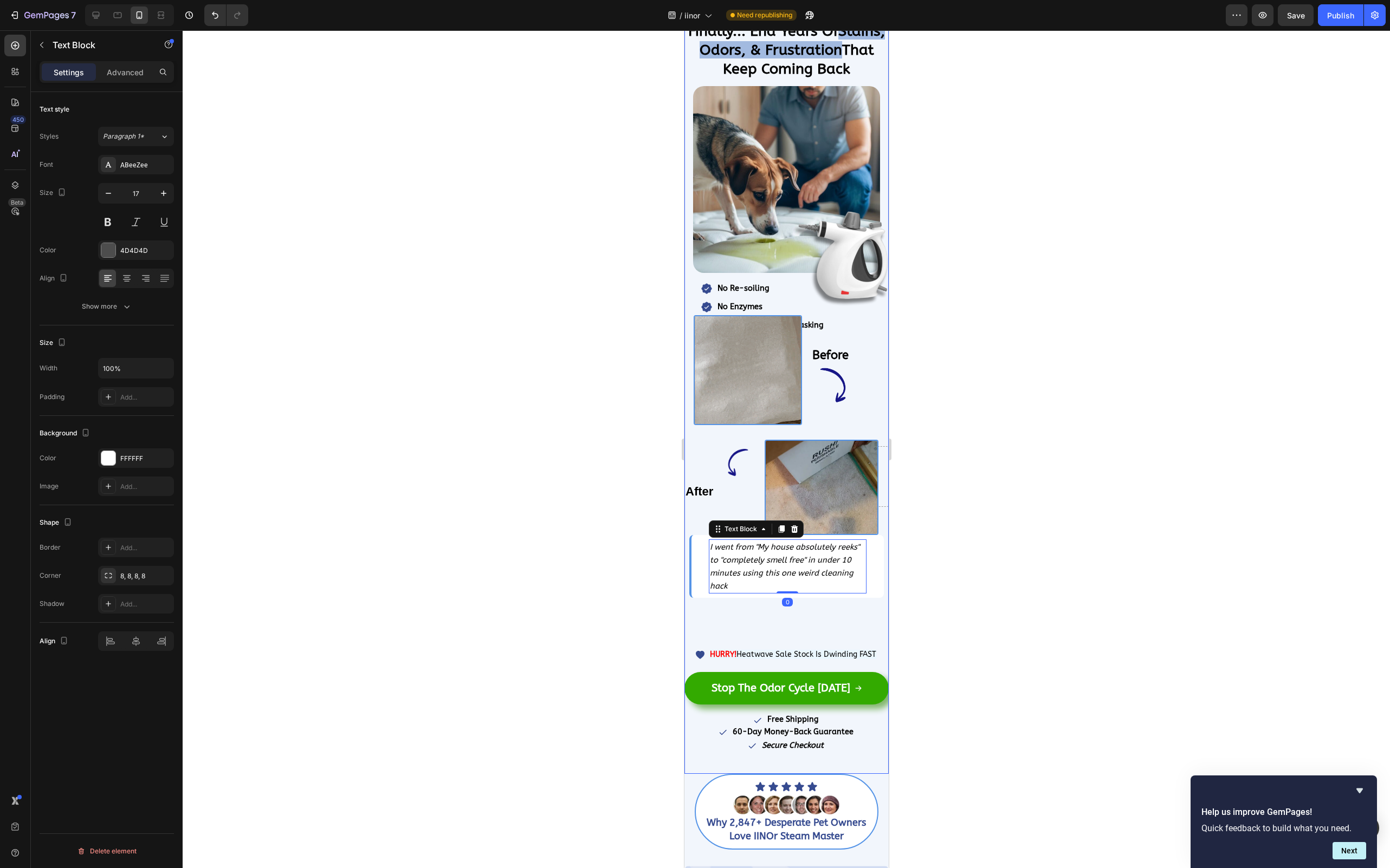
click at [771, 609] on div "Finally... End Years Of Stains, Odors, & Frustration That Keep Coming Back Head…" at bounding box center [786, 397] width 204 height 753
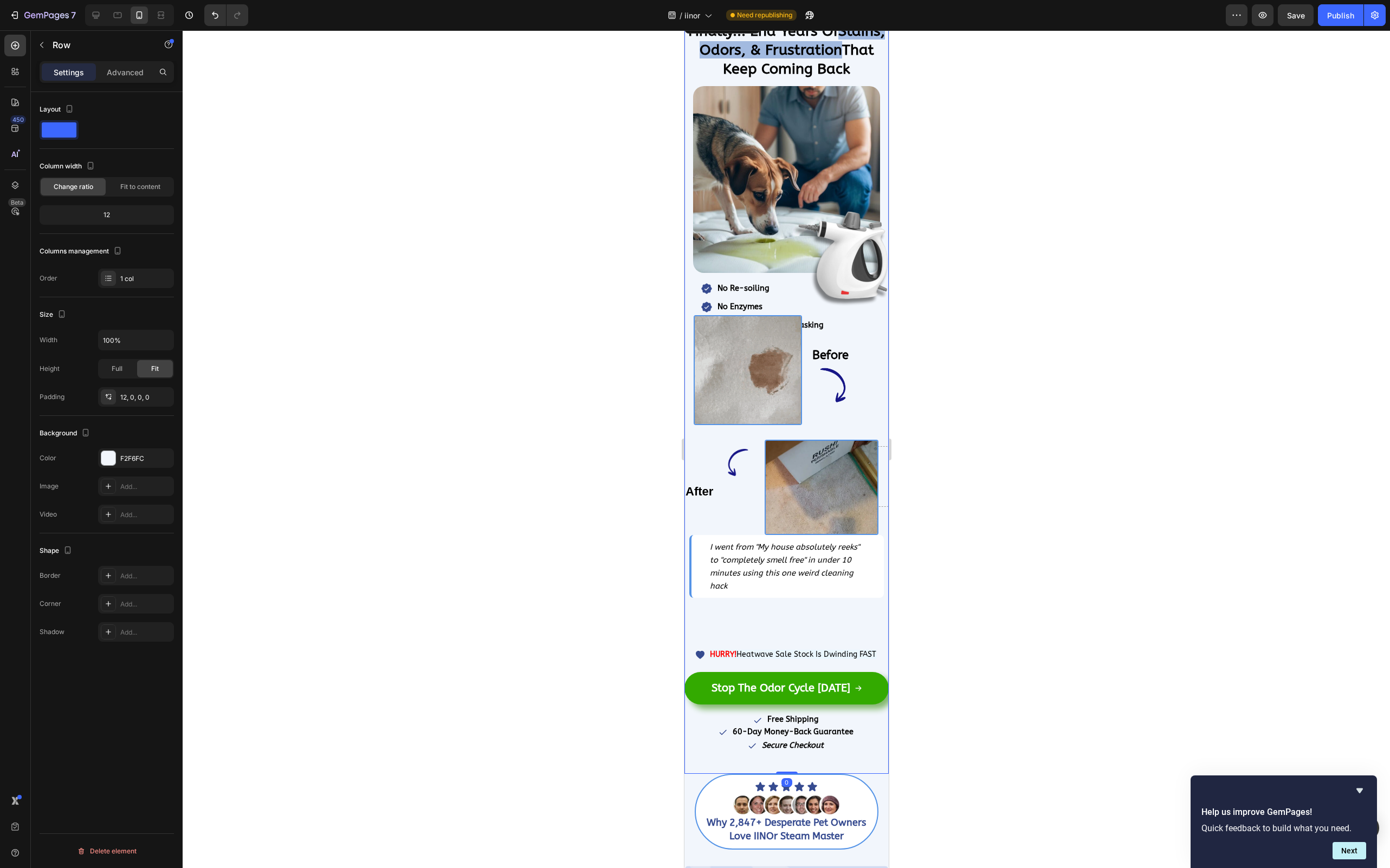
click at [769, 618] on div "Finally... End Years Of Stains, Odors, & Frustration That Keep Coming Back Head…" at bounding box center [786, 397] width 204 height 753
click at [738, 608] on div "Finally... End Years Of Stains, Odors, & Frustration That Keep Coming Back Head…" at bounding box center [786, 397] width 204 height 753
click at [719, 559] on icon "I went from "My house absolutely reeks" to "completely smell free" in under 10 …" at bounding box center [784, 567] width 149 height 48
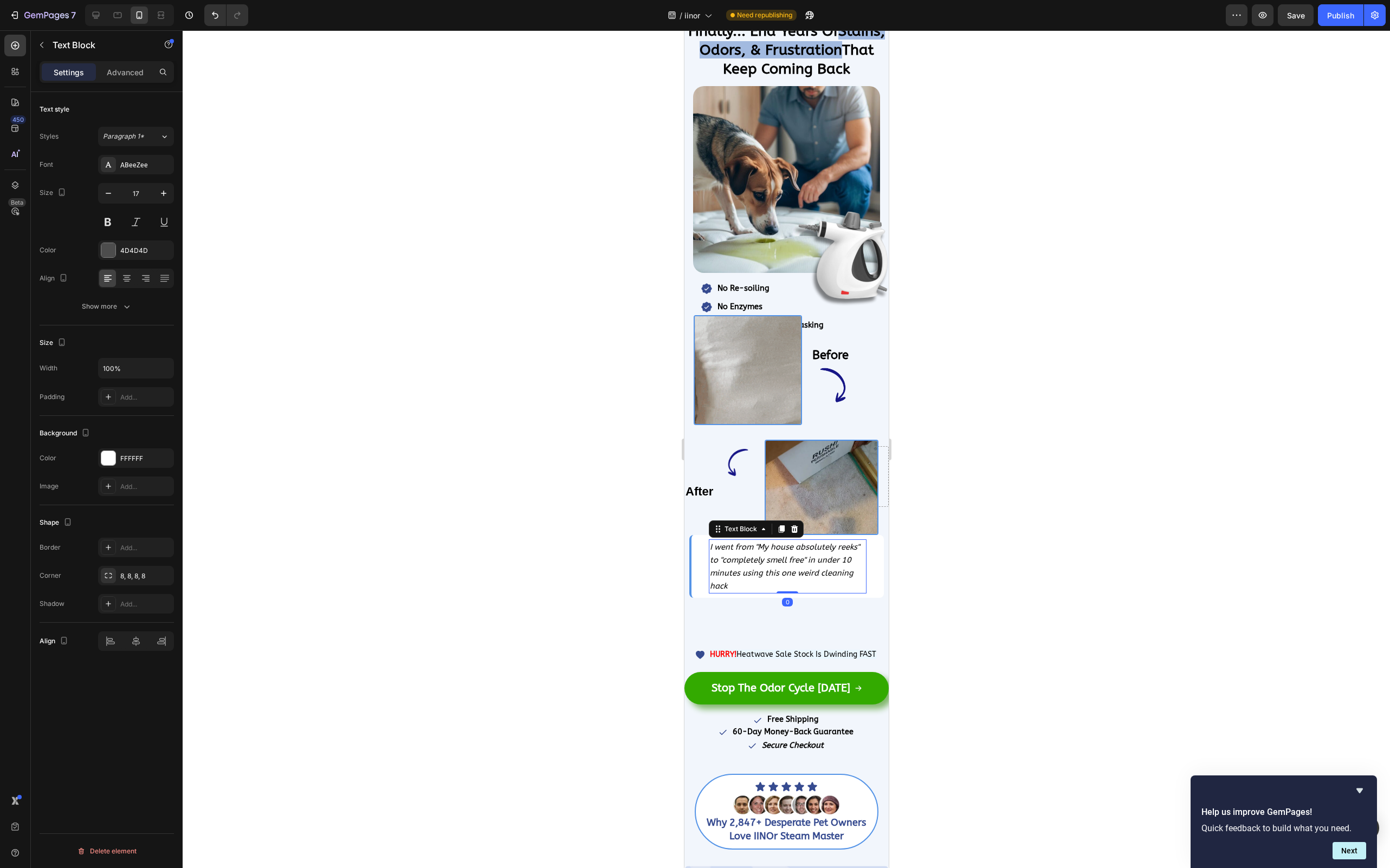
click at [735, 609] on div "Finally... End Years Of Stains, Odors, & Frustration That Keep Coming Back Head…" at bounding box center [786, 397] width 204 height 753
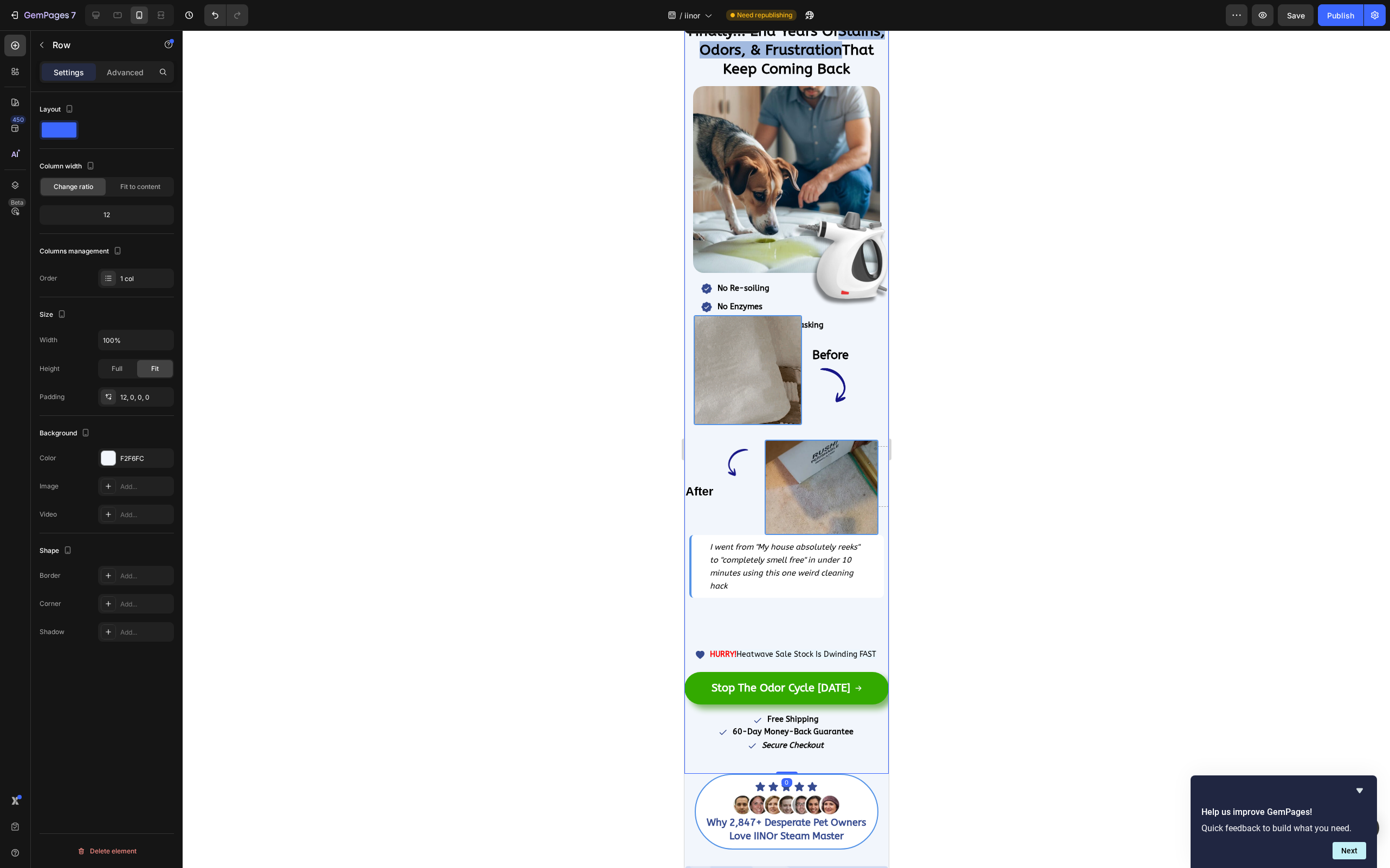
click at [699, 608] on div "Finally... End Years Of Stains, Odors, & Frustration That Keep Coming Back Head…" at bounding box center [786, 397] width 204 height 753
click at [754, 614] on div "Finally... End Years Of Stains, Odors, & Frustration That Keep Coming Back Head…" at bounding box center [786, 397] width 204 height 753
click at [762, 565] on icon "I went from "My house absolutely reeks" to "completely smell free" in under 10 …" at bounding box center [784, 567] width 149 height 48
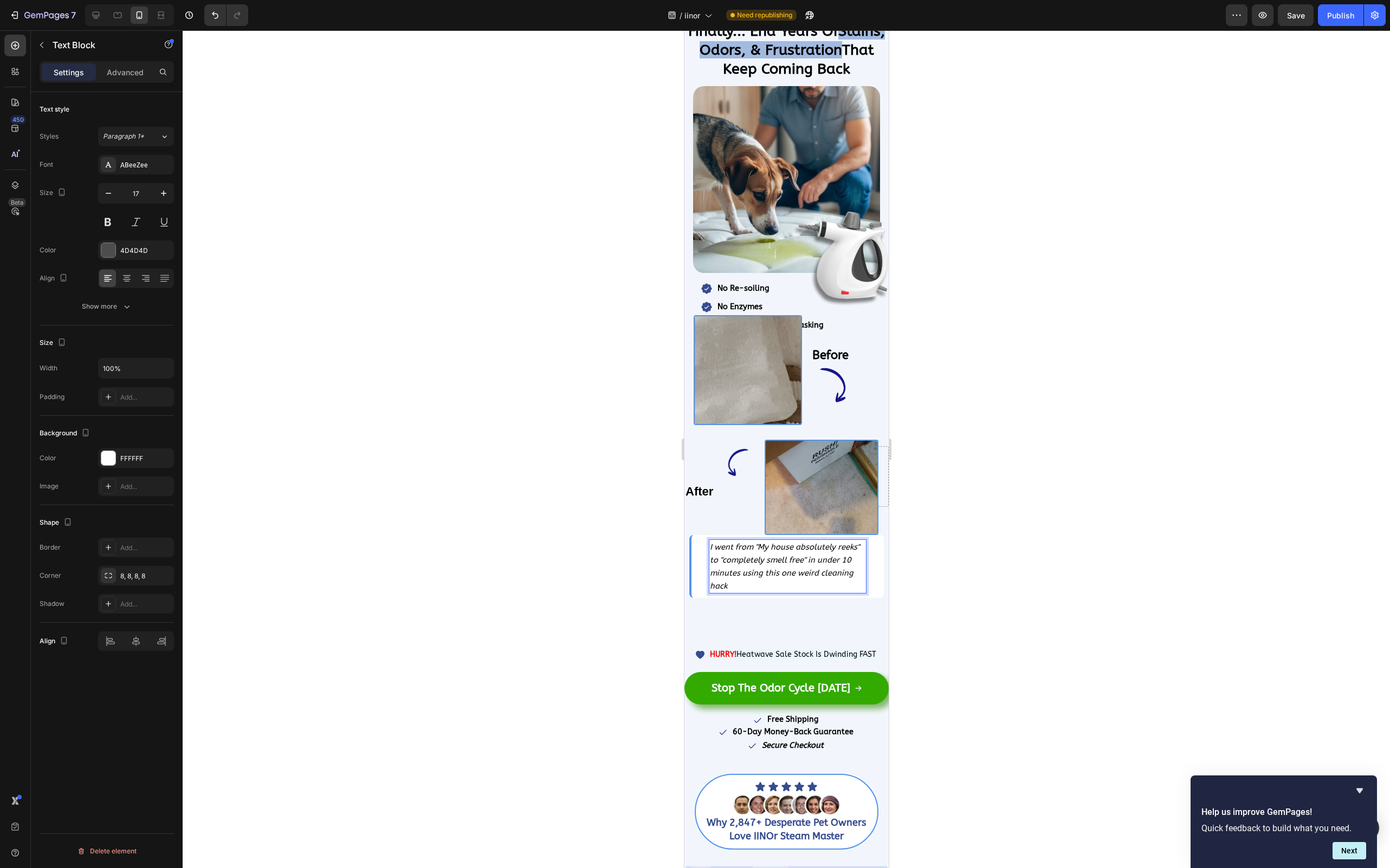
click at [810, 545] on icon "I went from "My house absolutely reeks" to "completely smell free" in under 10 …" at bounding box center [784, 567] width 149 height 48
click at [809, 594] on div "Finally... End Years Of Stains, Odors, & Frustration That Keep Coming Back Head…" at bounding box center [786, 397] width 204 height 753
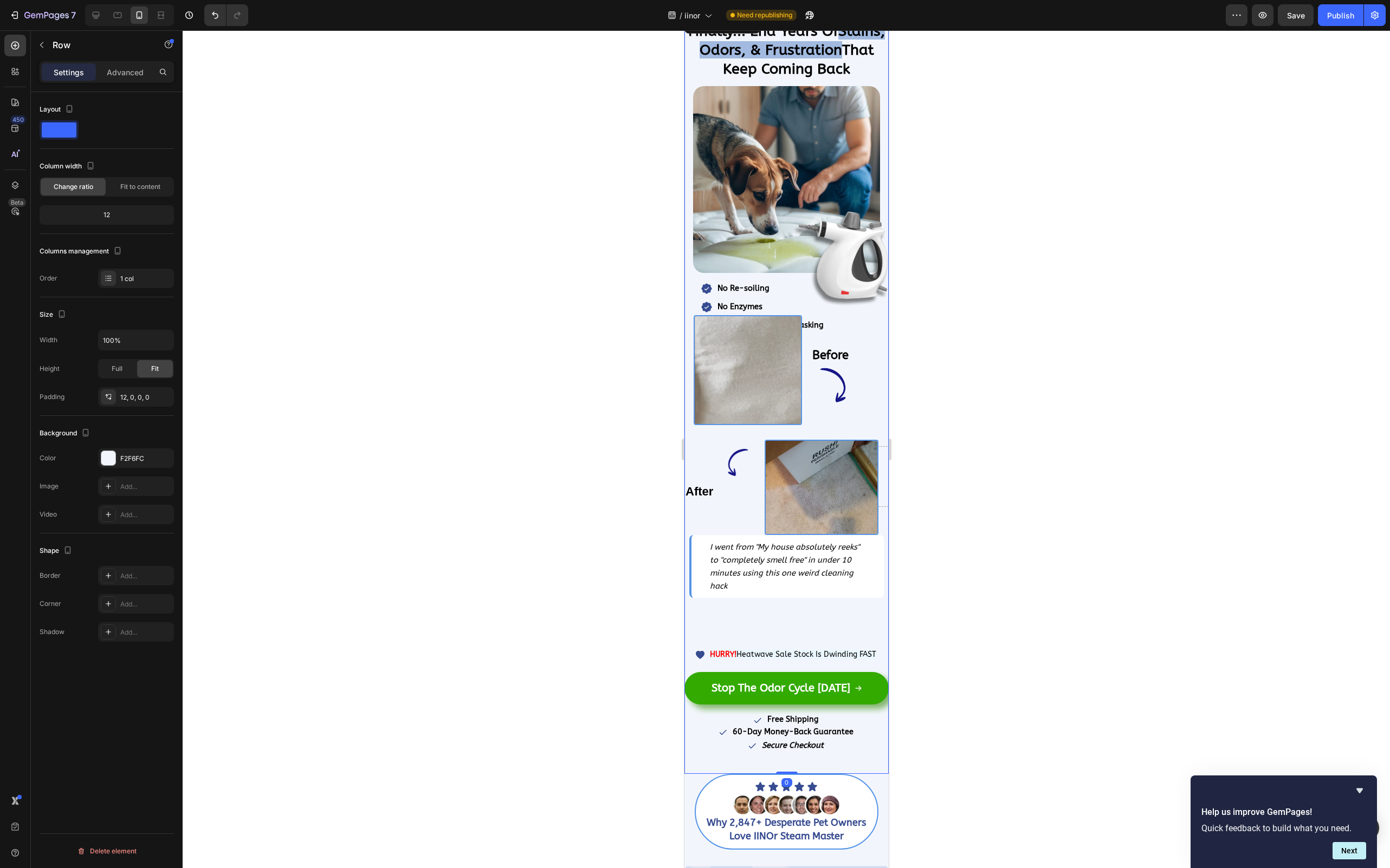
click at [809, 594] on div "Finally... End Years Of Stains, Odors, & Frustration That Keep Coming Back Head…" at bounding box center [786, 397] width 204 height 753
click at [809, 611] on div "Finally... End Years Of Stains, Odors, & Frustration That Keep Coming Back Head…" at bounding box center [786, 397] width 204 height 753
click at [771, 628] on div "Finally... End Years Of Stains, Odors, & Frustration That Keep Coming Back Head…" at bounding box center [786, 397] width 204 height 753
click at [753, 592] on div "I went from "My house absolutely reeks" to "completely smell free" in under 10 …" at bounding box center [786, 567] width 194 height 63
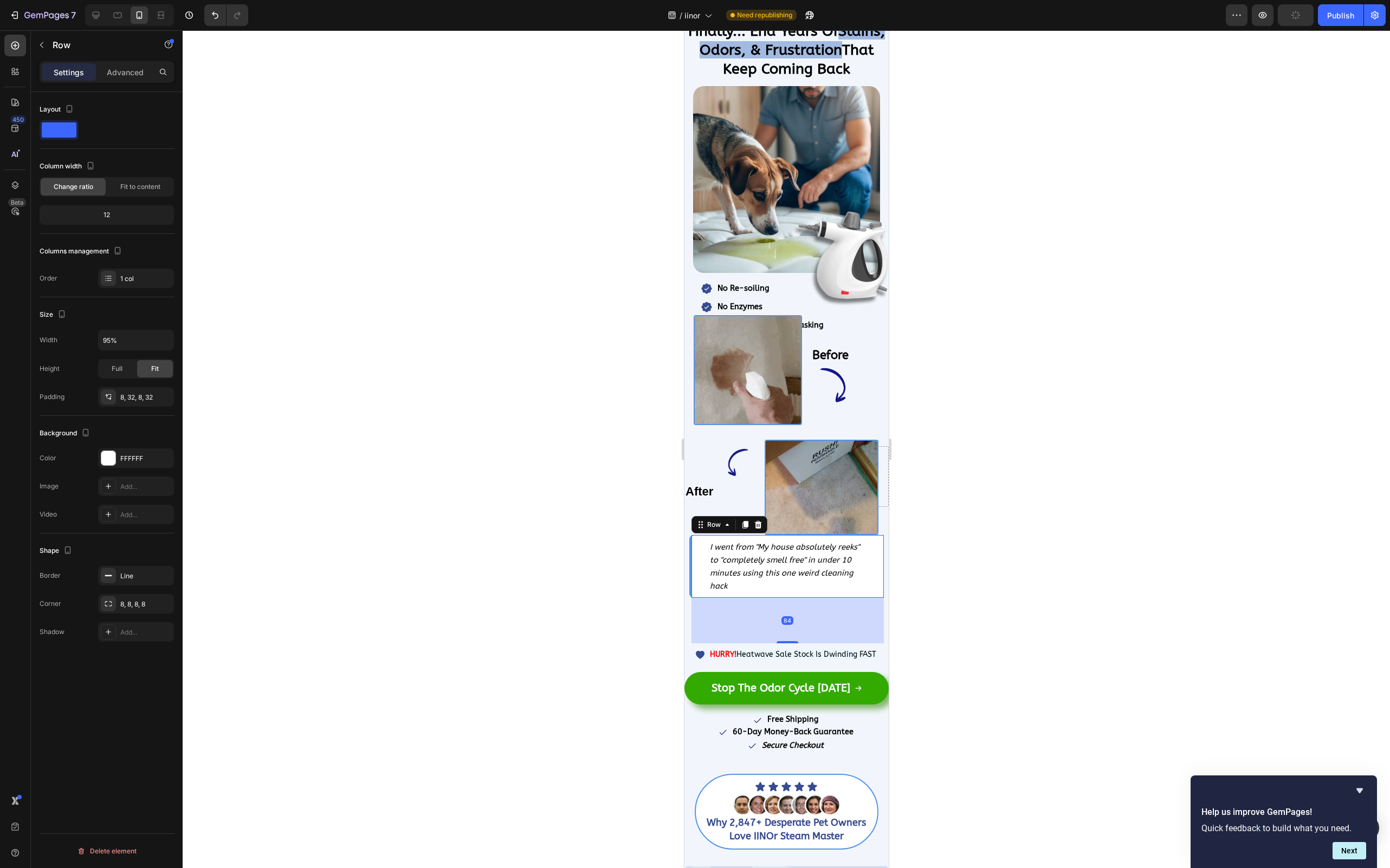
click at [752, 575] on p "I went from "My house absolutely reeks" to "completely smell free" in under 10 …" at bounding box center [786, 566] width 155 height 52
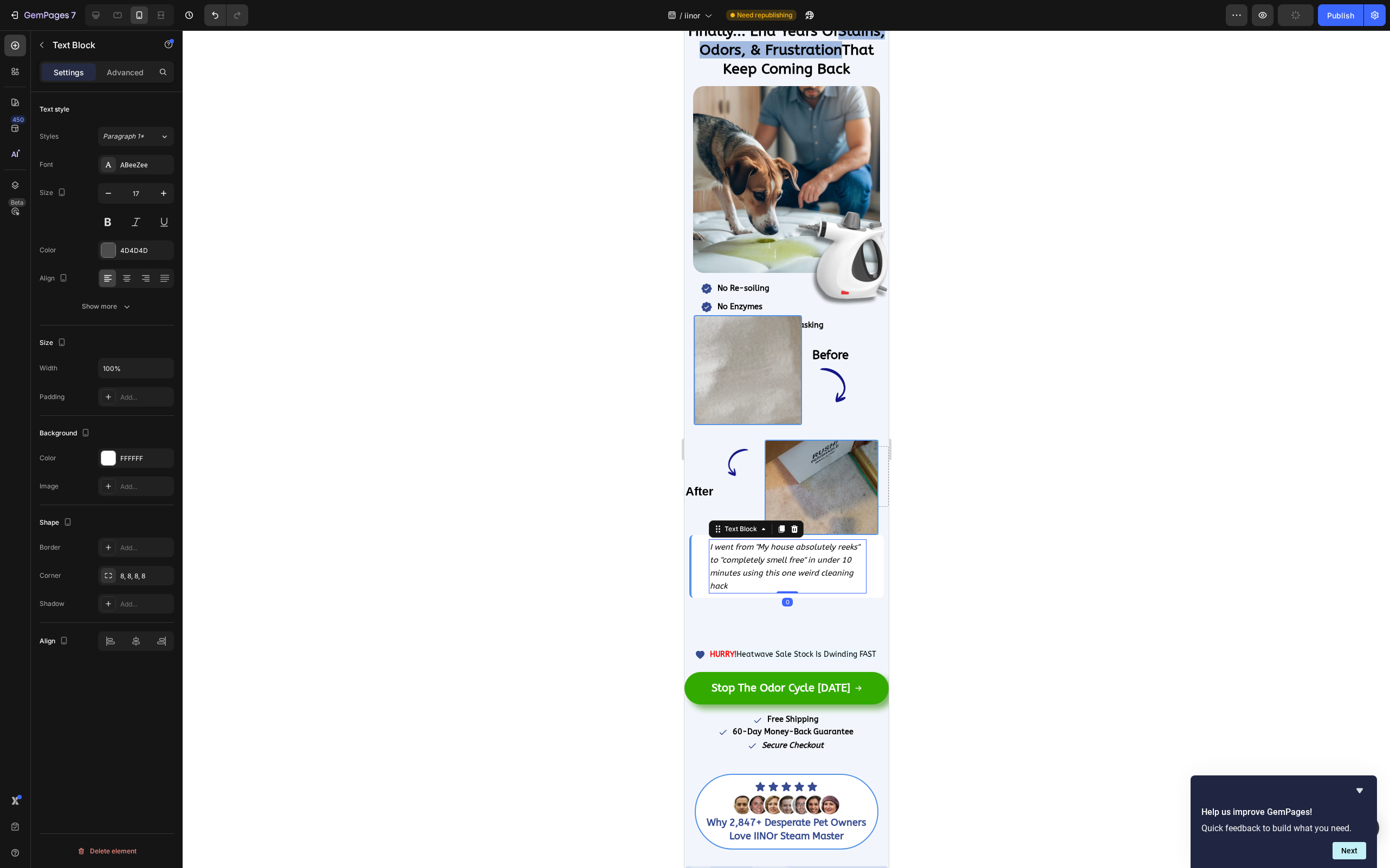
click at [756, 606] on div "Finally... End Years Of Stains, Odors, & Frustration That Keep Coming Back Head…" at bounding box center [786, 397] width 204 height 753
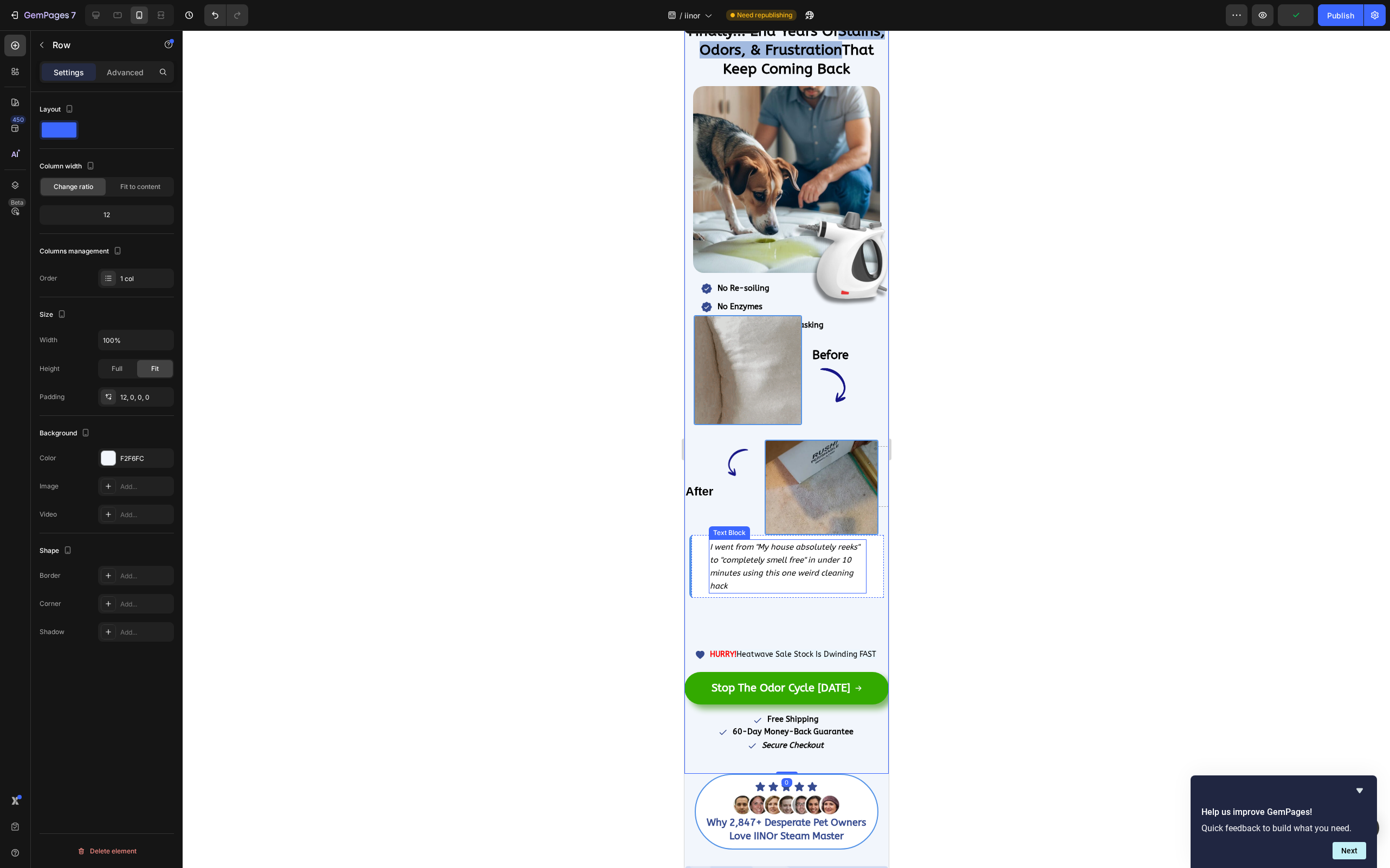
click at [774, 572] on icon "I went from "My house absolutely reeks" to "completely smell free" in under 10 …" at bounding box center [784, 567] width 149 height 48
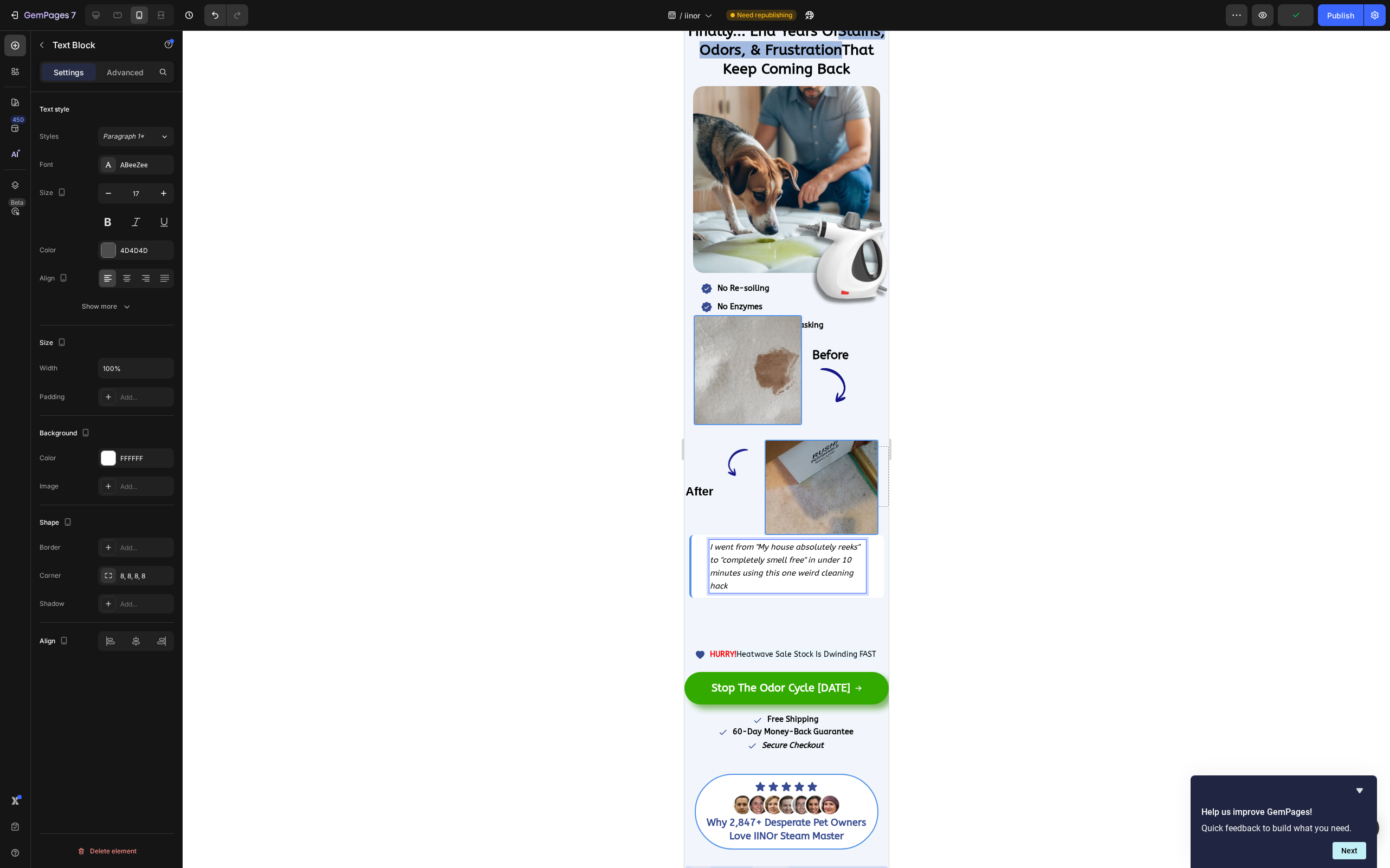
click at [767, 583] on p "I went from "My house absolutely reeks" to "completely smell free" in under 10 …" at bounding box center [786, 566] width 155 height 52
click at [763, 596] on div "Finally... End Years Of Stains, Odors, & Frustration That Keep Coming Back Head…" at bounding box center [786, 397] width 204 height 753
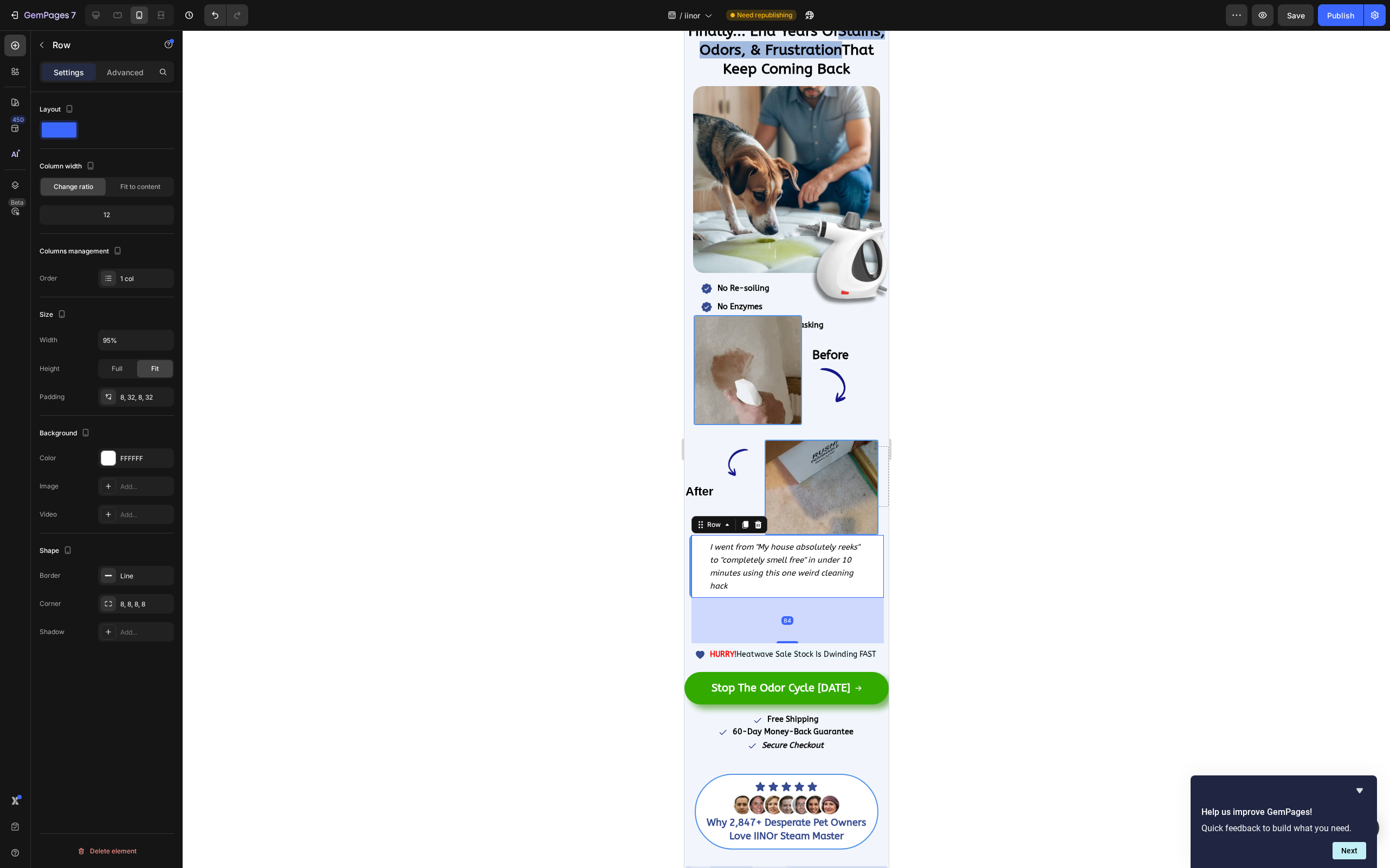
click at [777, 592] on div "I went from "My house absolutely reeks" to "completely smell free" in under 10 …" at bounding box center [786, 567] width 194 height 63
drag, startPoint x: 783, startPoint y: 633, endPoint x: 786, endPoint y: 602, distance: 31.1
click at [786, 602] on div "84" at bounding box center [786, 620] width 192 height 45
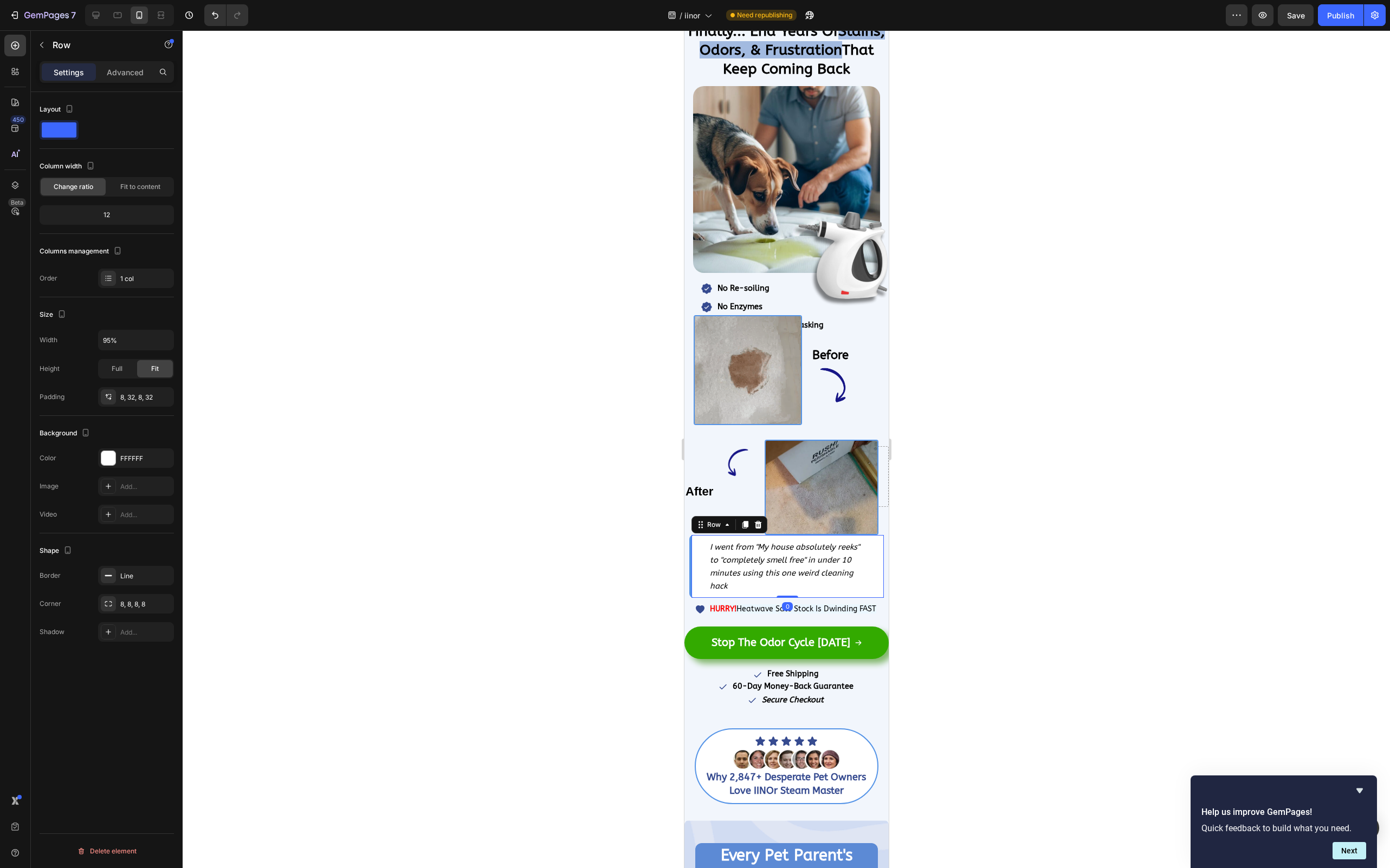
drag, startPoint x: 781, startPoint y: 636, endPoint x: 847, endPoint y: 586, distance: 82.8
click at [779, 581] on div "I went from "My house absolutely reeks" to "completely smell free" in under 10 …" at bounding box center [786, 567] width 194 height 63
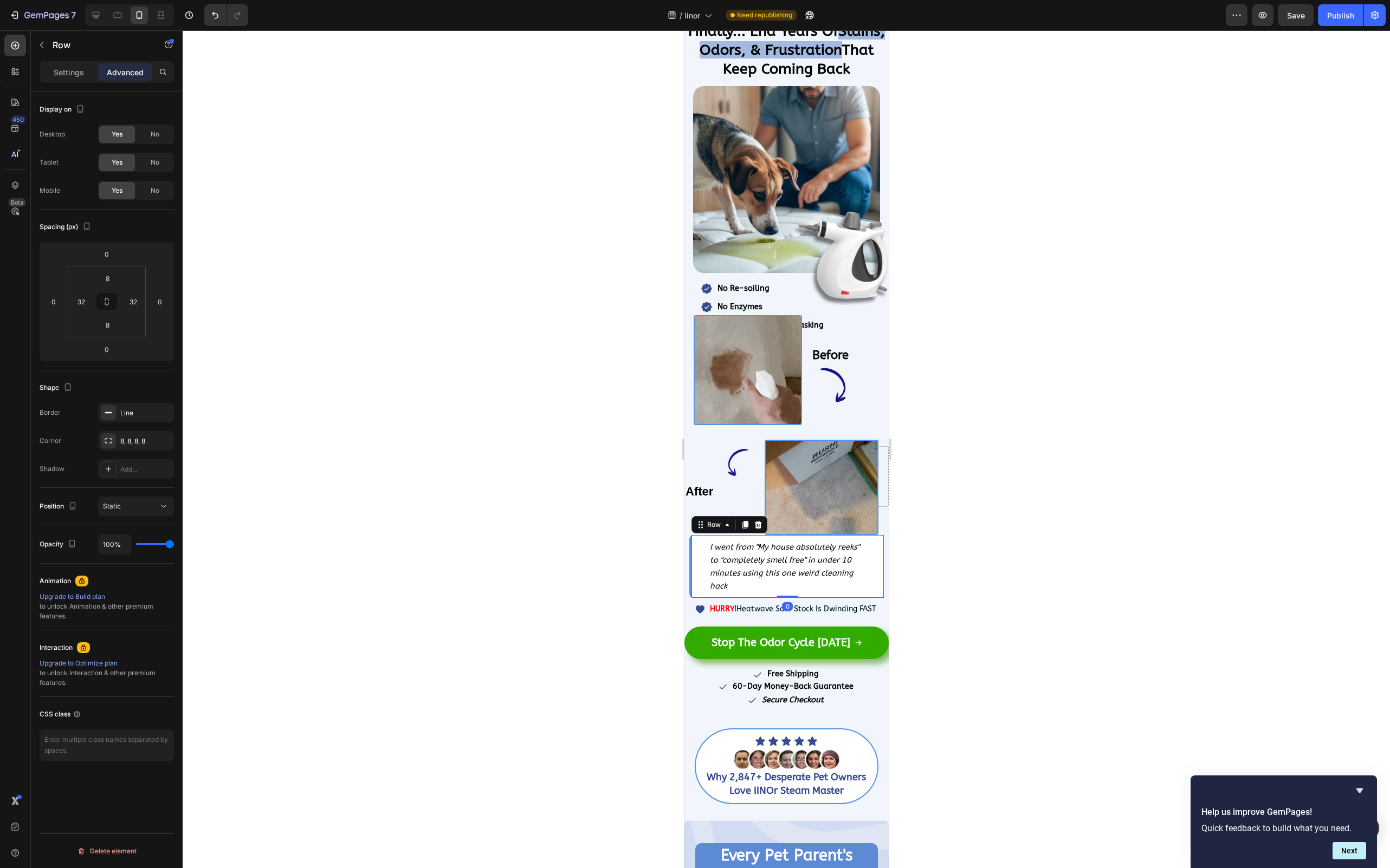
click at [924, 609] on div at bounding box center [786, 449] width 1207 height 838
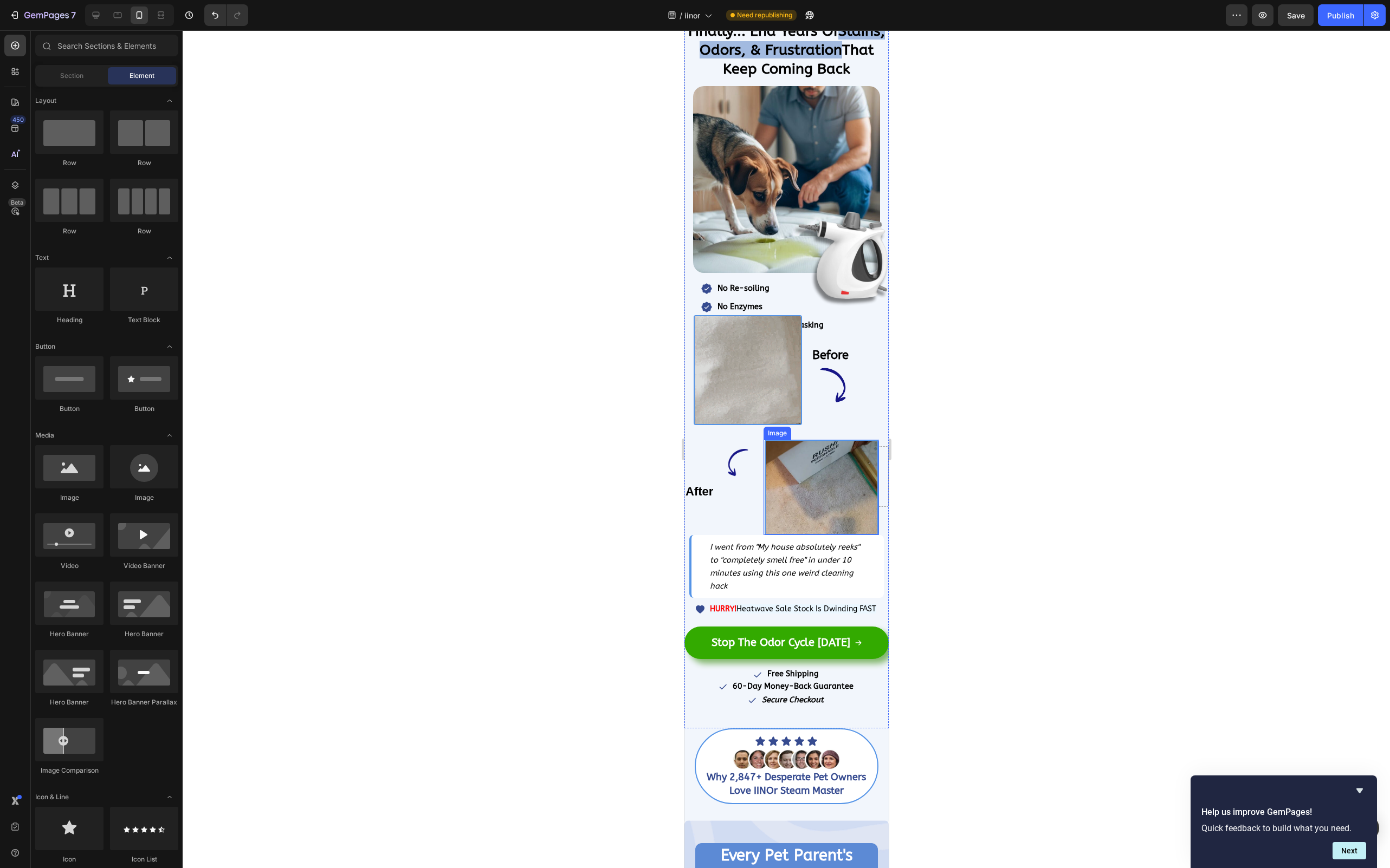
scroll to position [0, 0]
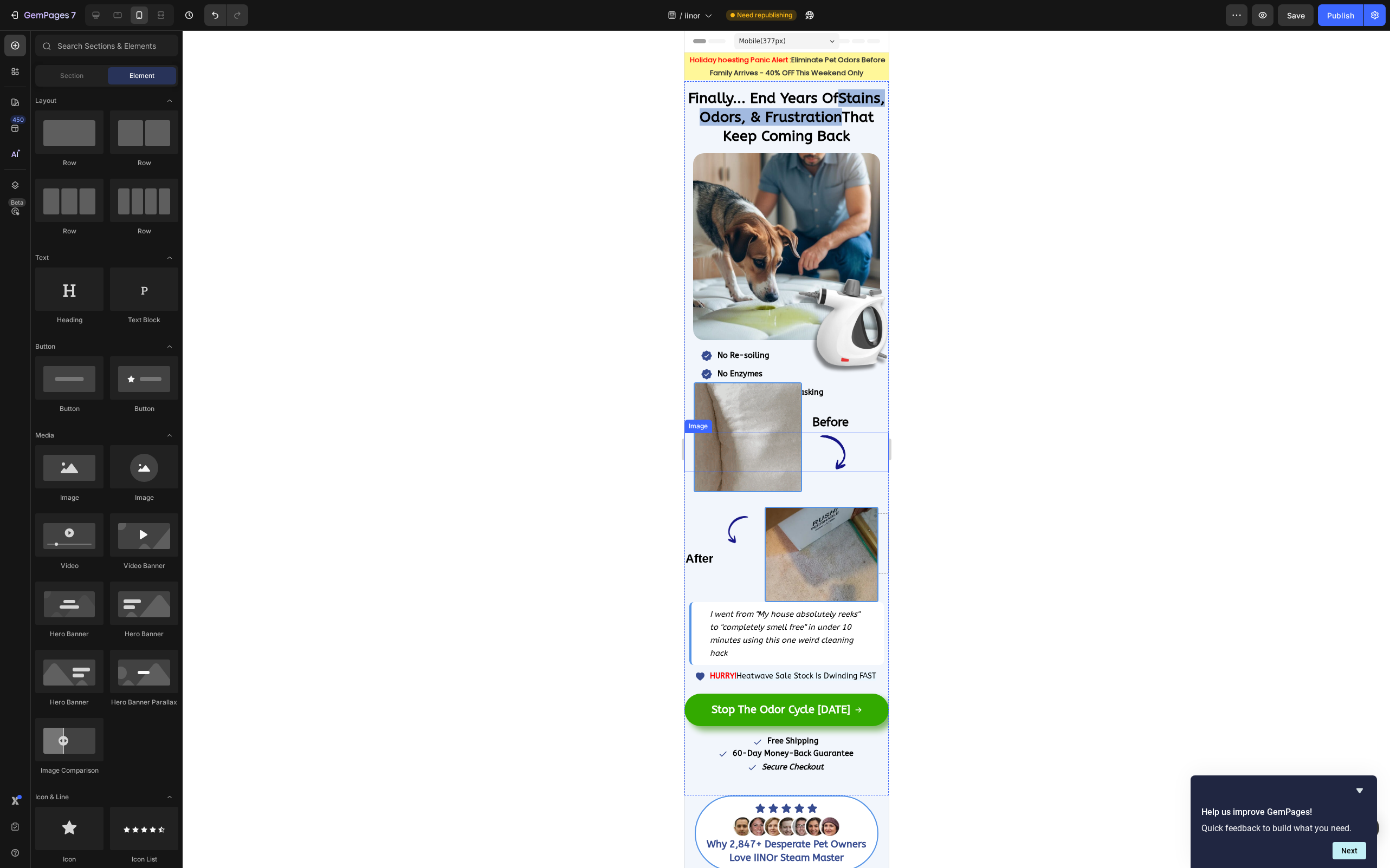
click at [773, 433] on div "Image" at bounding box center [786, 453] width 204 height 40
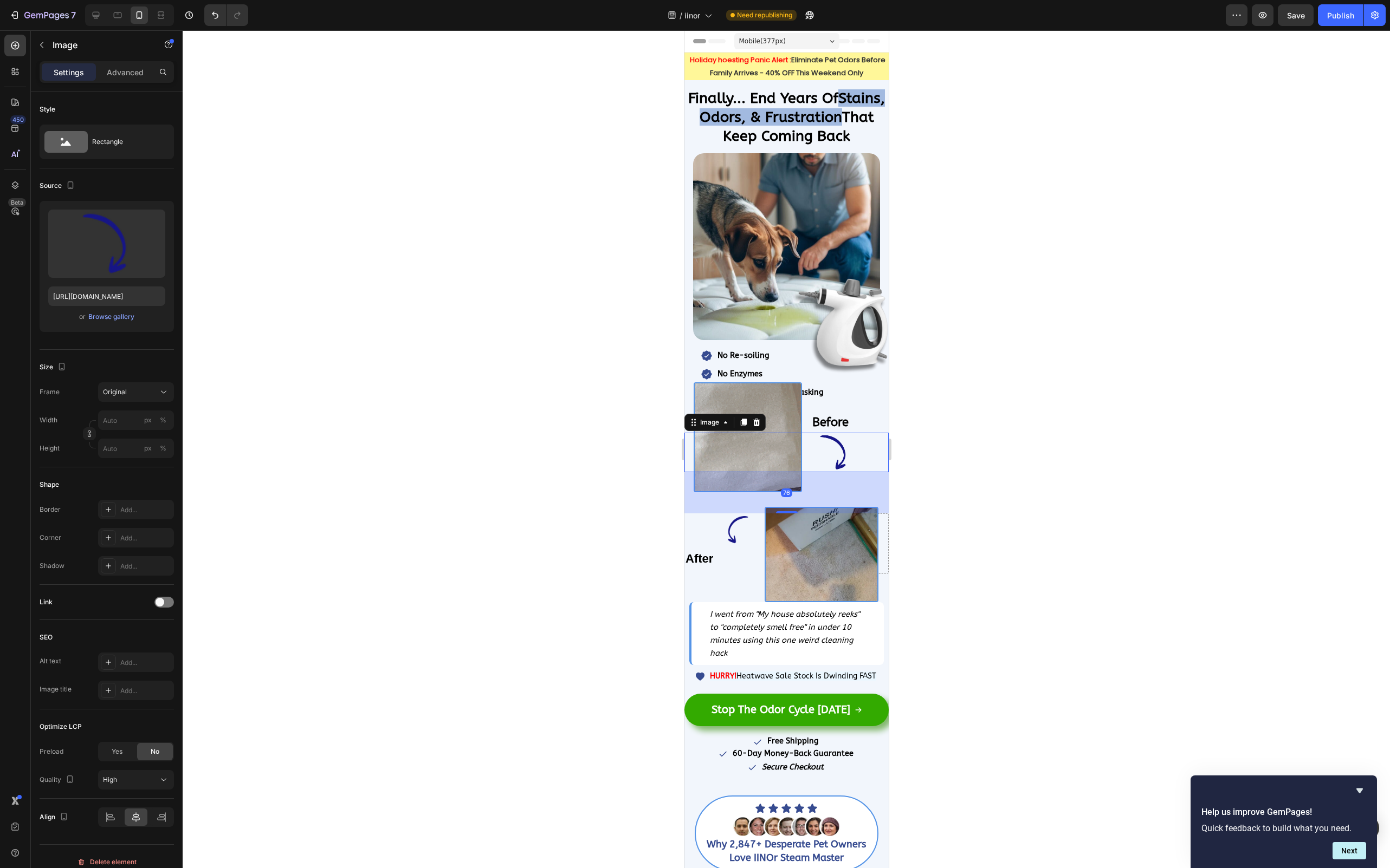
click at [946, 423] on div at bounding box center [786, 449] width 1207 height 838
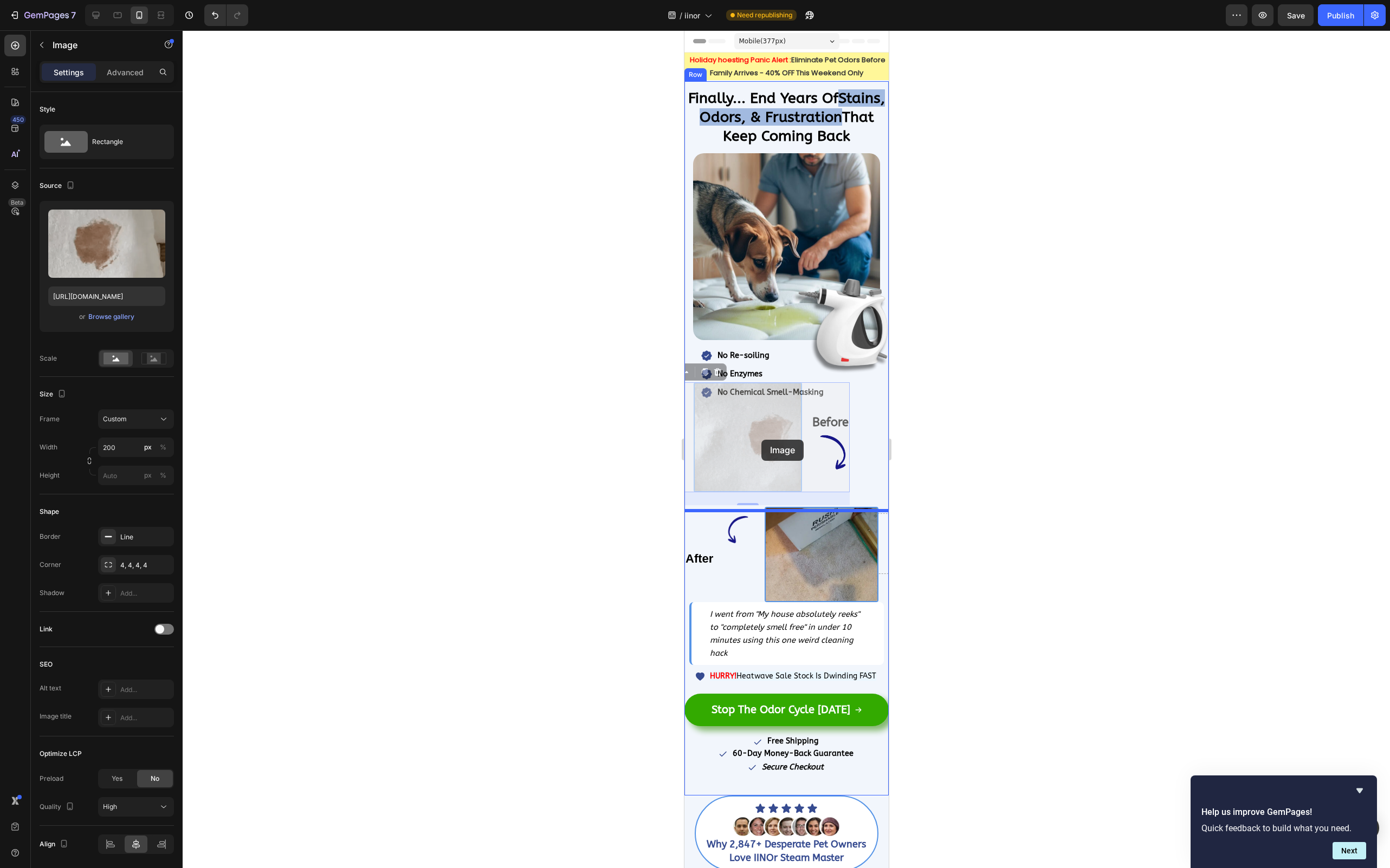
drag, startPoint x: 765, startPoint y: 415, endPoint x: 761, endPoint y: 440, distance: 25.3
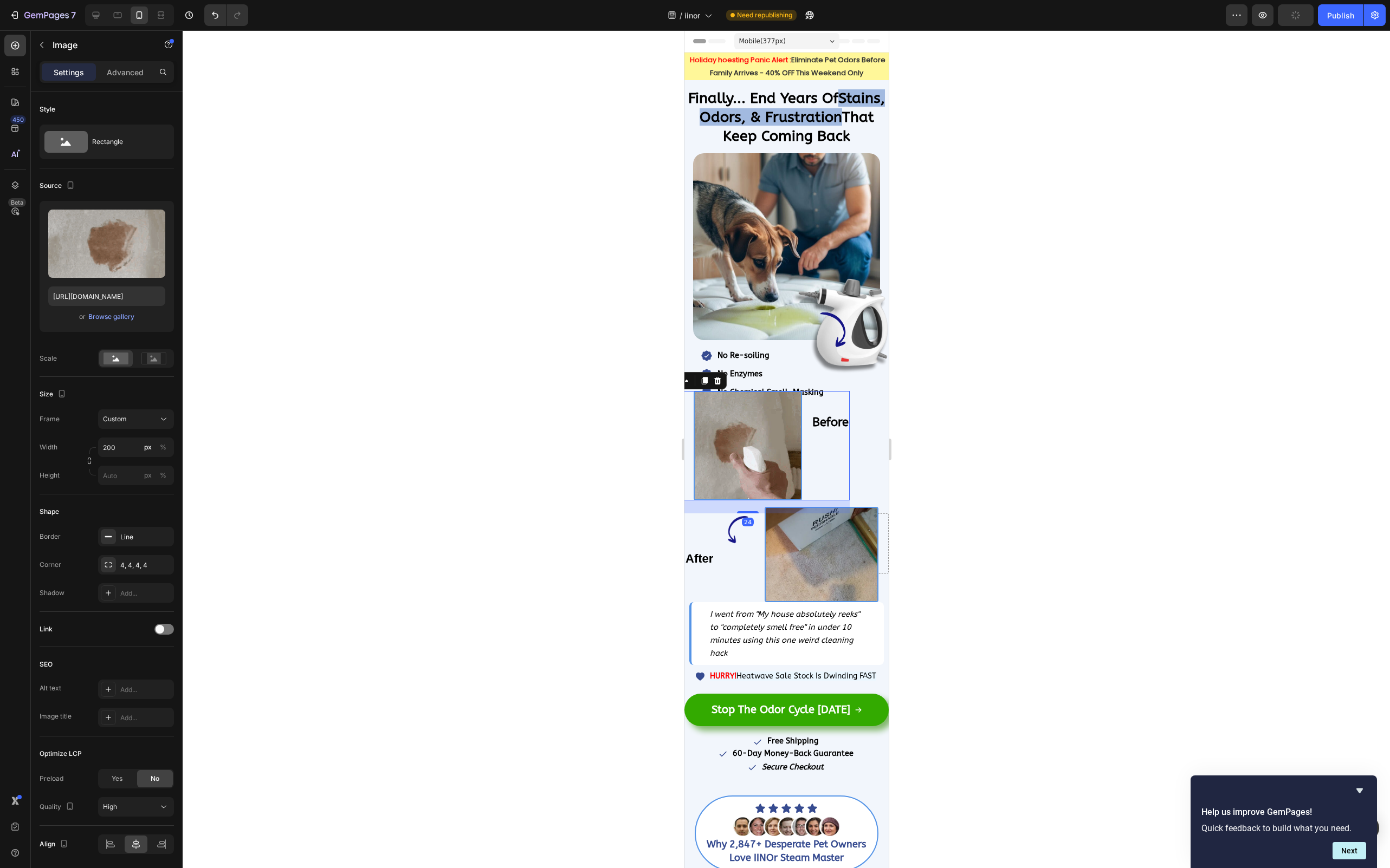
click at [1041, 486] on div at bounding box center [786, 449] width 1207 height 838
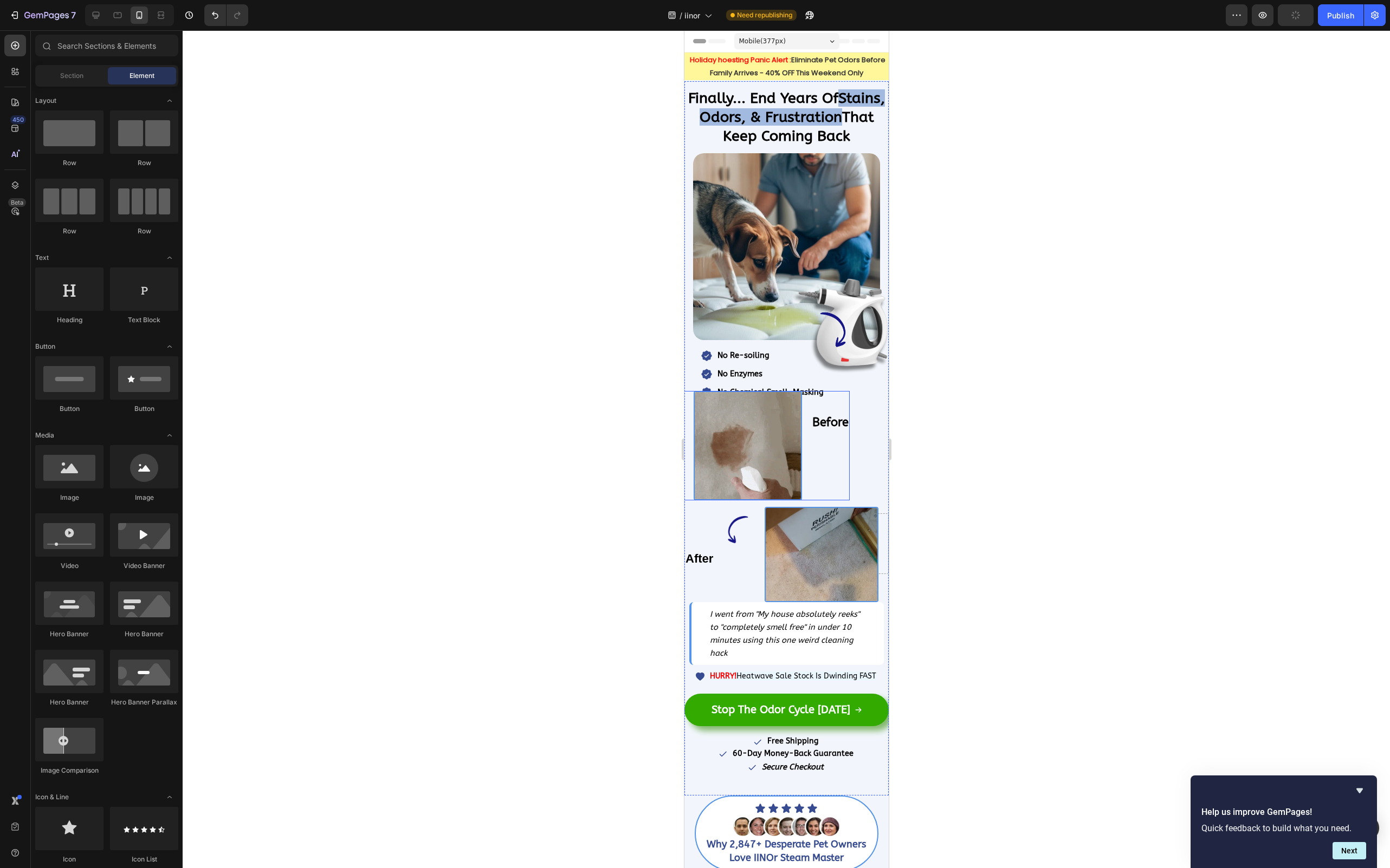
click at [752, 411] on img at bounding box center [746, 446] width 108 height 110
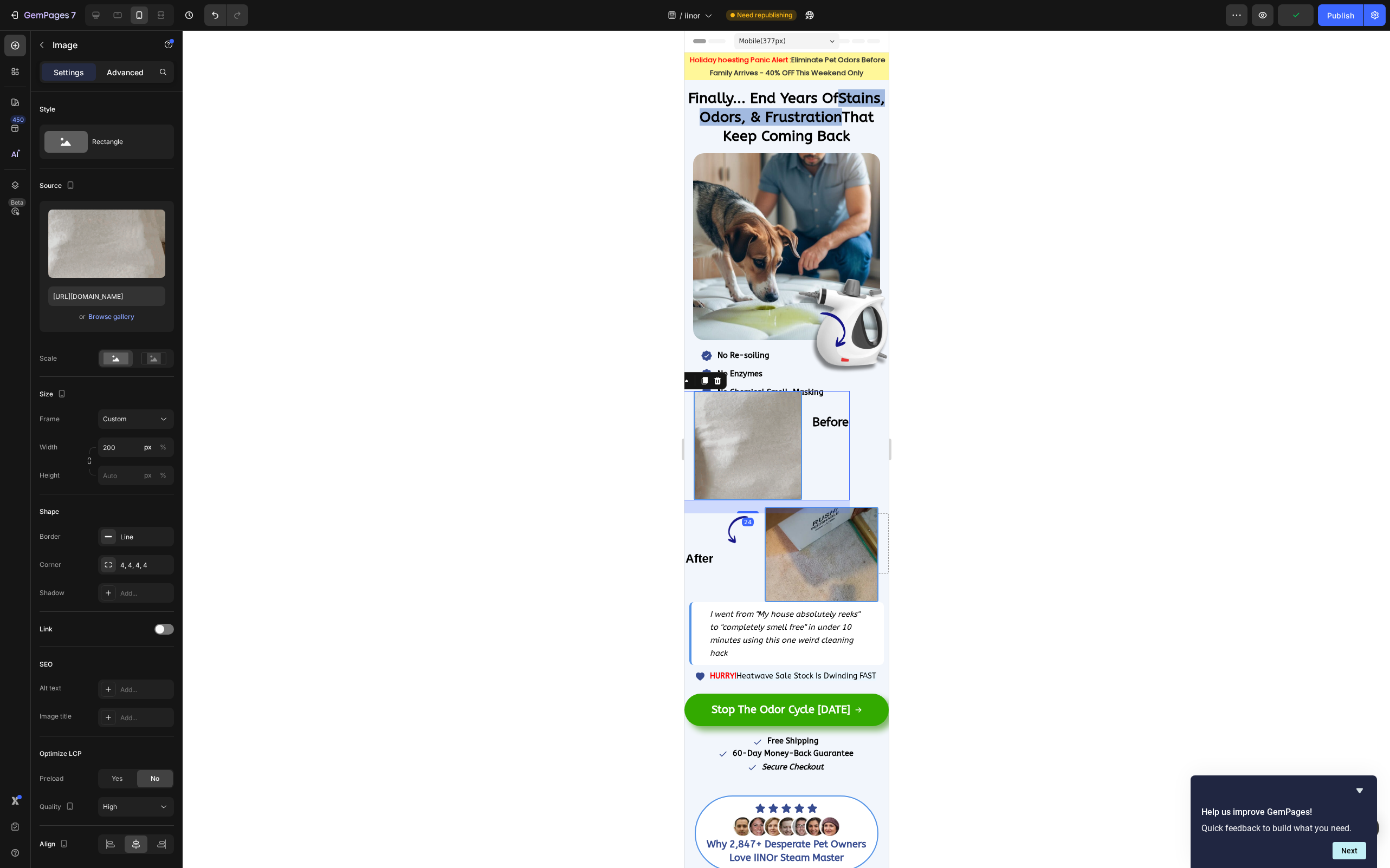
click at [107, 69] on p "Advanced" at bounding box center [125, 72] width 37 height 11
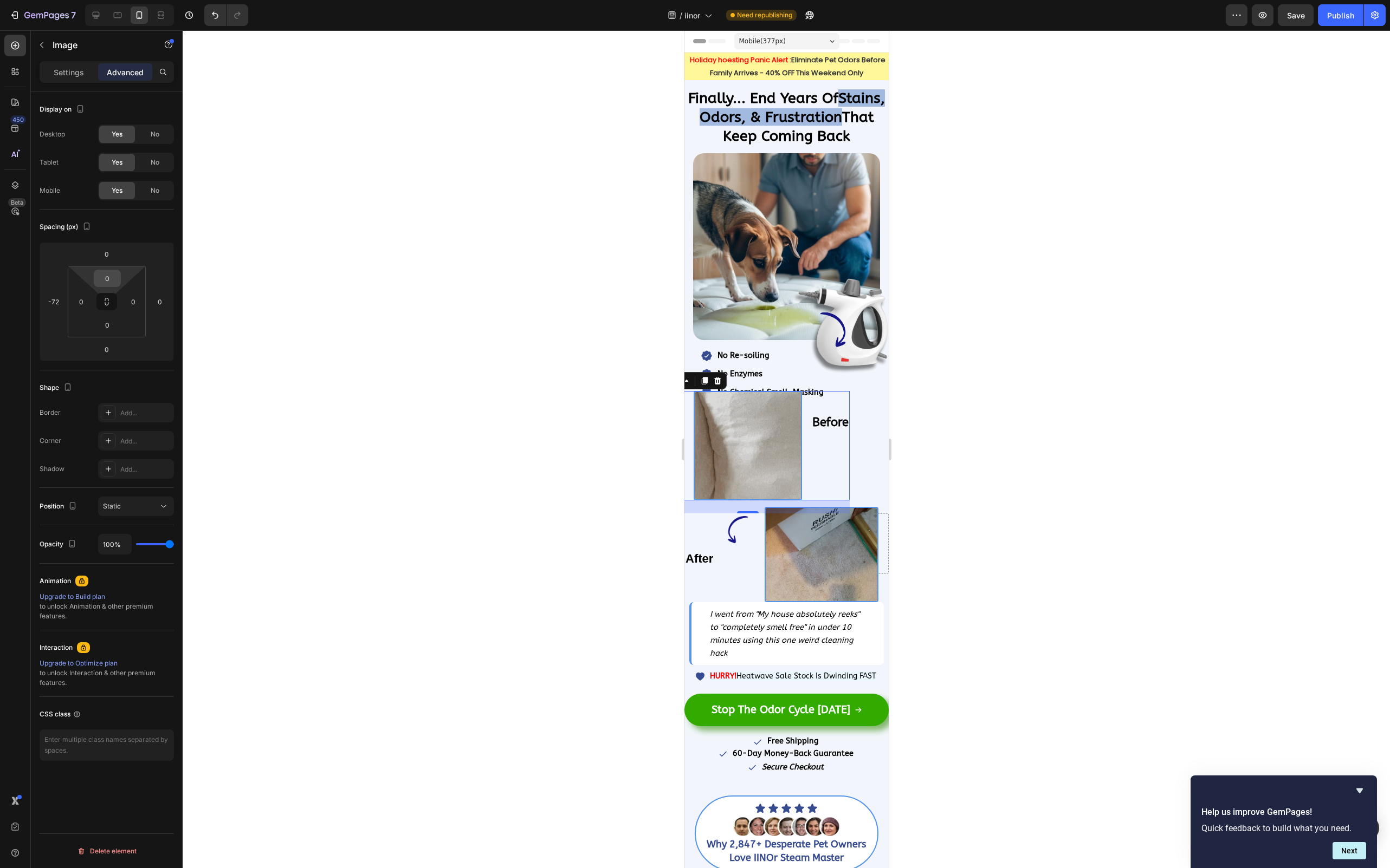
click at [119, 280] on div "0" at bounding box center [107, 278] width 27 height 17
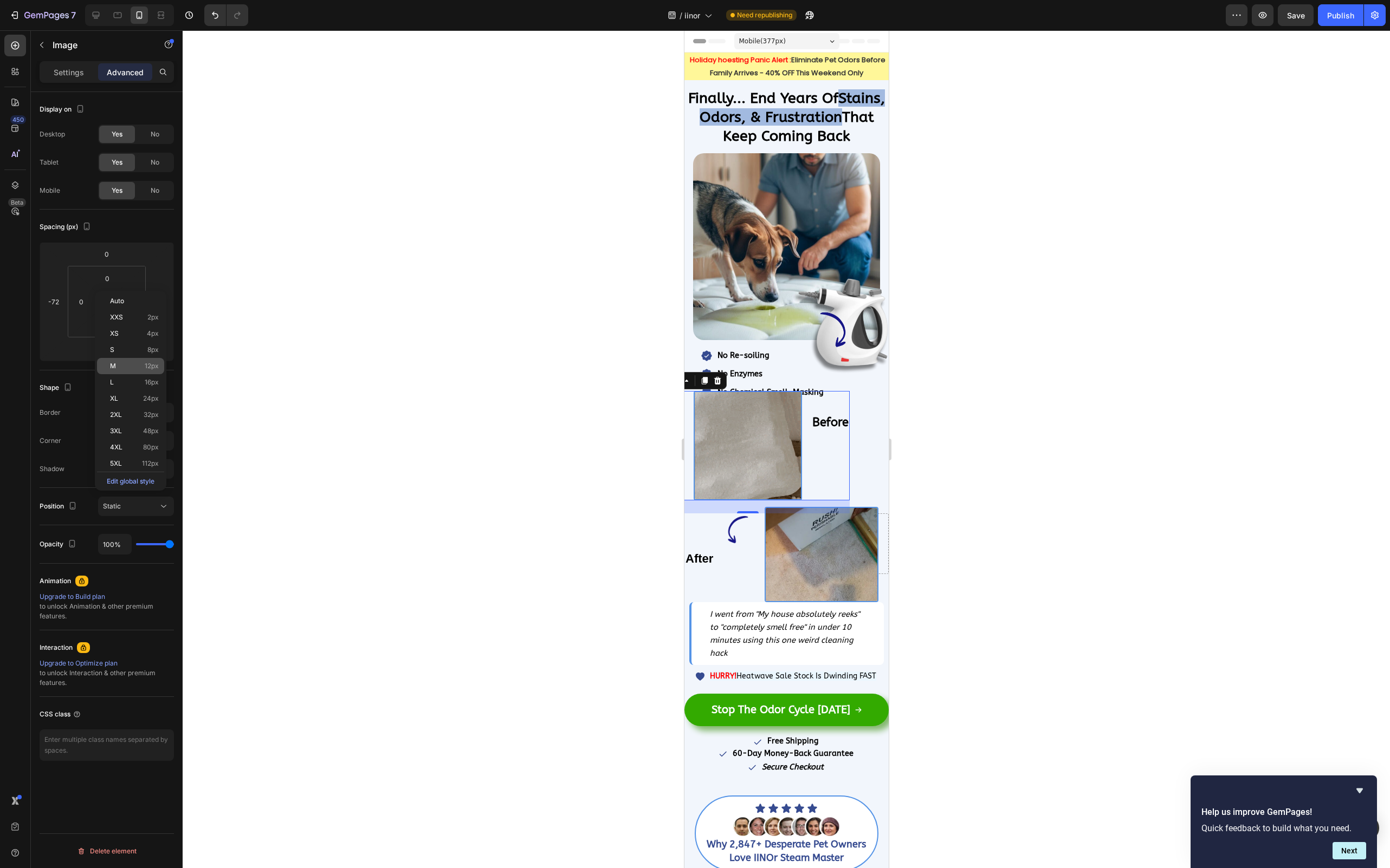
click at [112, 368] on span "M" at bounding box center [113, 366] width 6 height 8
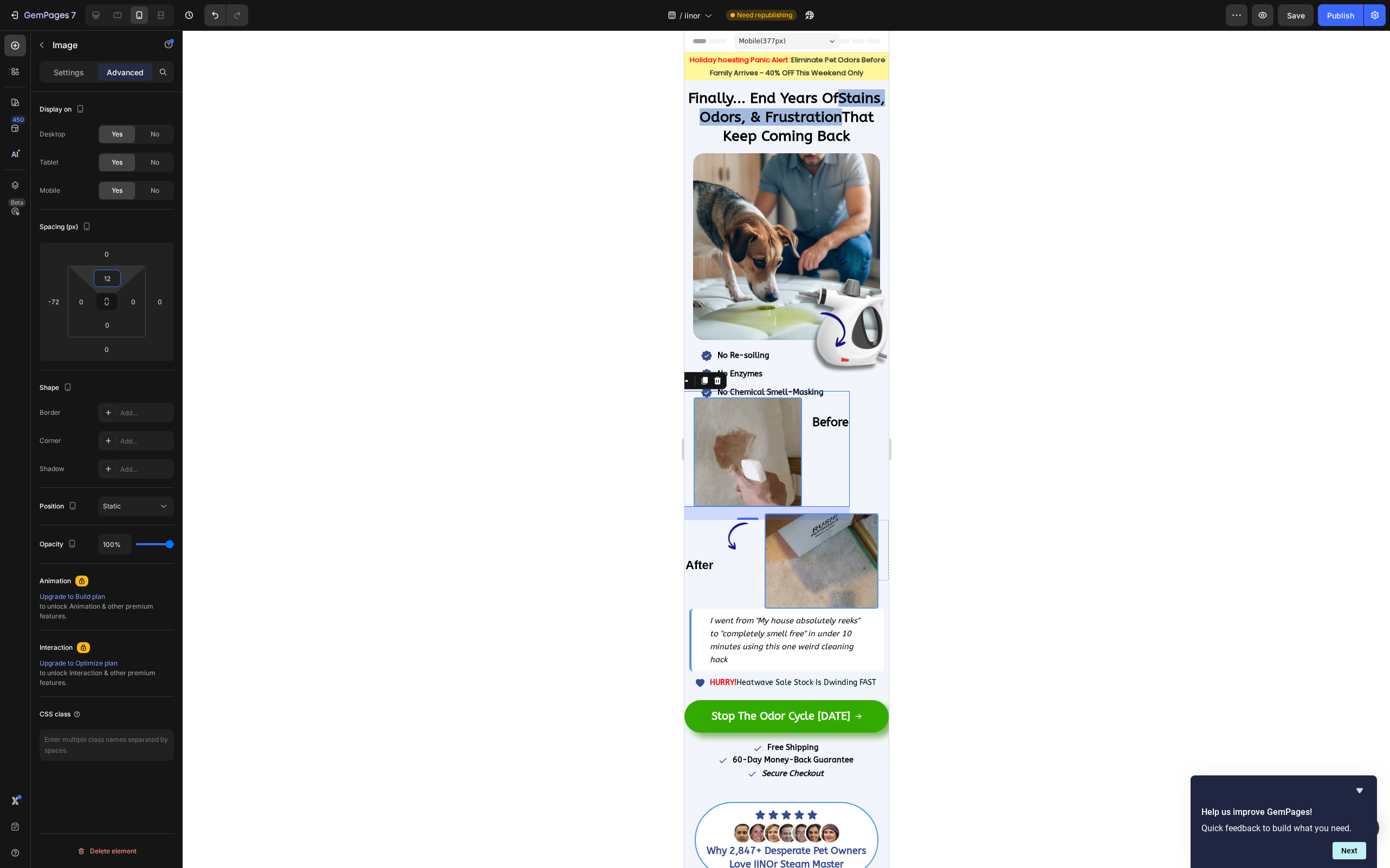
click at [113, 276] on input "12" at bounding box center [107, 278] width 22 height 16
type input "20"
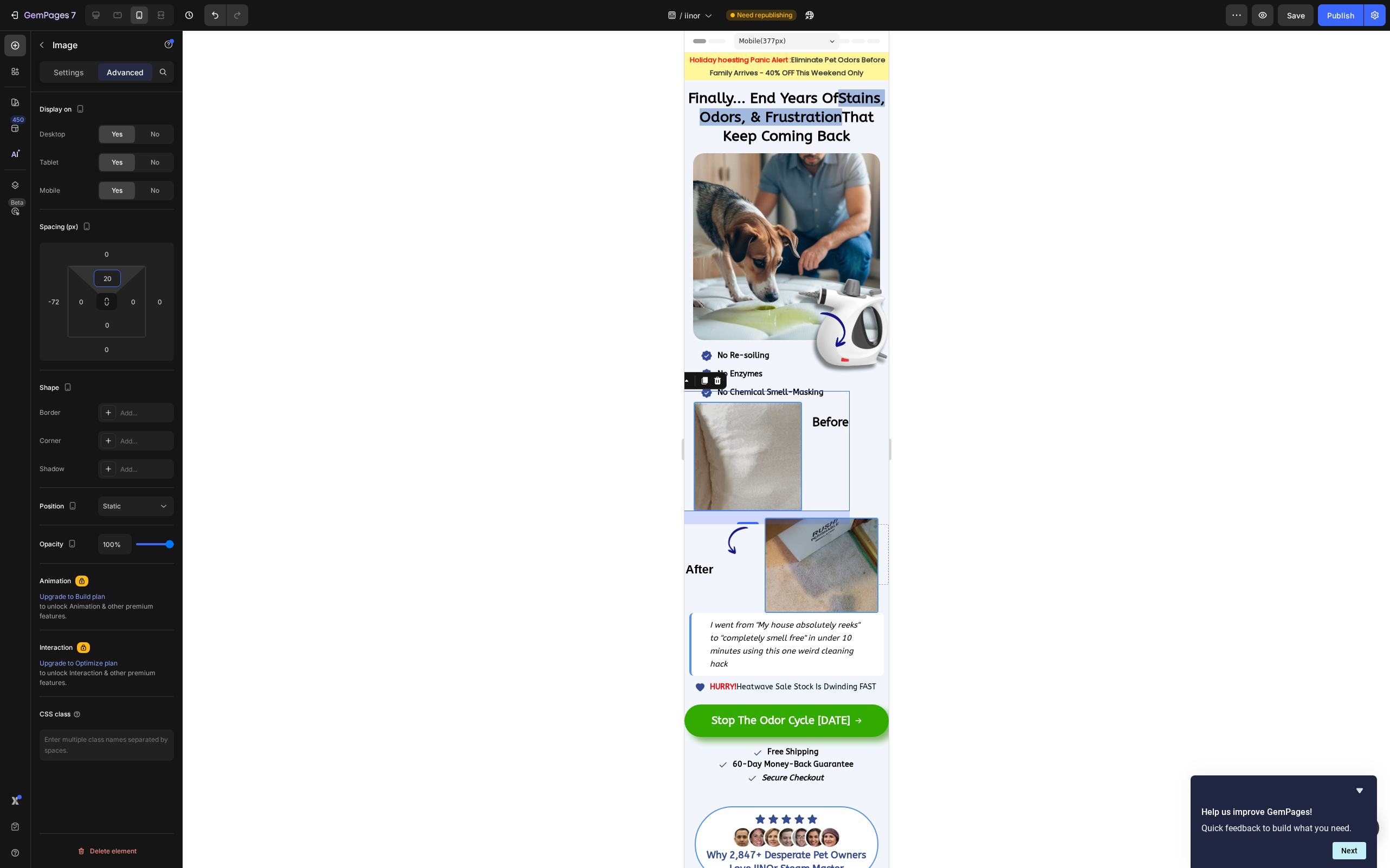
click at [455, 392] on div at bounding box center [786, 449] width 1207 height 838
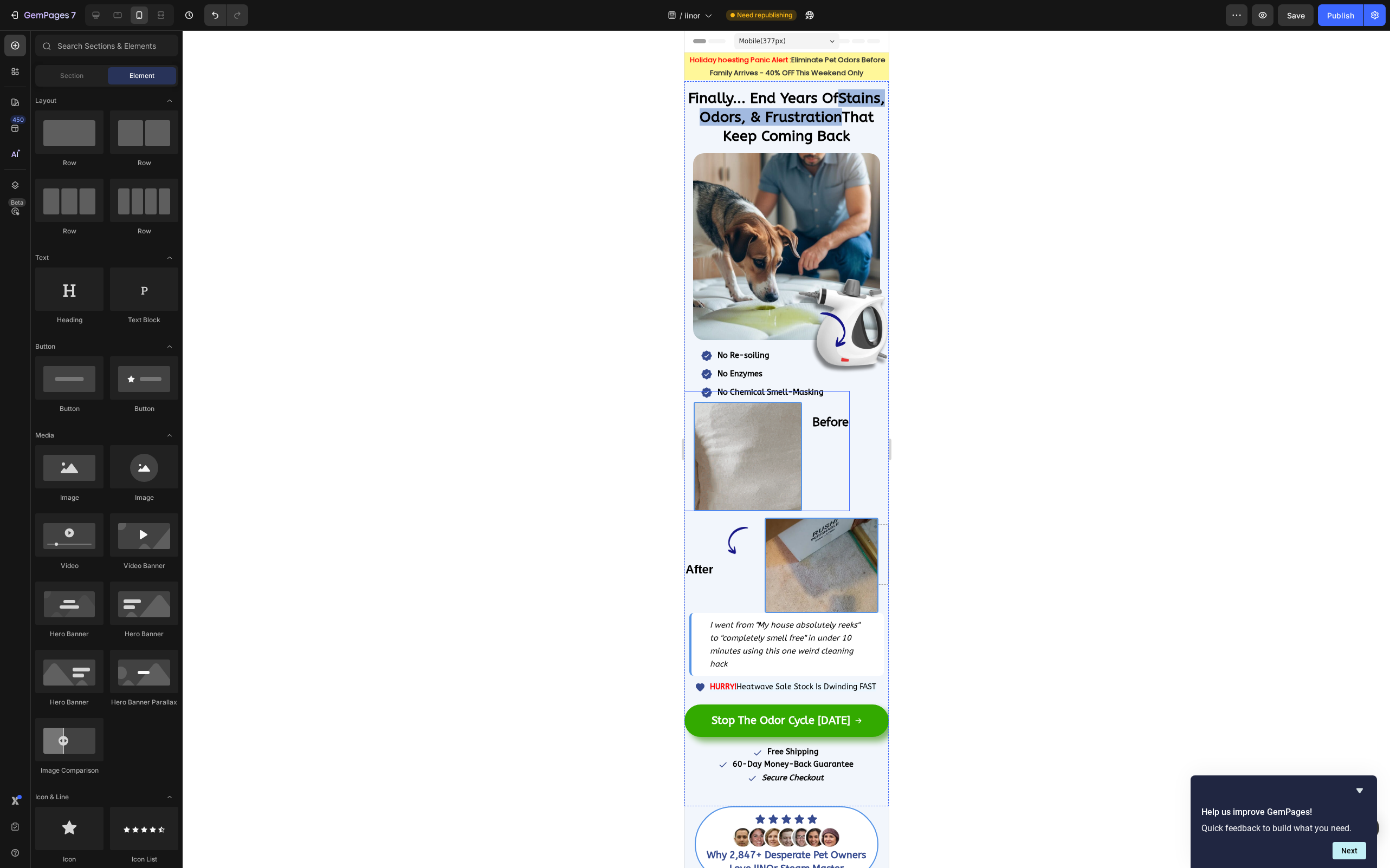
click at [776, 447] on img at bounding box center [746, 457] width 108 height 110
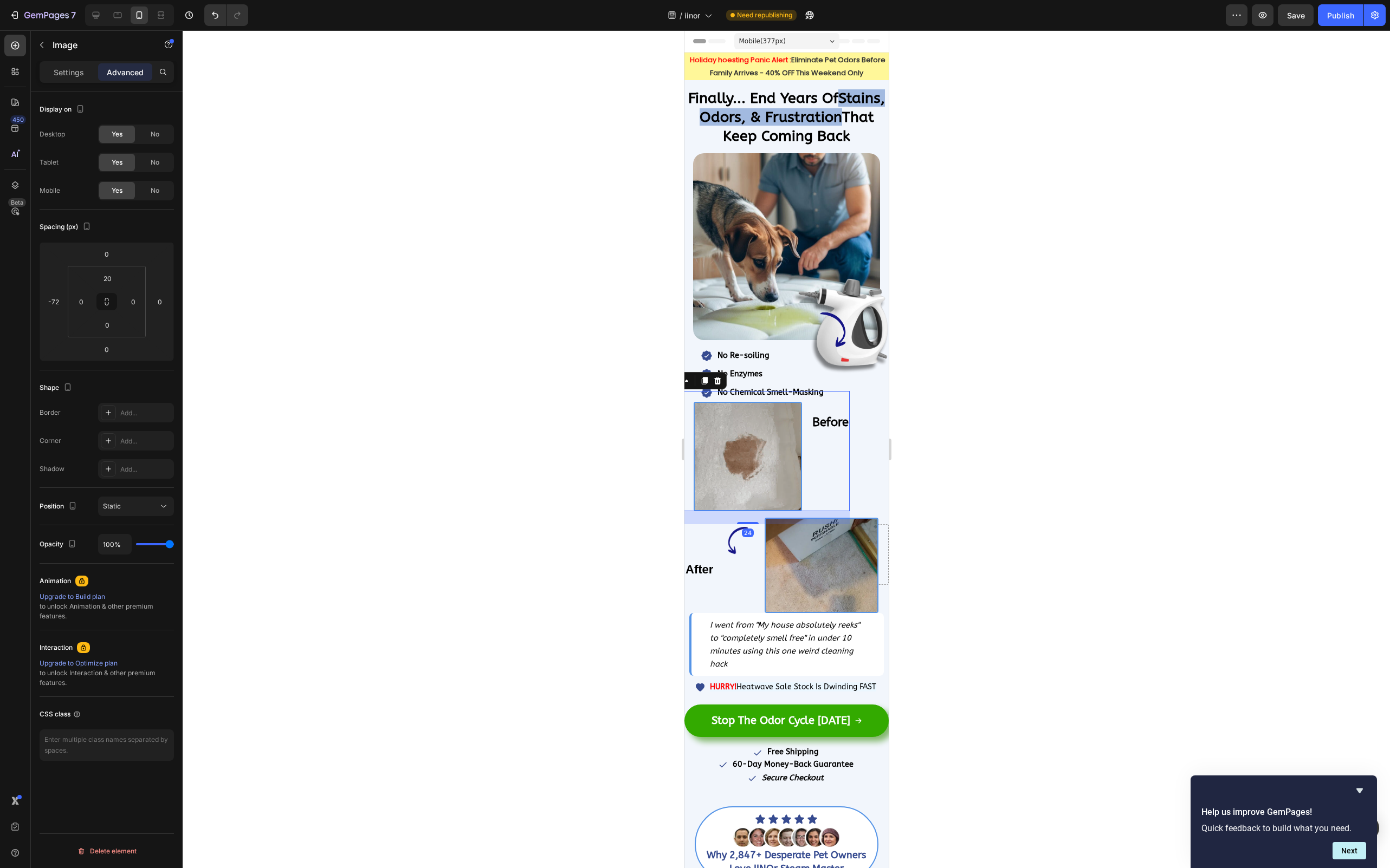
click at [123, 64] on div "Advanced" at bounding box center [125, 72] width 54 height 17
click at [111, 271] on input "20" at bounding box center [107, 278] width 22 height 16
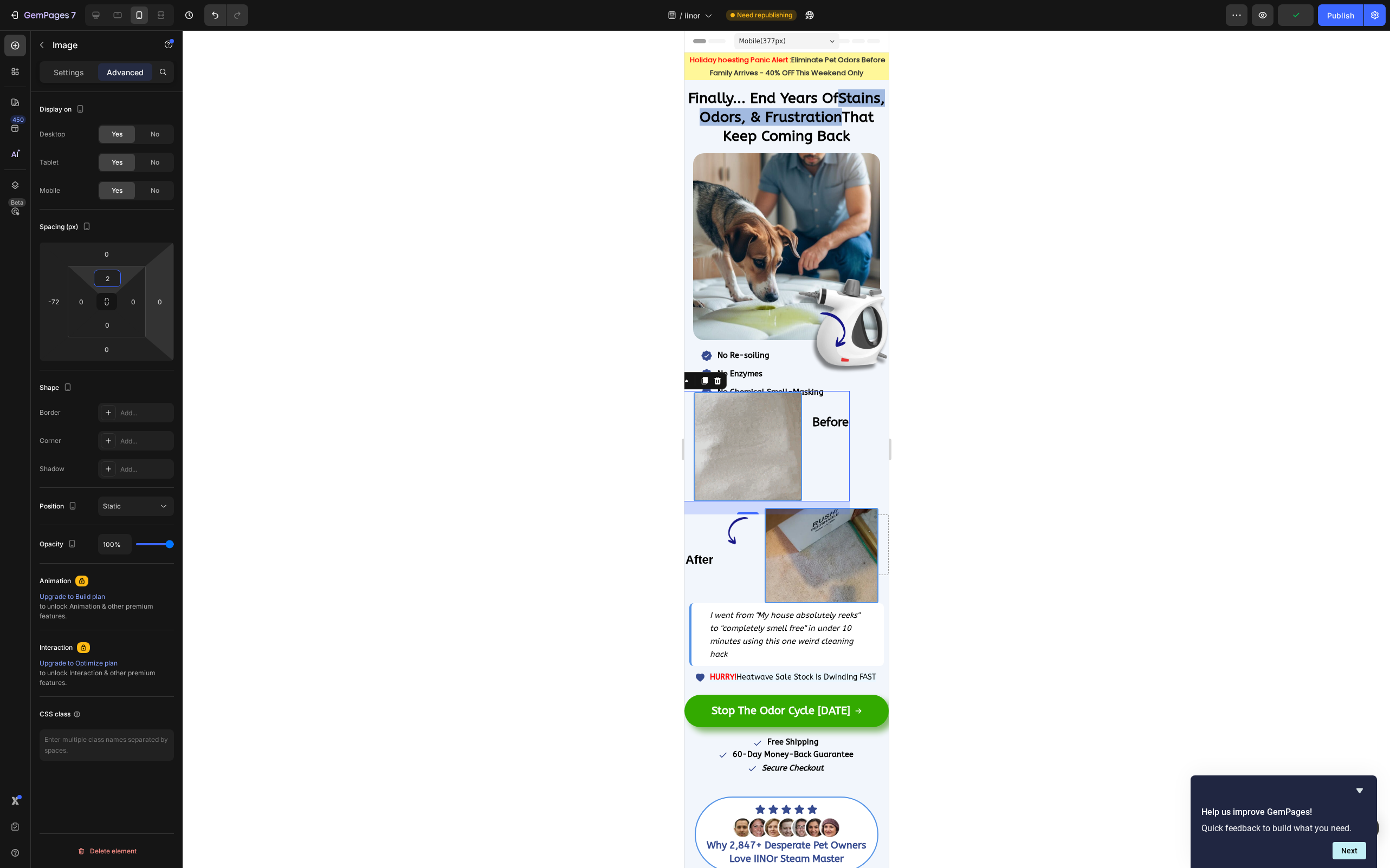
type input "25"
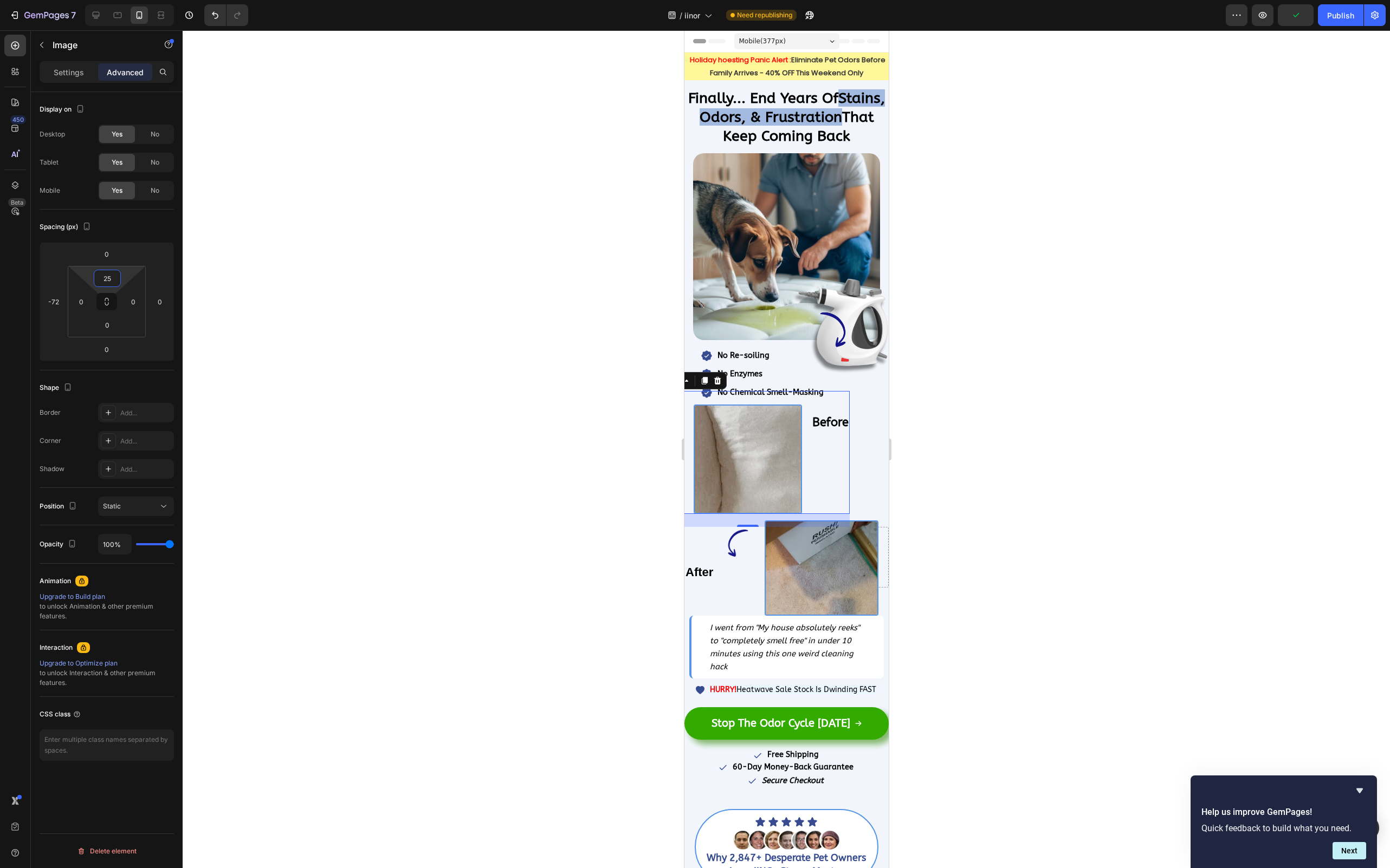
click at [406, 360] on div at bounding box center [786, 449] width 1207 height 838
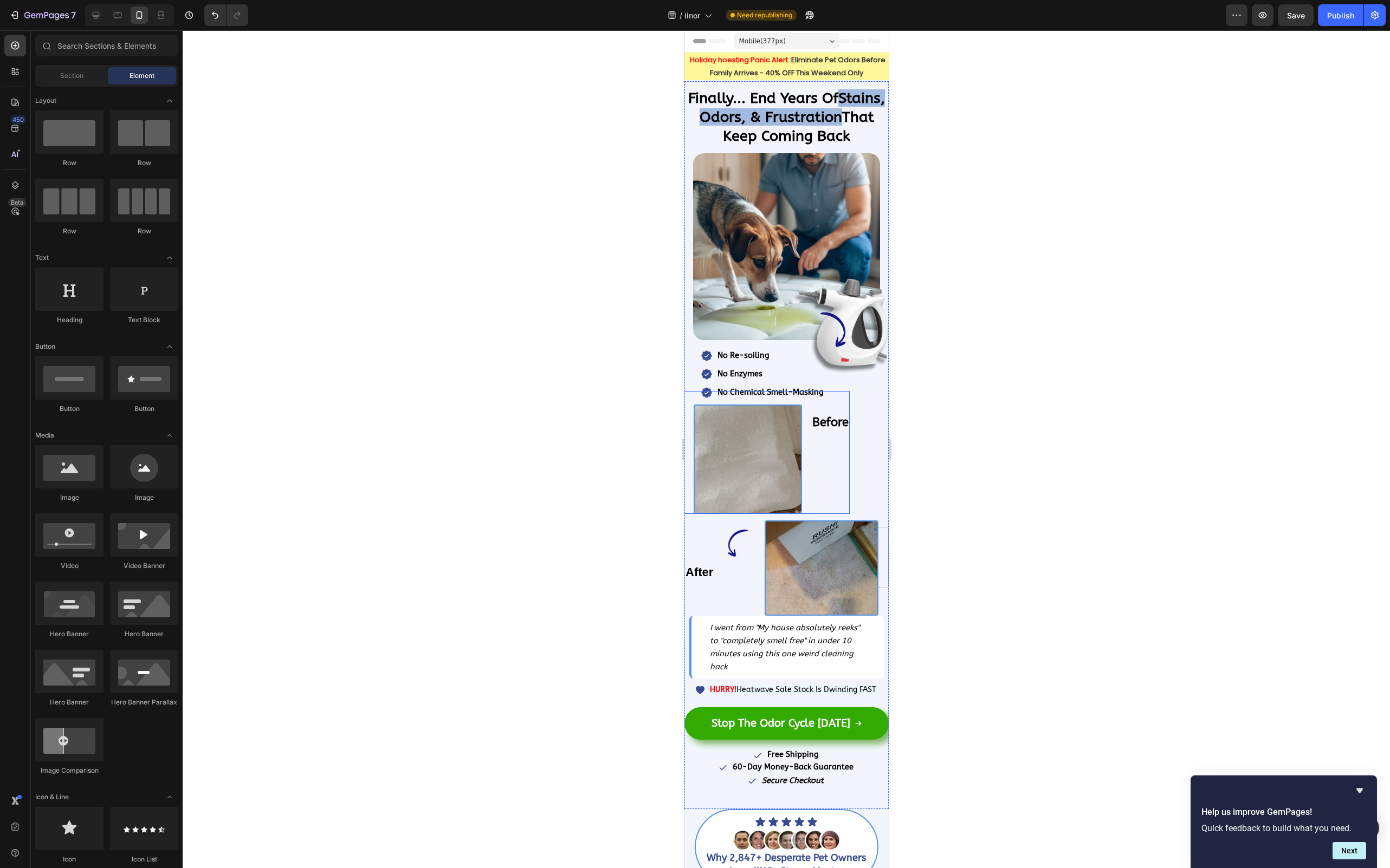
click at [743, 446] on img at bounding box center [746, 460] width 108 height 110
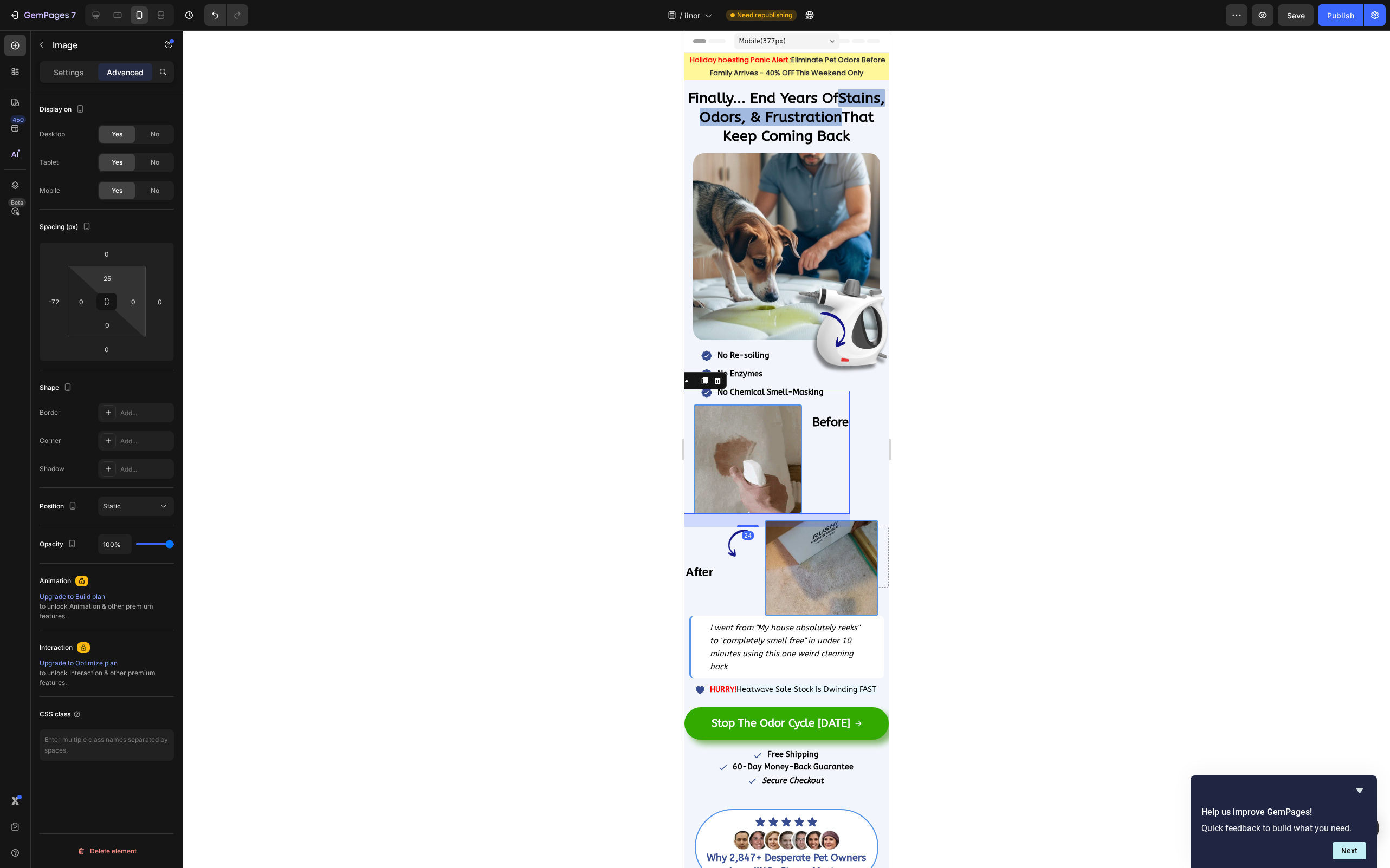
click at [121, 0] on html "7 / iinor Need republishing Preview Save Publish 450 Beta Sections(18) Elements…" at bounding box center [695, 0] width 1390 height 0
type input "28"
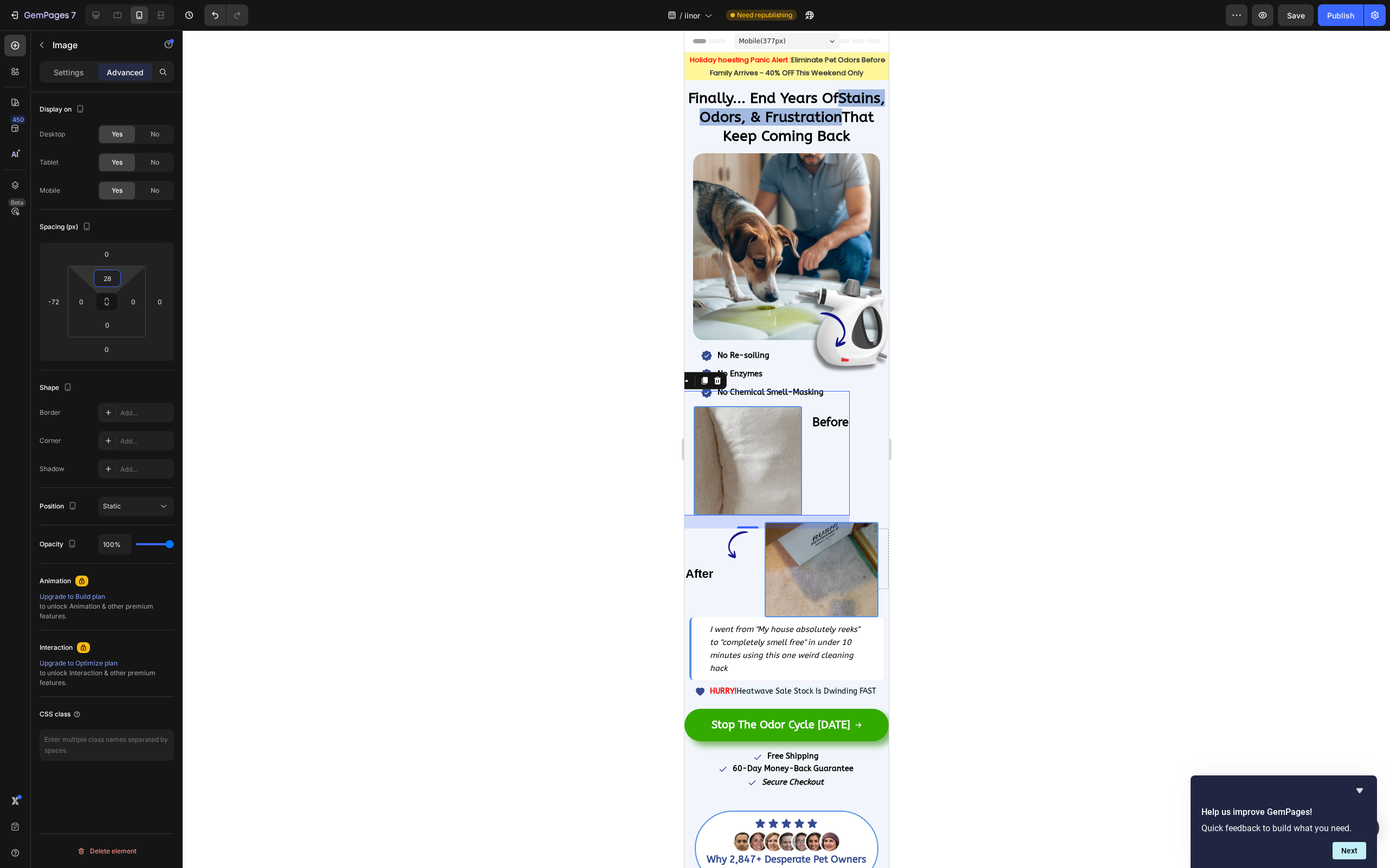
click at [357, 322] on div at bounding box center [786, 449] width 1207 height 838
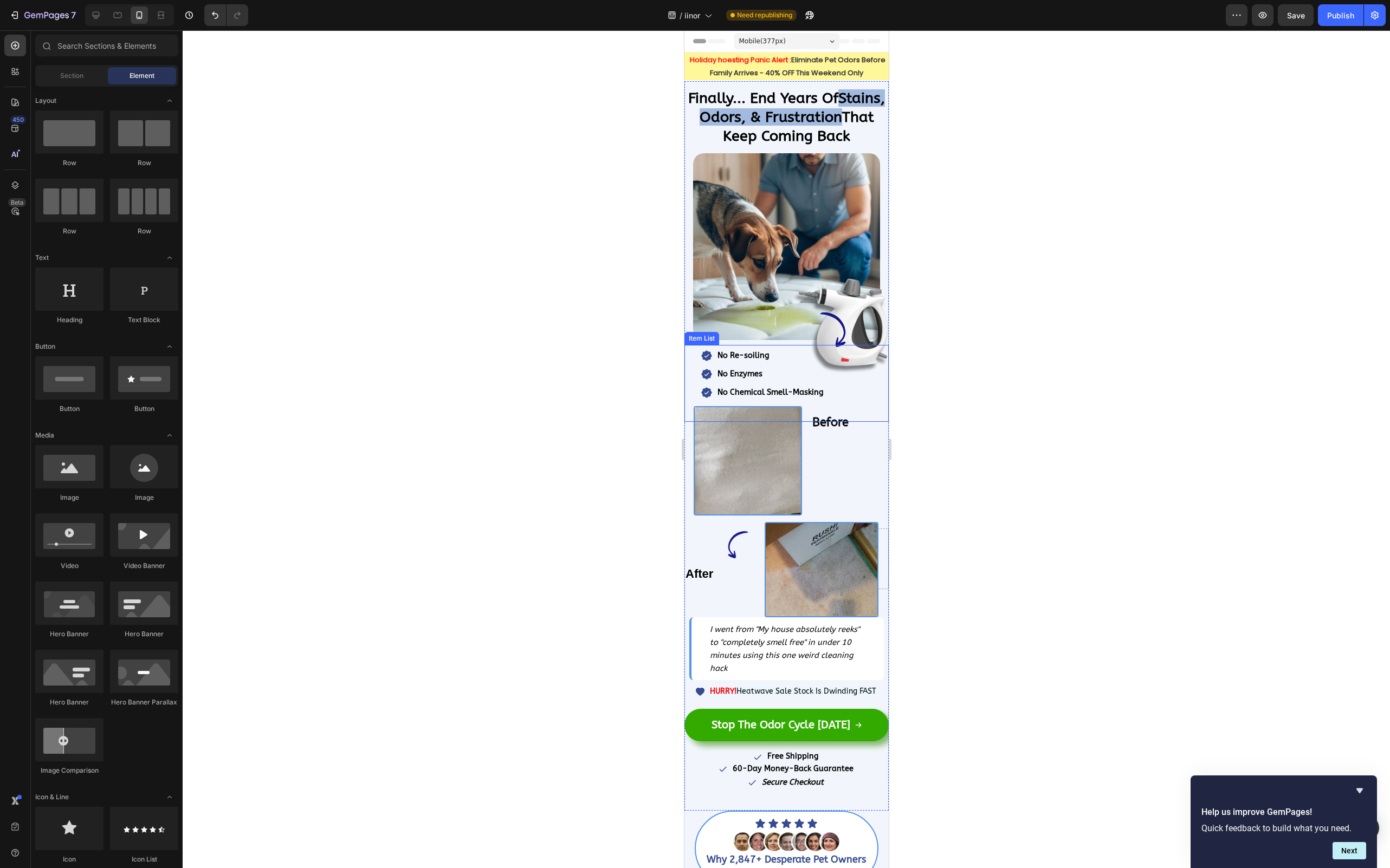
scroll to position [151, 0]
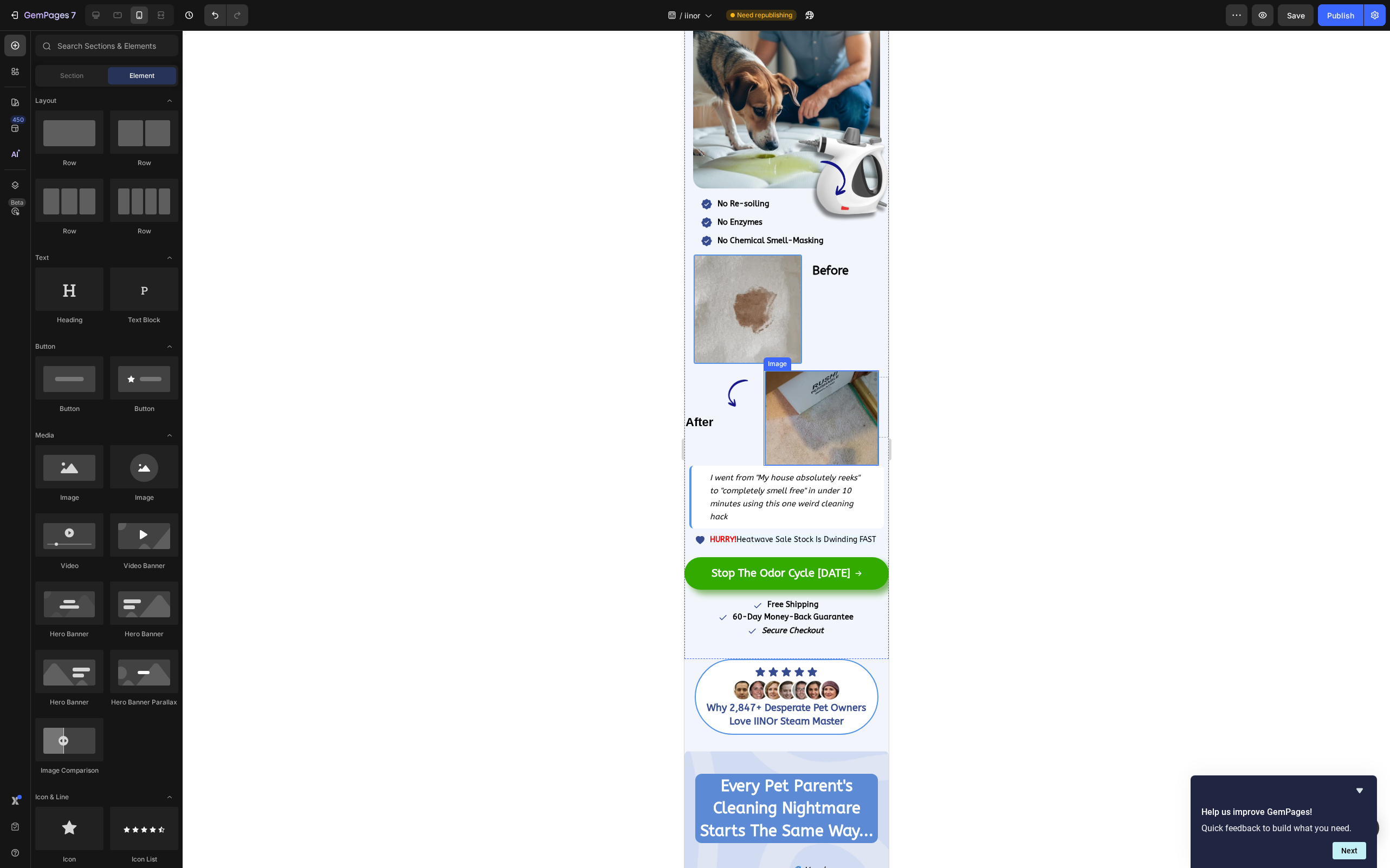
click at [830, 438] on img at bounding box center [821, 419] width 114 height 96
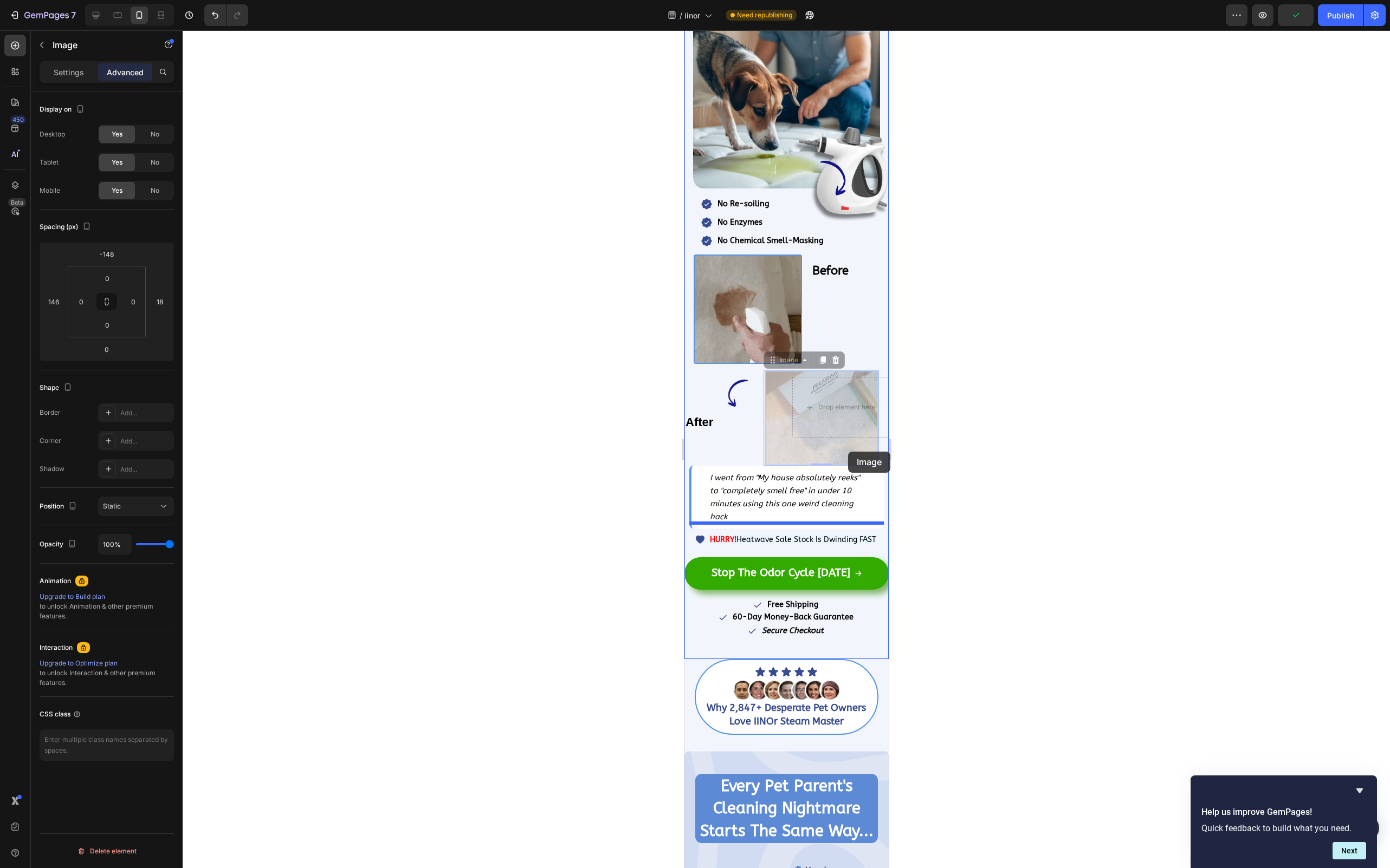
drag, startPoint x: 876, startPoint y: 460, endPoint x: 837, endPoint y: 434, distance: 46.9
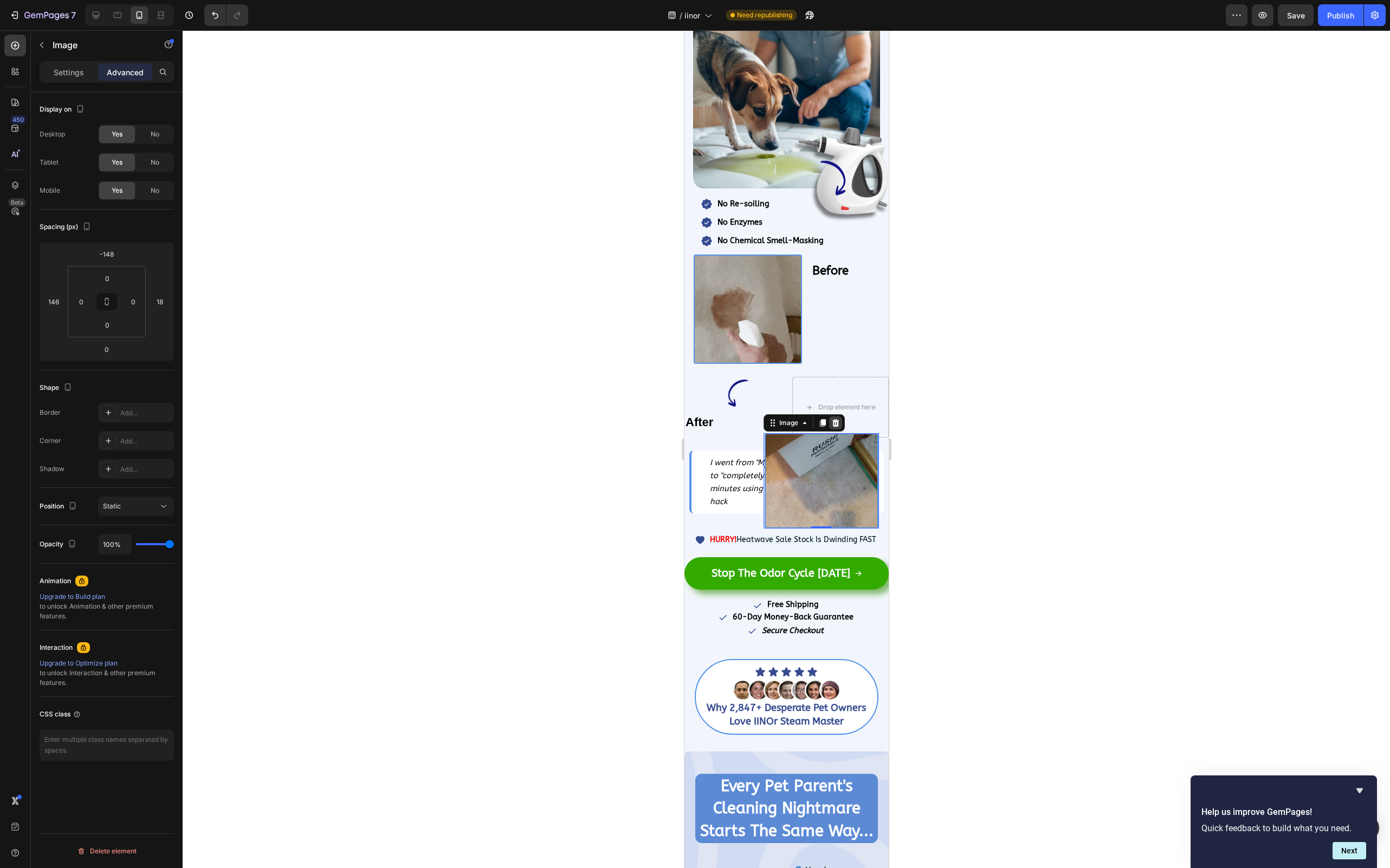
click at [830, 421] on div at bounding box center [835, 423] width 13 height 13
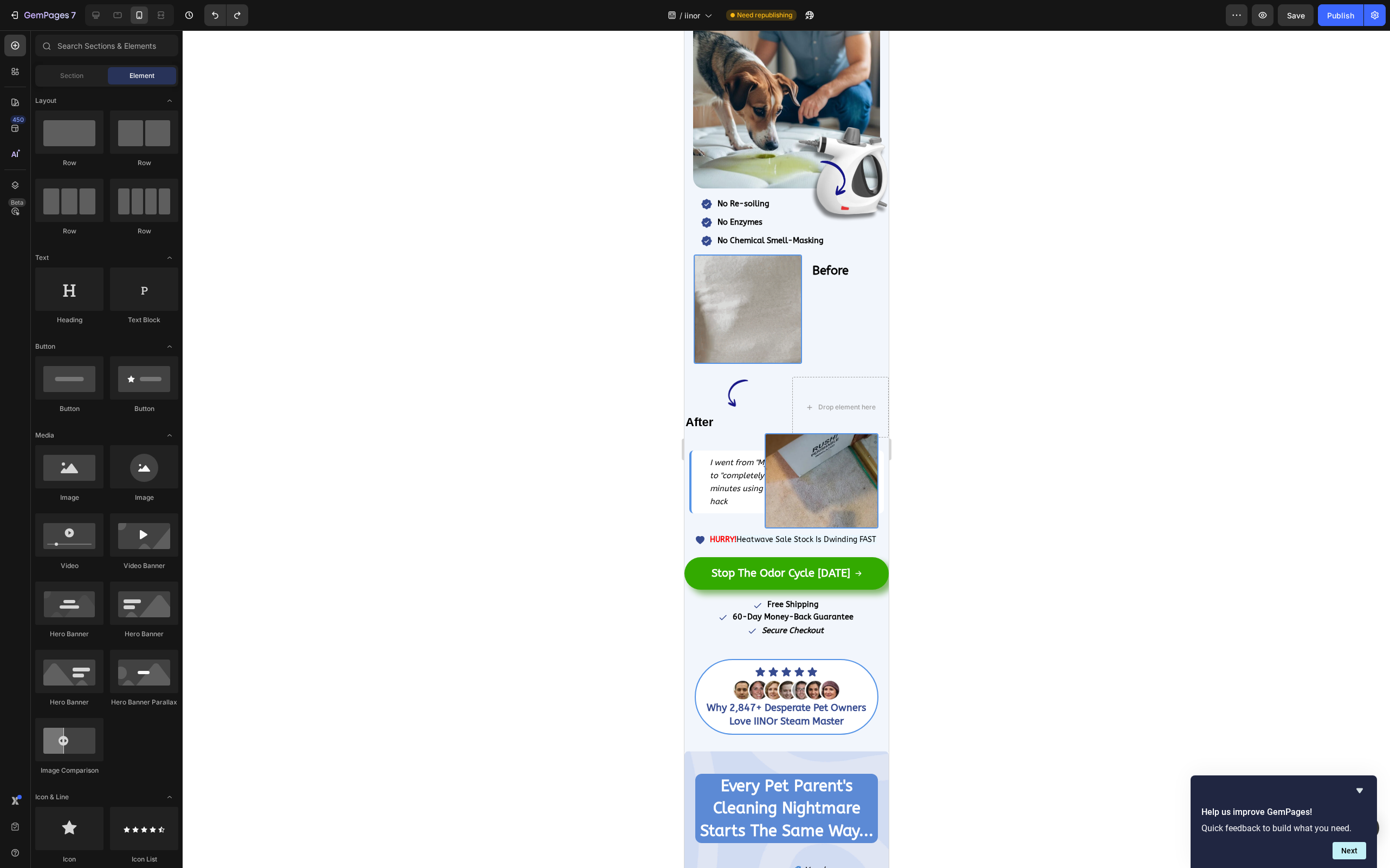
click at [999, 472] on div at bounding box center [786, 449] width 1207 height 838
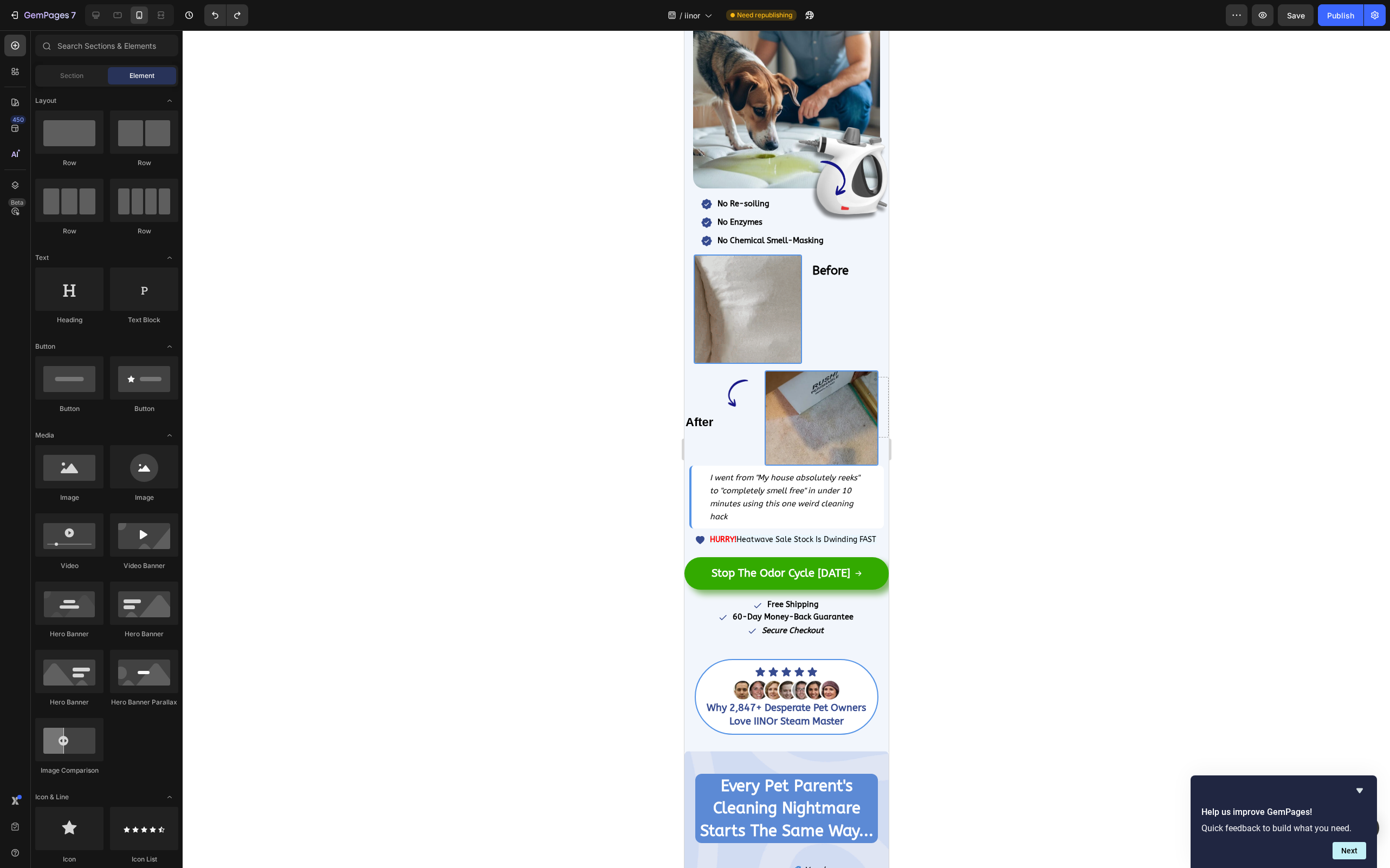
click at [1016, 472] on div at bounding box center [786, 449] width 1207 height 838
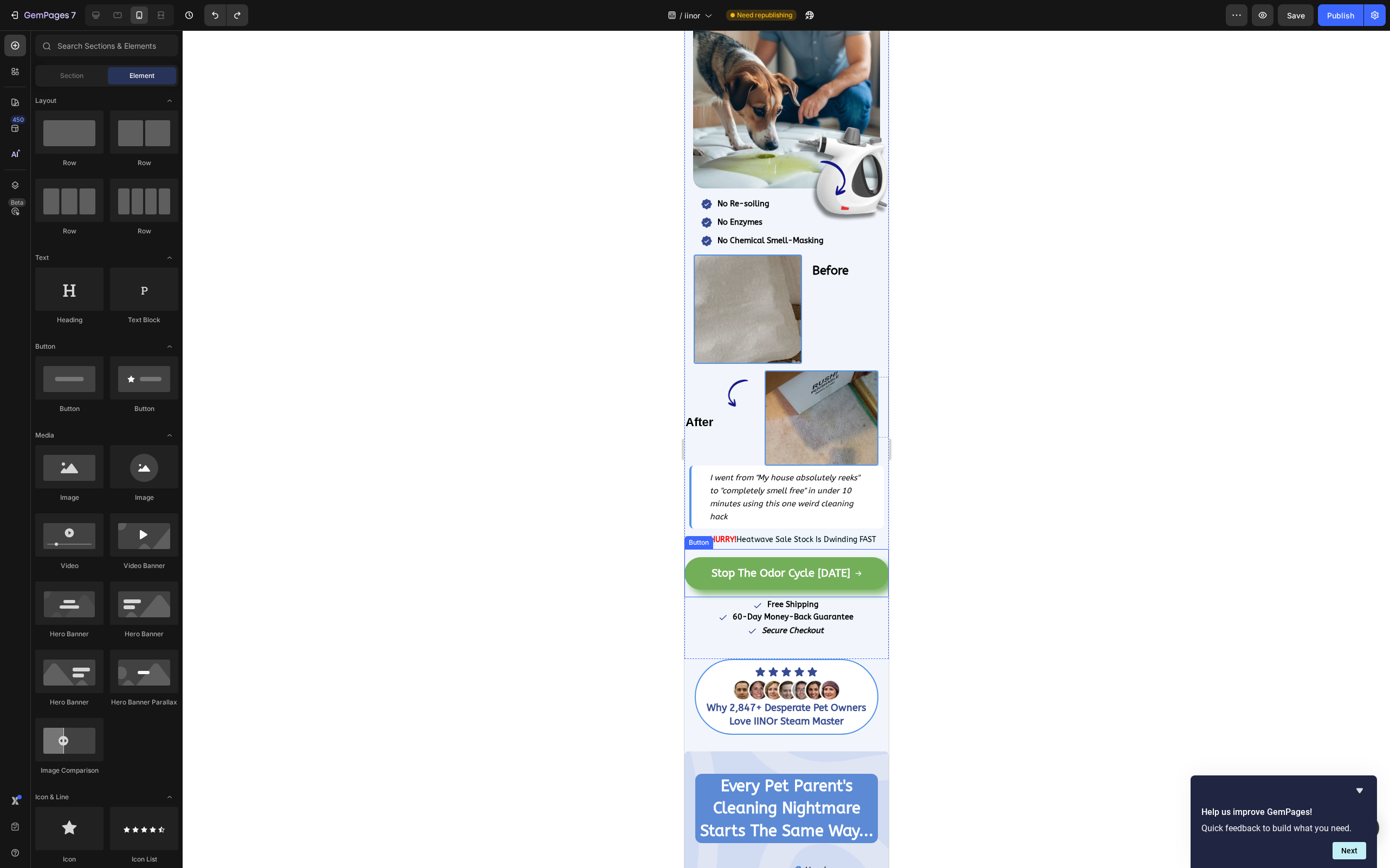
scroll to position [231, 0]
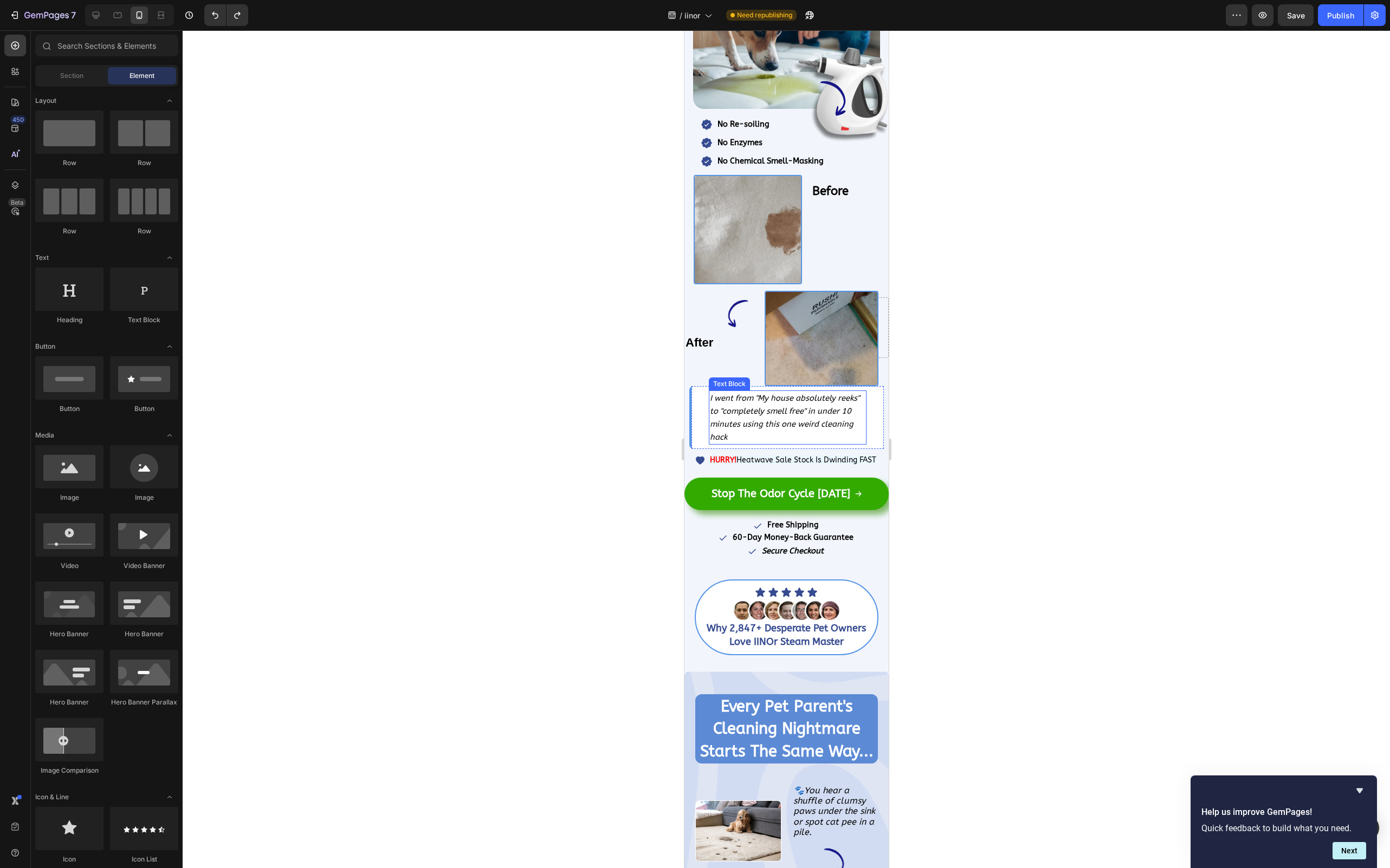
click at [752, 426] on p "I went from "My house absolutely reeks" to "completely smell free" in under 10 …" at bounding box center [786, 417] width 155 height 52
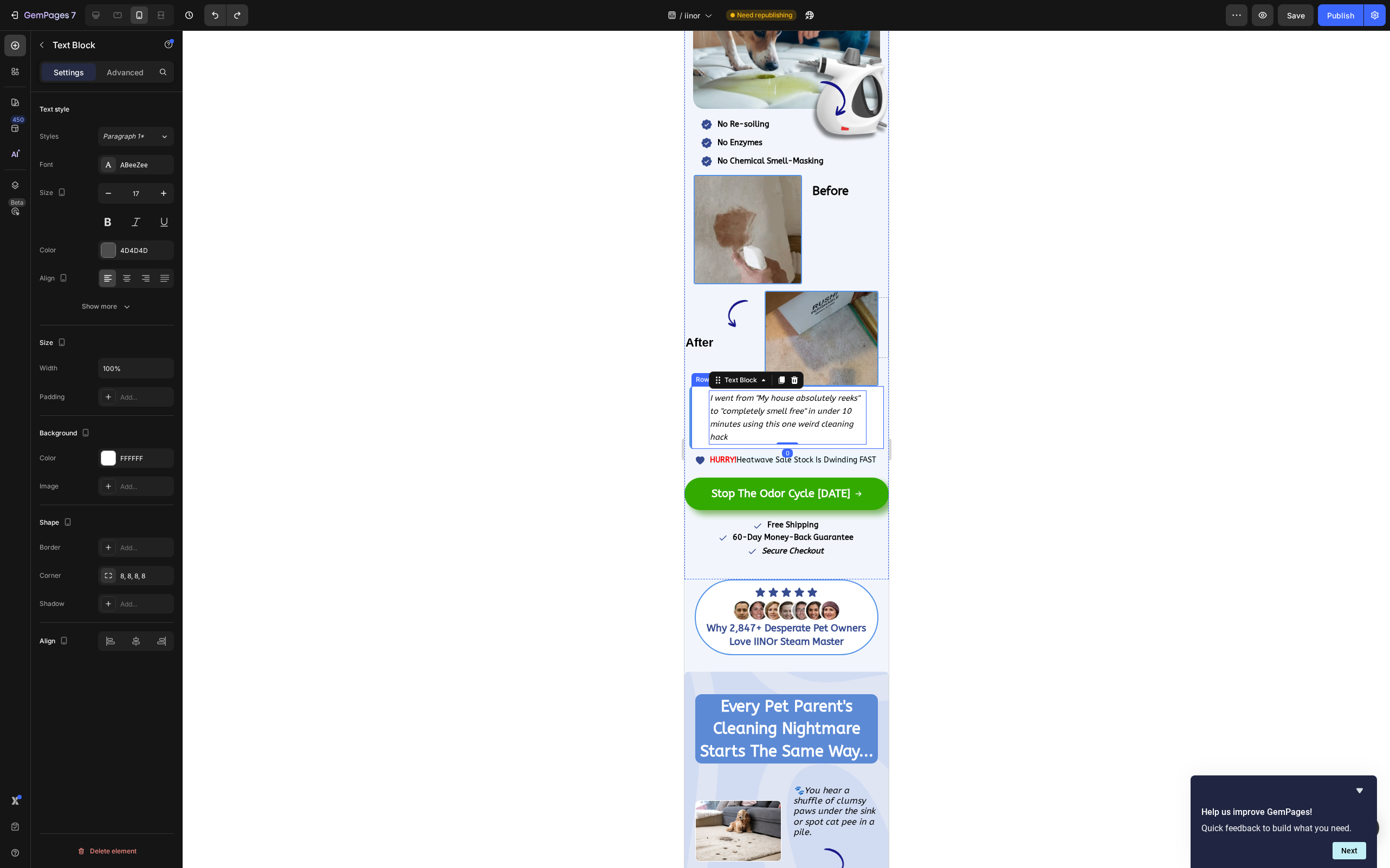
click at [693, 411] on div "I went from "My house absolutely reeks" to "completely smell free" in under 10 …" at bounding box center [786, 417] width 194 height 63
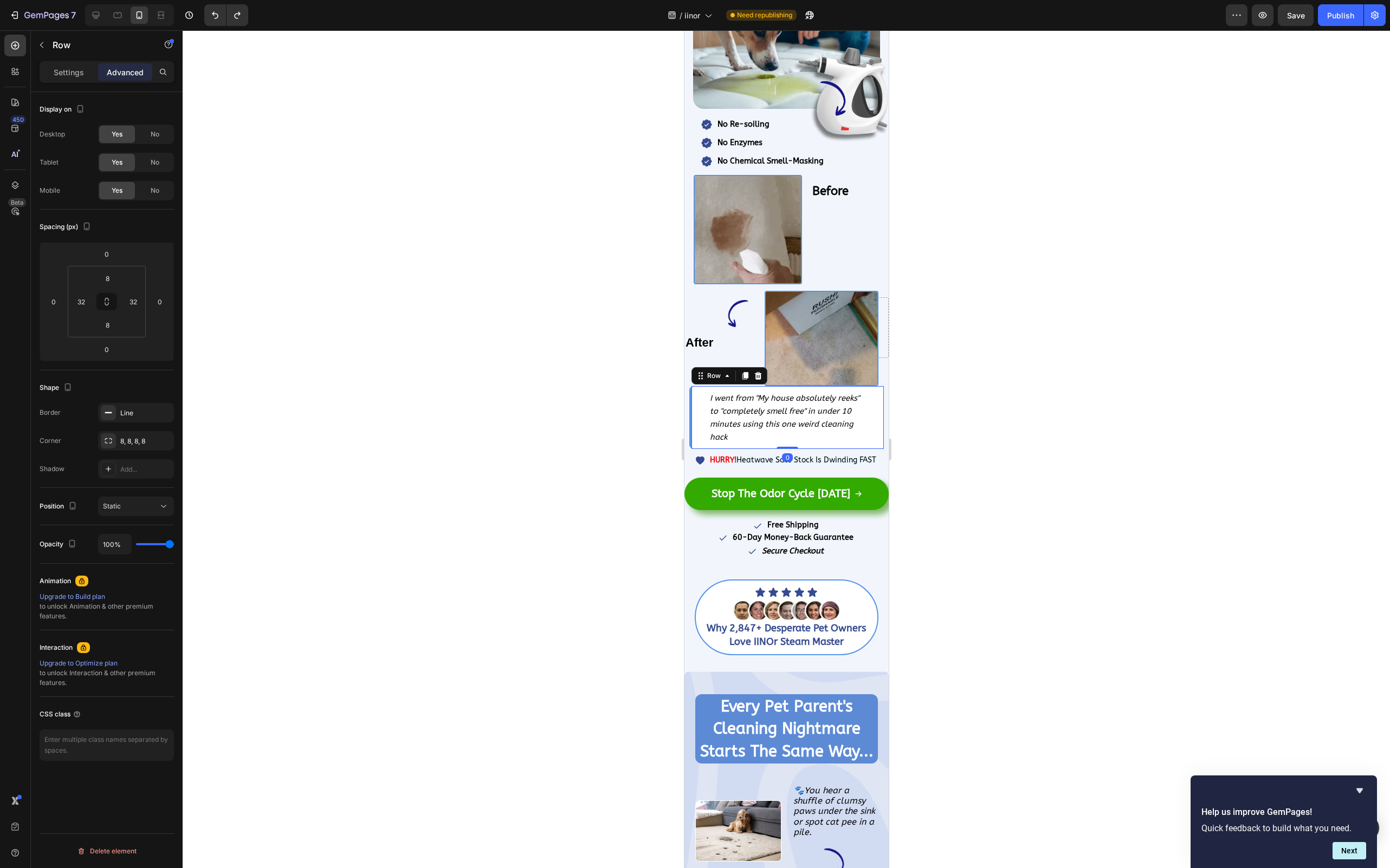
click at [149, 69] on div "Advanced" at bounding box center [125, 72] width 54 height 17
click at [126, 69] on p "Advanced" at bounding box center [125, 72] width 37 height 11
click at [115, 0] on html "7 / iinor Need republishing Preview Publish 450 Beta Sections(18) Elements(83) …" at bounding box center [695, 0] width 1390 height 0
click at [115, 282] on input "8" at bounding box center [107, 278] width 22 height 16
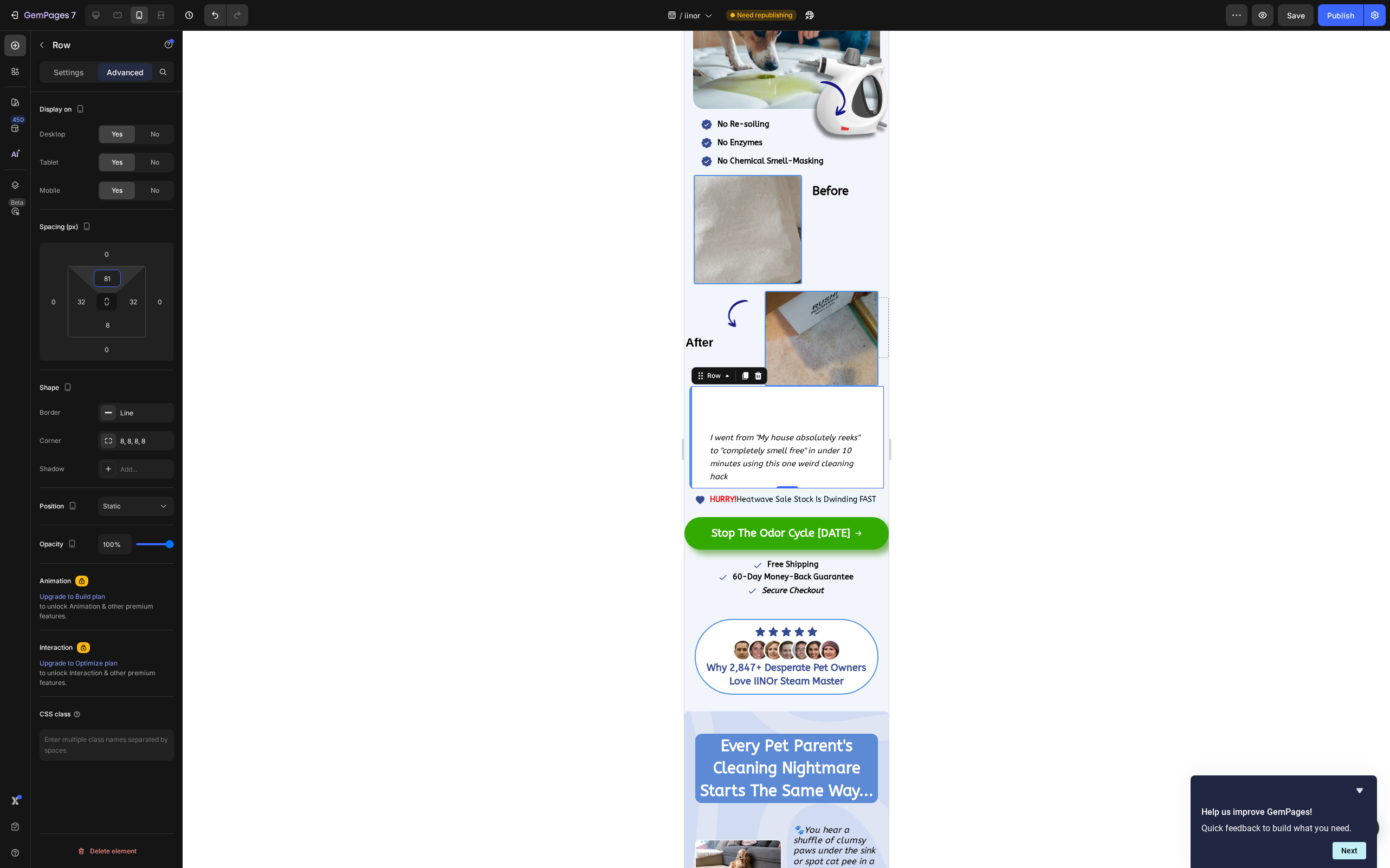
type input "8"
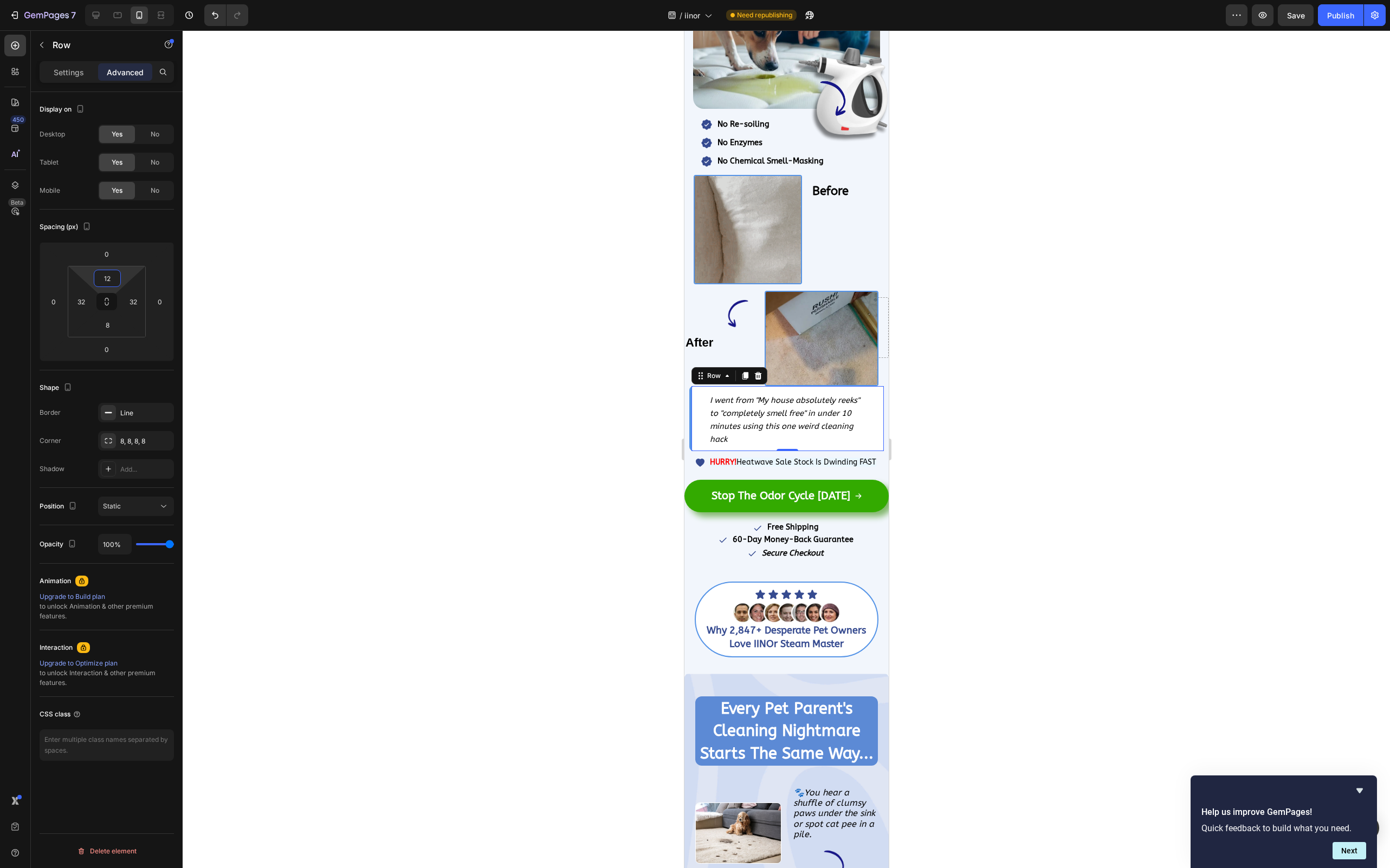
type input "1"
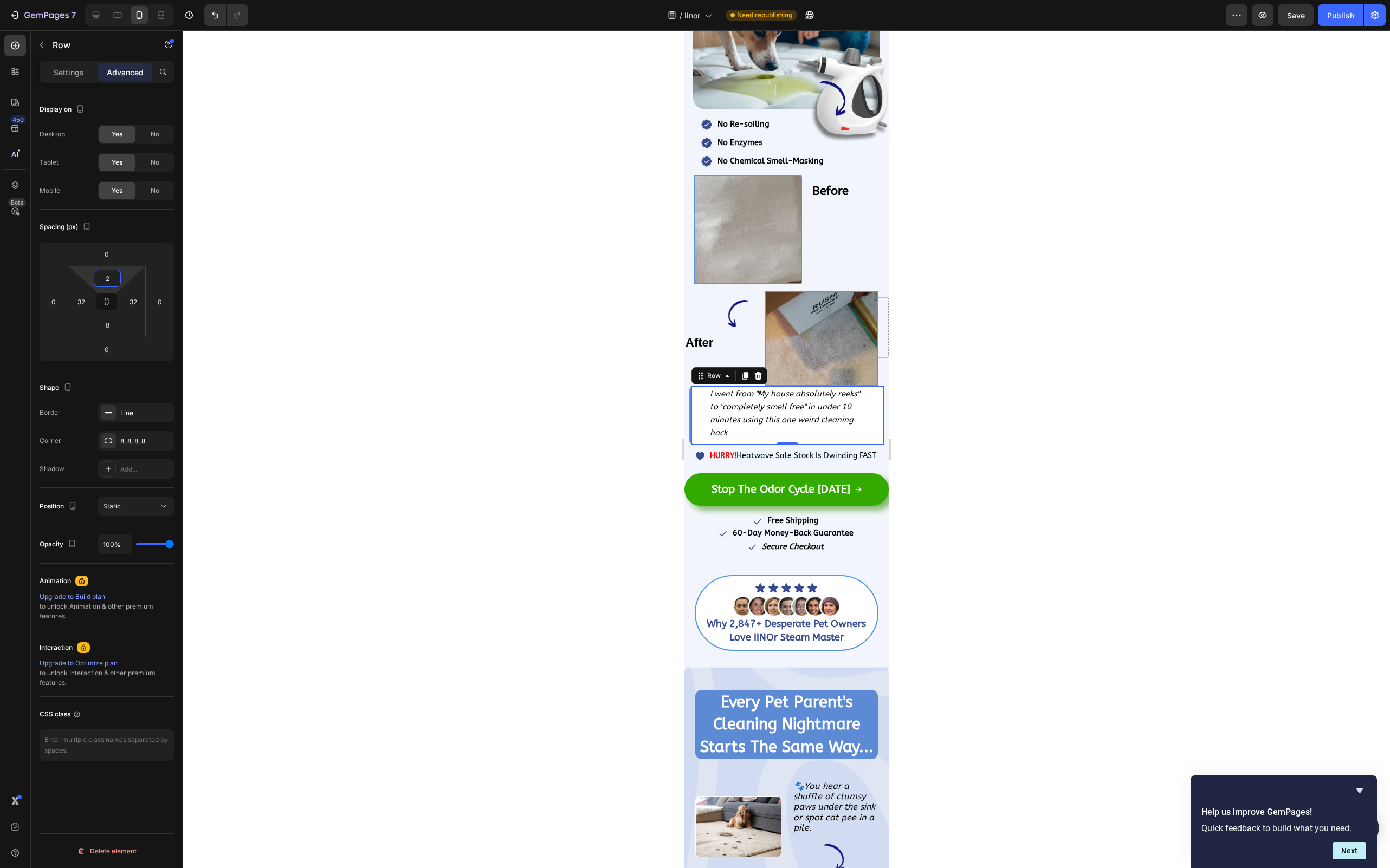
type input "20"
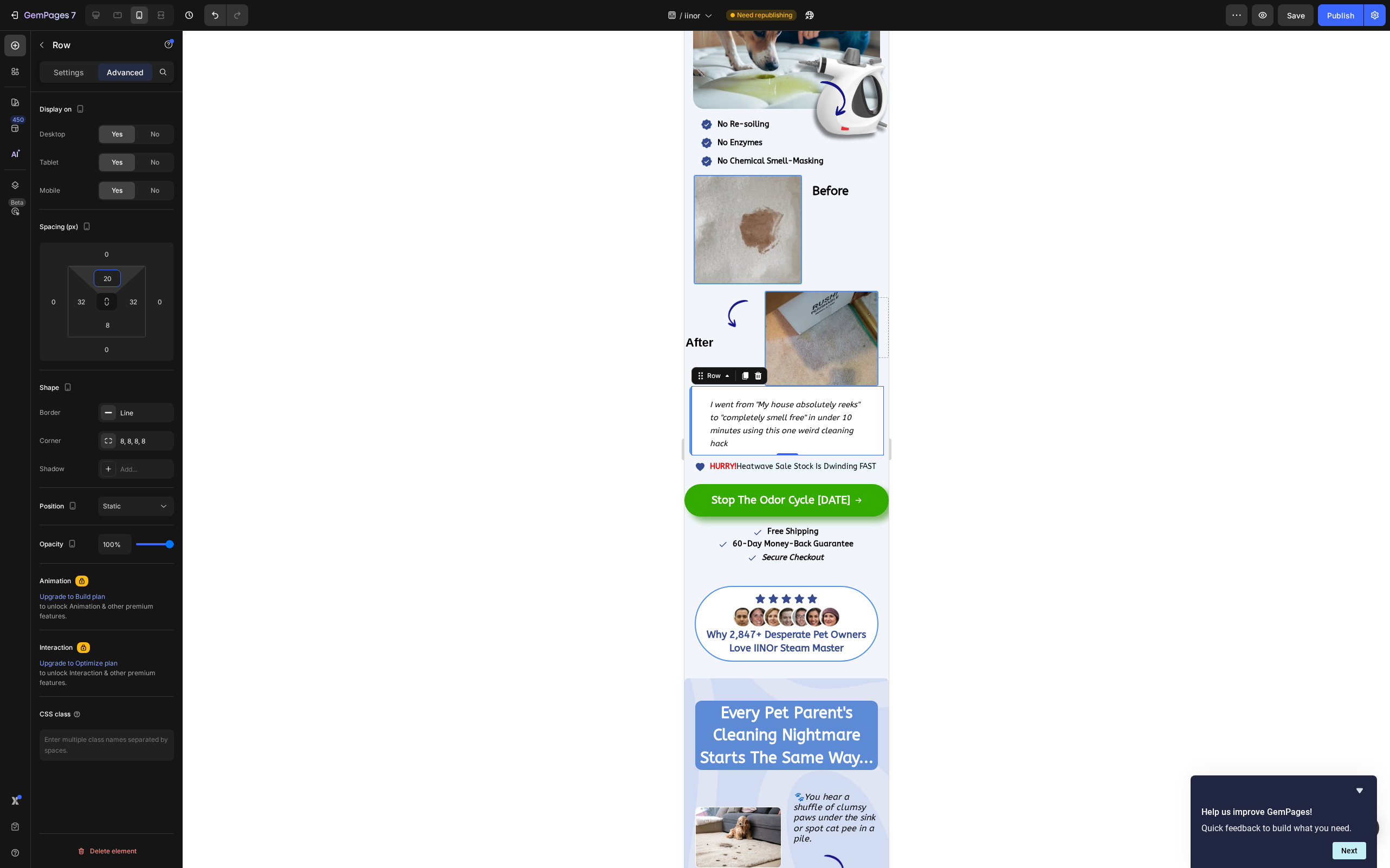
click at [624, 442] on div at bounding box center [786, 449] width 1207 height 838
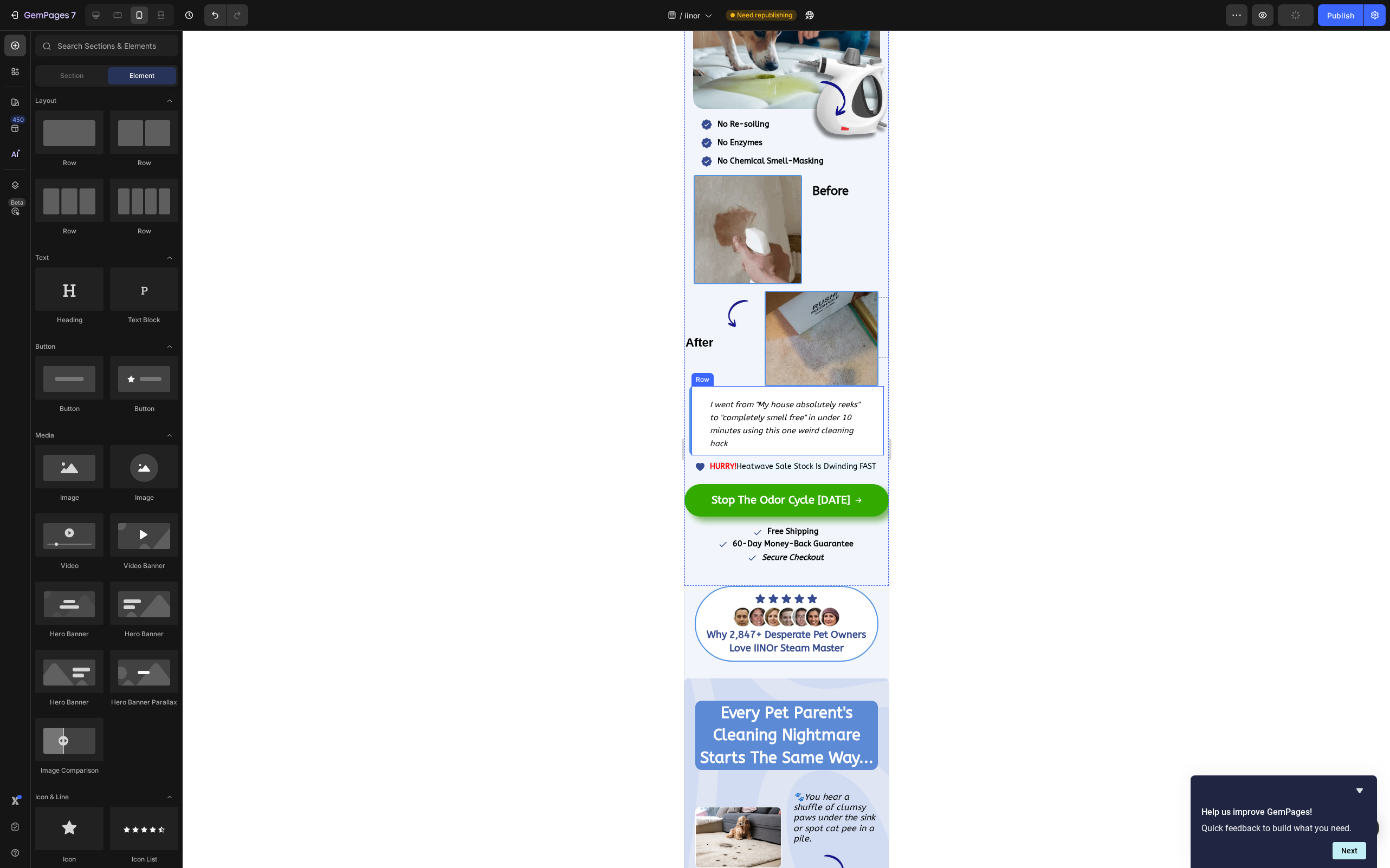
click at [696, 413] on div "I went from "My house absolutely reeks" to "completely smell free" in under 10 …" at bounding box center [786, 421] width 194 height 69
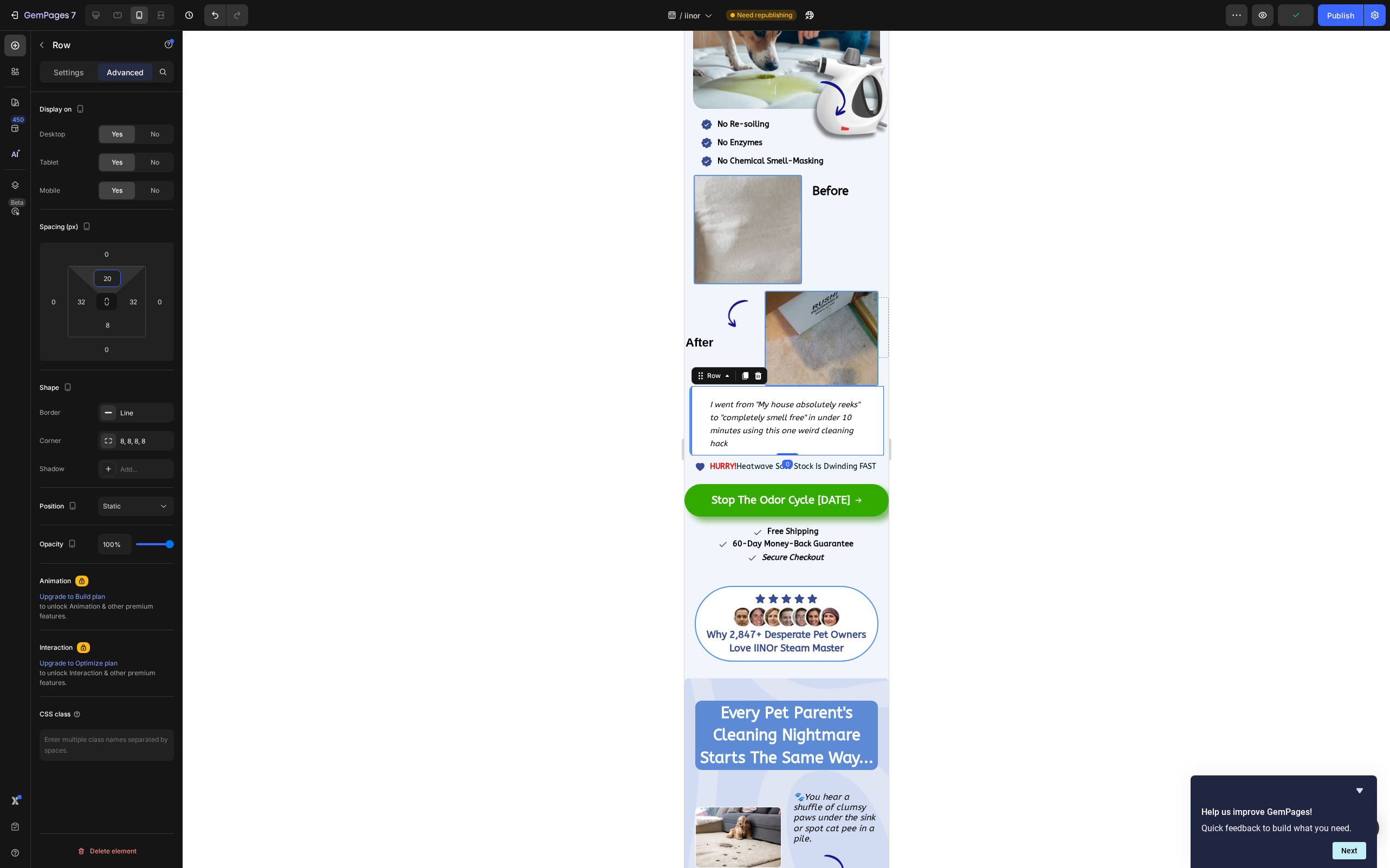
click at [114, 278] on input "20" at bounding box center [107, 278] width 22 height 16
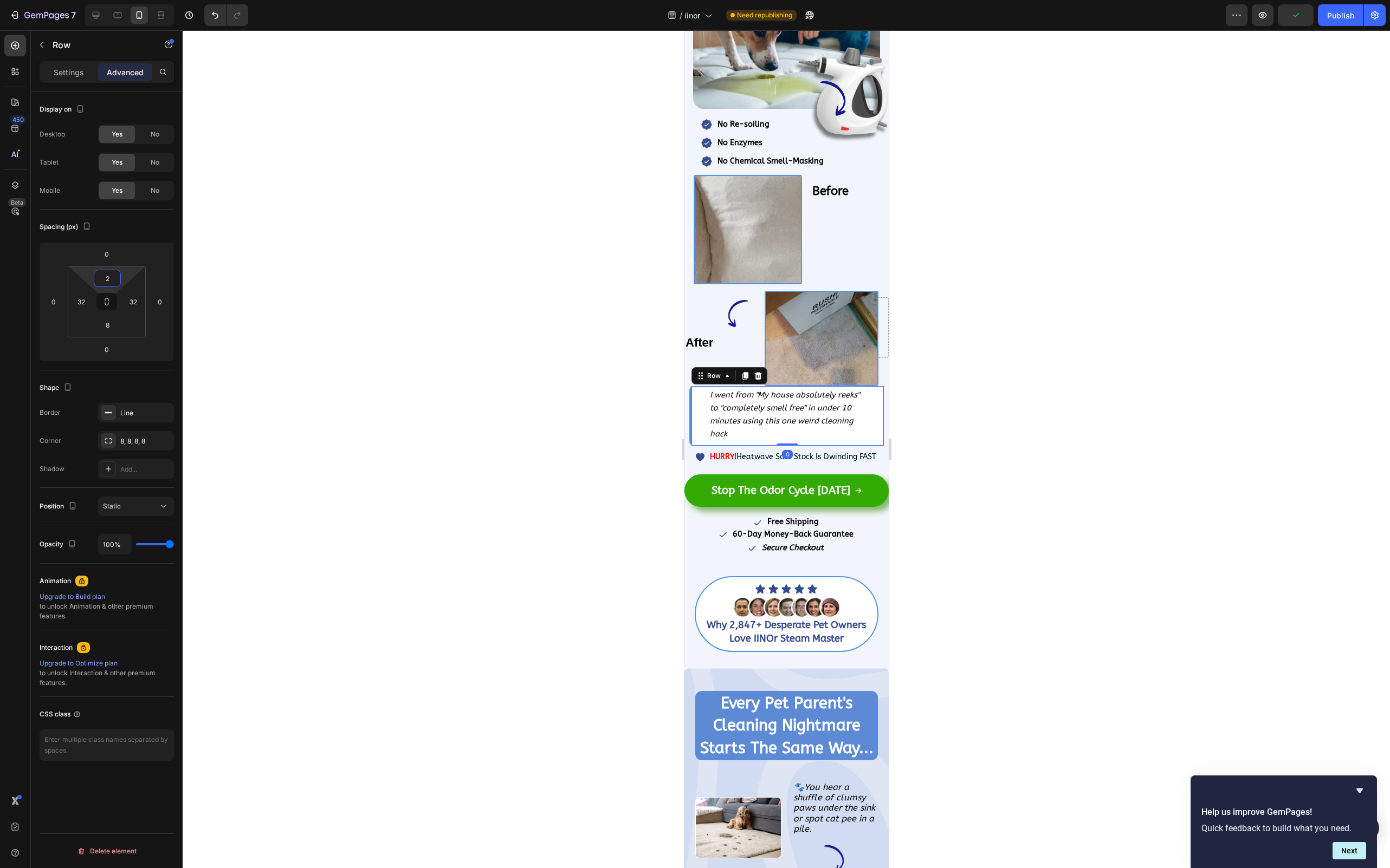
type input "25"
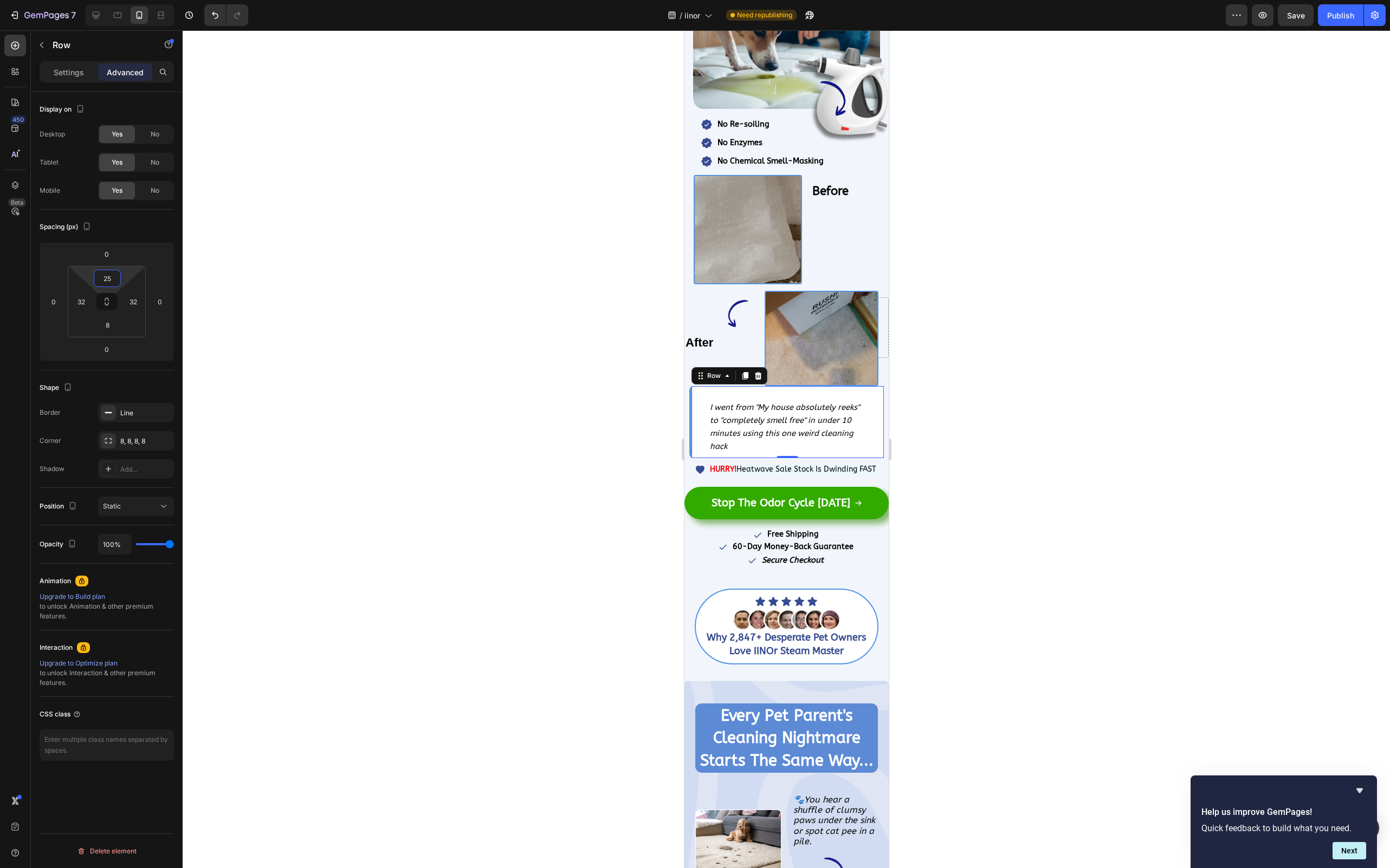
click at [471, 371] on div at bounding box center [786, 449] width 1207 height 838
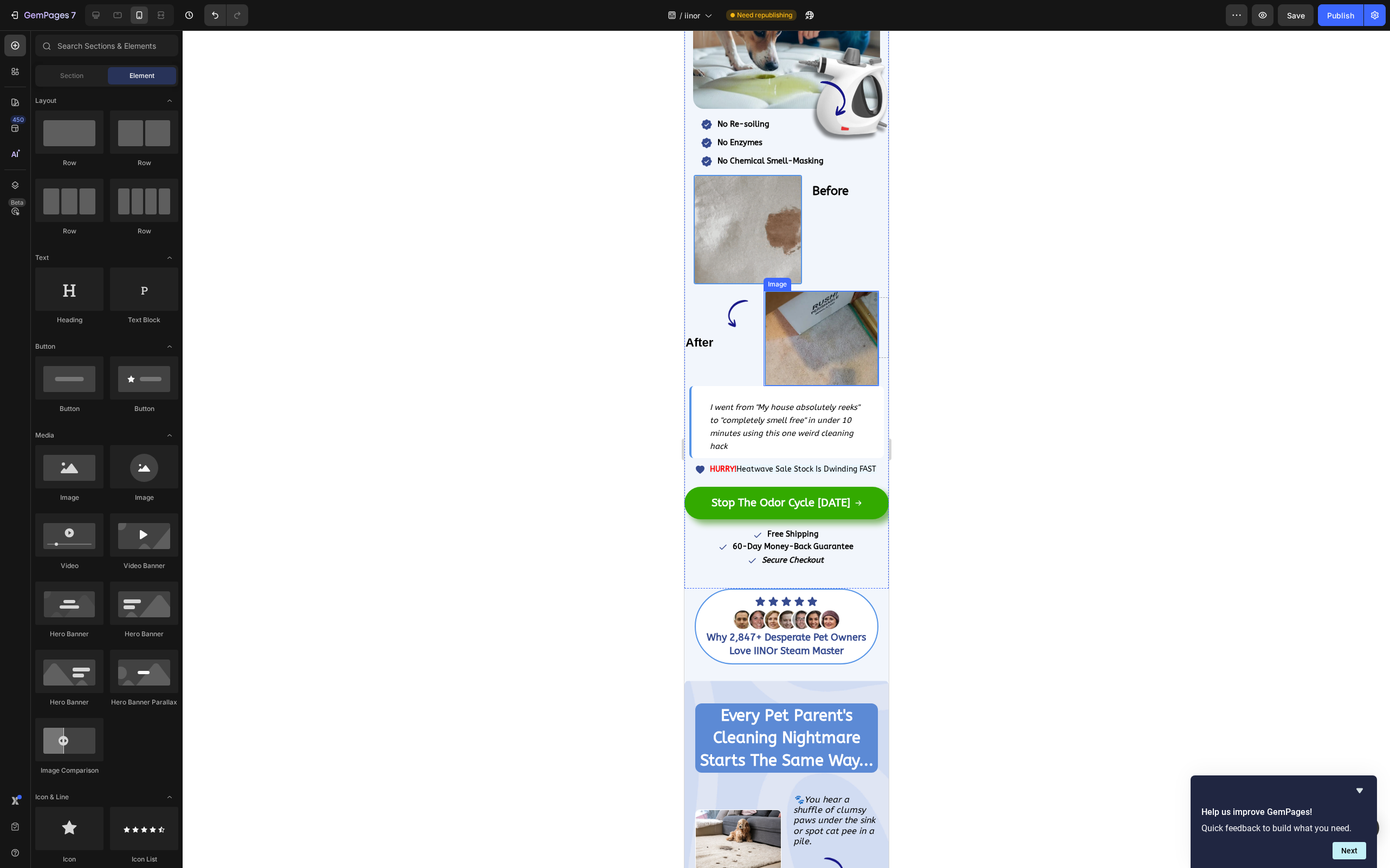
click at [841, 296] on img at bounding box center [821, 339] width 114 height 96
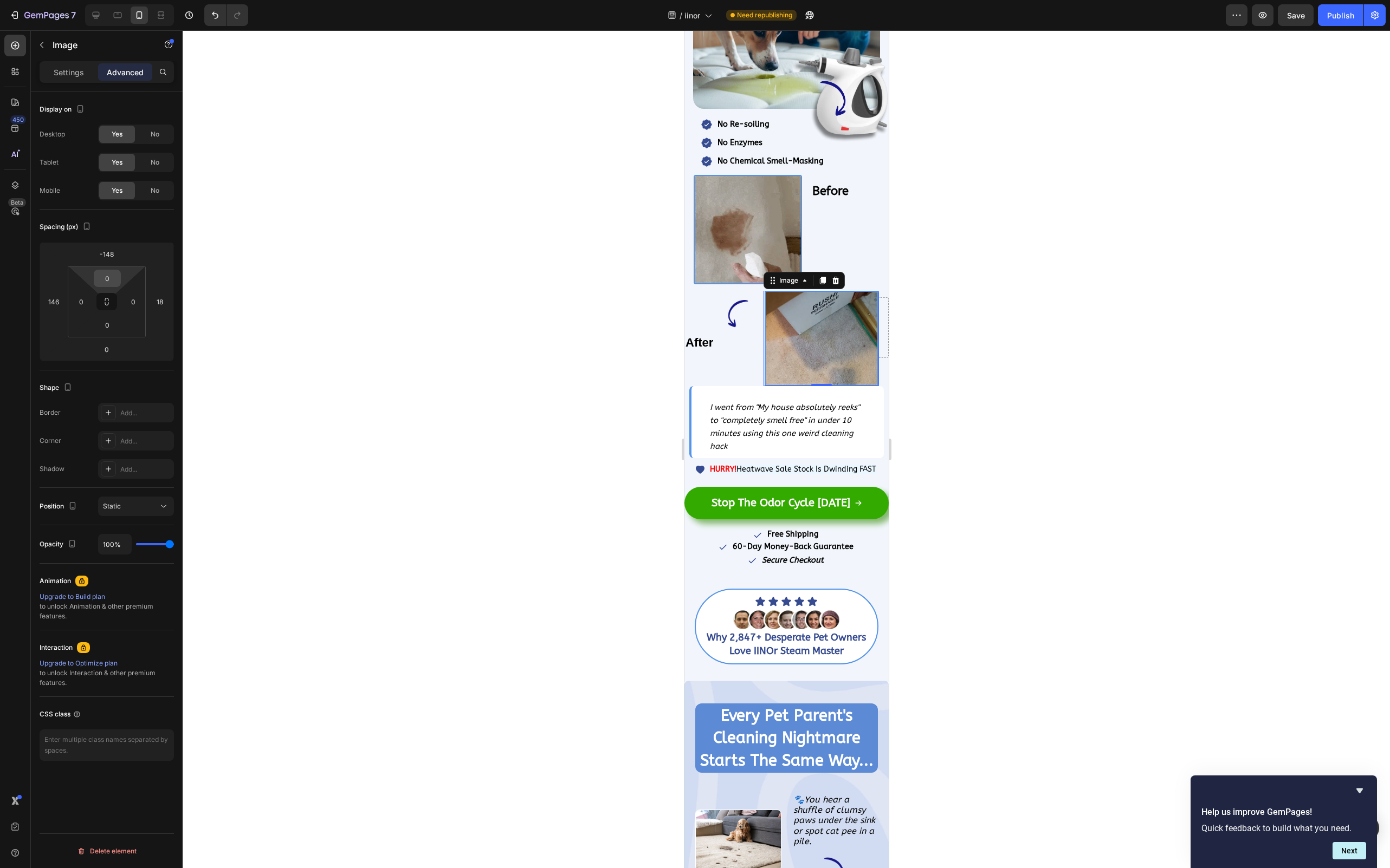
click at [111, 276] on input "0" at bounding box center [107, 278] width 22 height 16
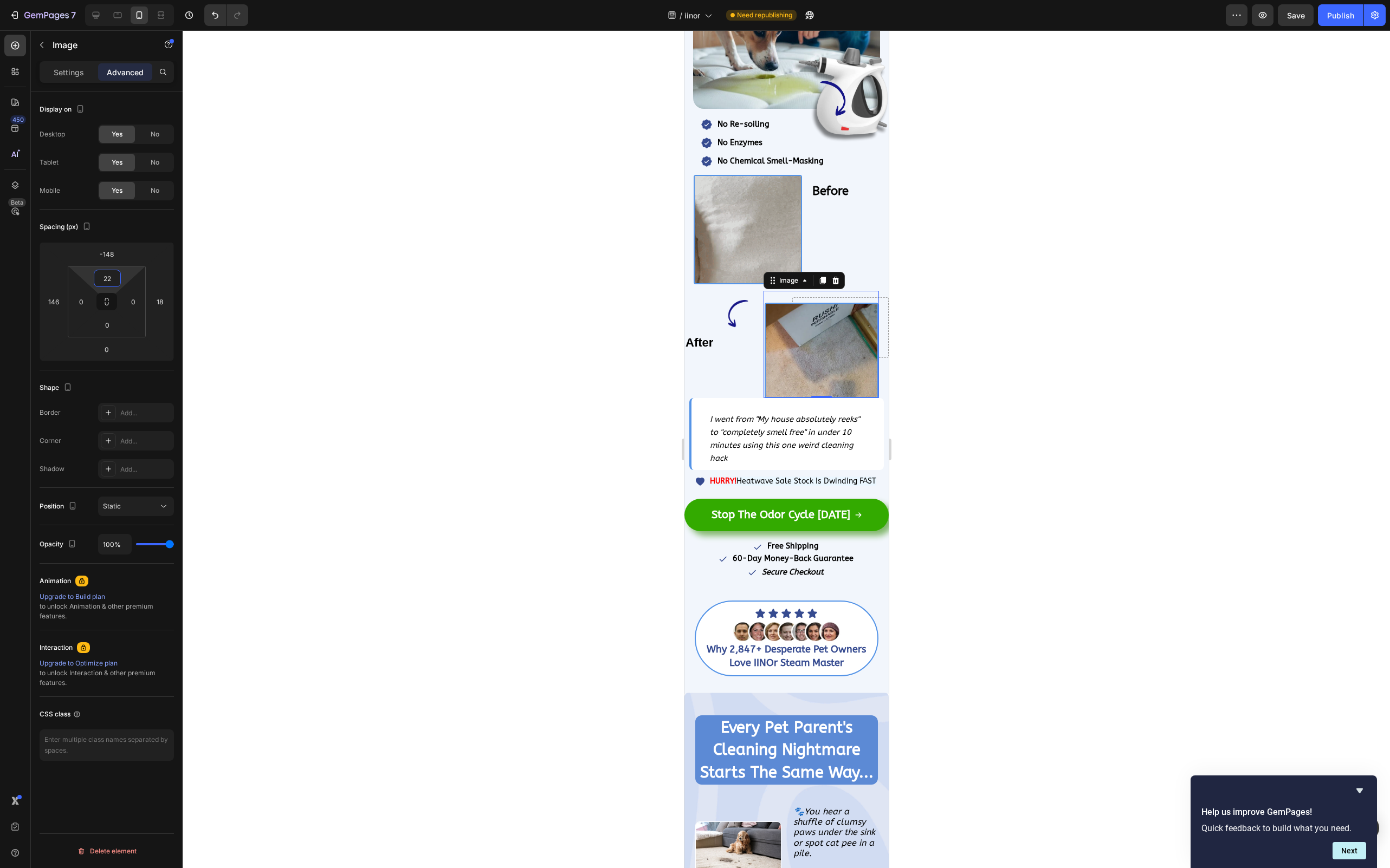
type input "2"
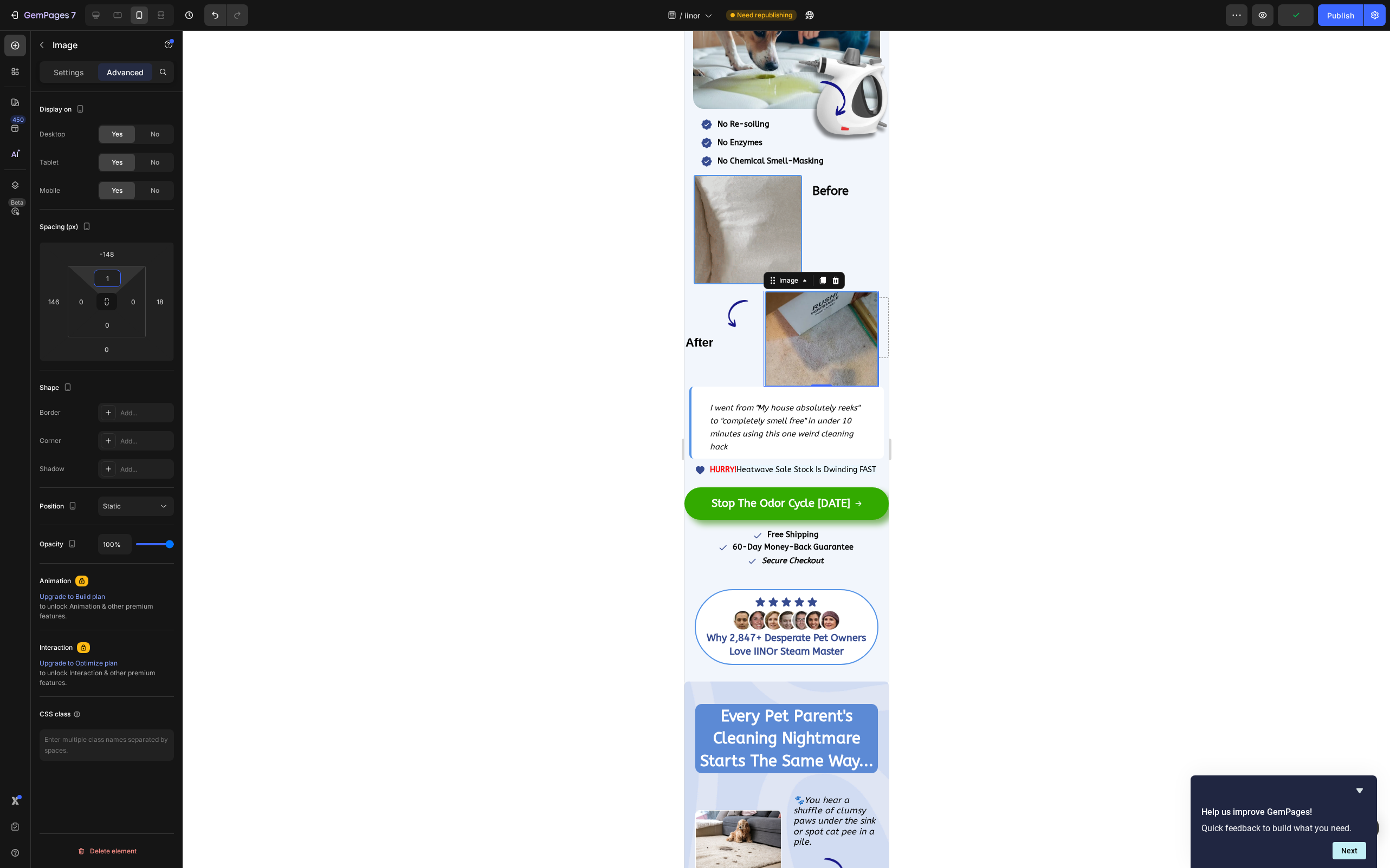
type input "13"
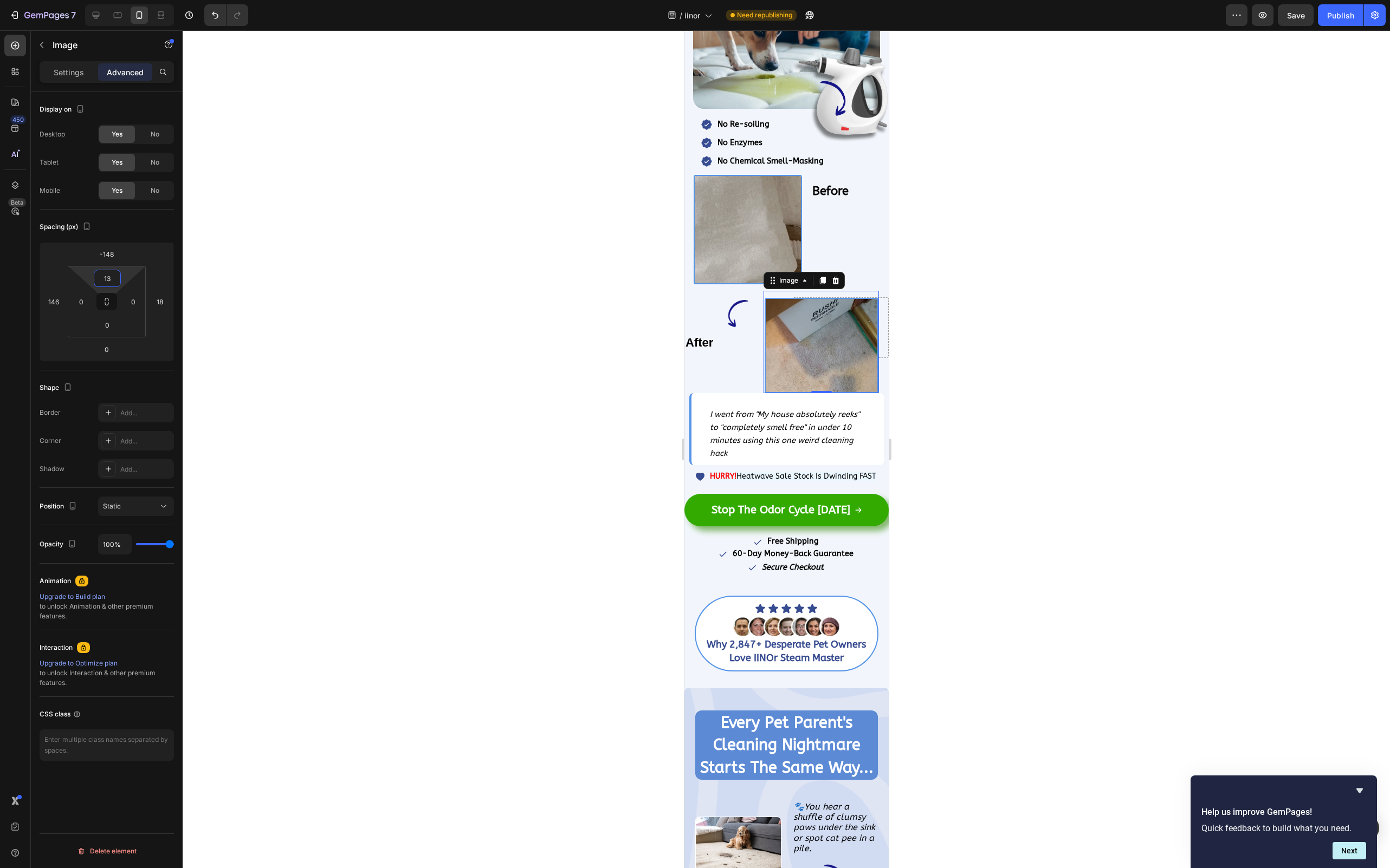
click at [549, 373] on div at bounding box center [786, 449] width 1207 height 838
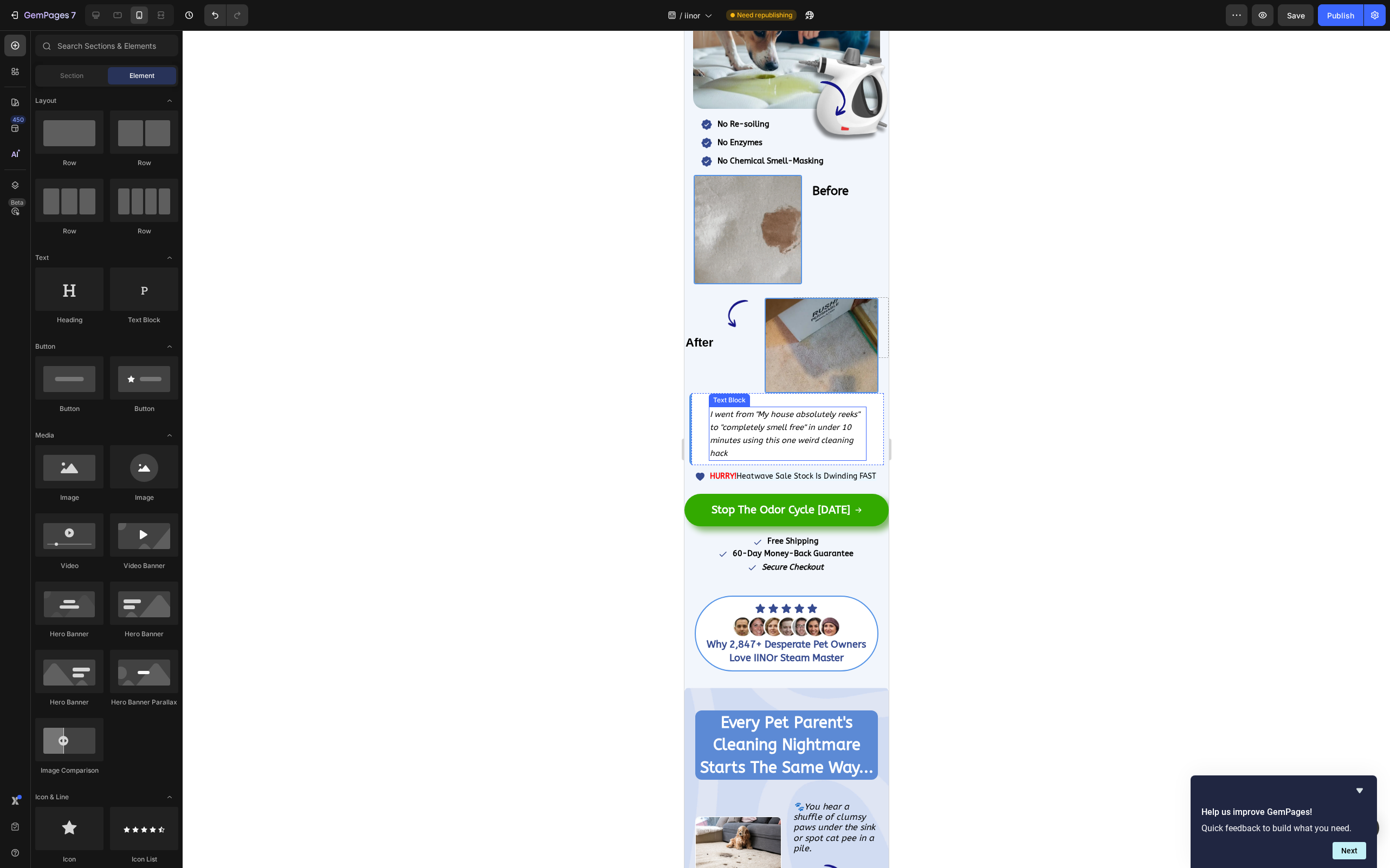
scroll to position [0, 0]
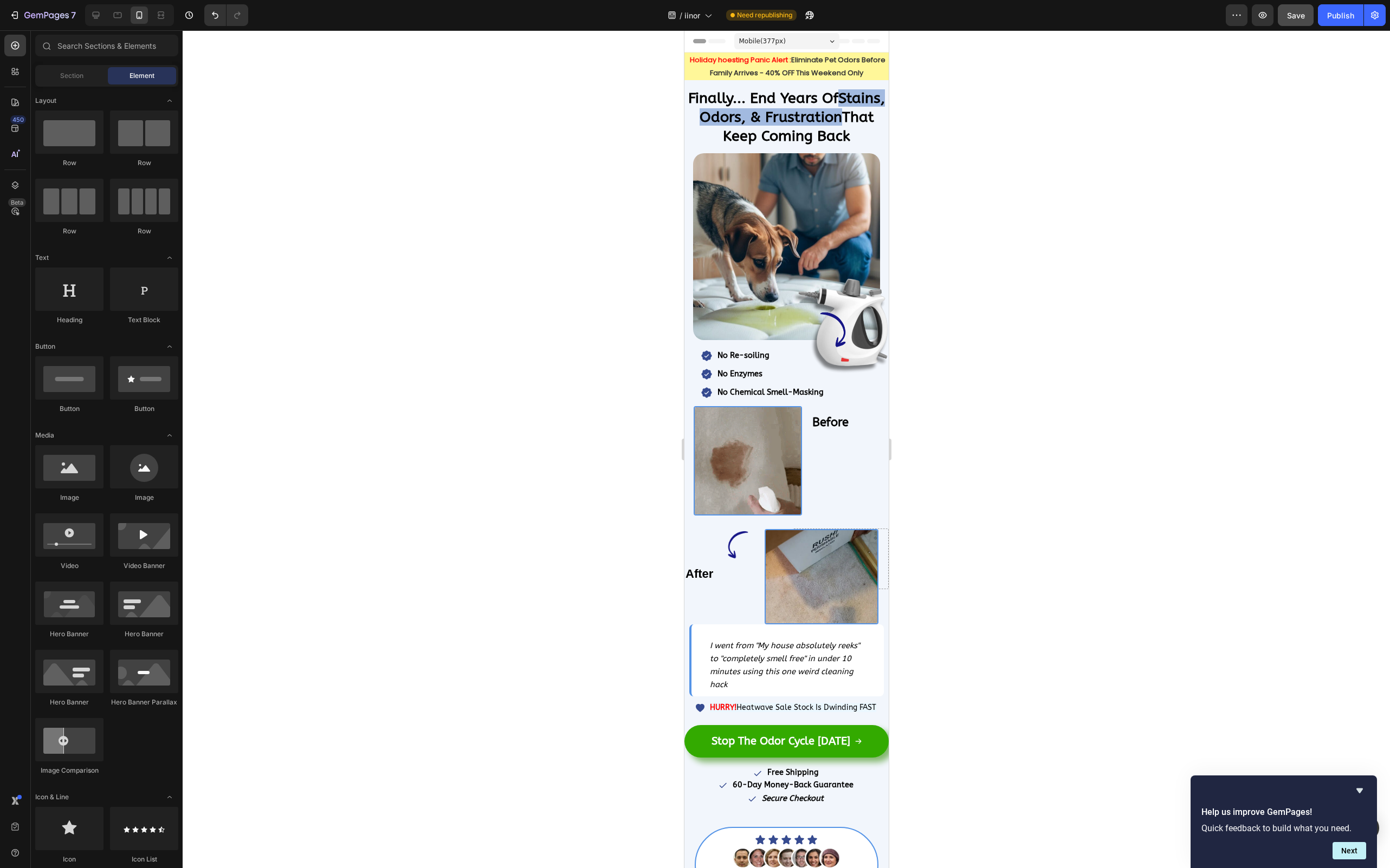
click at [1296, 21] on button "Save" at bounding box center [1296, 15] width 36 height 22
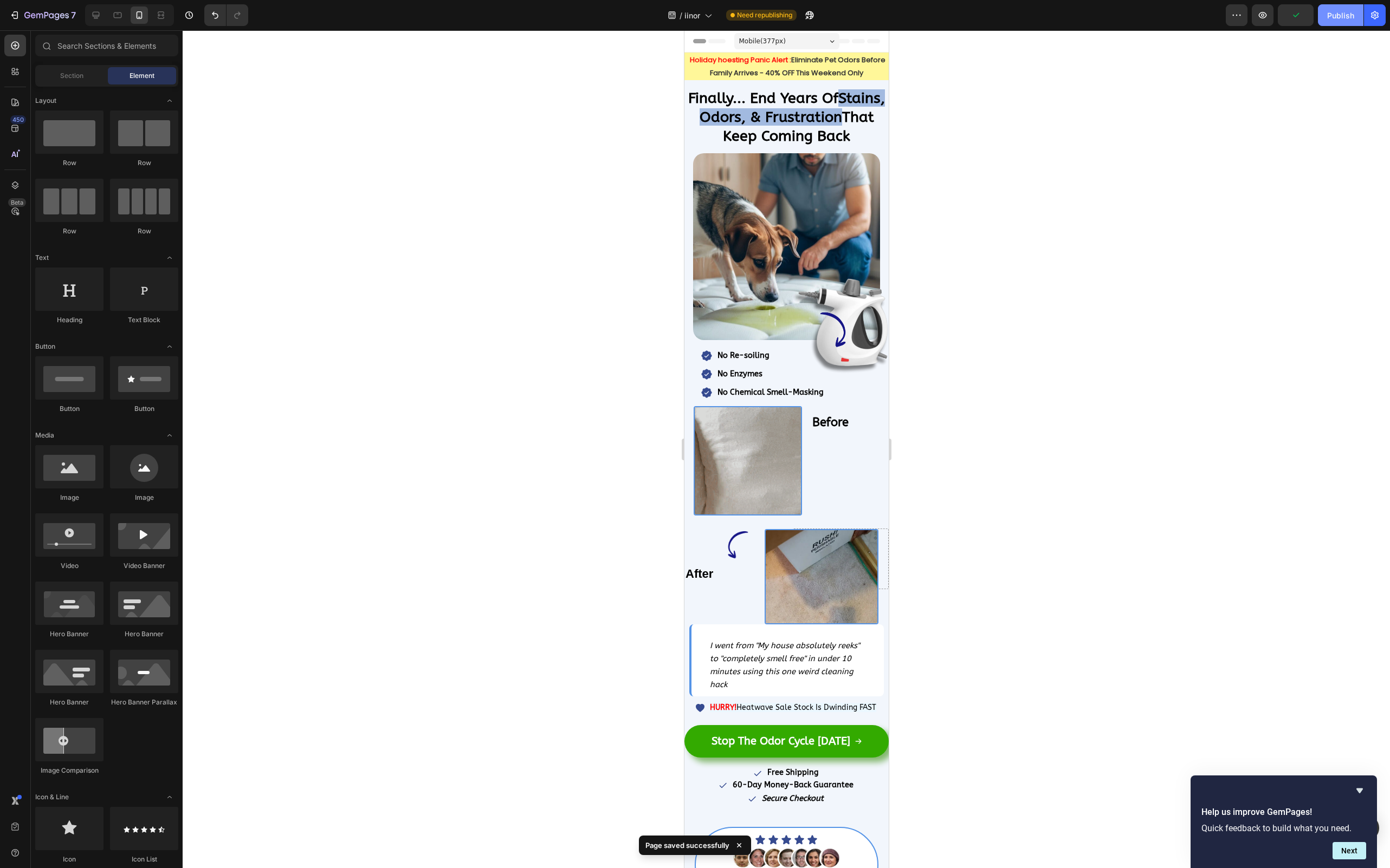
click at [1333, 20] on div "Publish" at bounding box center [1340, 15] width 27 height 11
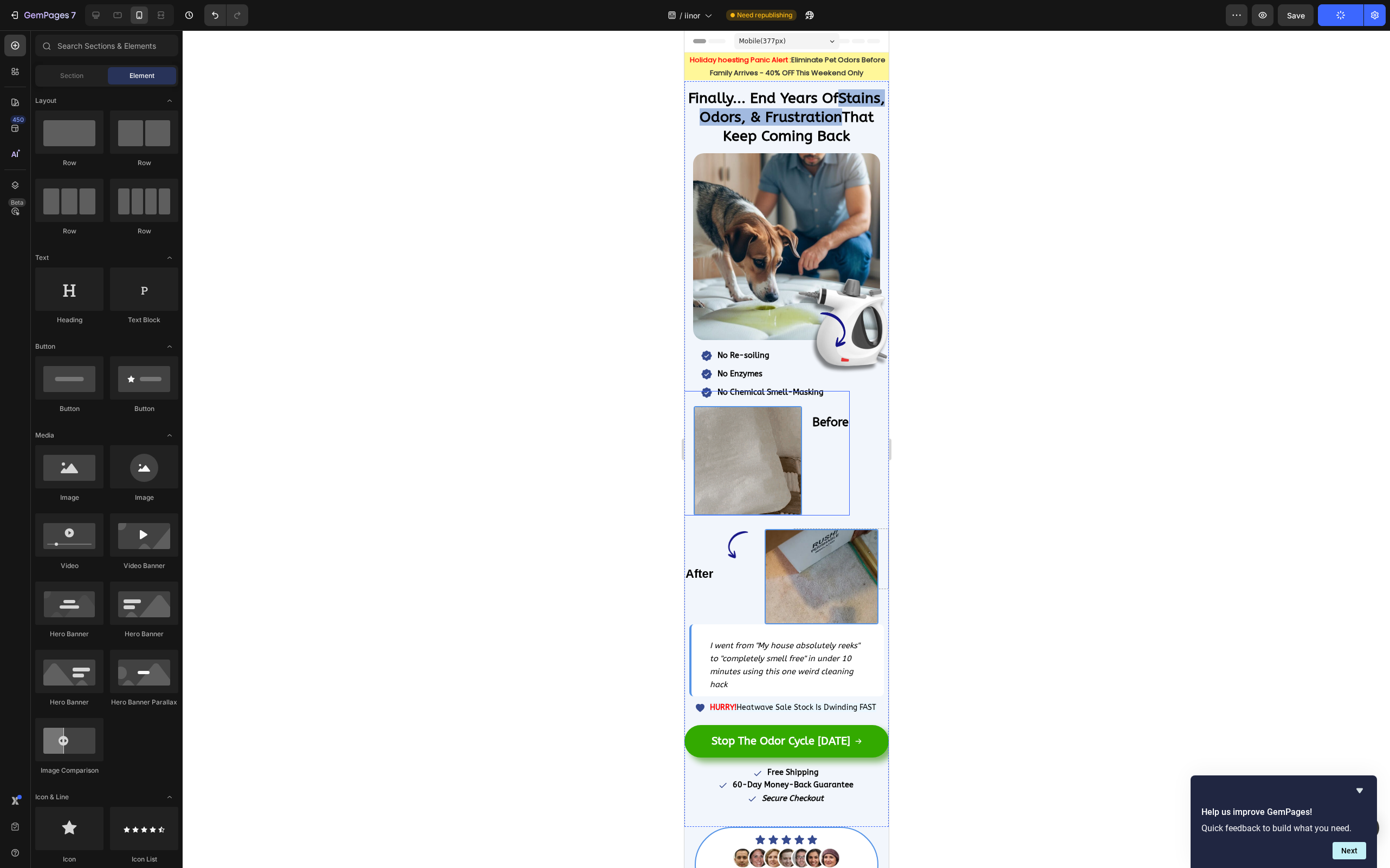
click at [830, 421] on div at bounding box center [747, 461] width 204 height 110
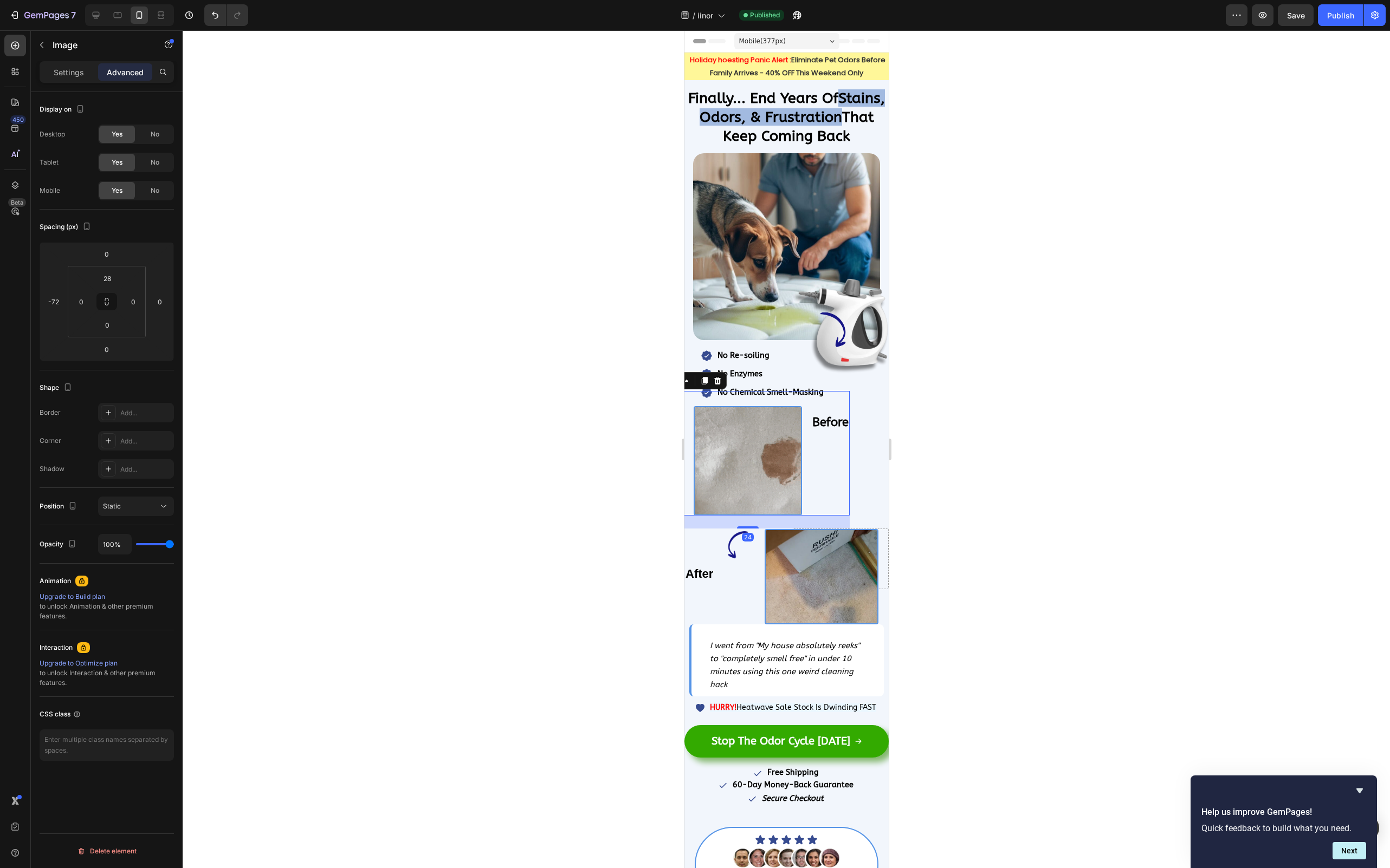
click at [834, 416] on div at bounding box center [747, 461] width 204 height 110
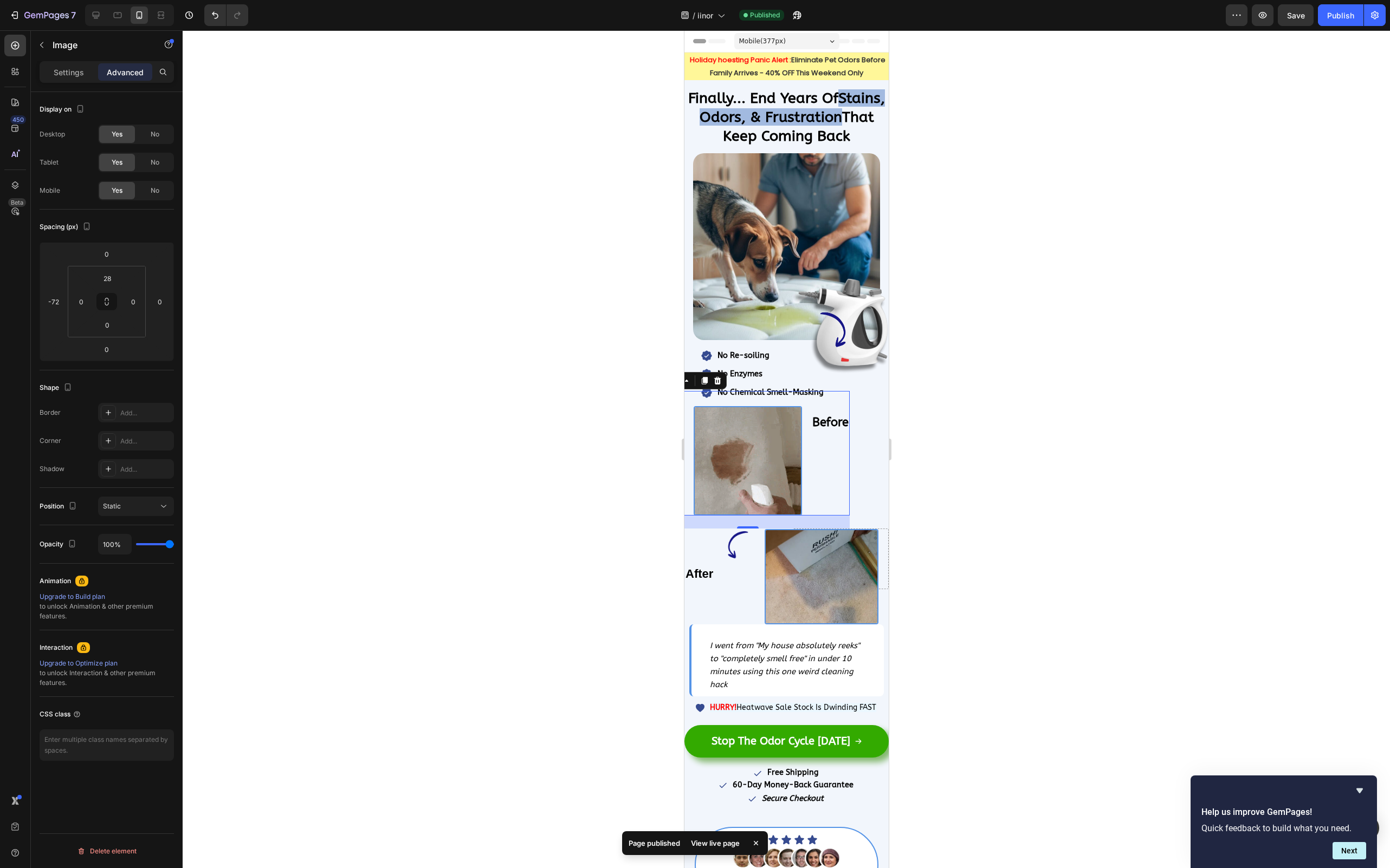
click at [1014, 503] on div at bounding box center [786, 449] width 1207 height 838
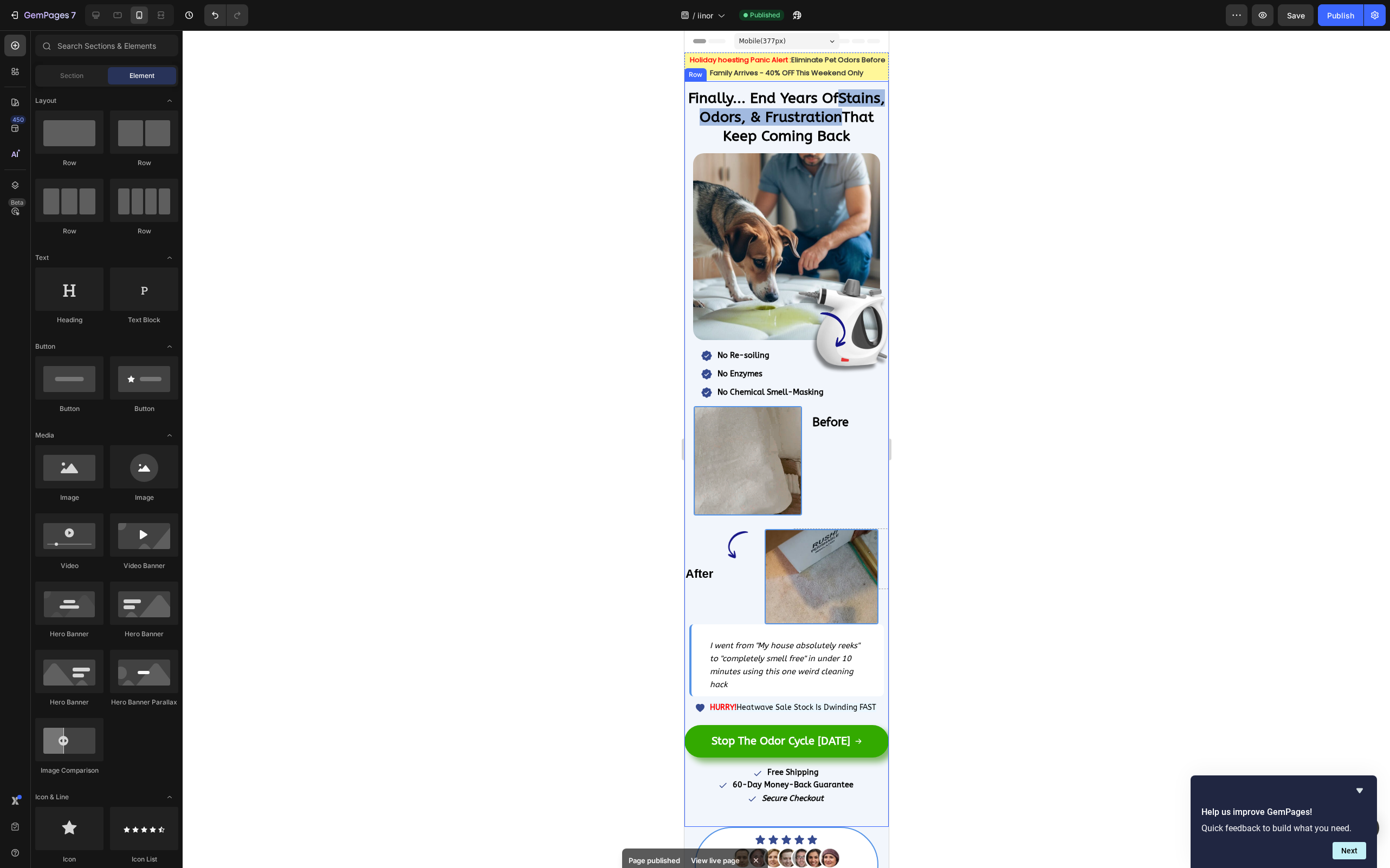
click at [835, 318] on img at bounding box center [834, 330] width 109 height 40
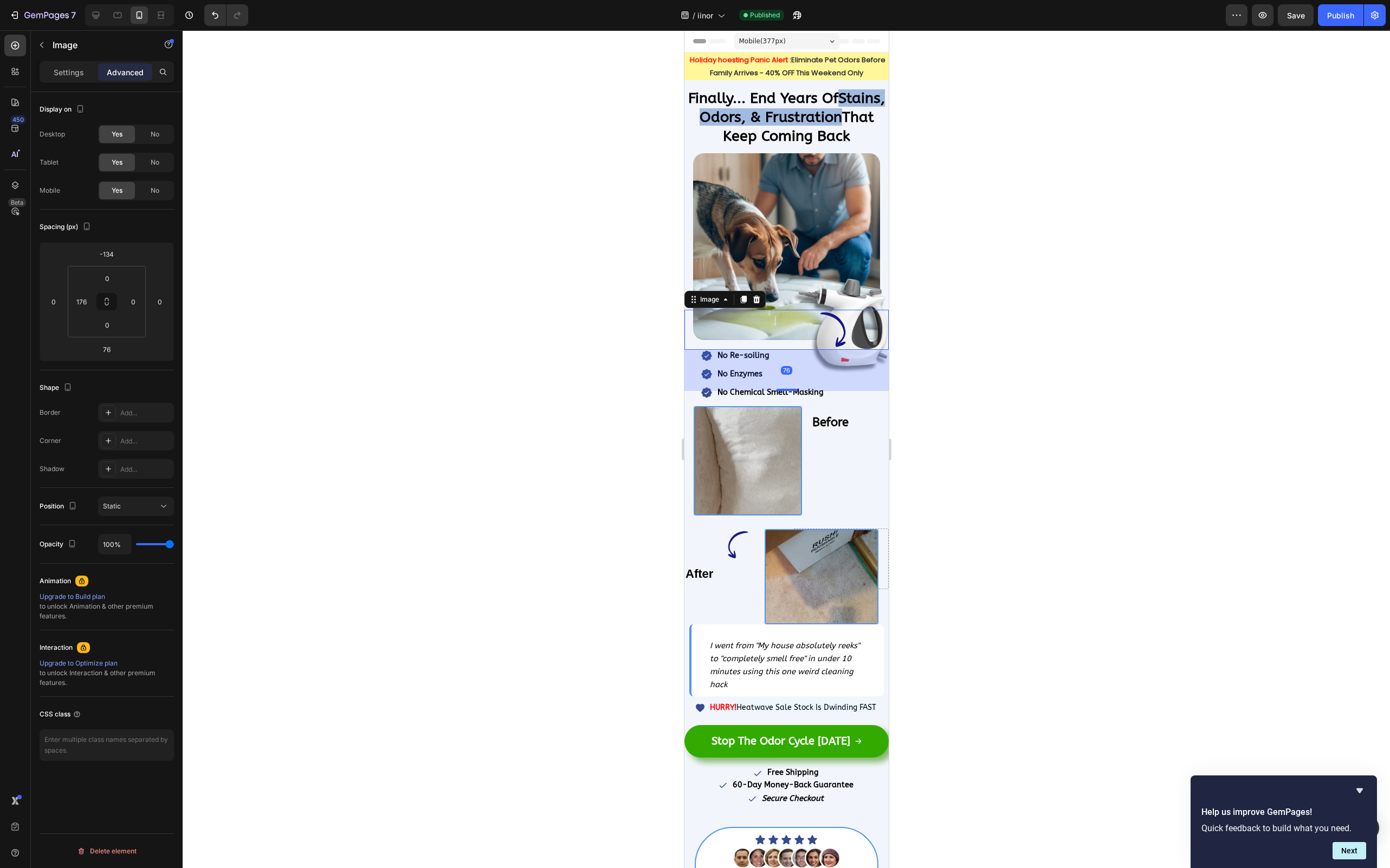
click at [836, 311] on img at bounding box center [834, 330] width 109 height 40
click at [821, 310] on img at bounding box center [834, 330] width 109 height 40
click at [834, 327] on img at bounding box center [834, 330] width 109 height 40
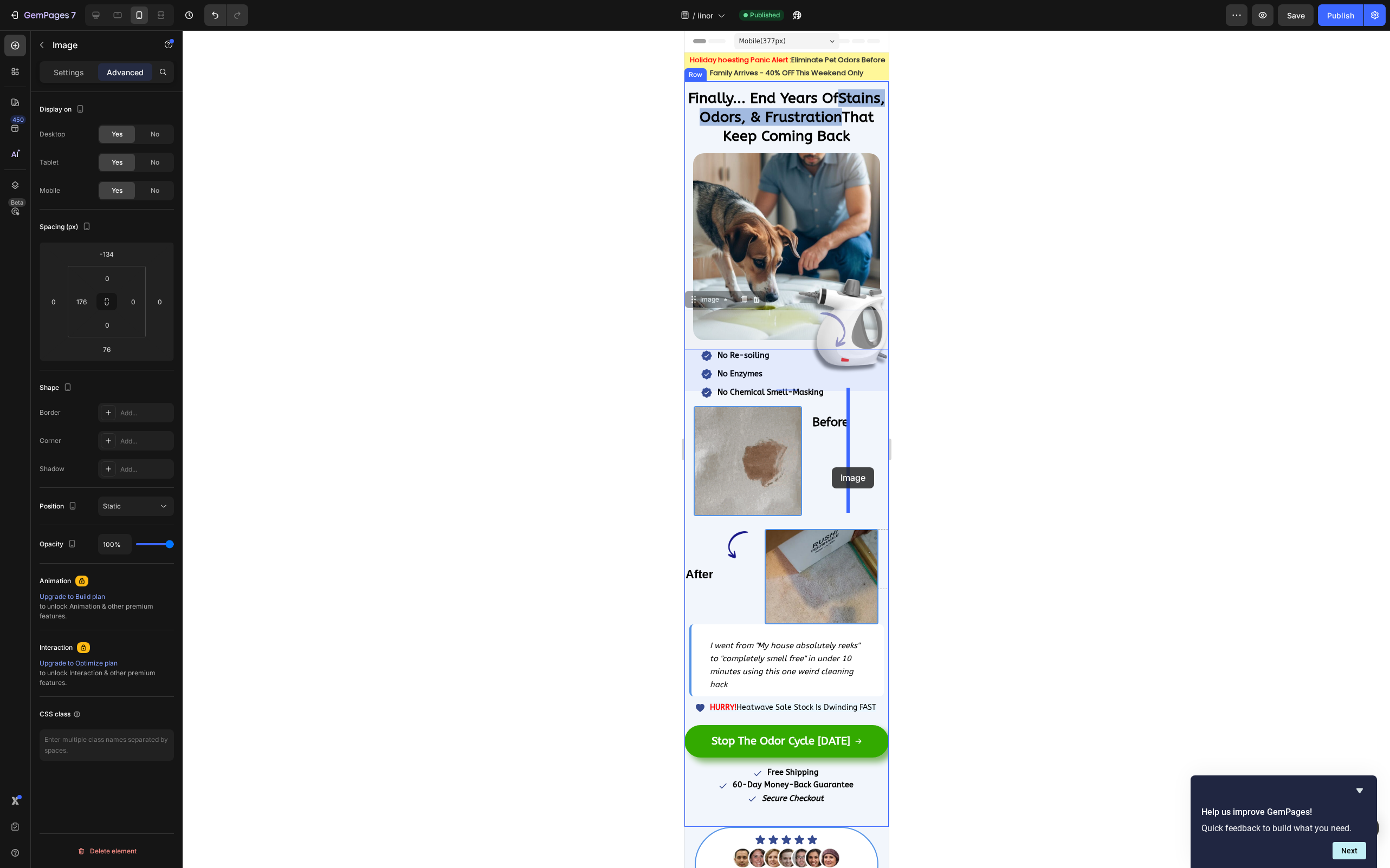
drag, startPoint x: 834, startPoint y: 327, endPoint x: 830, endPoint y: 464, distance: 137.1
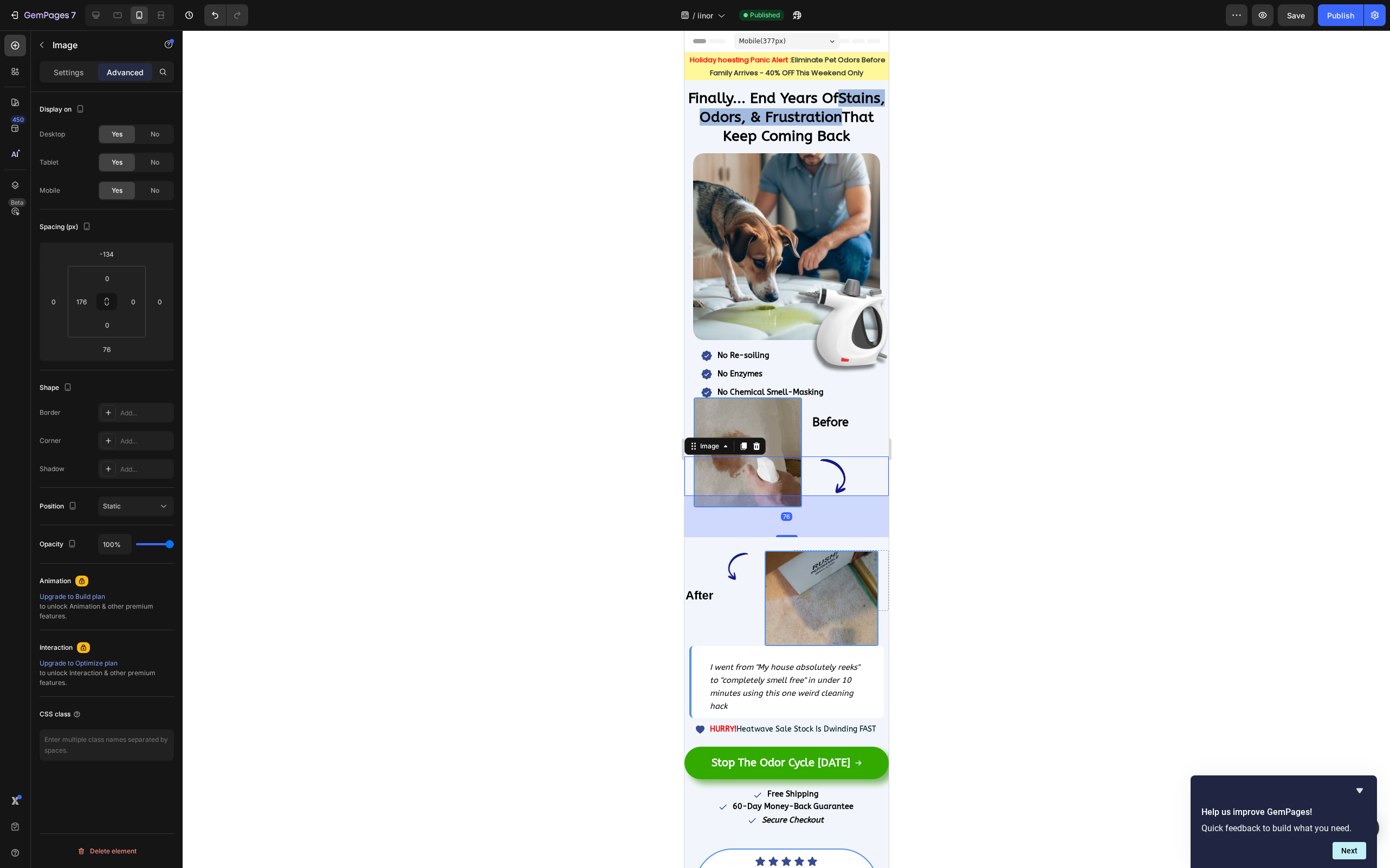
click at [995, 447] on div at bounding box center [786, 449] width 1207 height 838
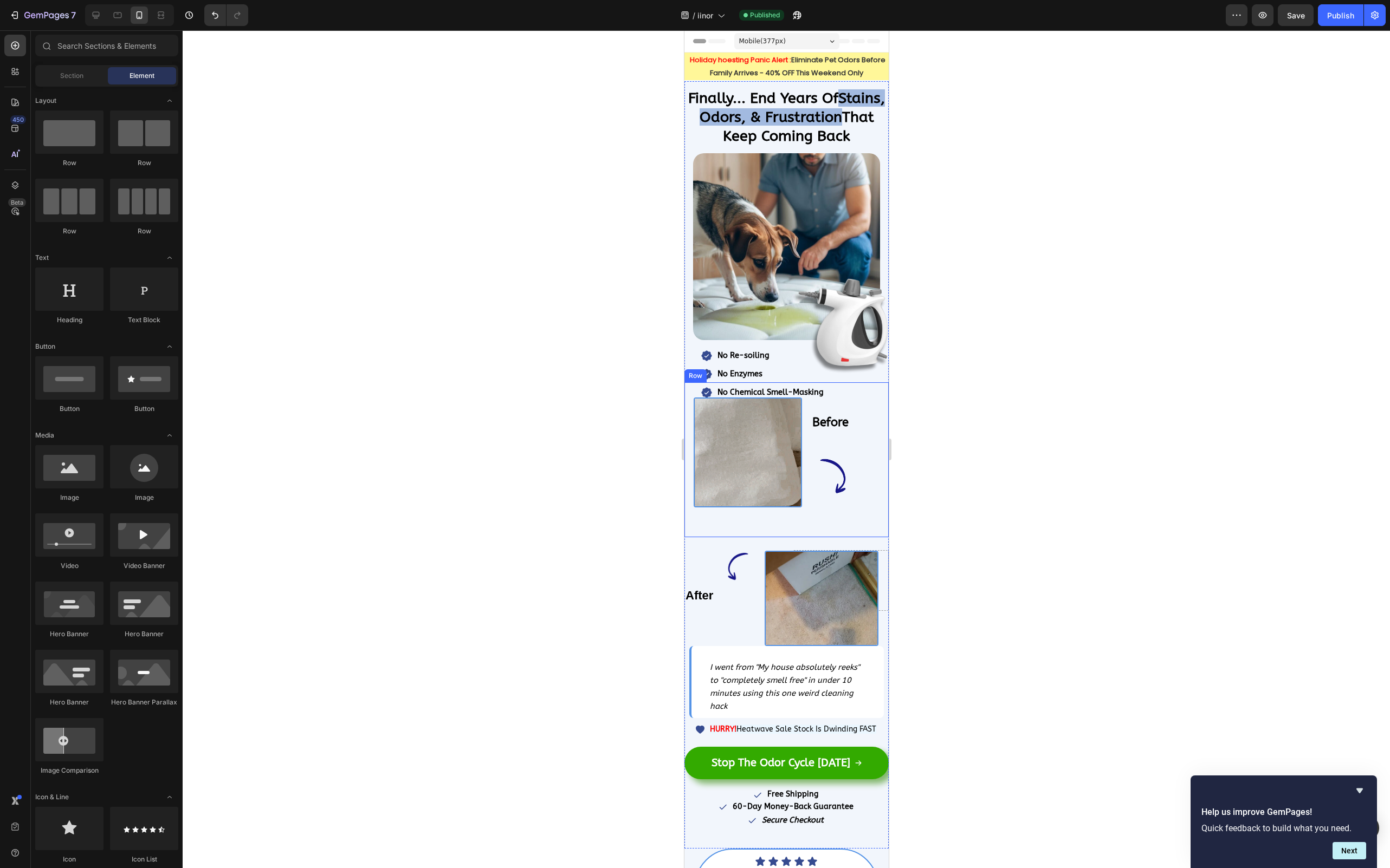
click at [809, 511] on div "Image" at bounding box center [786, 451] width 204 height 138
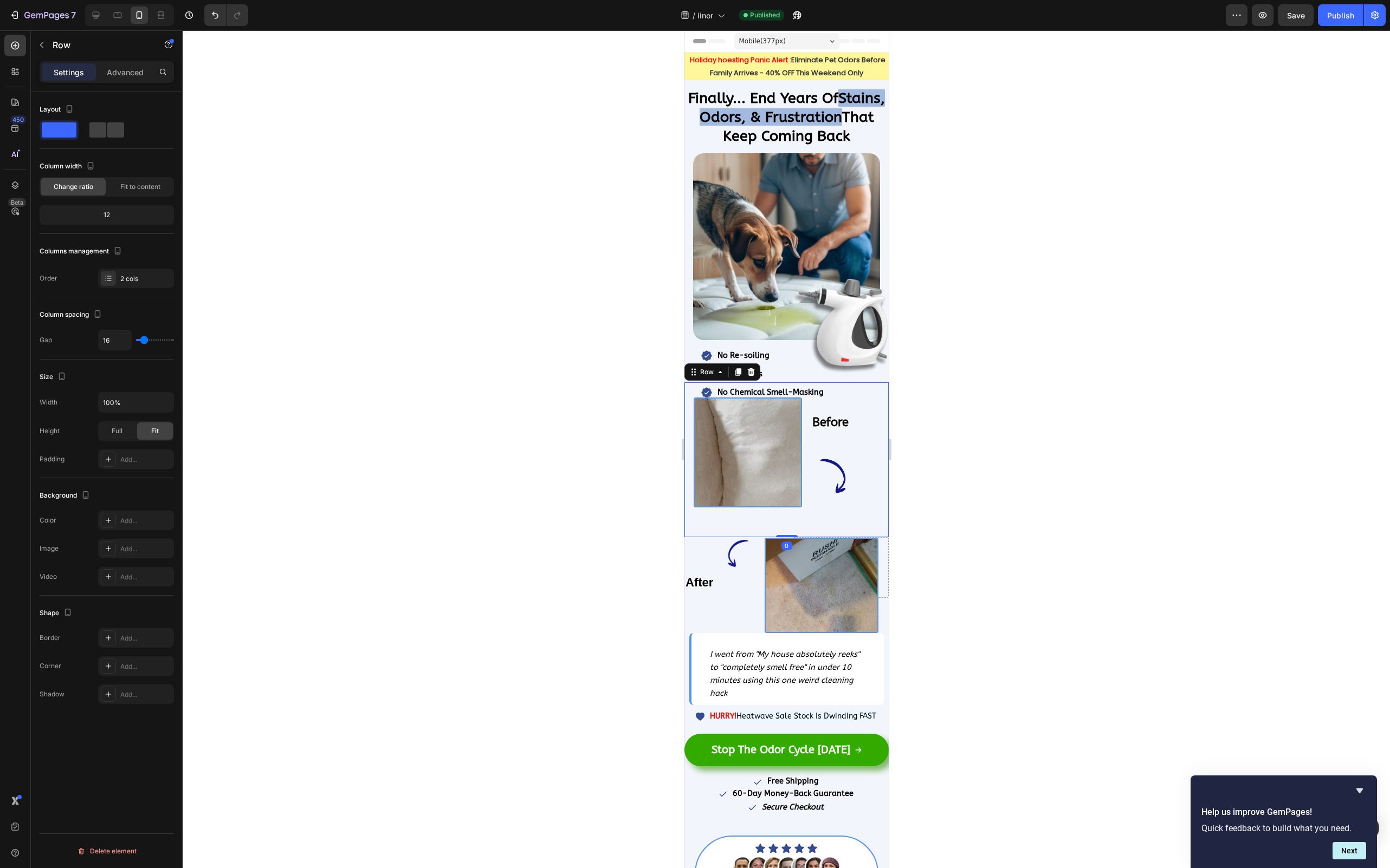
drag, startPoint x: 782, startPoint y: 546, endPoint x: 784, endPoint y: 500, distance: 46.0
click at [784, 500] on div "Image Image Row 0" at bounding box center [786, 460] width 204 height 155
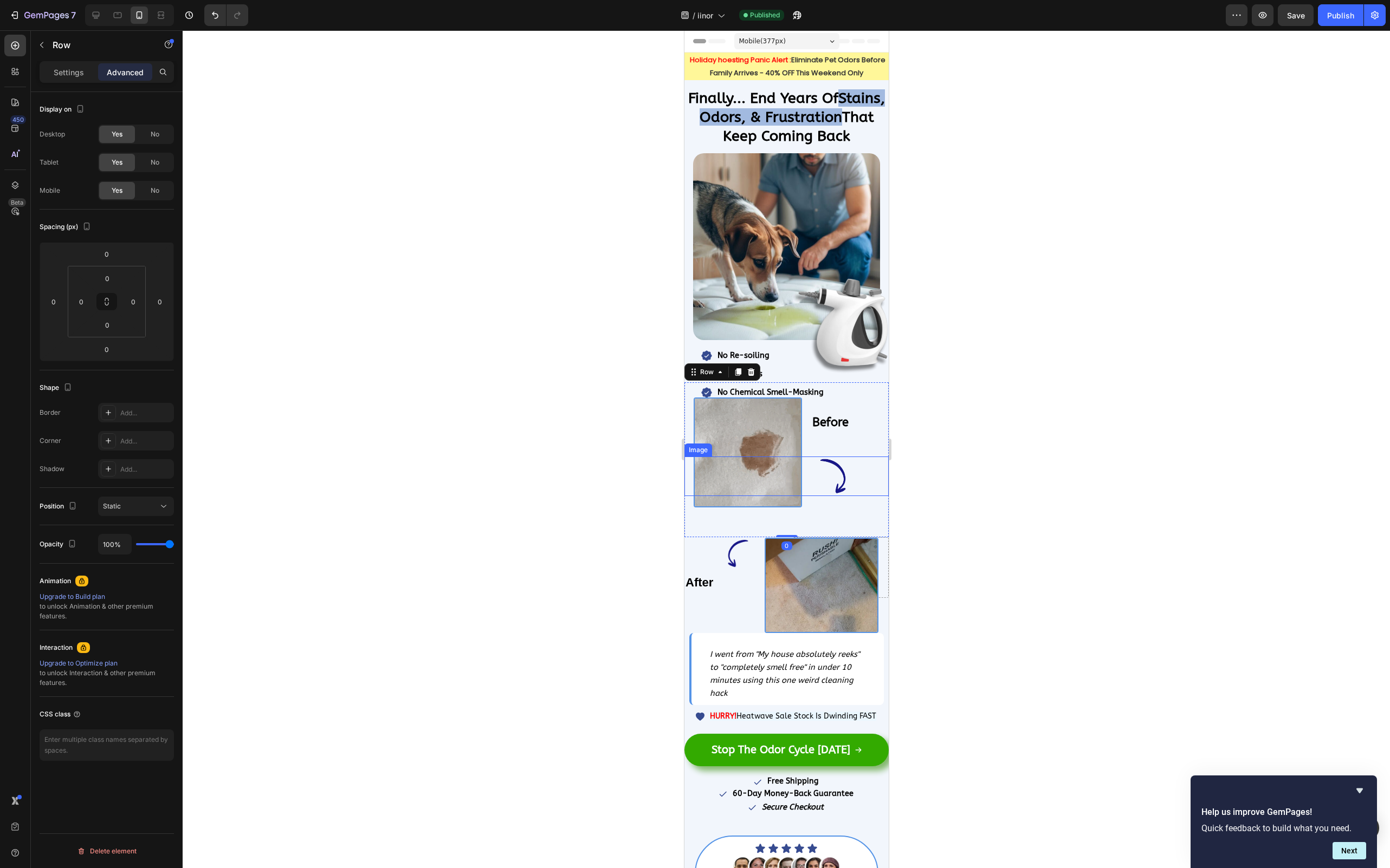
click at [844, 481] on img at bounding box center [834, 476] width 109 height 40
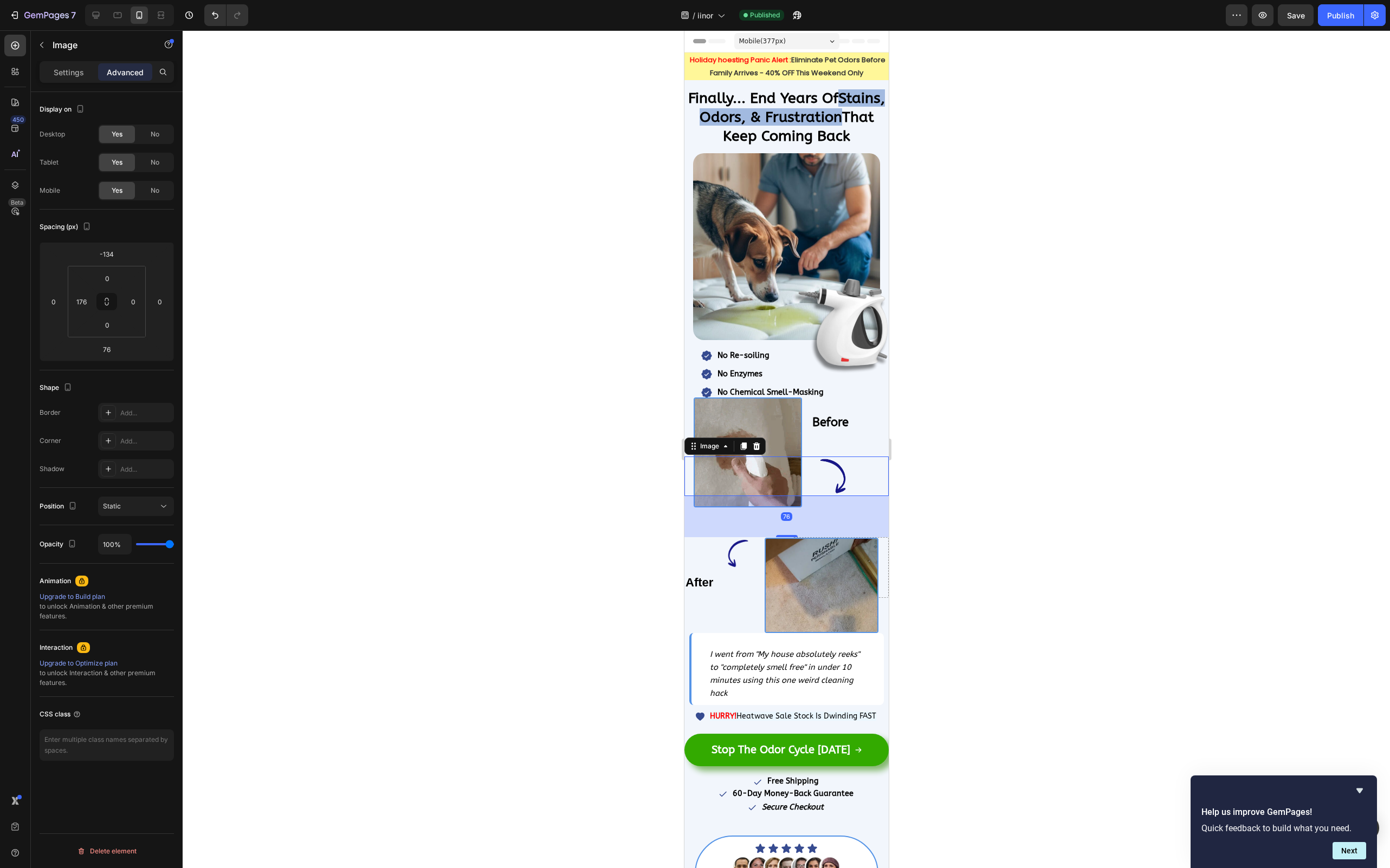
drag, startPoint x: 790, startPoint y: 531, endPoint x: 790, endPoint y: 506, distance: 25.0
click at [790, 506] on div "76" at bounding box center [786, 516] width 204 height 41
click at [782, 530] on div "76" at bounding box center [786, 516] width 204 height 41
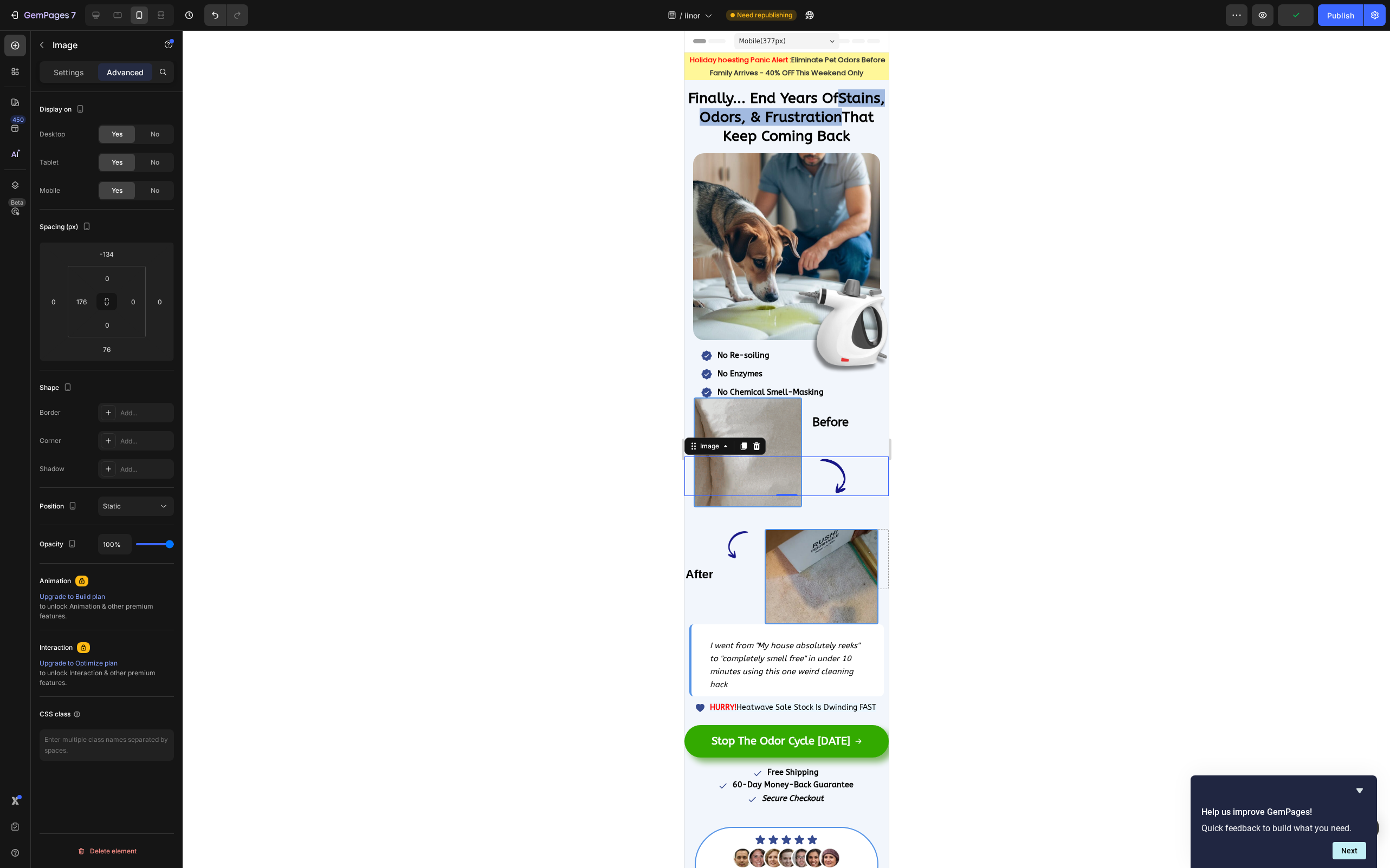
drag, startPoint x: 782, startPoint y: 533, endPoint x: 782, endPoint y: 485, distance: 48.0
click at [782, 485] on div "Image 0" at bounding box center [786, 476] width 204 height 40
type input "0"
click at [1018, 470] on div at bounding box center [786, 449] width 1207 height 838
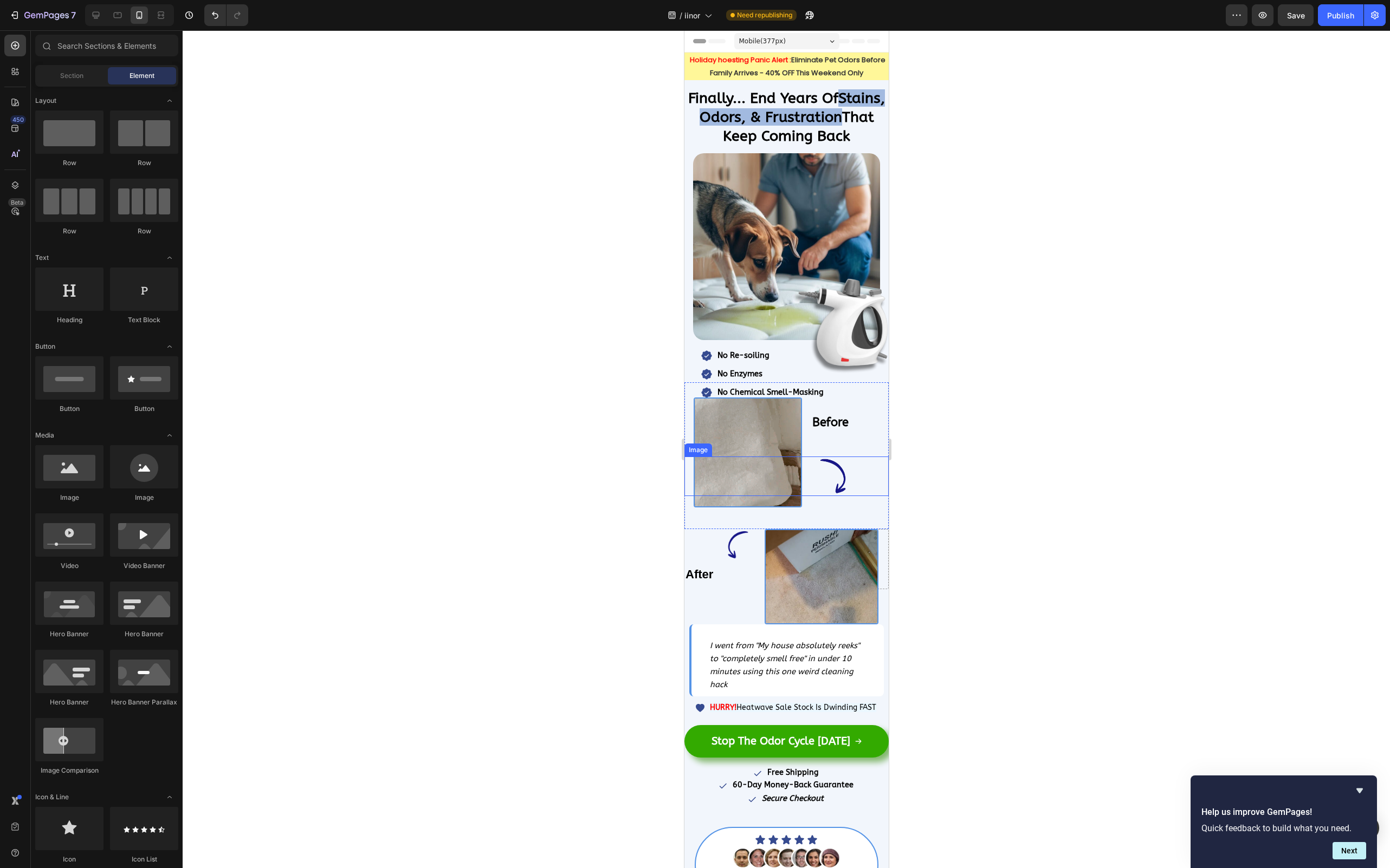
click at [828, 470] on img at bounding box center [834, 476] width 109 height 40
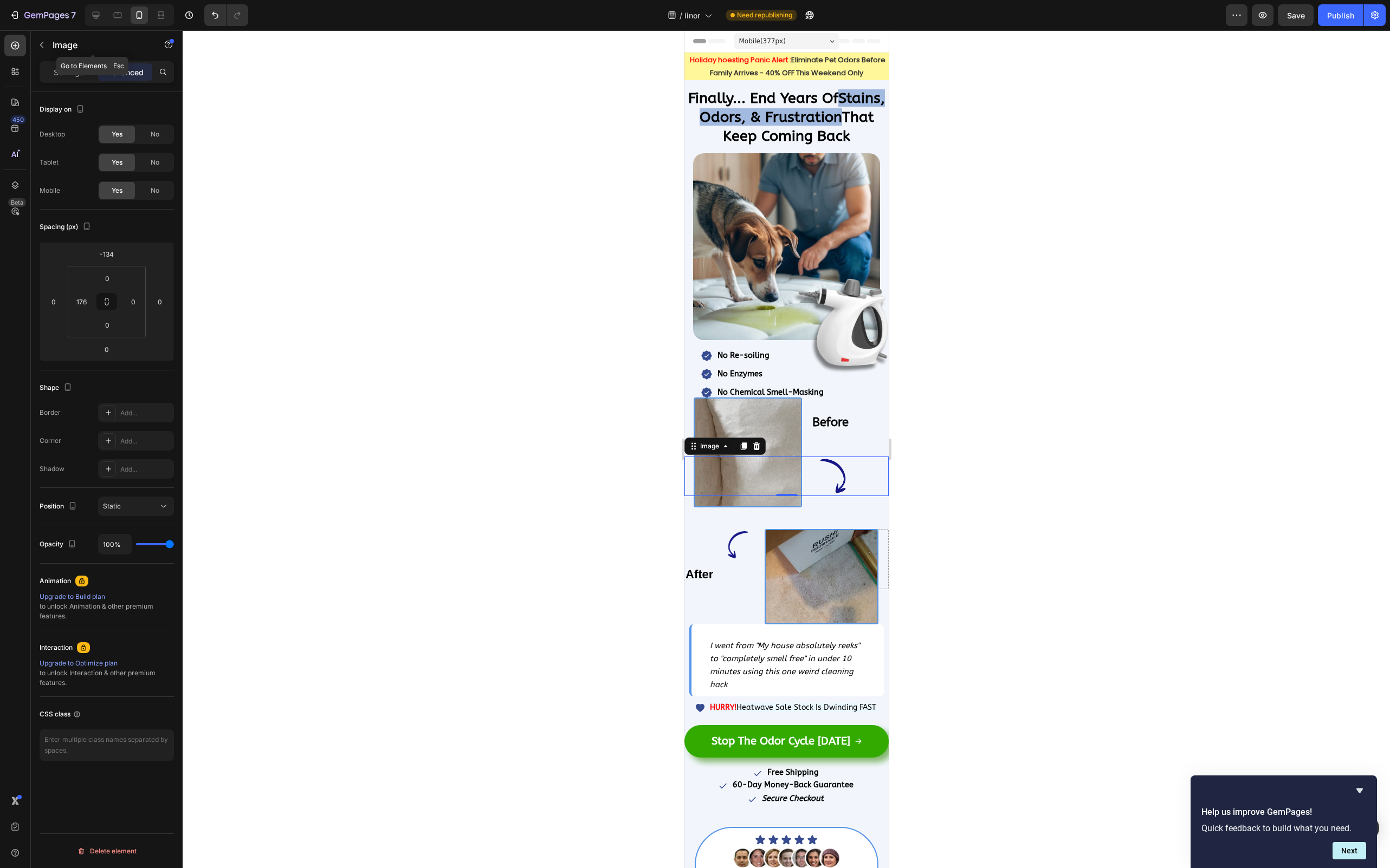
click at [71, 60] on div "Image" at bounding box center [92, 45] width 124 height 31
click at [70, 66] on div "Settings" at bounding box center [69, 72] width 54 height 17
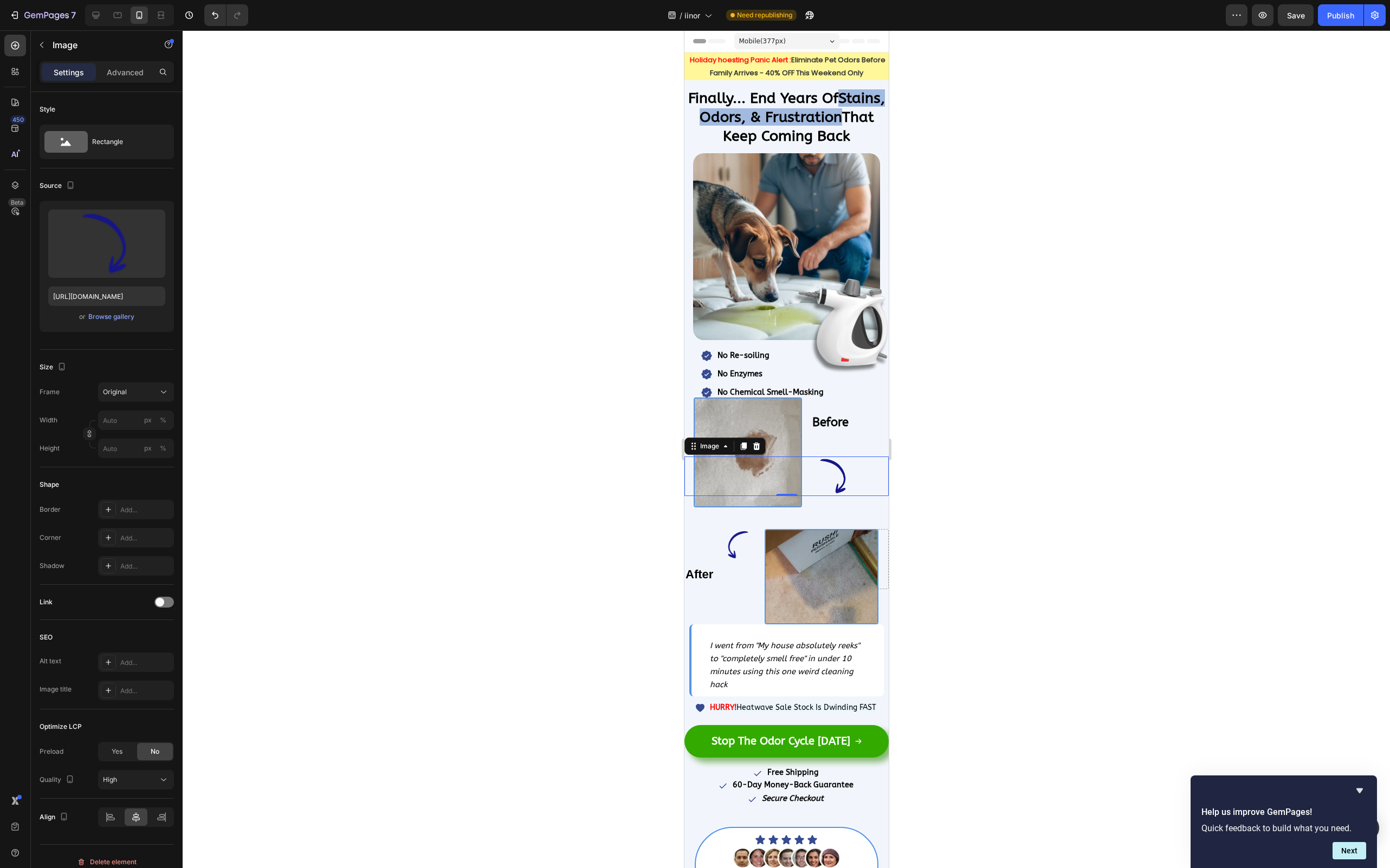
click at [1068, 533] on div at bounding box center [786, 449] width 1207 height 838
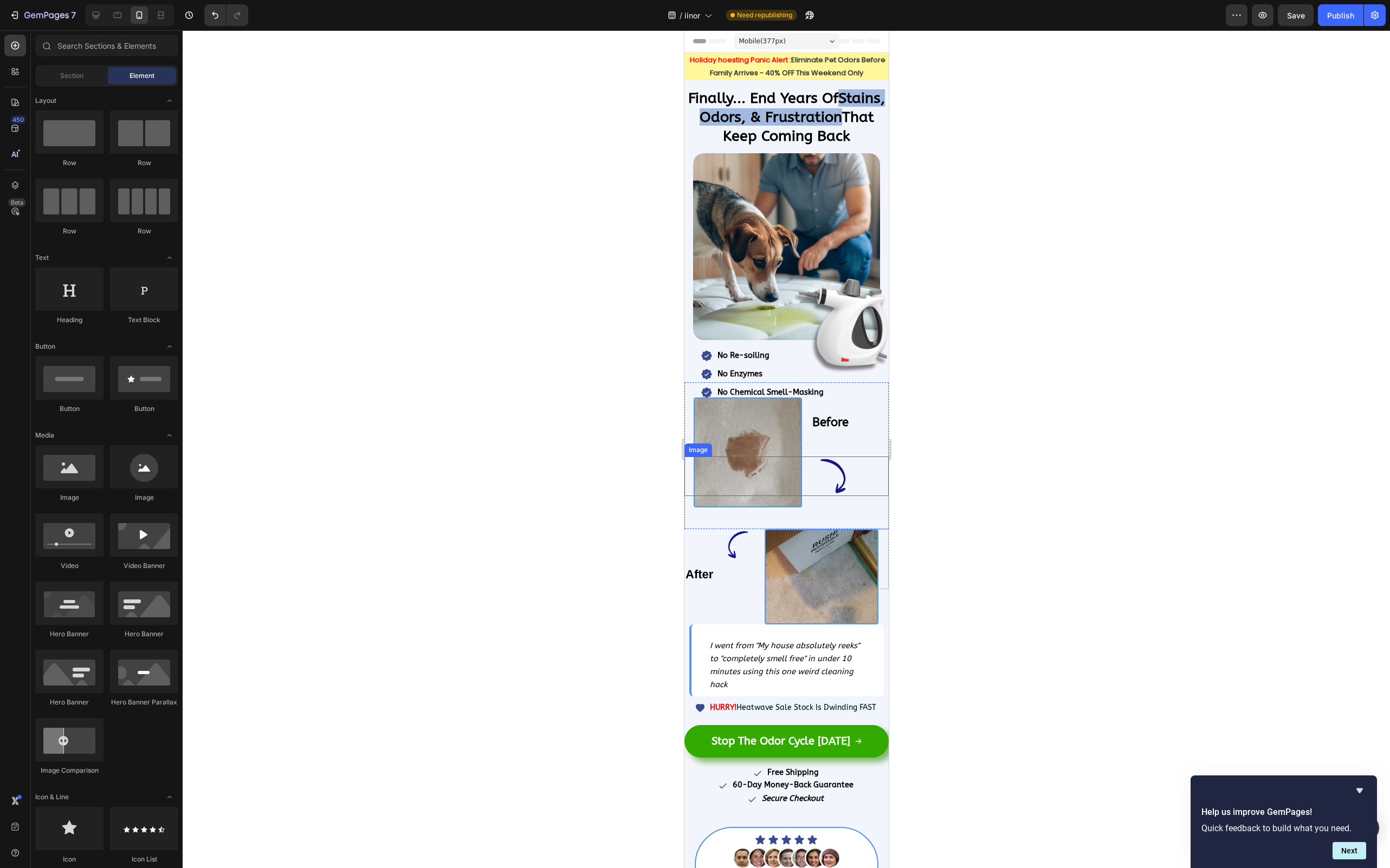
click at [832, 474] on img at bounding box center [834, 476] width 109 height 40
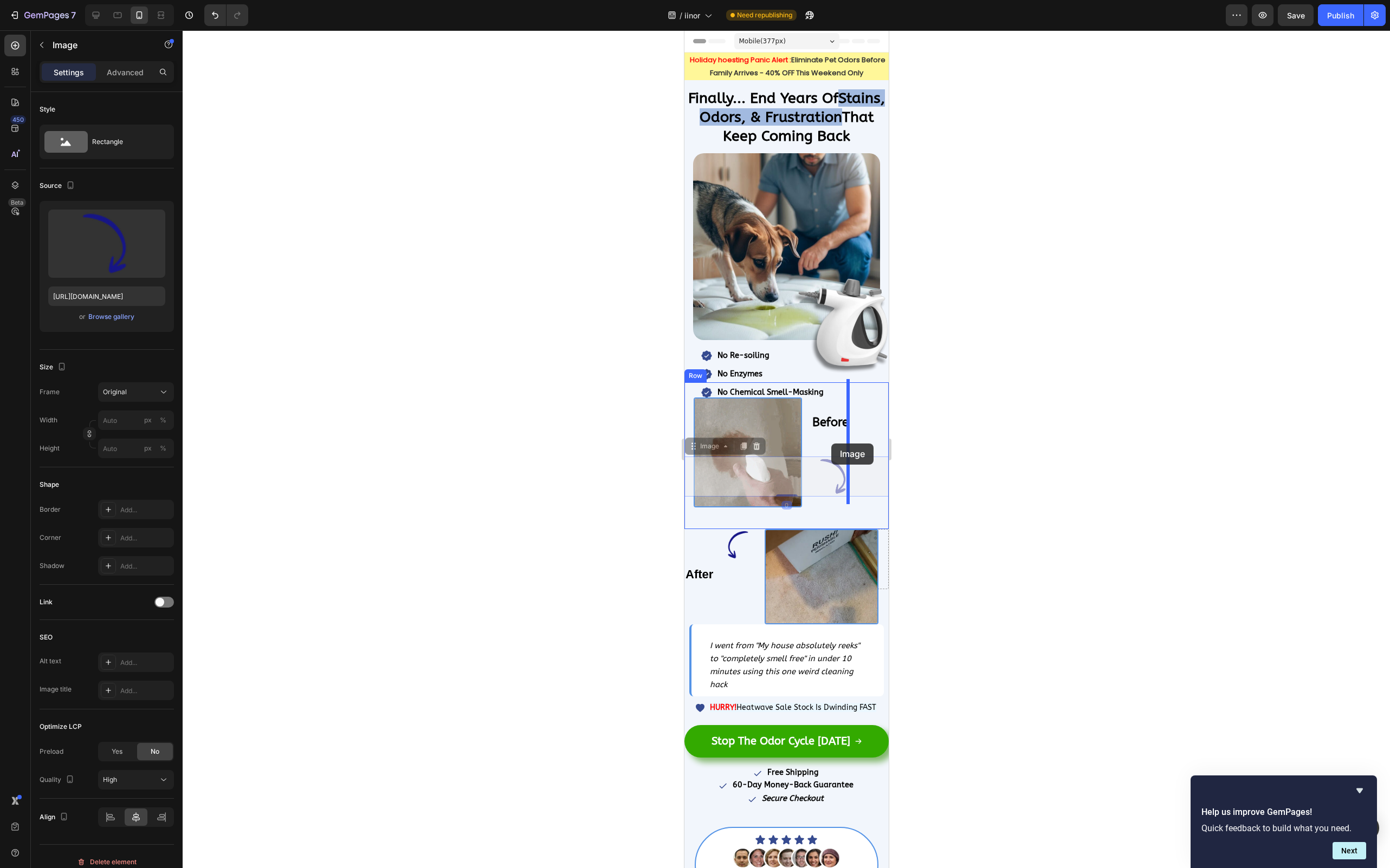
drag, startPoint x: 833, startPoint y: 472, endPoint x: 830, endPoint y: 444, distance: 28.2
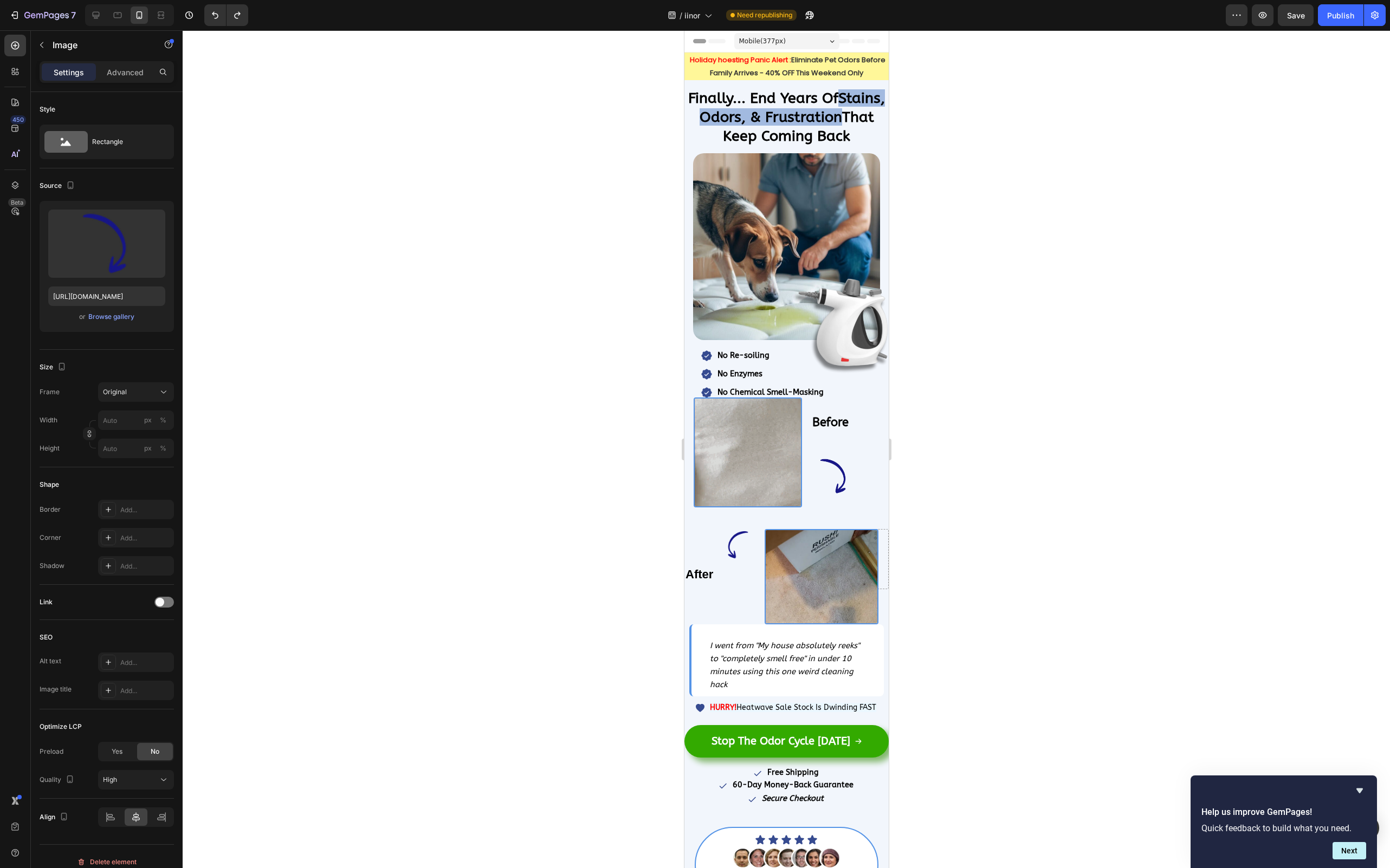
click at [1038, 478] on div at bounding box center [786, 449] width 1207 height 838
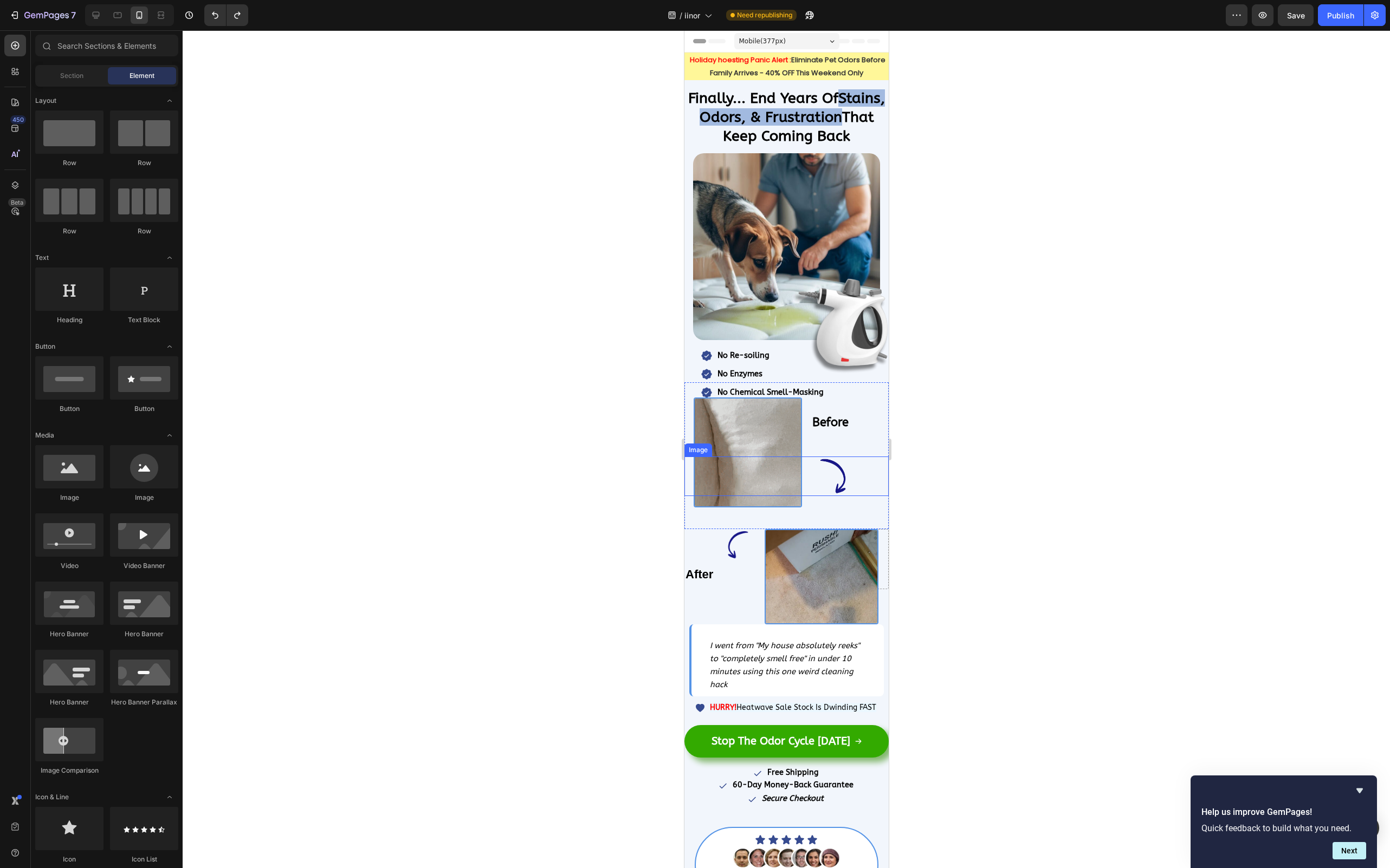
click at [1033, 490] on div at bounding box center [786, 449] width 1207 height 838
click at [771, 426] on img at bounding box center [746, 453] width 108 height 110
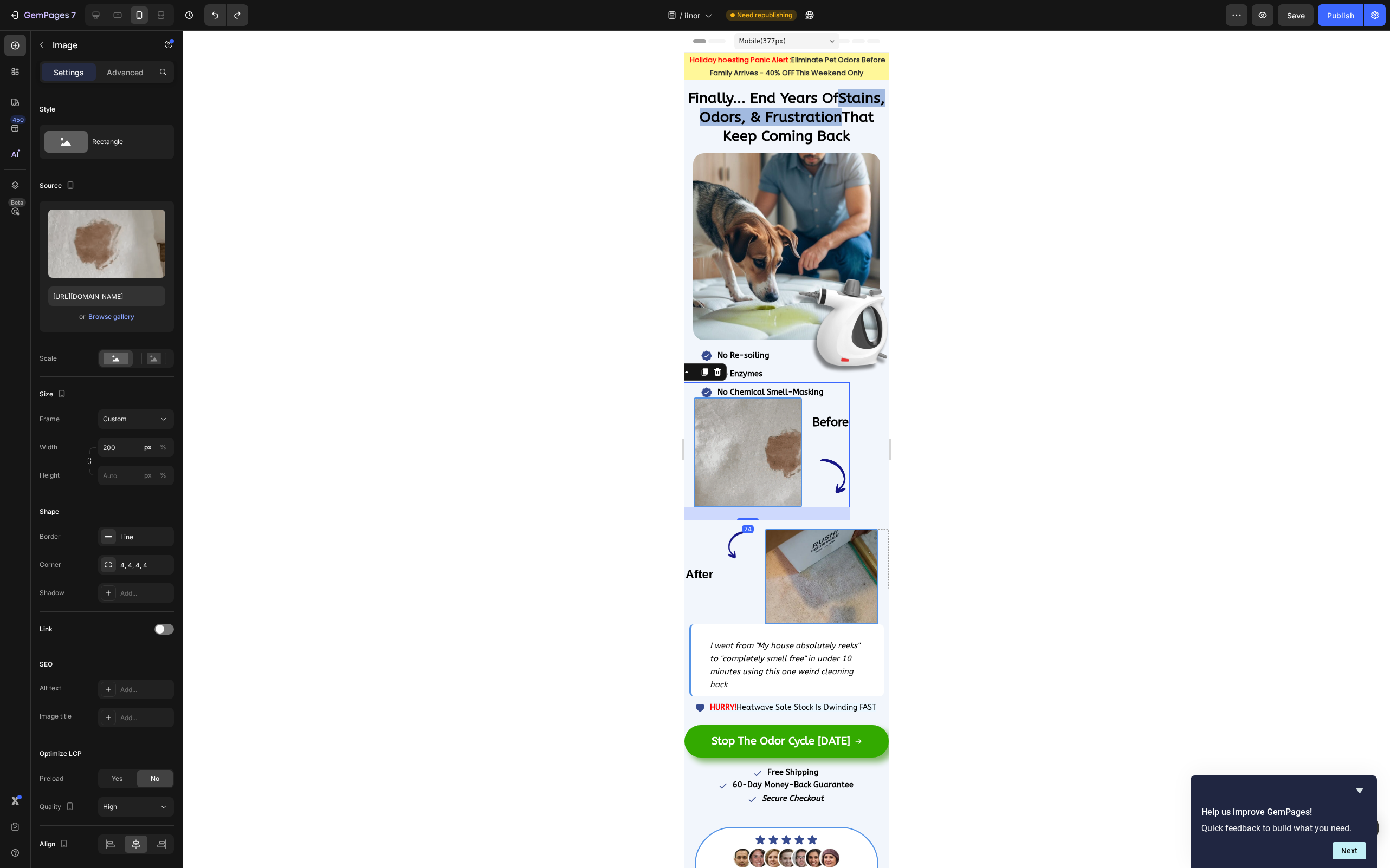
click at [126, 84] on div "Settings Advanced" at bounding box center [106, 76] width 151 height 31
click at [126, 68] on p "Advanced" at bounding box center [125, 72] width 37 height 11
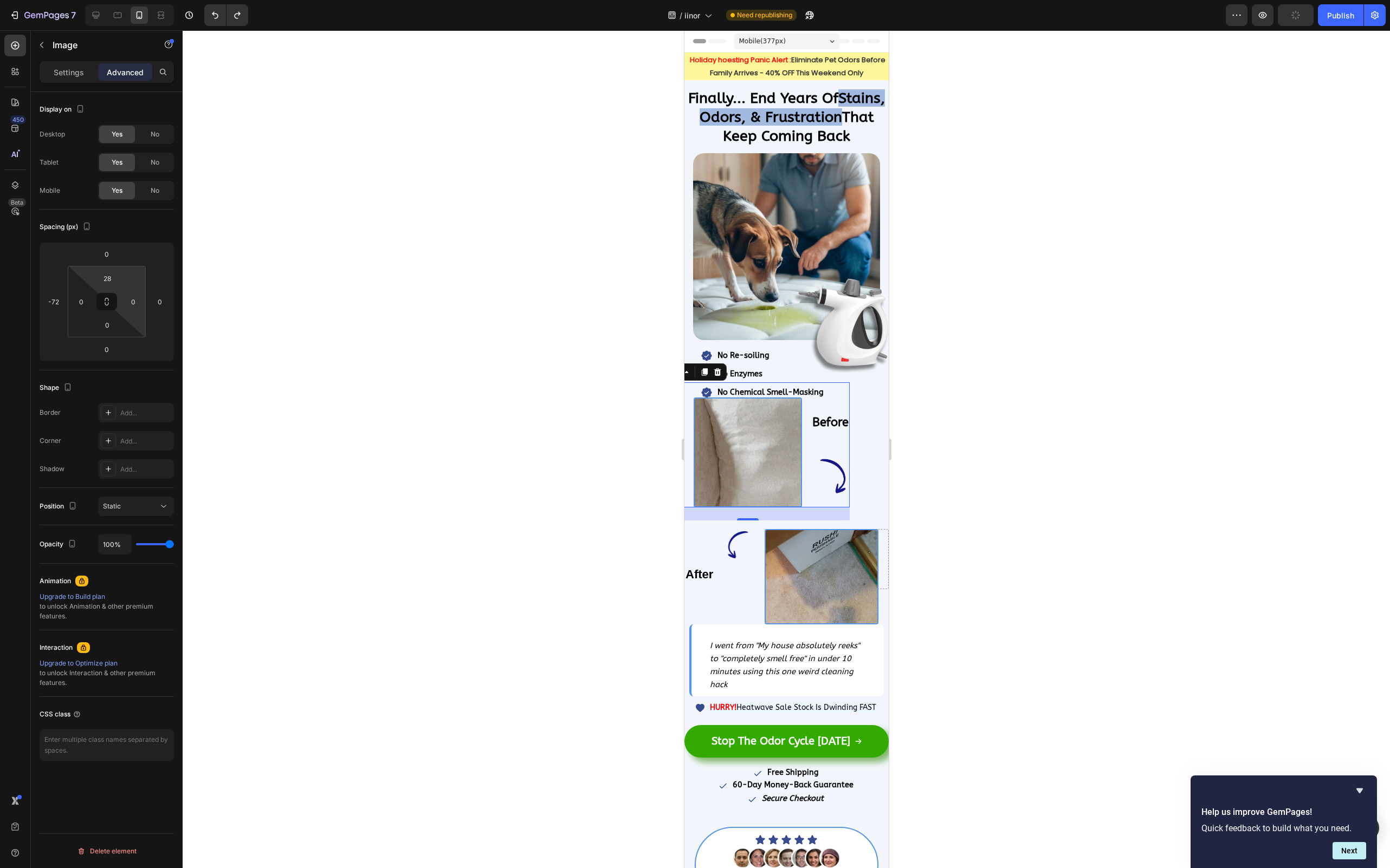
click at [121, 0] on html "7 / iinor Need republishing Preview Publish 450 Beta Sections(18) Elements(83) …" at bounding box center [695, 0] width 1390 height 0
click at [119, 276] on div "28" at bounding box center [107, 278] width 27 height 17
click at [107, 283] on input "28" at bounding box center [107, 278] width 22 height 16
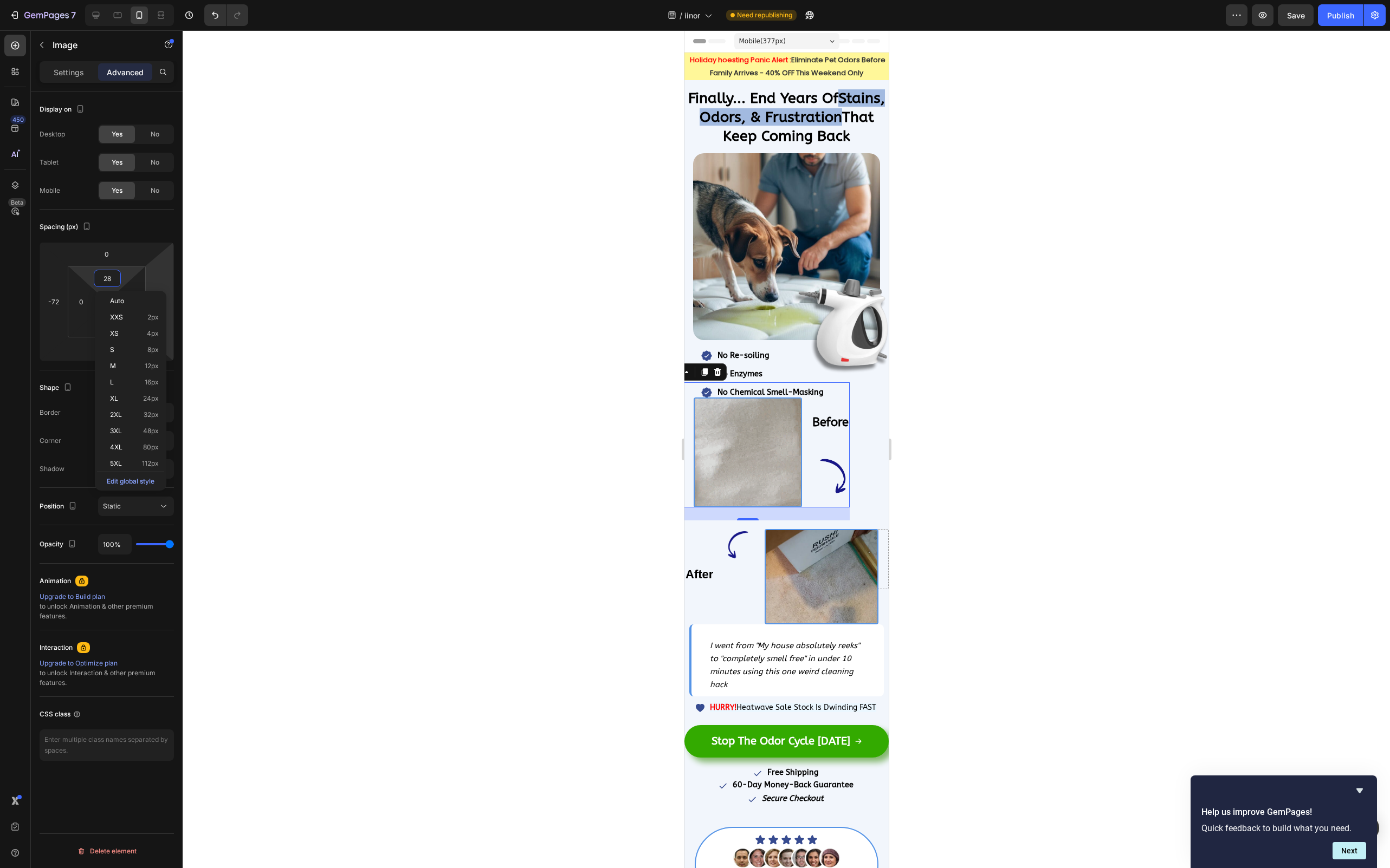
type input "2"
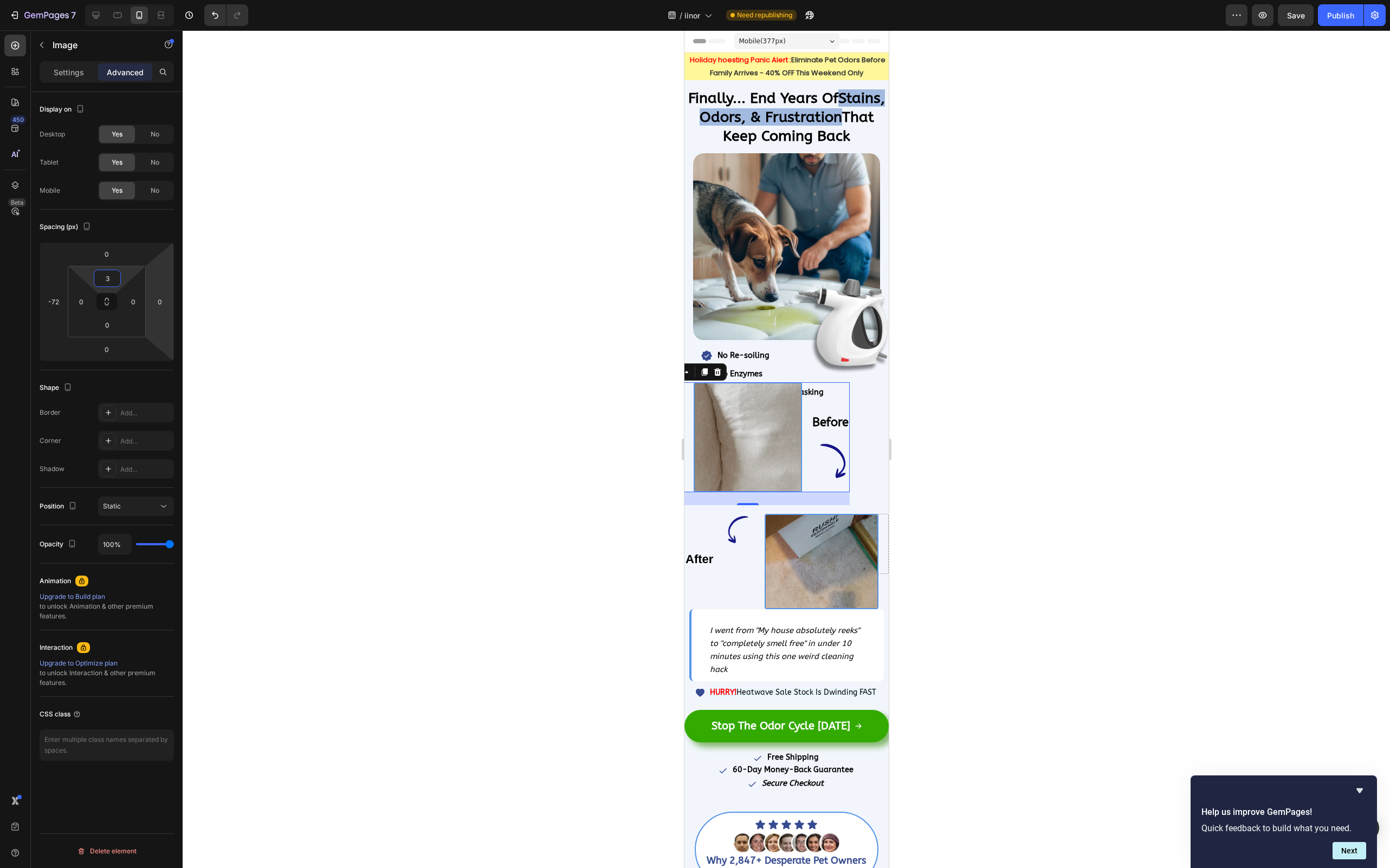
type input "38"
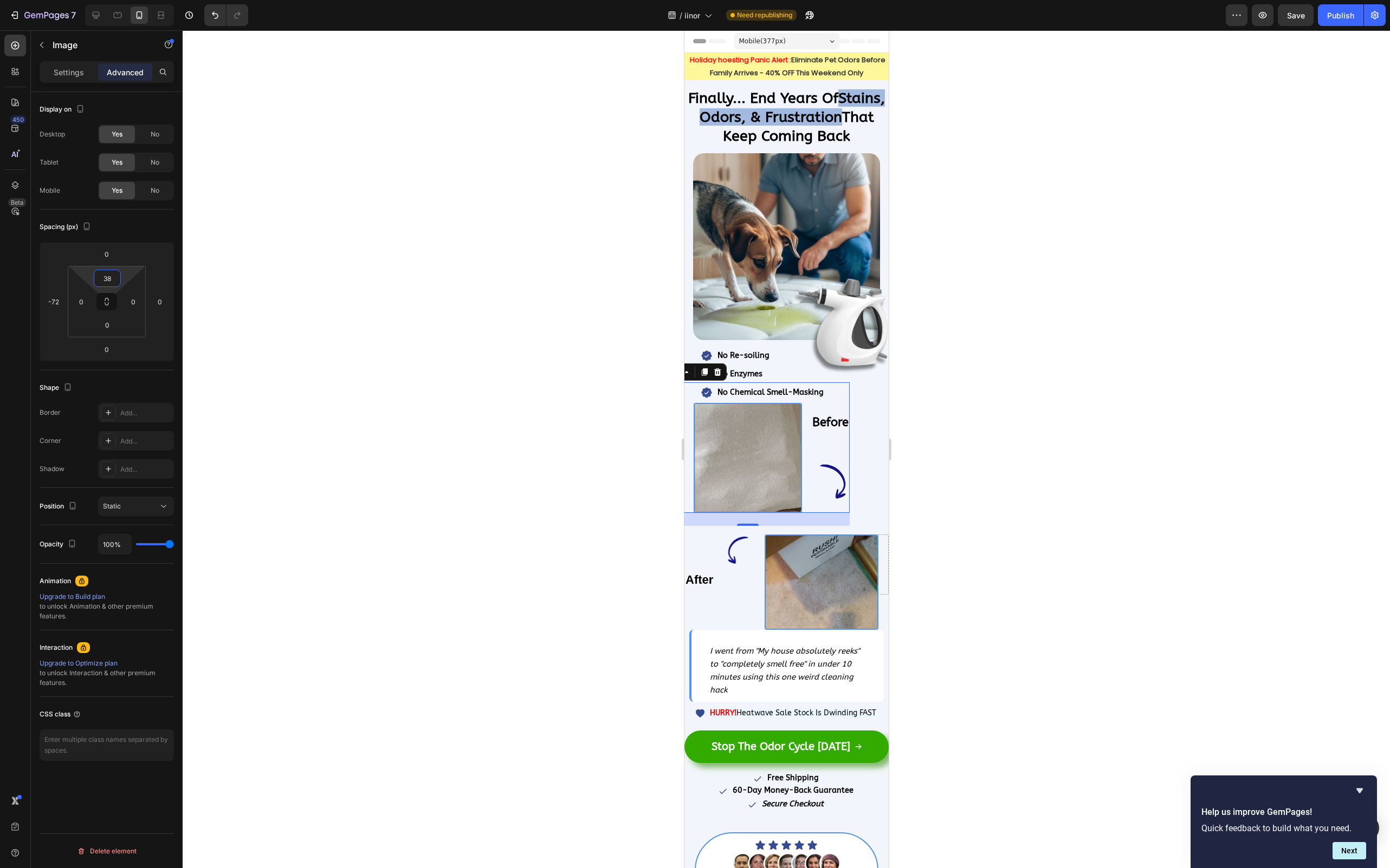
click at [470, 419] on div at bounding box center [786, 449] width 1207 height 838
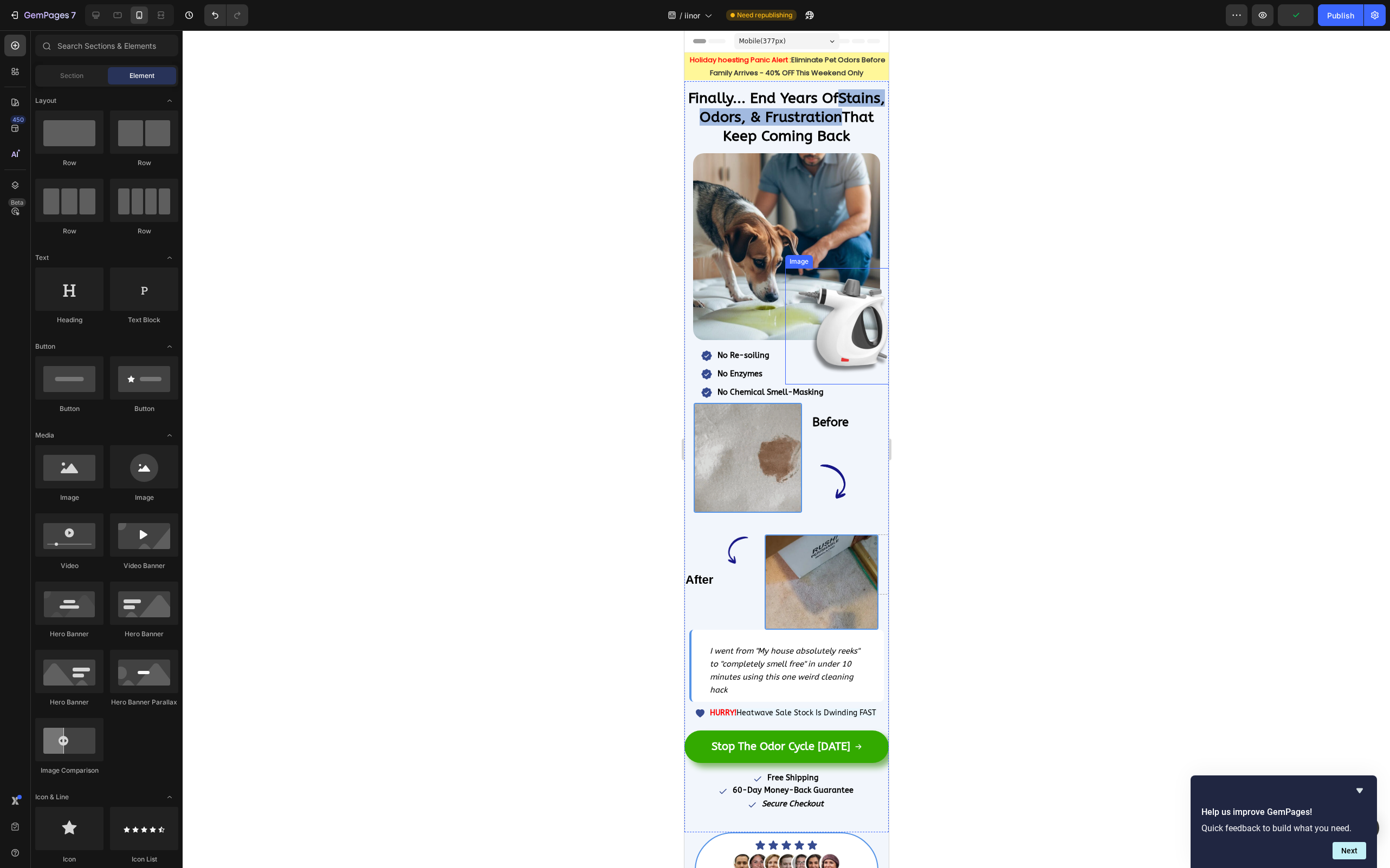
click at [801, 278] on img at bounding box center [847, 326] width 117 height 117
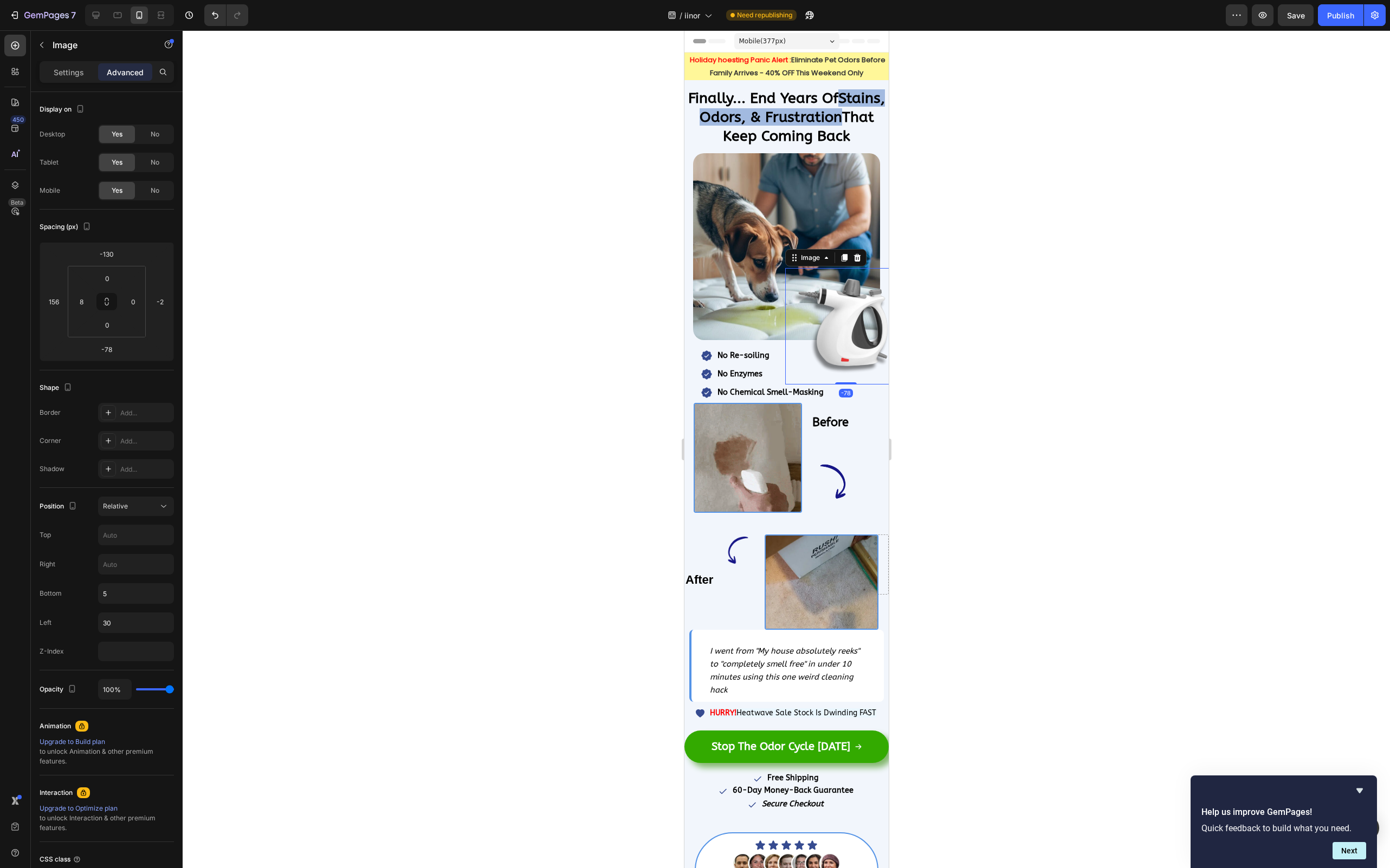
click at [836, 322] on img at bounding box center [847, 326] width 117 height 117
click at [589, 328] on div at bounding box center [786, 449] width 1207 height 838
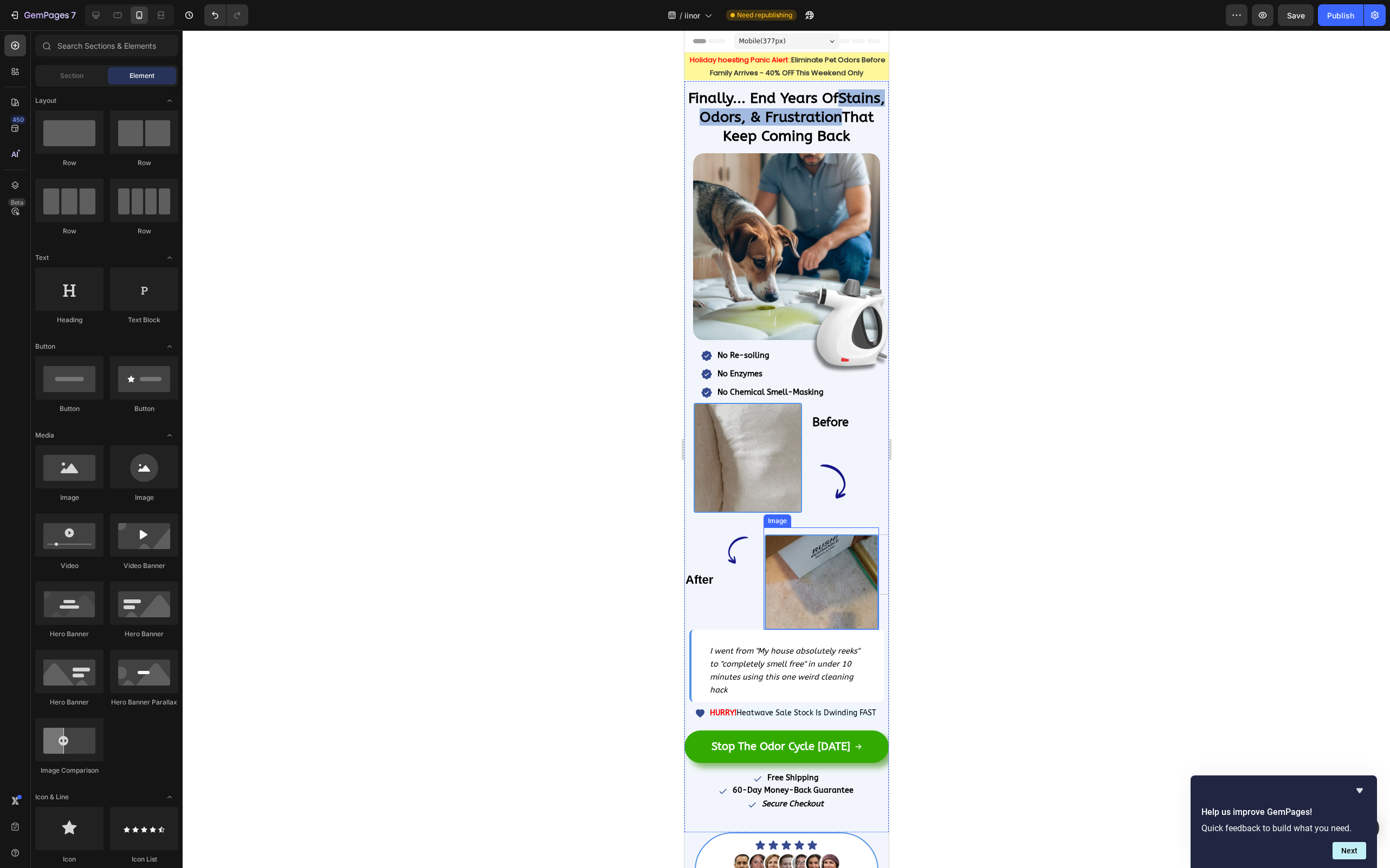
scroll to position [393, 0]
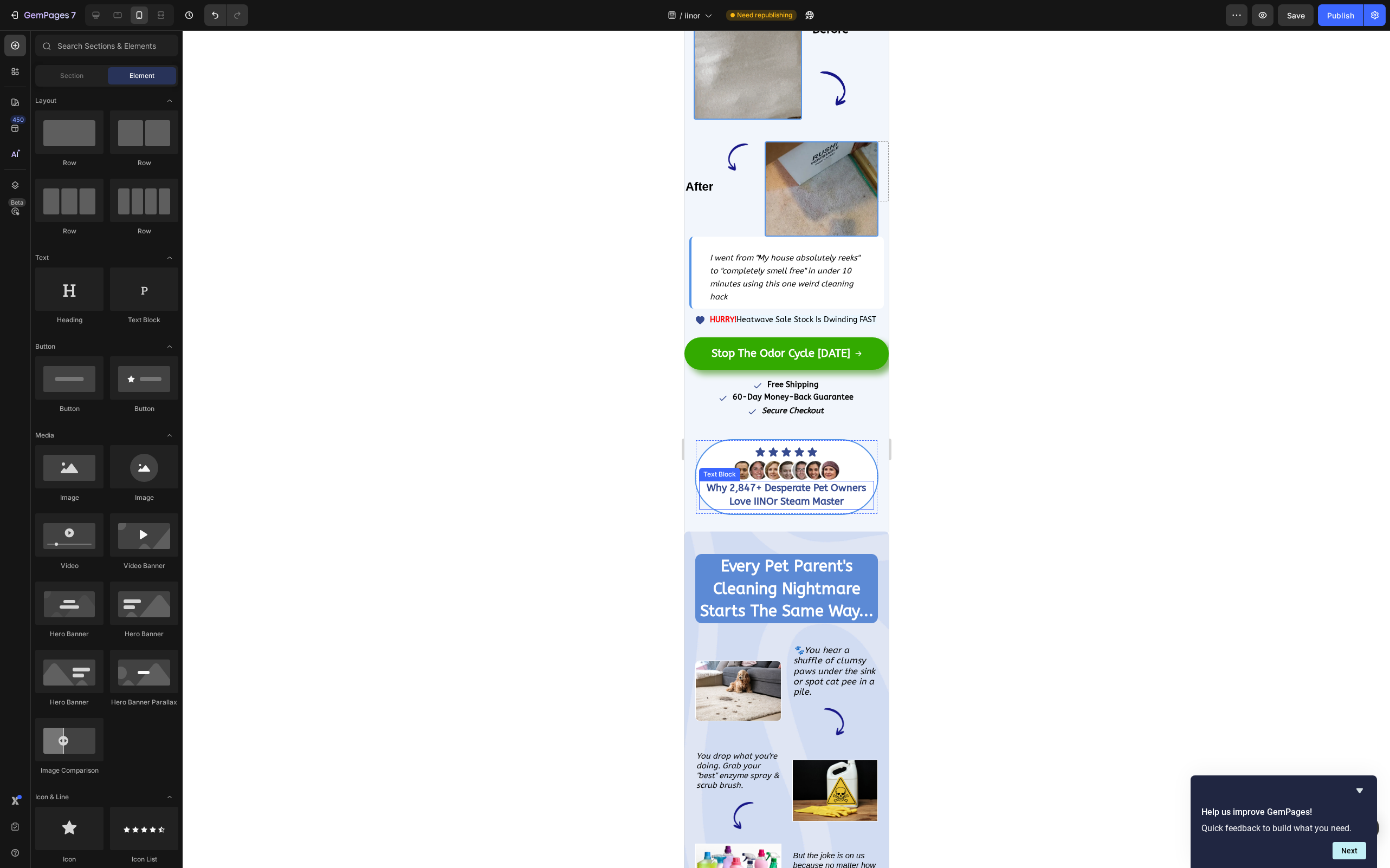
click at [702, 499] on p "Why 2,847+ Desperate Pet Owners Love IINOr Steam Master" at bounding box center [786, 495] width 173 height 27
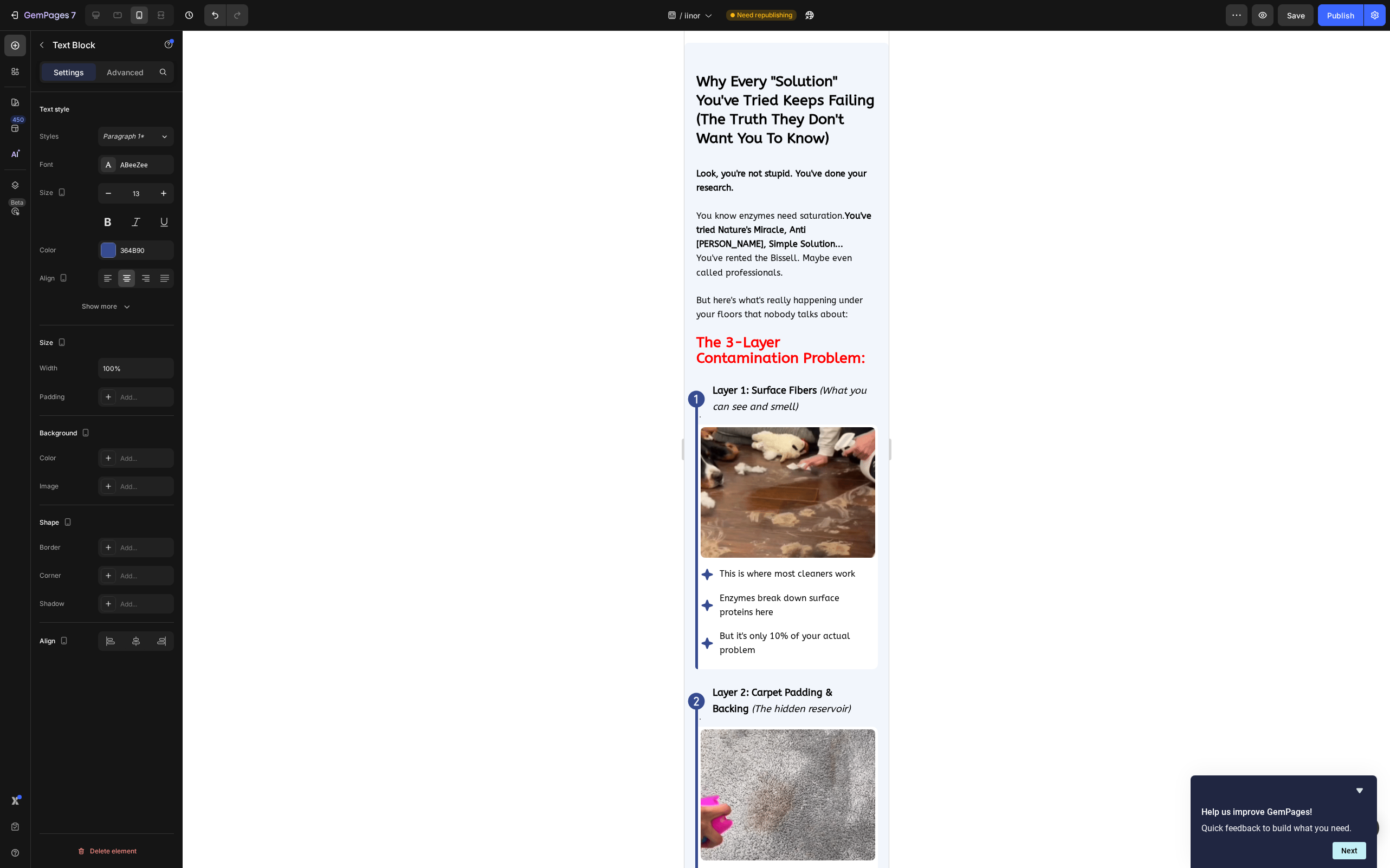
scroll to position [1902, 0]
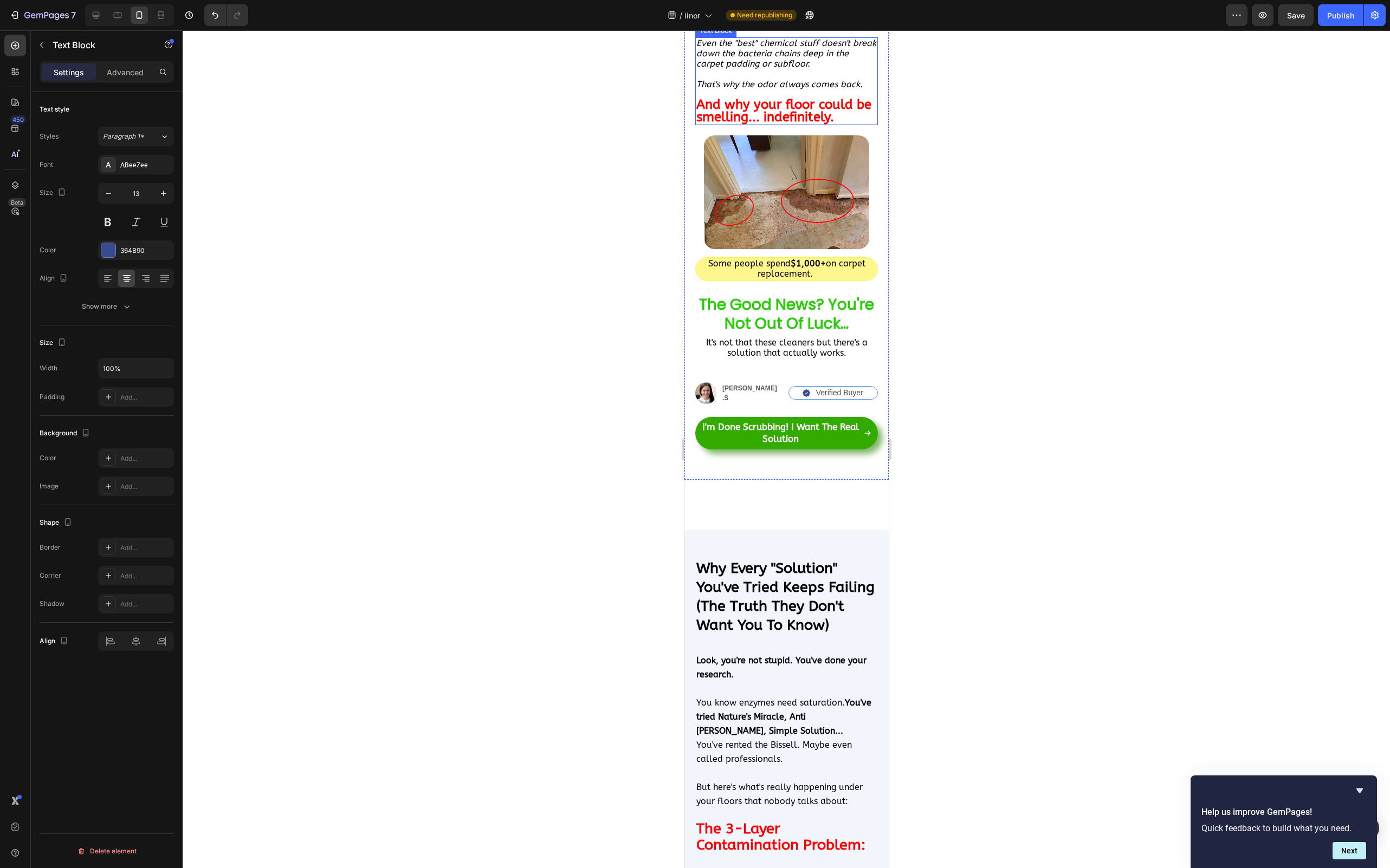
click at [767, 69] on icon "Even the "best" chemical stuff doesn't break down the bacteria chains deep in t…" at bounding box center [786, 53] width 180 height 31
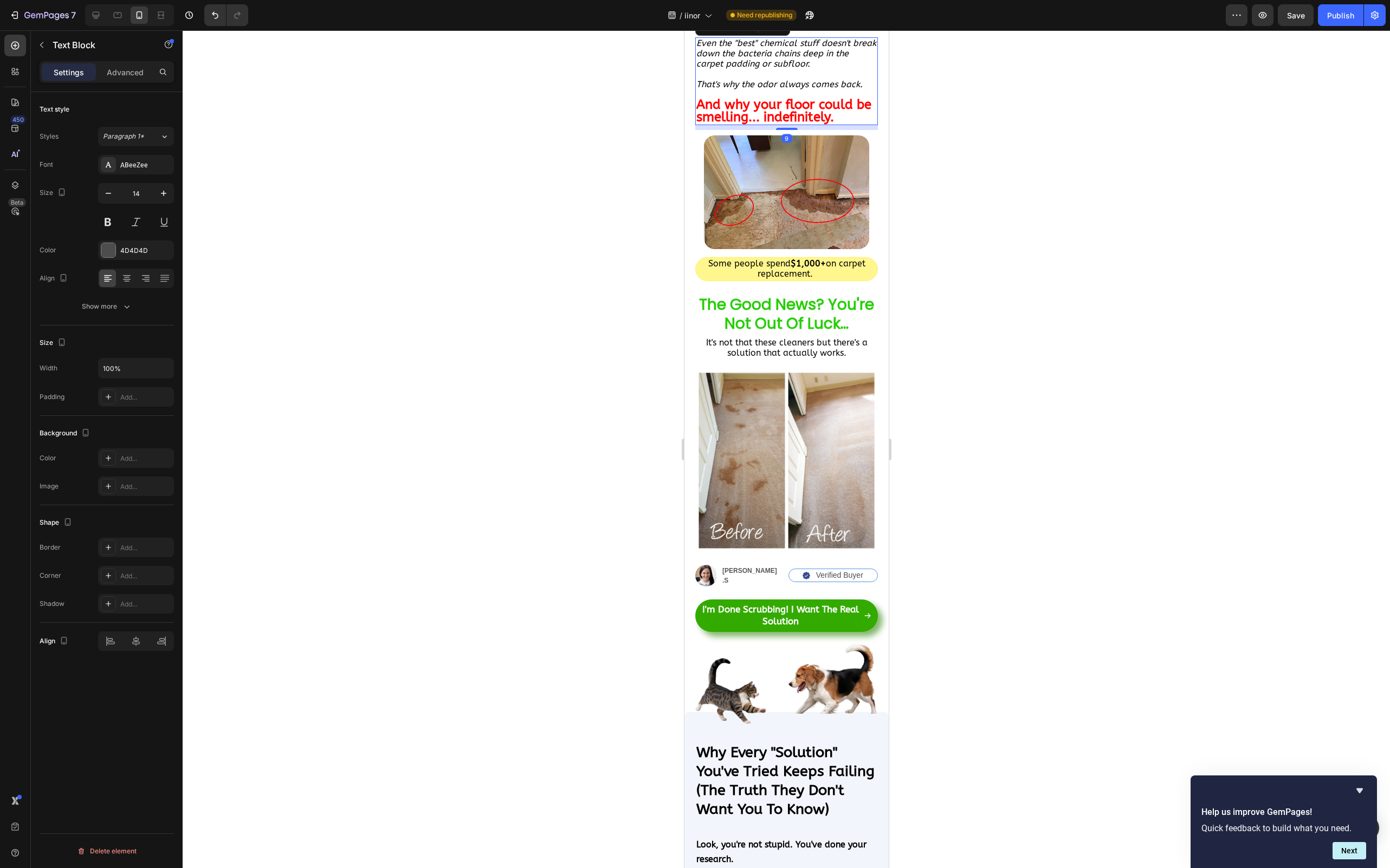
click at [784, 70] on p "Even the "best" chemical stuff doesn't break down the bacteria chains deep in t…" at bounding box center [786, 54] width 180 height 31
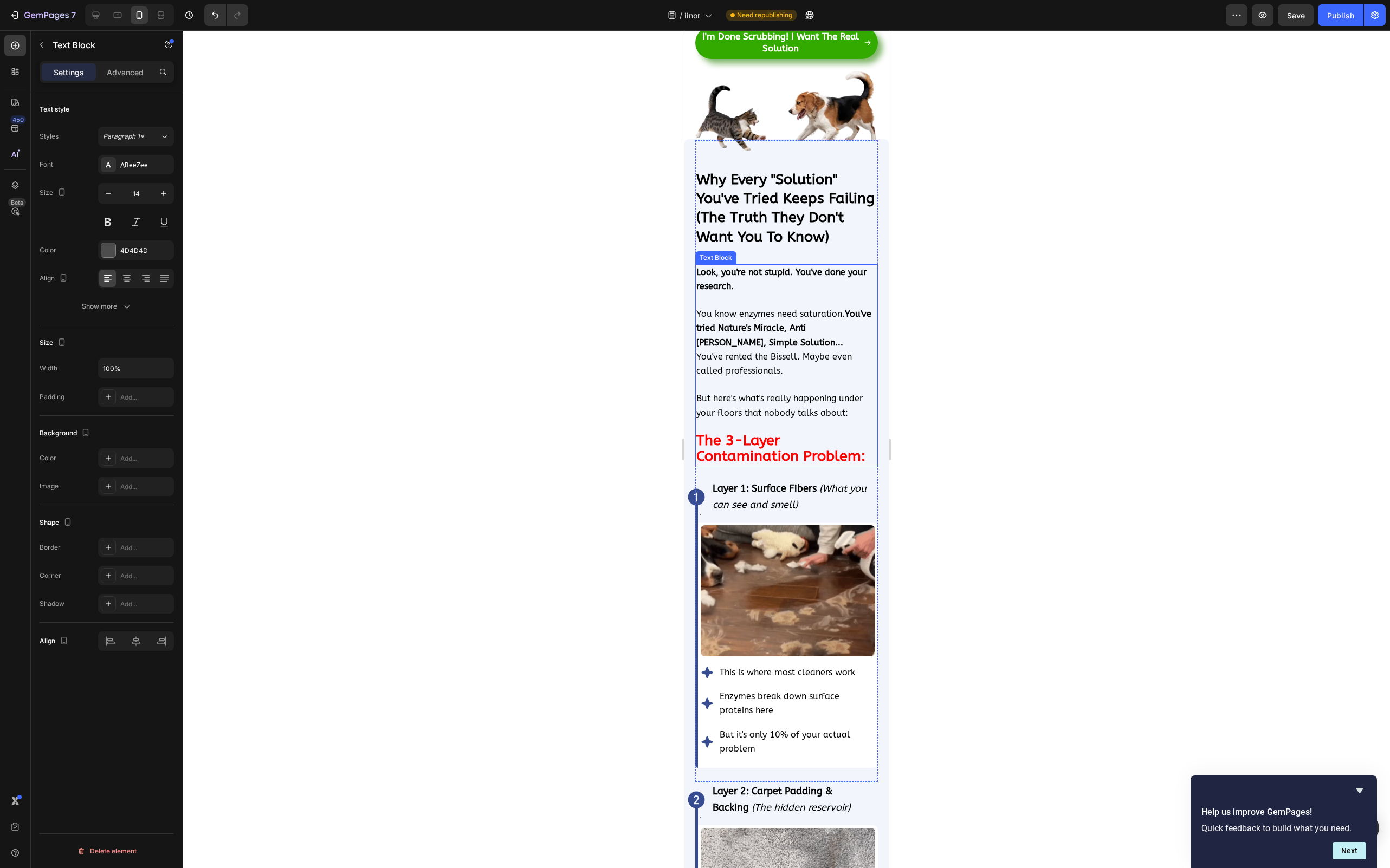
scroll to position [2486, 0]
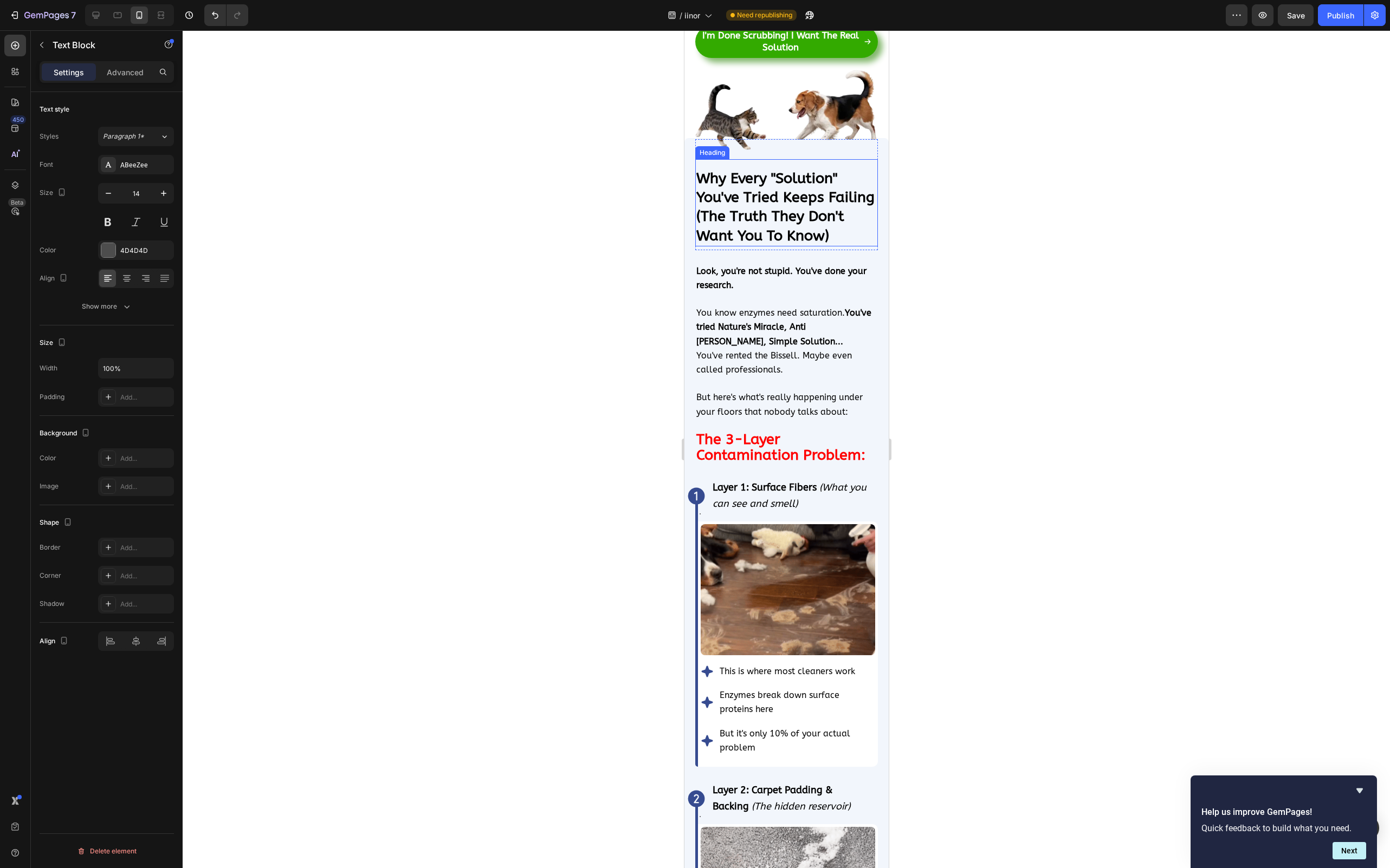
click at [779, 244] on strong "Why Every "Solution" You've Tried Keeps Failing (The Truth They Don't Want You …" at bounding box center [785, 206] width 178 height 74
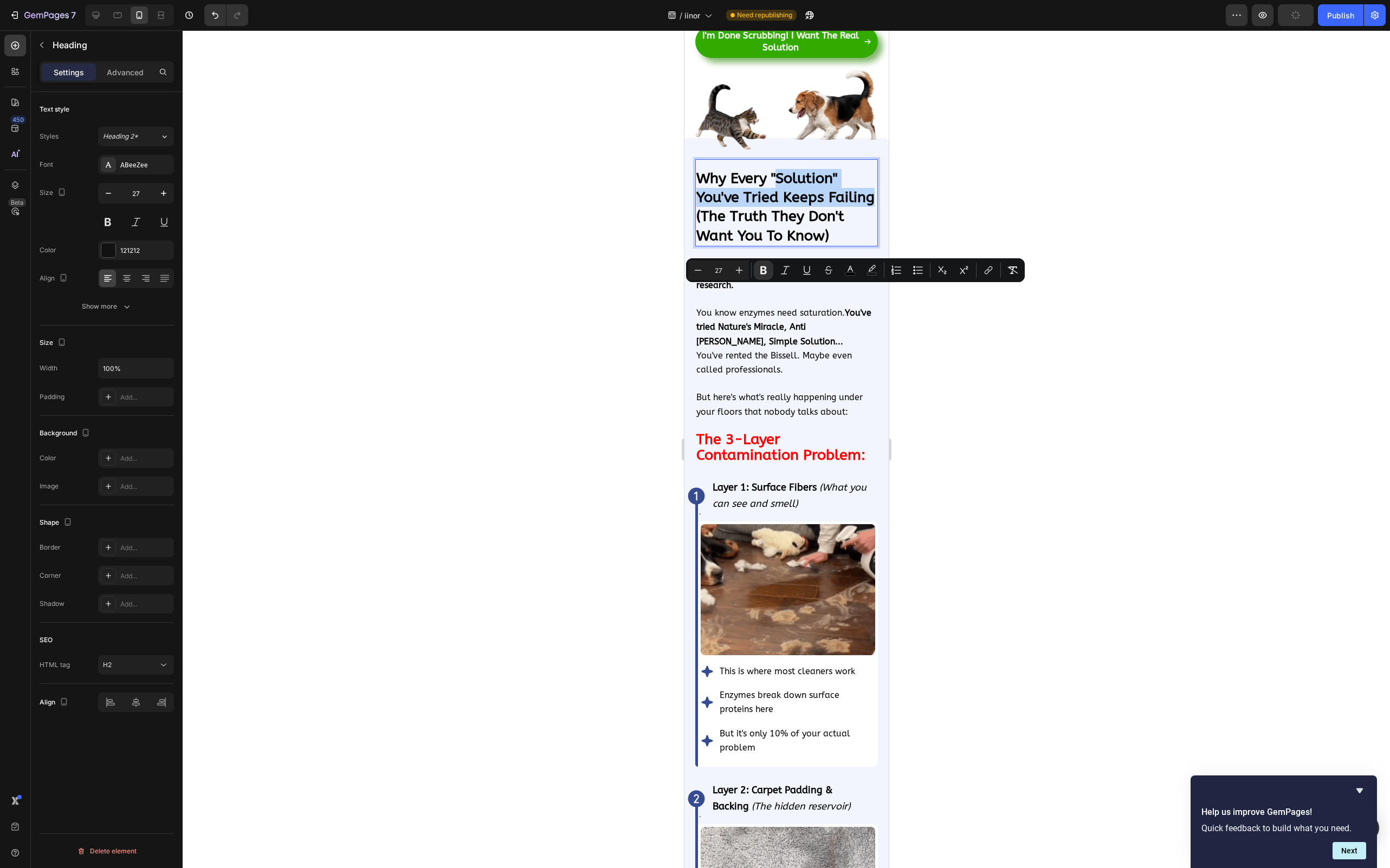
drag, startPoint x: 778, startPoint y: 290, endPoint x: 871, endPoint y: 314, distance: 96.0
click at [871, 274] on rect "Editor contextual toolbar" at bounding box center [872, 274] width 10 height 3
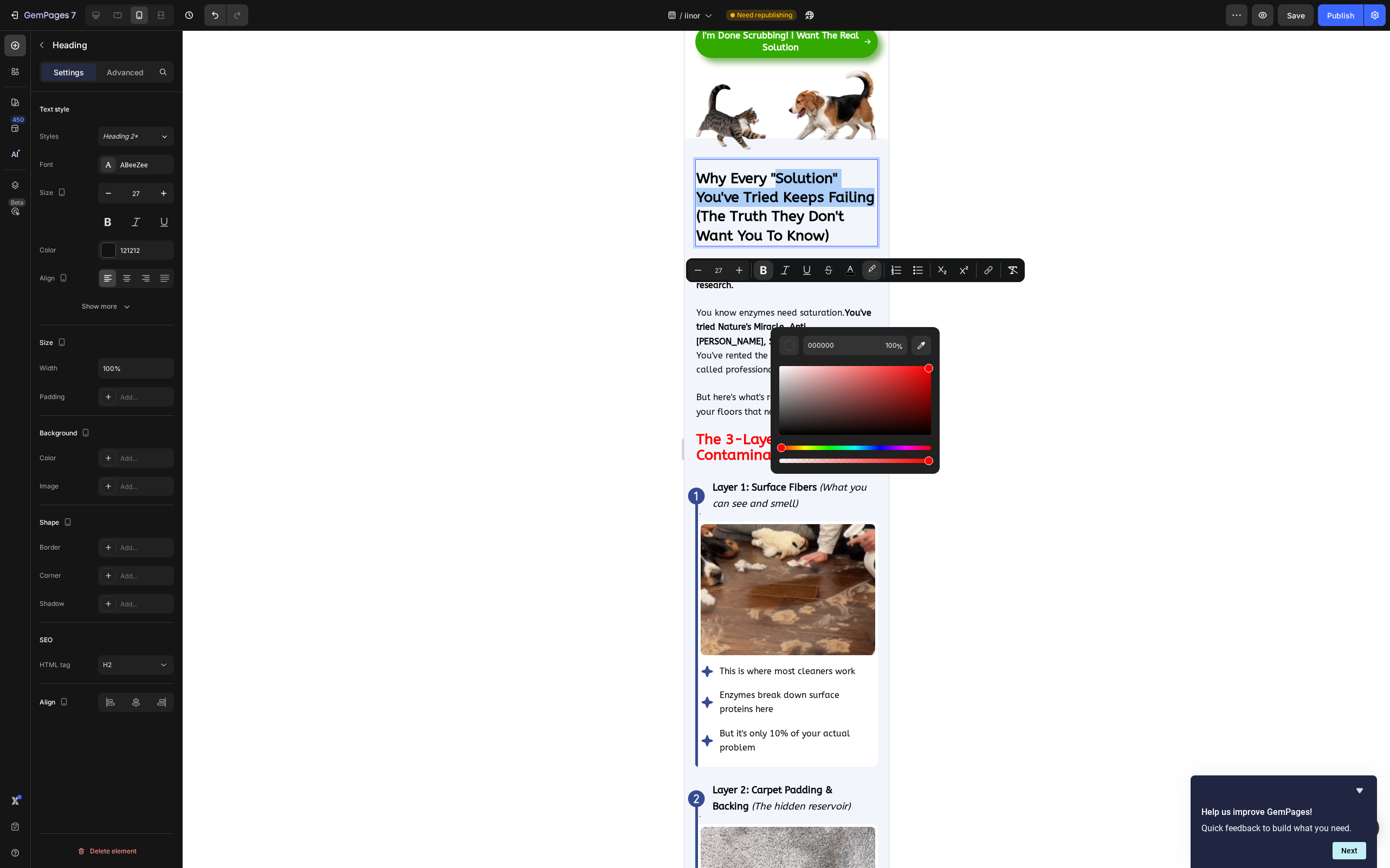
drag, startPoint x: 849, startPoint y: 371, endPoint x: 940, endPoint y: 364, distance: 91.3
click at [940, 0] on body "7 / iinor Need republishing Preview Save Publish 450 Beta Sections(18) Elements…" at bounding box center [695, 0] width 1390 height 0
type input "FF0000"
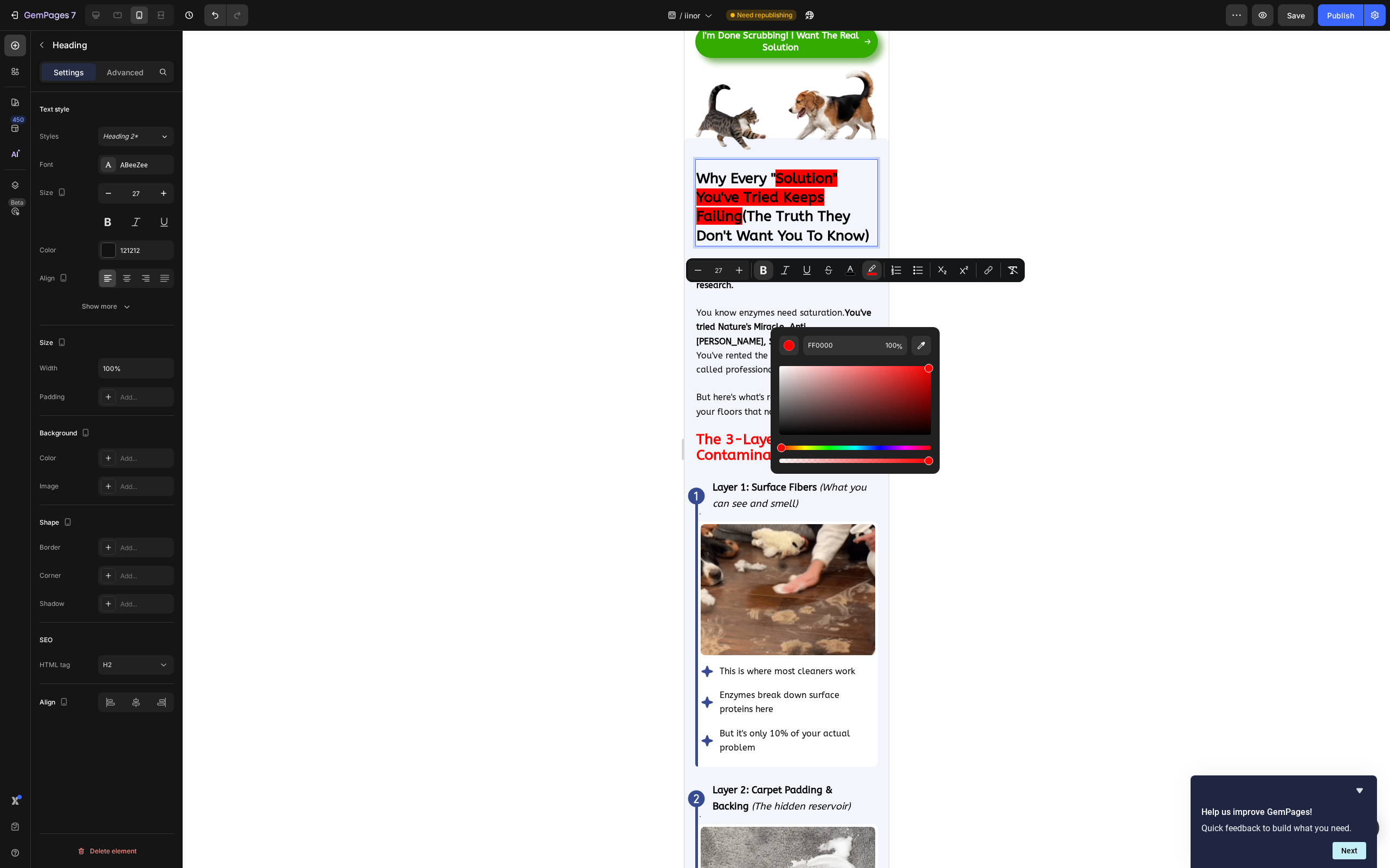
click at [1037, 366] on div at bounding box center [786, 449] width 1207 height 838
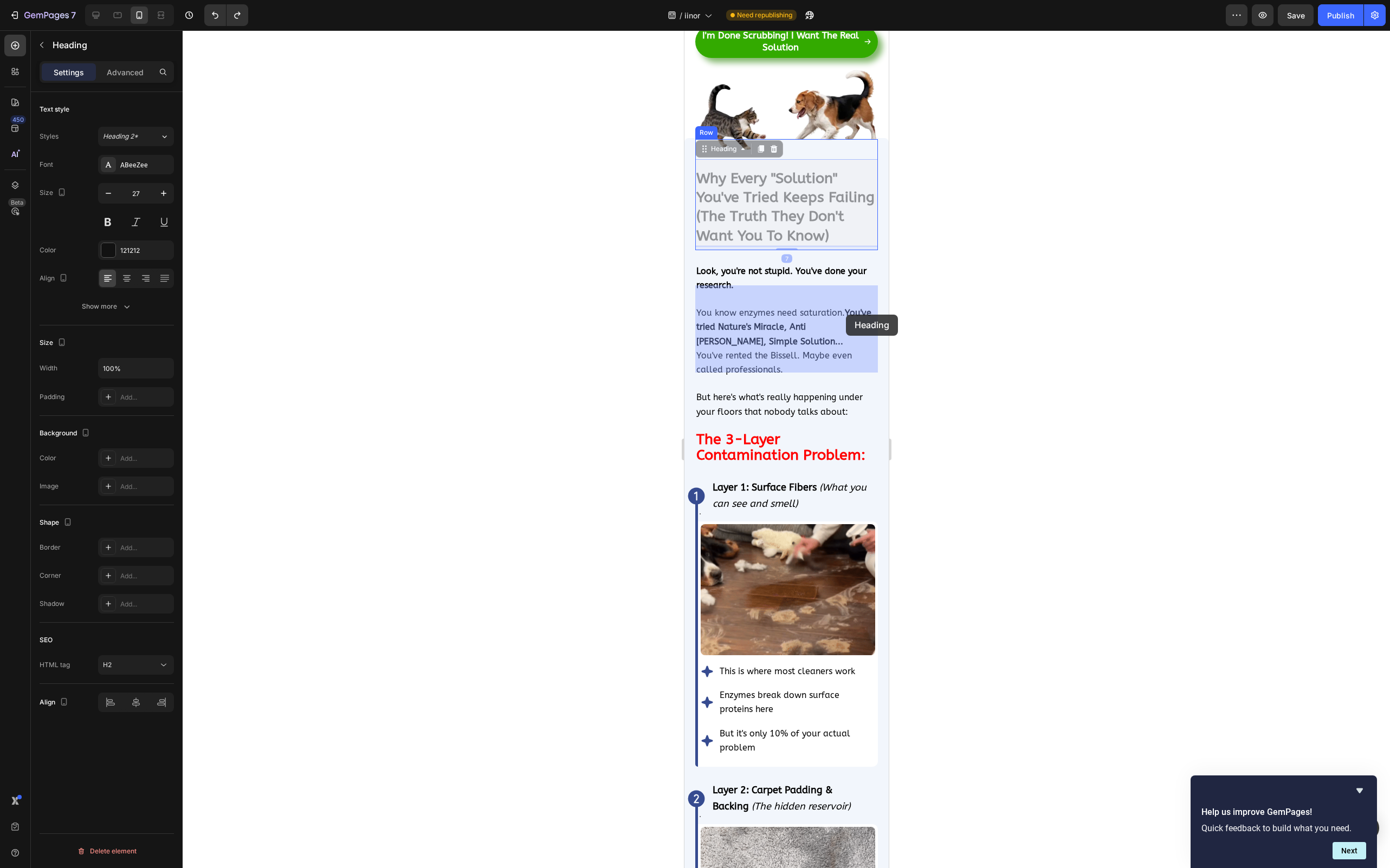
drag, startPoint x: 873, startPoint y: 314, endPoint x: 845, endPoint y: 314, distance: 28.0
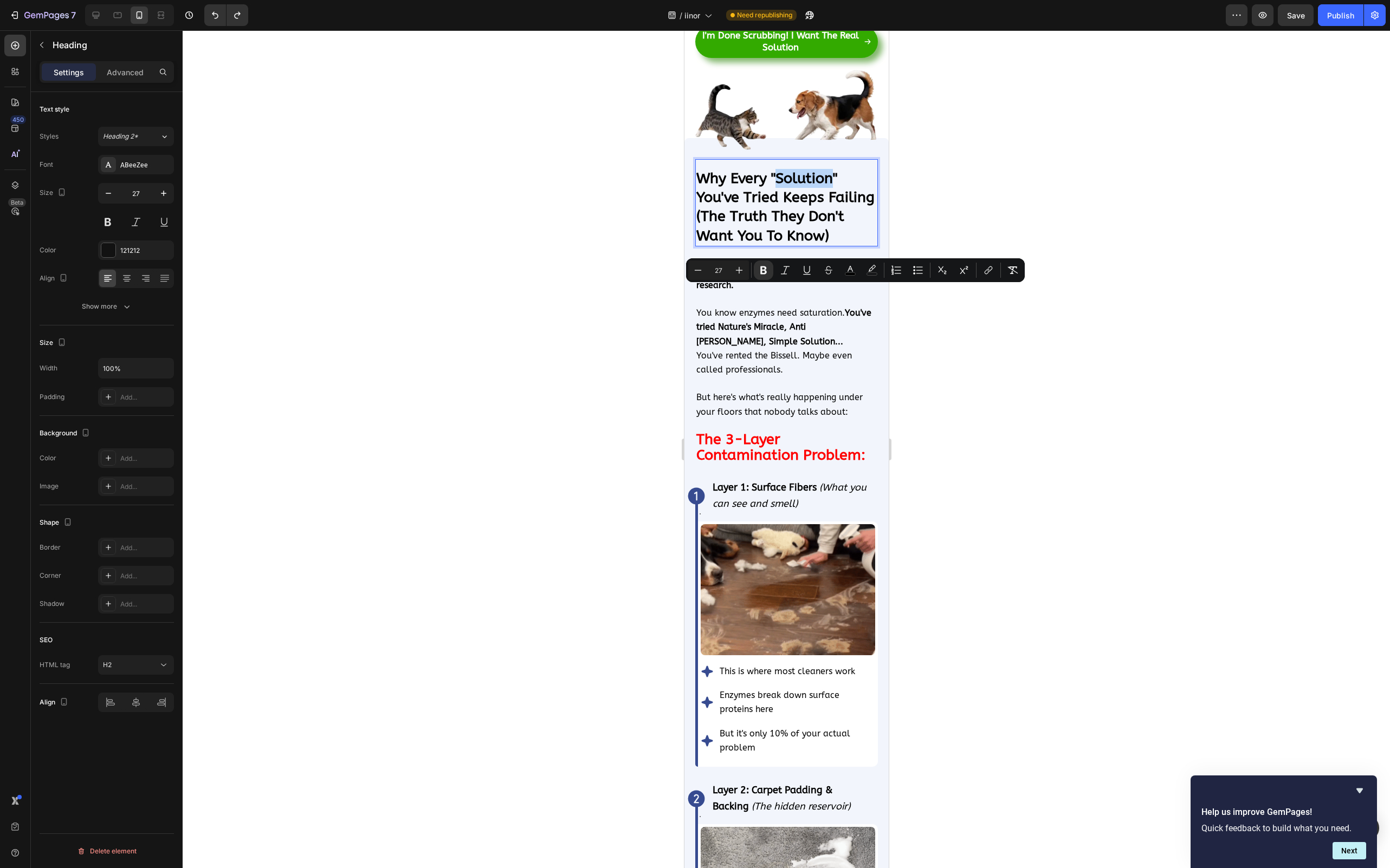
drag, startPoint x: 777, startPoint y: 295, endPoint x: 831, endPoint y: 295, distance: 54.0
click at [831, 244] on strong "Why Every "Solution" You've Tried Keeps Failing (The Truth They Don't Want You …" at bounding box center [785, 206] width 178 height 74
click at [854, 276] on button "color" at bounding box center [850, 271] width 20 height 20
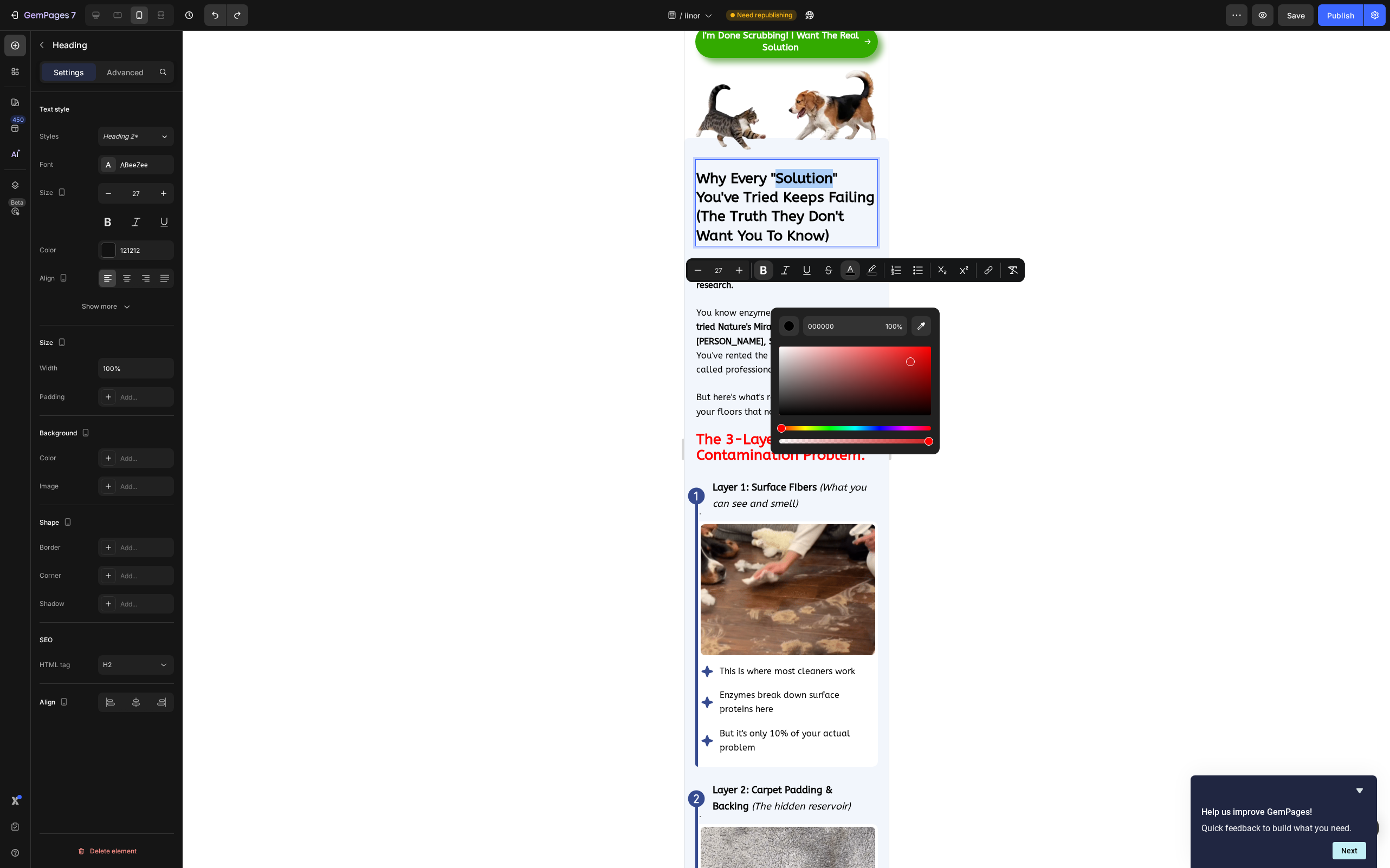
drag, startPoint x: 828, startPoint y: 362, endPoint x: 949, endPoint y: 336, distance: 123.8
click at [950, 0] on body "7 / iinor Need republishing Preview Save Publish 450 Beta Sections(18) Elements…" at bounding box center [695, 0] width 1390 height 0
click at [1038, 345] on div at bounding box center [786, 449] width 1207 height 838
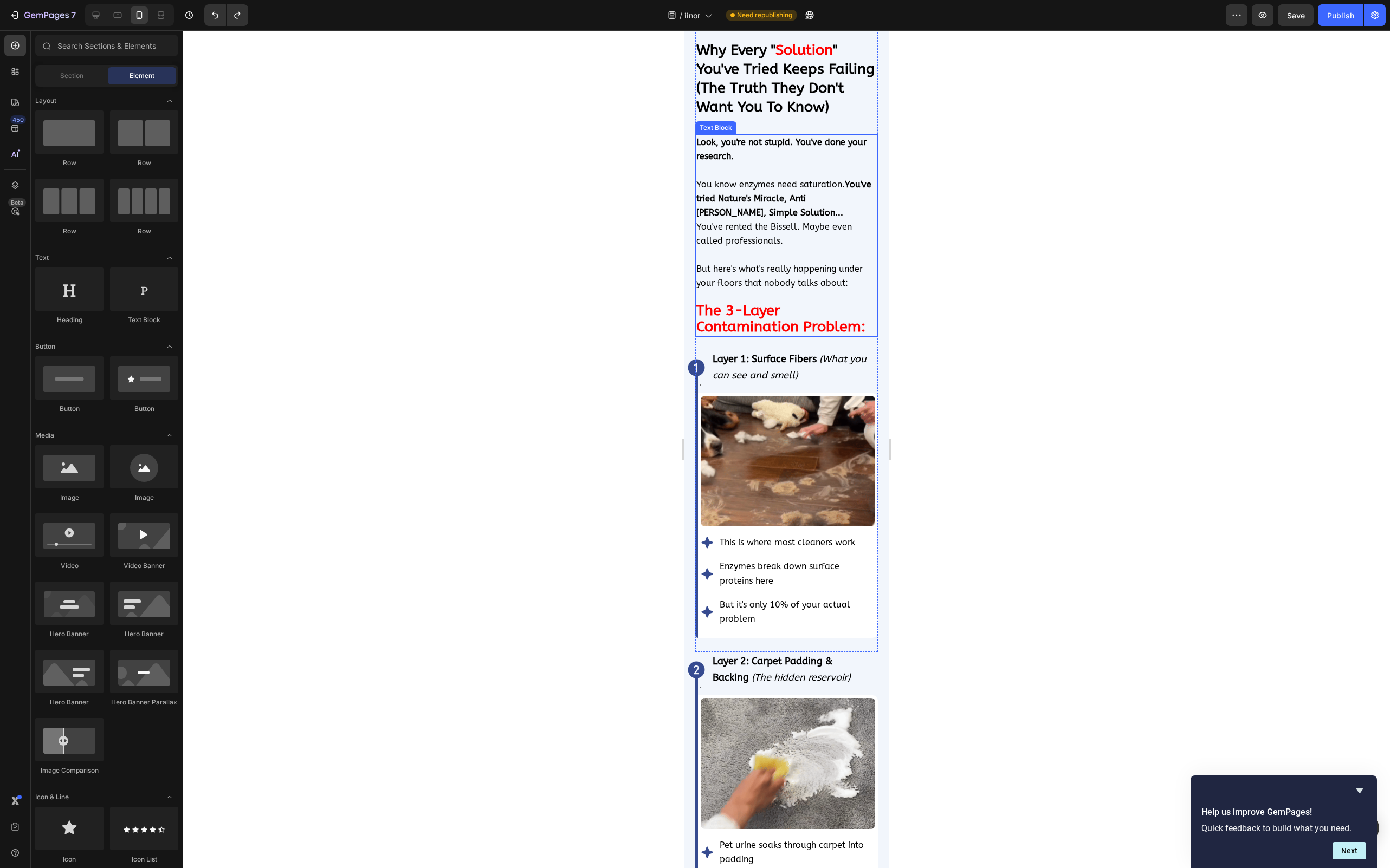
scroll to position [2753, 0]
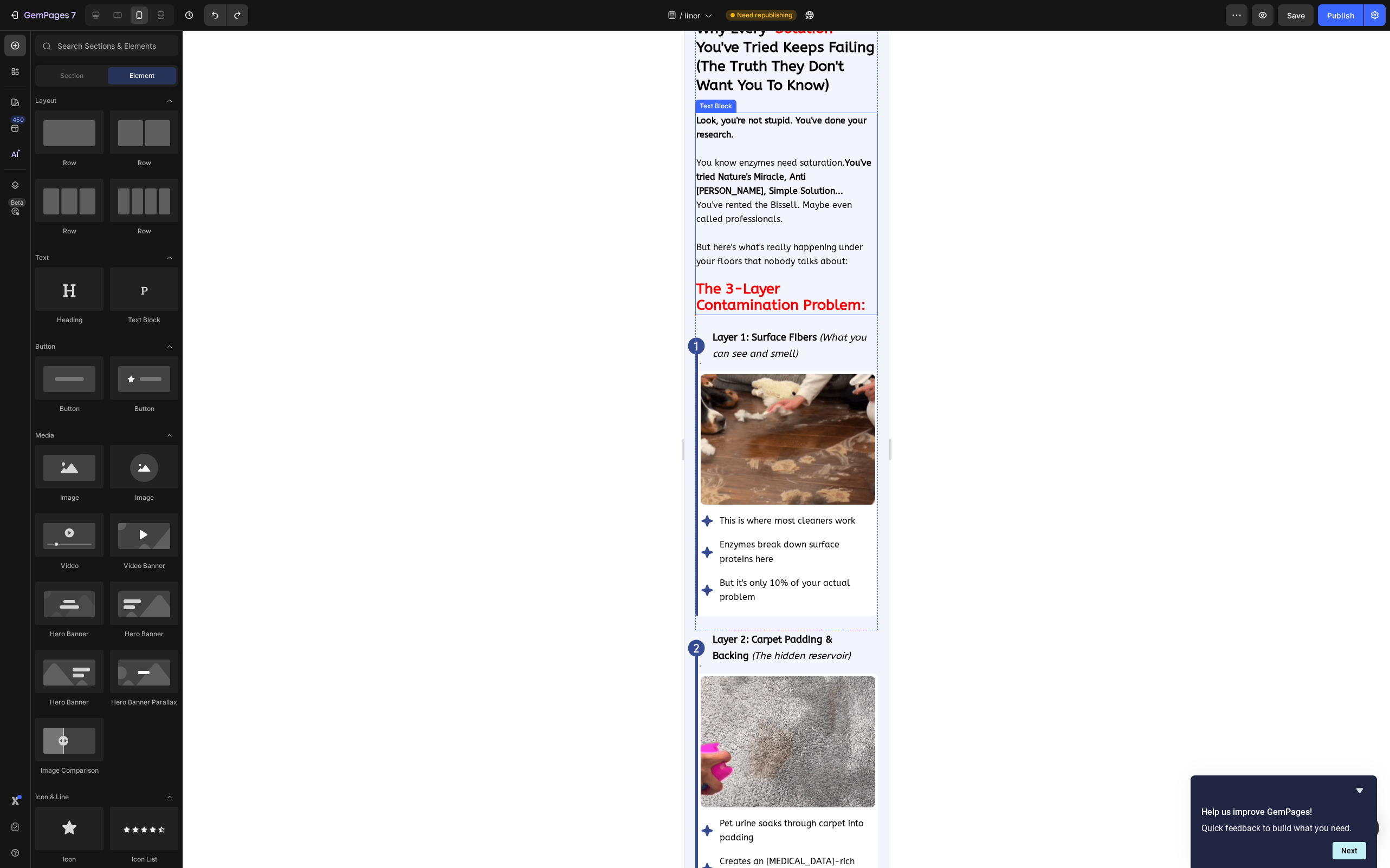
click at [759, 192] on p "You know enzymes need saturation. You've tried Nature's Miracle, Anti Icky Poo,…" at bounding box center [786, 177] width 180 height 43
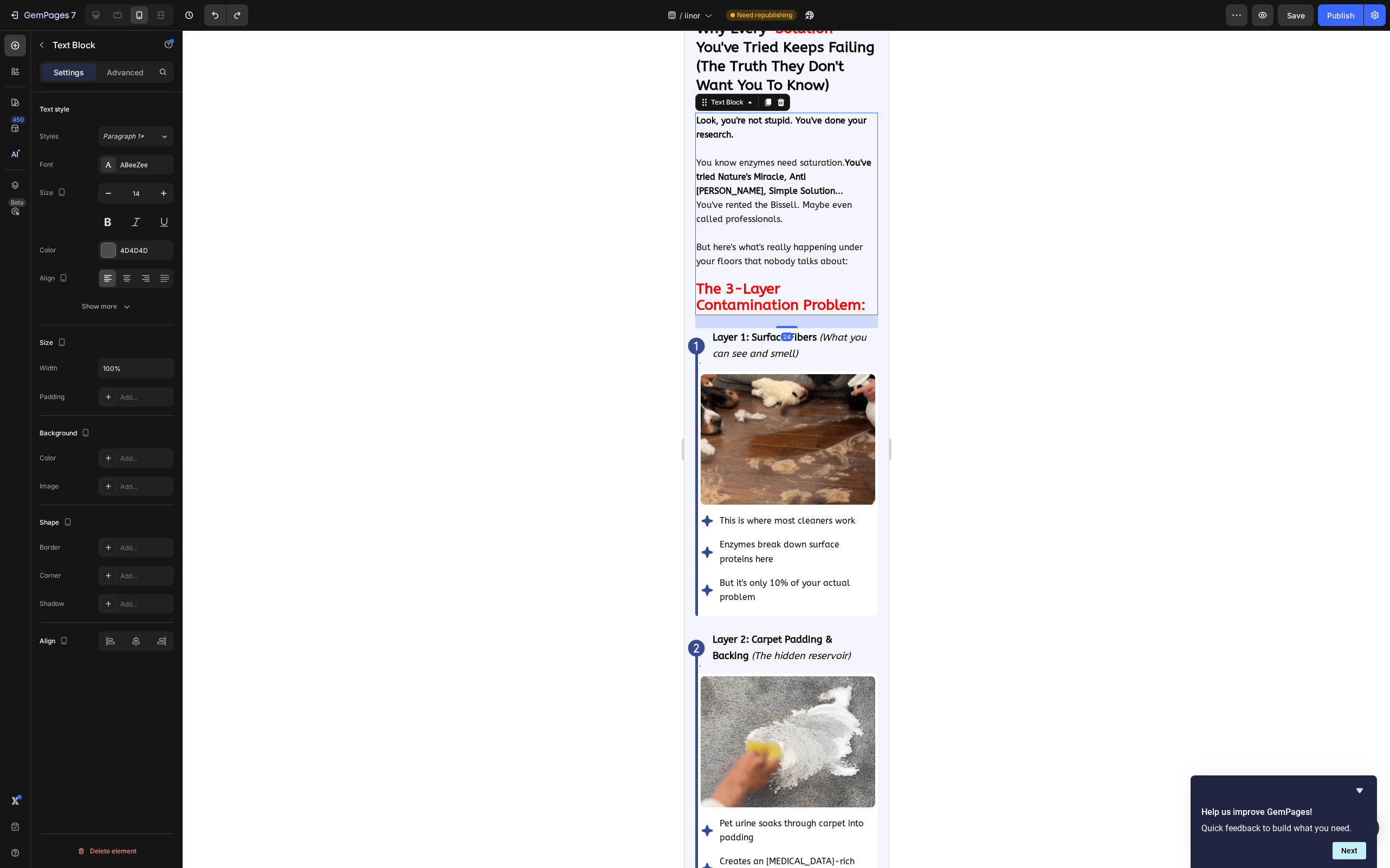
click at [749, 191] on p "You know enzymes need saturation. You've tried Nature's Miracle, Anti Icky Poo,…" at bounding box center [786, 177] width 180 height 43
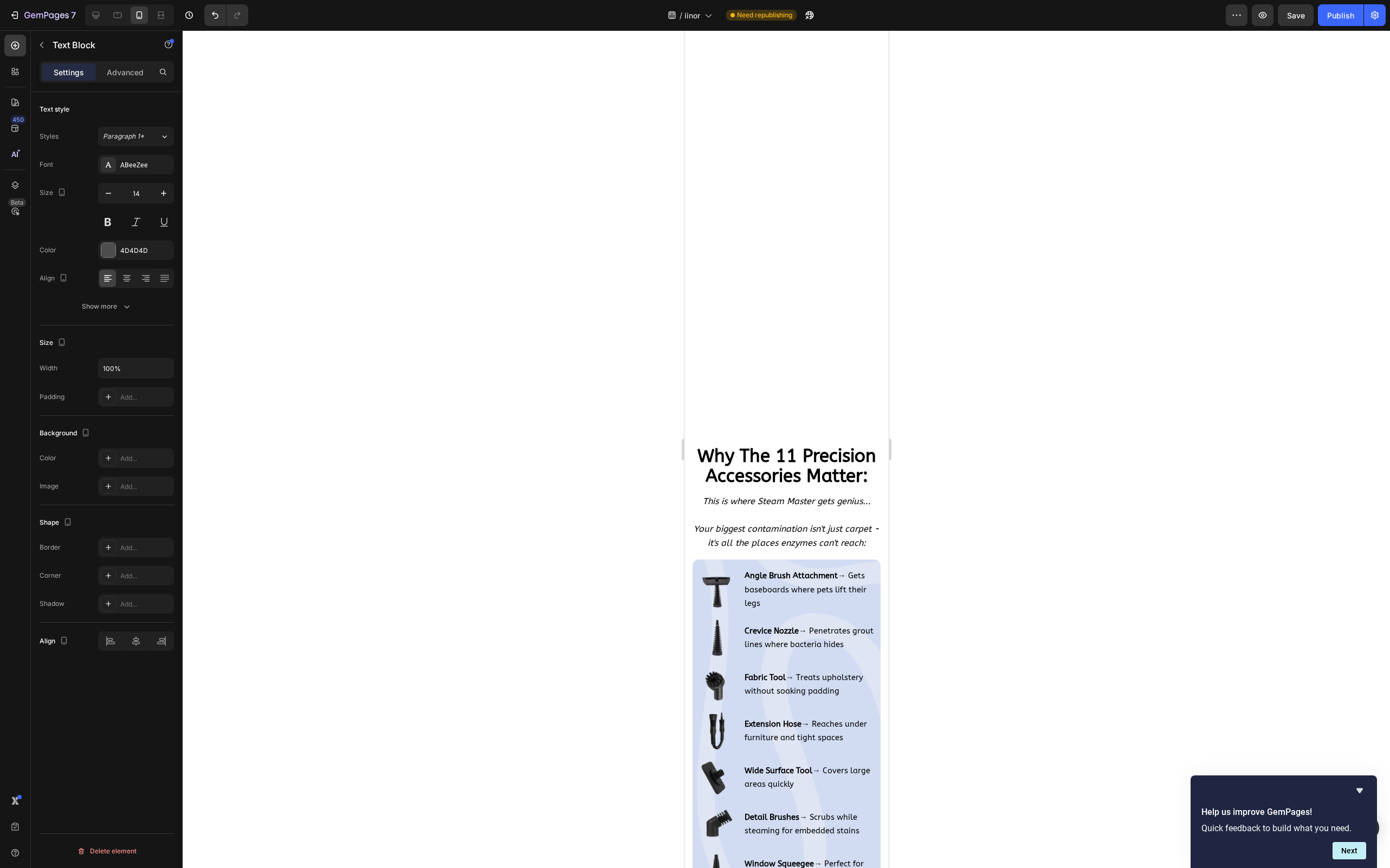
scroll to position [7656, 0]
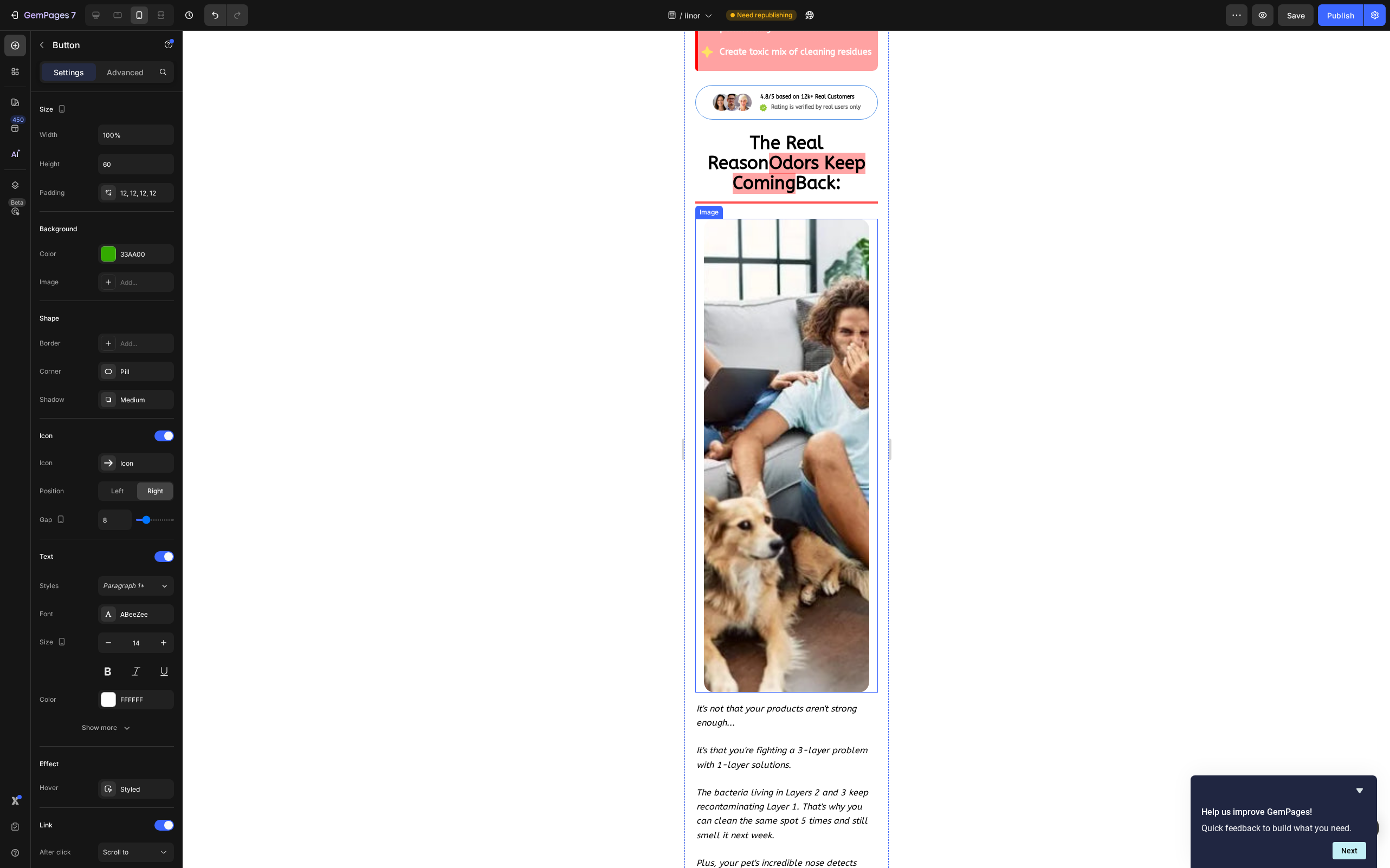
scroll to position [4804, 0]
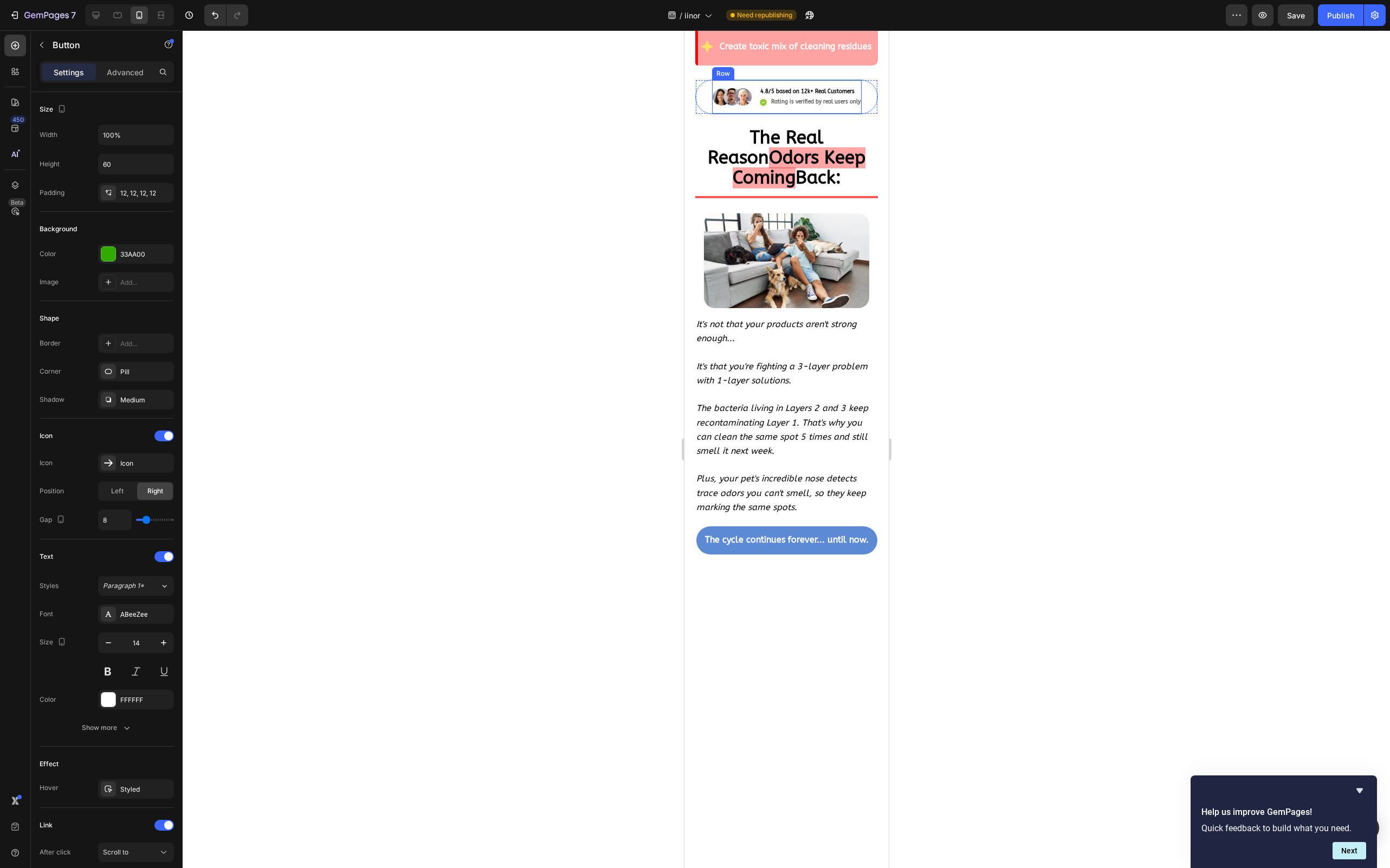
click at [767, 107] on div "Icon Rating is verified by real users only Text Block Row" at bounding box center [809, 102] width 102 height 10
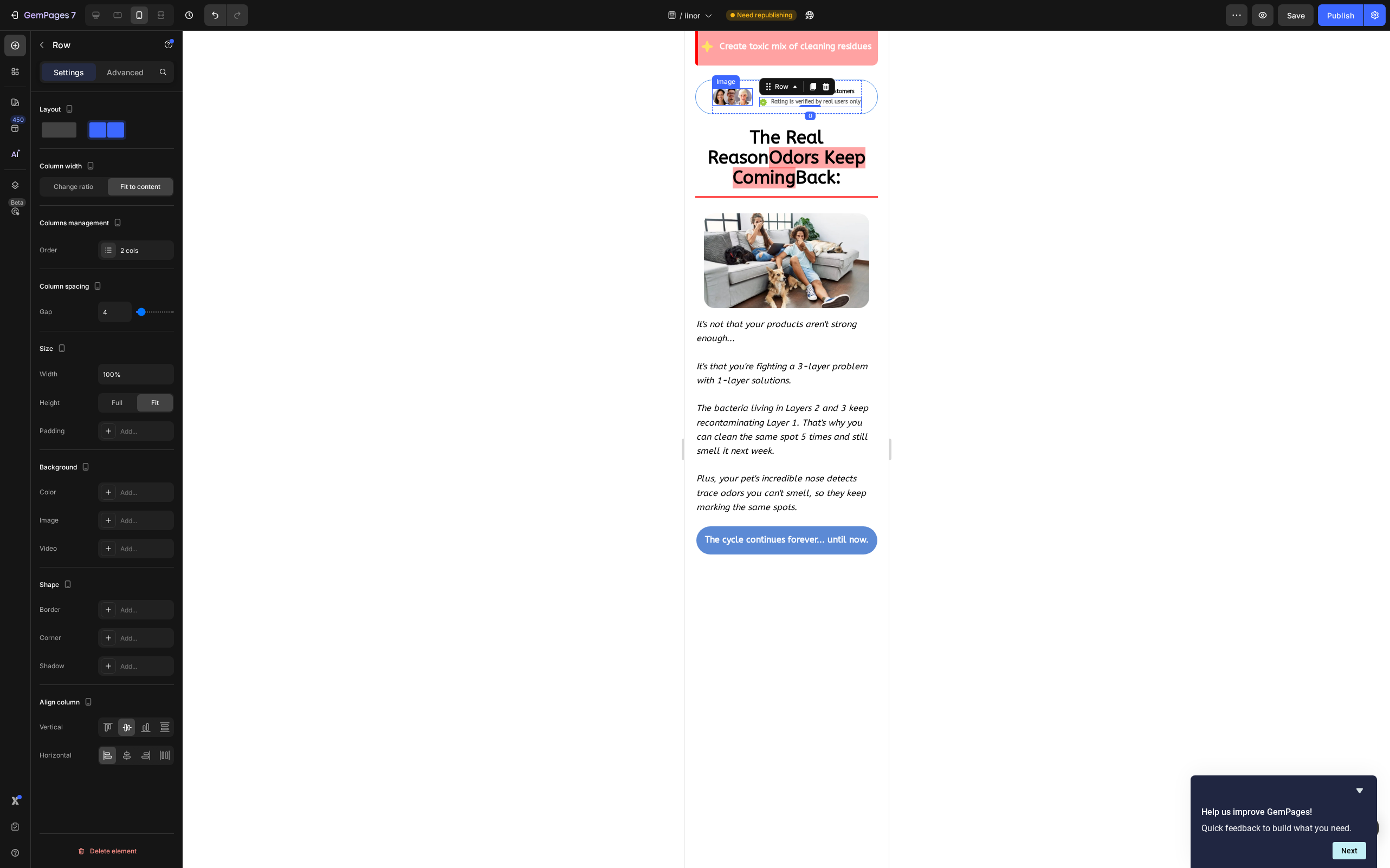
click at [712, 105] on img at bounding box center [732, 97] width 41 height 17
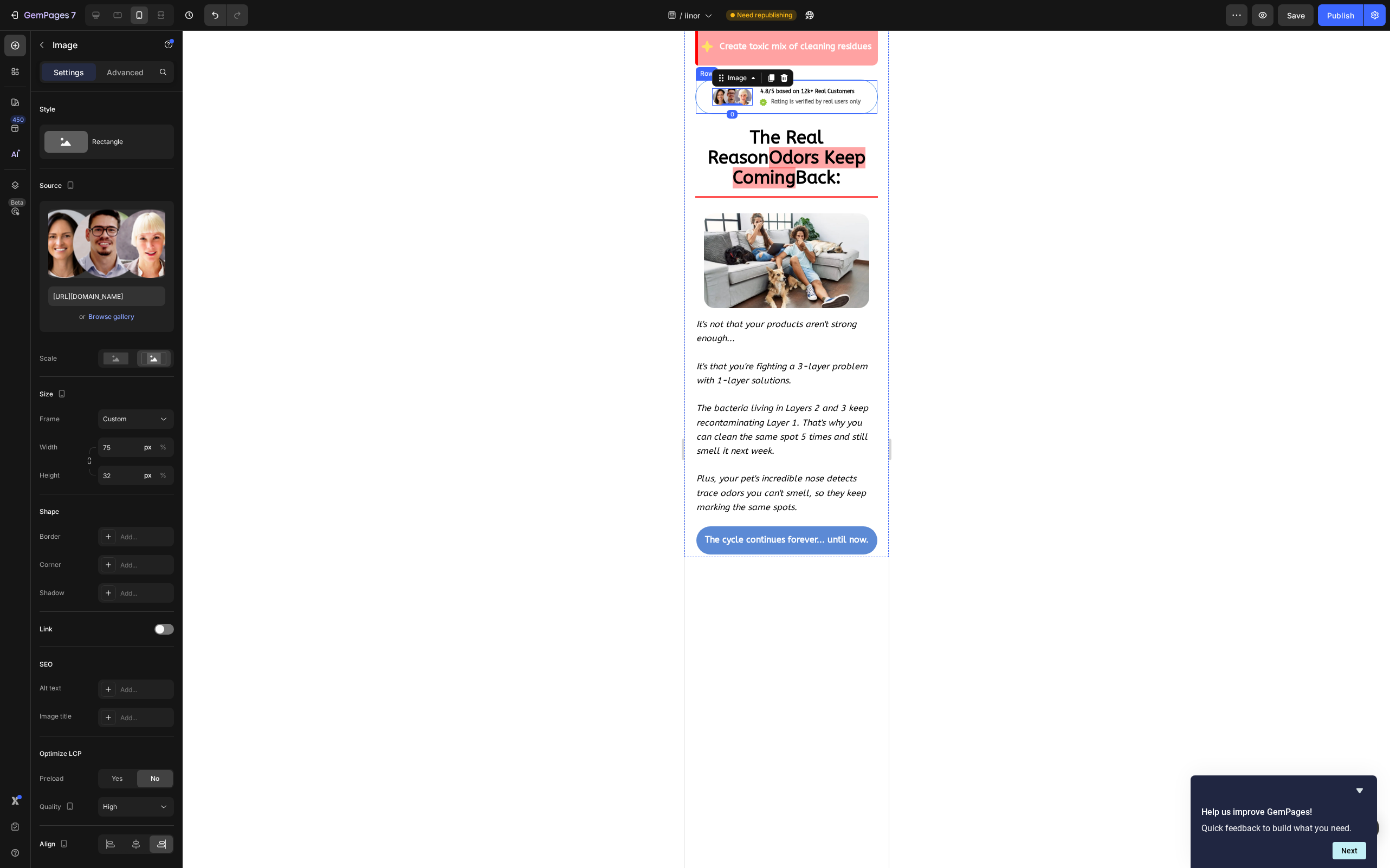
click at [696, 114] on div "Image 0 4.8/5 based on 12k+ Real Customers Text Block Icon Rating is verified b…" at bounding box center [786, 97] width 183 height 35
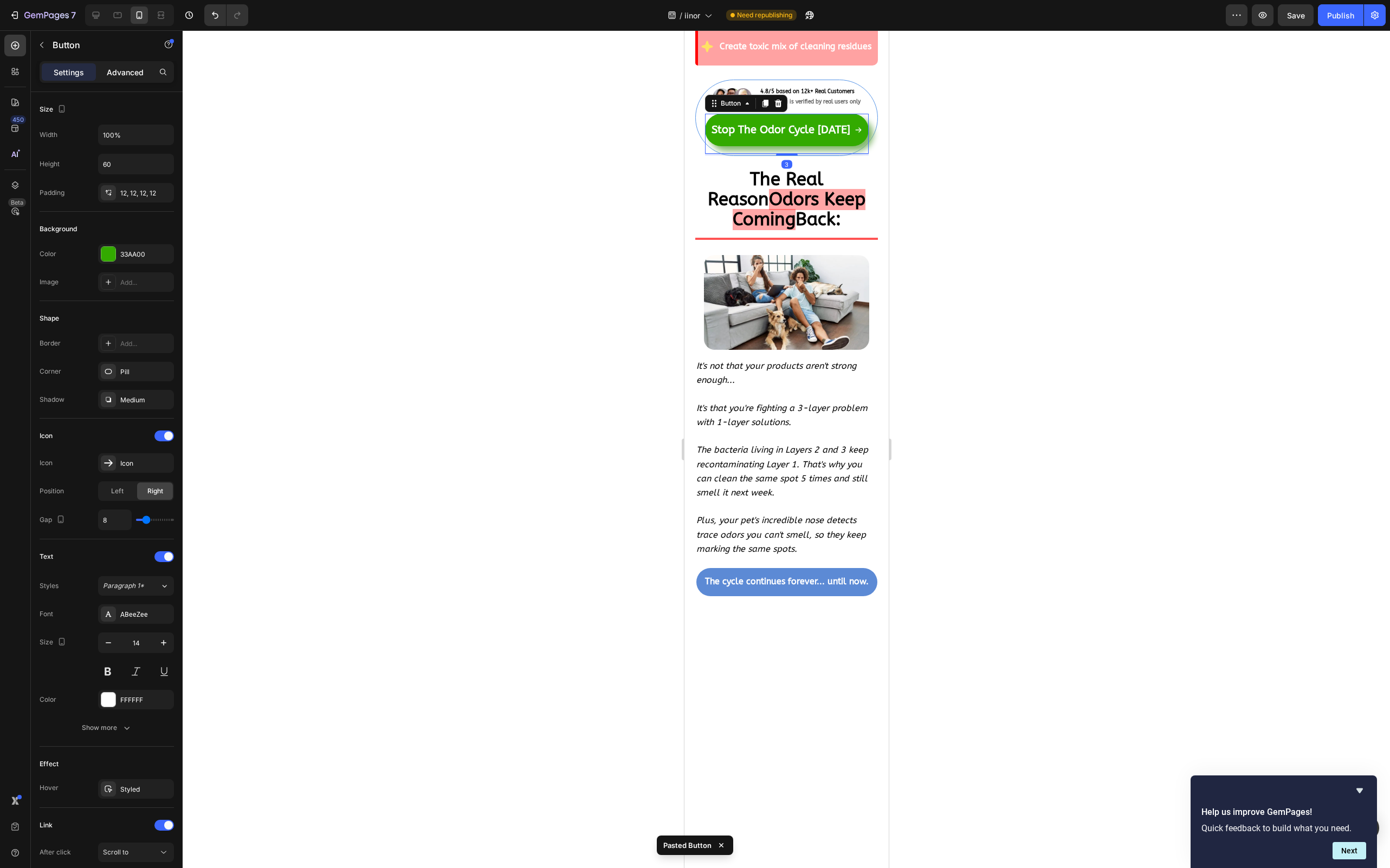
click at [109, 71] on p "Advanced" at bounding box center [125, 72] width 37 height 11
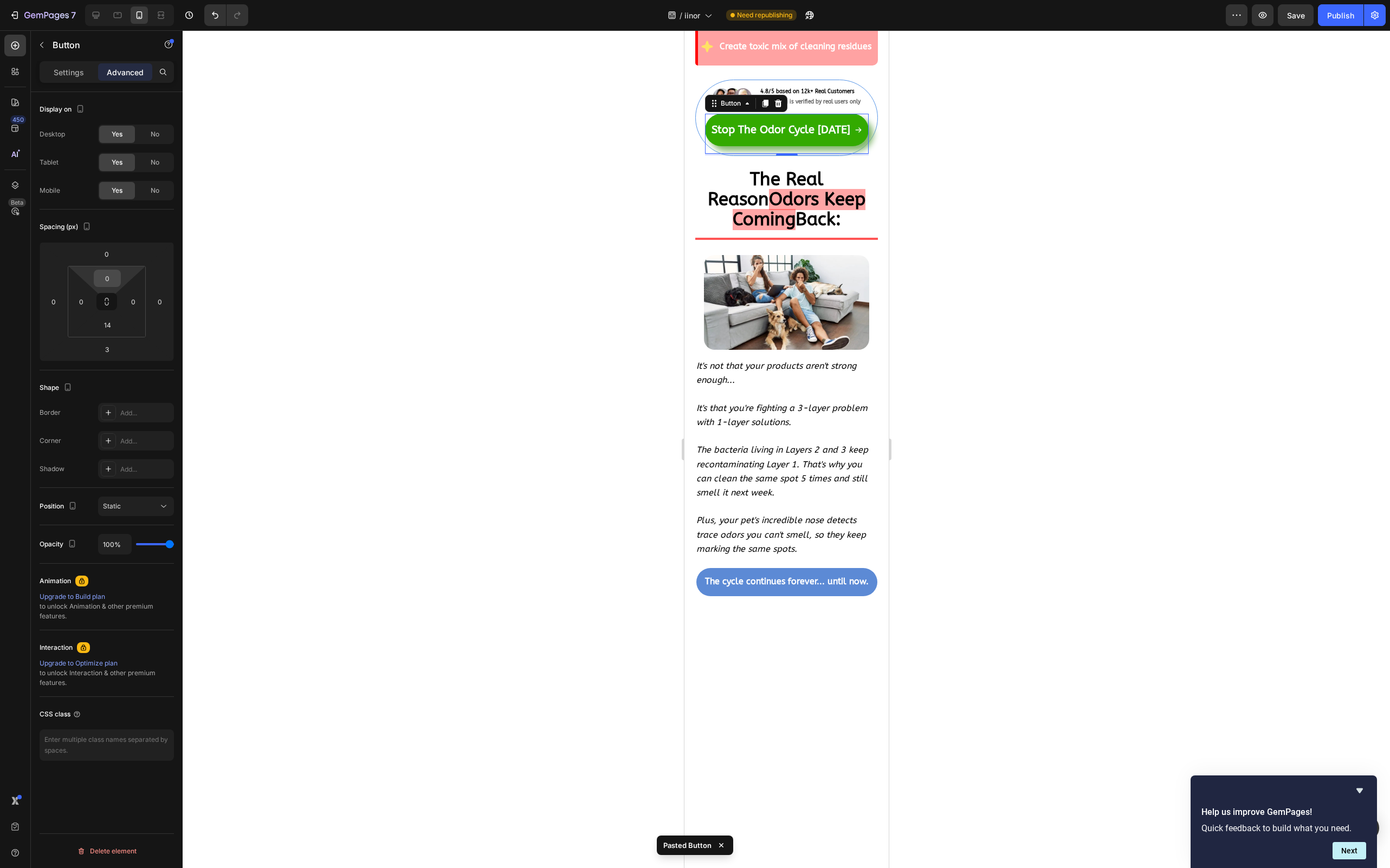
click at [119, 282] on div "0" at bounding box center [107, 278] width 27 height 17
click at [126, 382] on p "L 16px" at bounding box center [134, 383] width 48 height 8
type input "16"
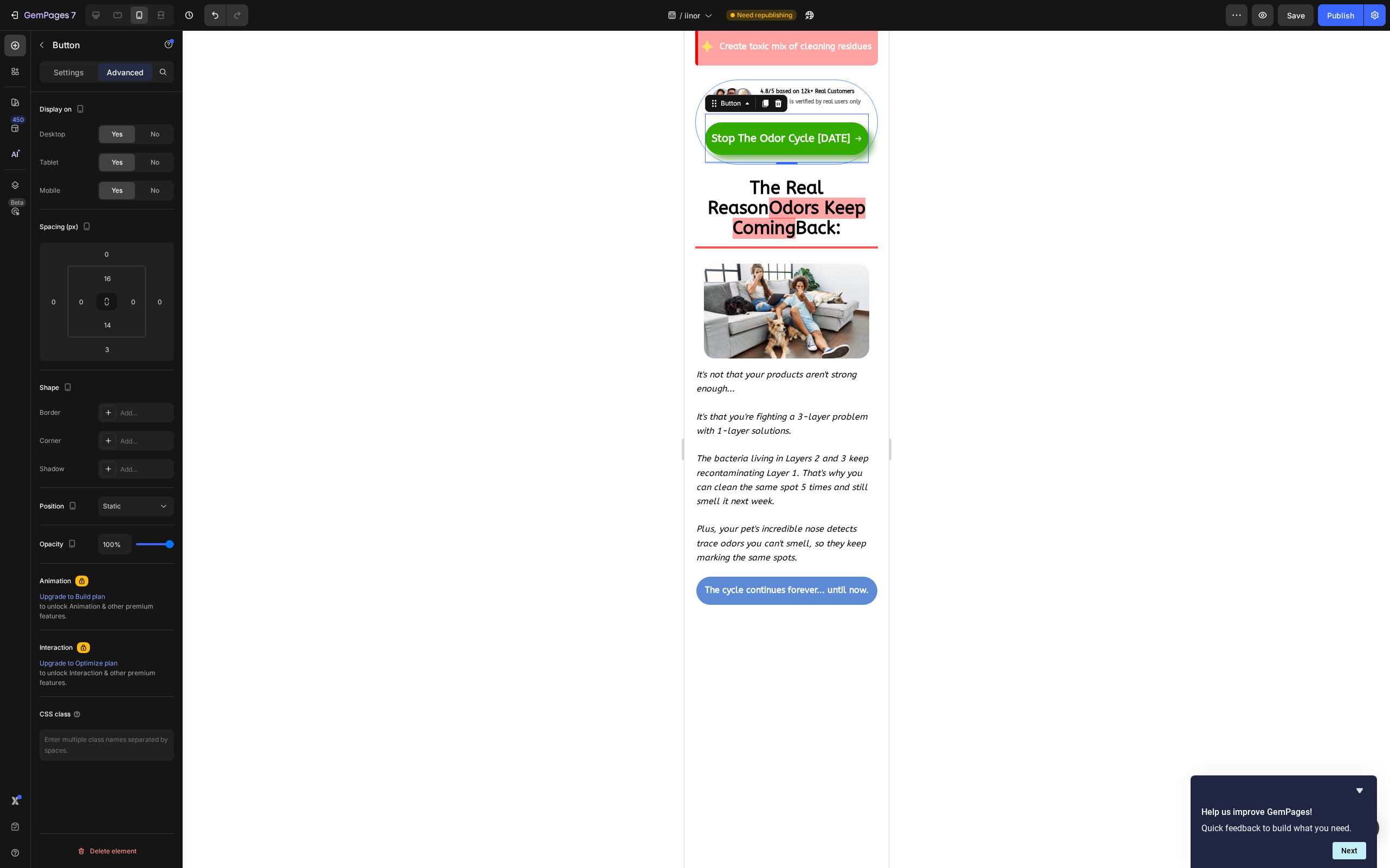
click at [442, 371] on div at bounding box center [786, 449] width 1207 height 838
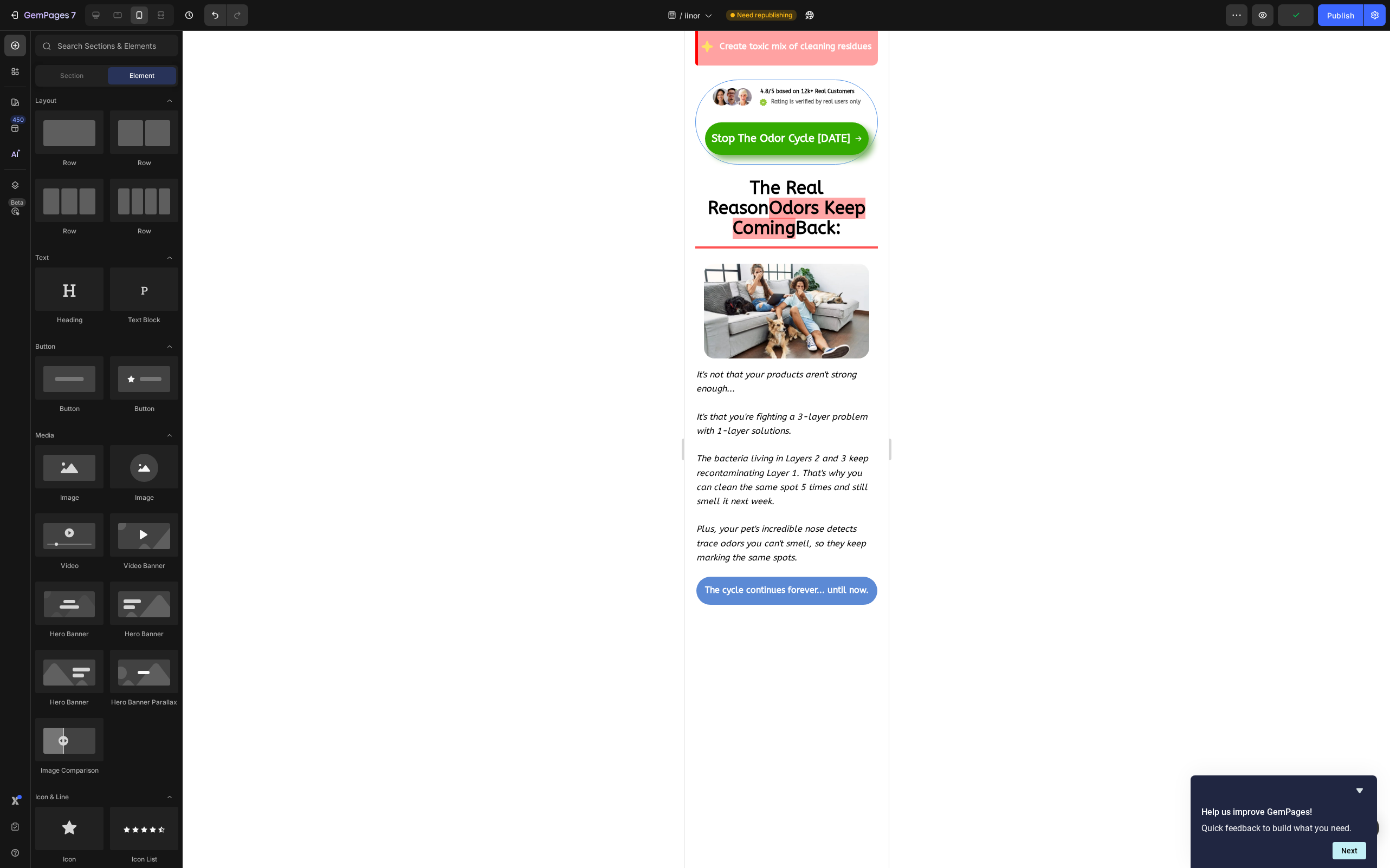
click at [996, 508] on div at bounding box center [786, 449] width 1207 height 838
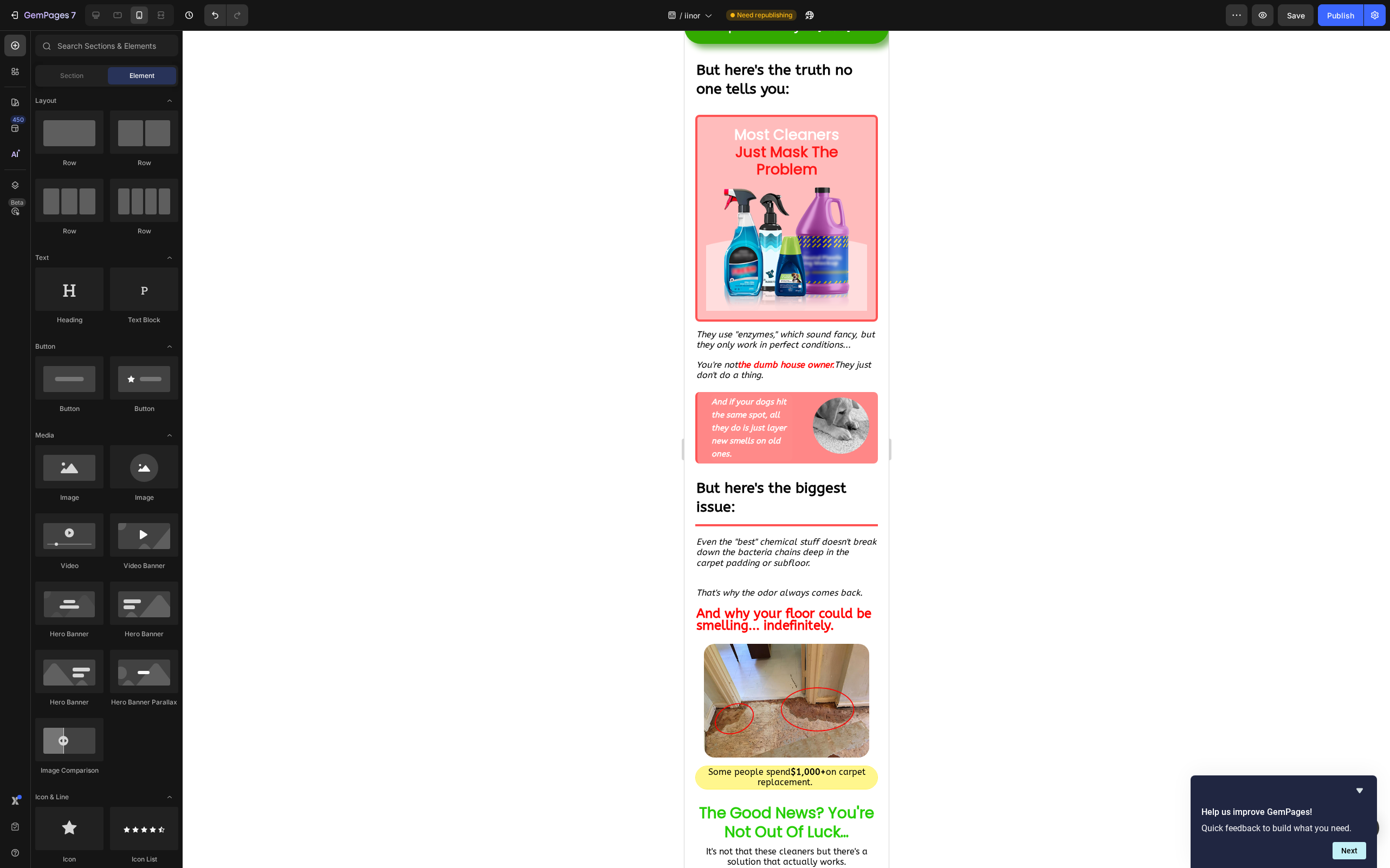
scroll to position [626, 0]
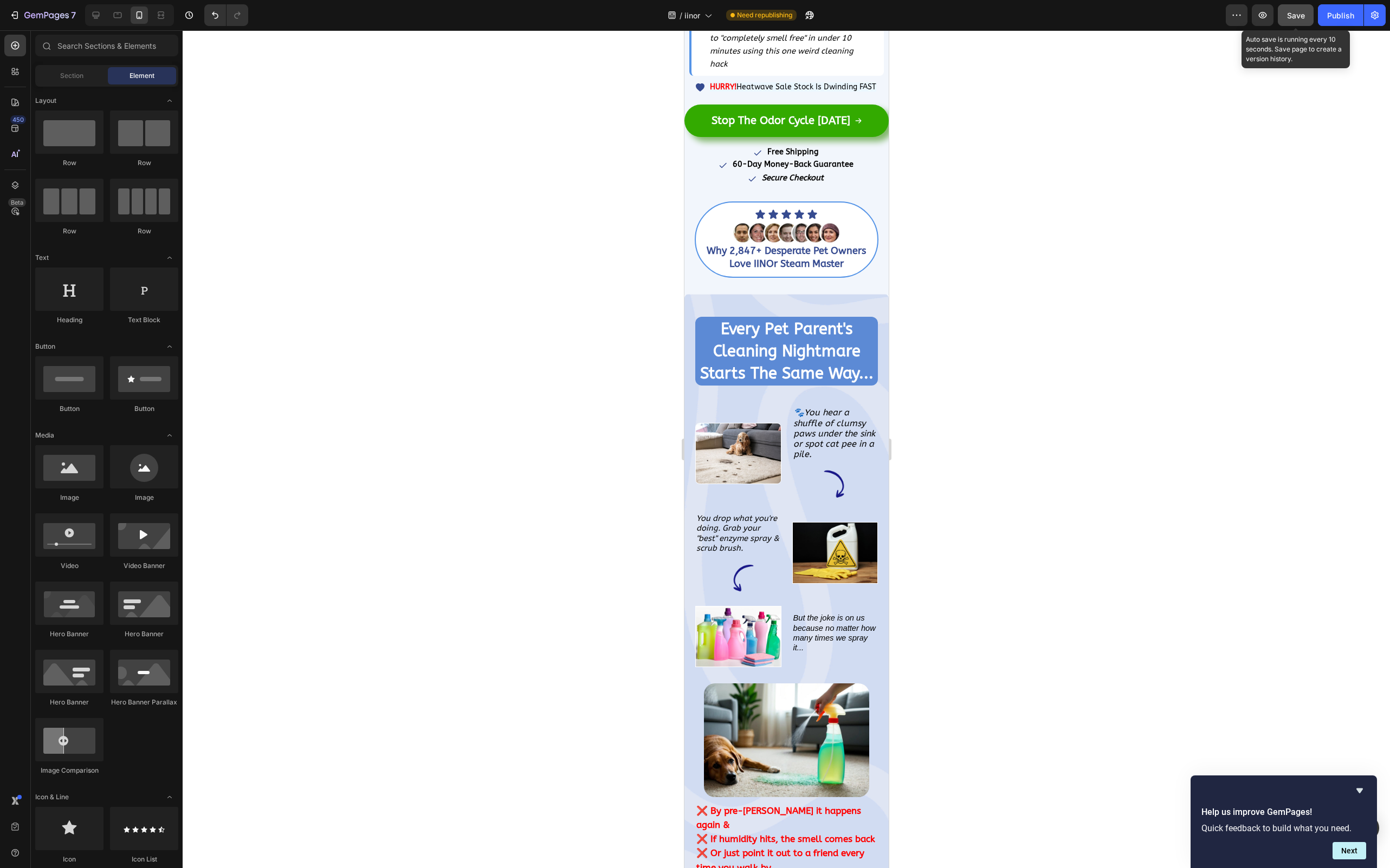
click at [1296, 22] on button "Save" at bounding box center [1296, 15] width 36 height 22
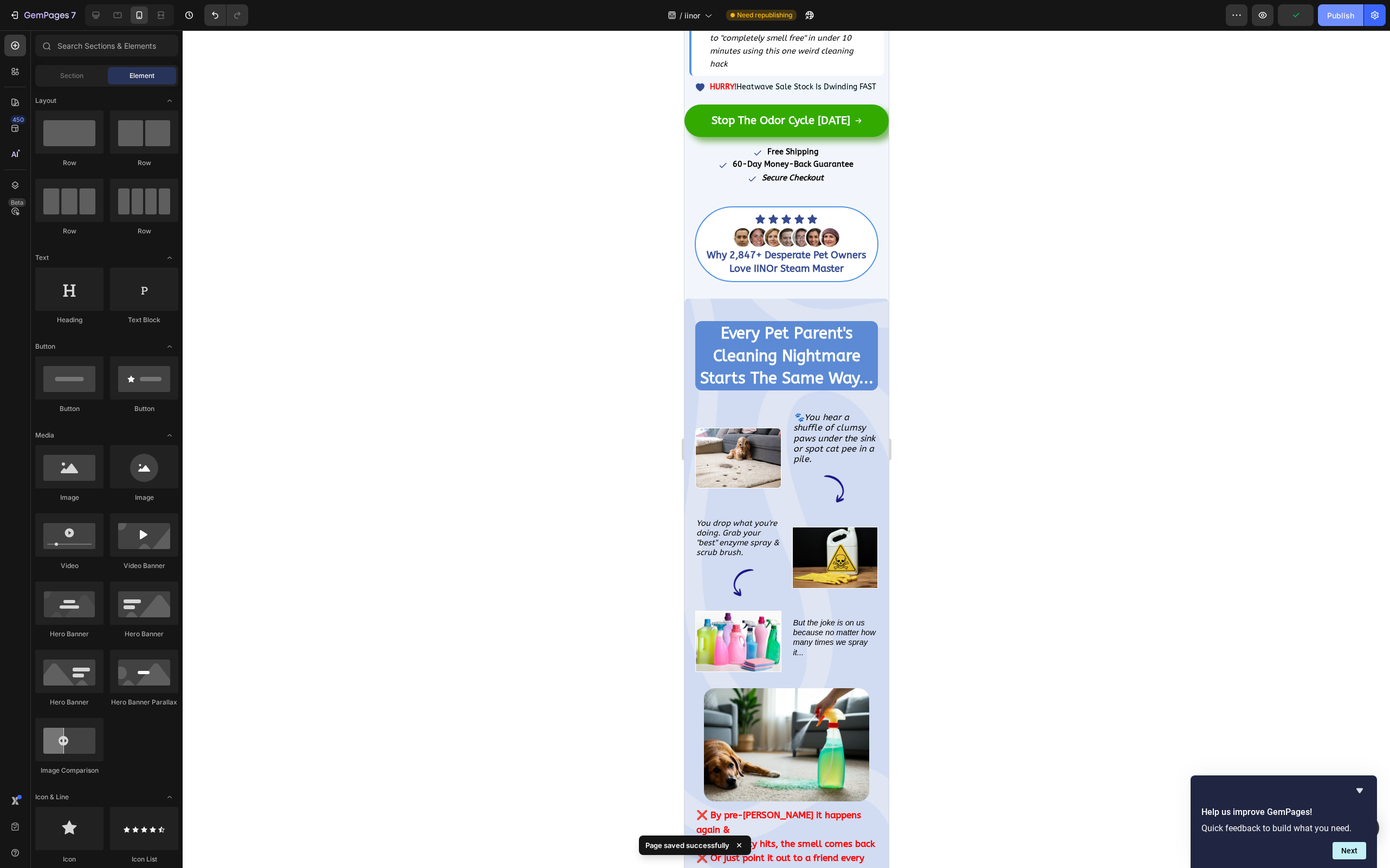
click at [1340, 12] on div "Publish" at bounding box center [1340, 15] width 27 height 11
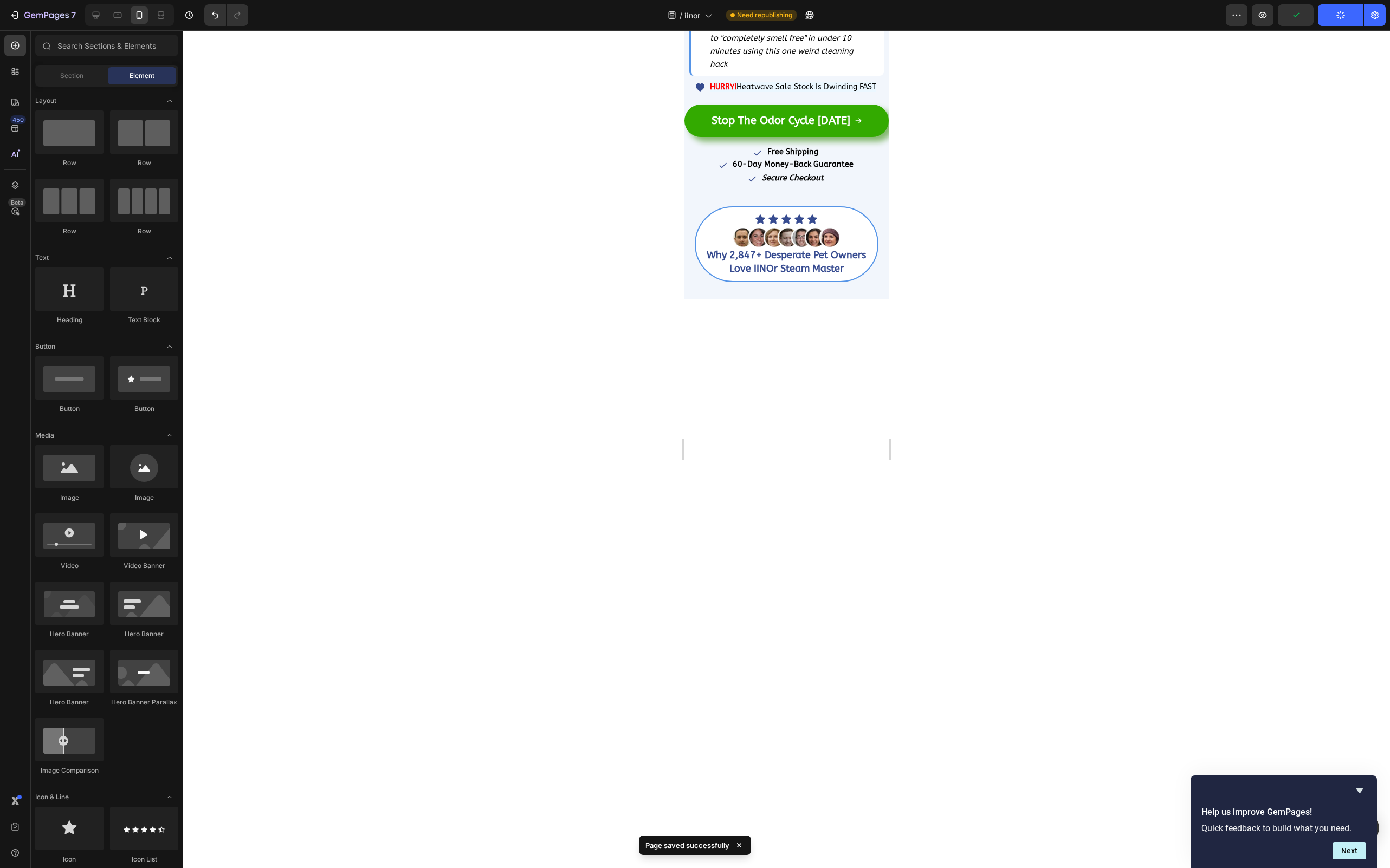
scroll to position [0, 0]
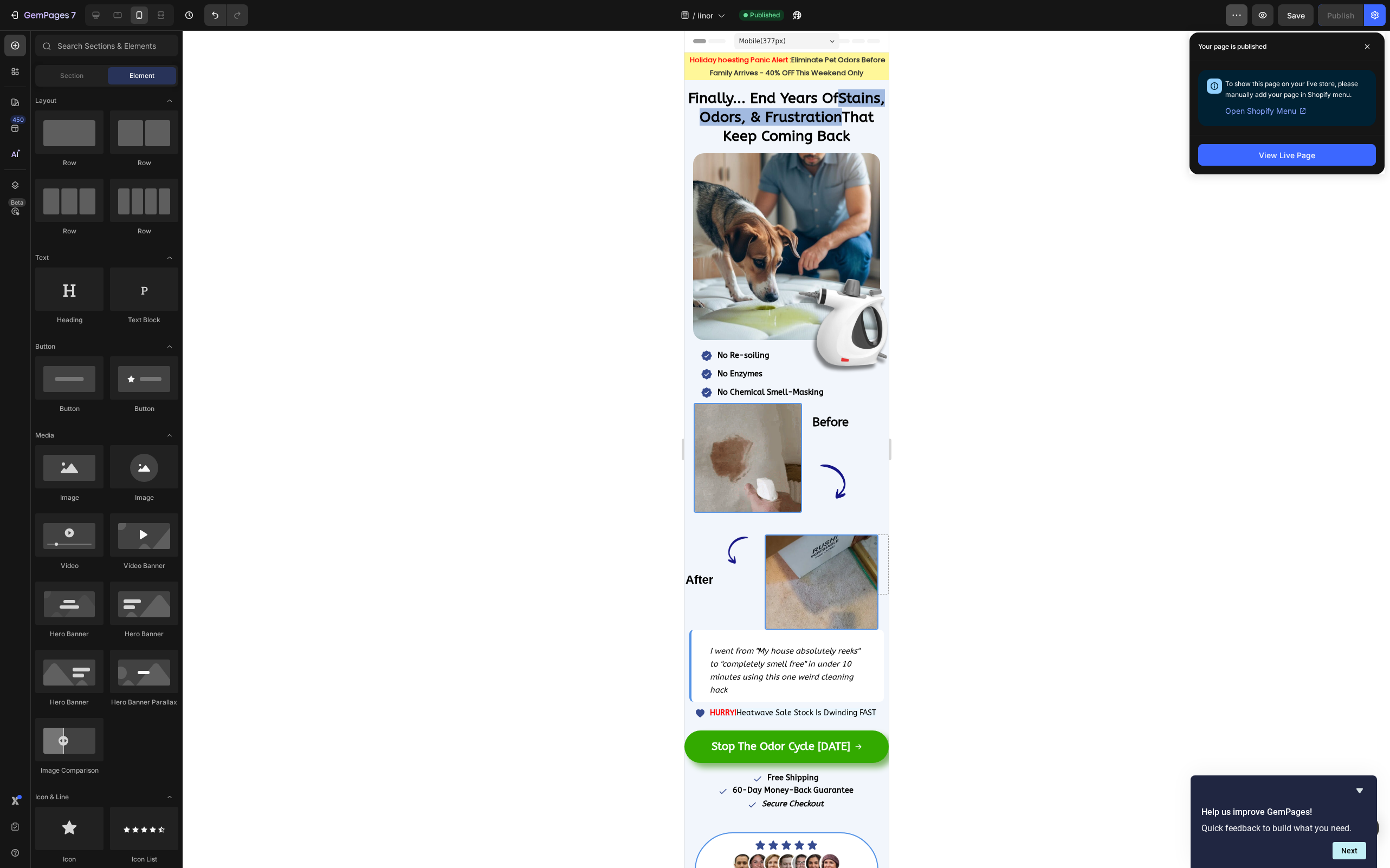
click at [1235, 18] on icon "button" at bounding box center [1236, 15] width 11 height 11
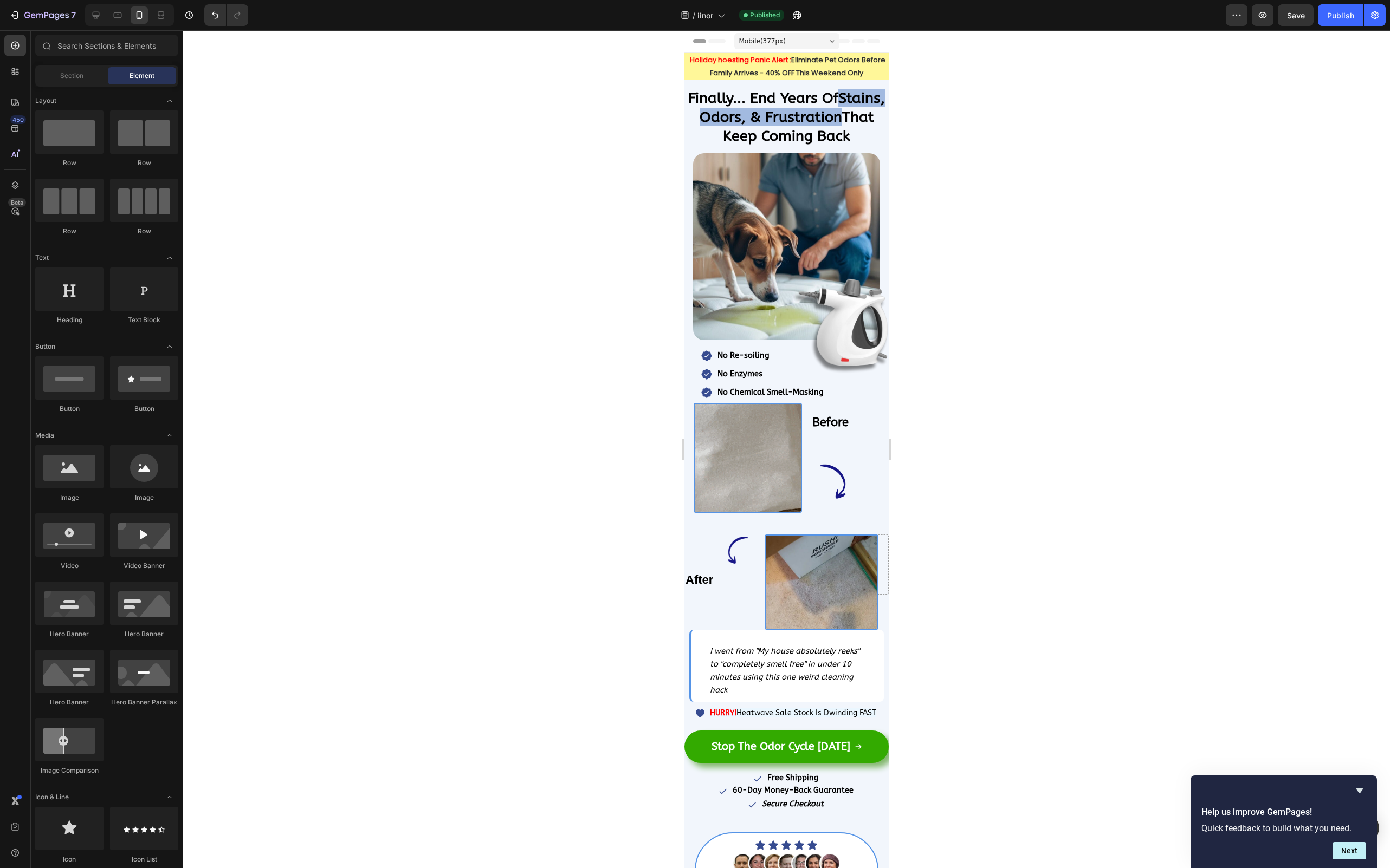
click at [1144, 22] on div "/ iinor Published" at bounding box center [741, 15] width 969 height 22
click at [1376, 11] on icon "button" at bounding box center [1374, 15] width 11 height 11
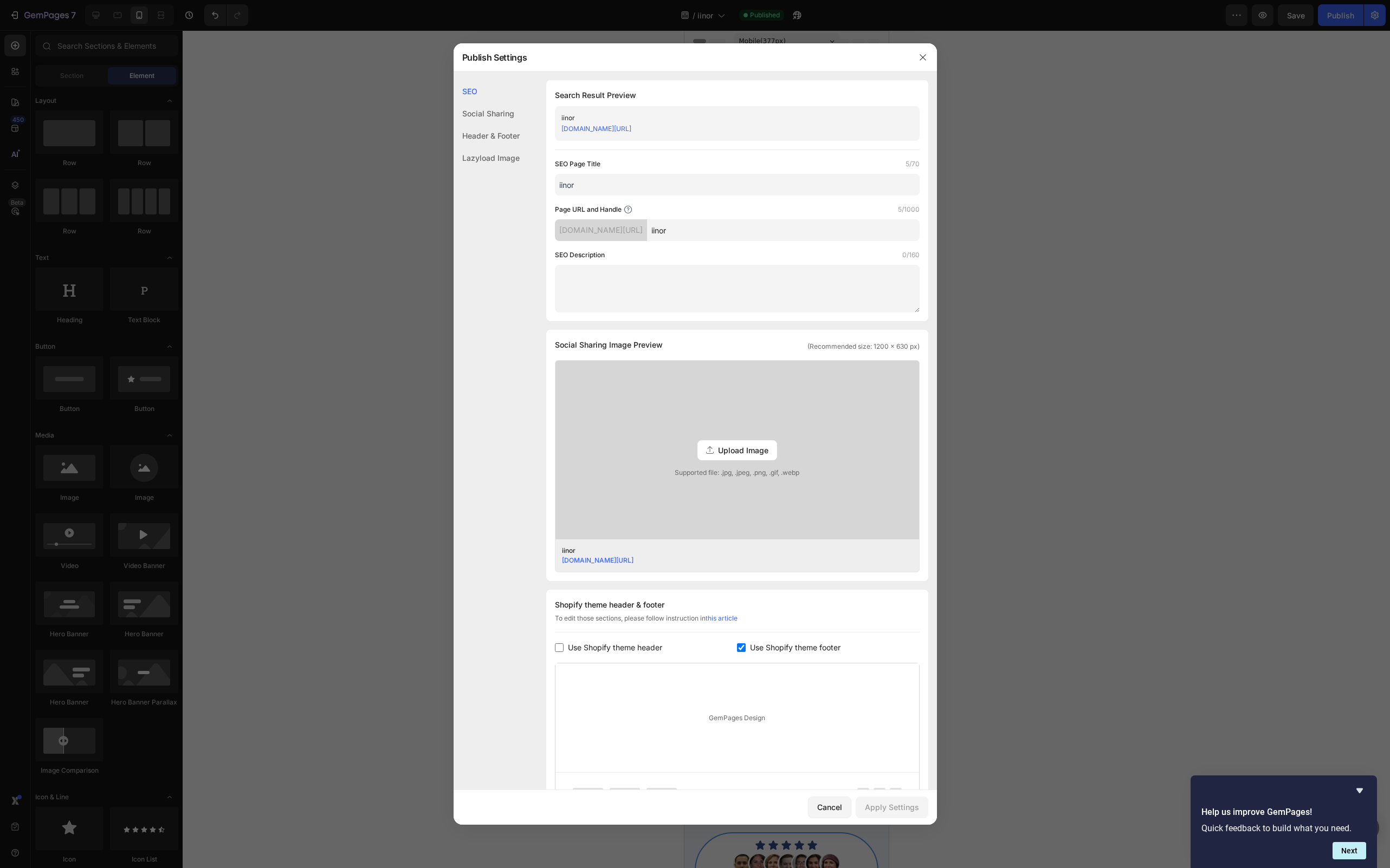
click at [502, 117] on div "Social Sharing" at bounding box center [486, 113] width 66 height 22
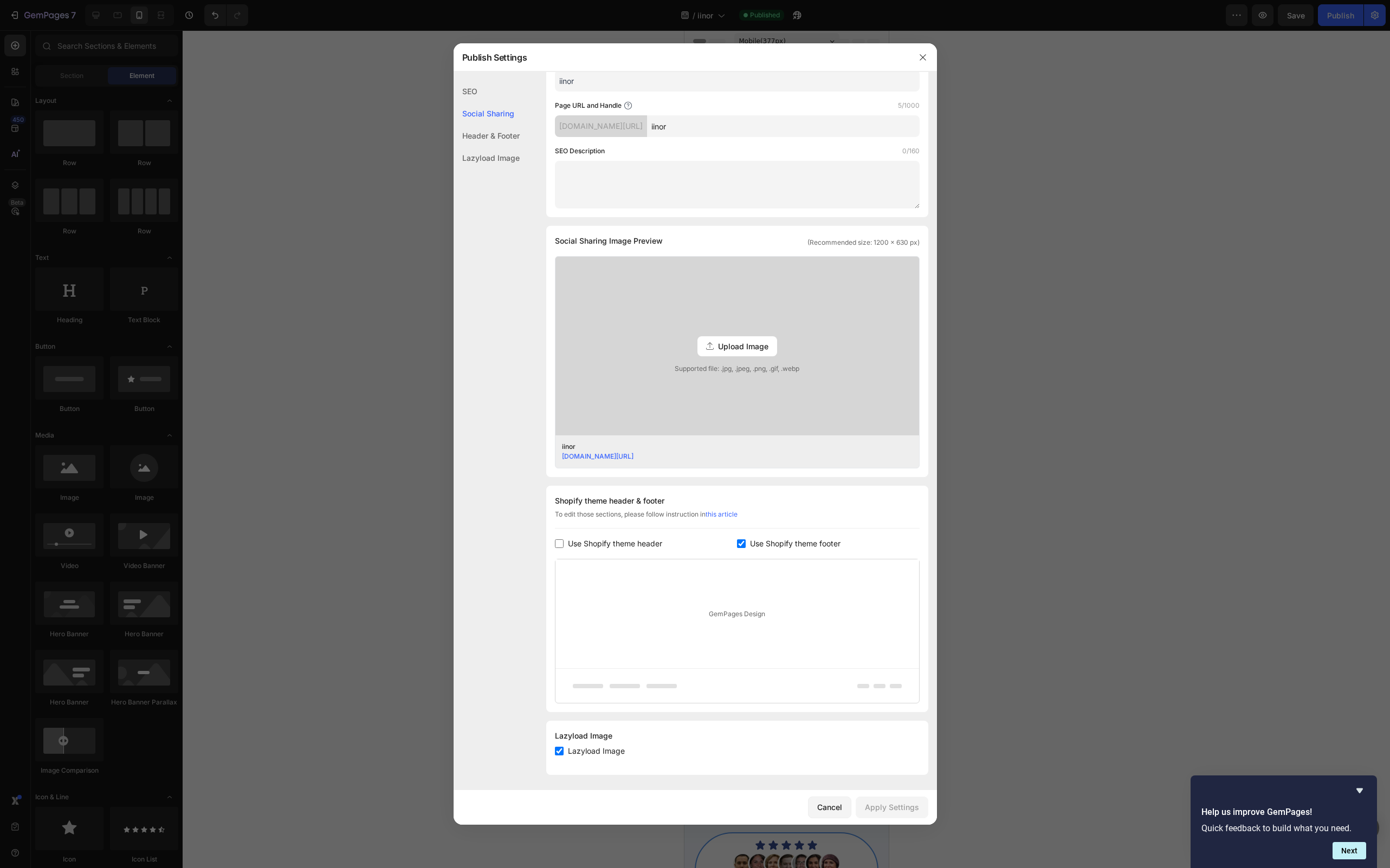
scroll to position [105, 0]
click at [495, 134] on div "Header & Footer" at bounding box center [486, 136] width 66 height 22
click at [612, 551] on div "Shopify theme header & footer To edit those sections, please follow instruction…" at bounding box center [737, 598] width 382 height 227
click at [612, 544] on span "Use Shopify theme header" at bounding box center [615, 542] width 94 height 13
checkbox input "true"
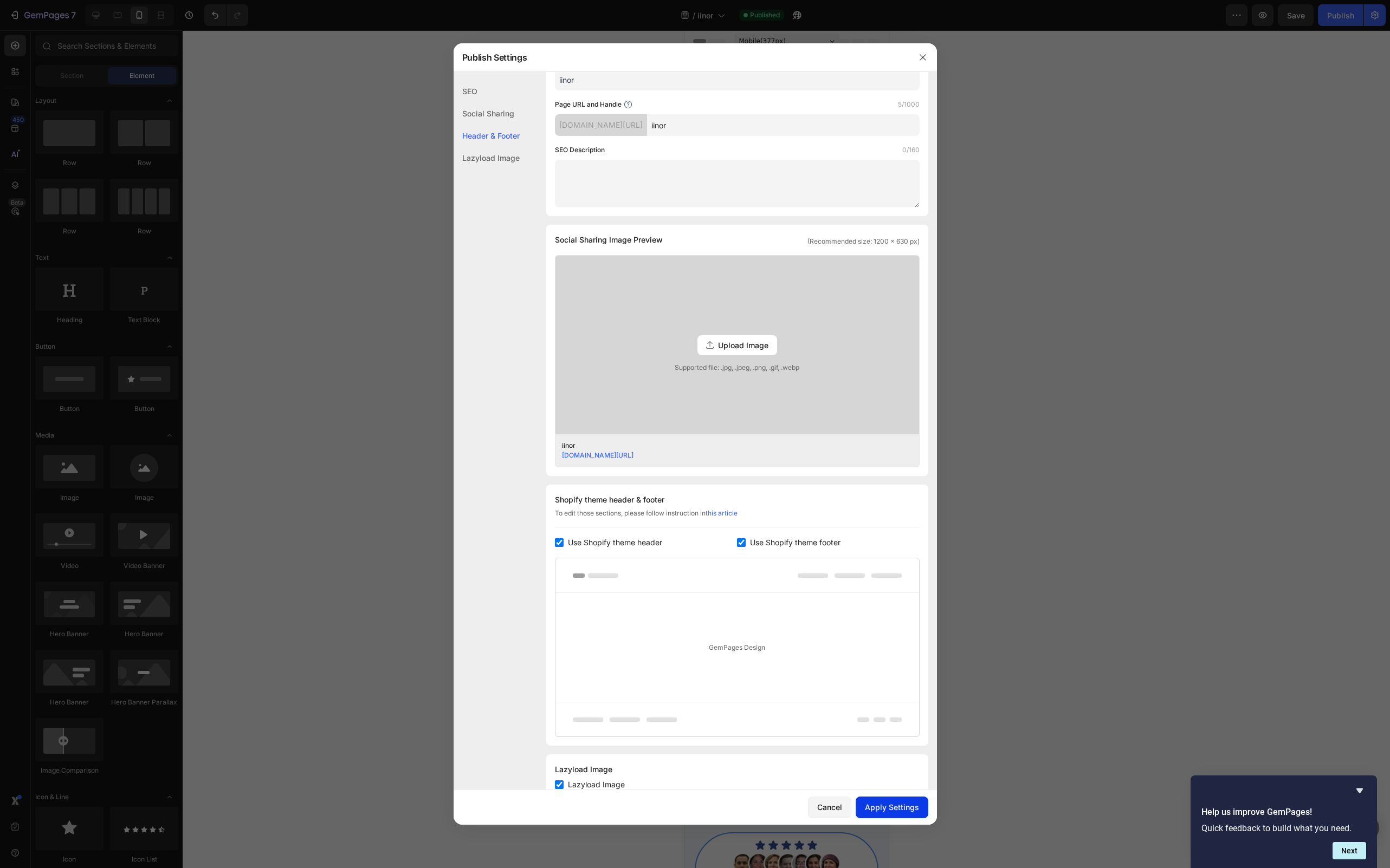
click at [887, 808] on div "Apply Settings" at bounding box center [892, 807] width 54 height 11
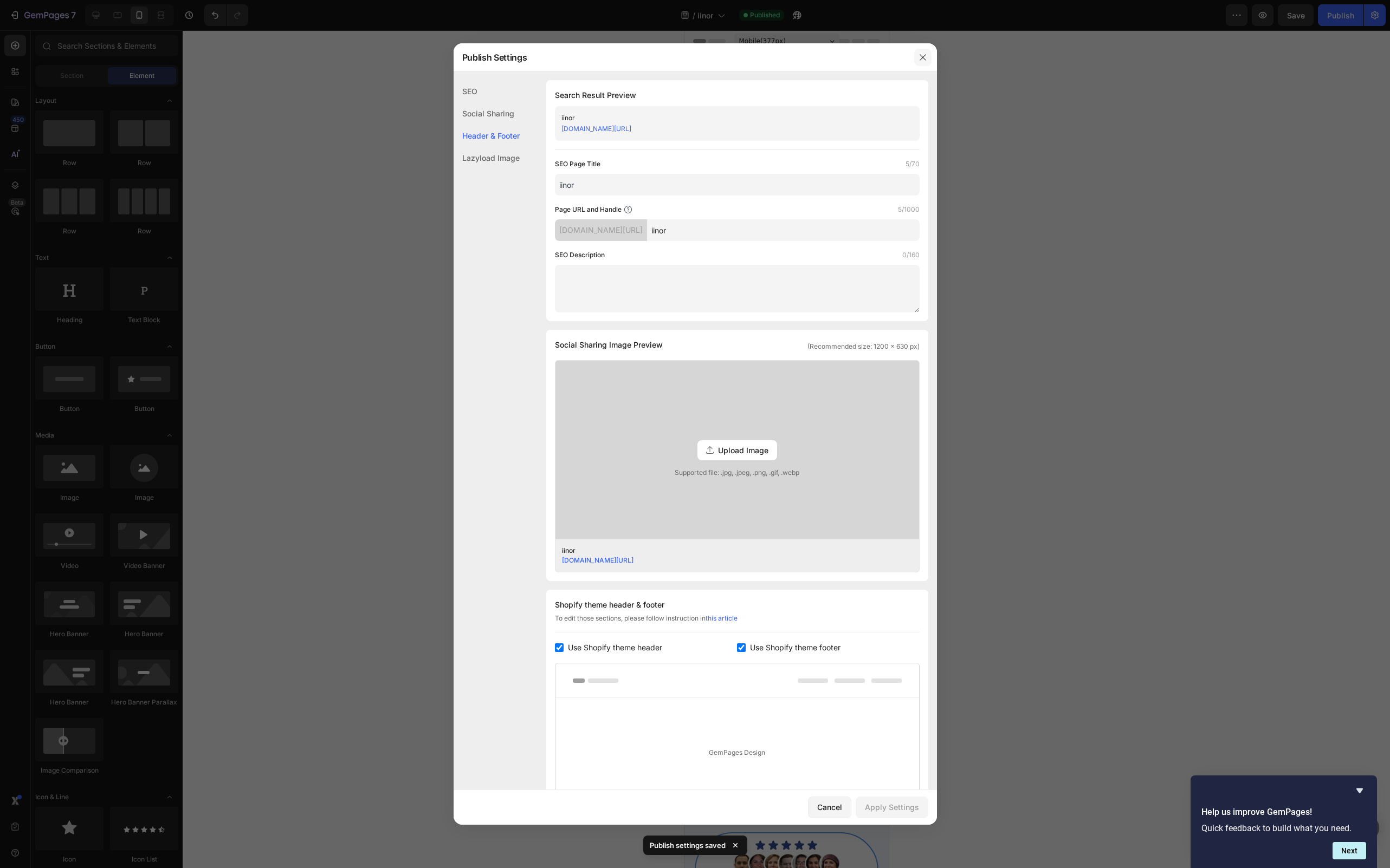
click at [917, 57] on button "button" at bounding box center [923, 57] width 17 height 17
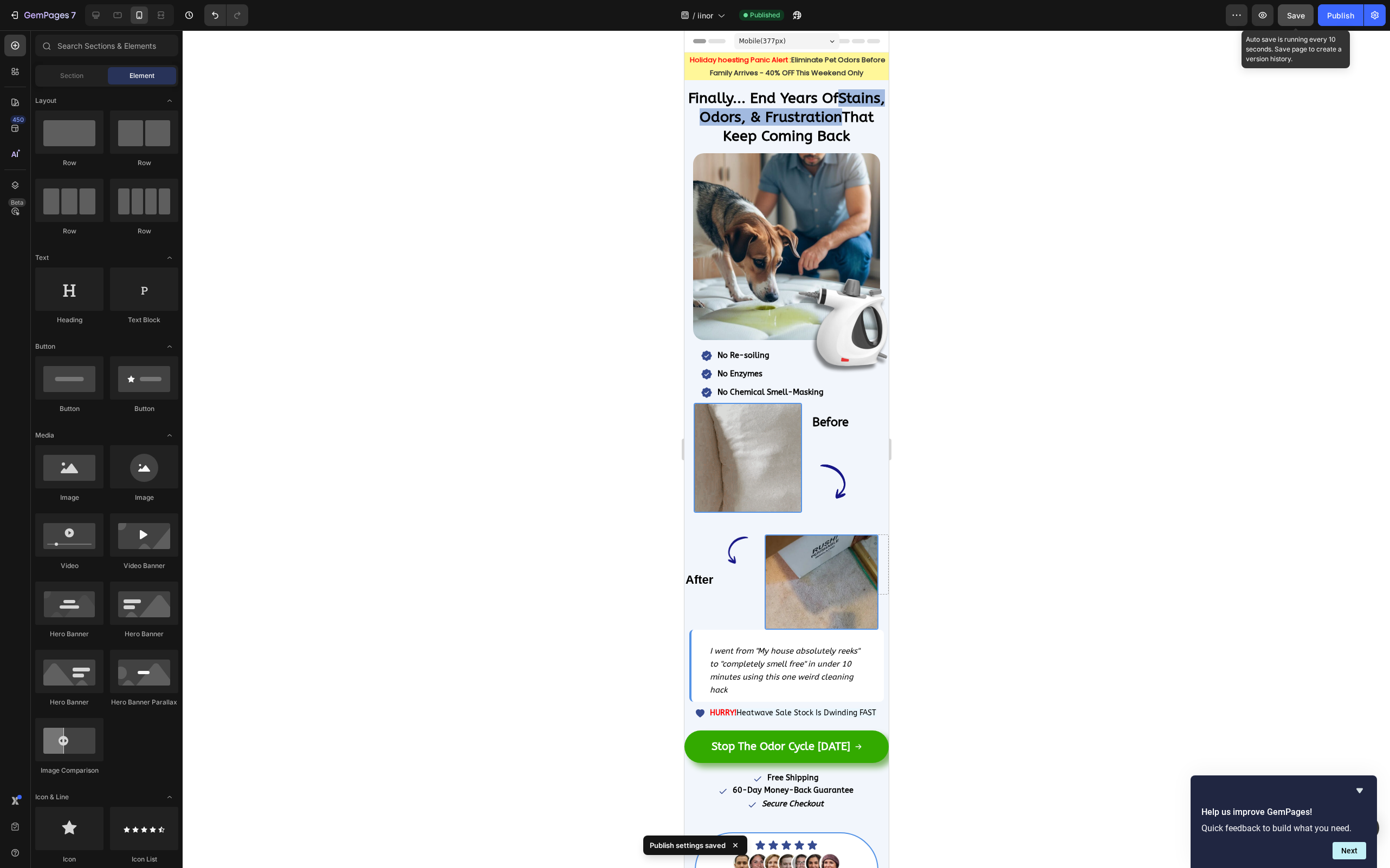
click at [1302, 20] on div "Save" at bounding box center [1296, 15] width 18 height 11
click at [1336, 20] on div "Publish" at bounding box center [1340, 15] width 27 height 11
click at [1336, 20] on button "Publish" at bounding box center [1340, 15] width 45 height 22
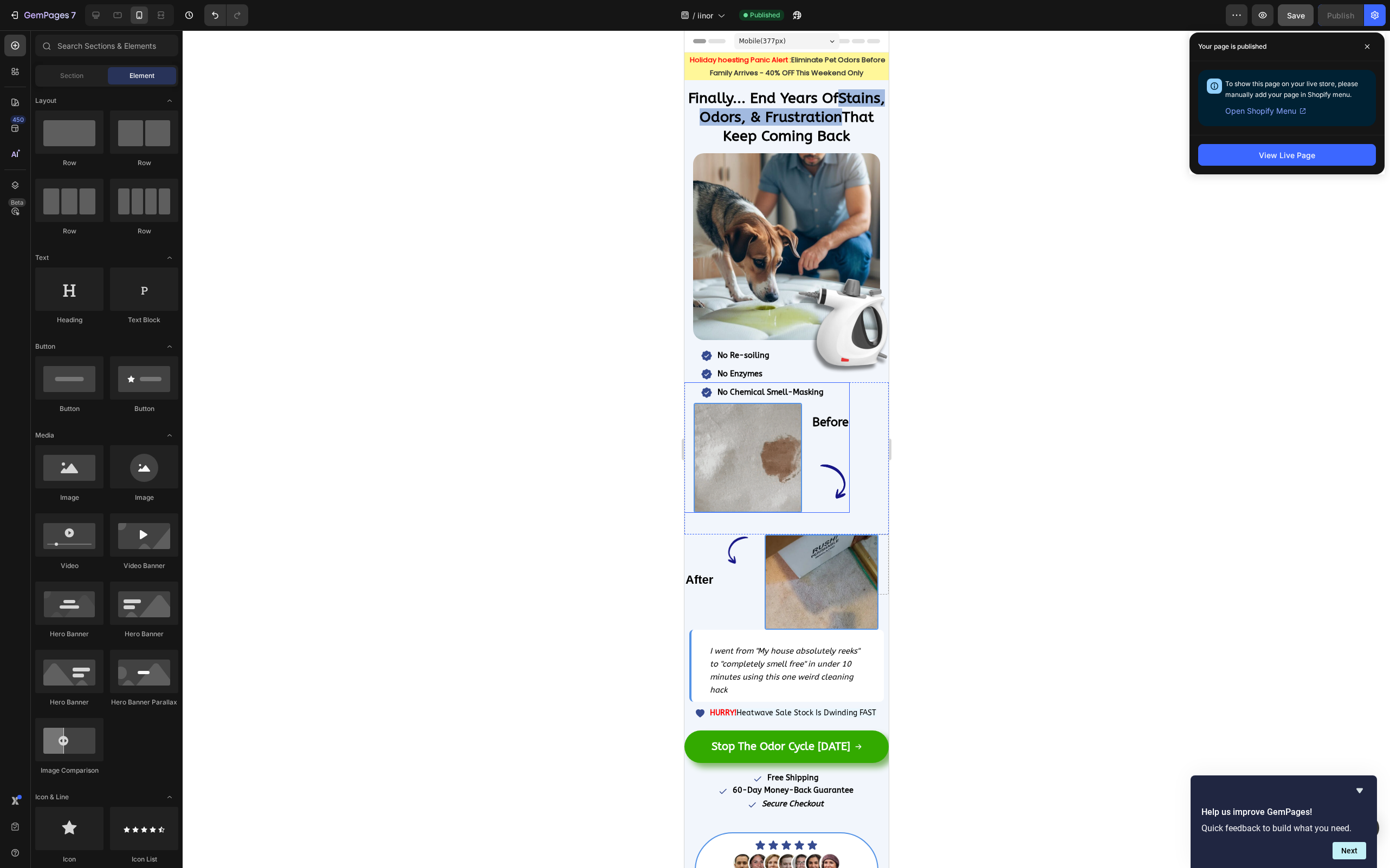
click at [748, 446] on img at bounding box center [746, 458] width 108 height 110
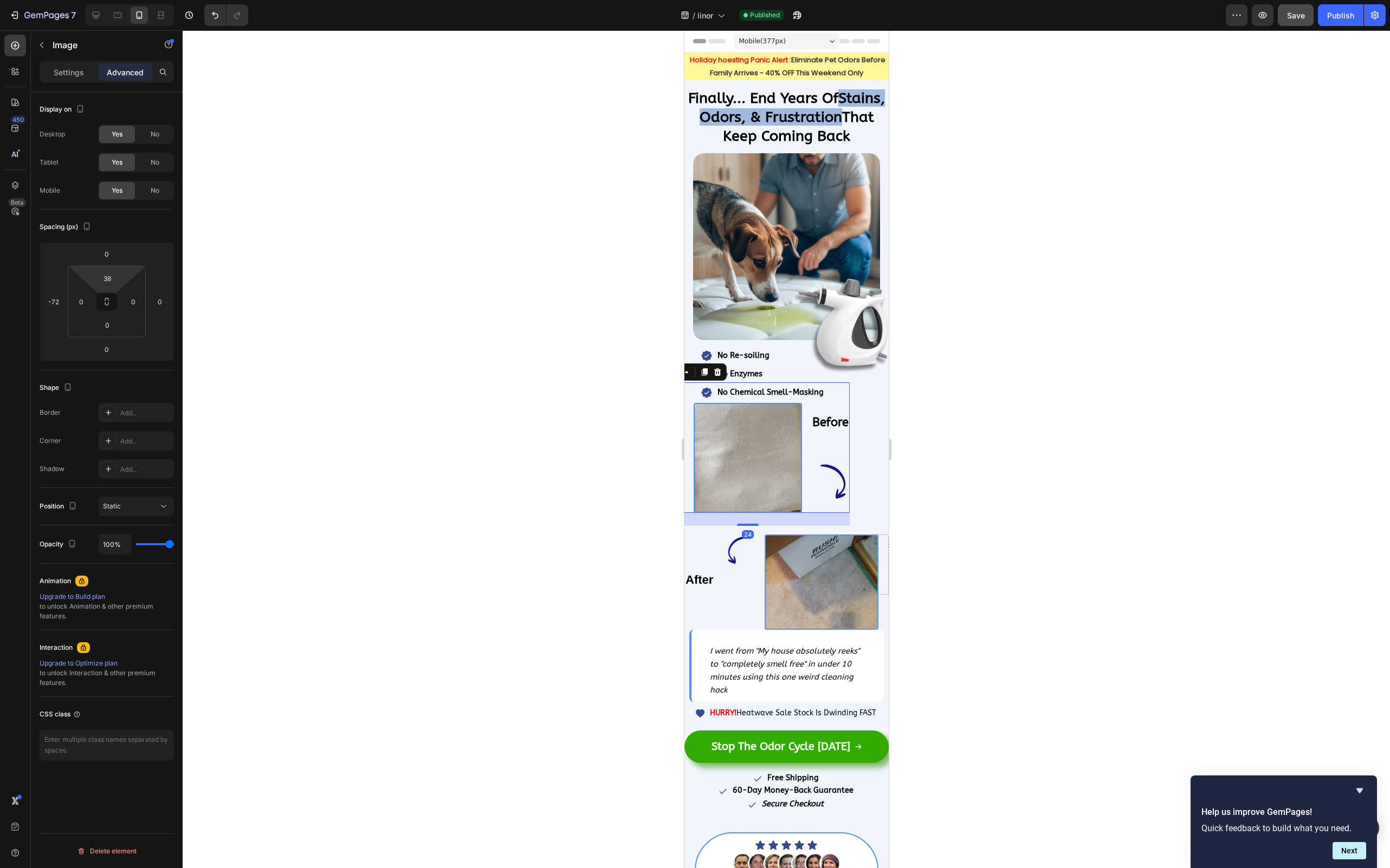
click at [126, 0] on html "7 / iinor Published Preview Save Publish 450 Beta Sections(18) Elements(83) Sec…" at bounding box center [695, 0] width 1390 height 0
click at [114, 277] on input "38" at bounding box center [107, 278] width 22 height 16
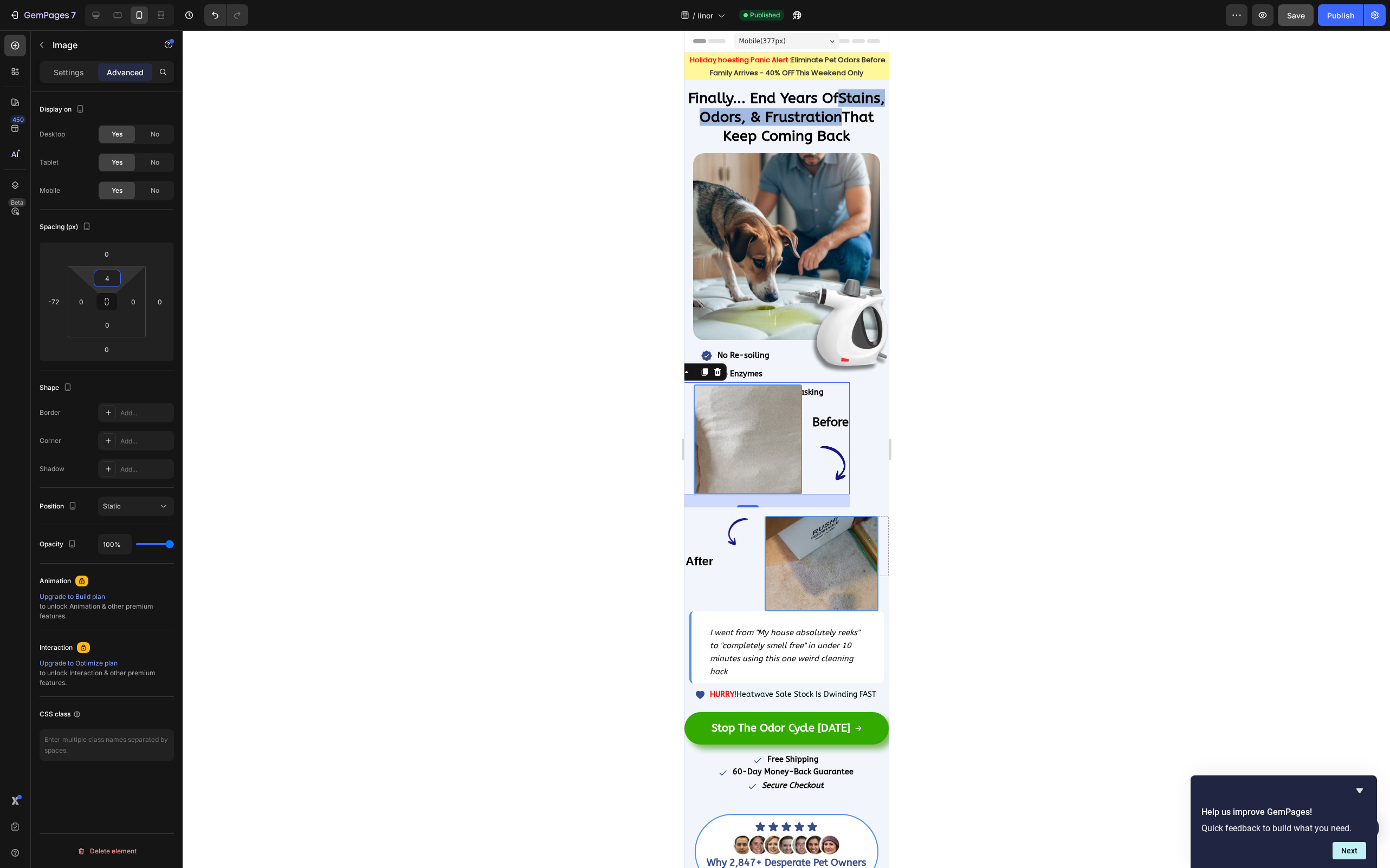
type input "43"
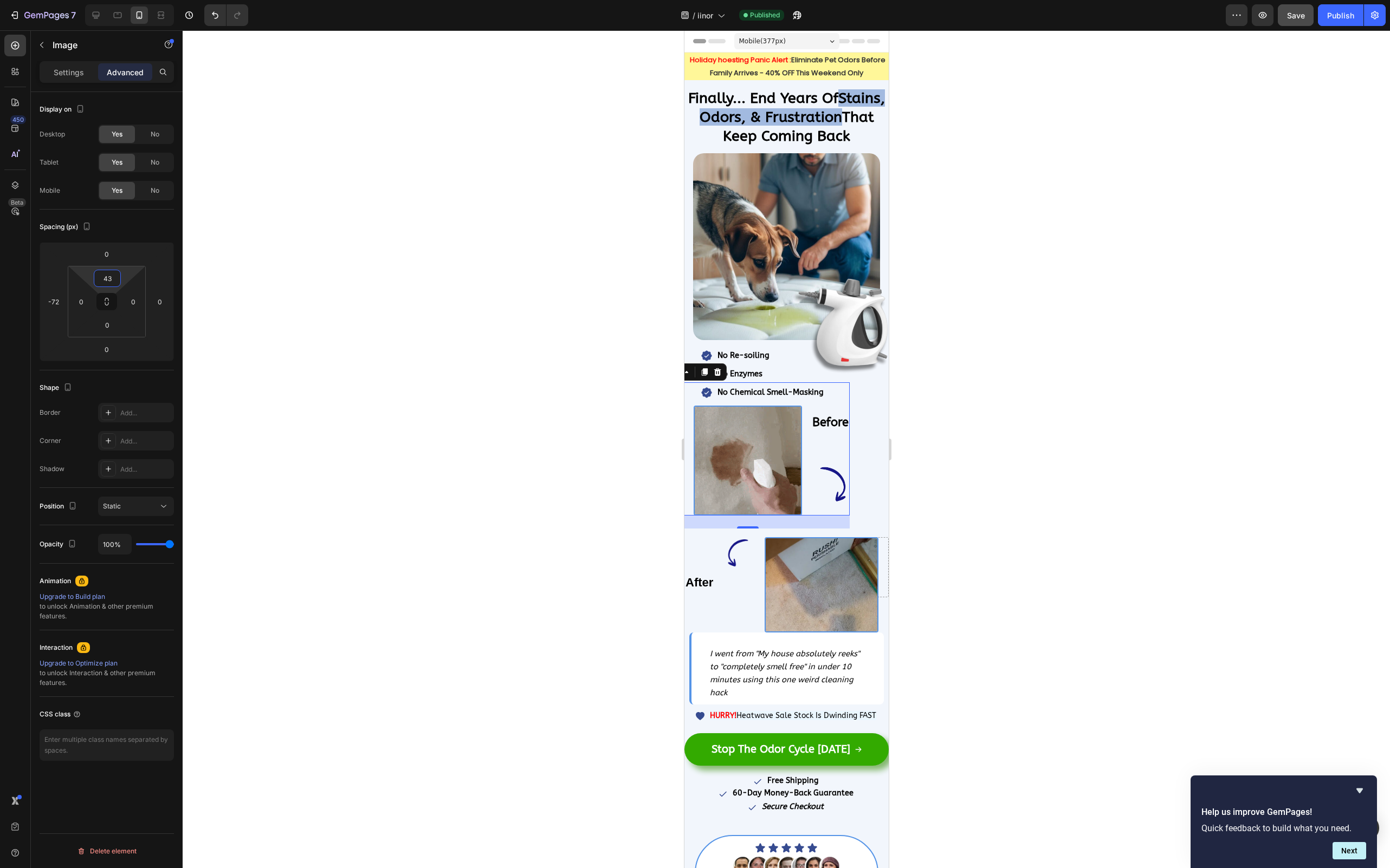
click at [509, 314] on div at bounding box center [786, 449] width 1207 height 838
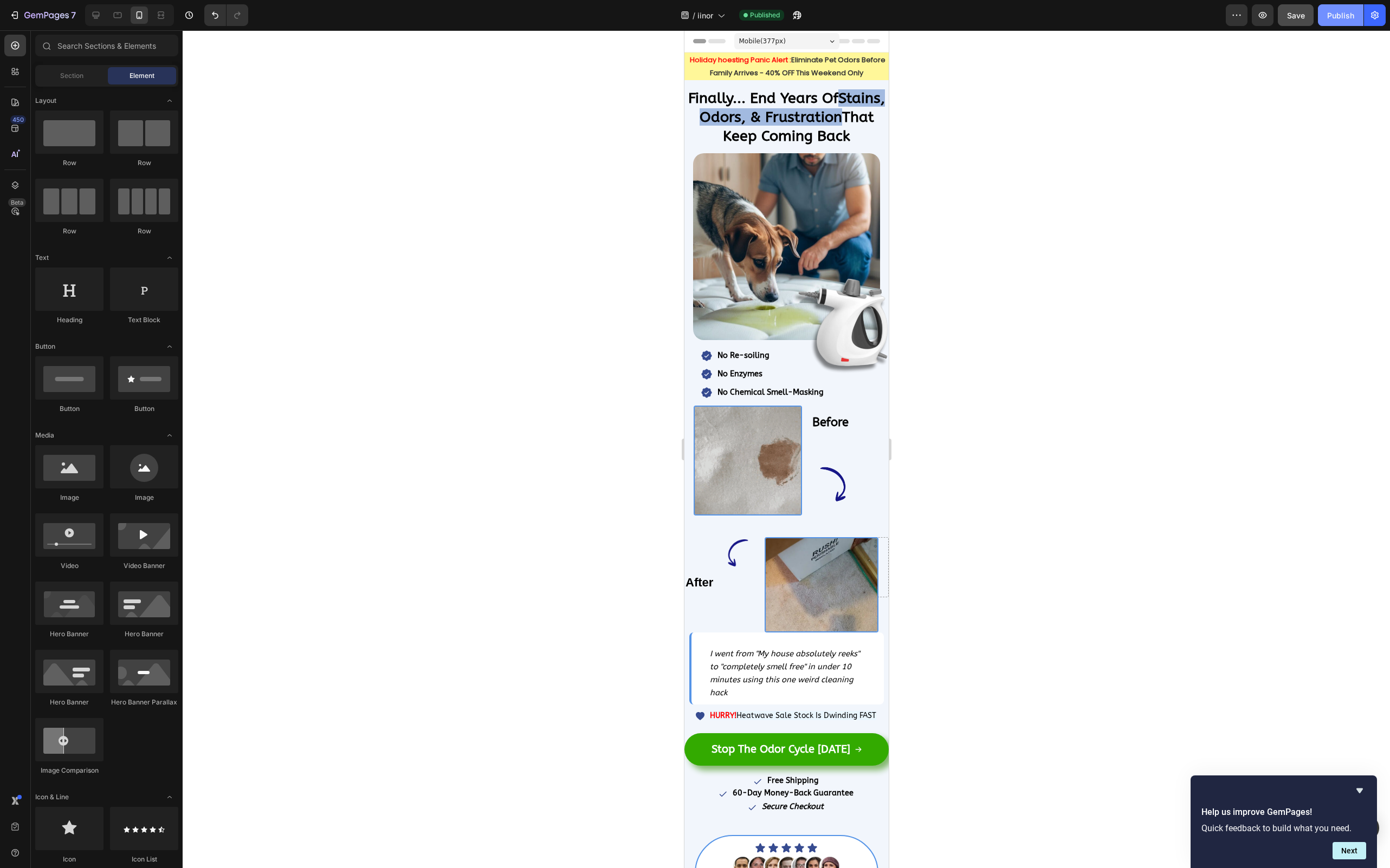
click at [1300, 13] on span "Save" at bounding box center [1296, 16] width 18 height 9
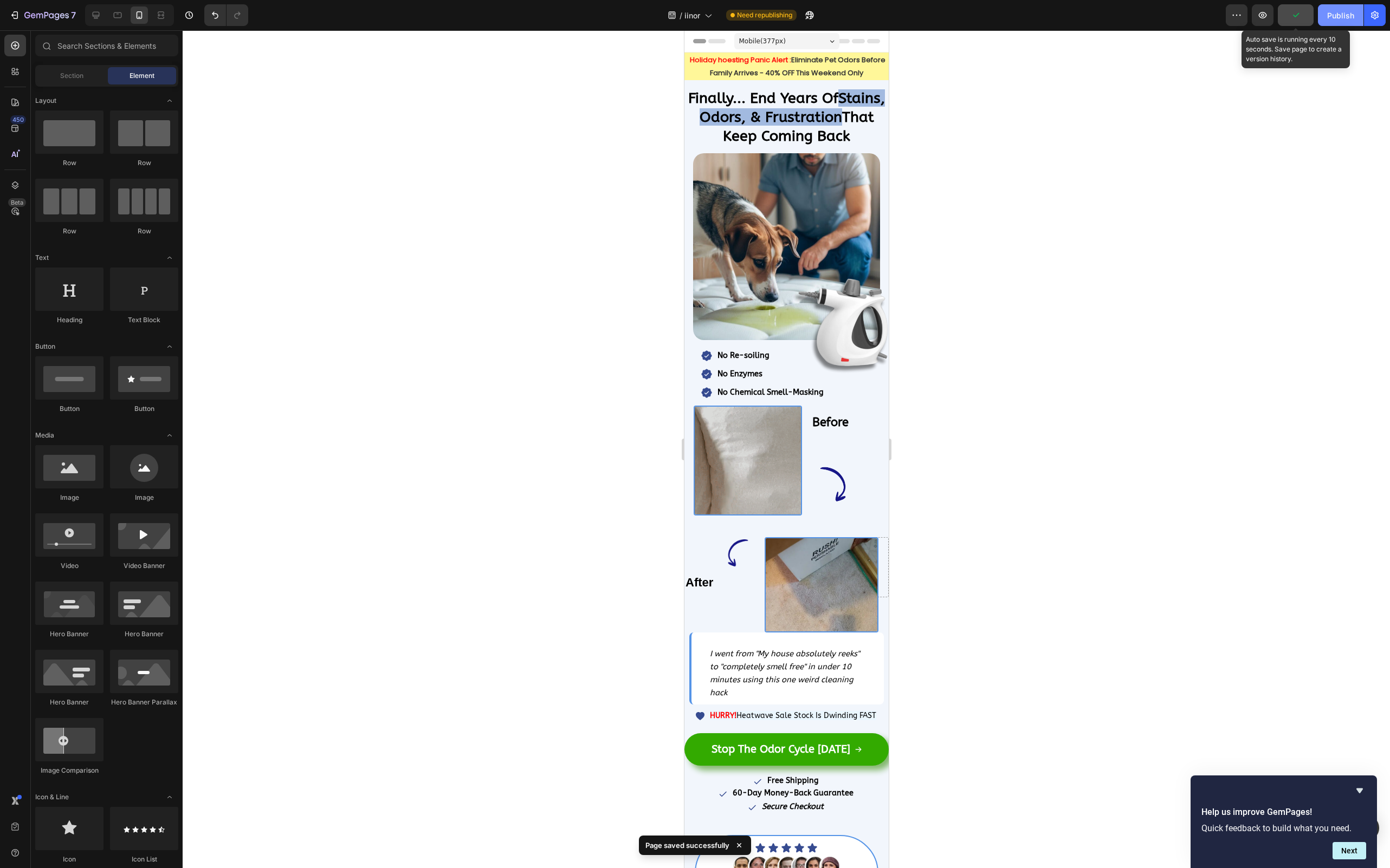
click at [1336, 15] on div "Publish" at bounding box center [1340, 15] width 27 height 11
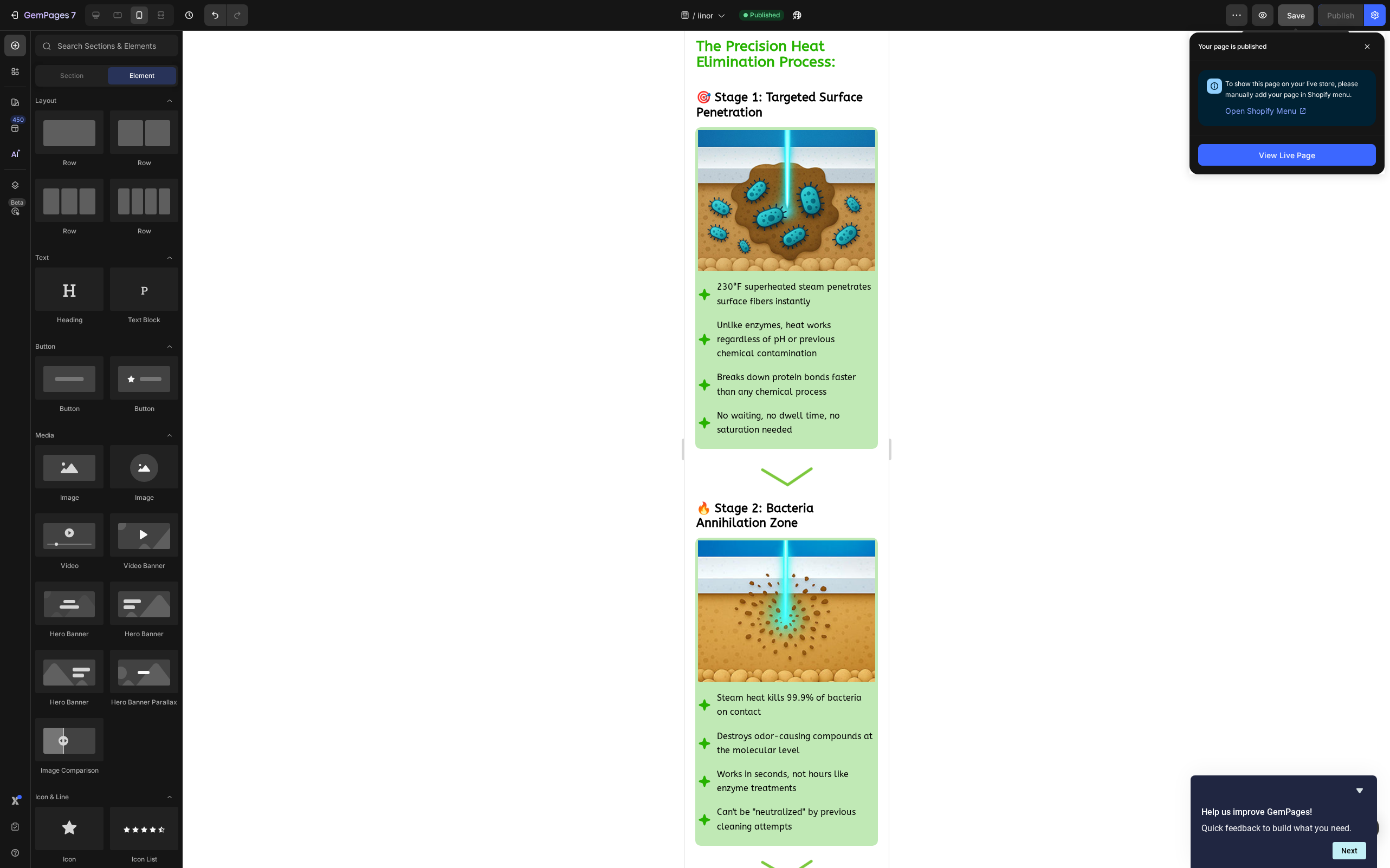
scroll to position [7431, 0]
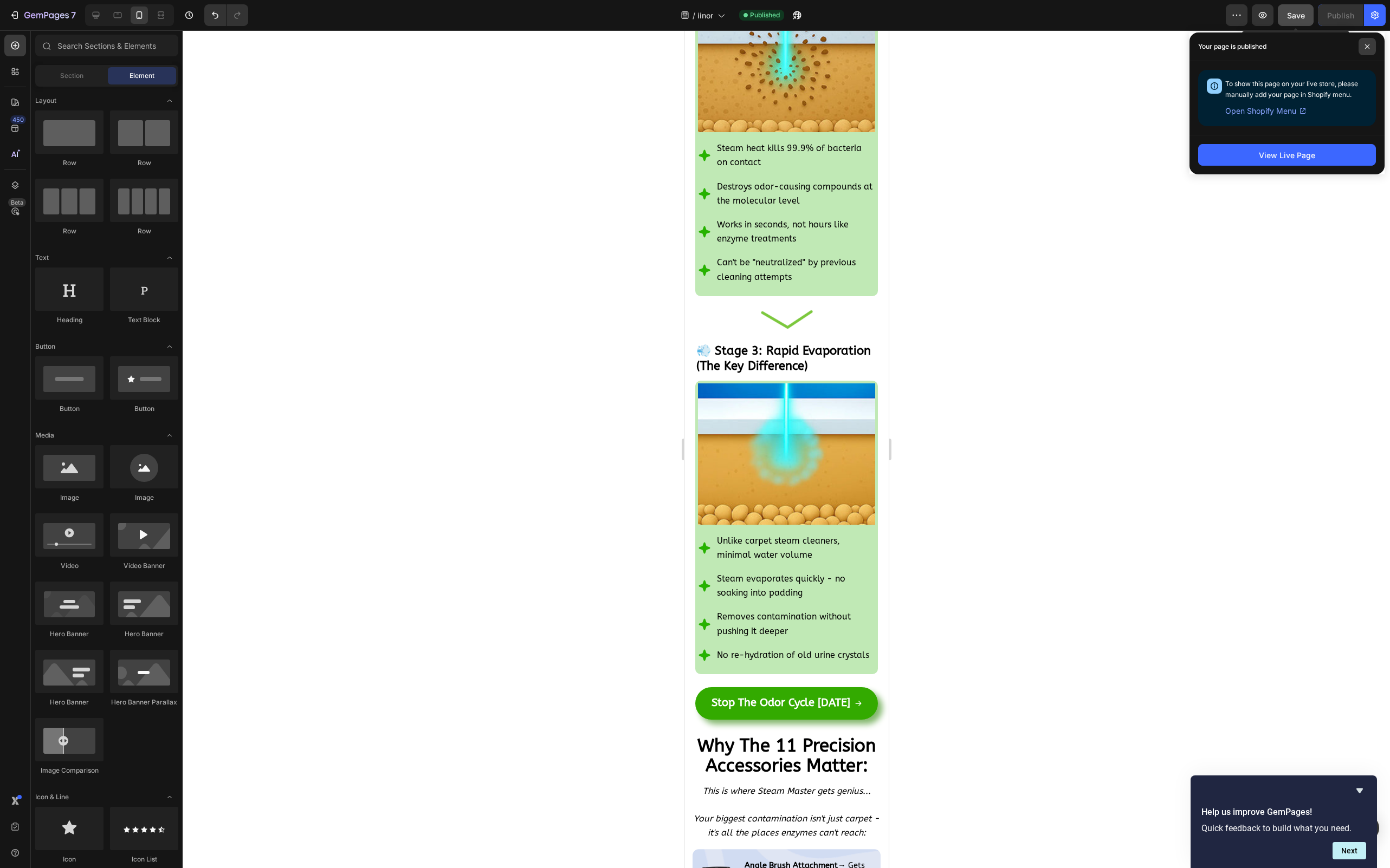
click at [1373, 50] on span at bounding box center [1367, 47] width 17 height 17
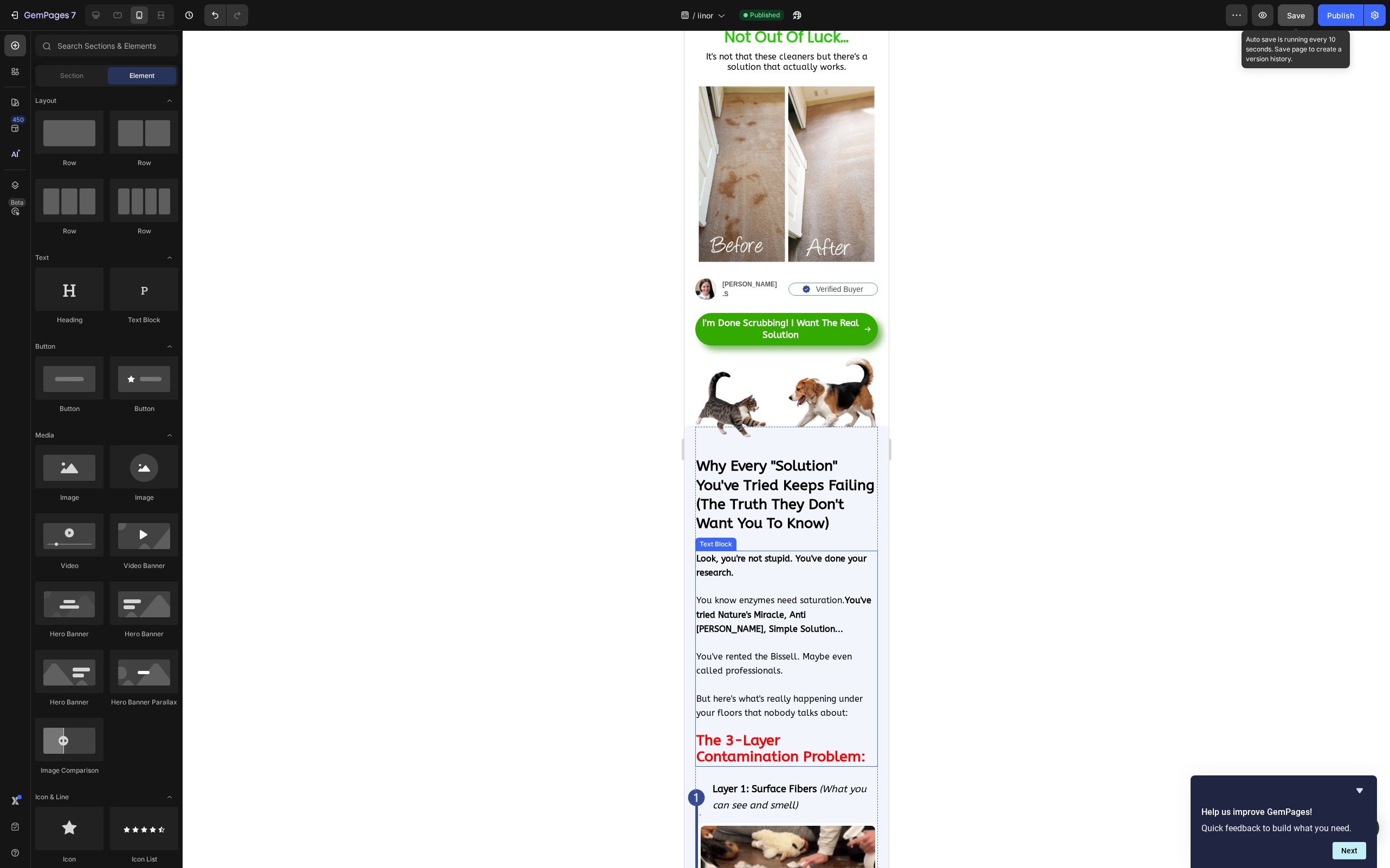
scroll to position [2324, 0]
click at [777, 457] on strong "Why Every "Solution" You've Tried Keeps Failing (The Truth They Don't Want You …" at bounding box center [785, 493] width 178 height 74
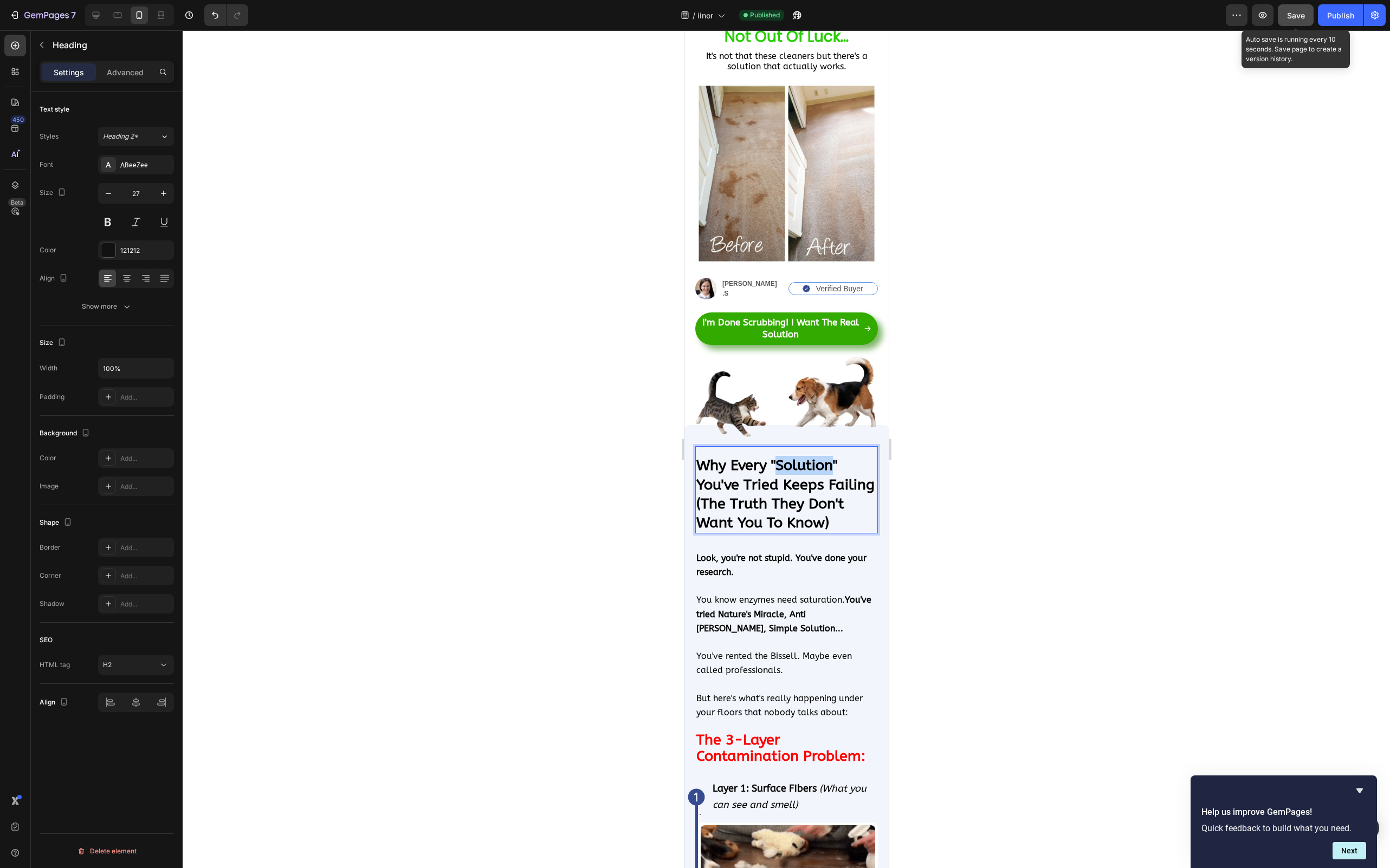
drag, startPoint x: 778, startPoint y: 461, endPoint x: 830, endPoint y: 461, distance: 52.0
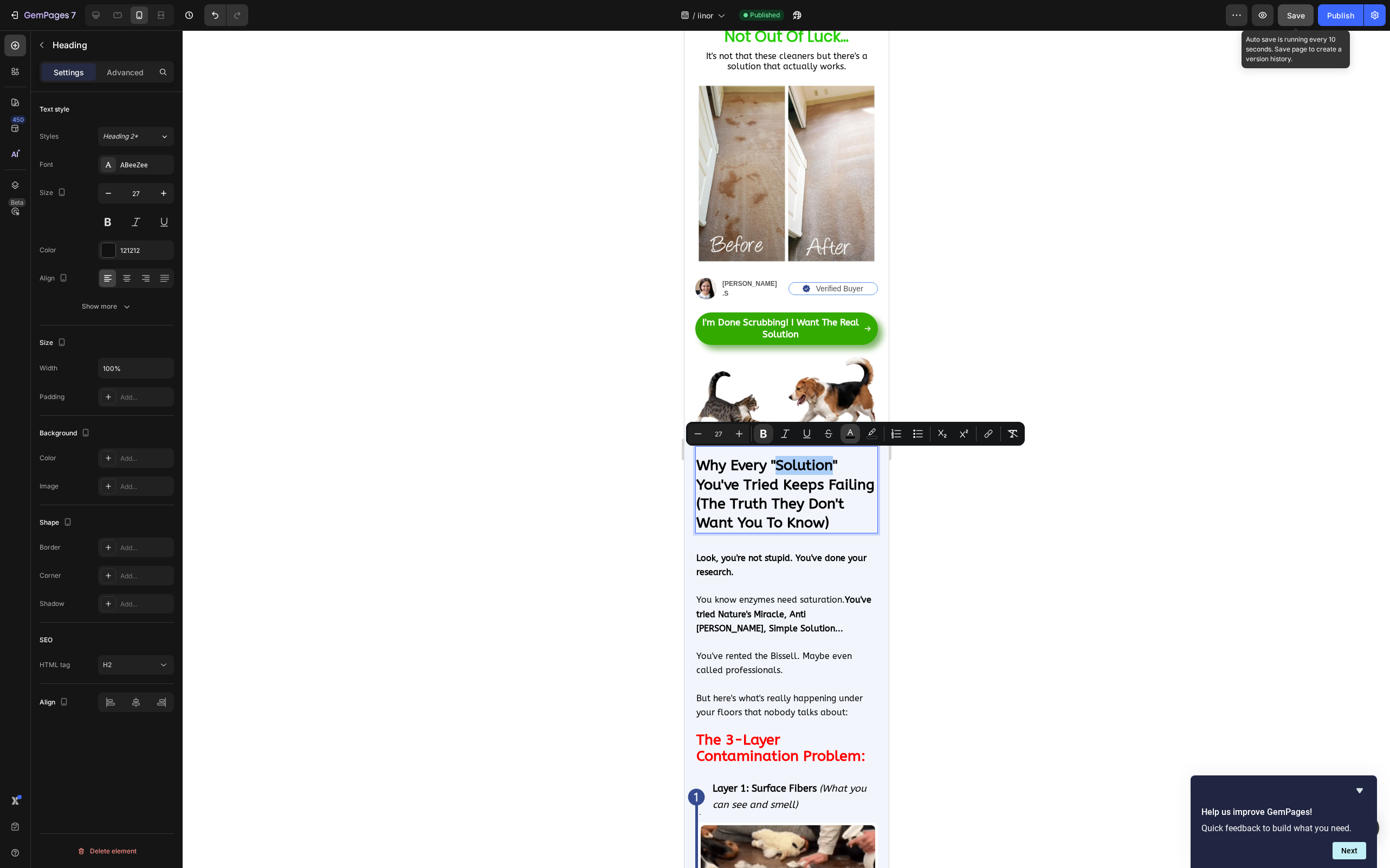
click at [851, 436] on rect "Editor contextual toolbar" at bounding box center [851, 438] width 10 height 3
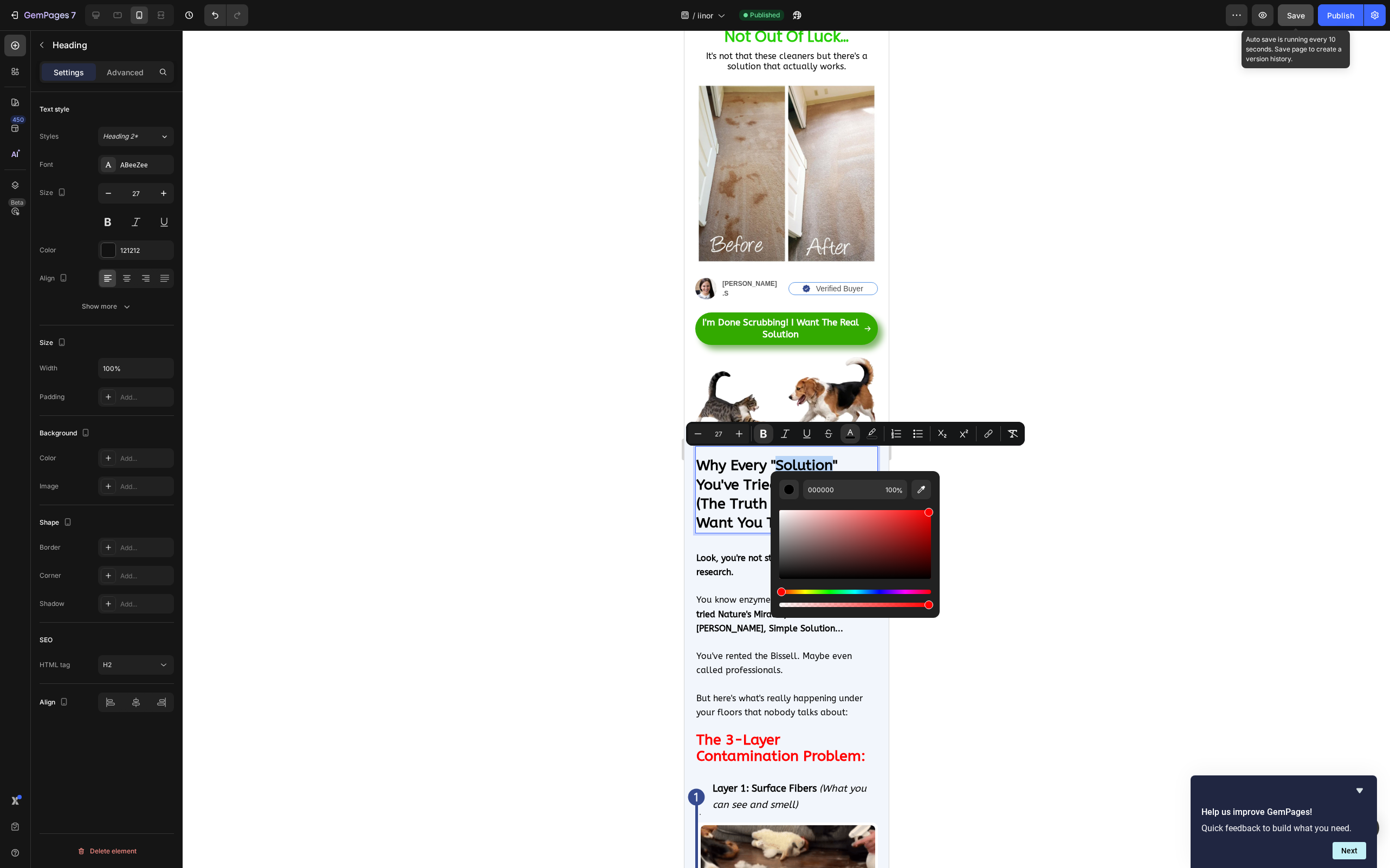
type input "FF0000"
drag, startPoint x: 862, startPoint y: 522, endPoint x: 952, endPoint y: 489, distance: 95.9
click at [952, 0] on body "7 / iinor Published Preview Save Auto save is running every 10 seconds. Save pa…" at bounding box center [695, 0] width 1390 height 0
click at [1037, 513] on div at bounding box center [786, 449] width 1207 height 838
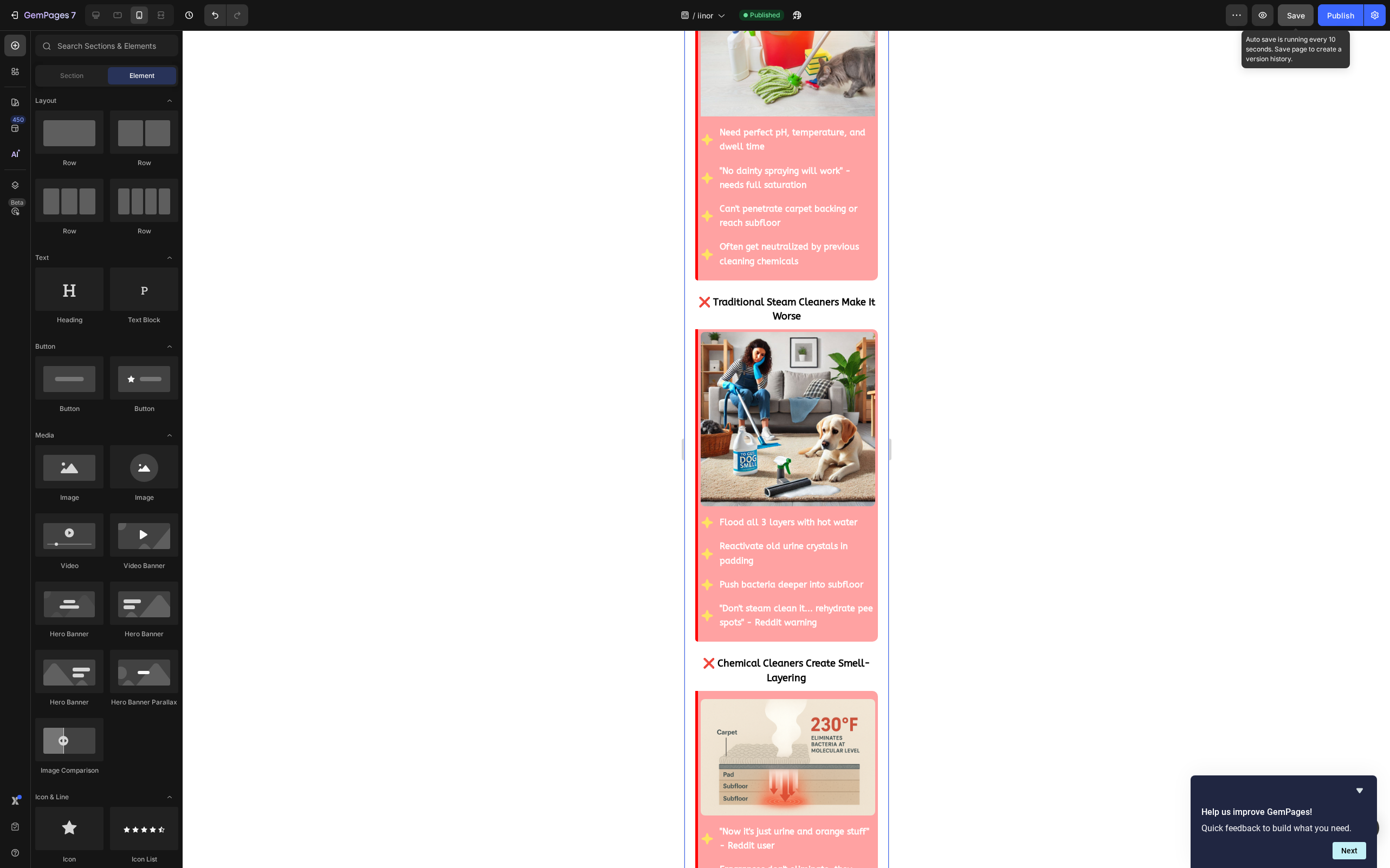
scroll to position [4886, 0]
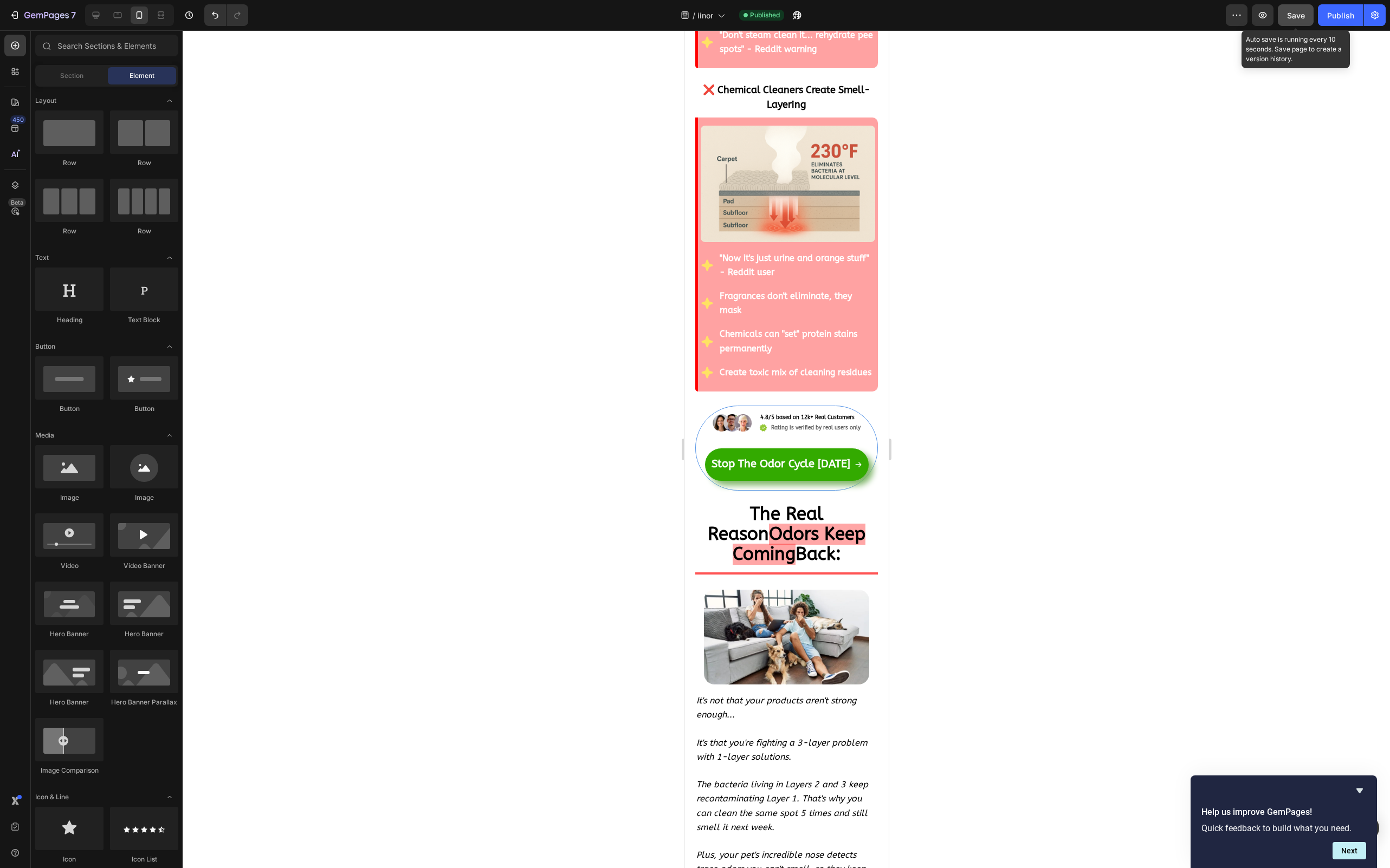
click at [1291, 14] on span "Save" at bounding box center [1296, 16] width 18 height 9
click at [1334, 17] on div "Publish" at bounding box center [1340, 15] width 27 height 11
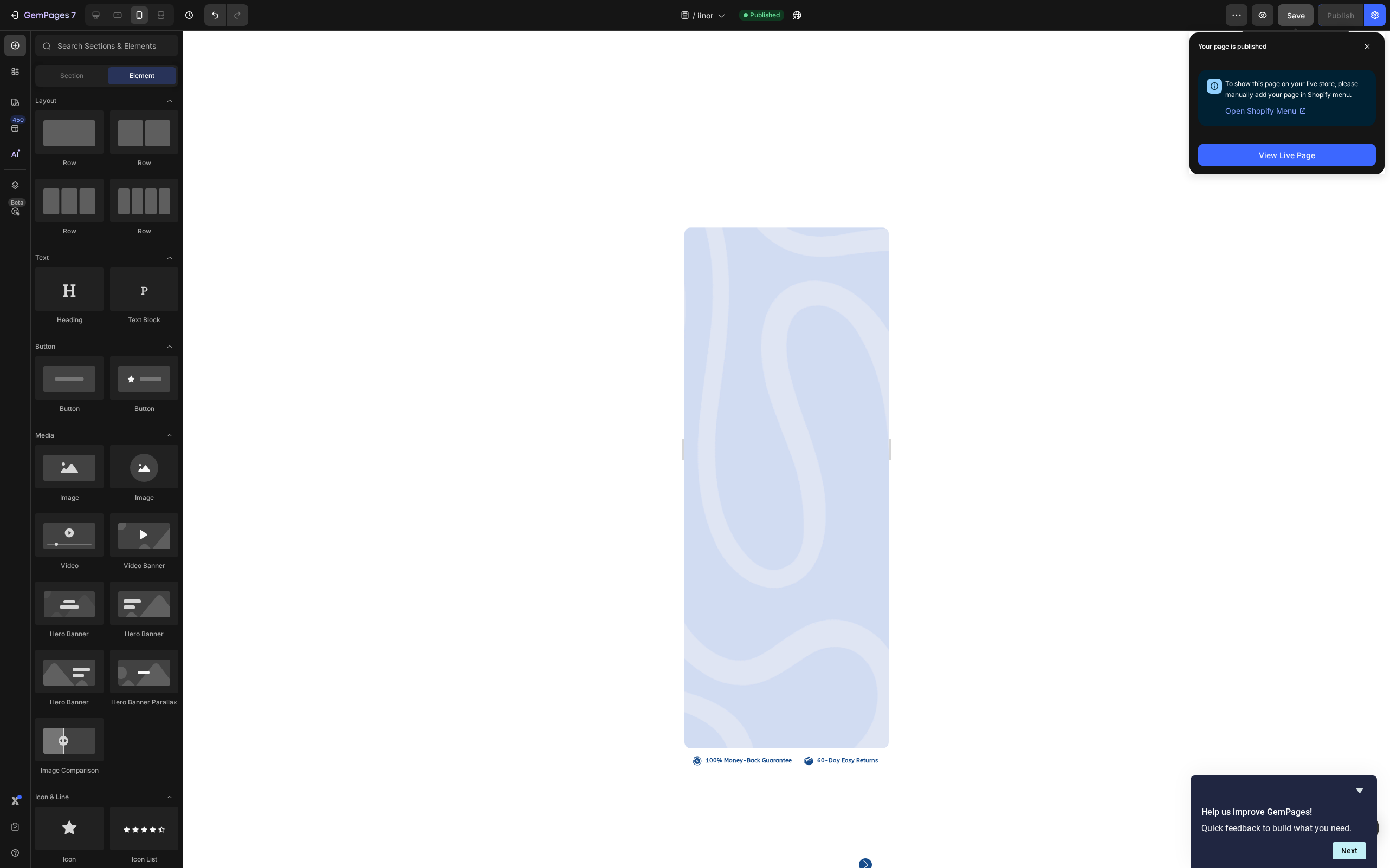
scroll to position [12162, 0]
